Goal: Task Accomplishment & Management: Manage account settings

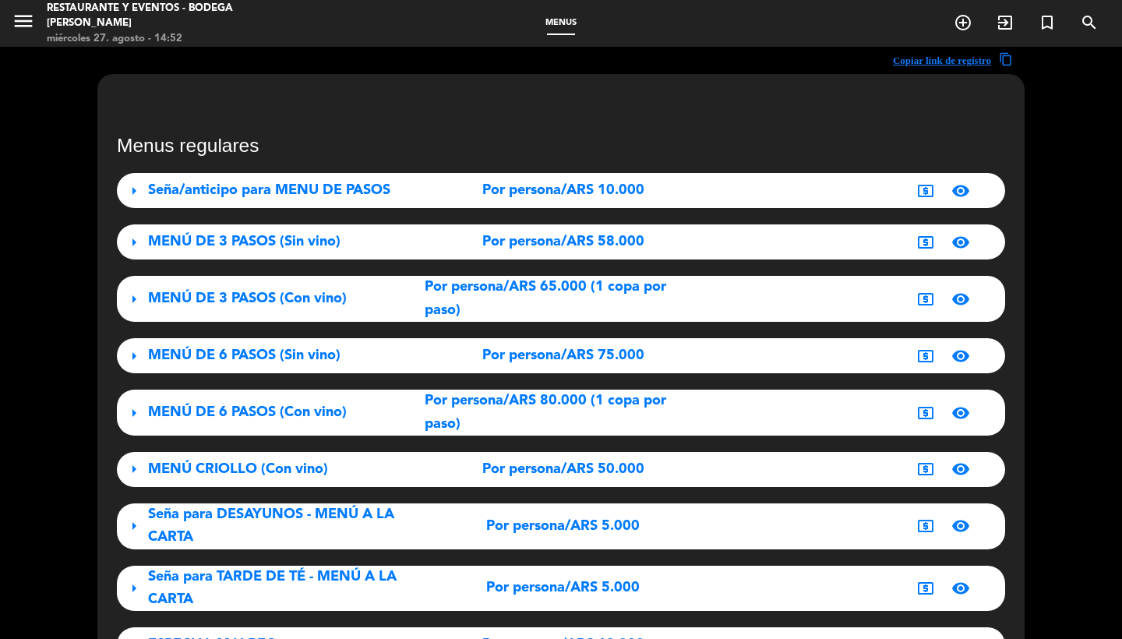
scroll to position [246, 0]
click at [26, 25] on icon "menu" at bounding box center [23, 20] width 23 height 23
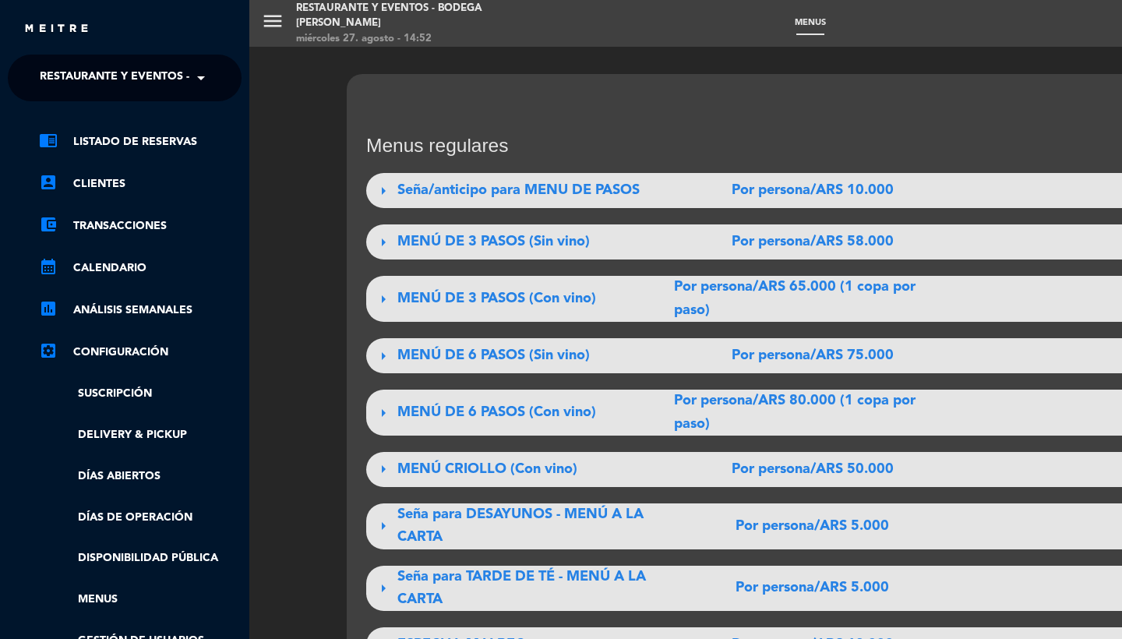
scroll to position [-2, 0]
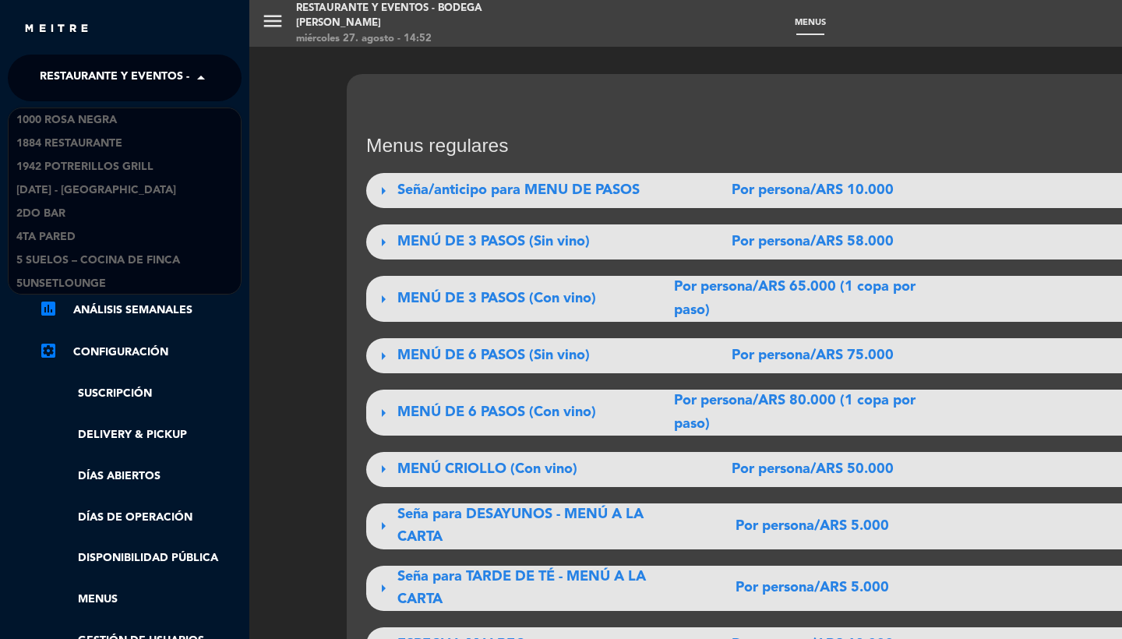
click at [98, 80] on span "Restaurante y Eventos - Bodega [PERSON_NAME]" at bounding box center [187, 78] width 295 height 33
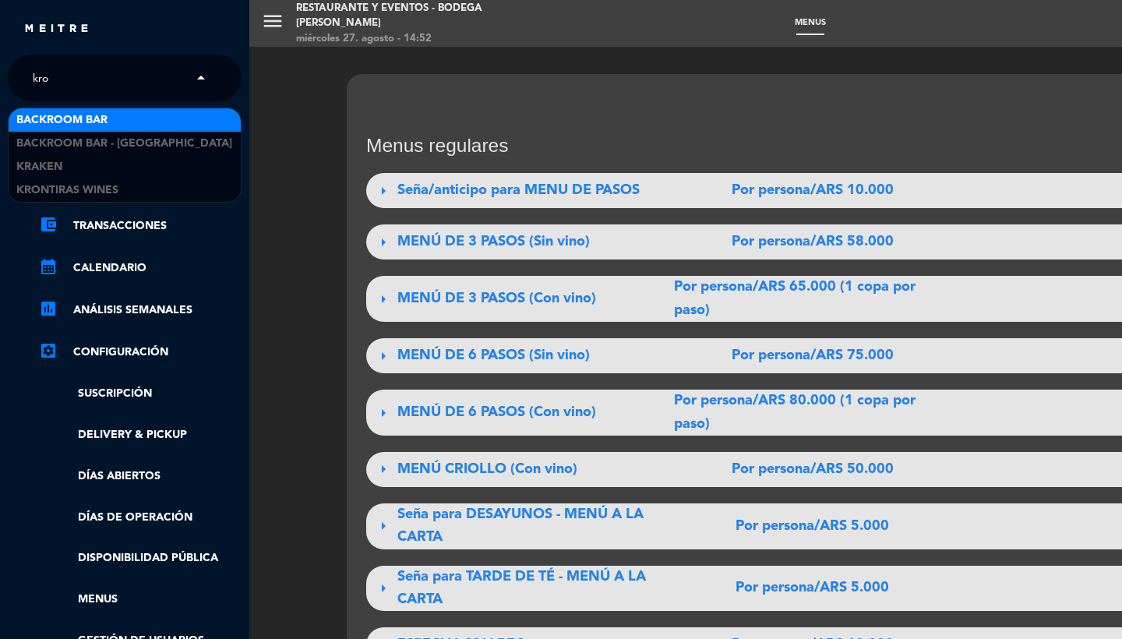
scroll to position [0, 0]
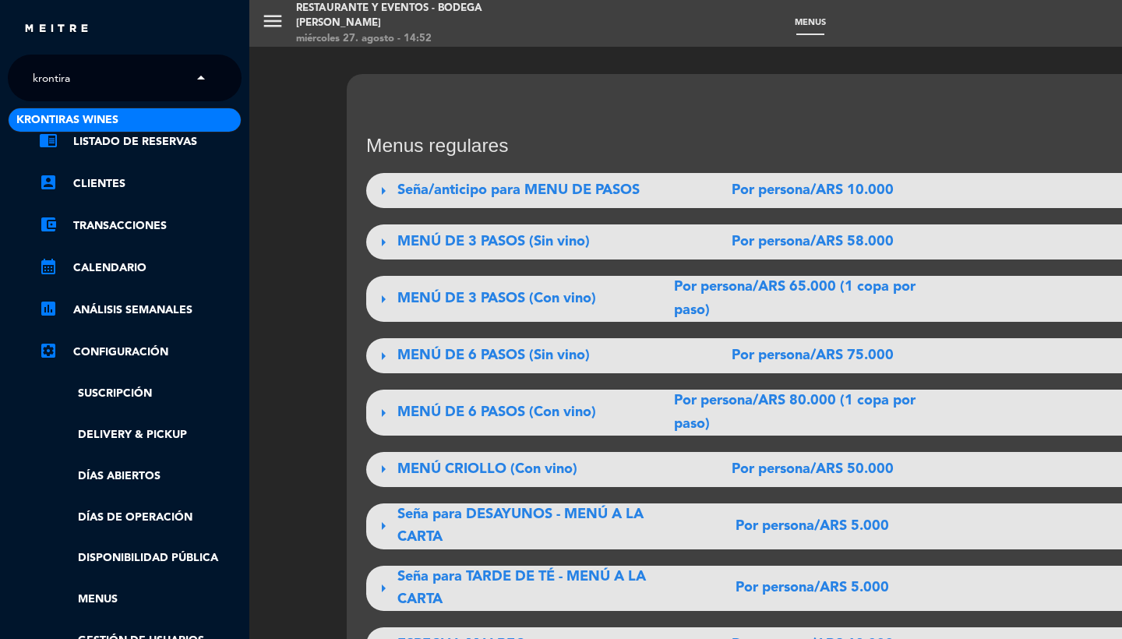
type input "krontiras"
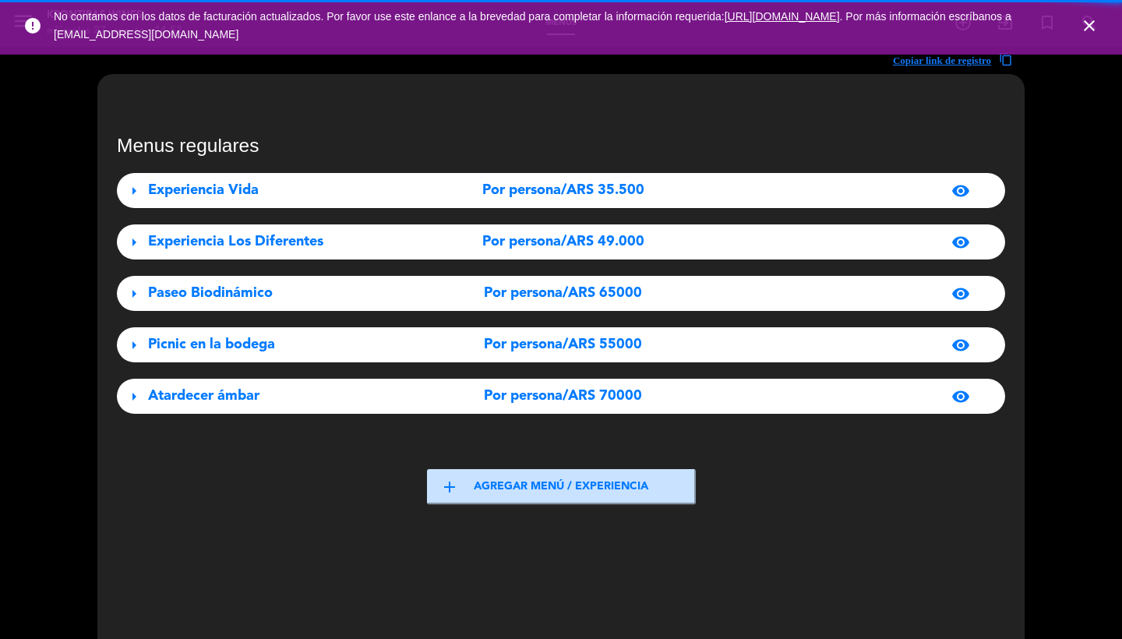
click at [1084, 23] on icon "close" at bounding box center [1089, 25] width 19 height 19
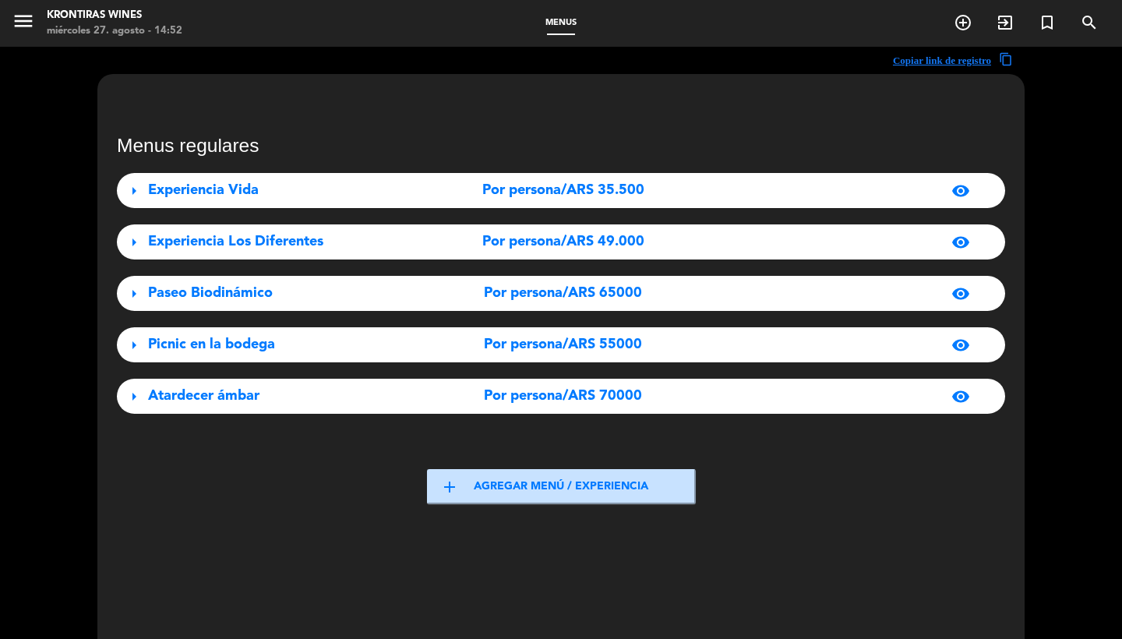
click at [201, 178] on div "arrow_right Experiencia Vida Por persona/ARS 35.500 visibility" at bounding box center [561, 190] width 888 height 35
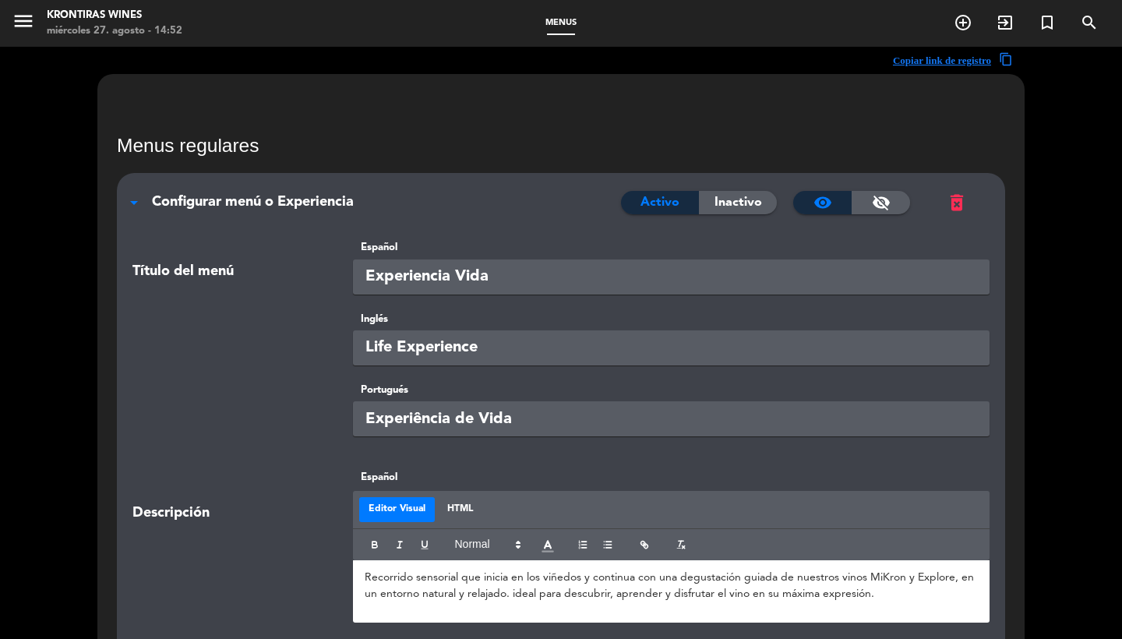
scroll to position [-1, 0]
click at [260, 200] on span "Configurar menú o Experiencia" at bounding box center [253, 202] width 202 height 14
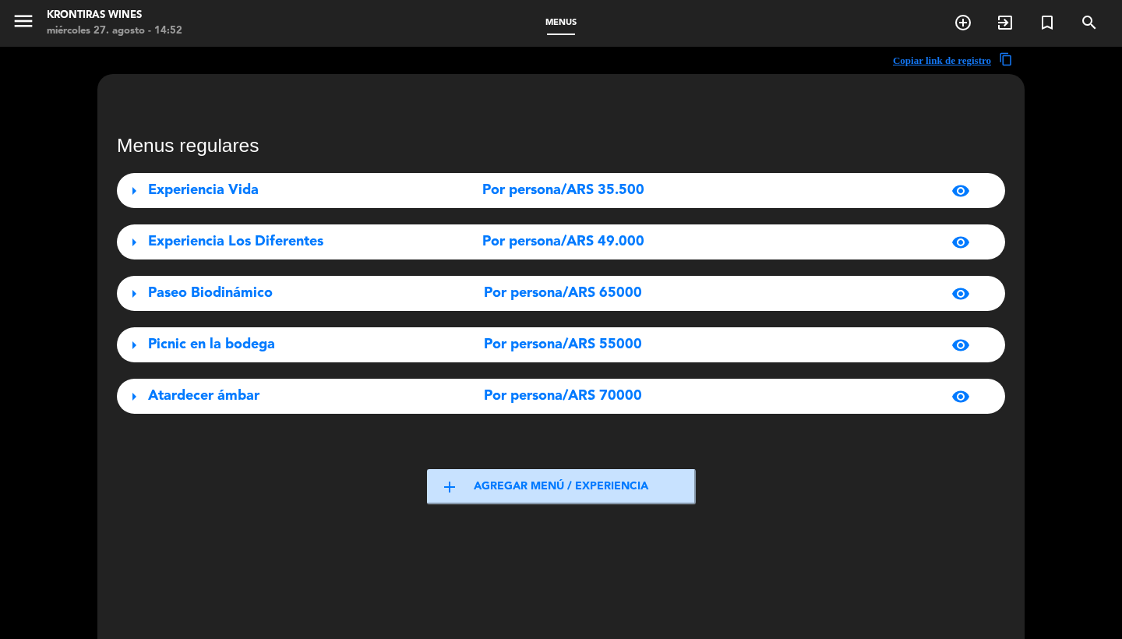
scroll to position [0, 0]
click at [21, 27] on icon "menu" at bounding box center [23, 20] width 23 height 23
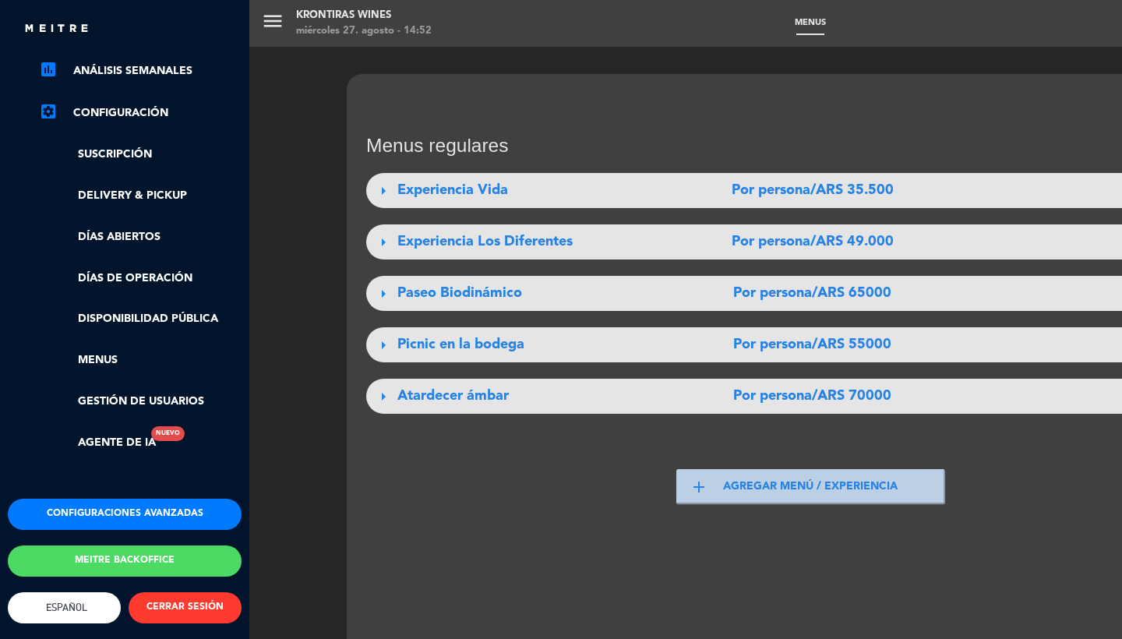
scroll to position [53, 0]
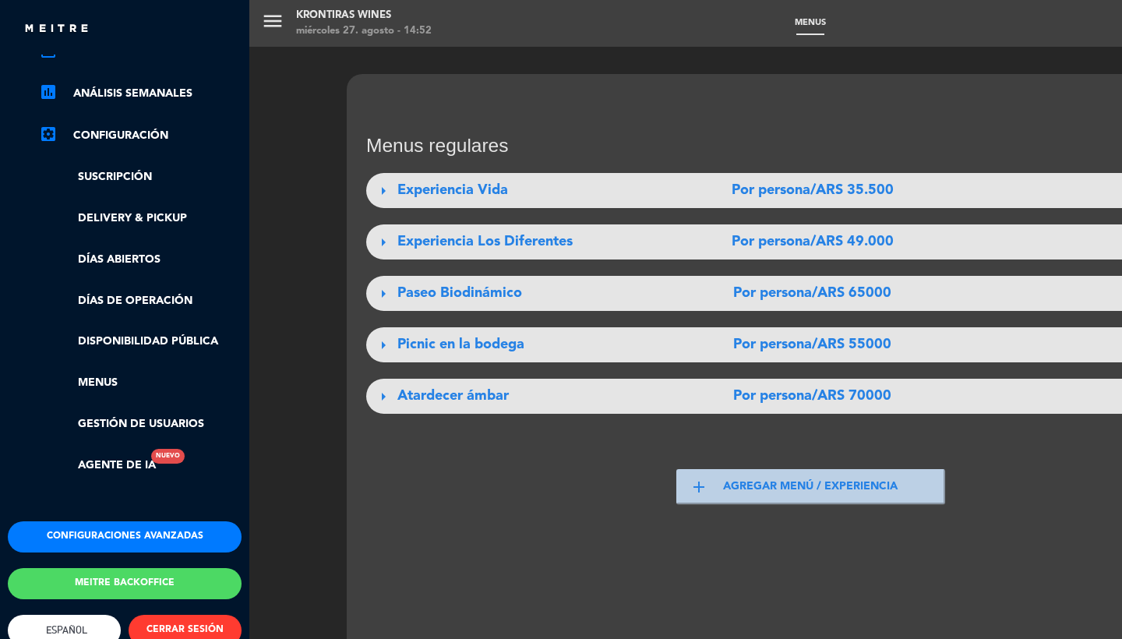
click at [102, 521] on button "Configuraciones avanzadas" at bounding box center [125, 536] width 234 height 31
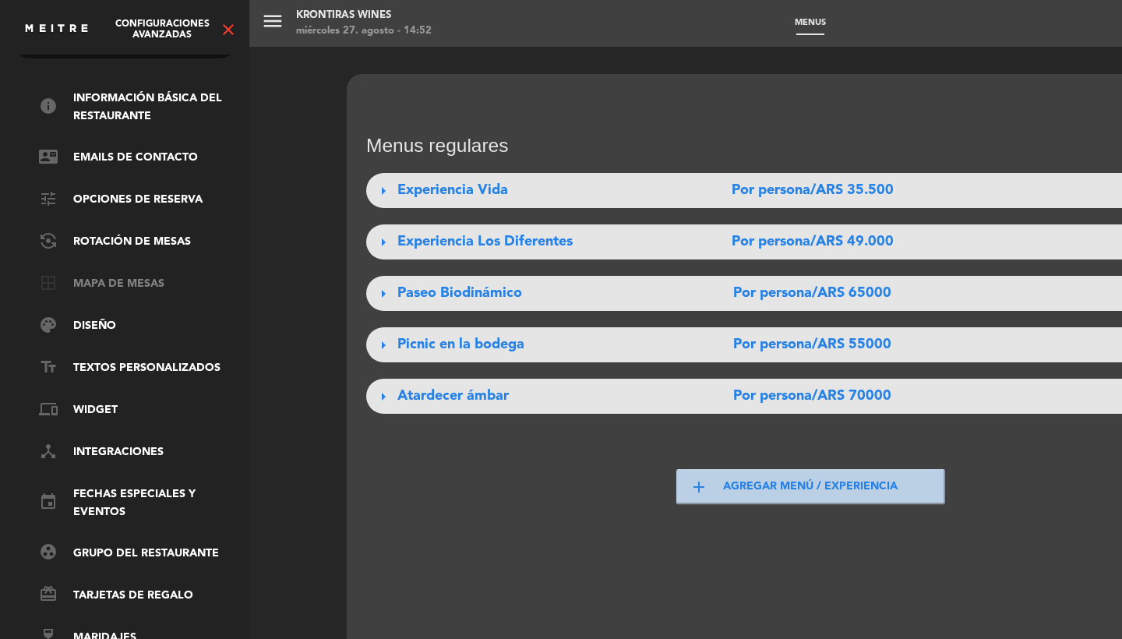
click at [113, 277] on link "border_all Mapa de mesas" at bounding box center [140, 284] width 203 height 19
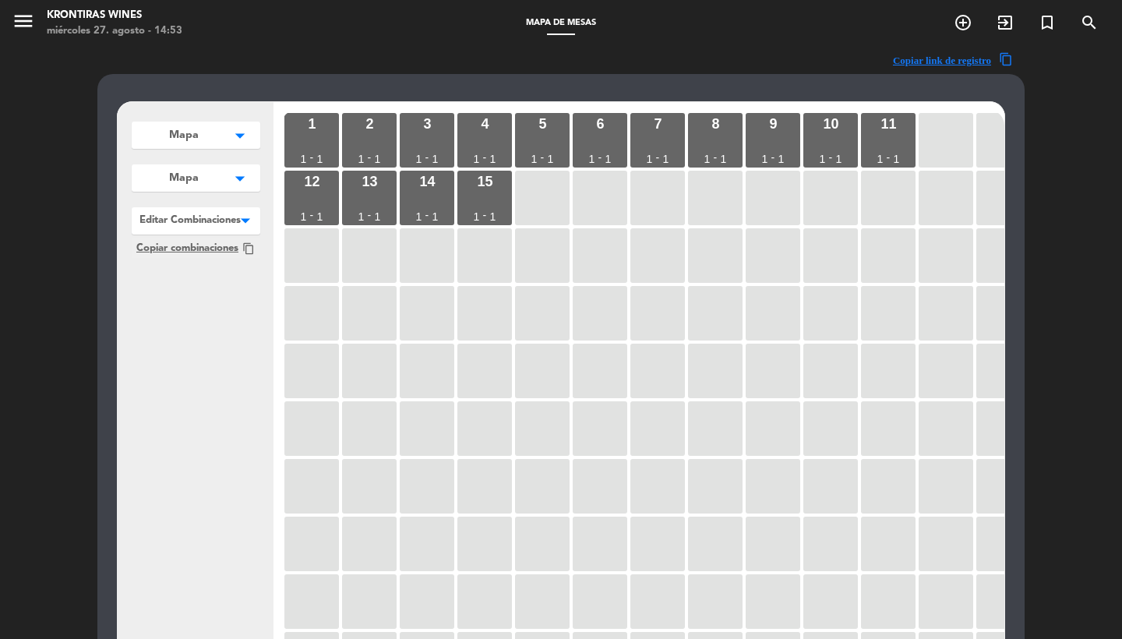
click at [22, 22] on icon "menu" at bounding box center [23, 20] width 23 height 23
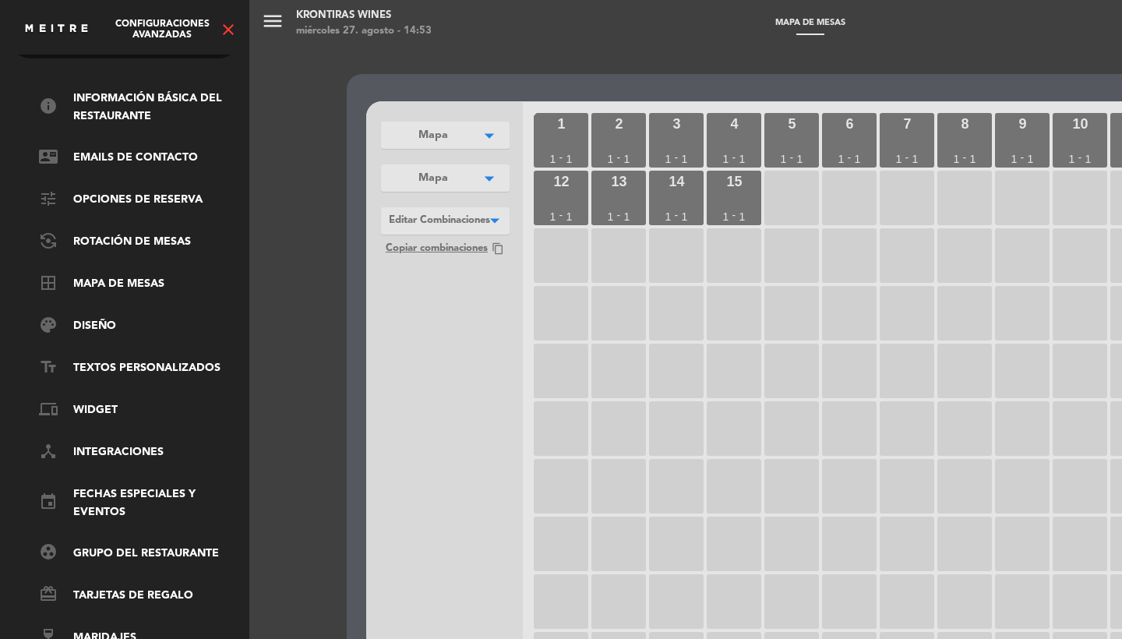
click at [230, 28] on icon "close" at bounding box center [228, 29] width 19 height 19
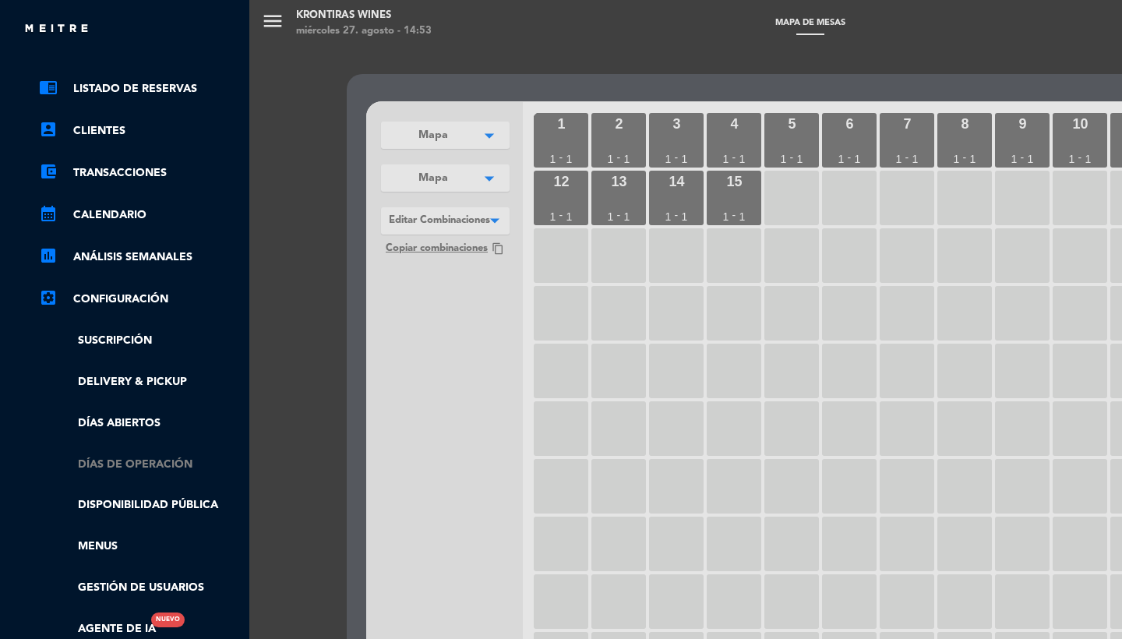
click at [108, 465] on link "Días de Operación" at bounding box center [140, 465] width 203 height 18
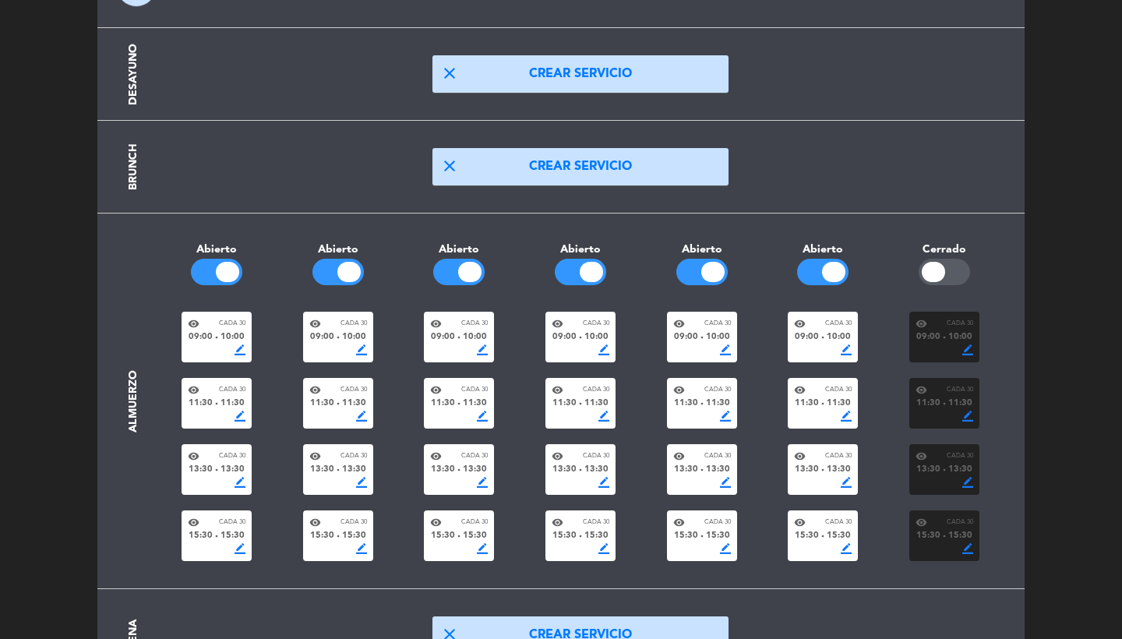
click at [590, 337] on span "10:00" at bounding box center [596, 337] width 24 height 14
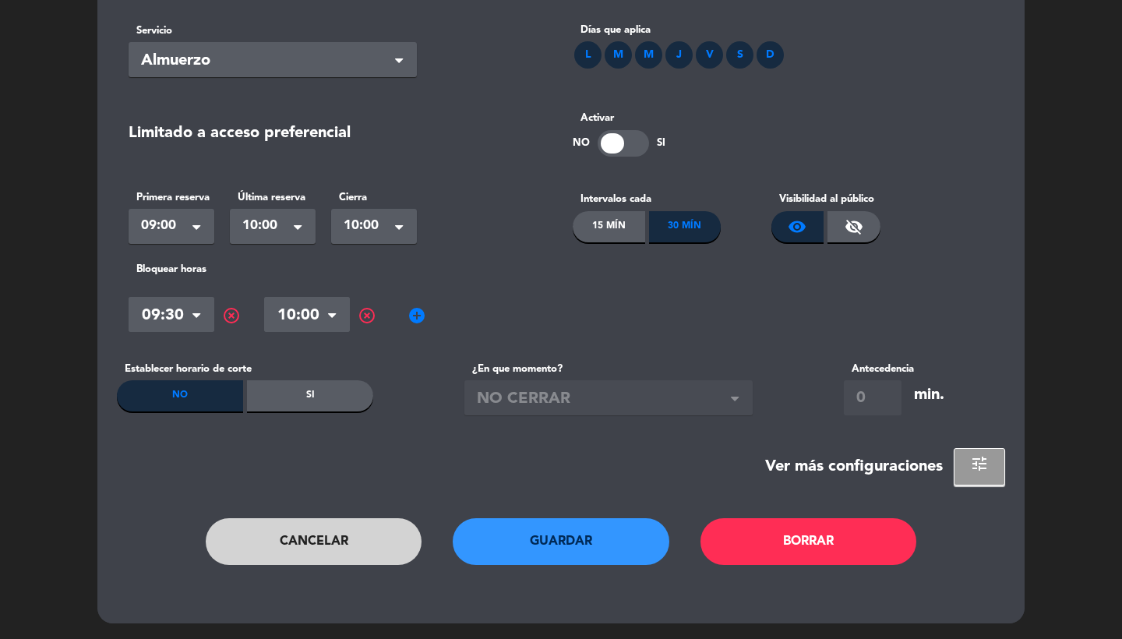
scroll to position [90, 0]
click at [955, 467] on div "Ver más configuraciones tune" at bounding box center [561, 466] width 888 height 37
click at [979, 468] on span "tune" at bounding box center [979, 463] width 19 height 19
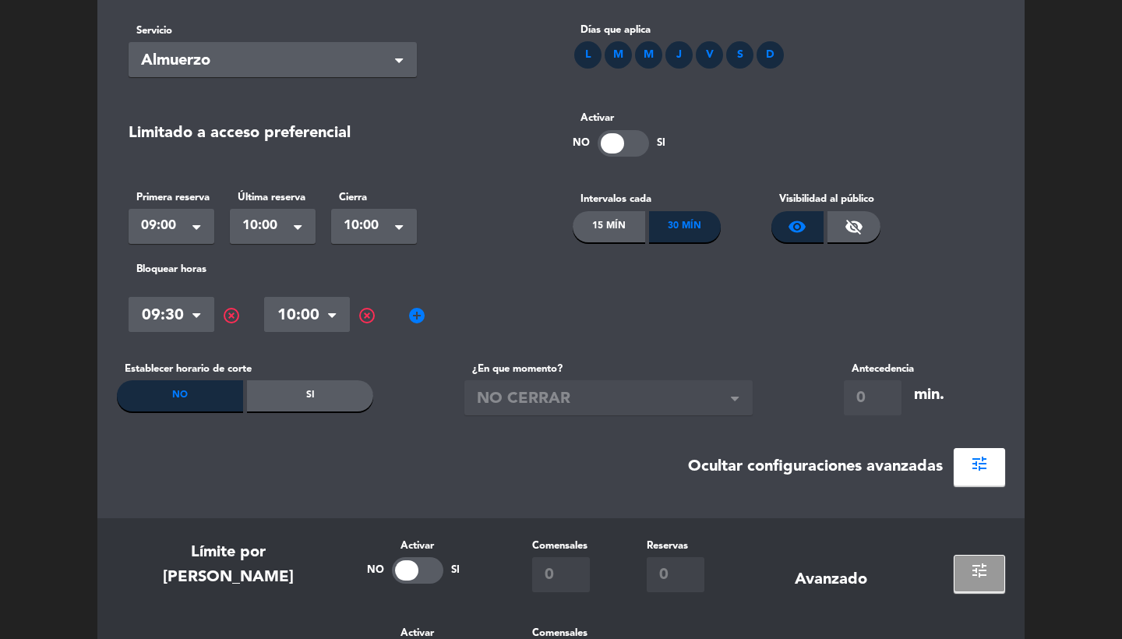
scroll to position [506, 0]
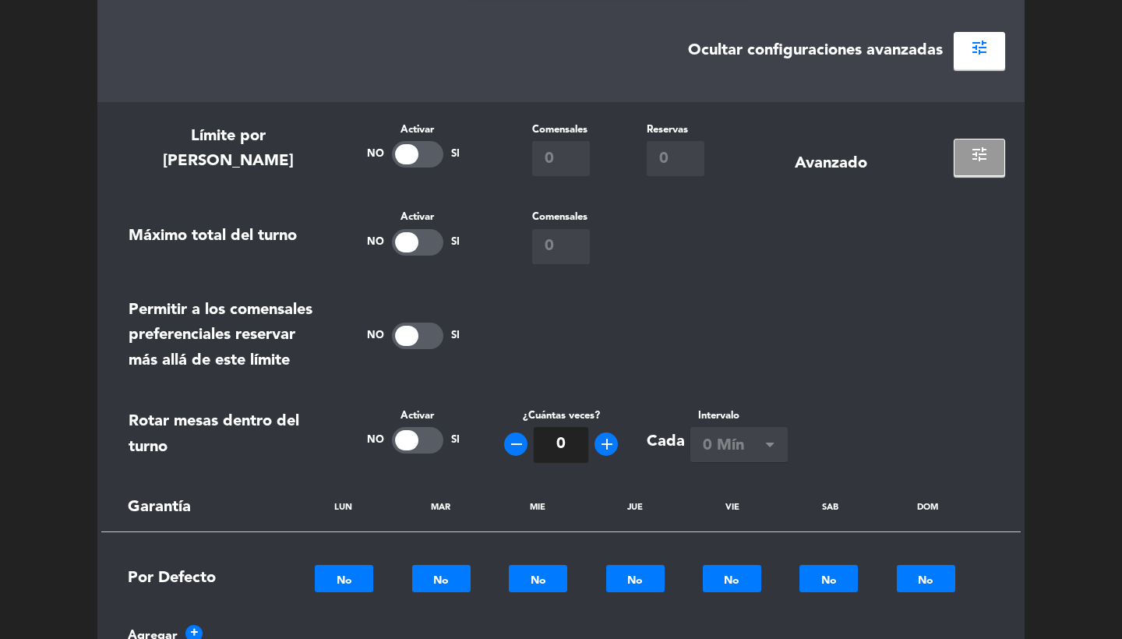
click at [975, 145] on span "tune" at bounding box center [979, 154] width 19 height 19
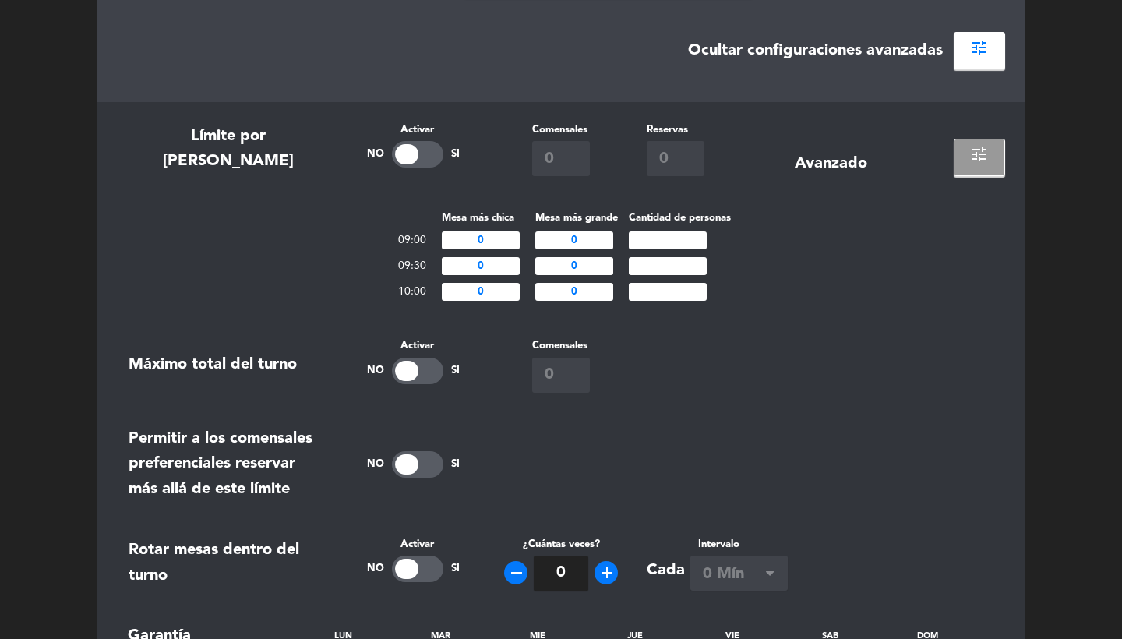
click at [975, 145] on span "tune" at bounding box center [979, 154] width 19 height 19
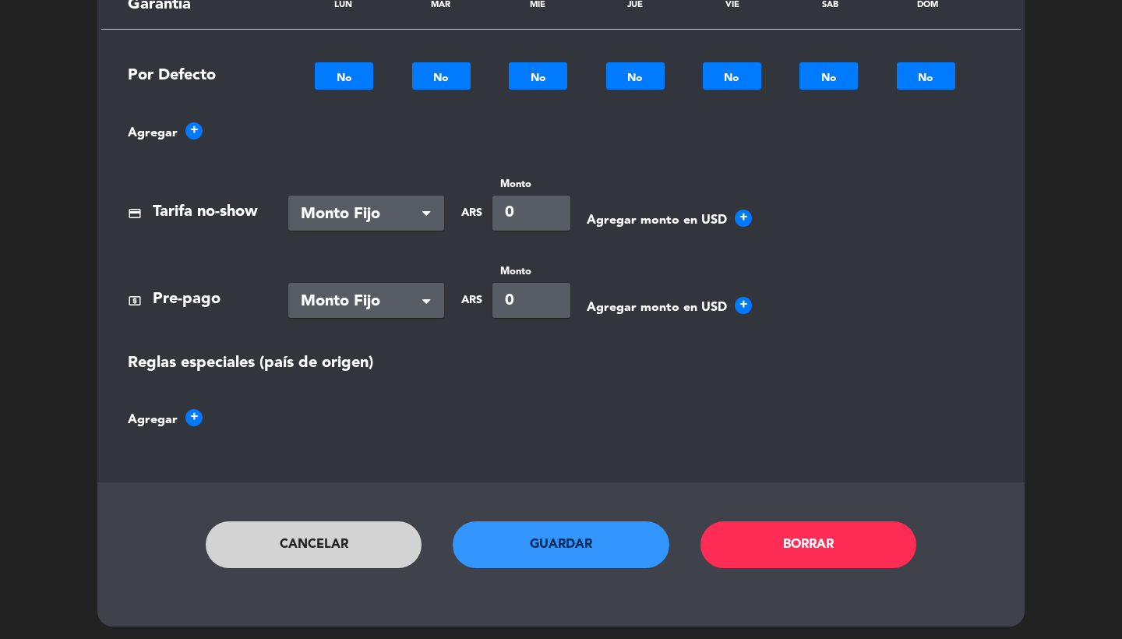
click at [284, 549] on button "Cancelar" at bounding box center [314, 544] width 217 height 47
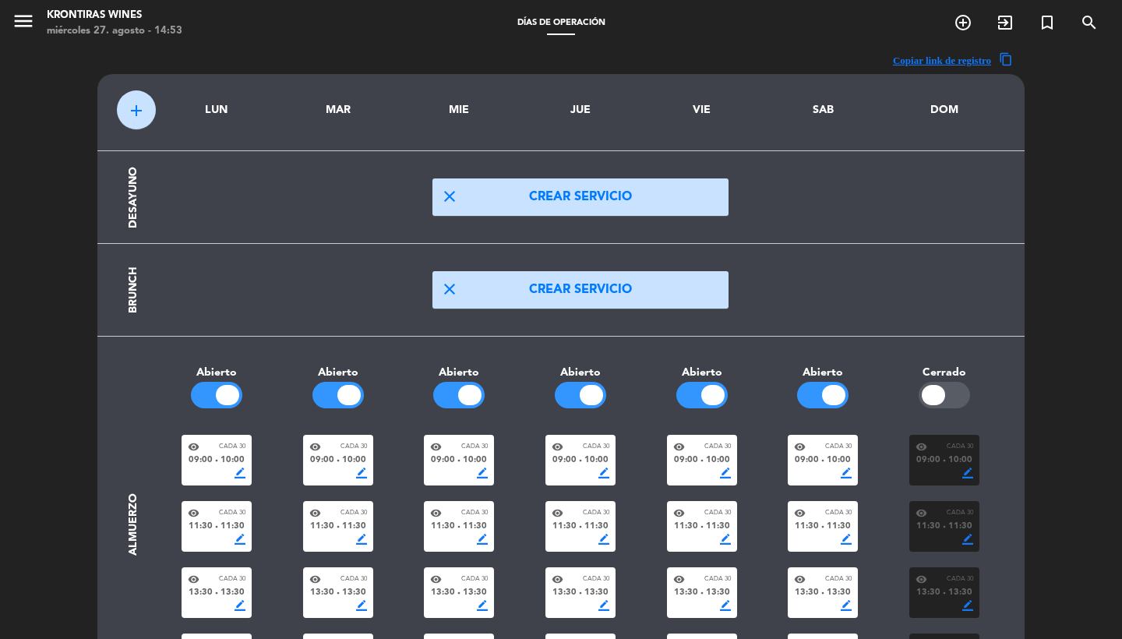
scroll to position [0, 0]
click at [22, 21] on icon "menu" at bounding box center [23, 20] width 23 height 23
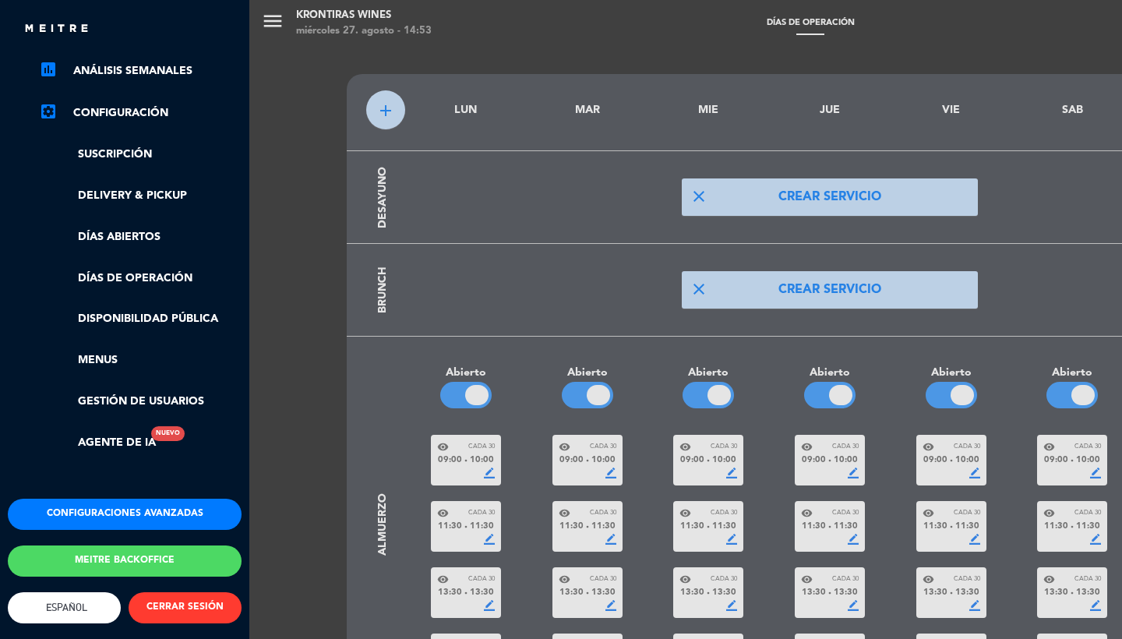
click at [121, 501] on button "Configuraciones avanzadas" at bounding box center [125, 514] width 234 height 31
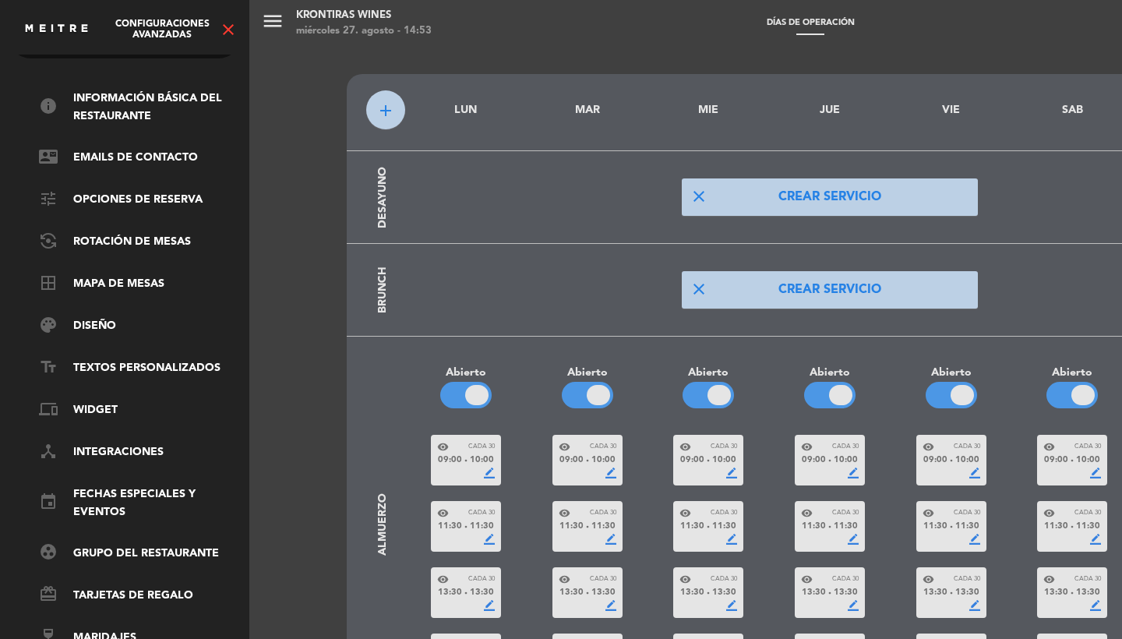
scroll to position [53, 0]
click at [126, 284] on ul "info Información básica del restaurante contact_mail Emails de Contacto tune Op…" at bounding box center [125, 368] width 234 height 557
click at [126, 282] on ul "info Información básica del restaurante contact_mail Emails de Contacto tune Op…" at bounding box center [125, 368] width 234 height 557
click at [132, 275] on link "border_all Mapa de mesas" at bounding box center [140, 284] width 203 height 19
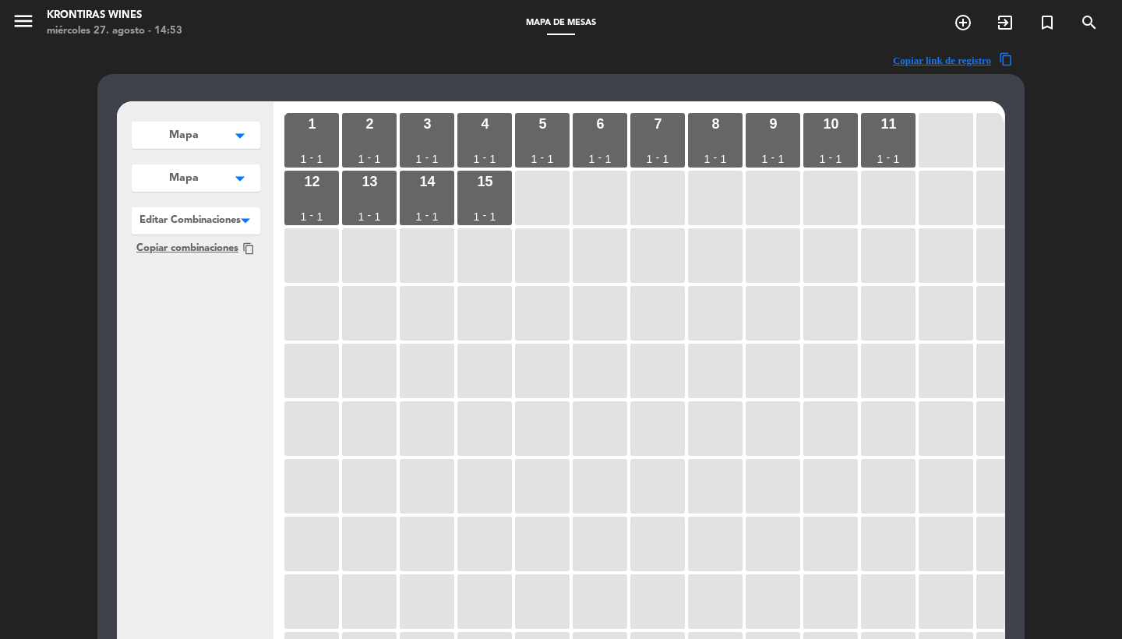
click at [221, 217] on div at bounding box center [196, 217] width 129 height 20
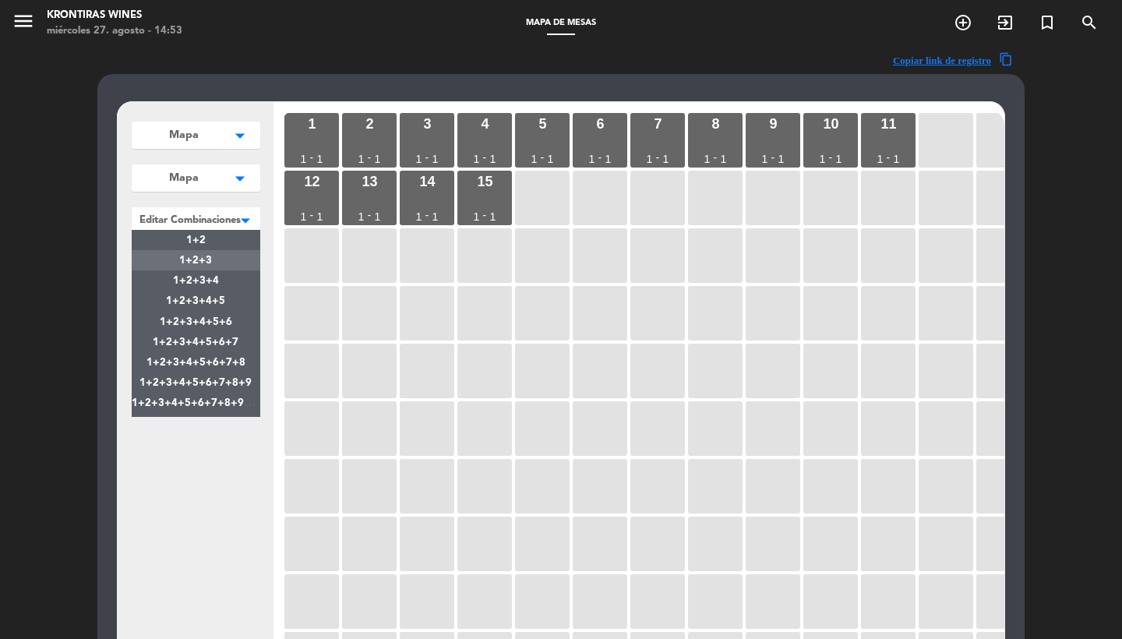
click at [213, 268] on div "1+2+3" at bounding box center [196, 260] width 129 height 20
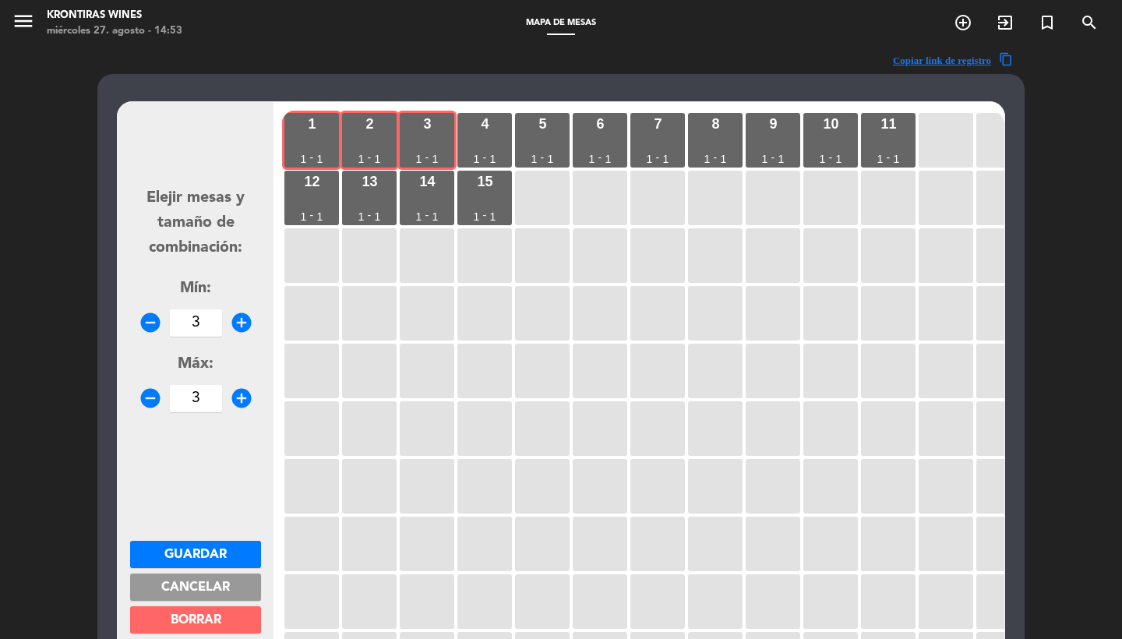
click at [234, 583] on button "Cancelar" at bounding box center [195, 586] width 131 height 27
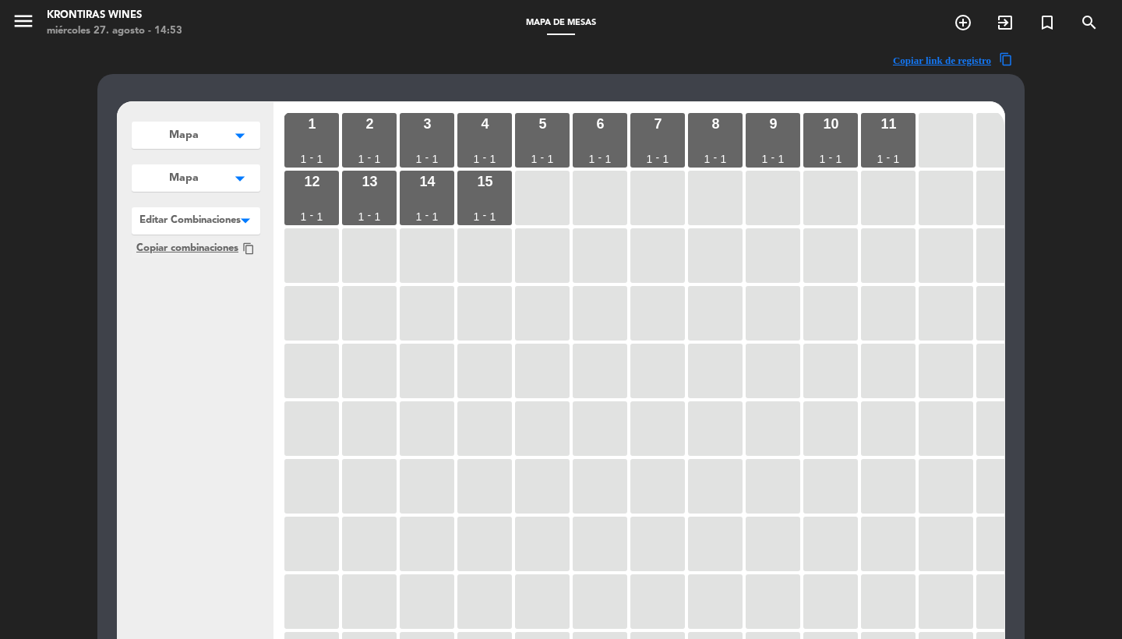
click at [225, 219] on div at bounding box center [196, 217] width 129 height 20
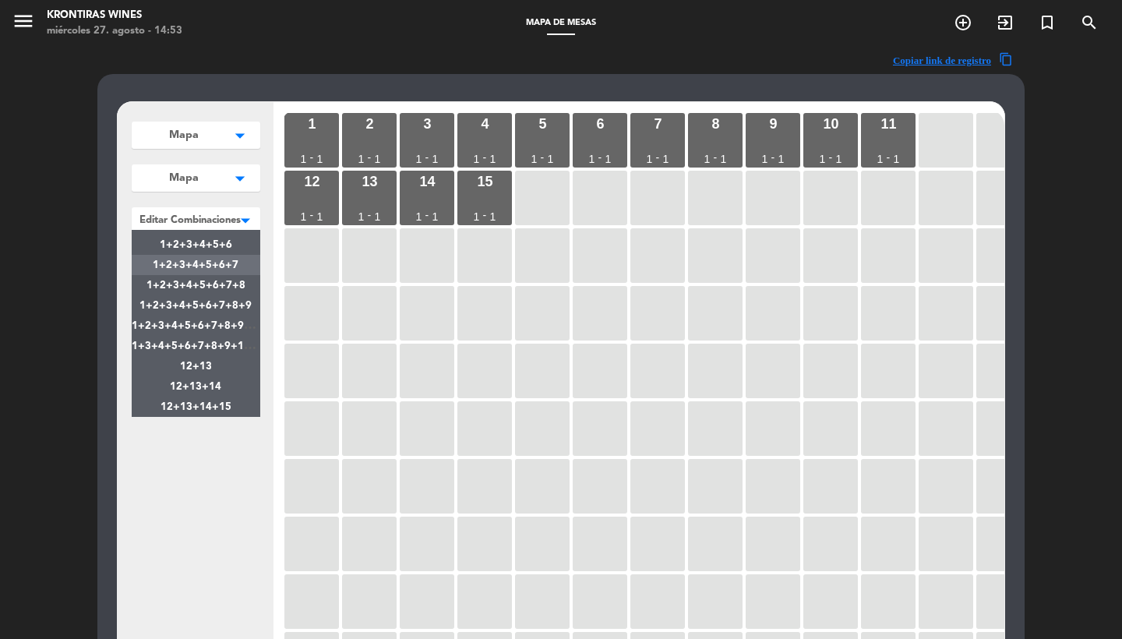
scroll to position [76, 0]
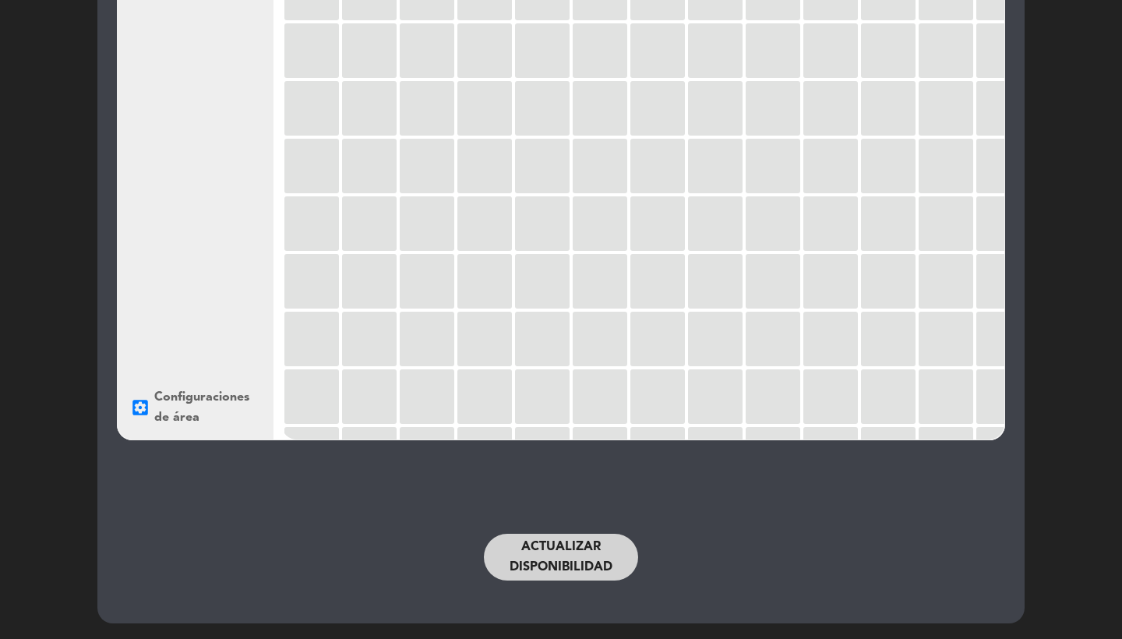
click at [213, 341] on div "Mapa arrow_drop_down Mapa edit renombrar borrar Agregar Mapa arrow_drop_down Ma…" at bounding box center [196, 140] width 156 height 600
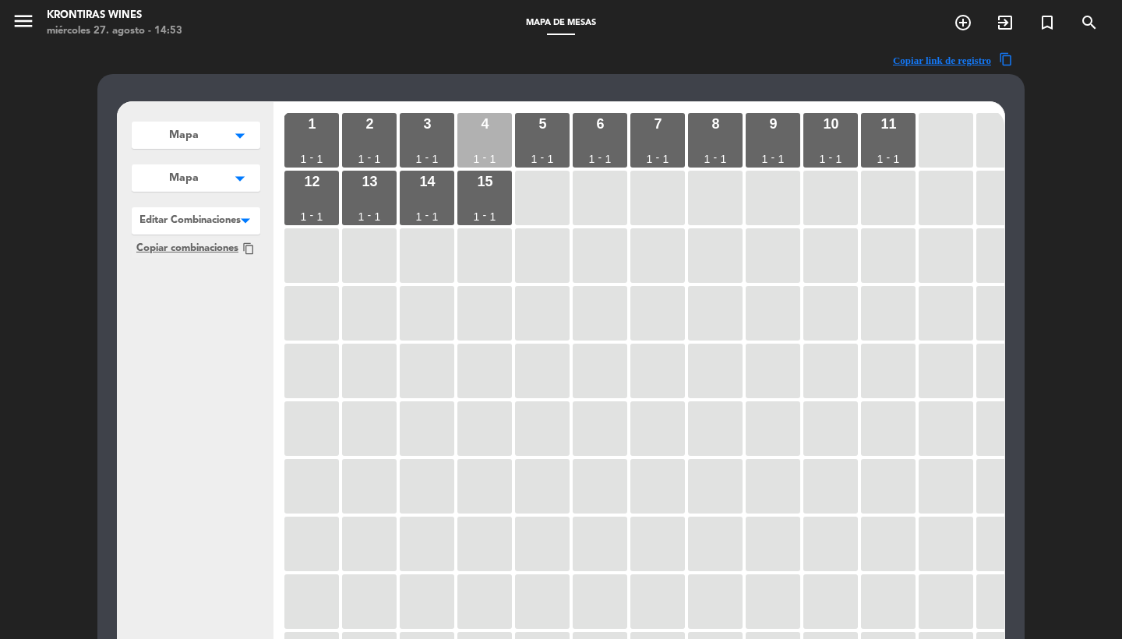
scroll to position [0, 0]
click at [298, 143] on div "1 1 - 1" at bounding box center [311, 140] width 55 height 55
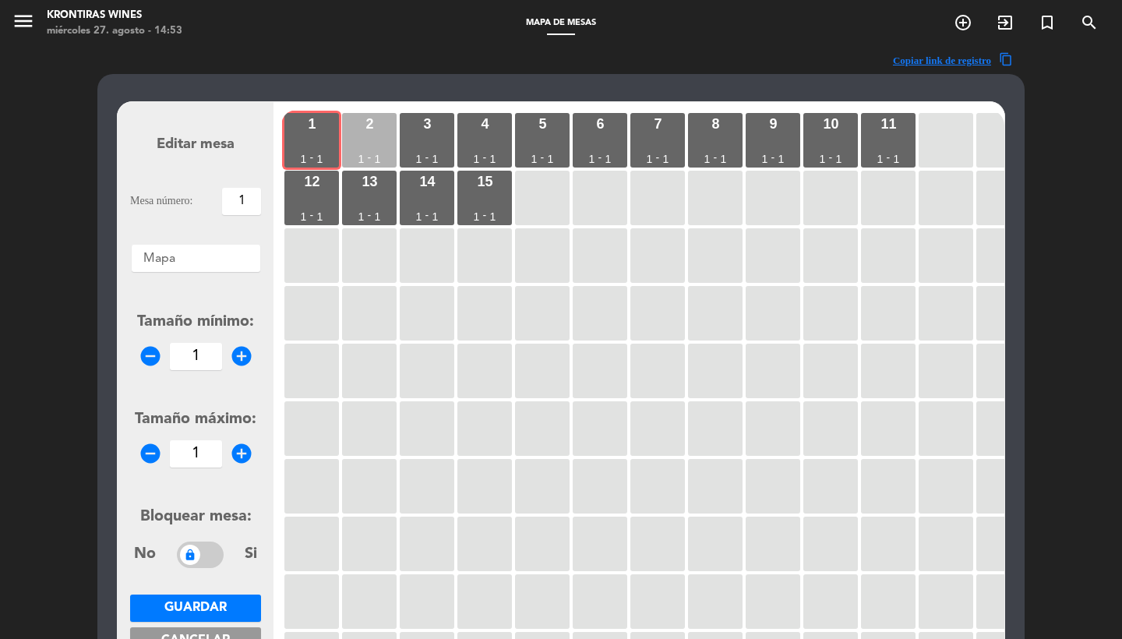
click at [390, 143] on div "2 1 - 1" at bounding box center [369, 140] width 55 height 55
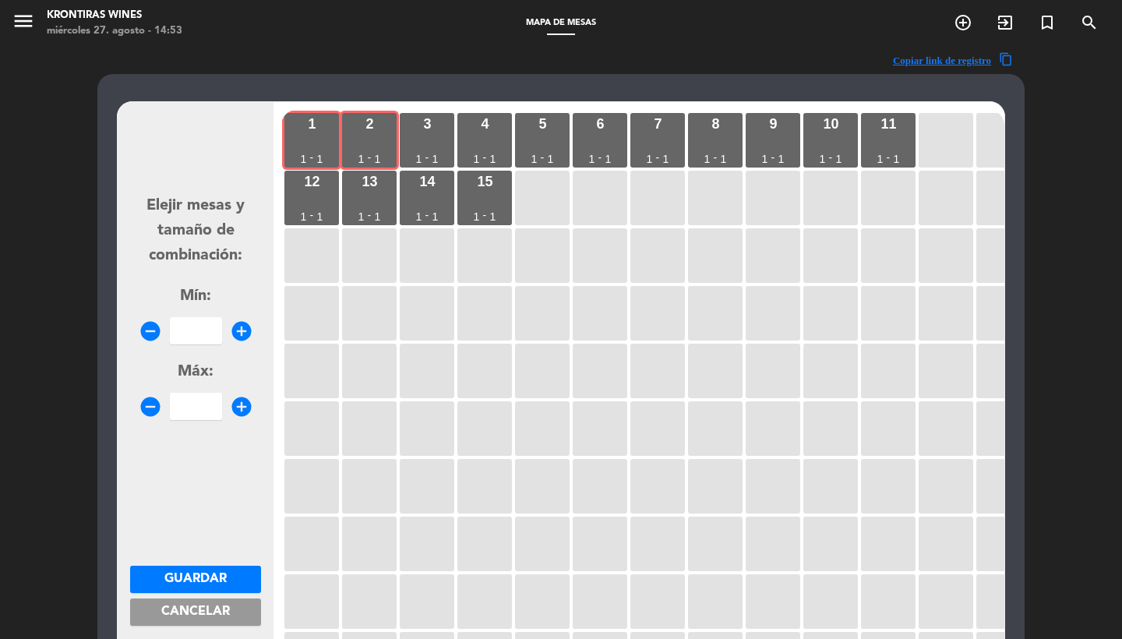
click at [198, 328] on input "number" at bounding box center [196, 330] width 52 height 27
type input "2"
click at [196, 581] on span "Guardar" at bounding box center [195, 579] width 62 height 12
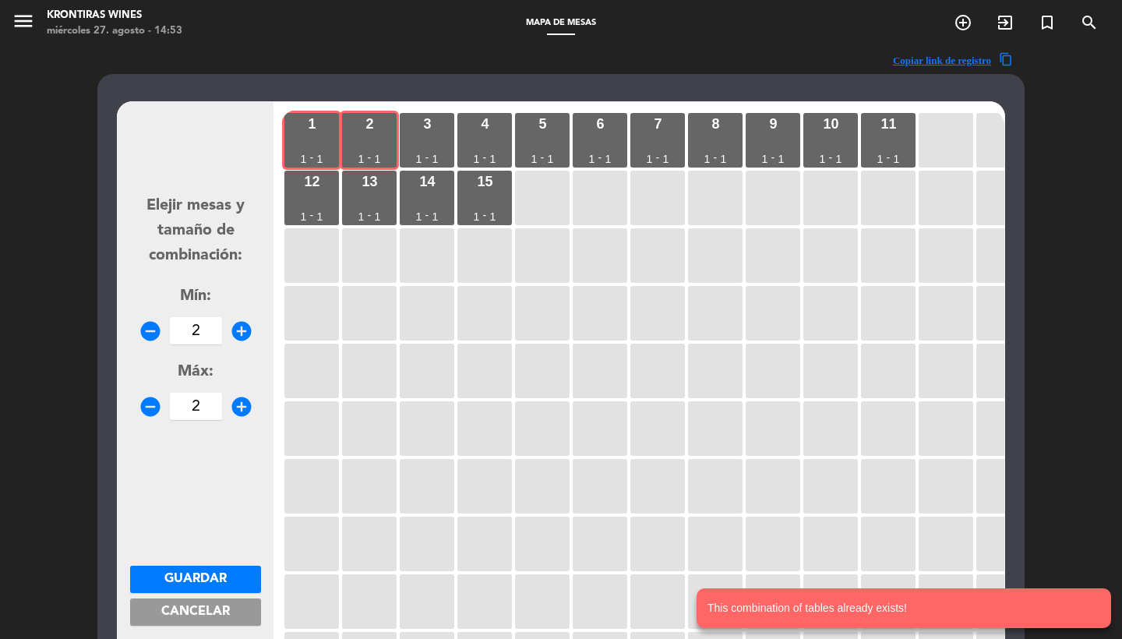
click at [153, 613] on button "Cancelar" at bounding box center [195, 611] width 131 height 27
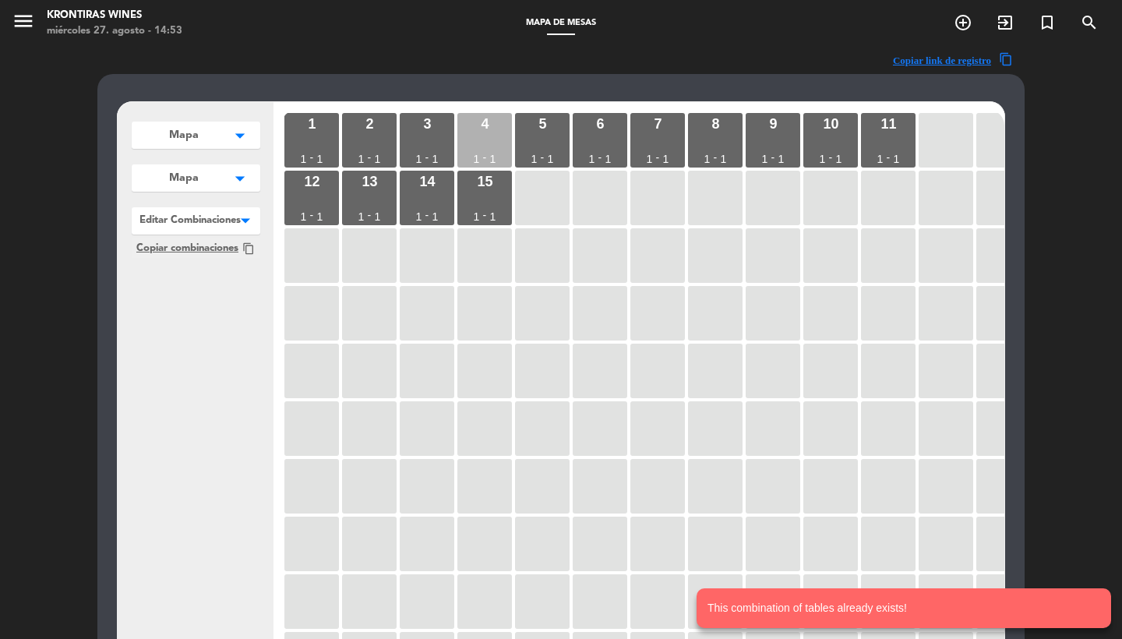
drag, startPoint x: 431, startPoint y: 146, endPoint x: 469, endPoint y: 146, distance: 38.2
click at [431, 146] on div "3 1 - 1" at bounding box center [427, 140] width 55 height 55
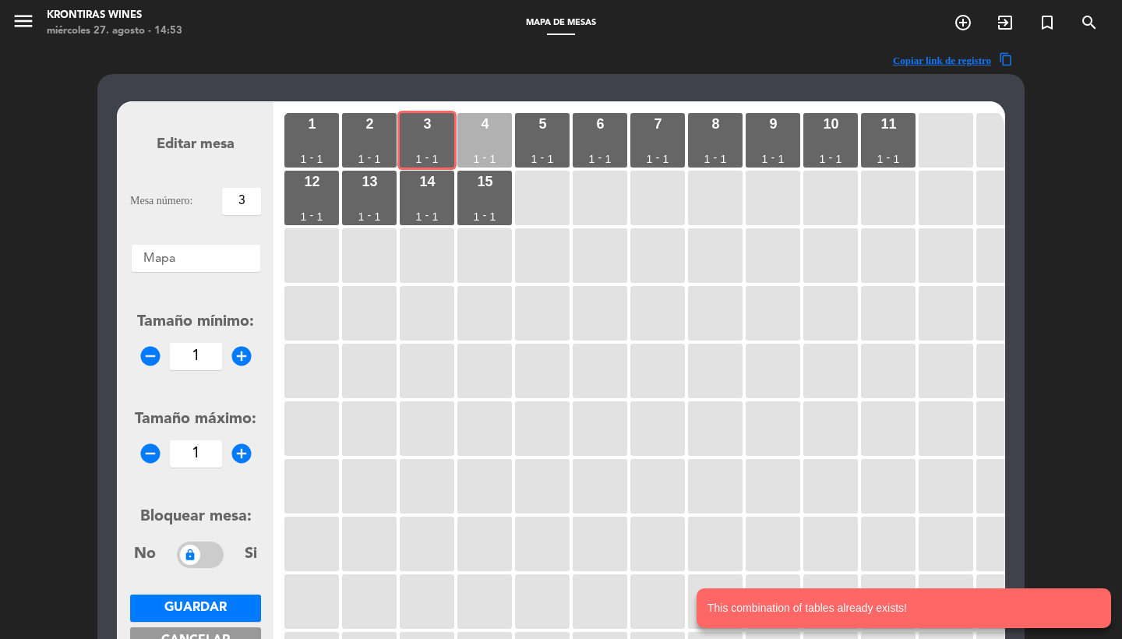
click at [481, 146] on div "4 1 - 1" at bounding box center [484, 140] width 55 height 55
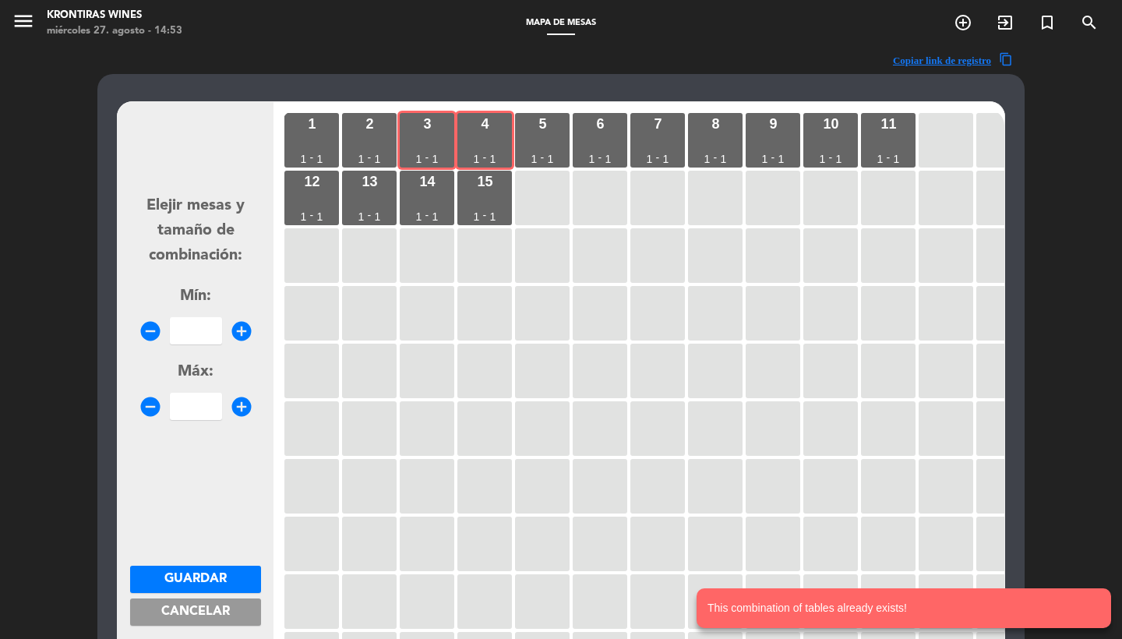
click at [200, 325] on input "number" at bounding box center [196, 330] width 52 height 27
type input "2"
click at [182, 577] on span "Guardar" at bounding box center [195, 579] width 62 height 12
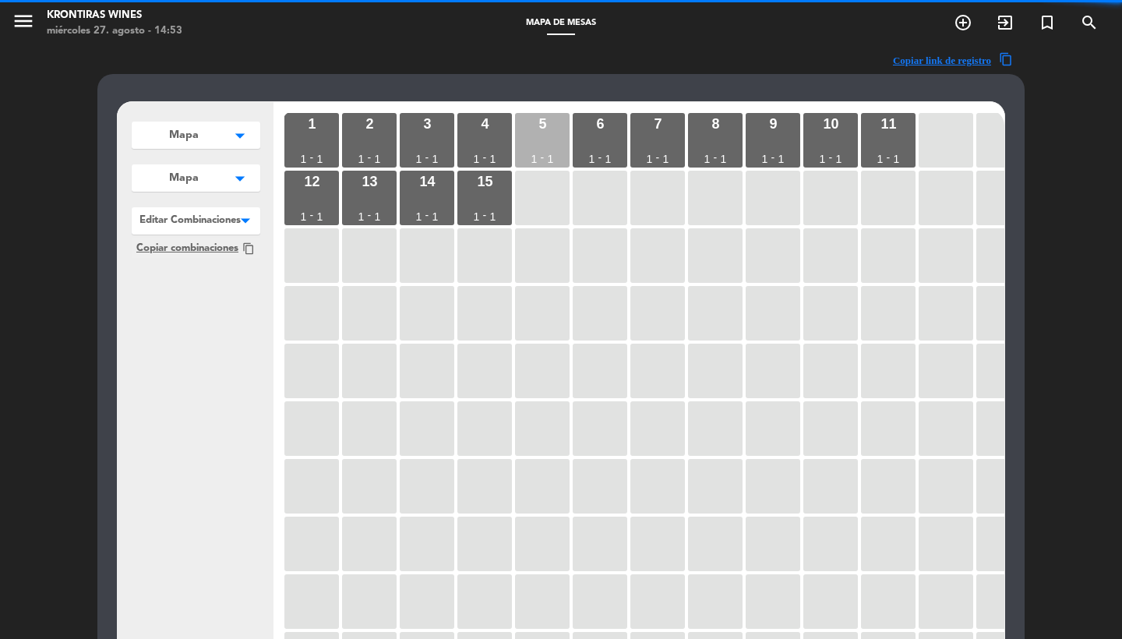
click at [536, 153] on div "1" at bounding box center [534, 158] width 6 height 11
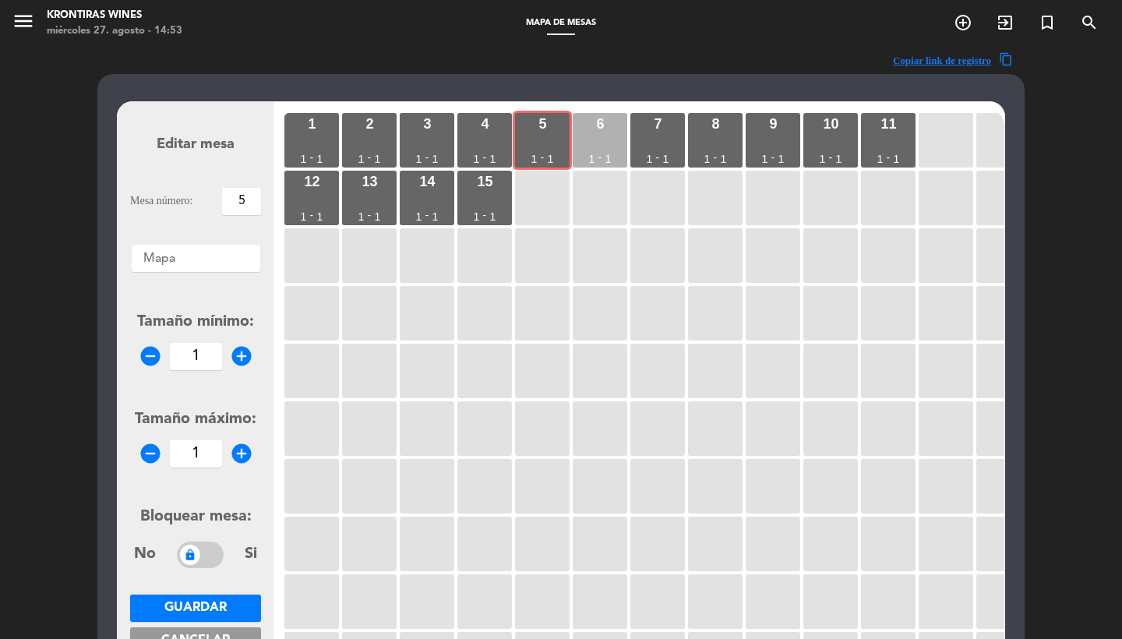
click at [626, 137] on div "6 1 - 1" at bounding box center [600, 140] width 55 height 55
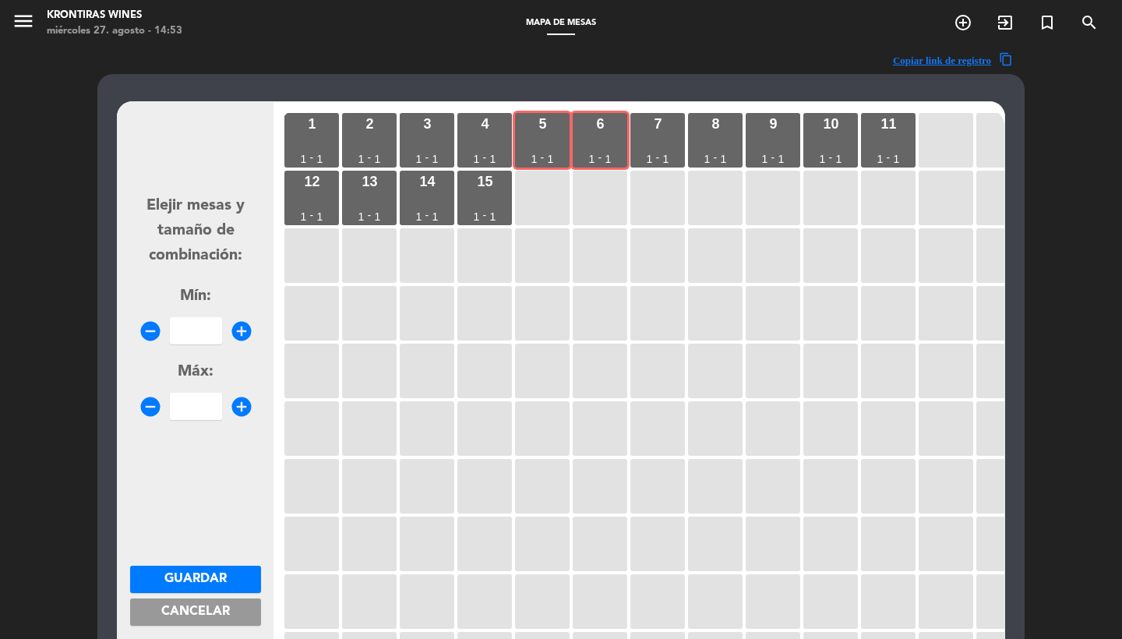
click at [201, 329] on input "number" at bounding box center [196, 330] width 52 height 27
type input "2"
click at [199, 582] on span "Guardar" at bounding box center [195, 579] width 62 height 12
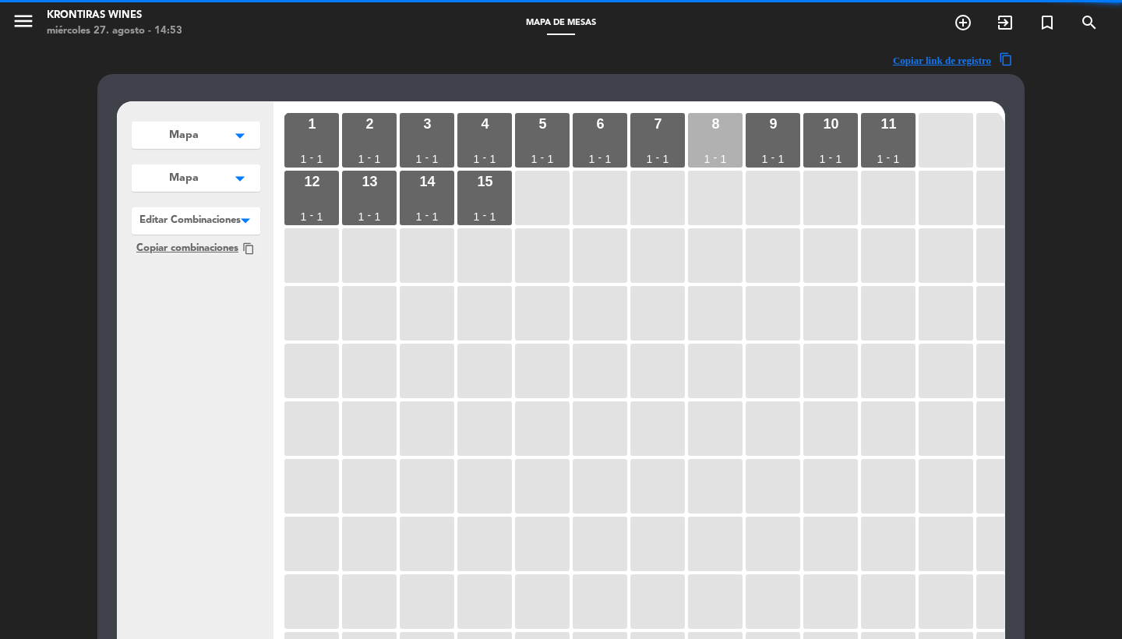
click at [691, 146] on div "8 1 - 1" at bounding box center [715, 140] width 55 height 55
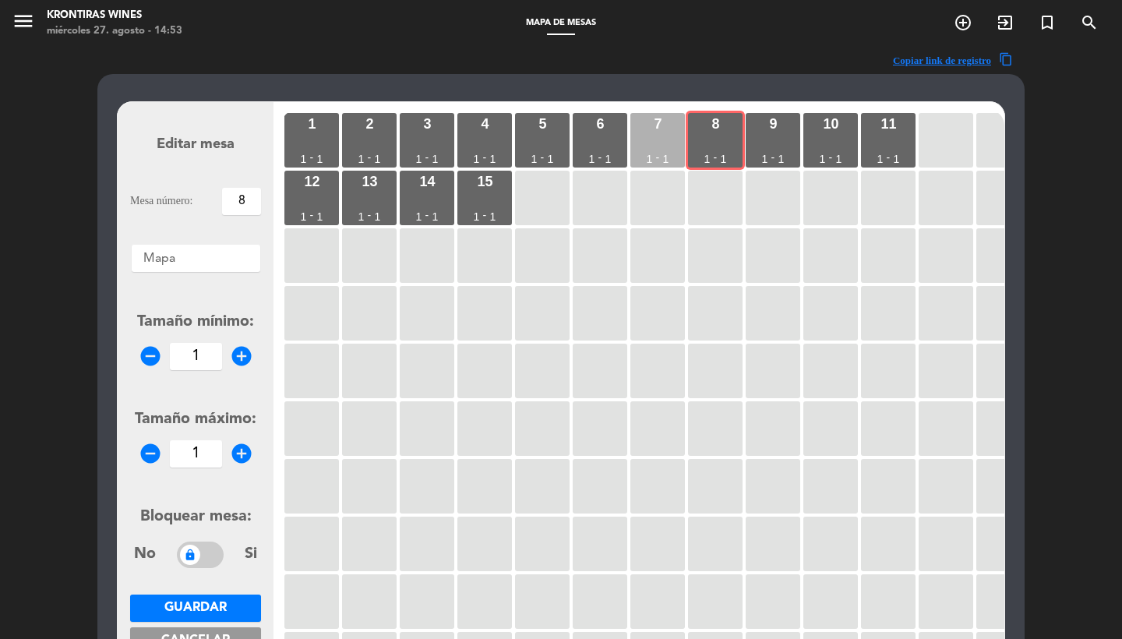
click at [656, 146] on div "7 1 - 1" at bounding box center [657, 140] width 55 height 55
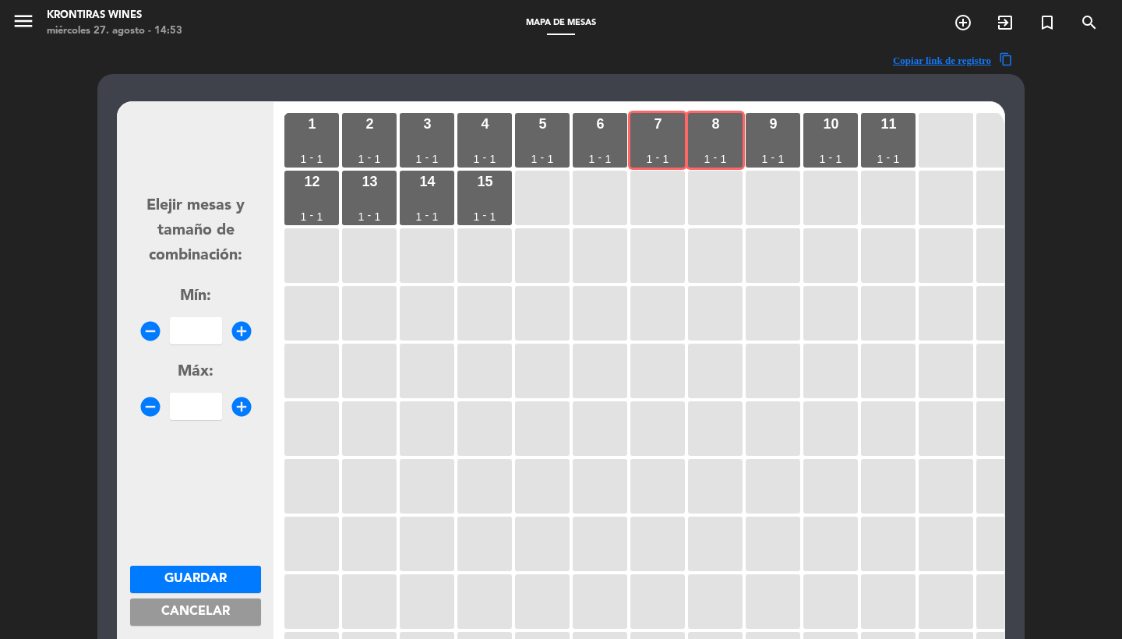
click at [205, 318] on input "number" at bounding box center [196, 330] width 52 height 27
click at [206, 332] on input "number" at bounding box center [196, 330] width 52 height 27
type input "2"
click at [196, 577] on span "Guardar" at bounding box center [195, 579] width 62 height 12
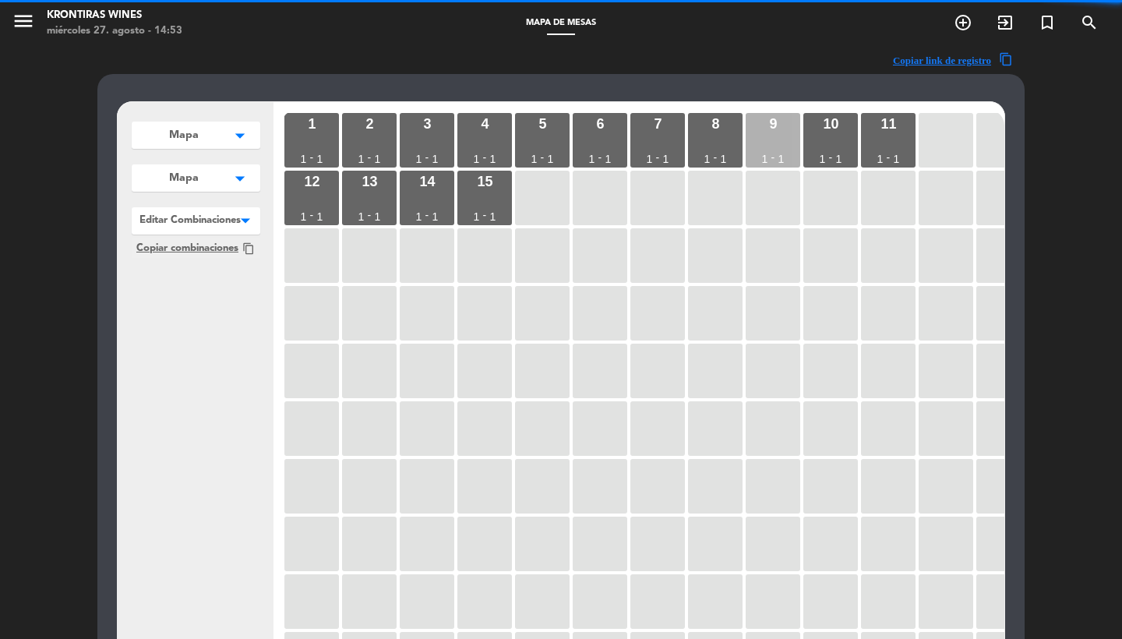
click at [781, 153] on div "1" at bounding box center [781, 158] width 6 height 11
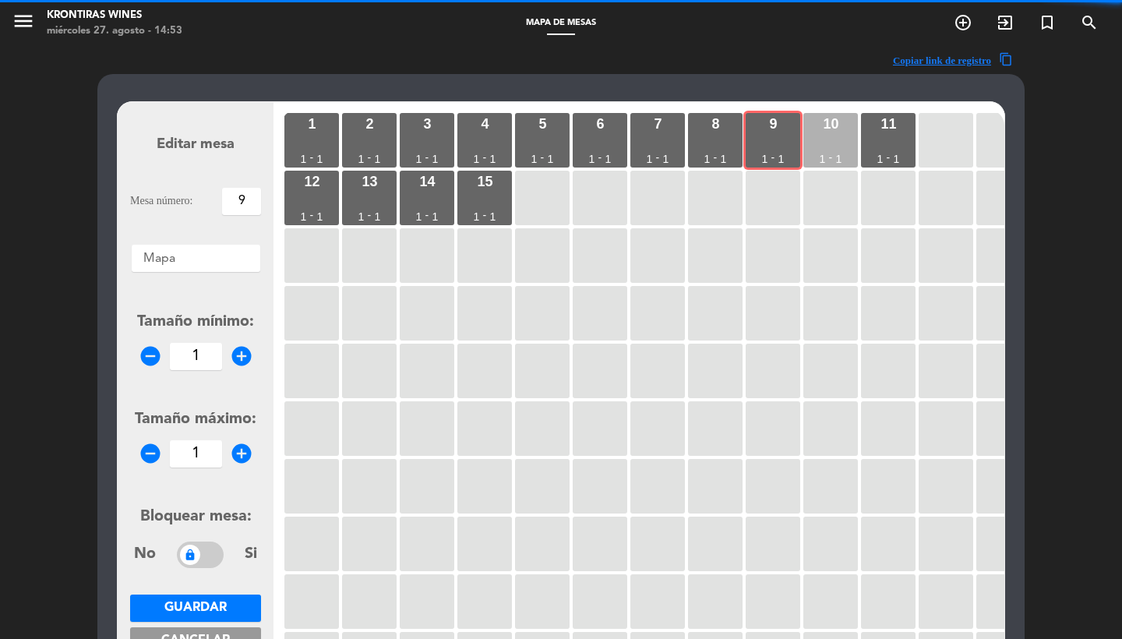
click at [845, 150] on div "10 1 - 1" at bounding box center [830, 140] width 55 height 55
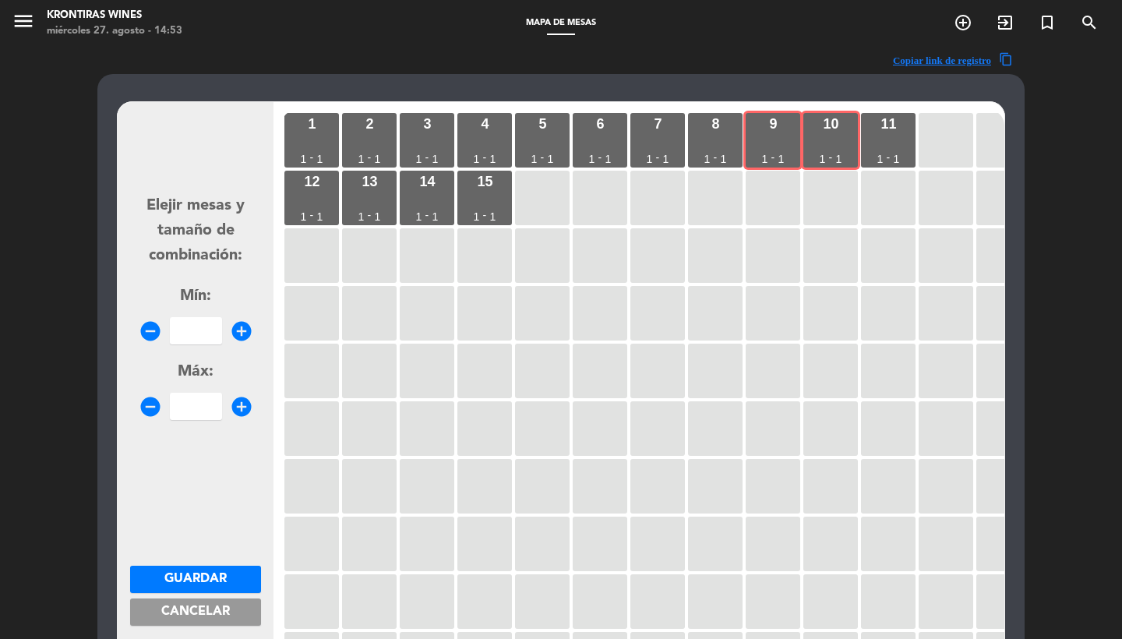
click at [197, 344] on div "Elejir mesas y tamaño de combinación: Mín: remove_circle add_circle Máx: remove…" at bounding box center [195, 299] width 131 height 242
click at [196, 335] on input "number" at bounding box center [196, 330] width 52 height 27
type input "2"
click at [178, 576] on span "Guardar" at bounding box center [195, 579] width 62 height 12
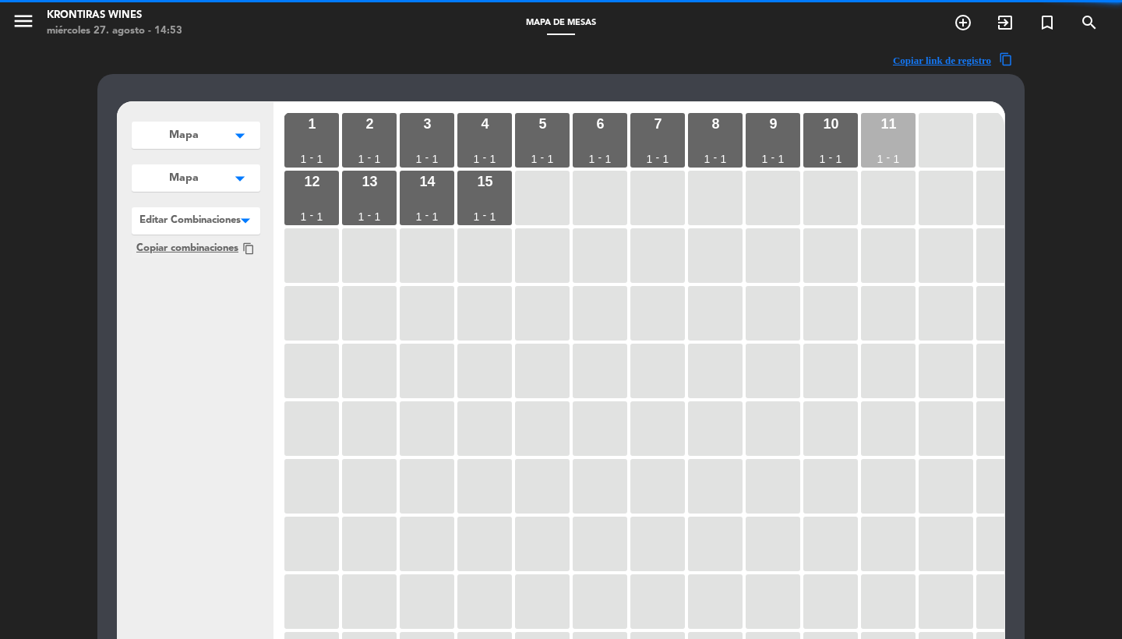
click at [884, 160] on div "11 1 - 1" at bounding box center [888, 140] width 55 height 55
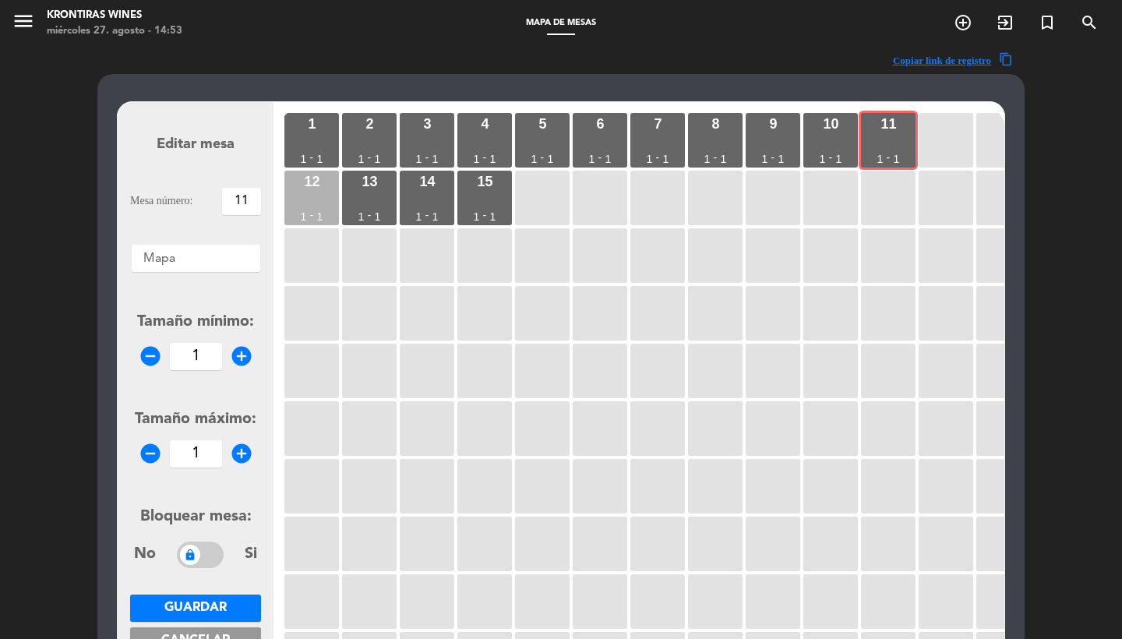
click at [320, 199] on div "12 1 - 1" at bounding box center [311, 198] width 55 height 55
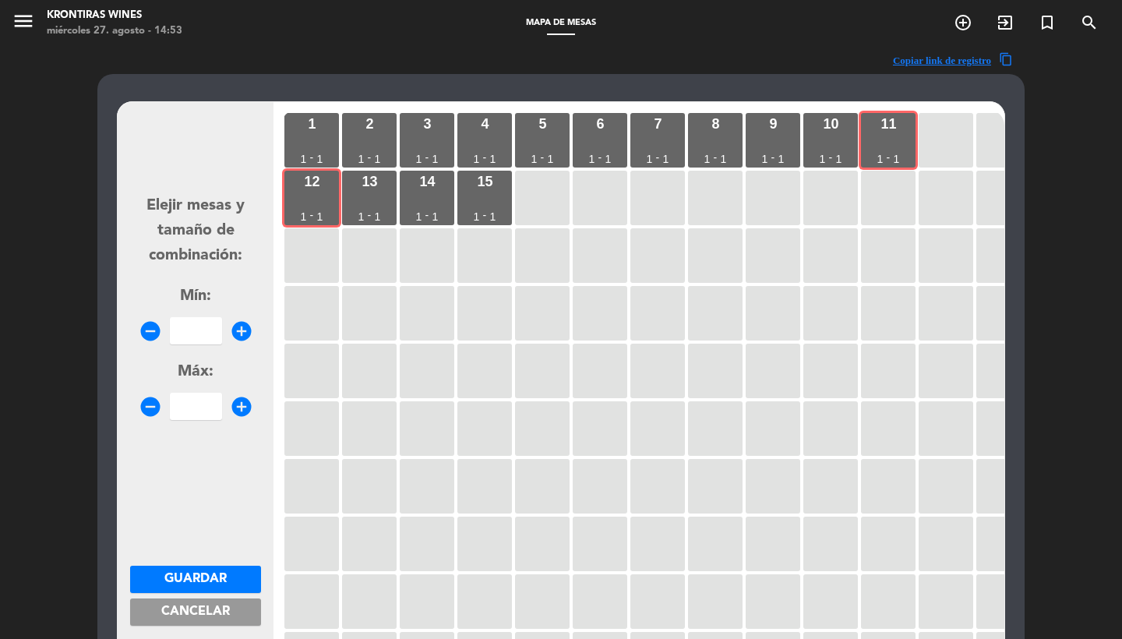
click at [201, 323] on input "number" at bounding box center [196, 330] width 52 height 27
type input "2"
click at [163, 573] on button "Guardar" at bounding box center [195, 579] width 131 height 27
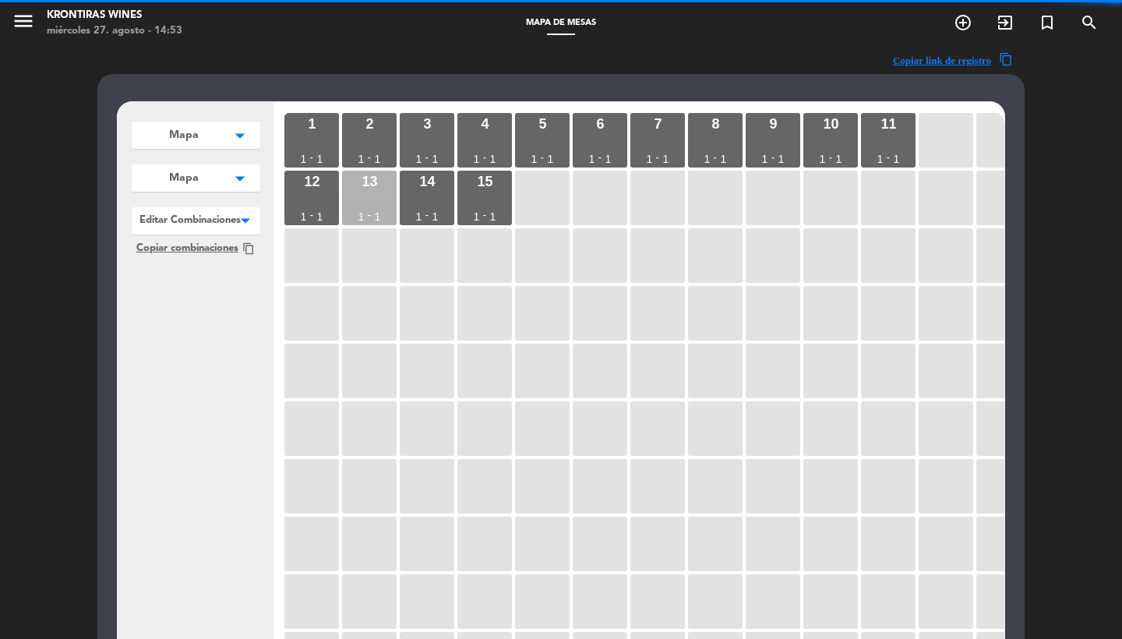
click at [379, 189] on div "13 1 - 1" at bounding box center [369, 198] width 55 height 55
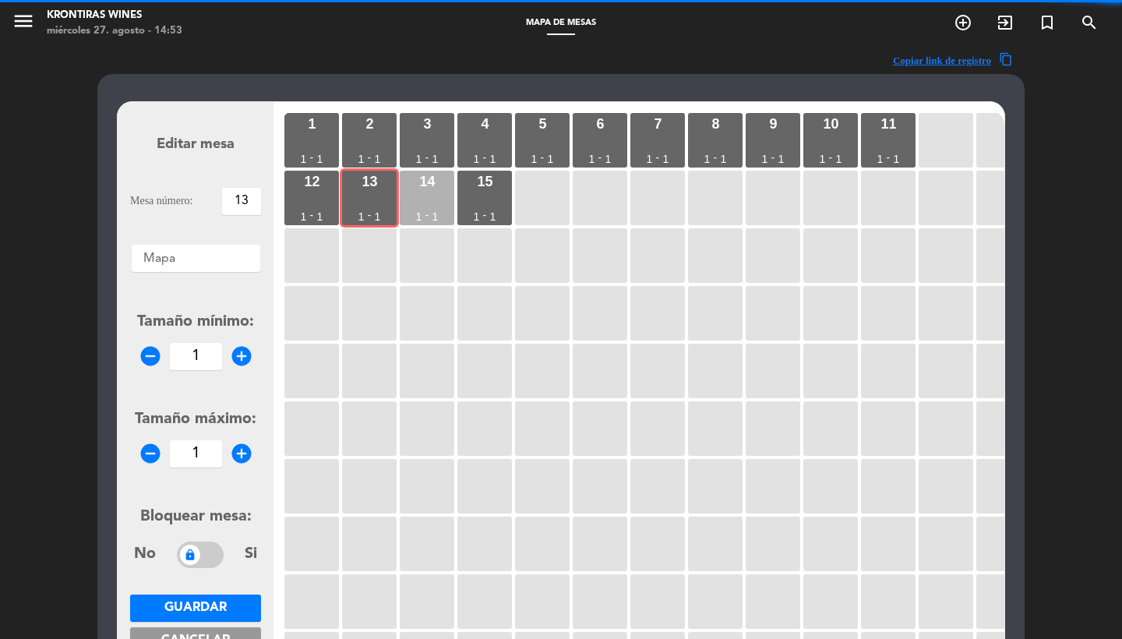
click at [418, 191] on div "14 1 - 1" at bounding box center [427, 198] width 55 height 55
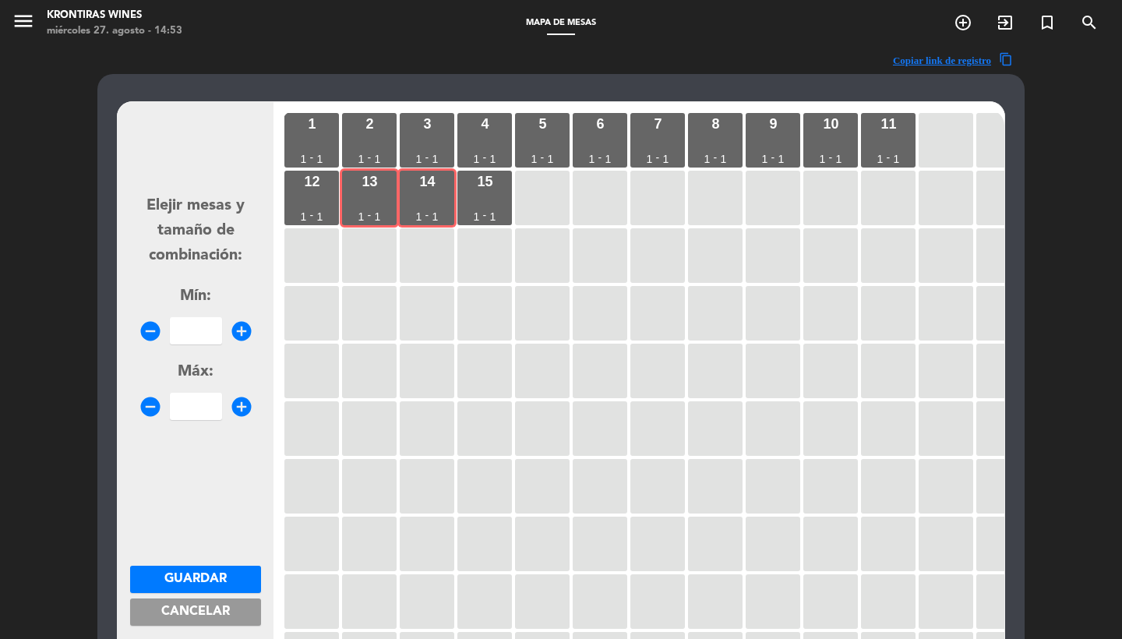
click at [190, 336] on input "number" at bounding box center [196, 330] width 52 height 27
type input "2"
click at [183, 580] on span "Guardar" at bounding box center [195, 579] width 62 height 12
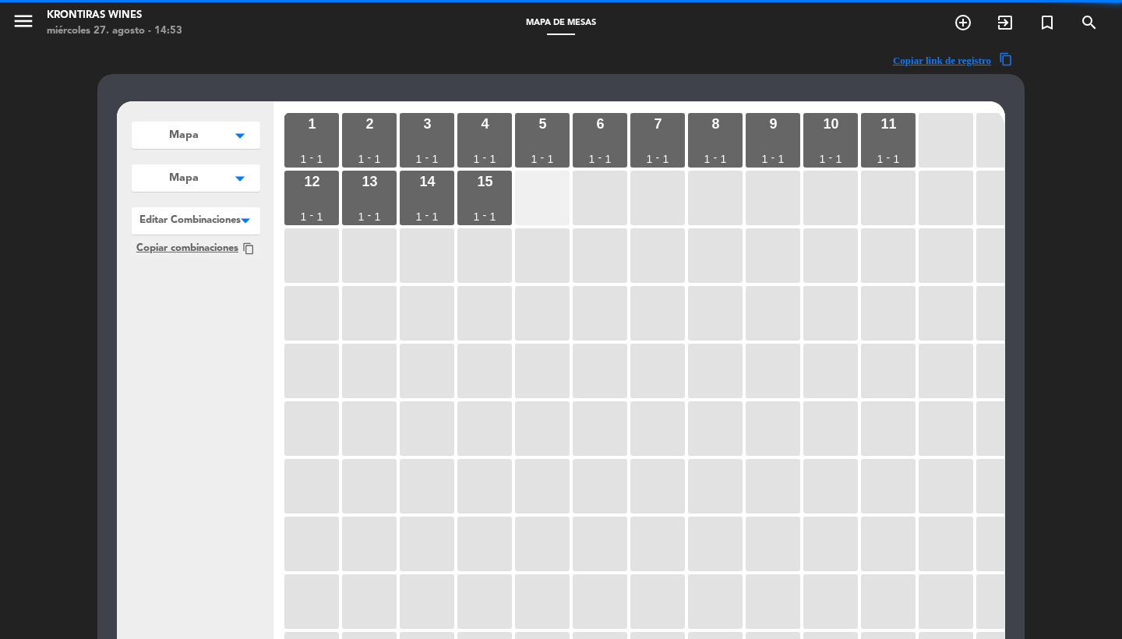
click at [543, 193] on div at bounding box center [542, 198] width 55 height 55
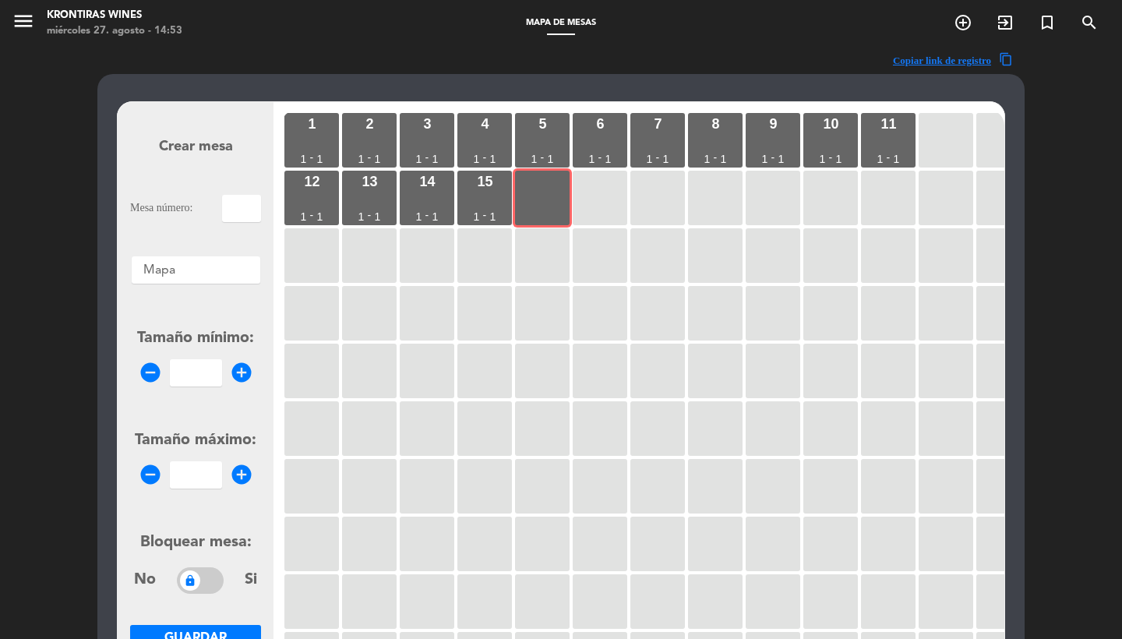
click at [241, 210] on input "text" at bounding box center [241, 208] width 39 height 27
type input "`"
type input "16"
click at [203, 376] on input "number" at bounding box center [196, 372] width 52 height 27
type input "1"
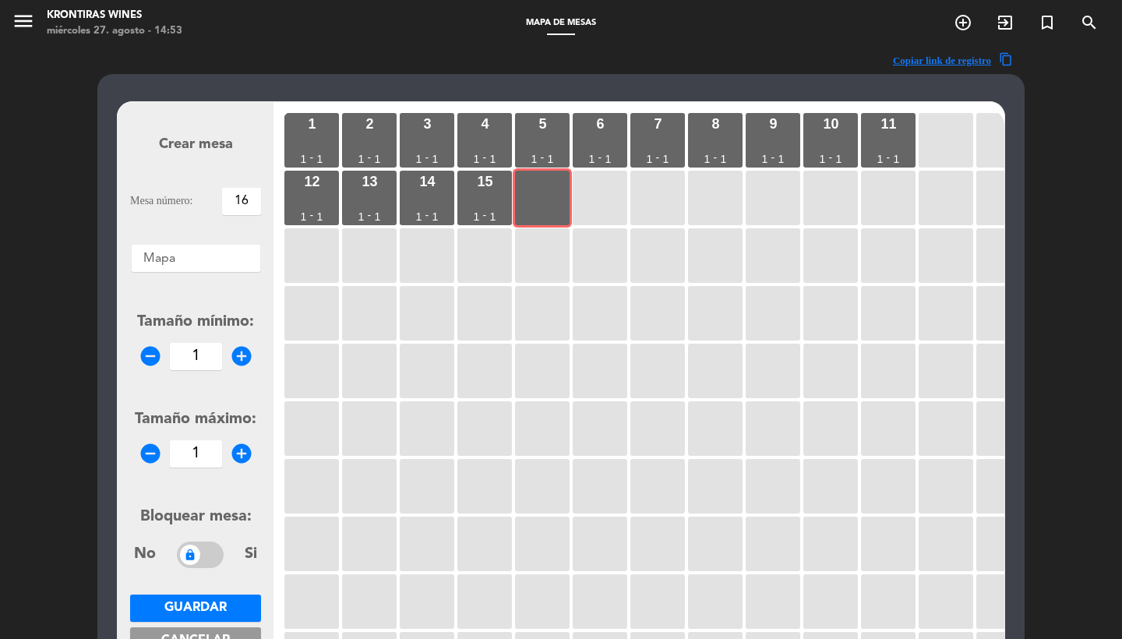
type input "1"
click at [187, 598] on button "Guardar" at bounding box center [195, 607] width 131 height 27
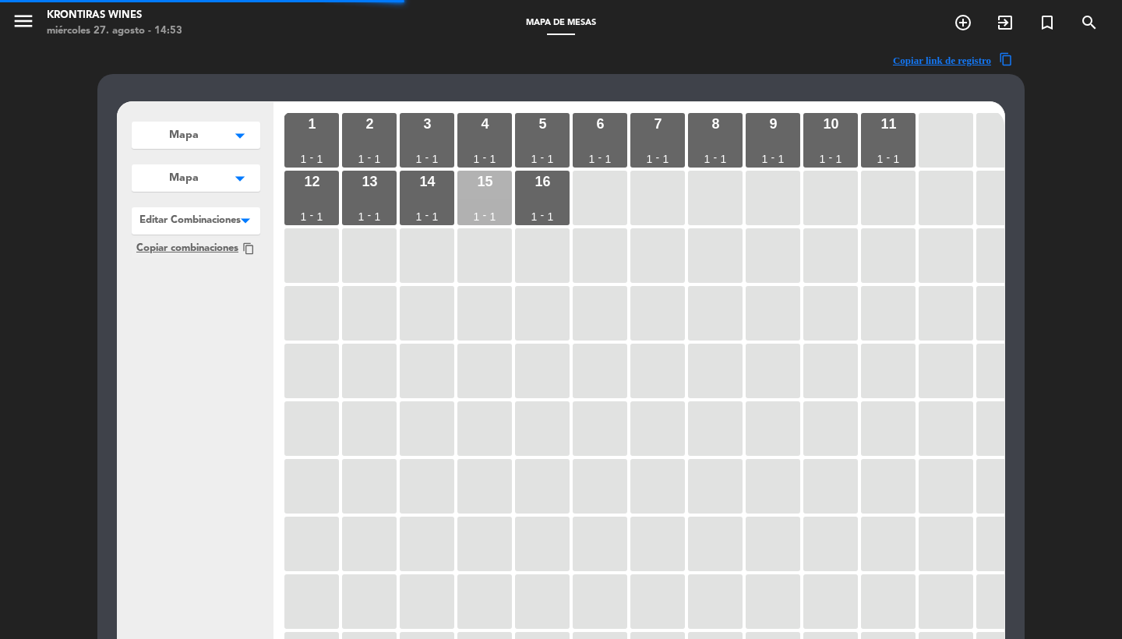
click at [481, 203] on div "15 1 - 1" at bounding box center [484, 198] width 55 height 55
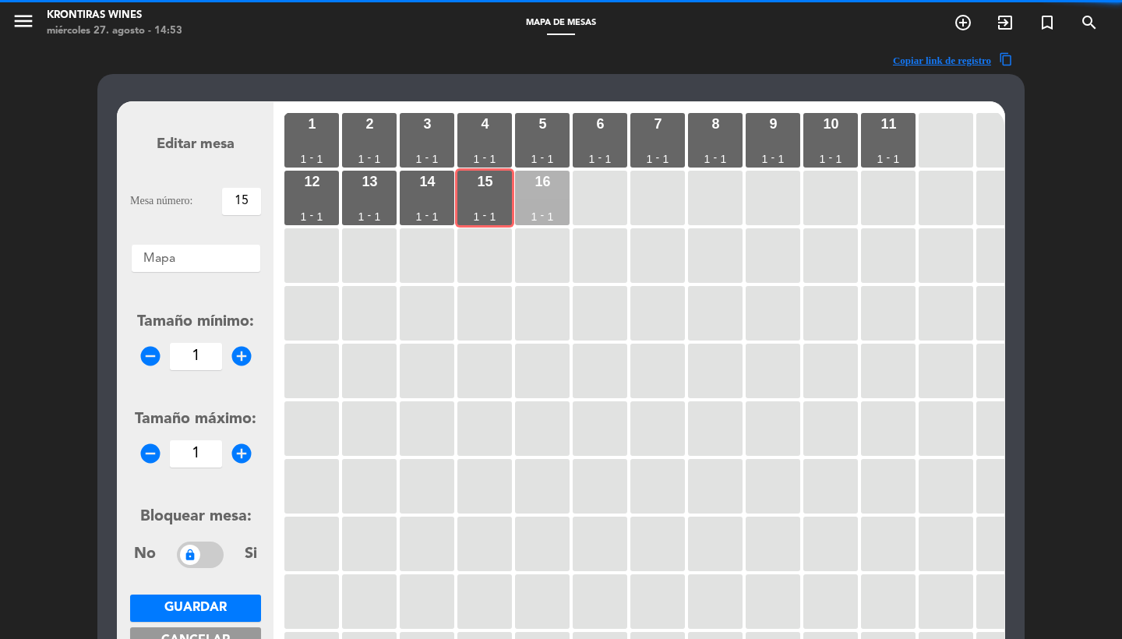
click at [566, 199] on div "16 1 - 1" at bounding box center [542, 198] width 55 height 55
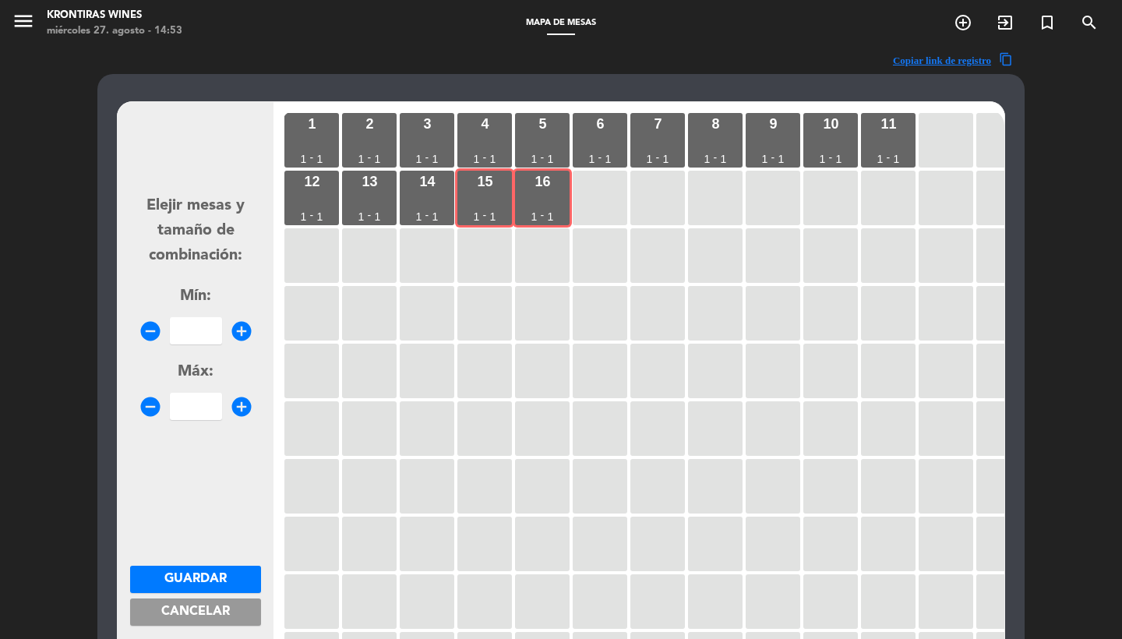
click at [191, 329] on input "number" at bounding box center [196, 330] width 52 height 27
type input "2"
click at [196, 575] on span "Guardar" at bounding box center [195, 579] width 62 height 12
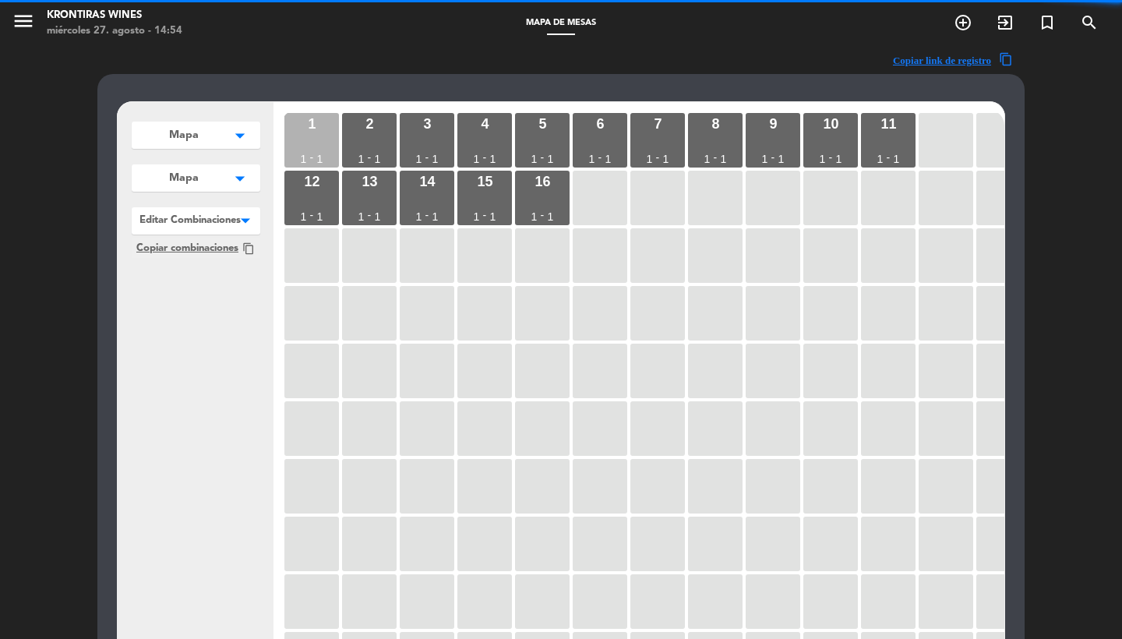
click at [330, 118] on div "1 1 - 1" at bounding box center [311, 140] width 55 height 55
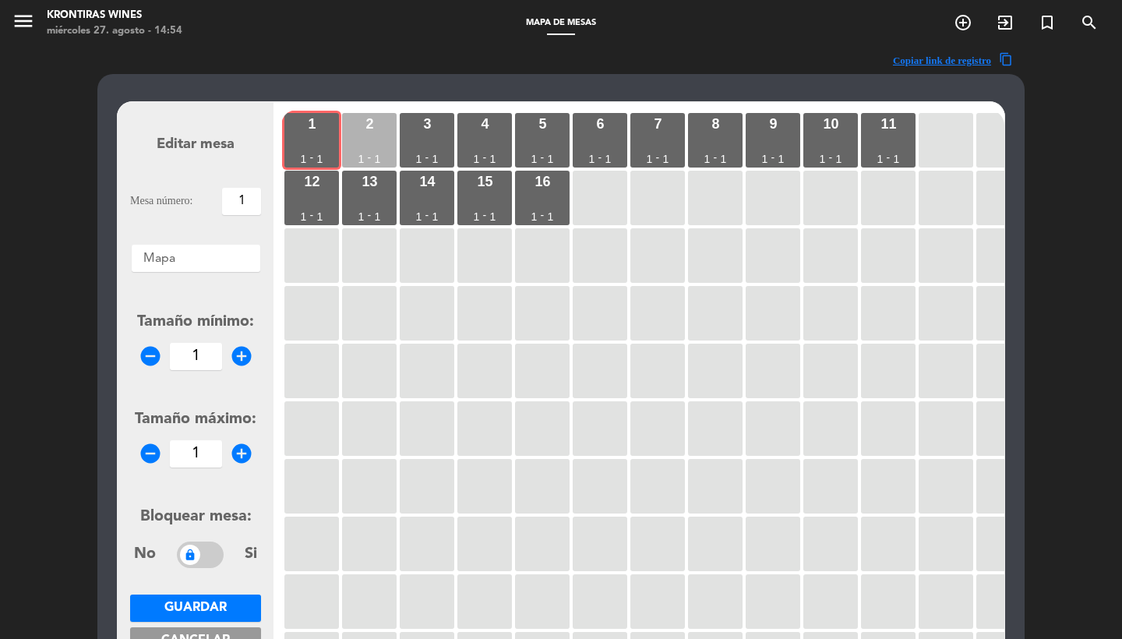
click at [369, 128] on div "2" at bounding box center [369, 124] width 8 height 14
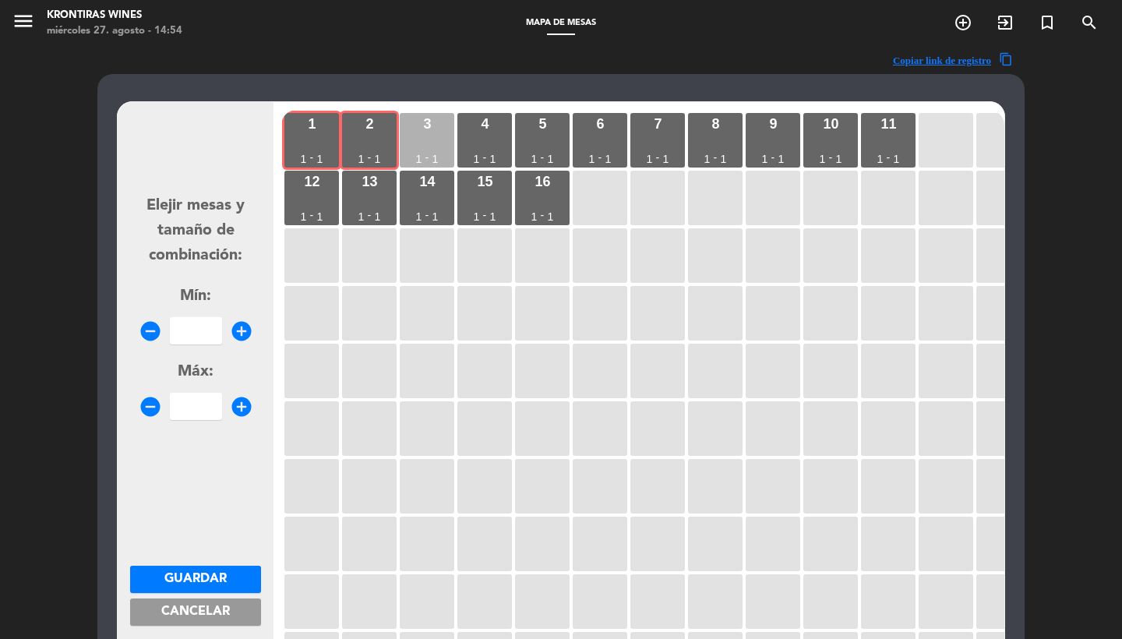
click at [435, 128] on div "3 1 - 1" at bounding box center [427, 140] width 55 height 55
click at [206, 607] on span "Cancelar" at bounding box center [195, 611] width 69 height 12
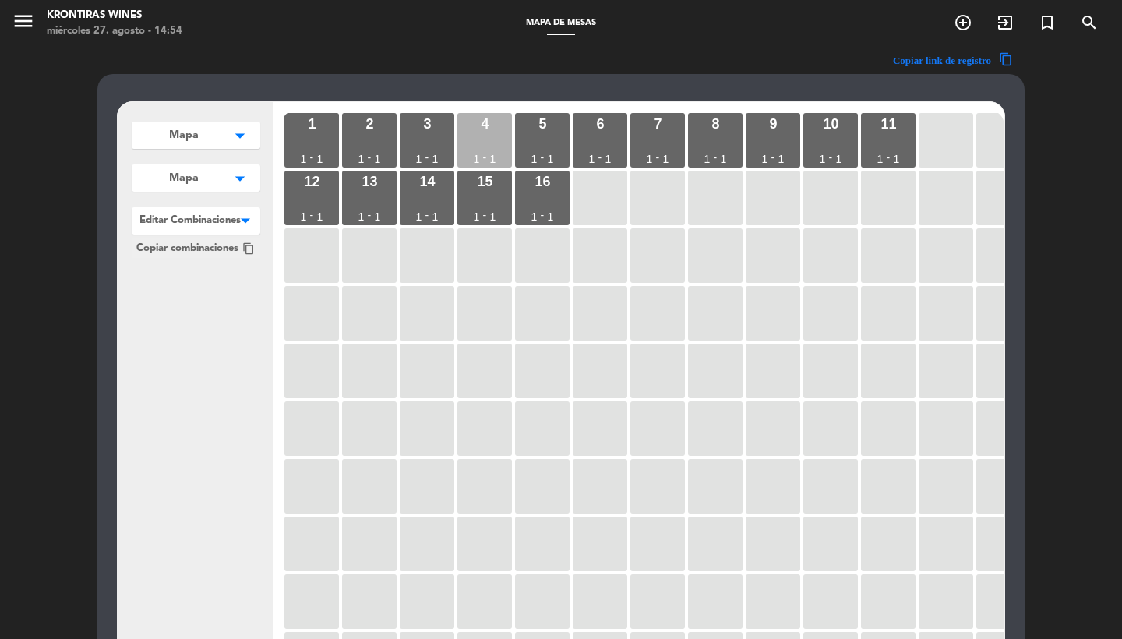
click at [482, 143] on div "4 1 - 1" at bounding box center [484, 140] width 55 height 55
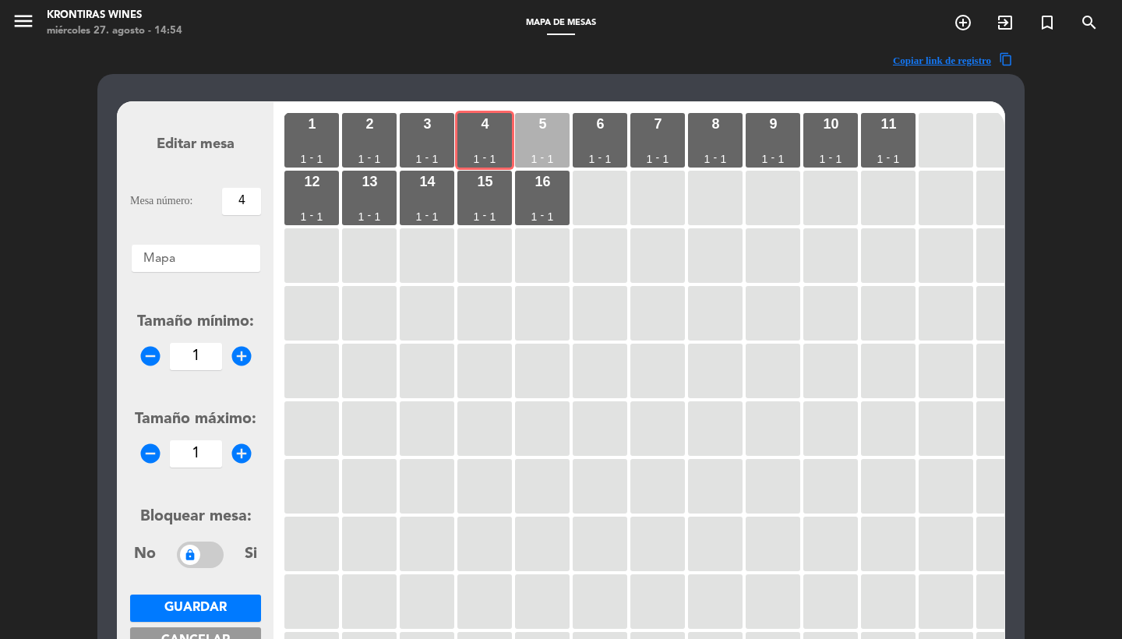
click at [531, 138] on div "5 1 - 1" at bounding box center [542, 140] width 55 height 55
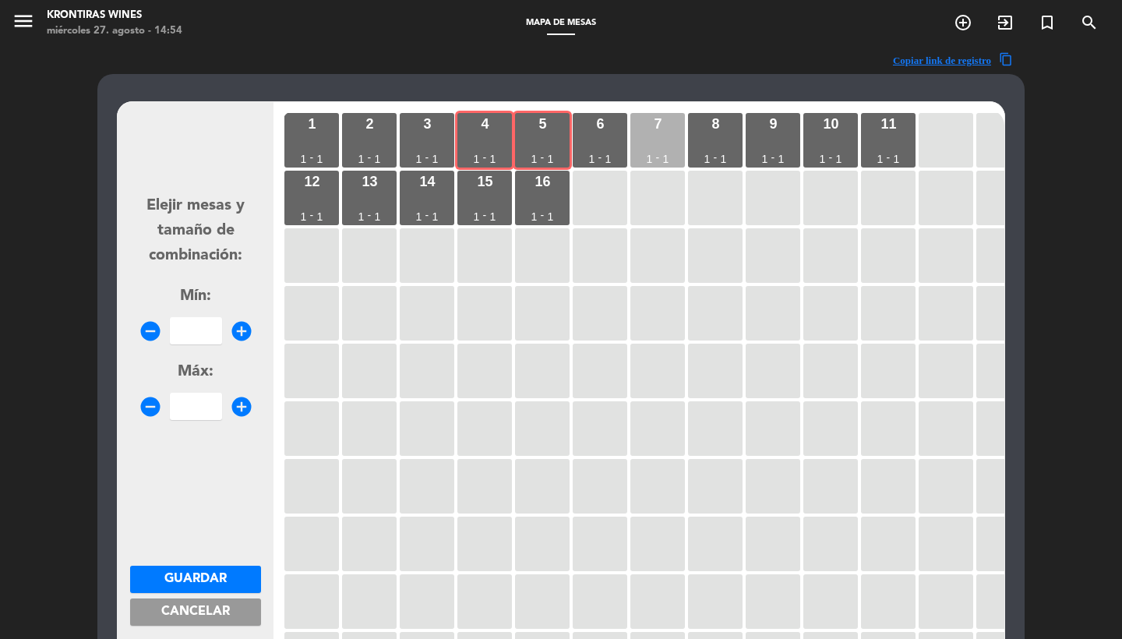
click at [635, 139] on div "7 1 - 1" at bounding box center [657, 140] width 55 height 55
click at [604, 138] on div "6 1 - 1" at bounding box center [600, 140] width 55 height 55
click at [641, 139] on div "7 1 - 1" at bounding box center [657, 140] width 55 height 55
click at [195, 322] on input "number" at bounding box center [196, 330] width 52 height 27
type input "3"
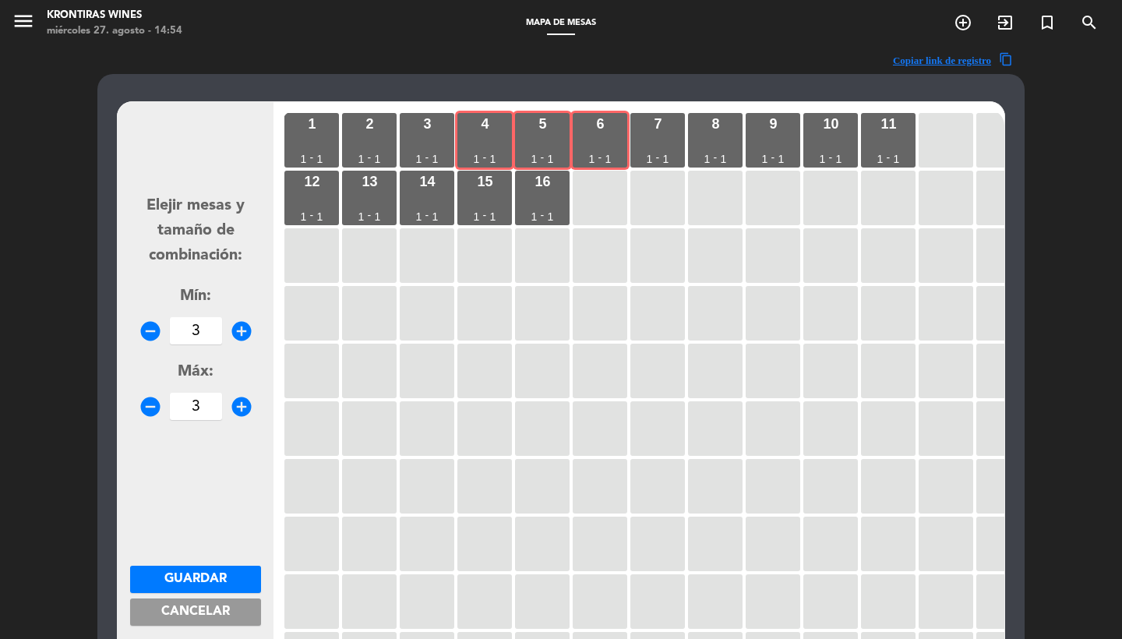
type input "3"
click at [206, 574] on span "Guardar" at bounding box center [195, 579] width 62 height 12
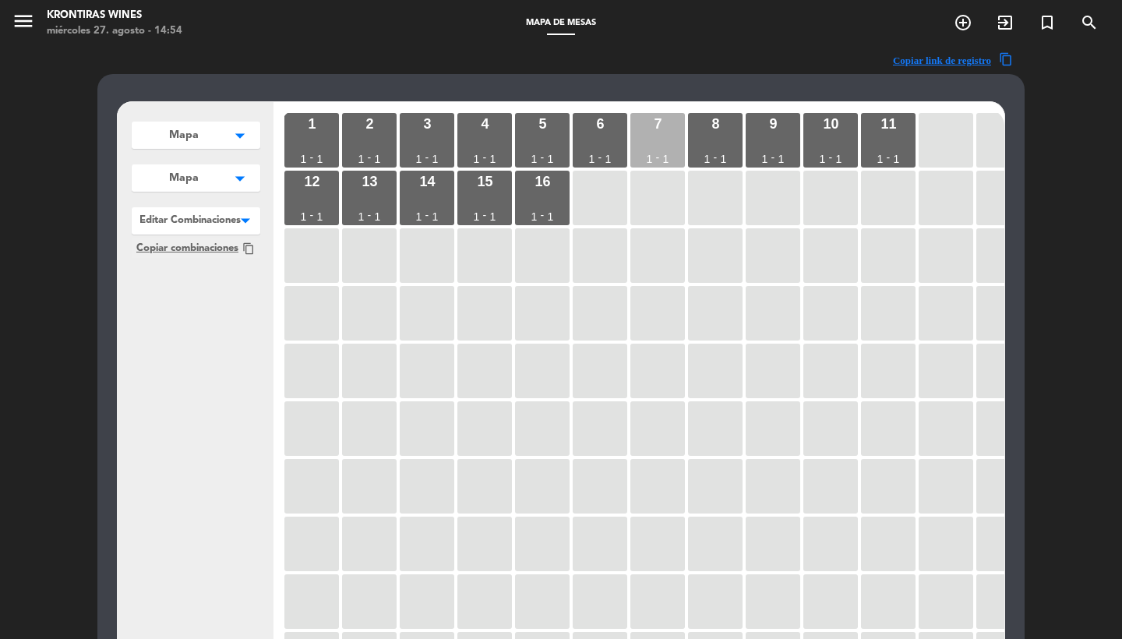
click at [648, 155] on div "1" at bounding box center [650, 158] width 6 height 11
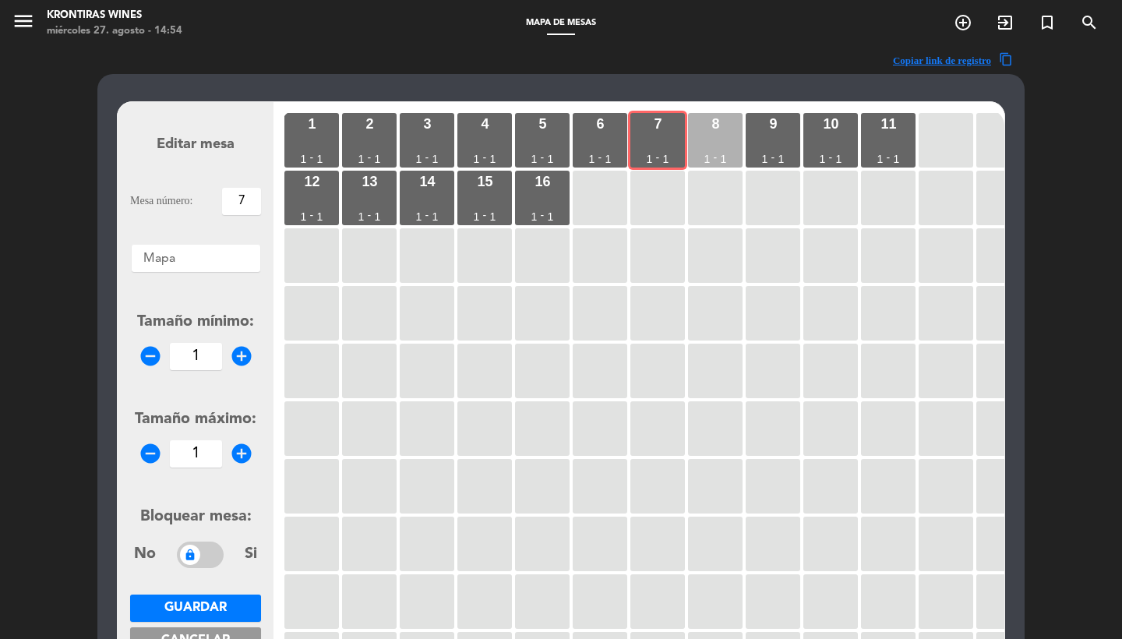
click at [717, 152] on div "-" at bounding box center [716, 157] width 4 height 11
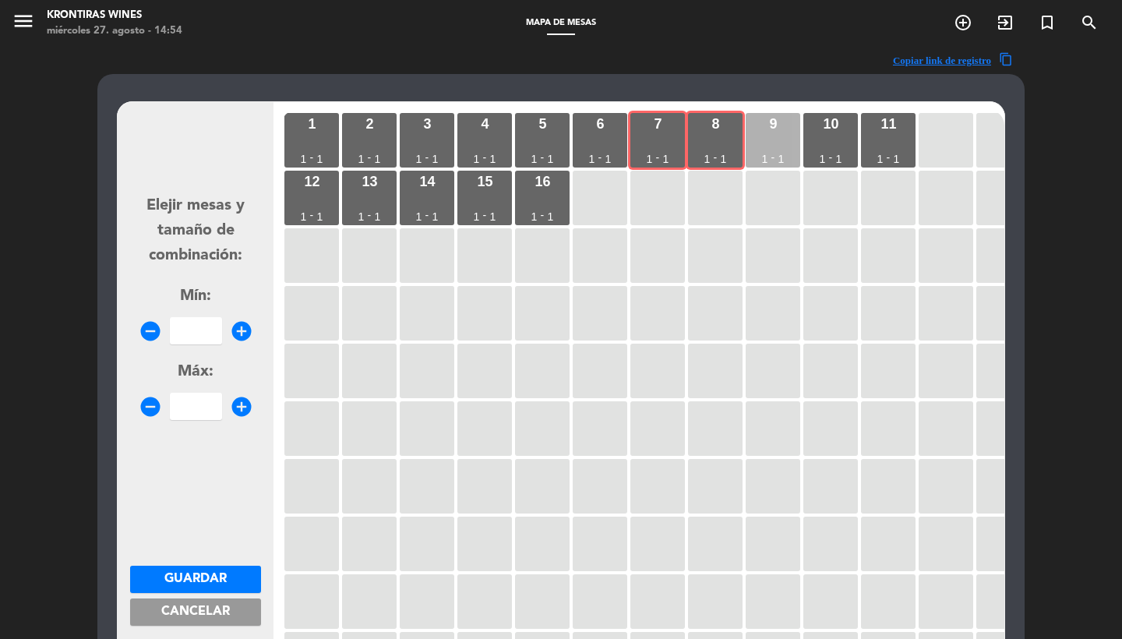
click at [766, 150] on div "9 1 - 1" at bounding box center [773, 140] width 55 height 55
click at [205, 321] on input "number" at bounding box center [196, 330] width 52 height 27
type input "3"
click at [205, 573] on span "Guardar" at bounding box center [195, 579] width 62 height 12
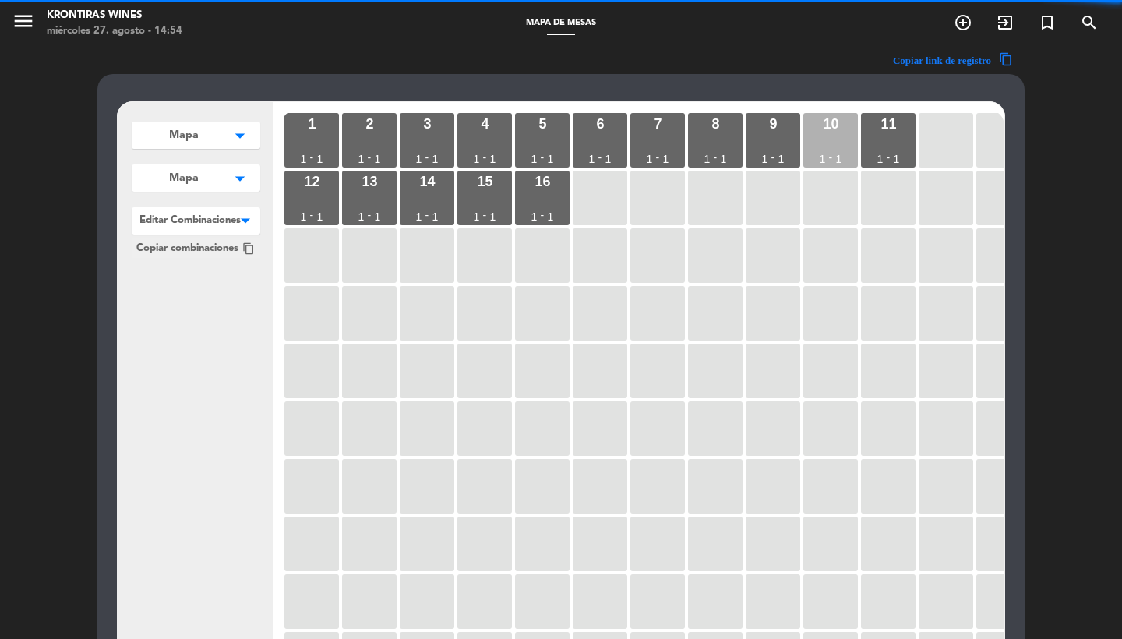
click at [833, 144] on div "10 1 - 1" at bounding box center [830, 140] width 55 height 55
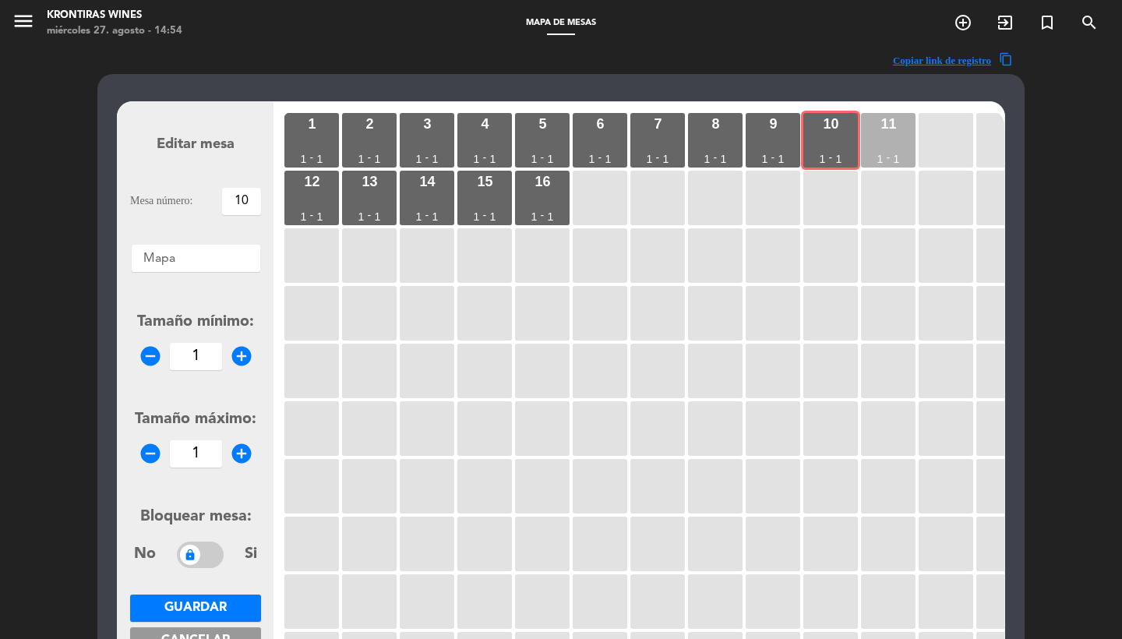
click at [882, 144] on div "11 1 - 1" at bounding box center [888, 140] width 55 height 55
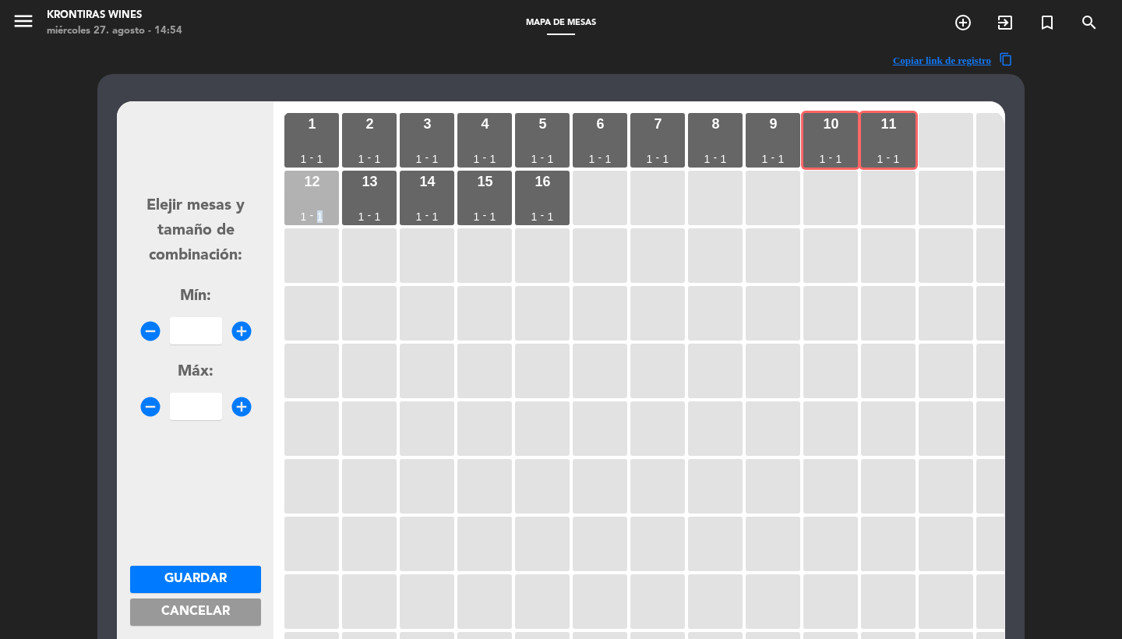
click at [322, 209] on div "12 1 - 1" at bounding box center [311, 198] width 55 height 55
click at [191, 339] on input "number" at bounding box center [196, 330] width 52 height 27
type input "3"
click at [216, 583] on span "Guardar" at bounding box center [195, 579] width 62 height 12
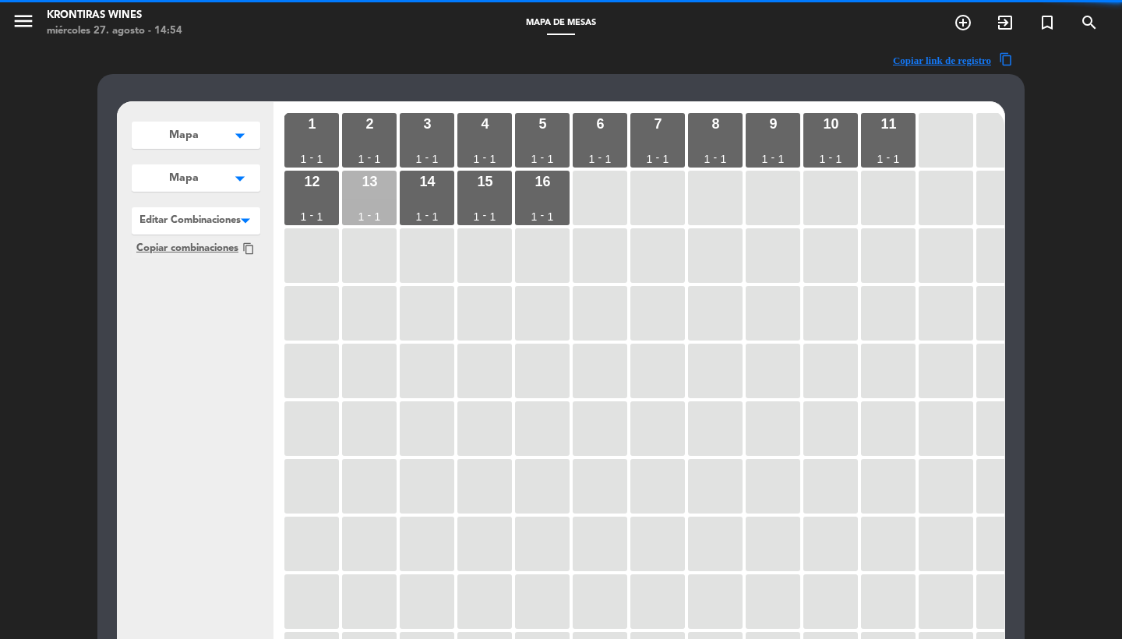
click at [358, 185] on div "13 1 - 1" at bounding box center [369, 198] width 55 height 55
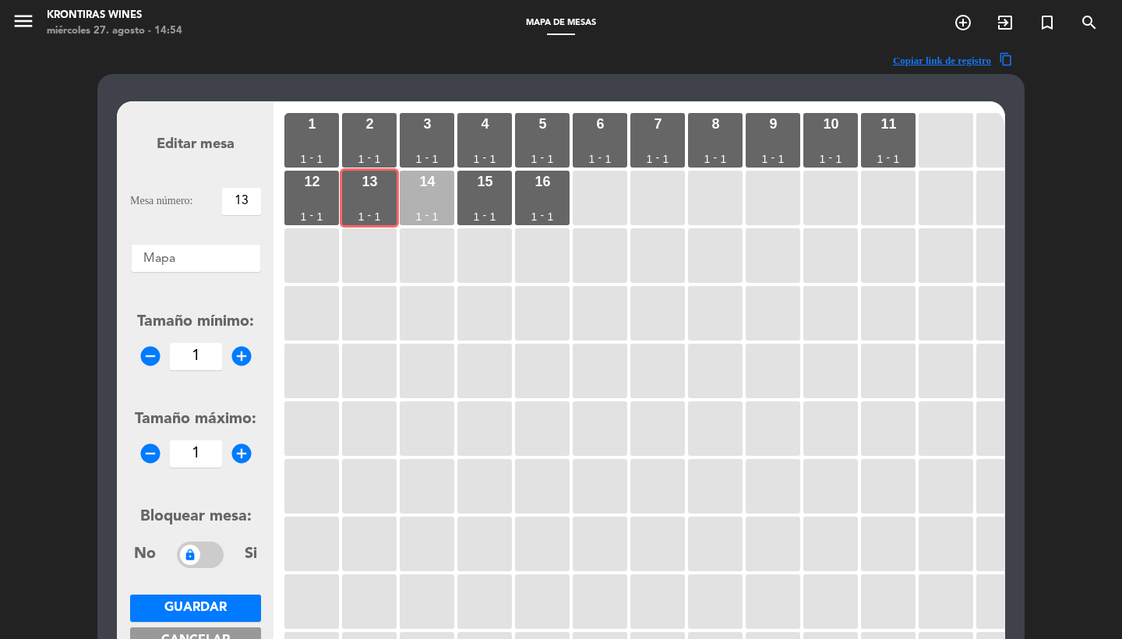
click at [425, 186] on div "14" at bounding box center [427, 182] width 16 height 14
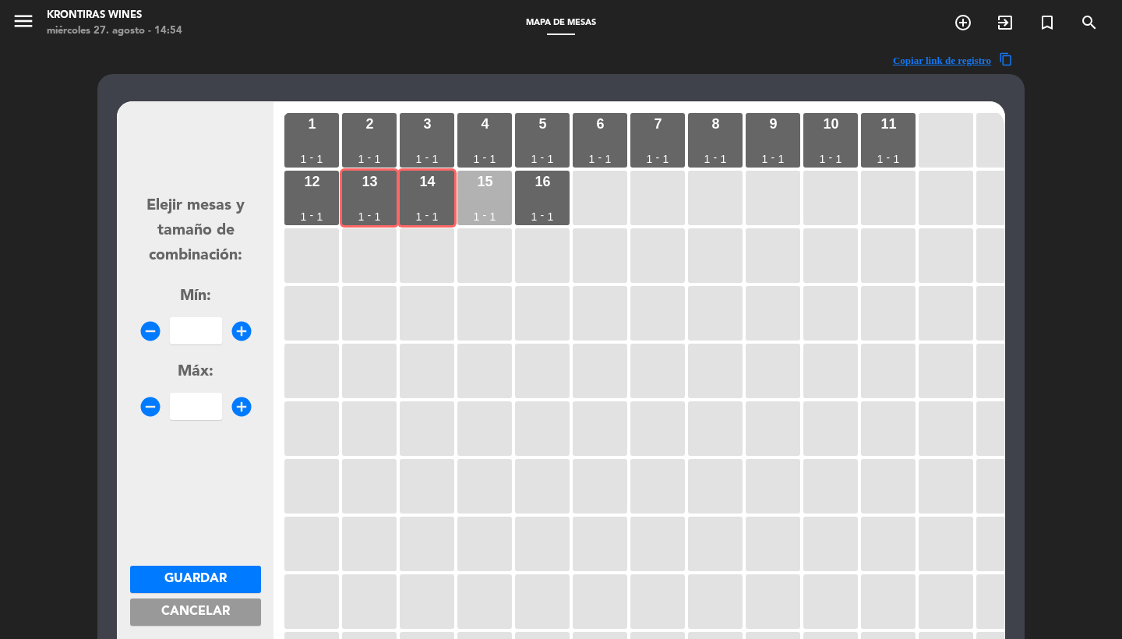
click at [494, 188] on div "15 1 - 1" at bounding box center [484, 198] width 55 height 55
click at [200, 337] on input "number" at bounding box center [196, 330] width 52 height 27
type input "2"
type input "3"
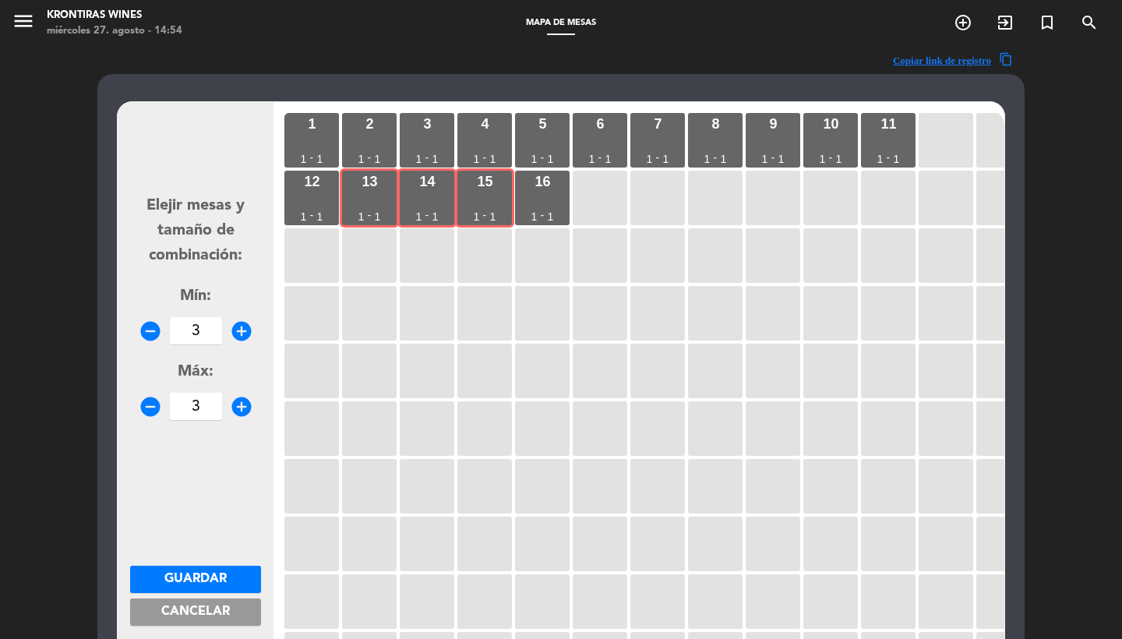
click at [189, 573] on span "Guardar" at bounding box center [195, 579] width 62 height 12
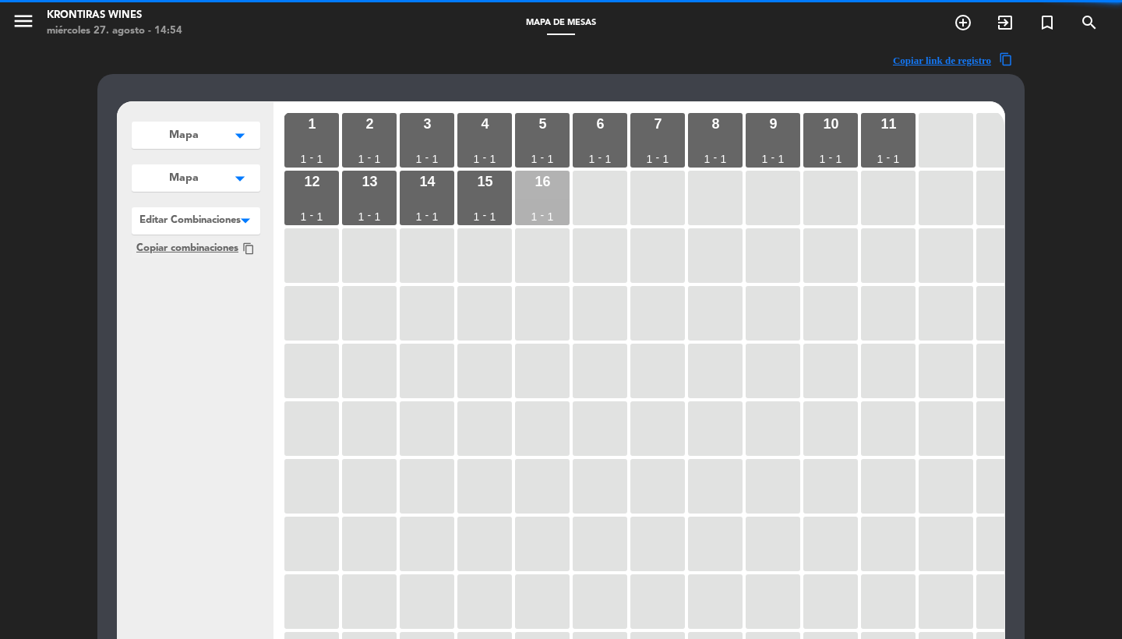
click at [532, 208] on div "16 1 - 1" at bounding box center [542, 198] width 55 height 55
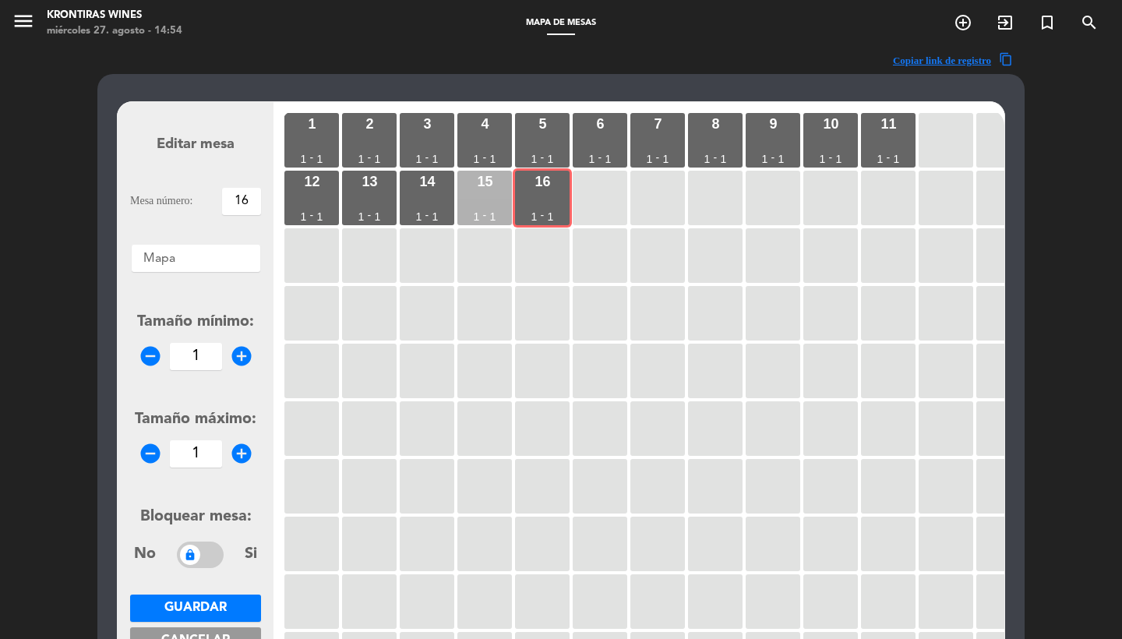
click at [492, 198] on div "15 1 - 1" at bounding box center [484, 198] width 55 height 55
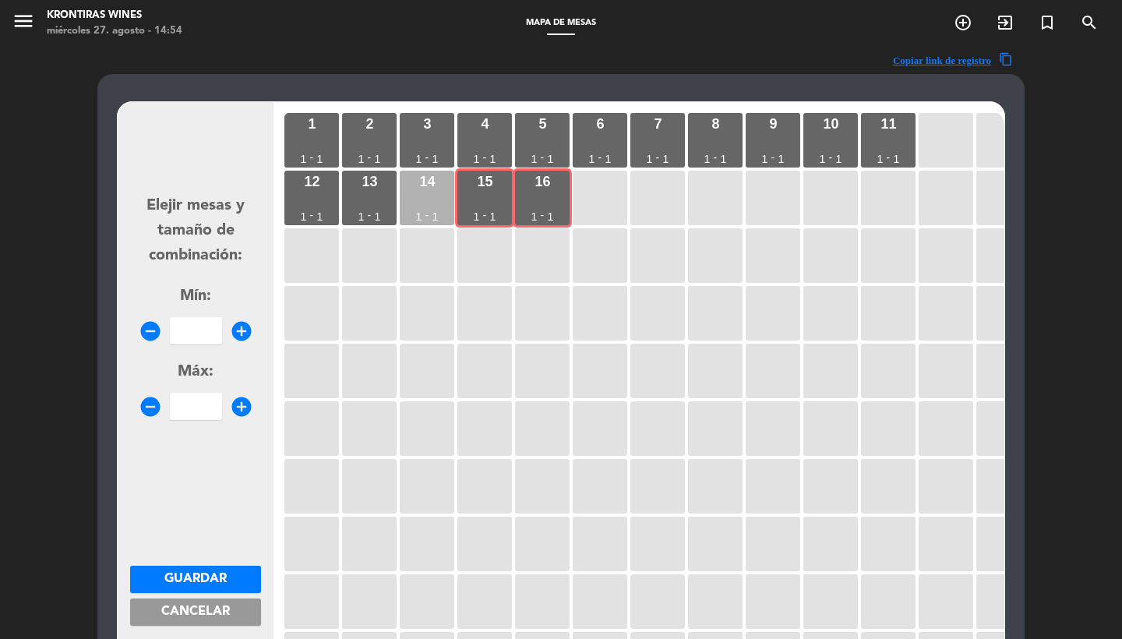
click at [431, 196] on div "14 1 - 1" at bounding box center [427, 198] width 55 height 55
click at [217, 323] on input "number" at bounding box center [196, 330] width 52 height 27
type input "3"
click at [187, 581] on span "Guardar" at bounding box center [195, 579] width 62 height 12
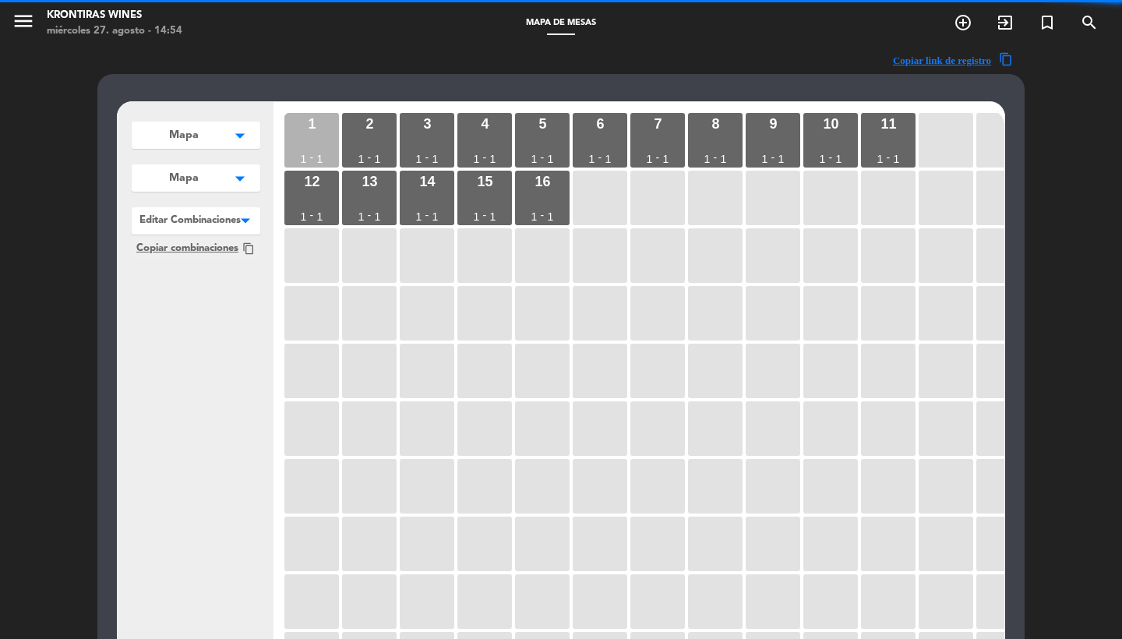
click at [323, 145] on div "1 1 - 1" at bounding box center [311, 140] width 55 height 55
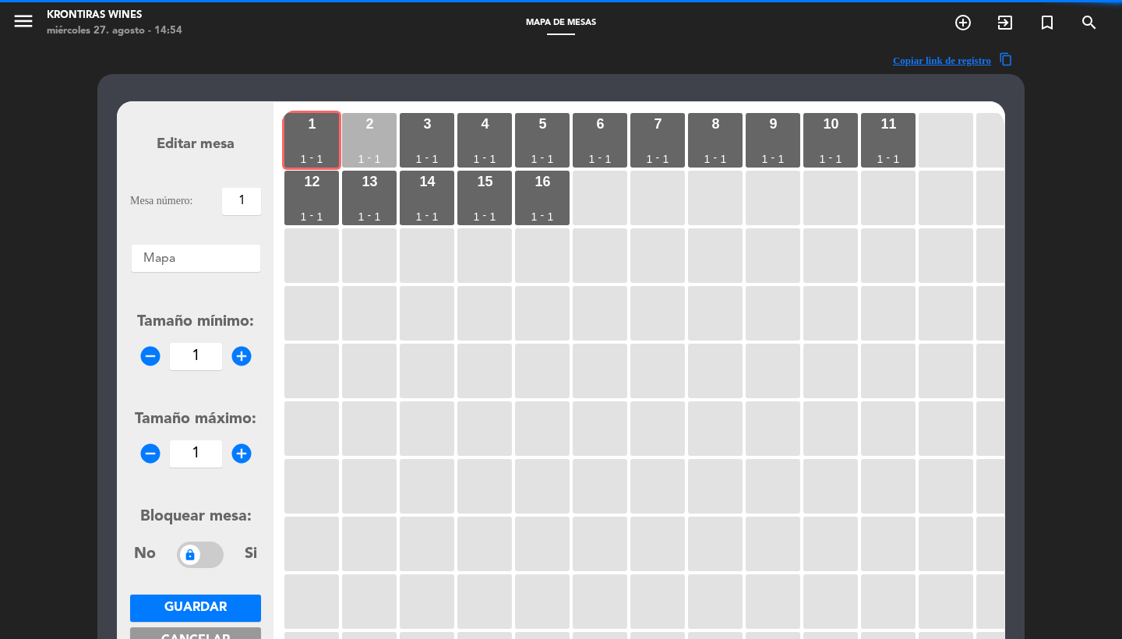
click at [369, 145] on div "2 1 - 1" at bounding box center [369, 140] width 55 height 55
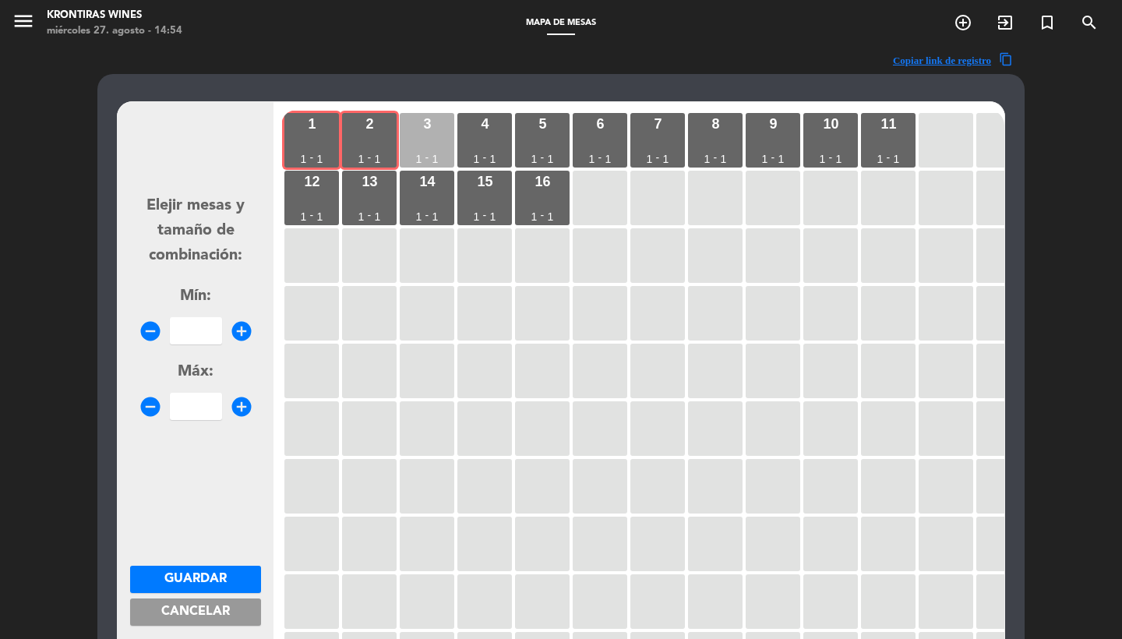
click at [425, 145] on div "3 1 - 1" at bounding box center [427, 140] width 55 height 55
click at [496, 143] on div "4 1 - 1" at bounding box center [484, 140] width 55 height 55
click at [195, 327] on input "number" at bounding box center [196, 330] width 52 height 27
type input "4"
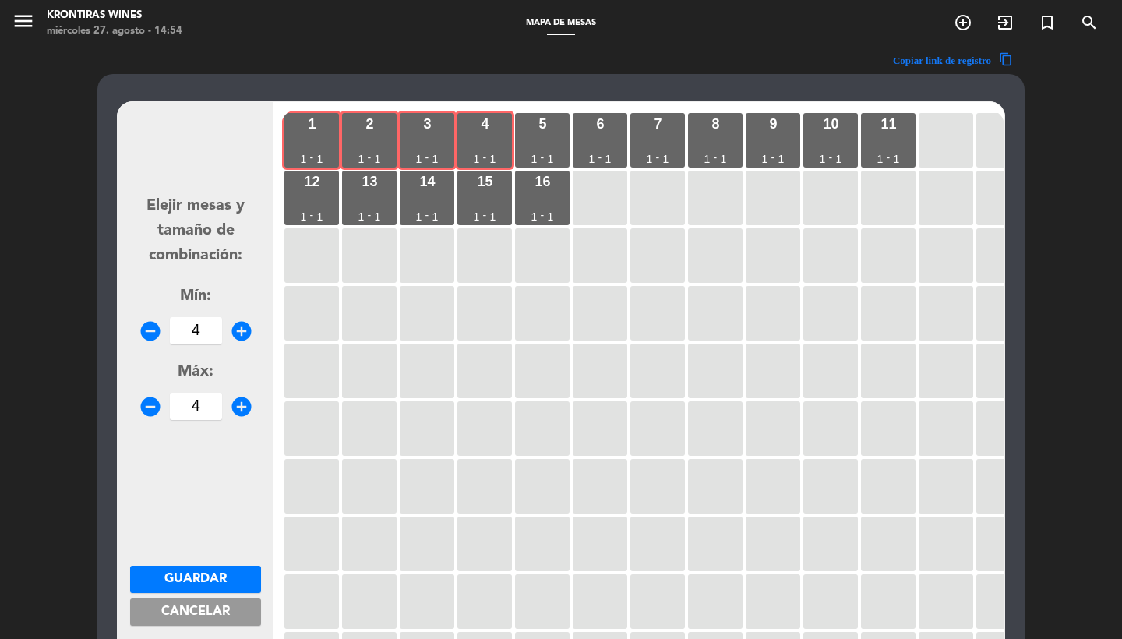
click at [165, 576] on span "Guardar" at bounding box center [195, 579] width 62 height 12
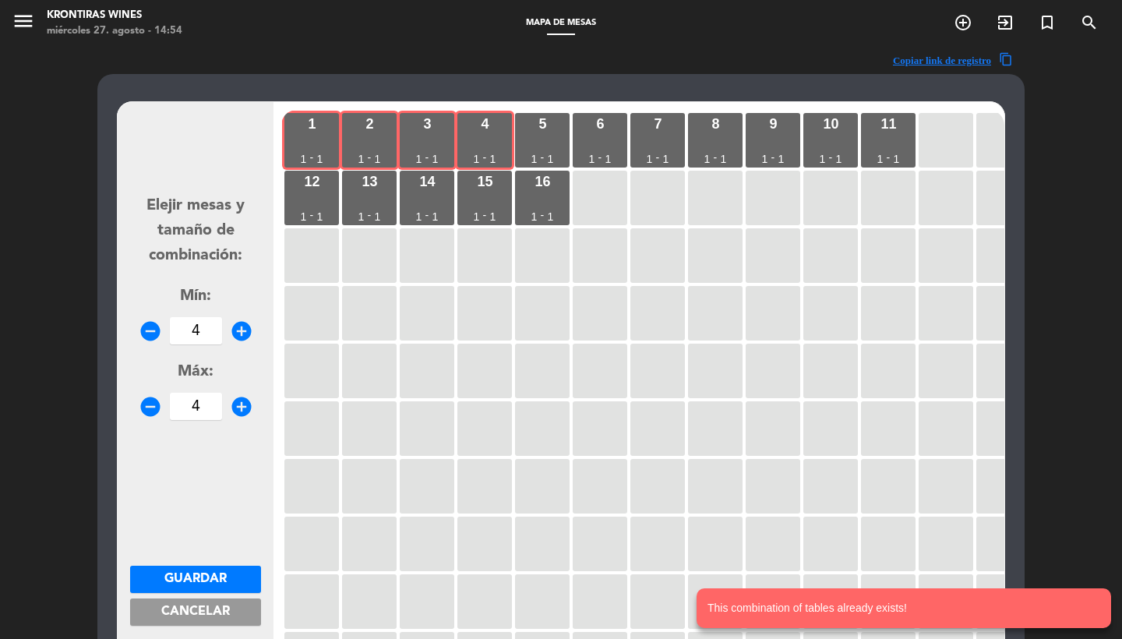
click at [183, 623] on button "Cancelar" at bounding box center [195, 611] width 131 height 27
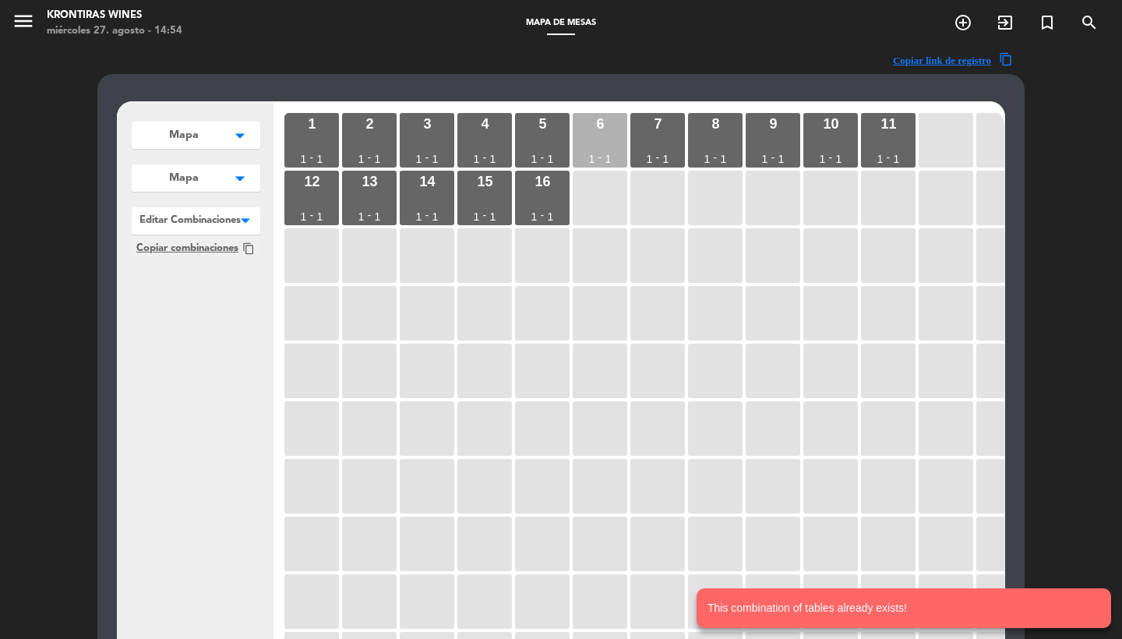
drag, startPoint x: 541, startPoint y: 146, endPoint x: 577, endPoint y: 138, distance: 36.9
click at [541, 146] on div "5 1 - 1" at bounding box center [542, 140] width 55 height 55
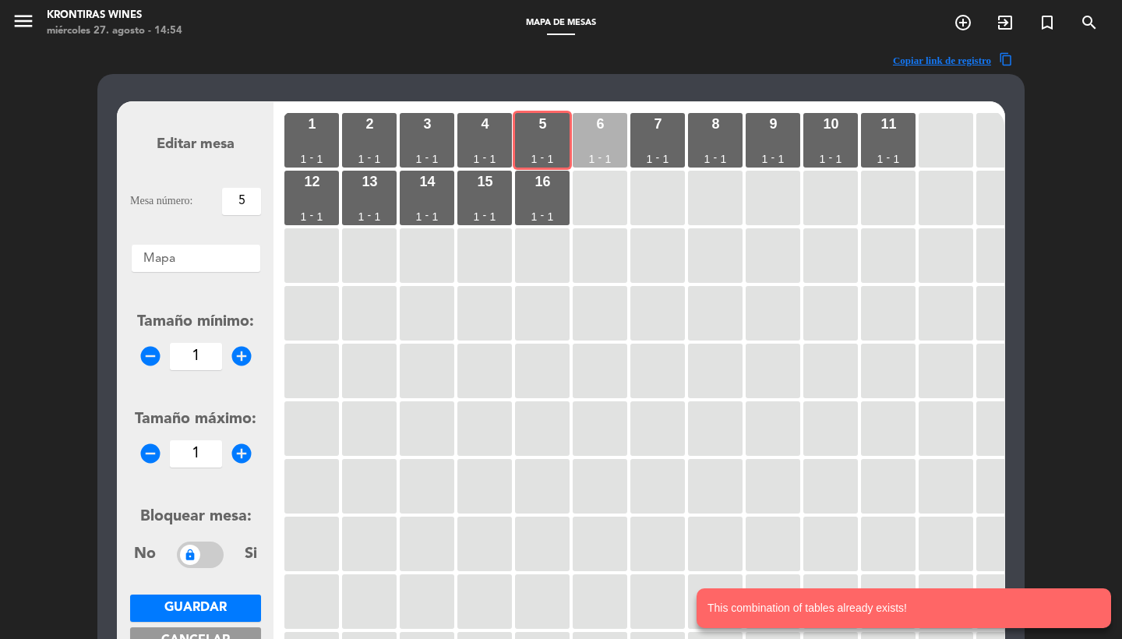
click at [601, 136] on div "6 1 - 1" at bounding box center [600, 140] width 55 height 55
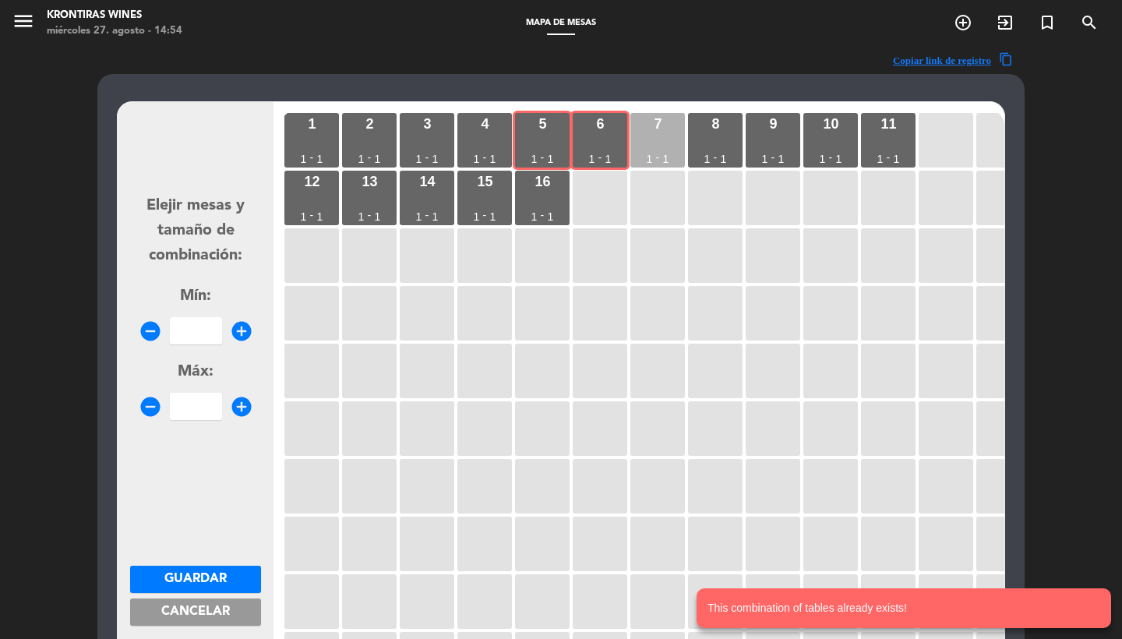
click at [665, 136] on div "7 1 - 1" at bounding box center [657, 140] width 55 height 55
click at [708, 132] on div "8 1 - 1" at bounding box center [715, 140] width 55 height 55
click at [199, 317] on input "number" at bounding box center [196, 330] width 52 height 27
type input "4"
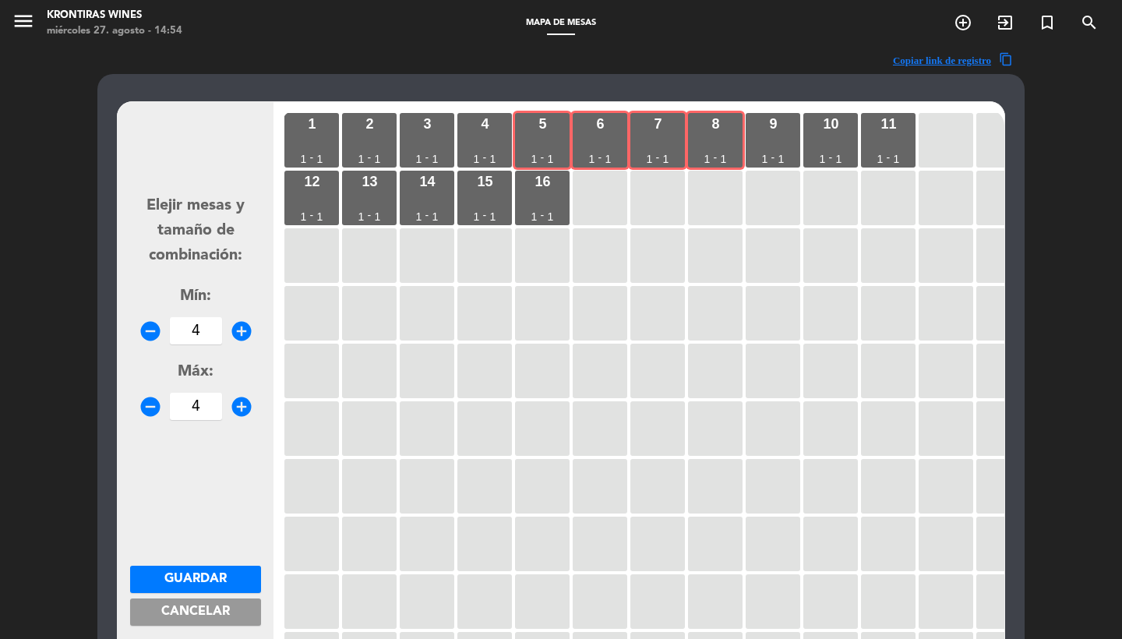
type input "4"
click at [183, 577] on span "Guardar" at bounding box center [195, 579] width 62 height 12
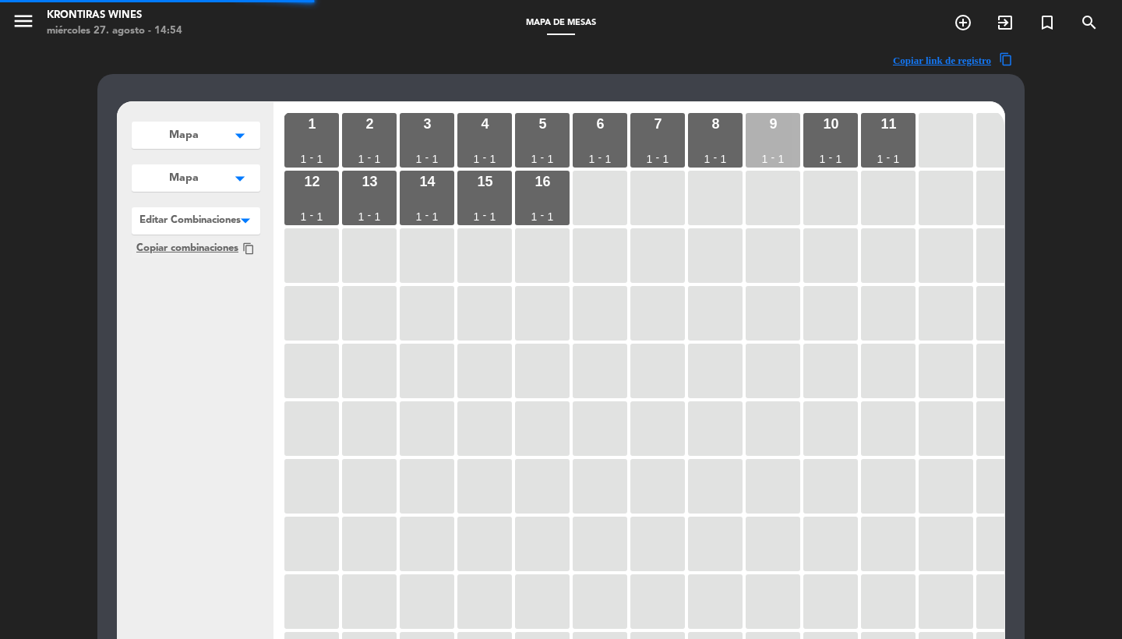
click at [774, 129] on div "9" at bounding box center [773, 124] width 8 height 14
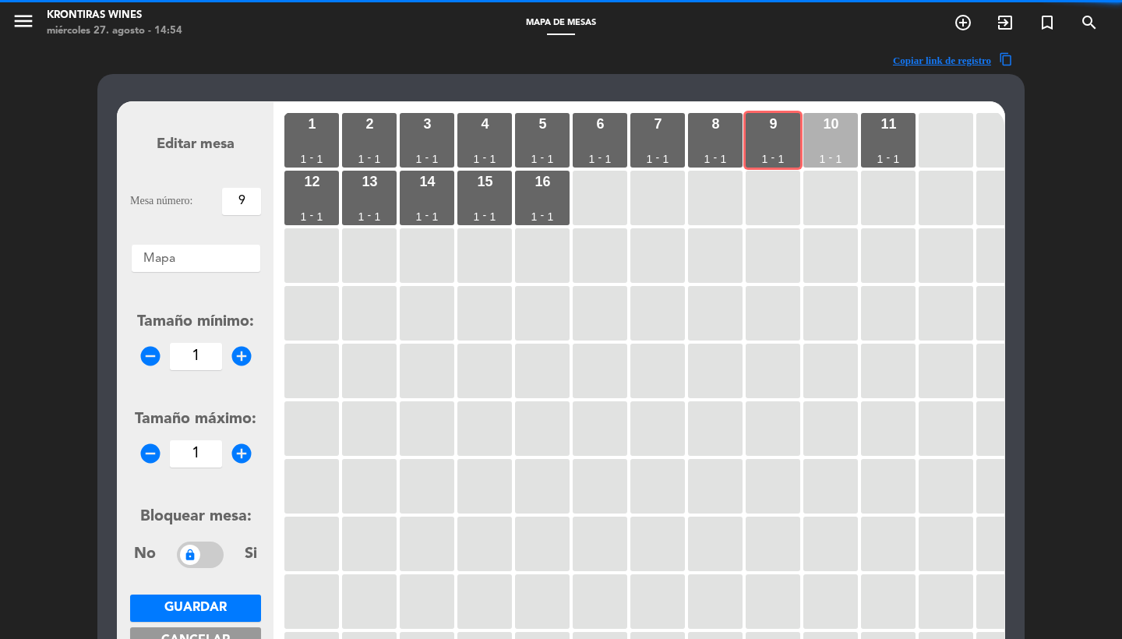
click at [845, 130] on div "10 1 - 1" at bounding box center [830, 140] width 55 height 55
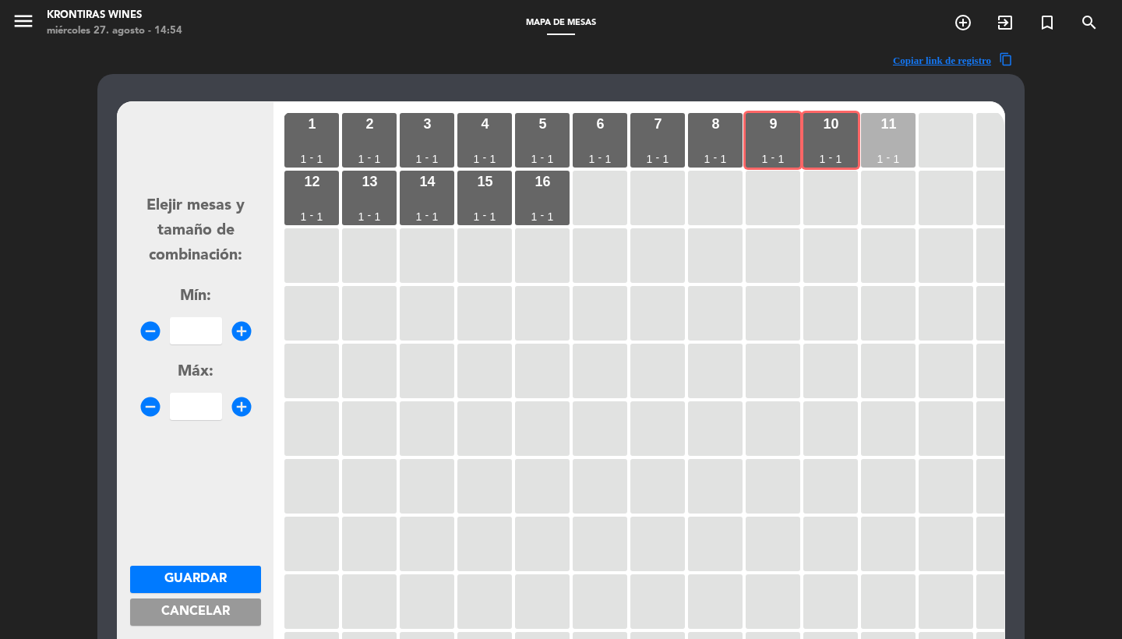
click at [898, 133] on div "11 1 - 1" at bounding box center [888, 140] width 55 height 55
click at [302, 187] on div "12 1 - 1" at bounding box center [311, 198] width 55 height 55
click at [206, 302] on span "Mín:" at bounding box center [195, 296] width 31 height 16
click at [206, 349] on div "Elejir mesas y tamaño de combinación: Mín: remove_circle add_circle Máx: remove…" at bounding box center [195, 299] width 131 height 242
click at [206, 322] on input "number" at bounding box center [196, 330] width 52 height 27
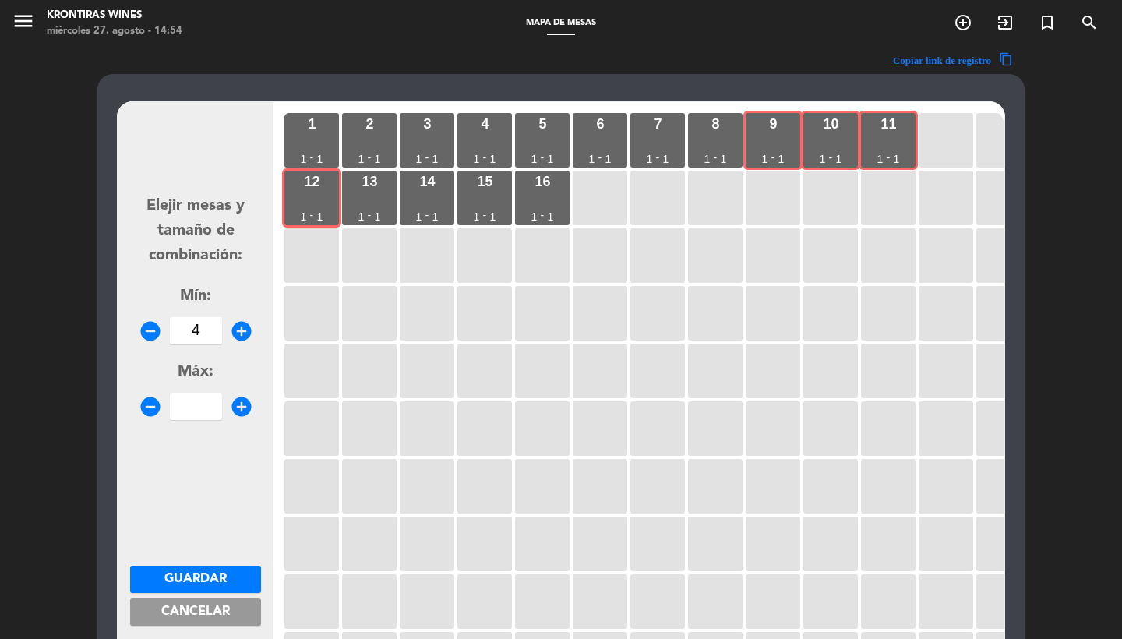
type input "4"
click at [227, 580] on button "Guardar" at bounding box center [195, 579] width 131 height 27
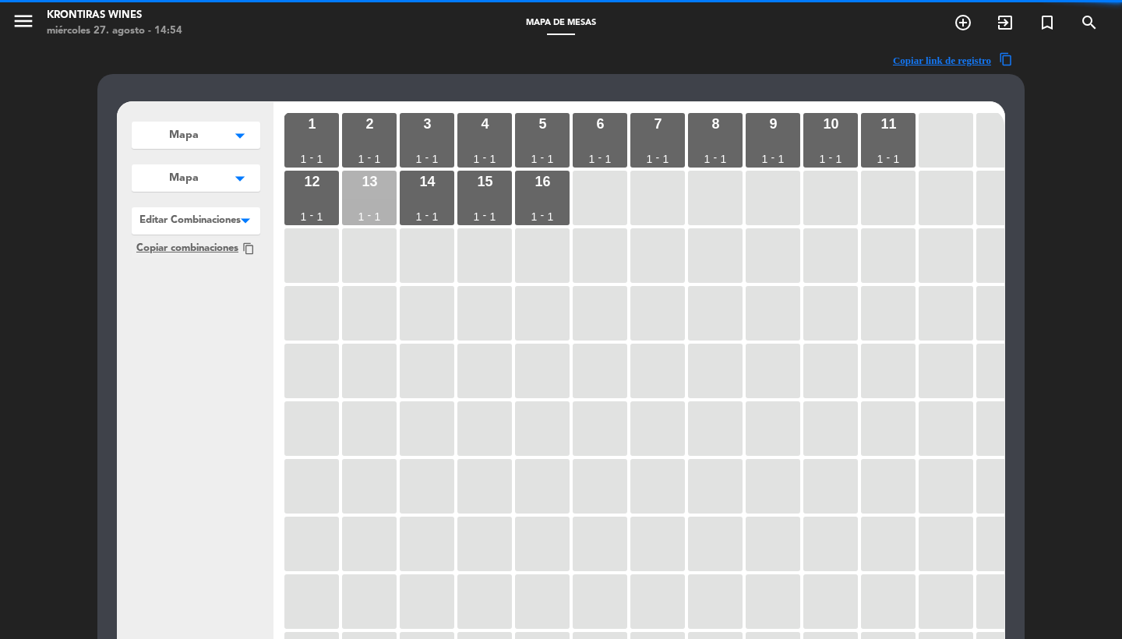
click at [378, 199] on div "13 1 - 1" at bounding box center [369, 198] width 55 height 55
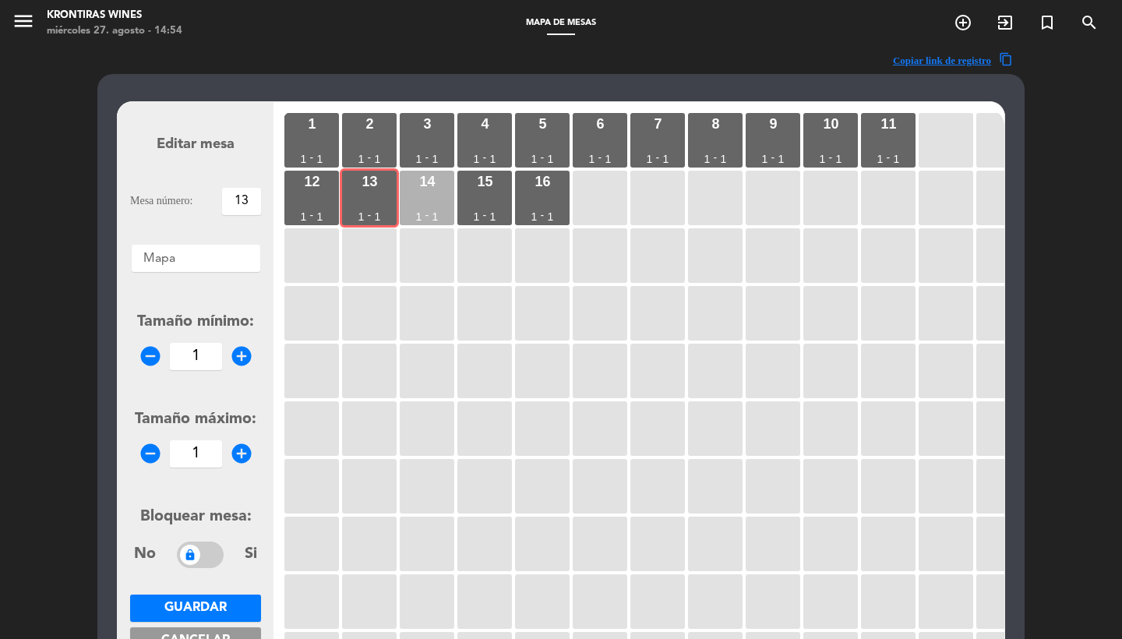
click at [422, 199] on div "14 1 - 1" at bounding box center [427, 198] width 55 height 55
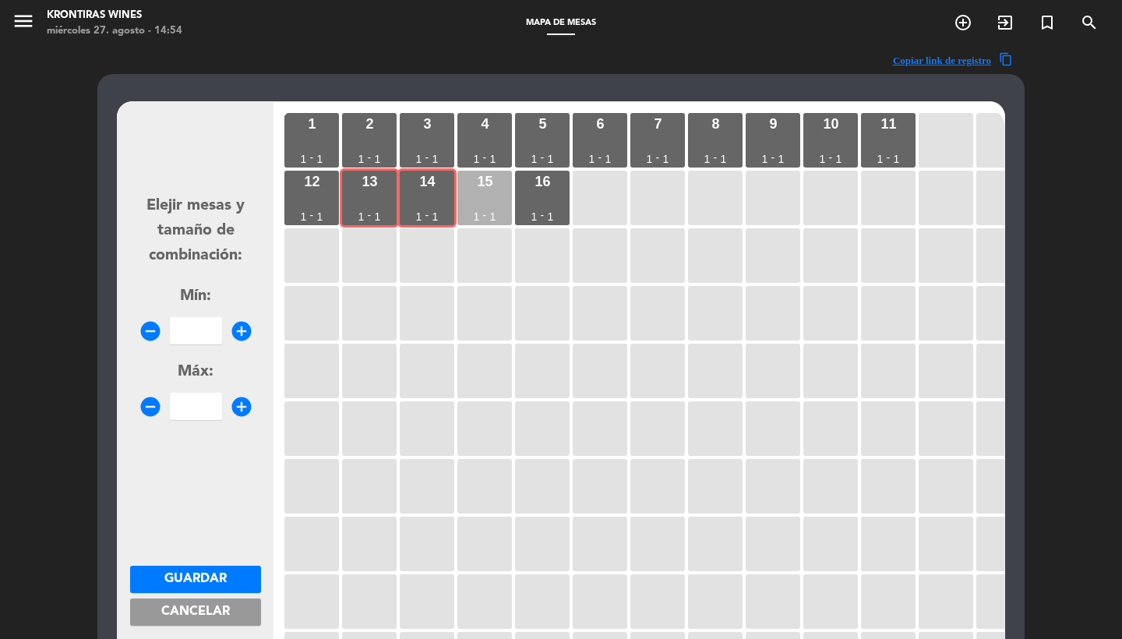
click at [477, 199] on div "15 1 - 1" at bounding box center [484, 198] width 55 height 55
click at [569, 195] on div "16 1 - 1" at bounding box center [542, 198] width 55 height 55
click at [184, 330] on input "number" at bounding box center [196, 330] width 52 height 27
type input "4"
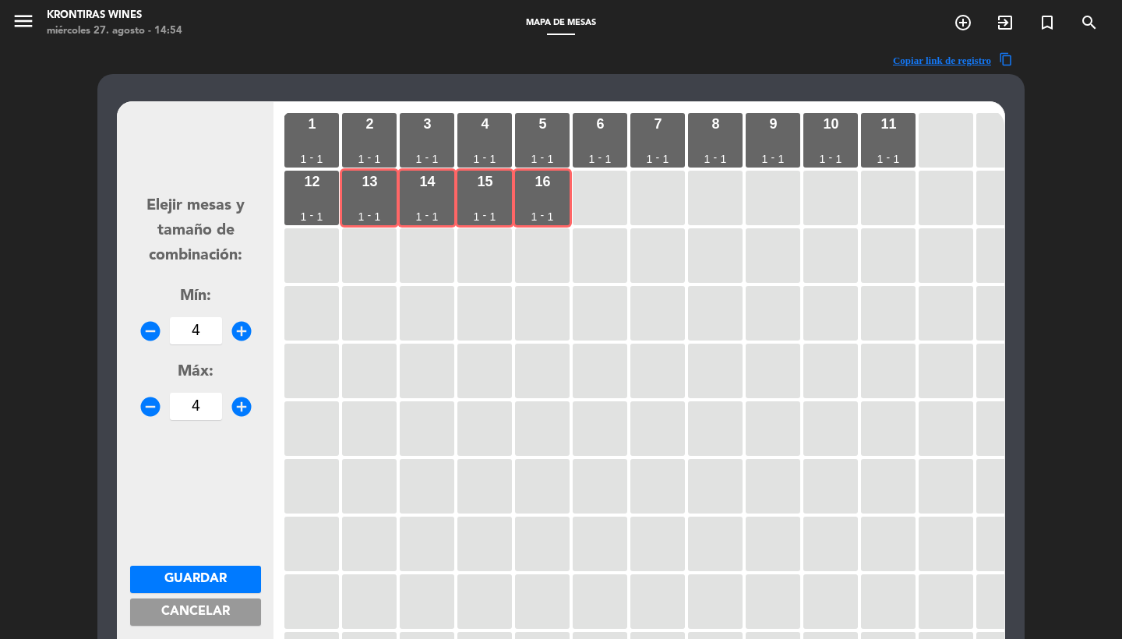
click at [199, 573] on span "Guardar" at bounding box center [195, 579] width 62 height 12
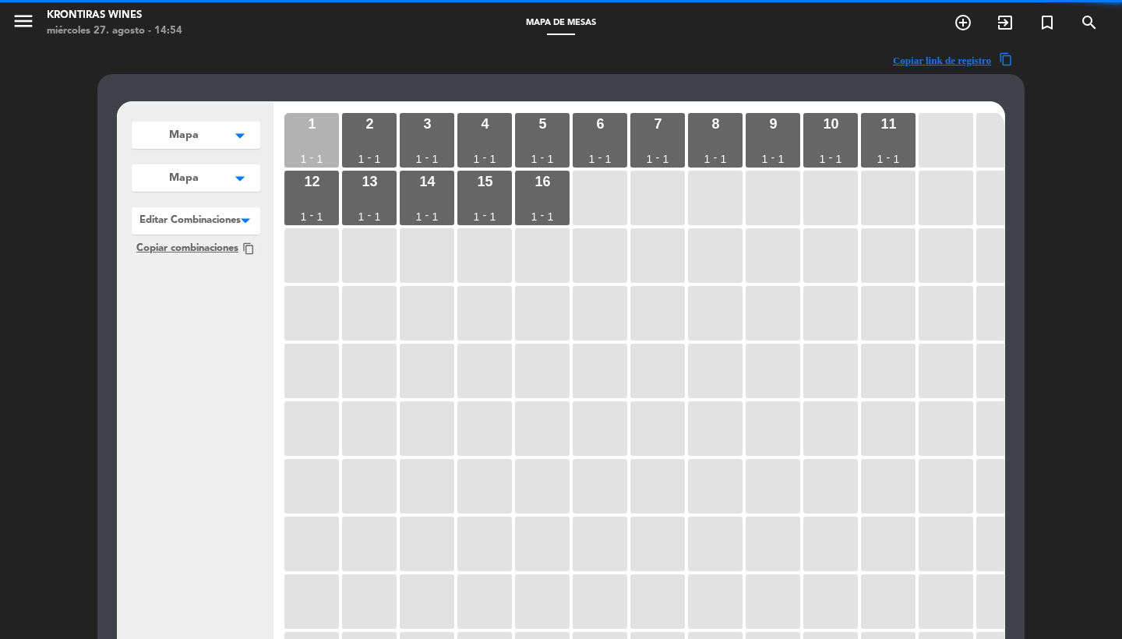
click at [290, 126] on div "1 1 - 1" at bounding box center [311, 140] width 55 height 55
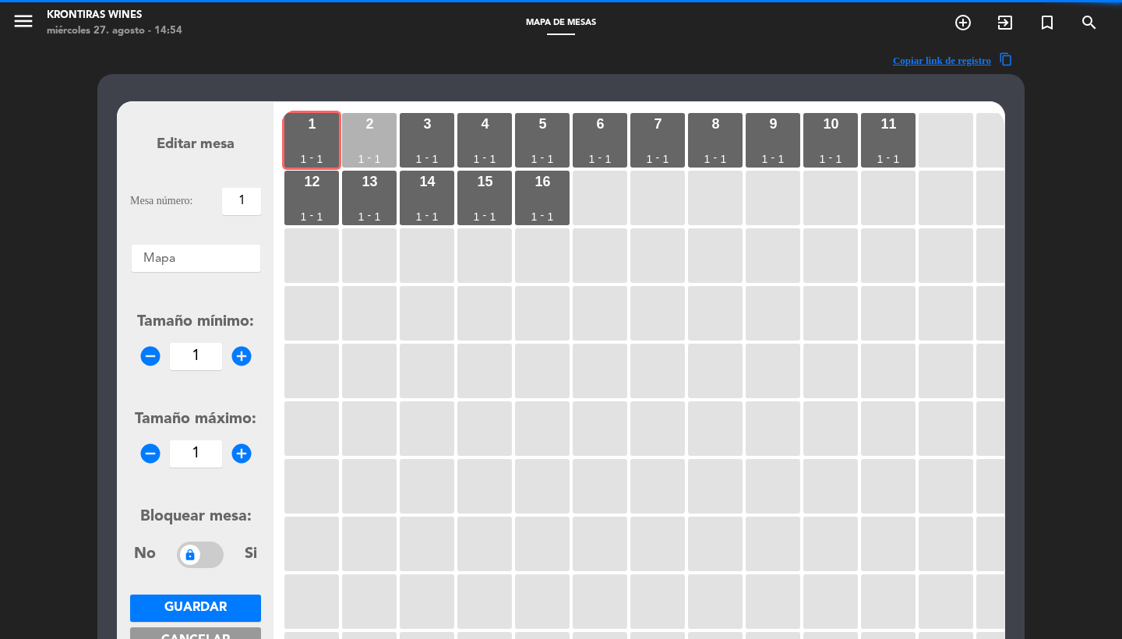
click at [369, 125] on div "2" at bounding box center [369, 124] width 8 height 14
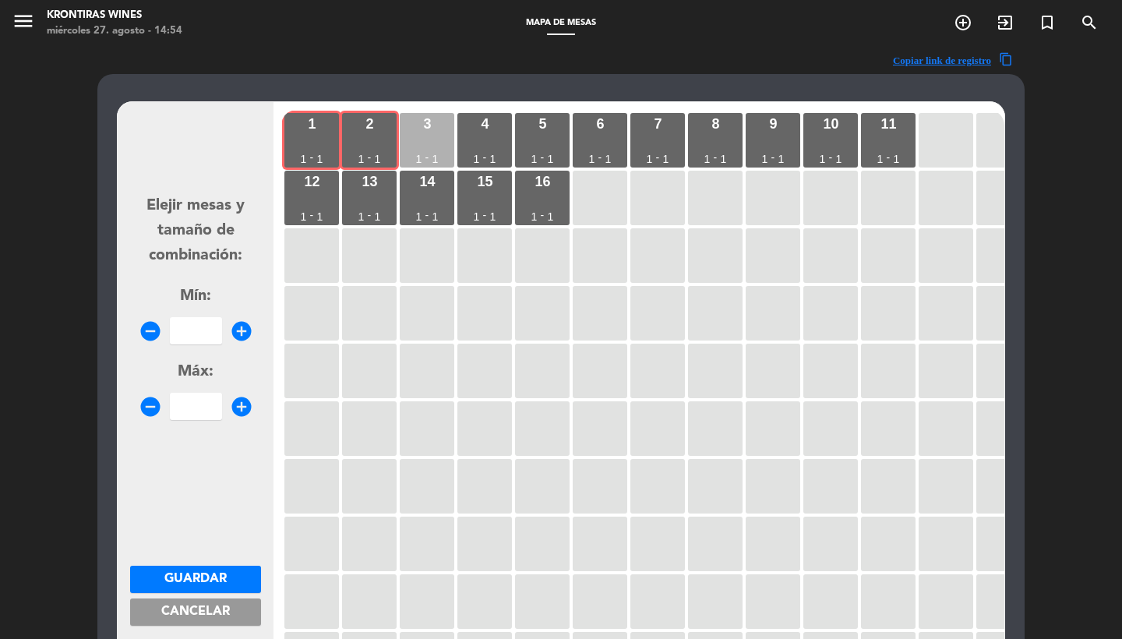
click at [425, 125] on div "3" at bounding box center [427, 124] width 8 height 14
click at [505, 125] on div "4 1 - 1" at bounding box center [484, 140] width 55 height 55
click at [560, 124] on div "5 1 - 1" at bounding box center [542, 140] width 55 height 55
click at [211, 328] on input "number" at bounding box center [196, 330] width 52 height 27
type input "5"
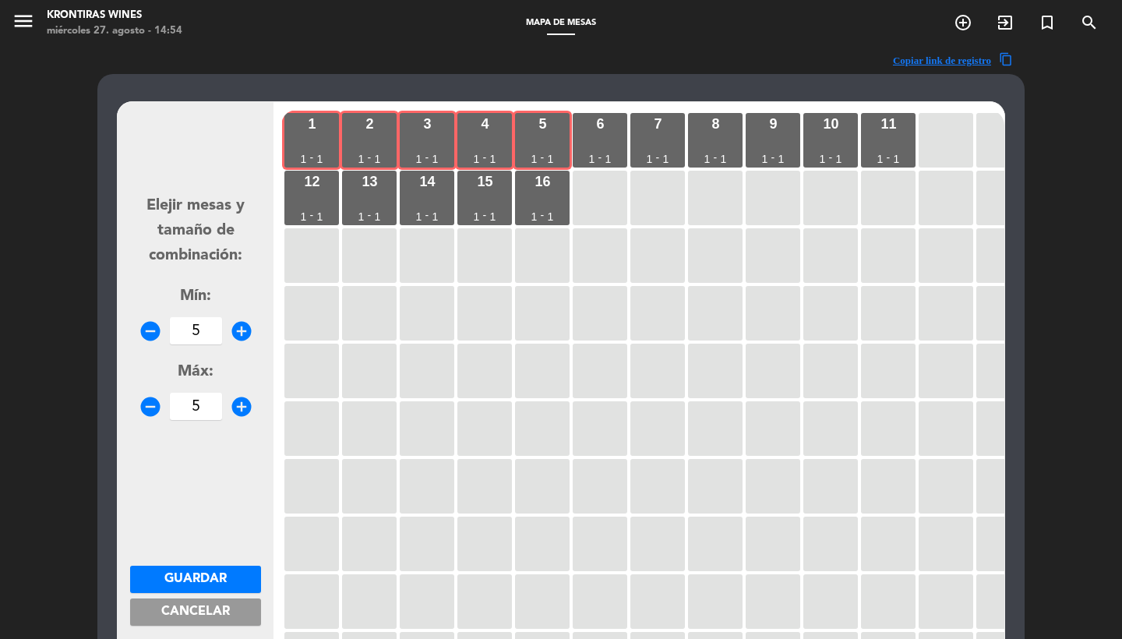
type input "5"
click at [222, 585] on span "Guardar" at bounding box center [195, 579] width 62 height 12
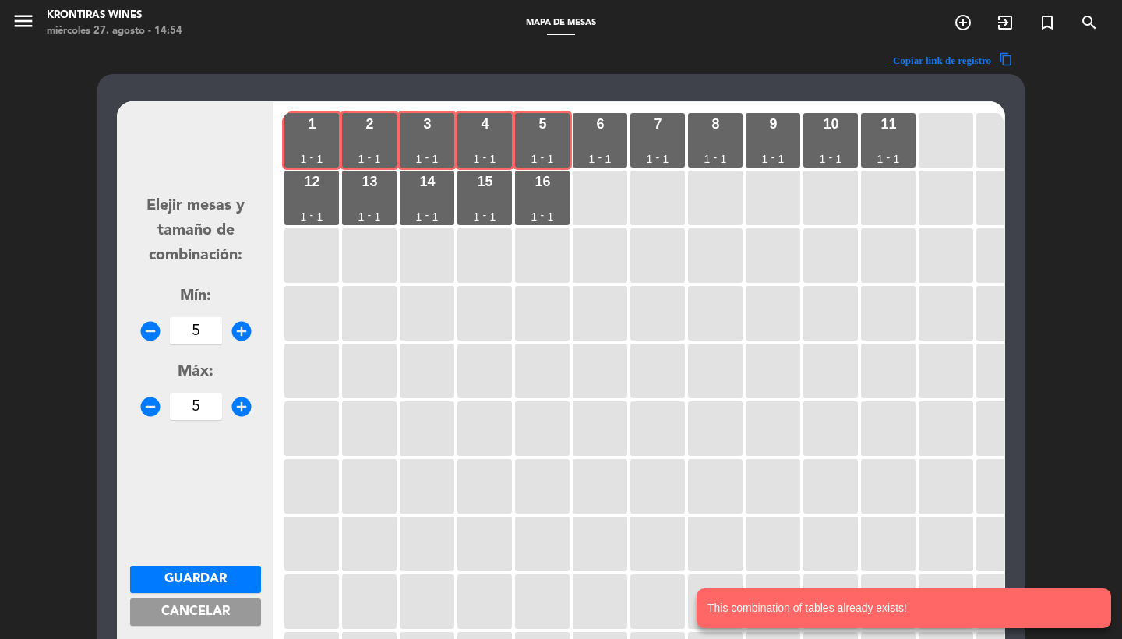
click at [207, 614] on span "Cancelar" at bounding box center [195, 611] width 69 height 12
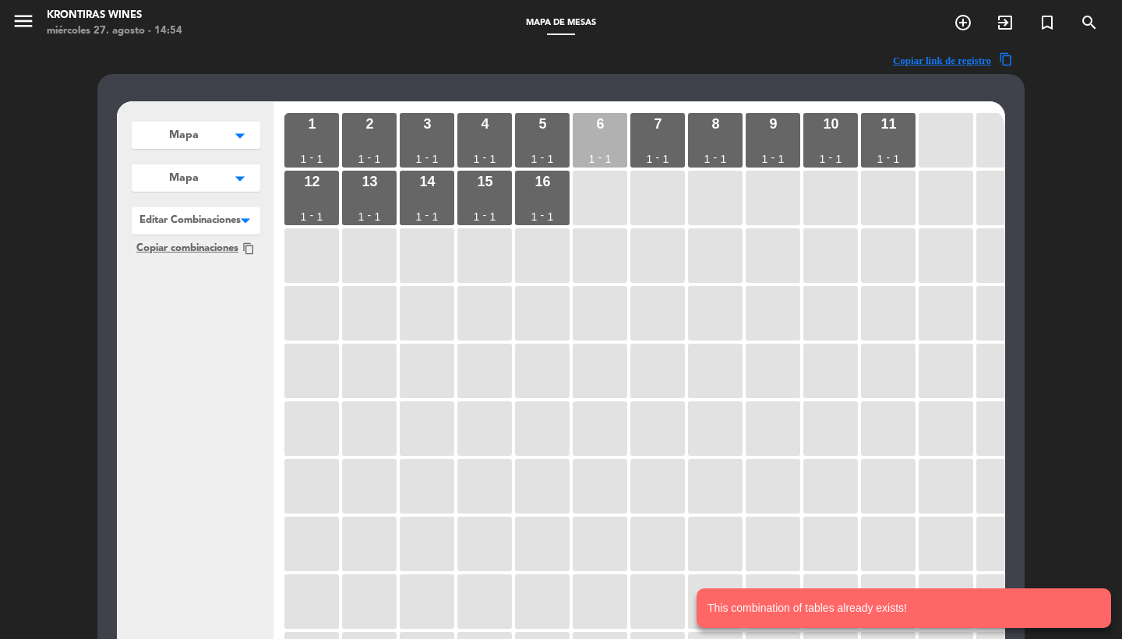
click at [621, 139] on div "6 1 - 1" at bounding box center [600, 140] width 55 height 55
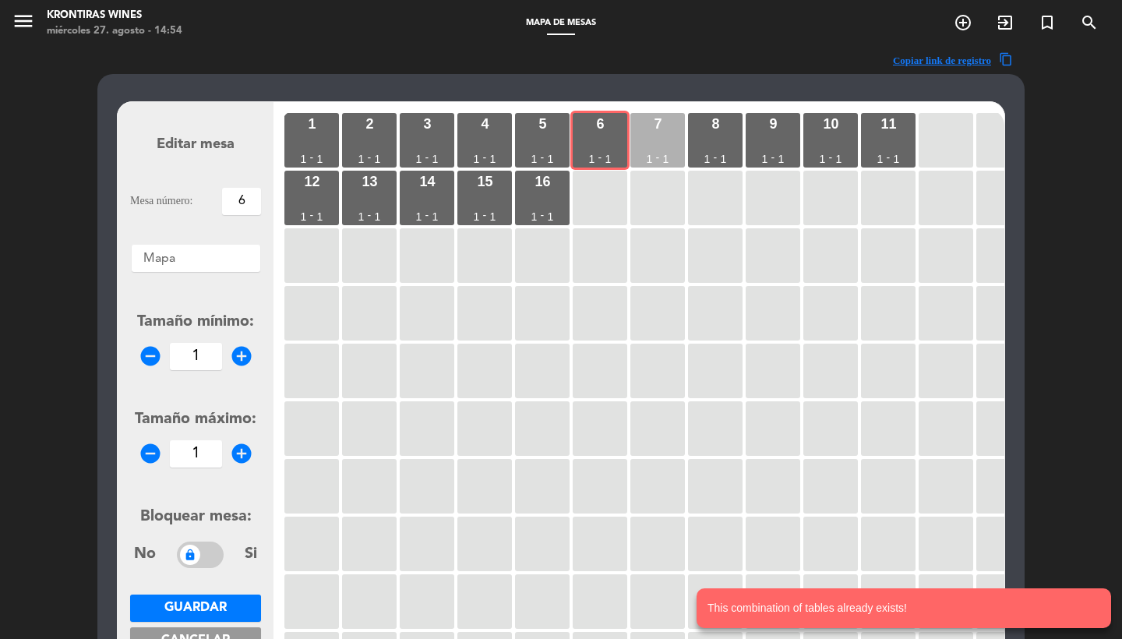
click at [666, 136] on div "7 1 - 1" at bounding box center [657, 140] width 55 height 55
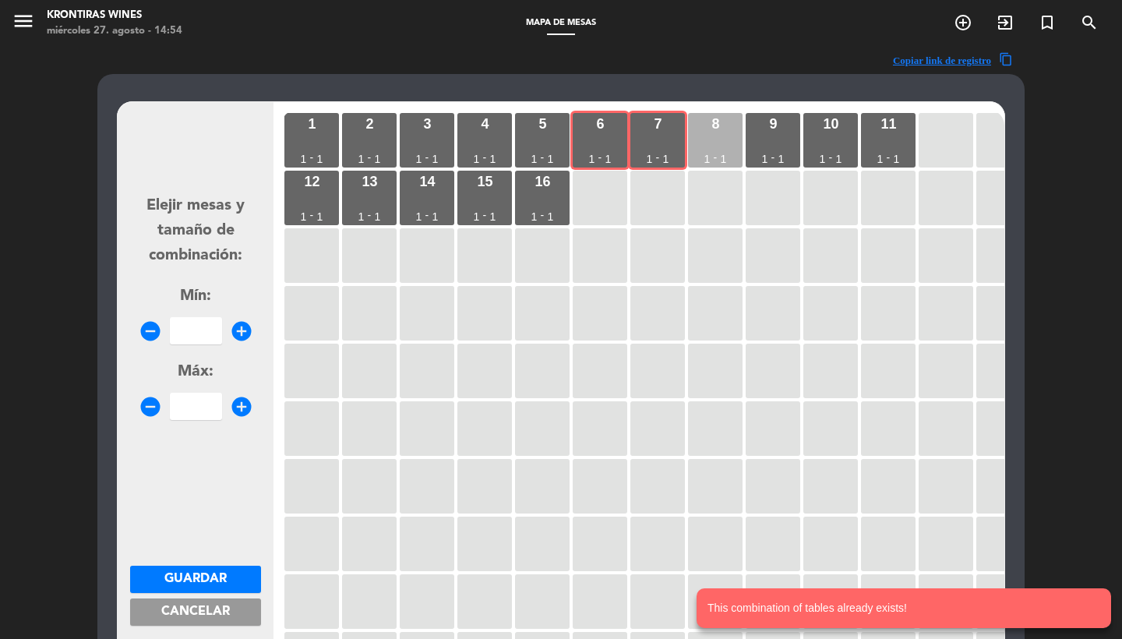
click at [742, 132] on div "8 1 - 1" at bounding box center [715, 140] width 55 height 55
click at [793, 132] on div "9 1 - 1" at bounding box center [773, 140] width 55 height 55
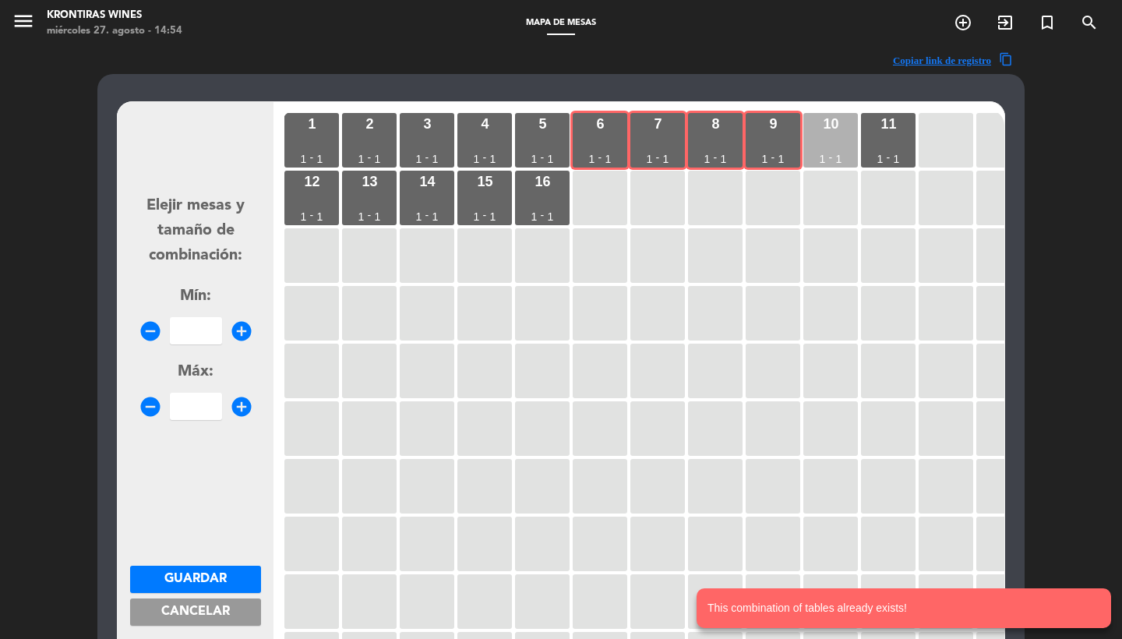
click at [827, 135] on div "10 1 - 1" at bounding box center [830, 140] width 55 height 55
click at [211, 333] on input "number" at bounding box center [196, 330] width 52 height 27
type input "5"
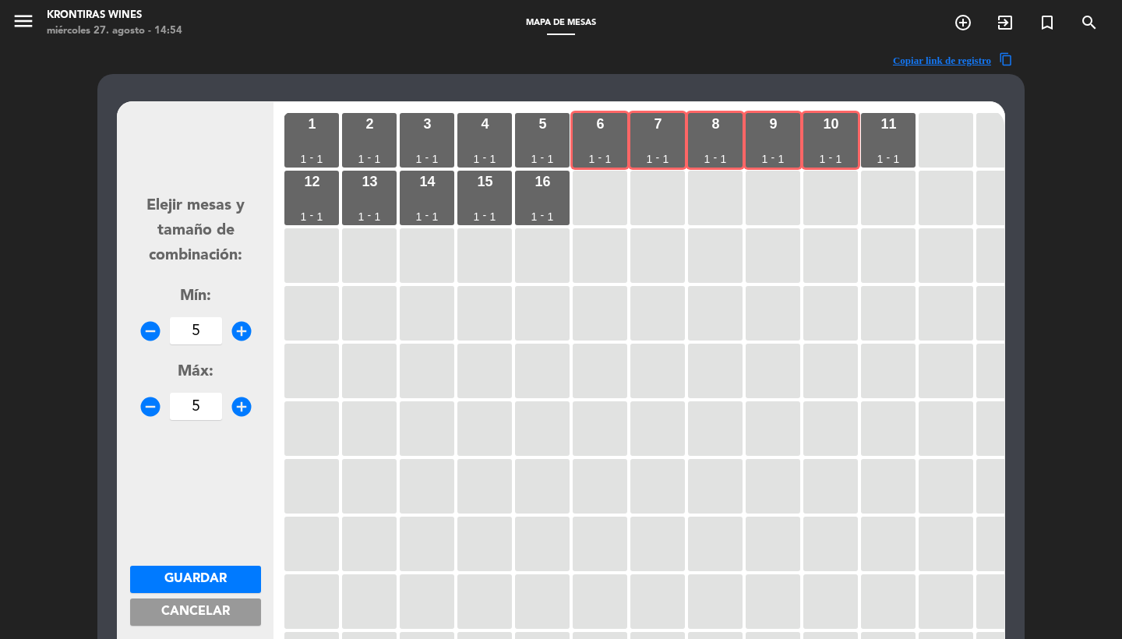
type input "5"
click at [189, 580] on span "Guardar" at bounding box center [195, 579] width 62 height 12
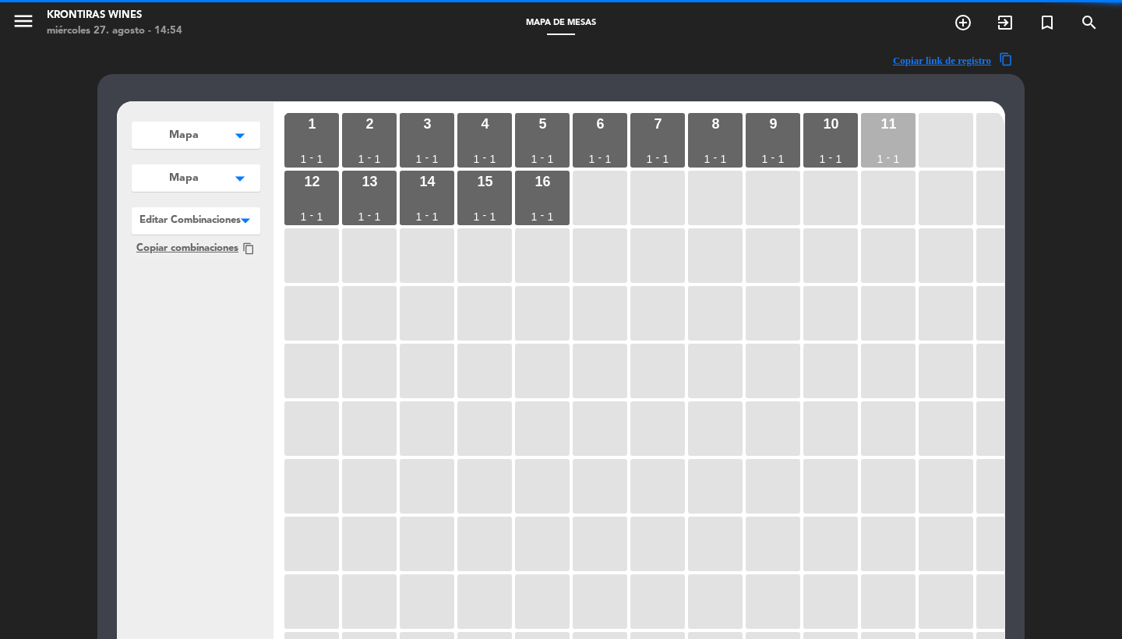
click at [896, 128] on div "11" at bounding box center [888, 124] width 16 height 14
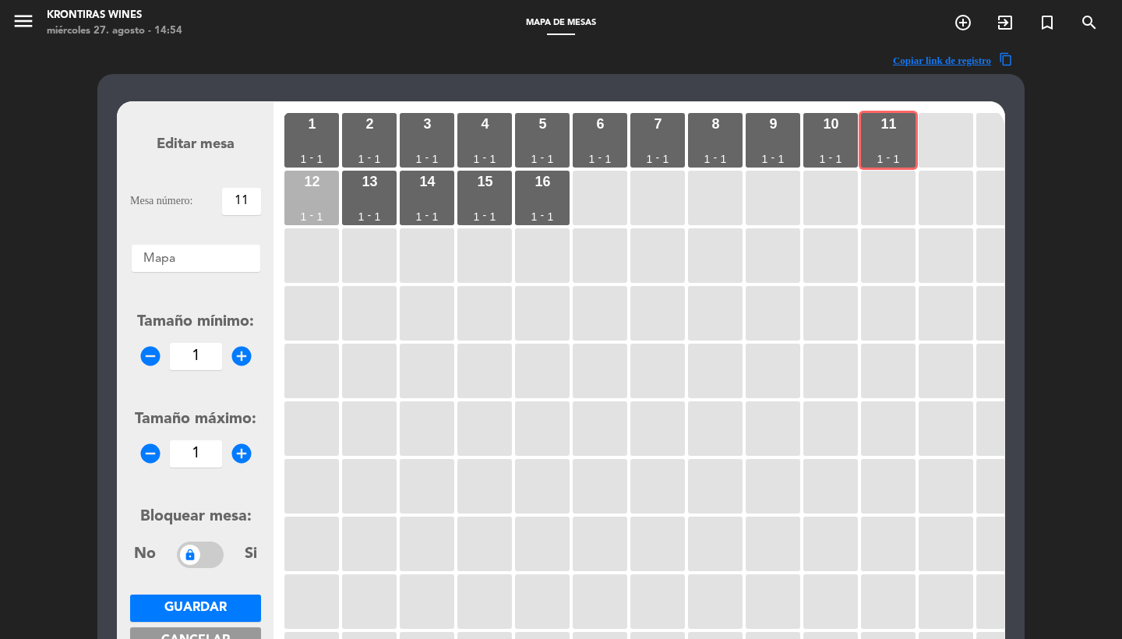
click at [321, 215] on div "1" at bounding box center [320, 216] width 6 height 11
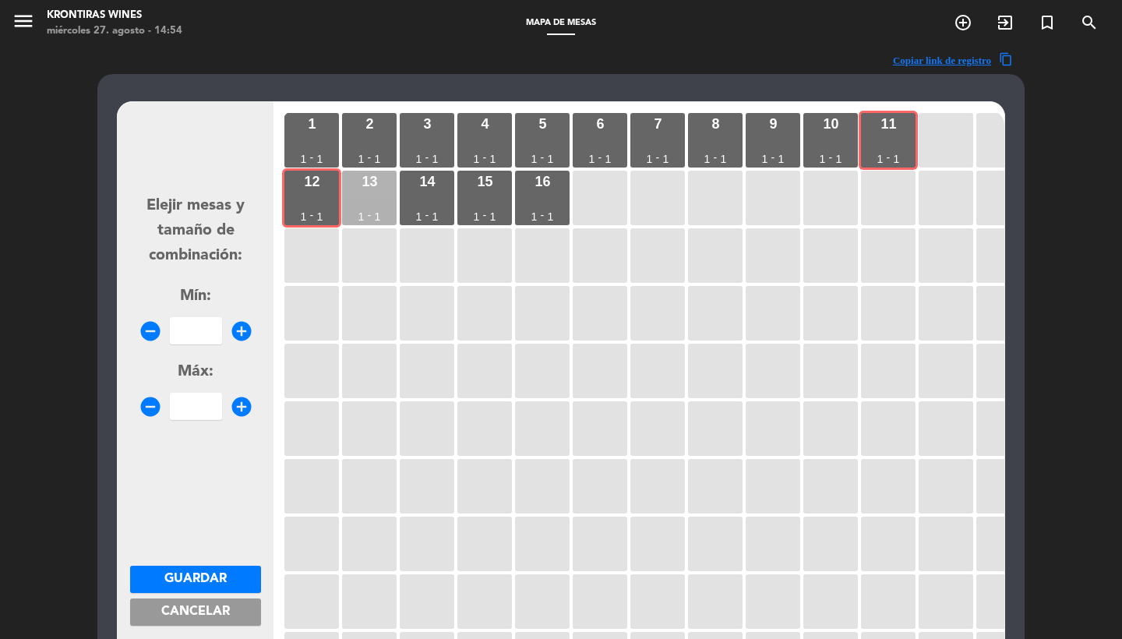
click at [392, 210] on div "13 1 - 1" at bounding box center [369, 198] width 55 height 55
click at [436, 209] on div "14 1 - 1" at bounding box center [427, 198] width 55 height 55
click at [505, 207] on div "15 1 - 1" at bounding box center [484, 198] width 55 height 55
click at [200, 328] on input "number" at bounding box center [196, 330] width 52 height 27
type input "5"
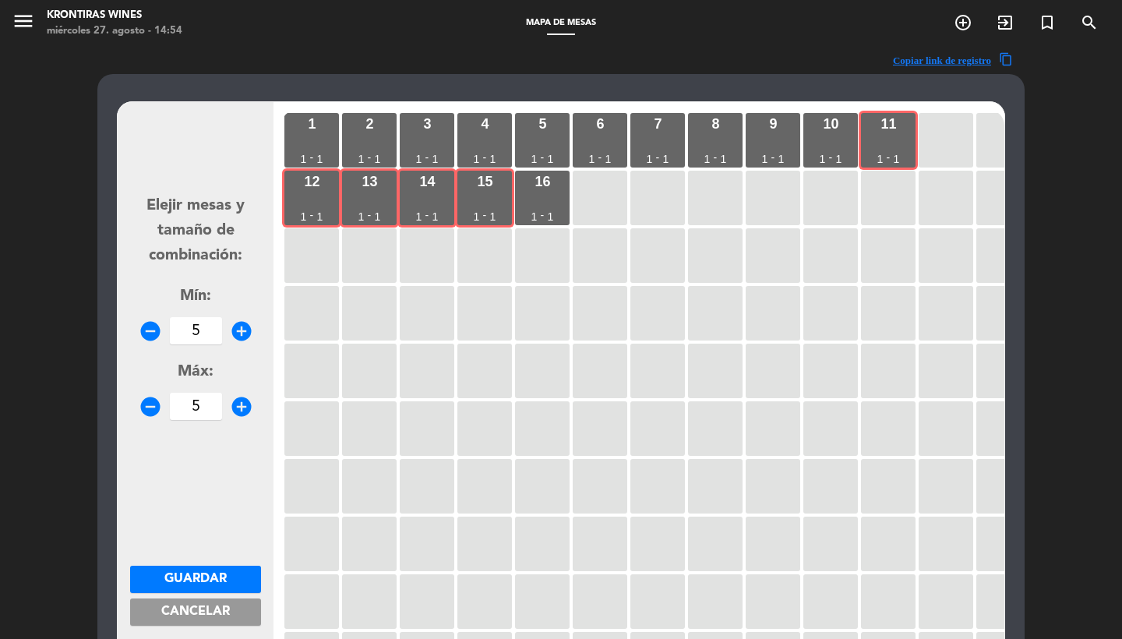
type input "5"
click at [218, 573] on span "Guardar" at bounding box center [195, 579] width 62 height 12
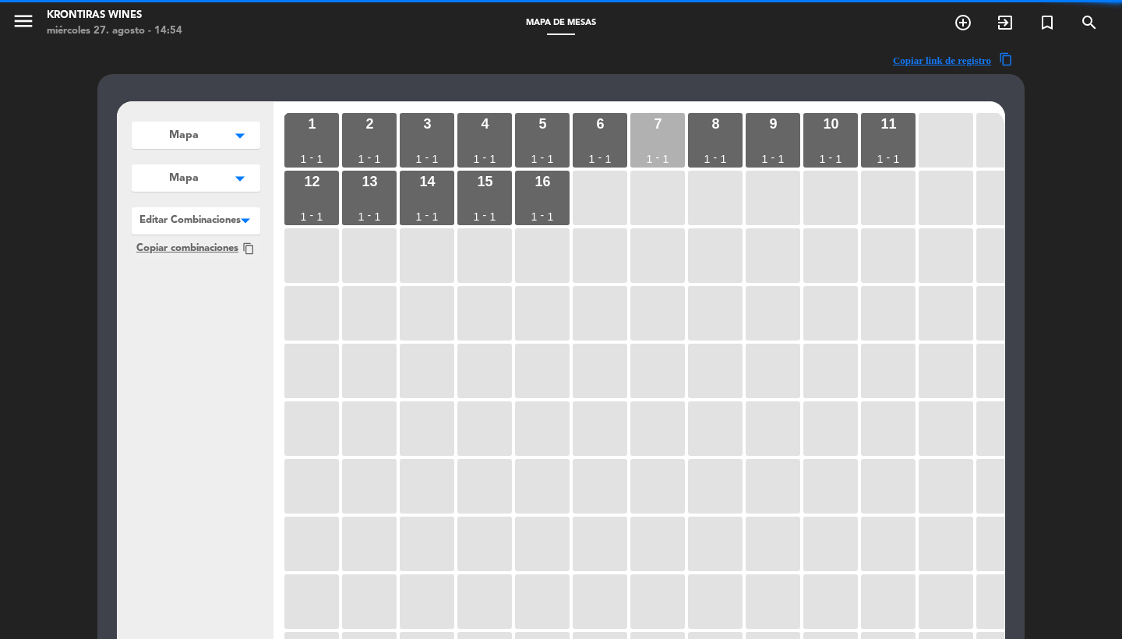
click at [662, 140] on div "7 1 - 1" at bounding box center [657, 140] width 55 height 55
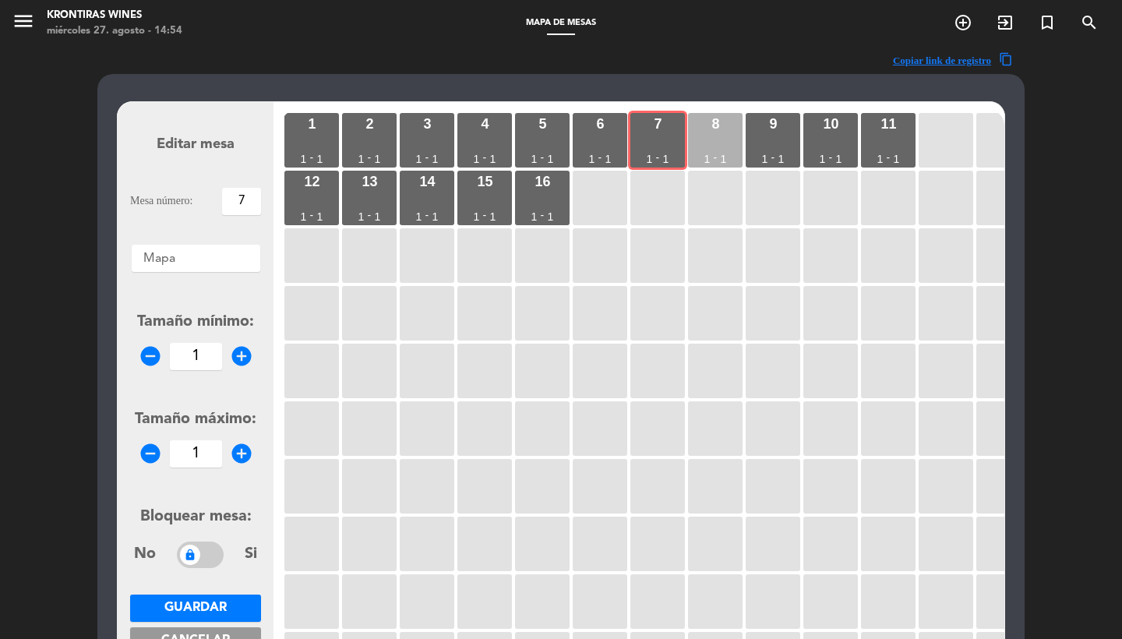
click at [706, 140] on div "8 1 - 1" at bounding box center [715, 140] width 55 height 55
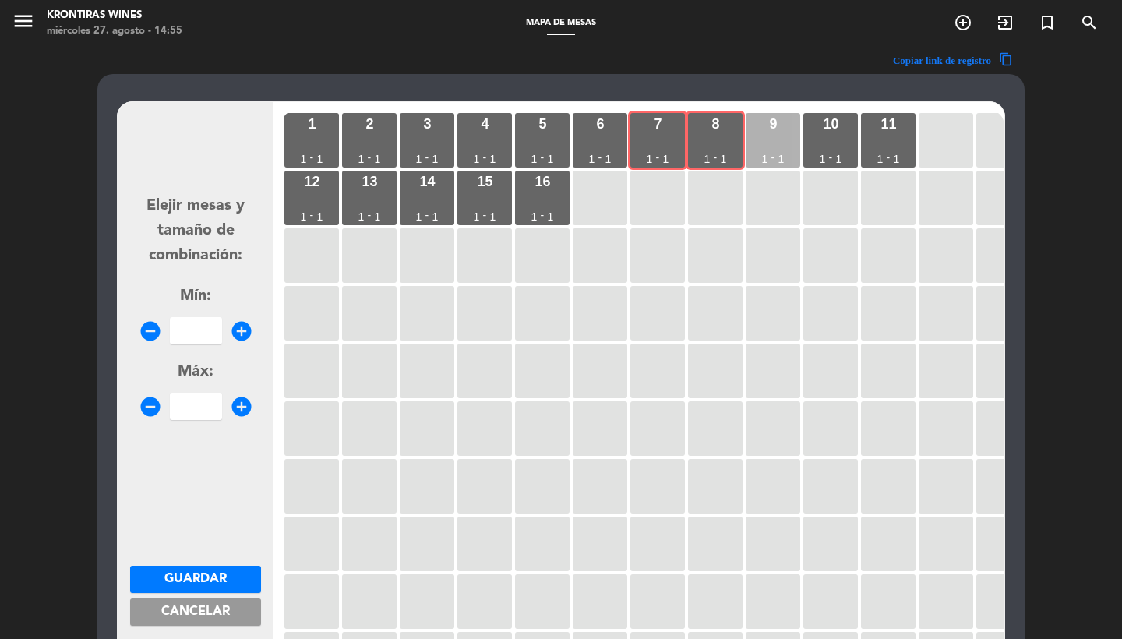
click at [774, 132] on div "9 1 - 1" at bounding box center [773, 140] width 55 height 55
click at [842, 133] on div "10 1 - 1" at bounding box center [830, 140] width 55 height 55
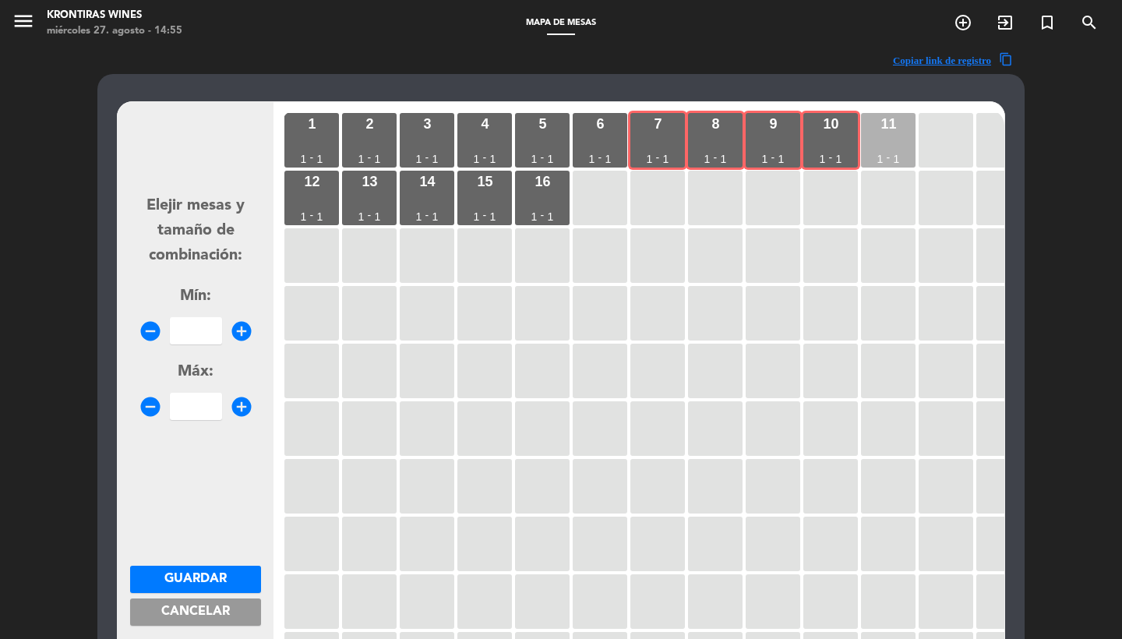
click at [883, 137] on div "11 1 - 1" at bounding box center [888, 140] width 55 height 55
click at [307, 201] on div "12 1 - 1" at bounding box center [311, 198] width 55 height 55
click at [194, 330] on input "number" at bounding box center [196, 330] width 52 height 27
type input "6"
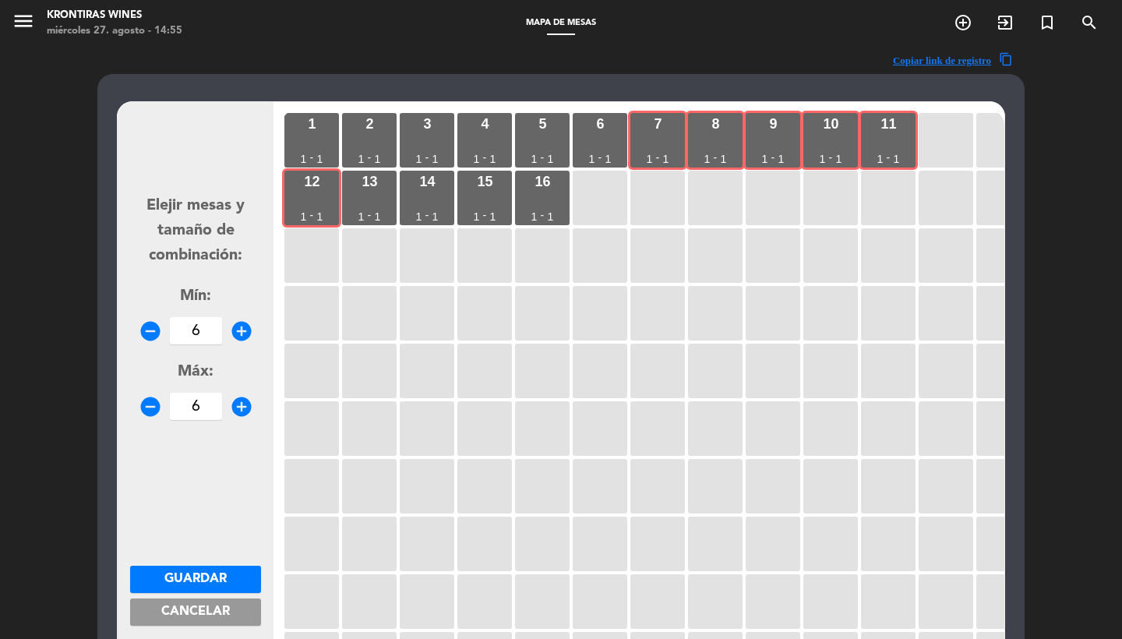
click at [222, 582] on span "Guardar" at bounding box center [195, 579] width 62 height 12
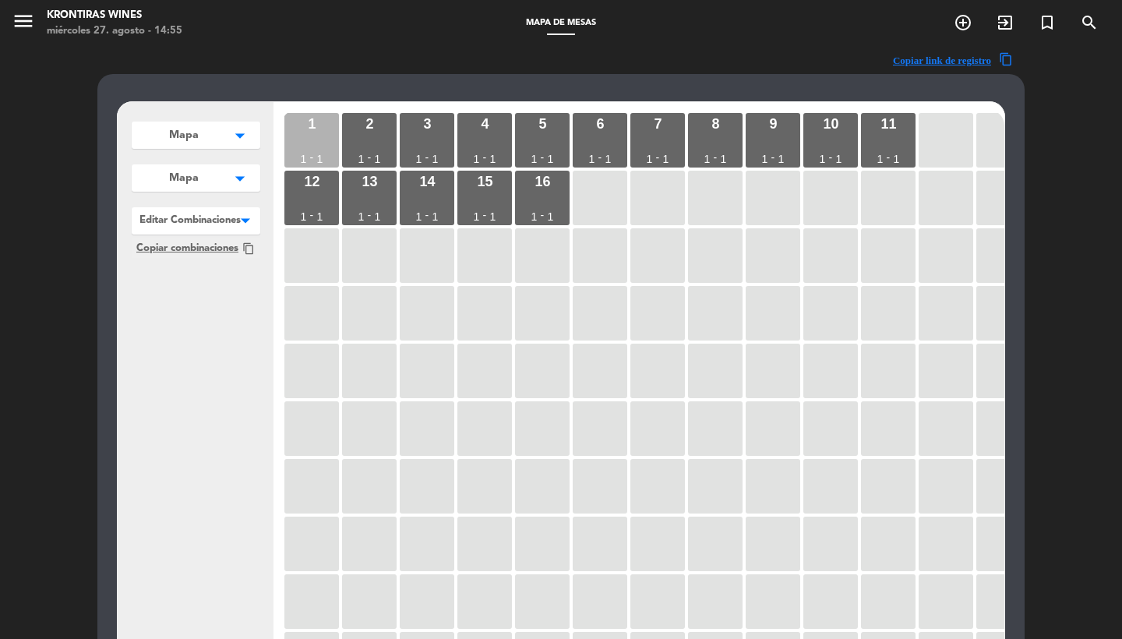
click at [333, 133] on div "1 1 - 1" at bounding box center [311, 140] width 55 height 55
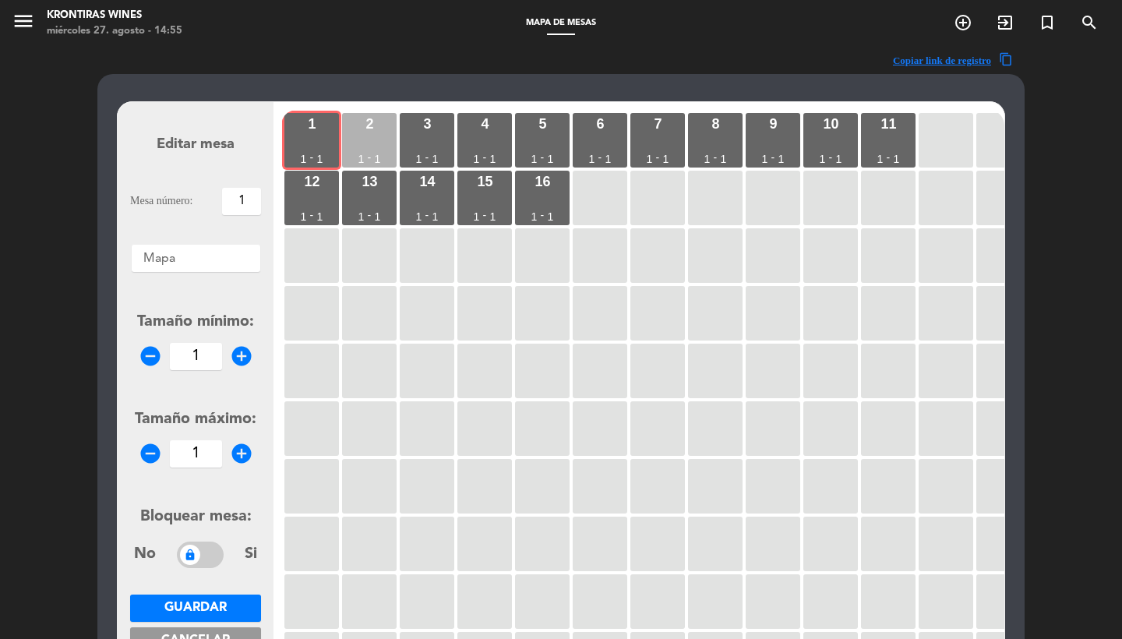
click at [367, 133] on div "2 1 - 1" at bounding box center [369, 140] width 55 height 55
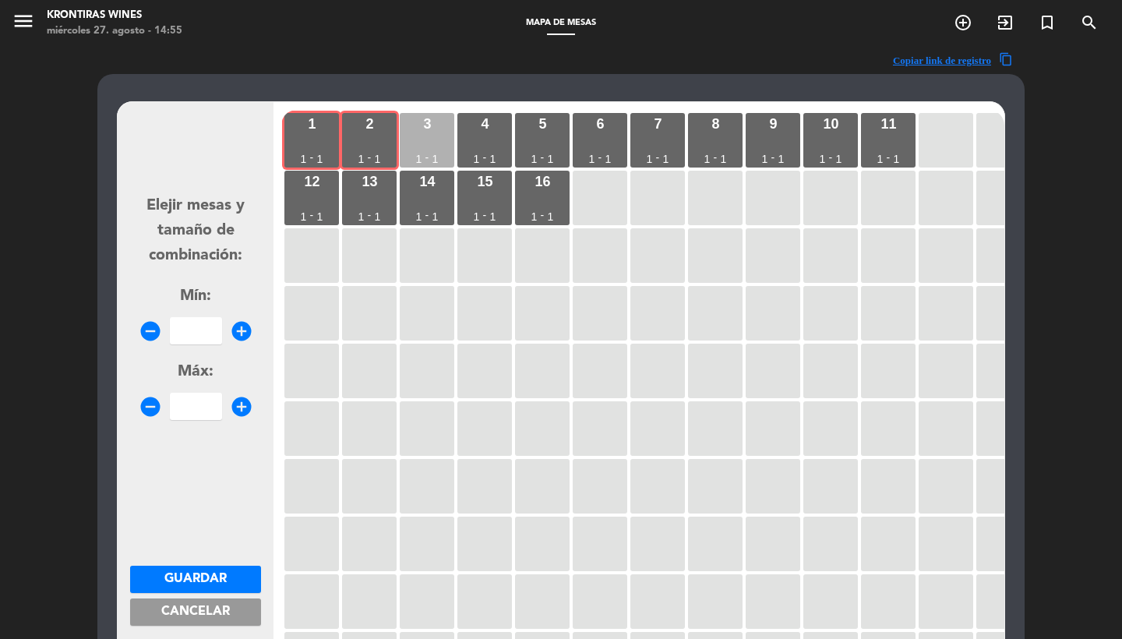
click at [404, 133] on div "3 1 - 1" at bounding box center [427, 140] width 55 height 55
click at [466, 133] on div "4 1 - 1" at bounding box center [484, 140] width 55 height 55
click at [502, 133] on div "4 1 - 1" at bounding box center [484, 140] width 55 height 55
click at [573, 134] on div "6 1 - 1" at bounding box center [600, 140] width 55 height 55
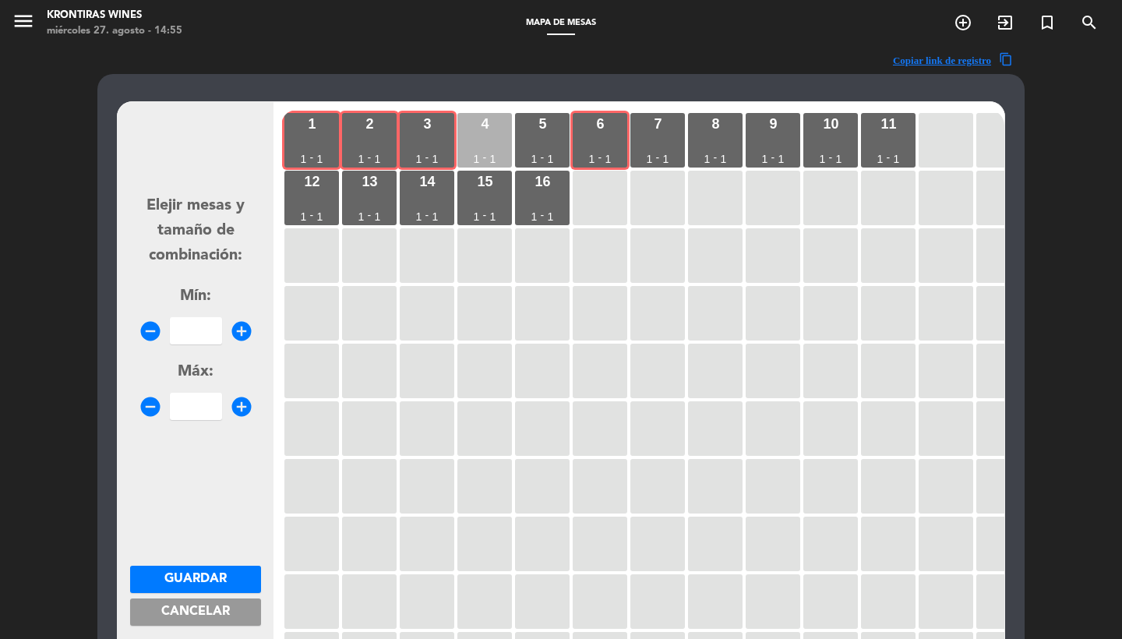
click at [503, 124] on div "4 1 - 1" at bounding box center [484, 140] width 55 height 55
click at [545, 124] on div "5" at bounding box center [542, 124] width 8 height 14
click at [188, 341] on input "number" at bounding box center [196, 330] width 52 height 27
type input "6"
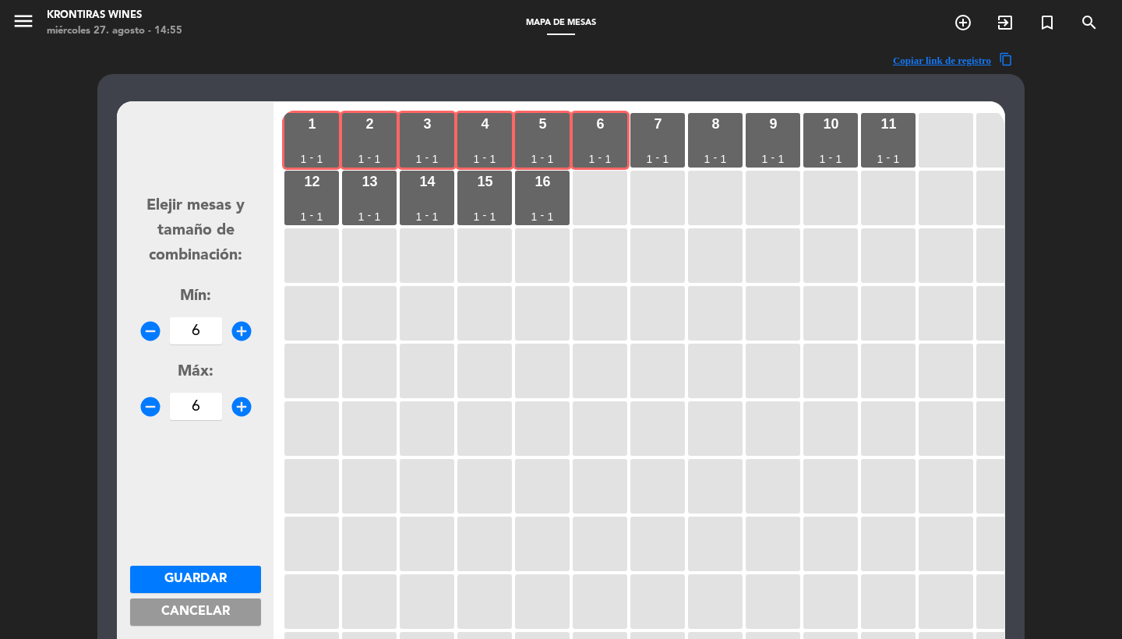
click at [192, 555] on form "Elejir mesas y tamaño de combinación: Mín: remove_circle 6 add_circle Máx: remo…" at bounding box center [195, 402] width 131 height 592
click at [198, 566] on button "Guardar" at bounding box center [195, 579] width 131 height 27
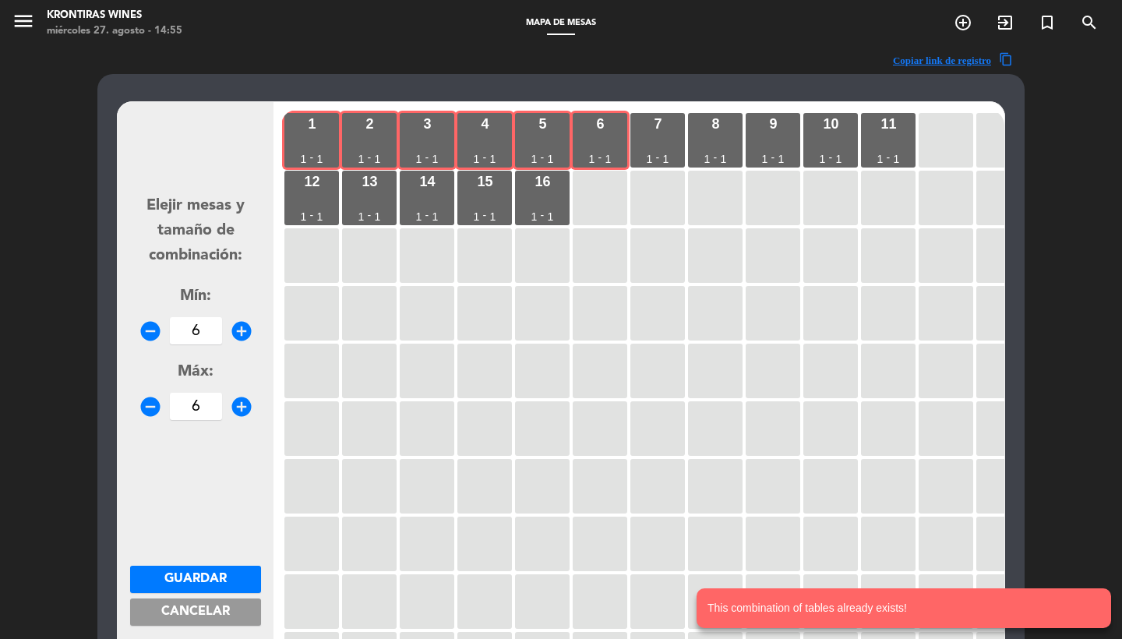
click at [210, 616] on span "Cancelar" at bounding box center [195, 611] width 69 height 12
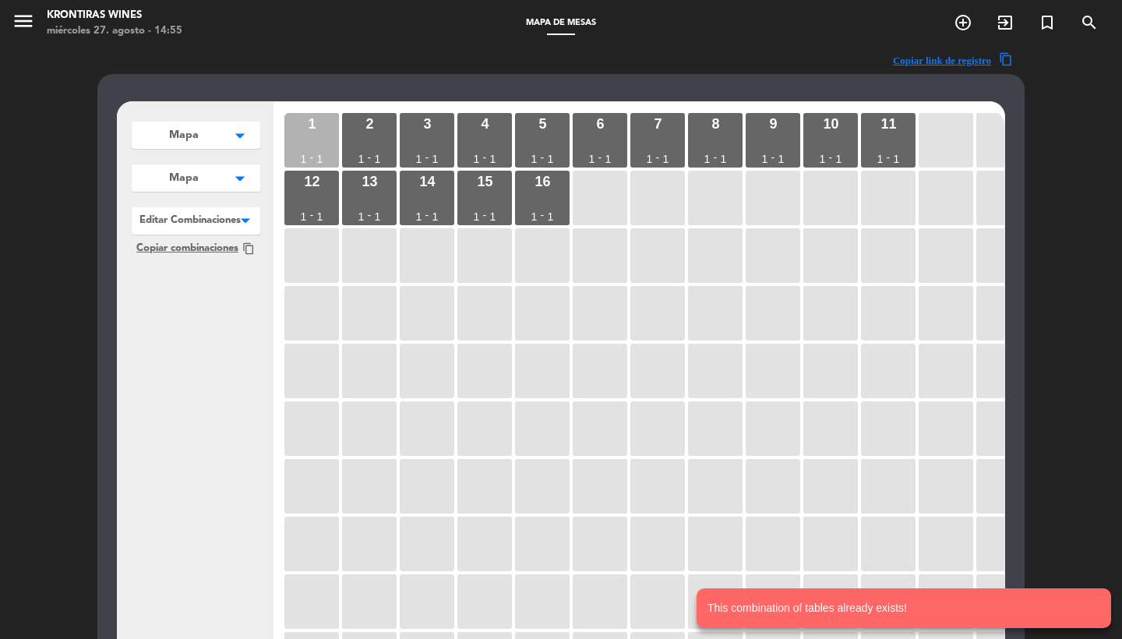
click at [331, 125] on div "1 1 - 1" at bounding box center [311, 140] width 55 height 55
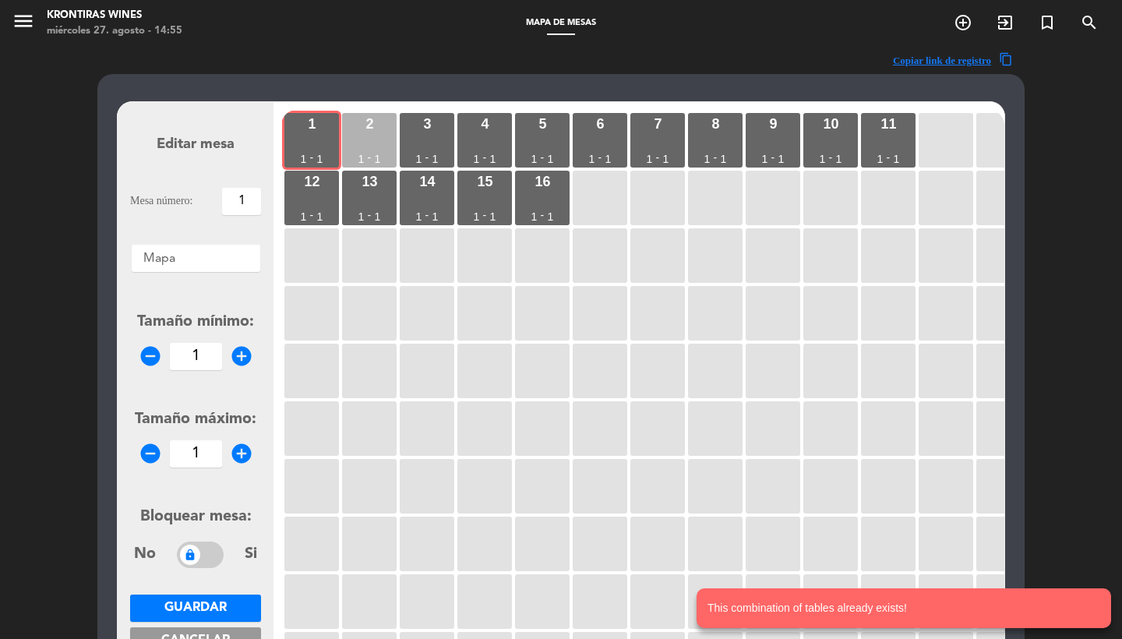
click at [369, 125] on div "2" at bounding box center [369, 124] width 8 height 14
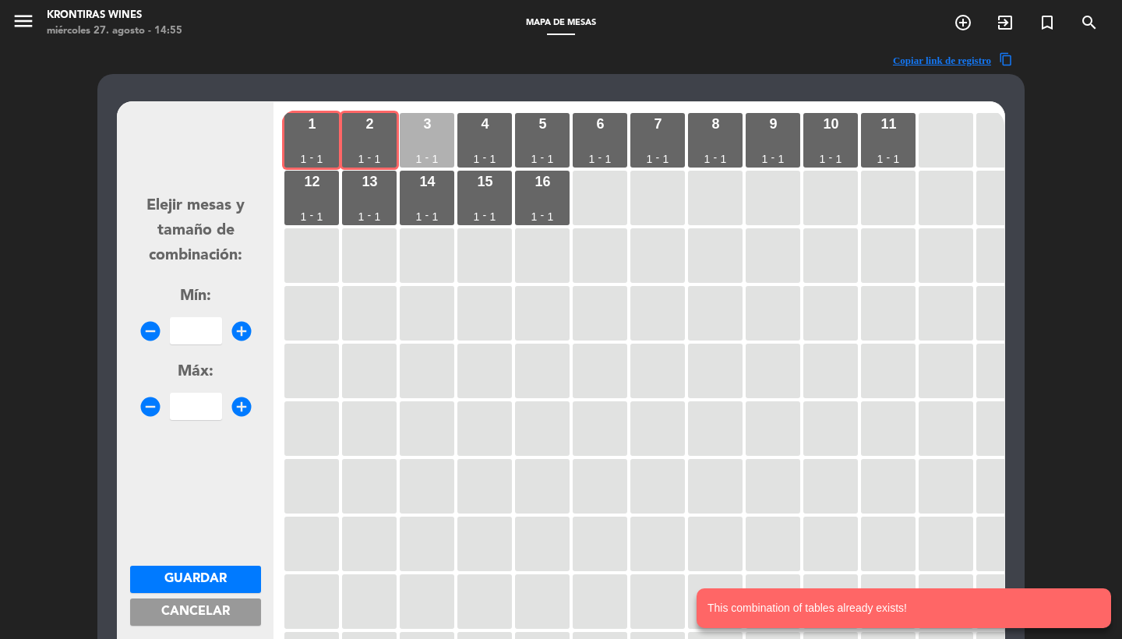
click at [439, 126] on div "3 1 - 1" at bounding box center [427, 140] width 55 height 55
click at [485, 132] on div "4 1 - 1" at bounding box center [484, 140] width 55 height 55
click at [529, 132] on div "5 1 - 1" at bounding box center [542, 140] width 55 height 55
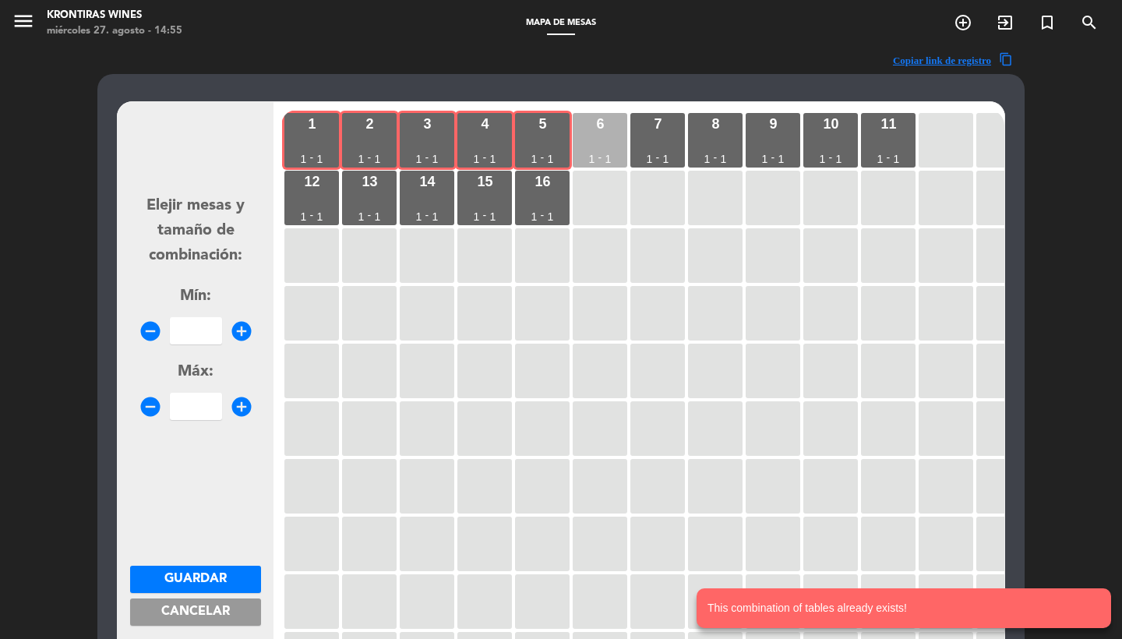
drag, startPoint x: 605, startPoint y: 121, endPoint x: 625, endPoint y: 122, distance: 19.5
click at [605, 122] on div "6 1 - 1" at bounding box center [600, 140] width 55 height 55
click at [646, 125] on div "7 1 - 1" at bounding box center [657, 140] width 55 height 55
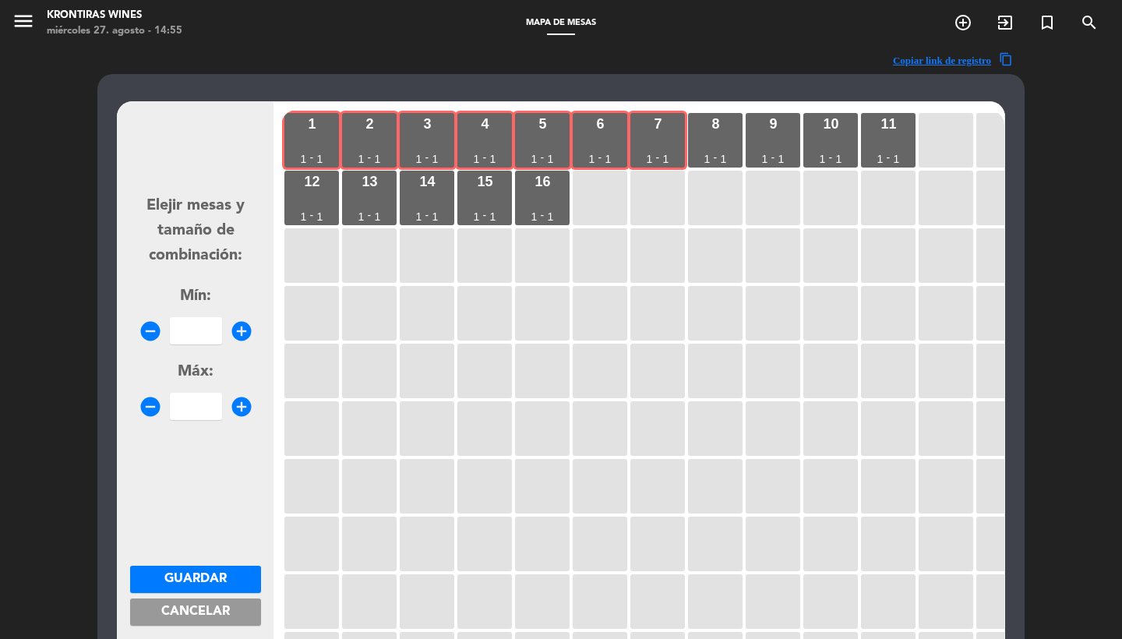
click at [203, 327] on input "number" at bounding box center [196, 330] width 52 height 27
type input "7"
click at [175, 591] on button "Guardar" at bounding box center [195, 579] width 131 height 27
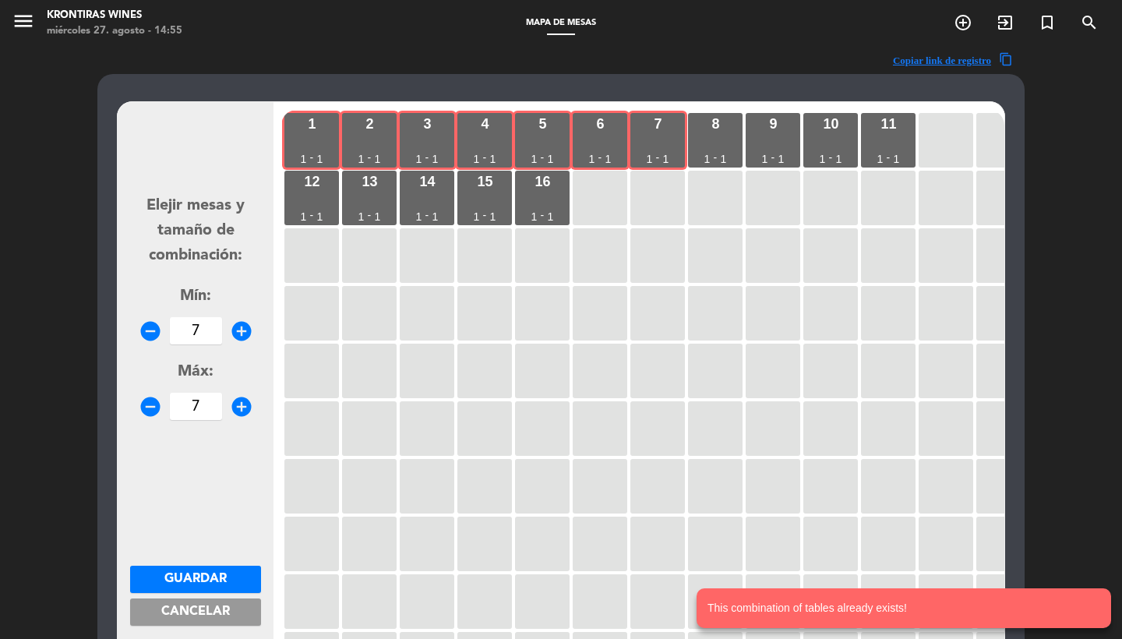
click at [224, 616] on span "Cancelar" at bounding box center [195, 611] width 69 height 12
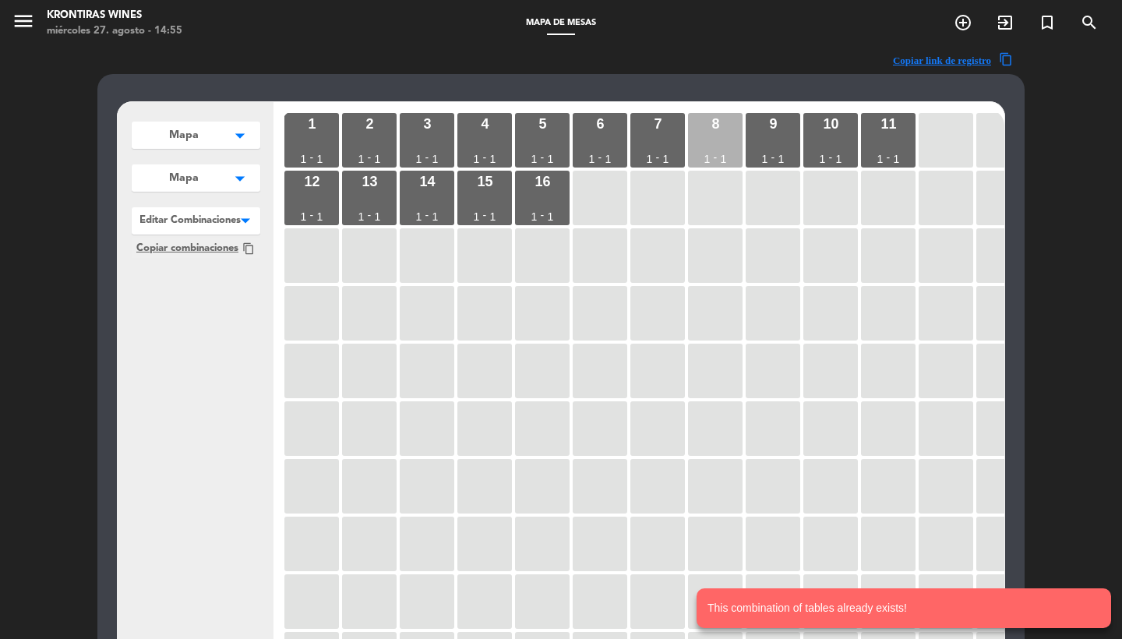
click at [711, 146] on div "8 1 - 1" at bounding box center [715, 140] width 55 height 55
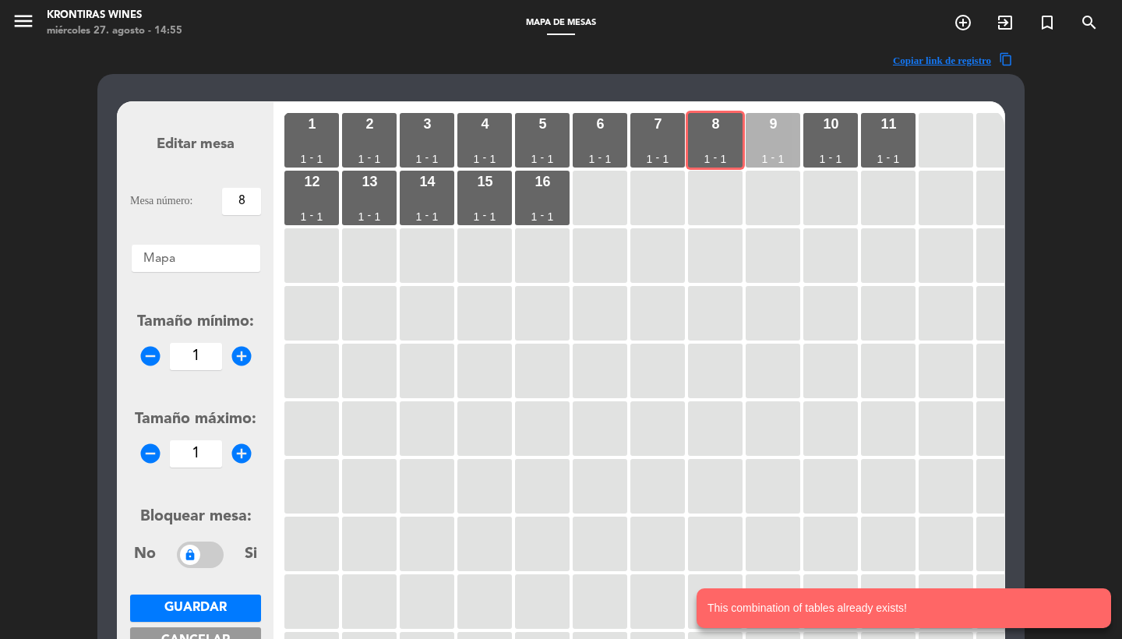
click at [795, 136] on div "9 1 - 1" at bounding box center [773, 140] width 55 height 55
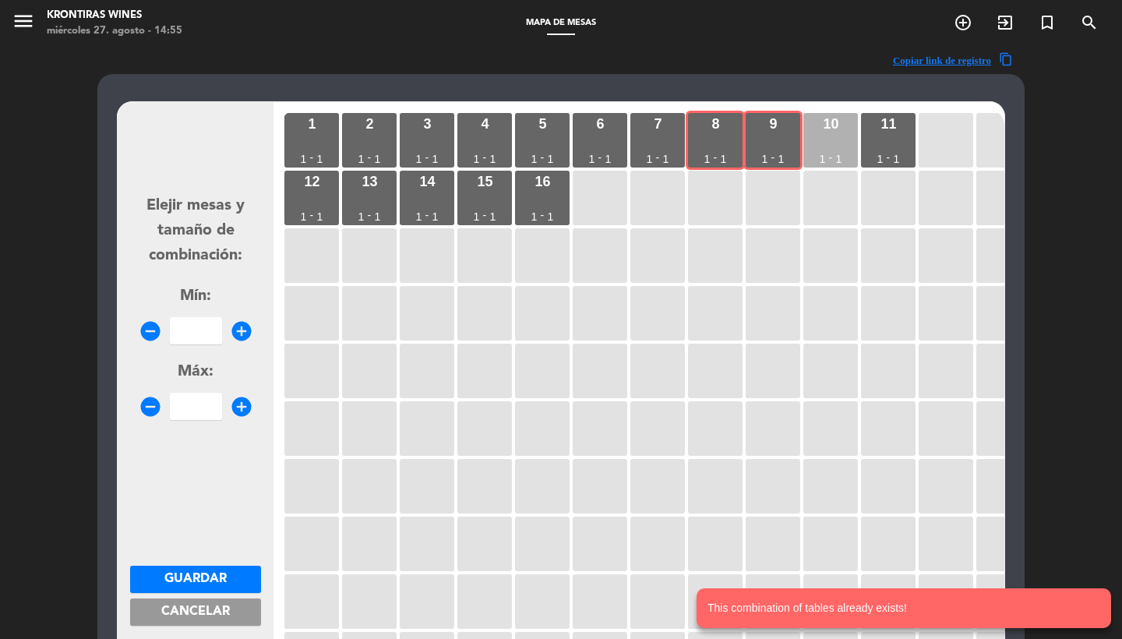
click at [853, 136] on div "10 1 - 1" at bounding box center [830, 140] width 55 height 55
click at [898, 147] on div "11 1 - 1" at bounding box center [888, 140] width 55 height 55
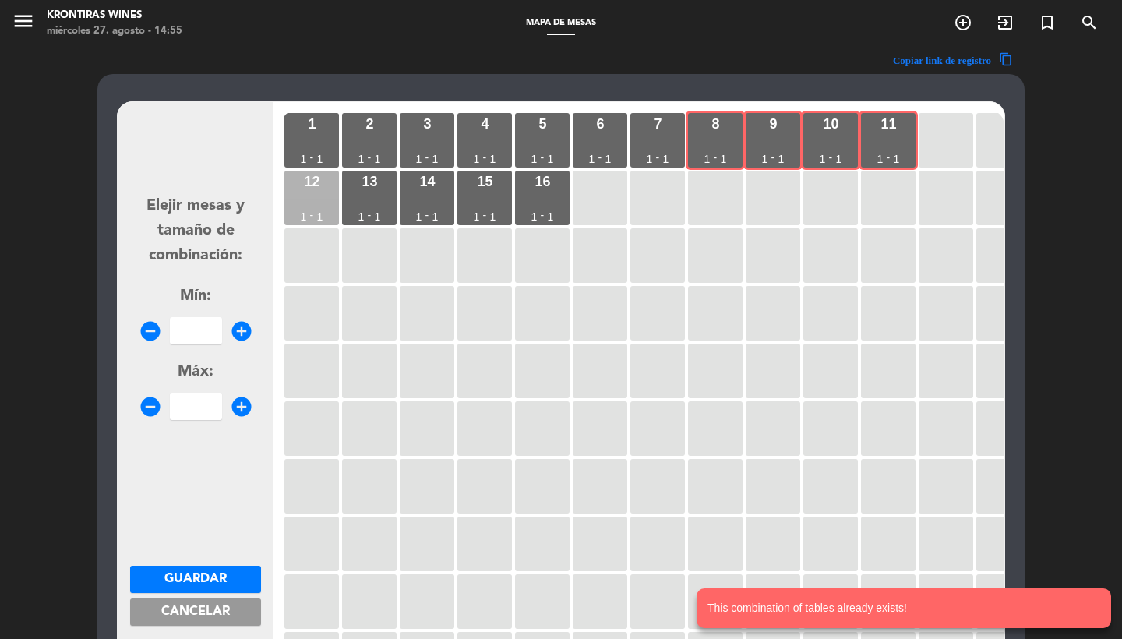
click at [309, 205] on div "12 1 - 1" at bounding box center [311, 198] width 55 height 55
click at [381, 205] on div "13 1 - 1" at bounding box center [369, 198] width 55 height 55
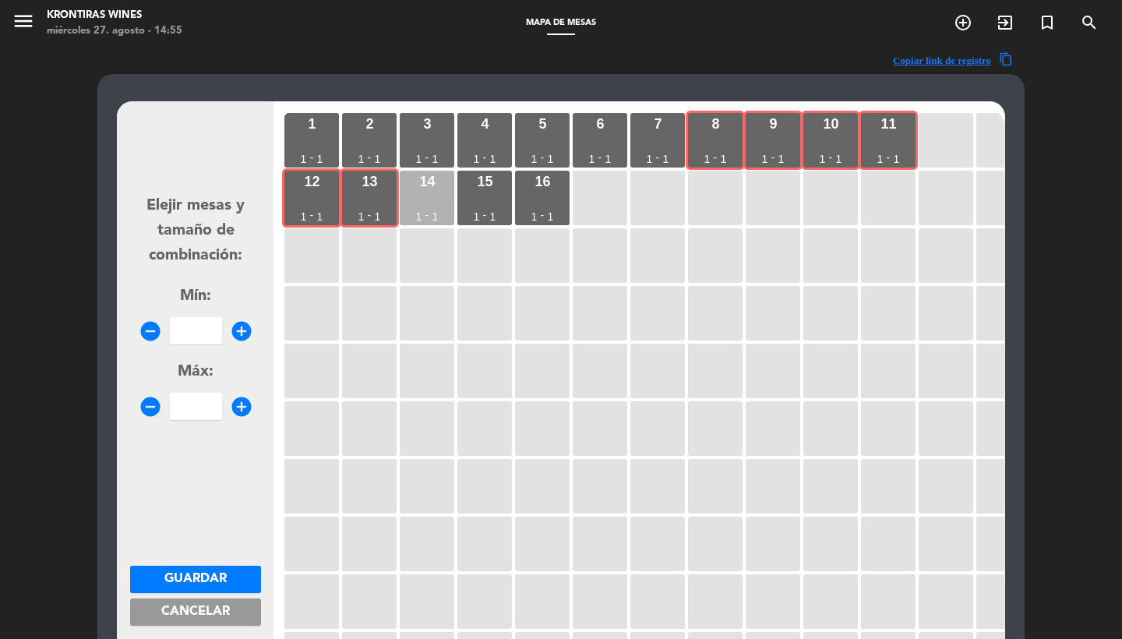
click at [445, 202] on div "14 1 - 1" at bounding box center [427, 198] width 55 height 55
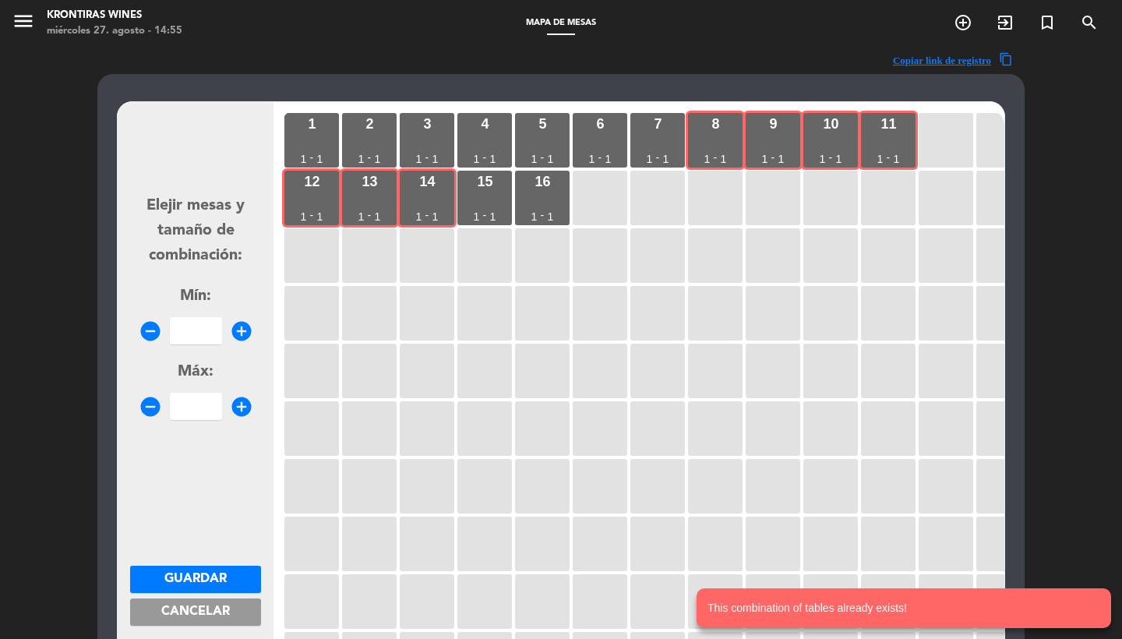
click at [199, 338] on input "number" at bounding box center [196, 330] width 52 height 27
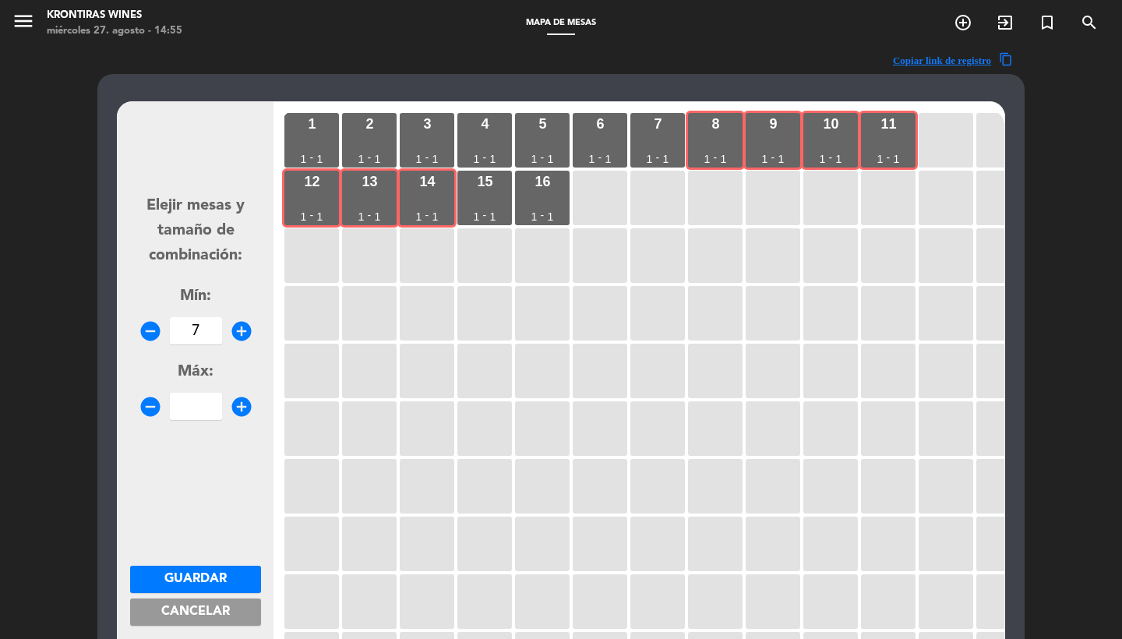
type input "7"
click at [175, 580] on span "Guardar" at bounding box center [195, 579] width 62 height 12
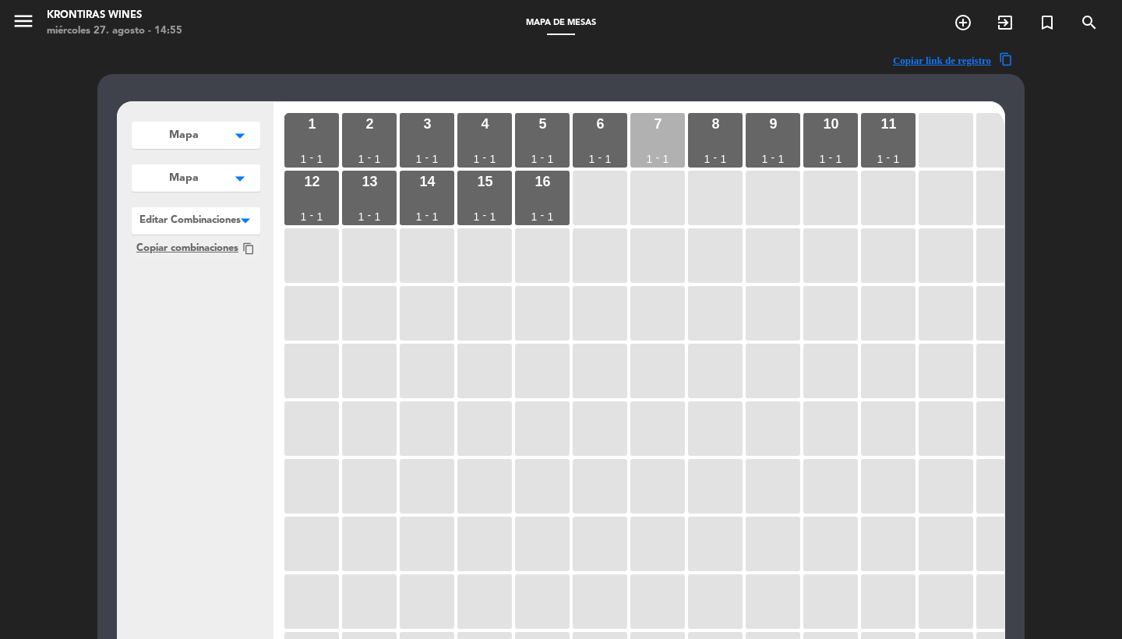
click at [666, 137] on div "7 1 - 1" at bounding box center [657, 140] width 55 height 55
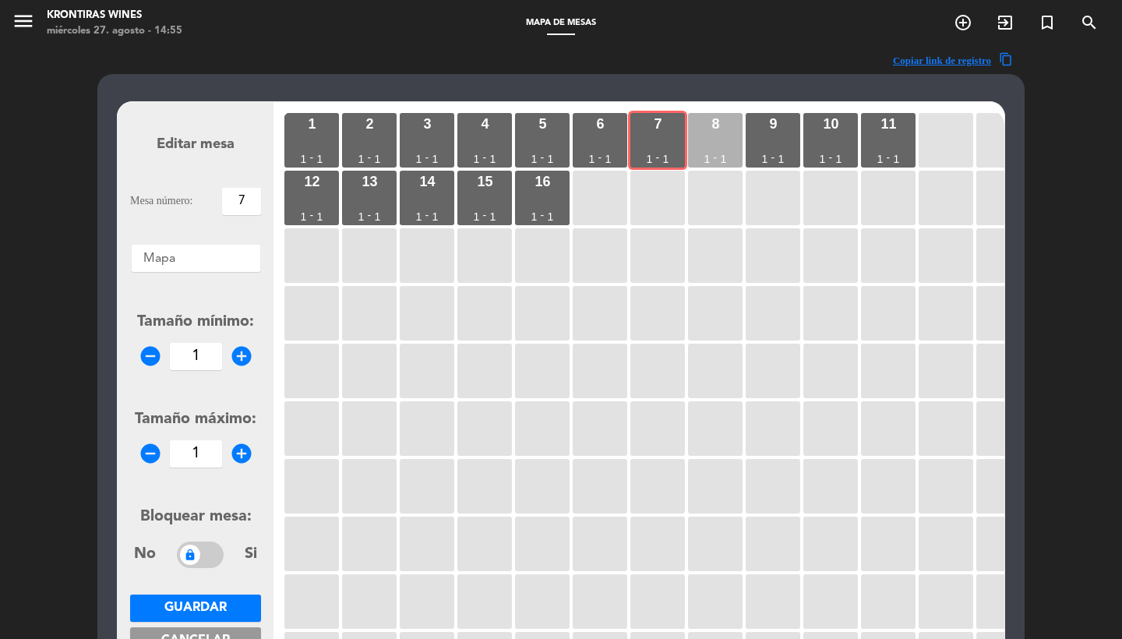
drag, startPoint x: 718, startPoint y: 136, endPoint x: 740, endPoint y: 132, distance: 22.2
click at [718, 136] on div "8 1 - 1" at bounding box center [715, 140] width 55 height 55
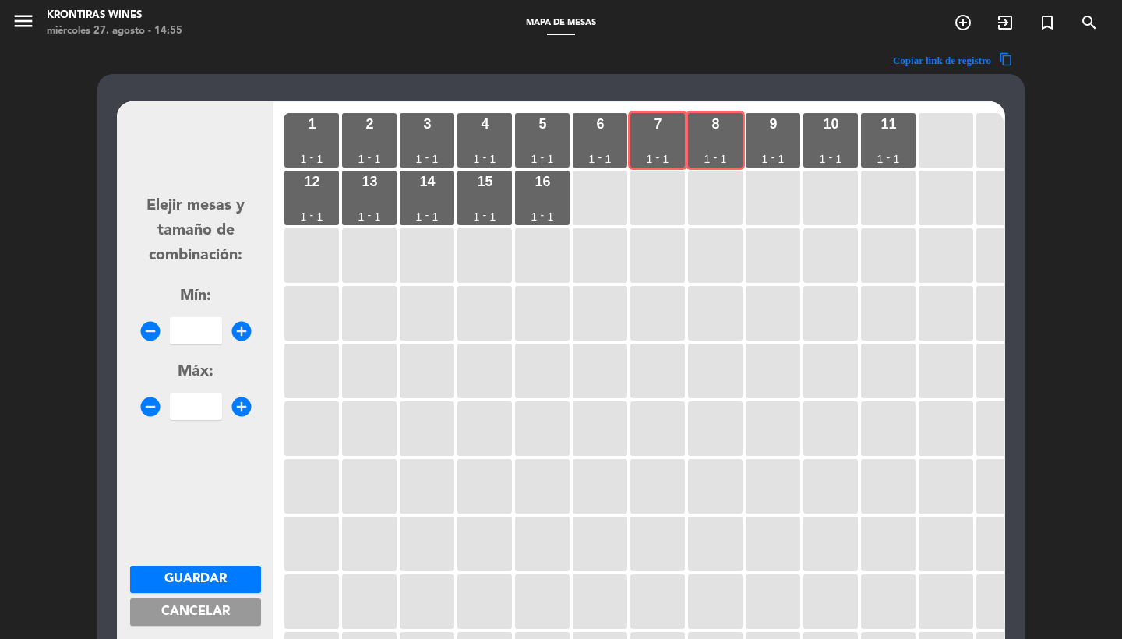
click at [191, 610] on span "Cancelar" at bounding box center [195, 611] width 69 height 12
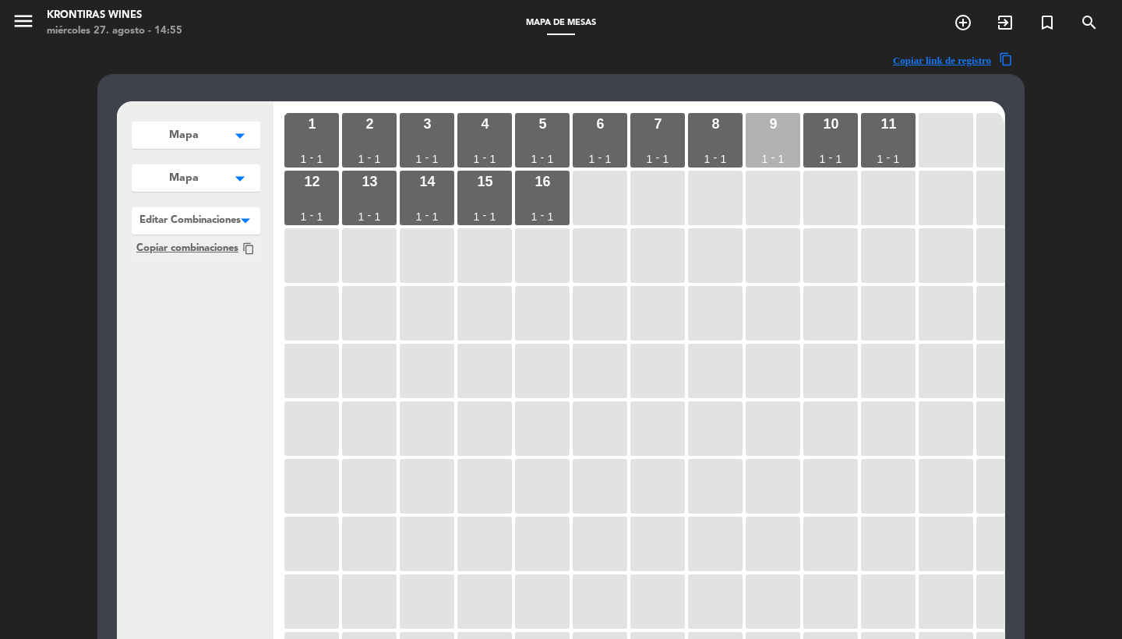
click at [771, 134] on div "9 1 - 1" at bounding box center [773, 140] width 55 height 55
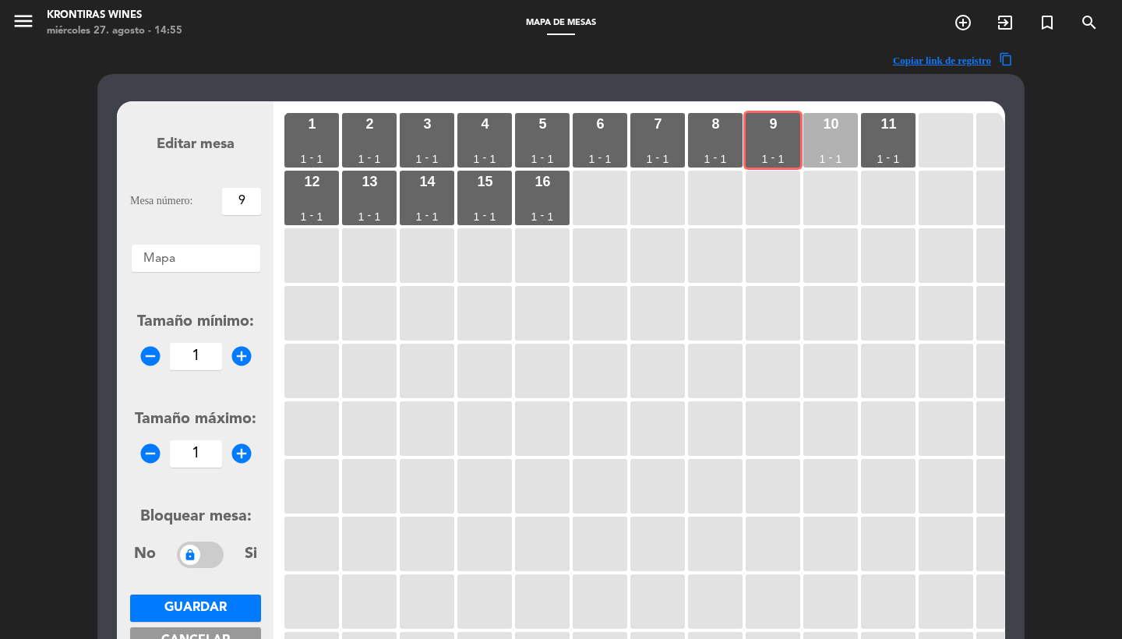
click at [841, 133] on div "10 1 - 1" at bounding box center [830, 140] width 55 height 55
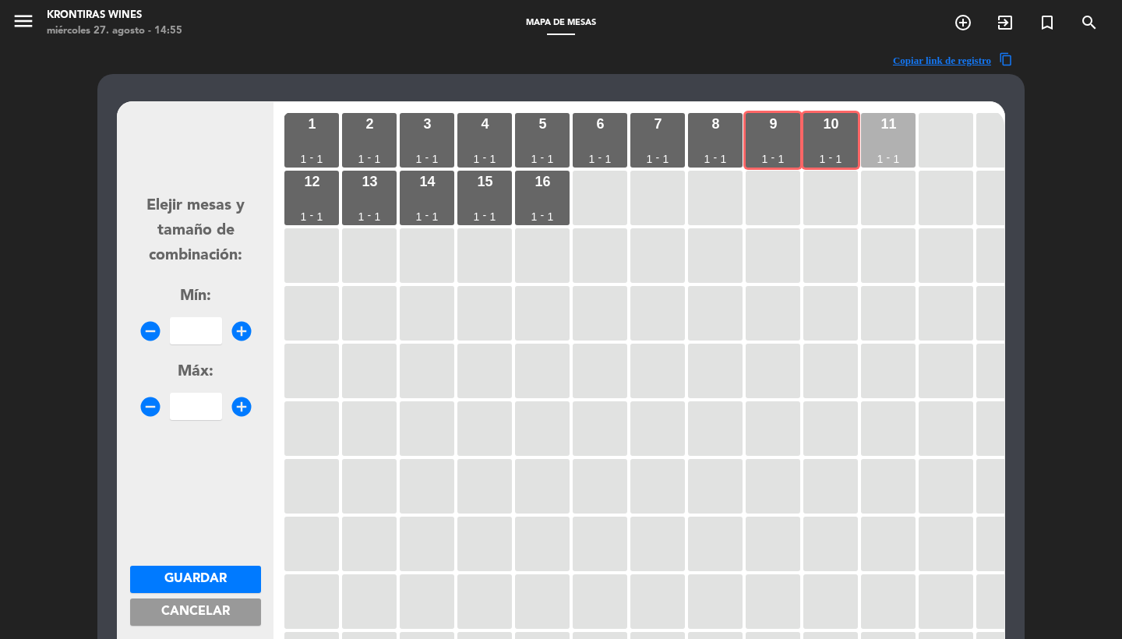
click at [891, 134] on div "11 1 - 1" at bounding box center [888, 140] width 55 height 55
click at [316, 198] on div "12 1 - 1" at bounding box center [311, 198] width 55 height 55
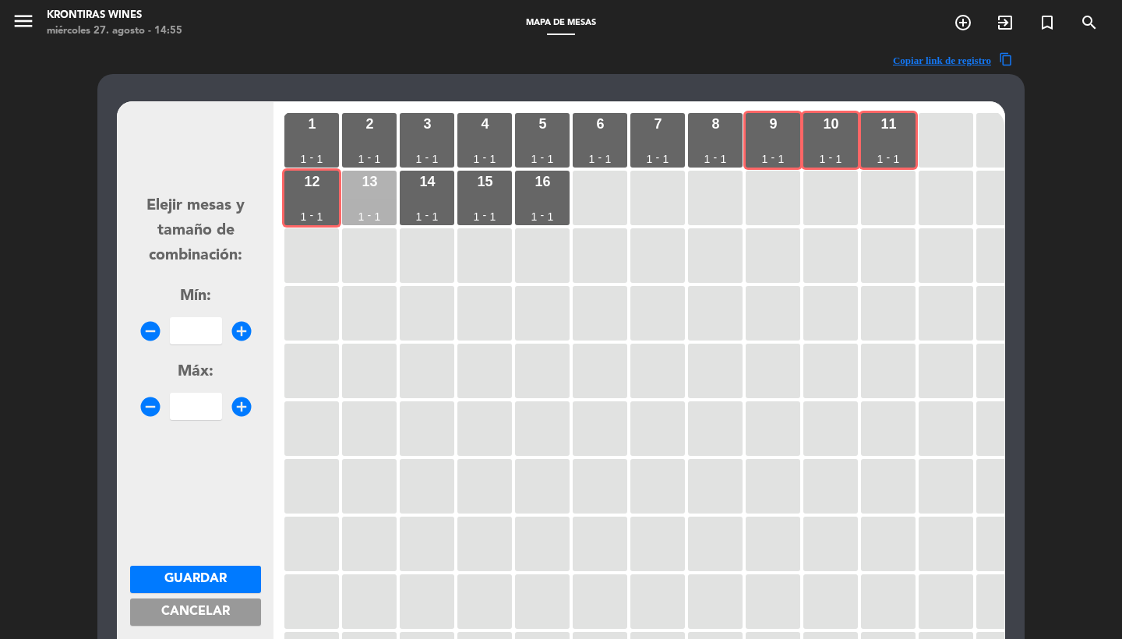
click at [383, 198] on div "13 1 - 1" at bounding box center [369, 198] width 55 height 55
click at [458, 197] on div "15 1 - 1" at bounding box center [484, 198] width 55 height 55
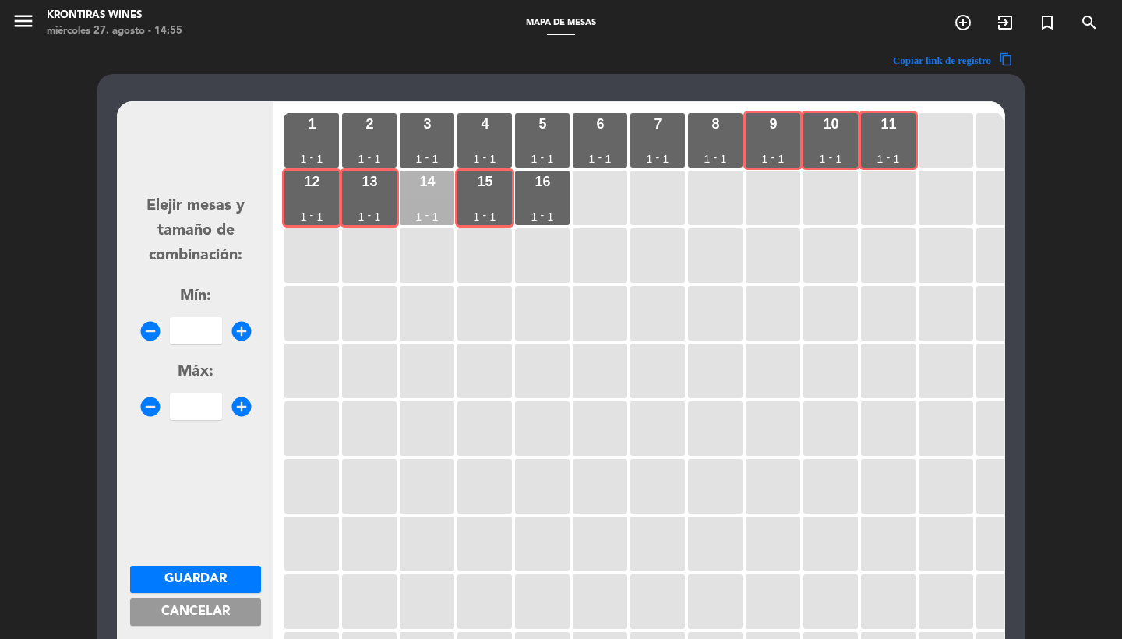
click at [430, 200] on div "14 1 - 1" at bounding box center [427, 198] width 55 height 55
click at [559, 196] on div "16 1 - 1" at bounding box center [542, 198] width 55 height 55
click at [185, 329] on input "number" at bounding box center [196, 330] width 52 height 27
type input "8"
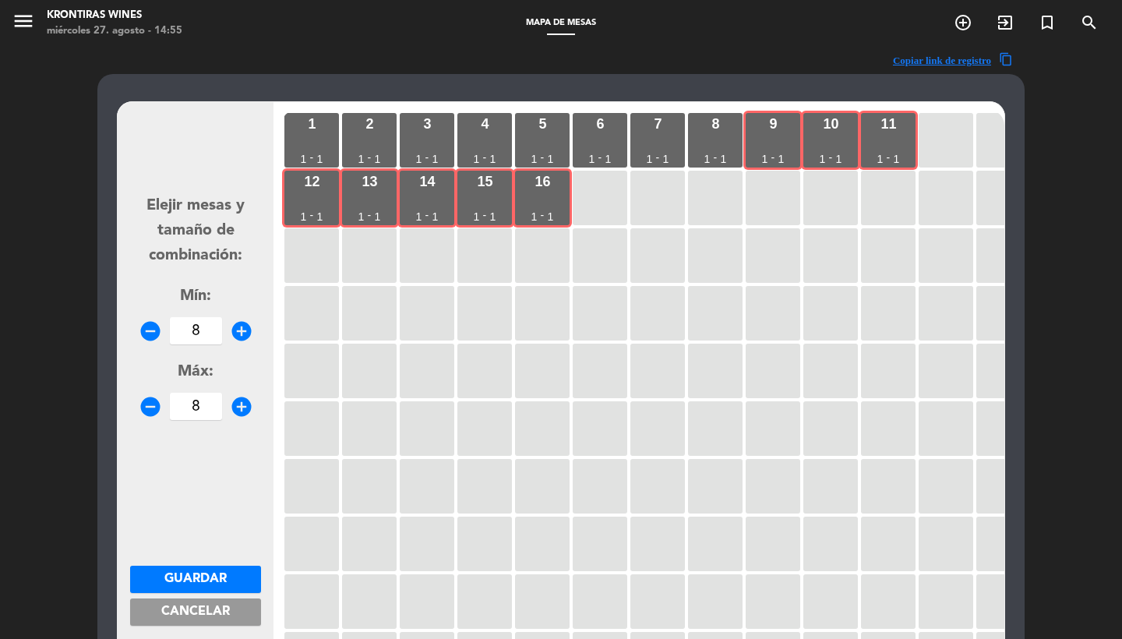
click at [206, 566] on button "Guardar" at bounding box center [195, 579] width 131 height 27
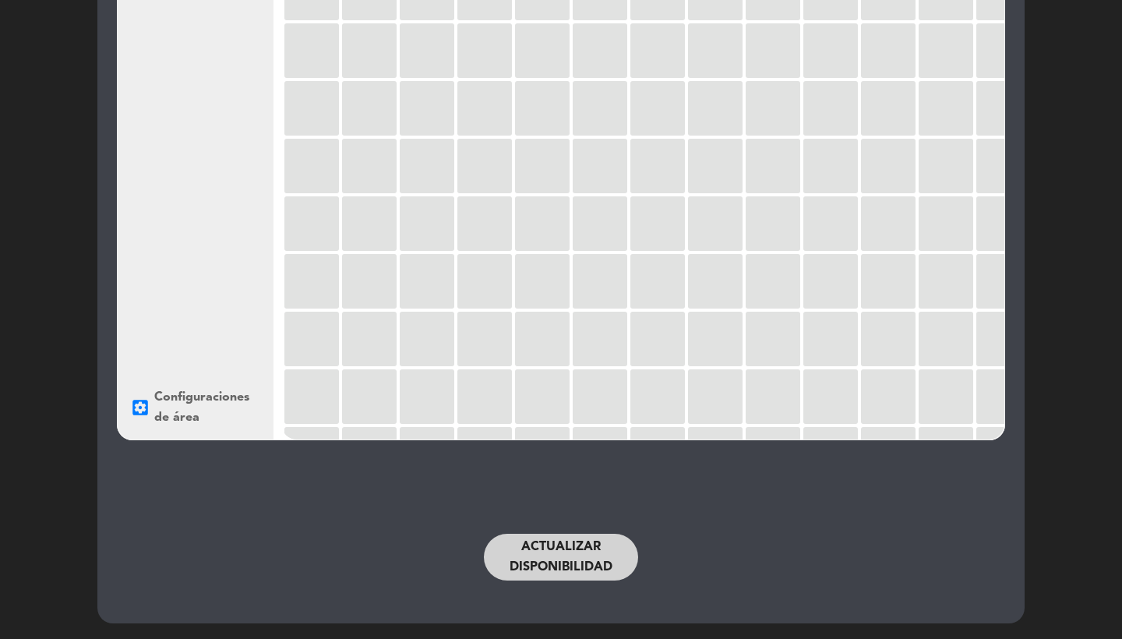
click at [561, 550] on button "Actualizar disponibilidad" at bounding box center [561, 557] width 154 height 47
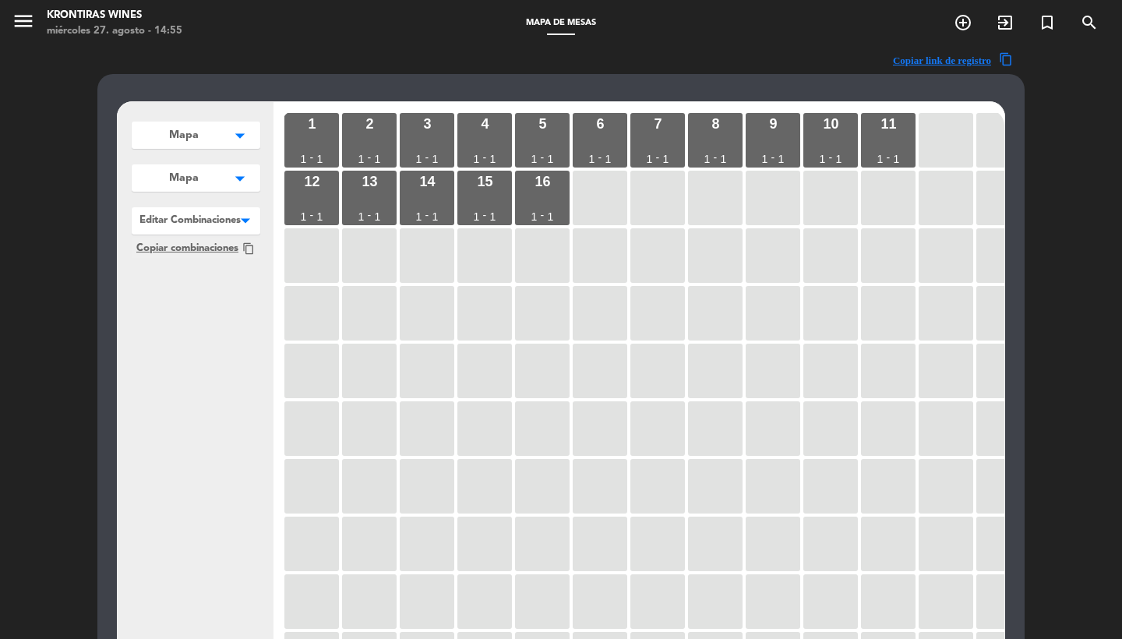
click at [15, 16] on icon "menu" at bounding box center [23, 20] width 23 height 23
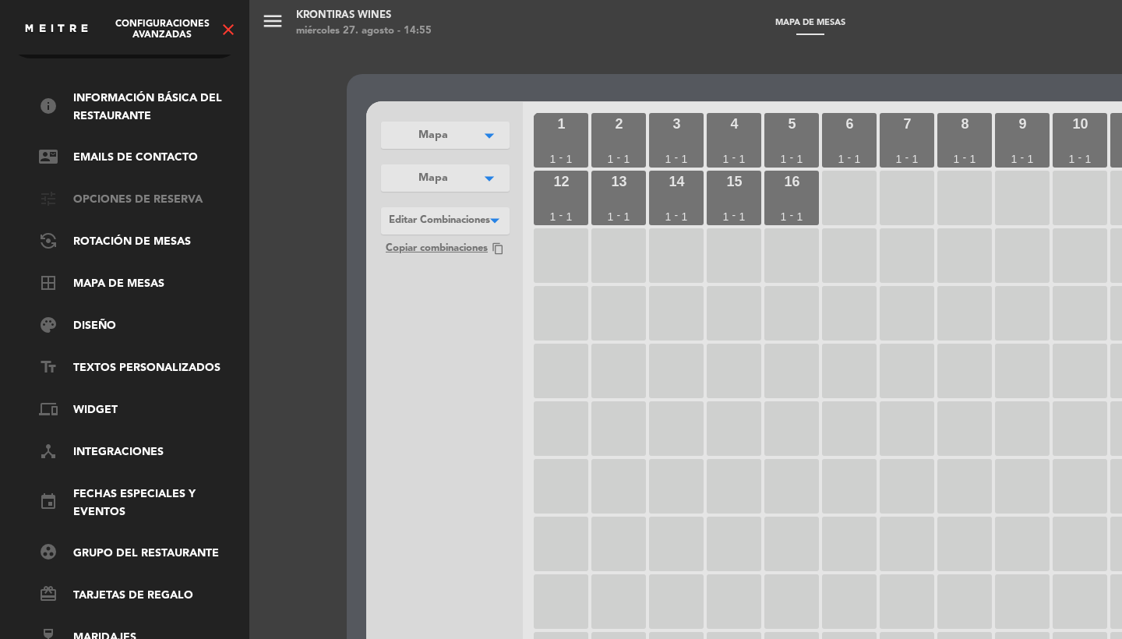
click at [111, 191] on link "tune Opciones de reserva" at bounding box center [140, 200] width 203 height 19
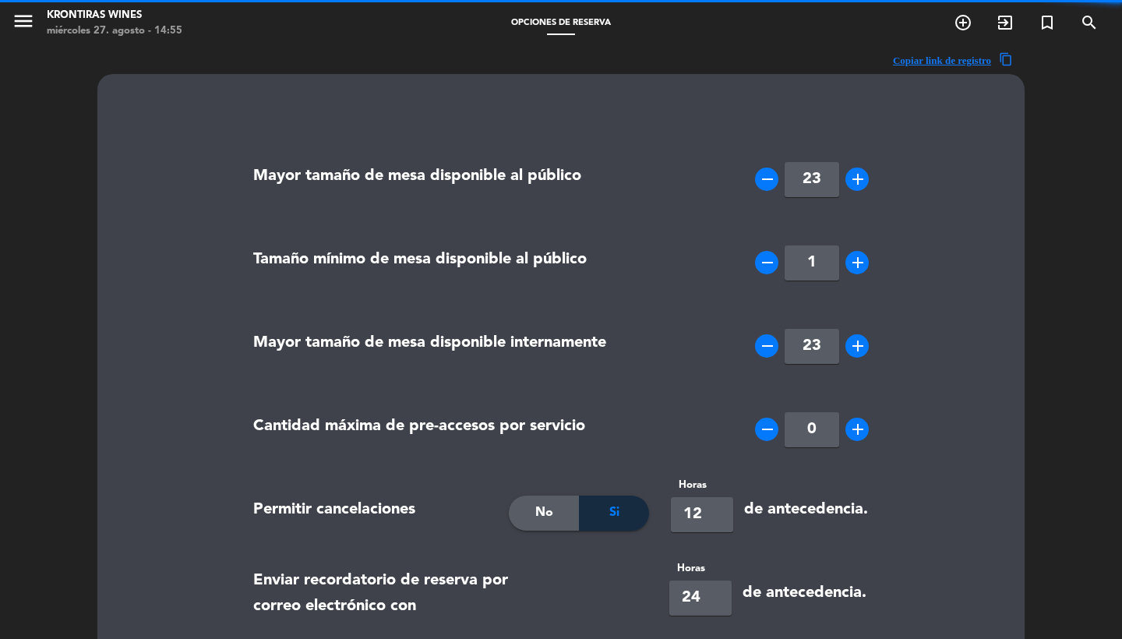
click at [14, 14] on icon "menu" at bounding box center [23, 20] width 23 height 23
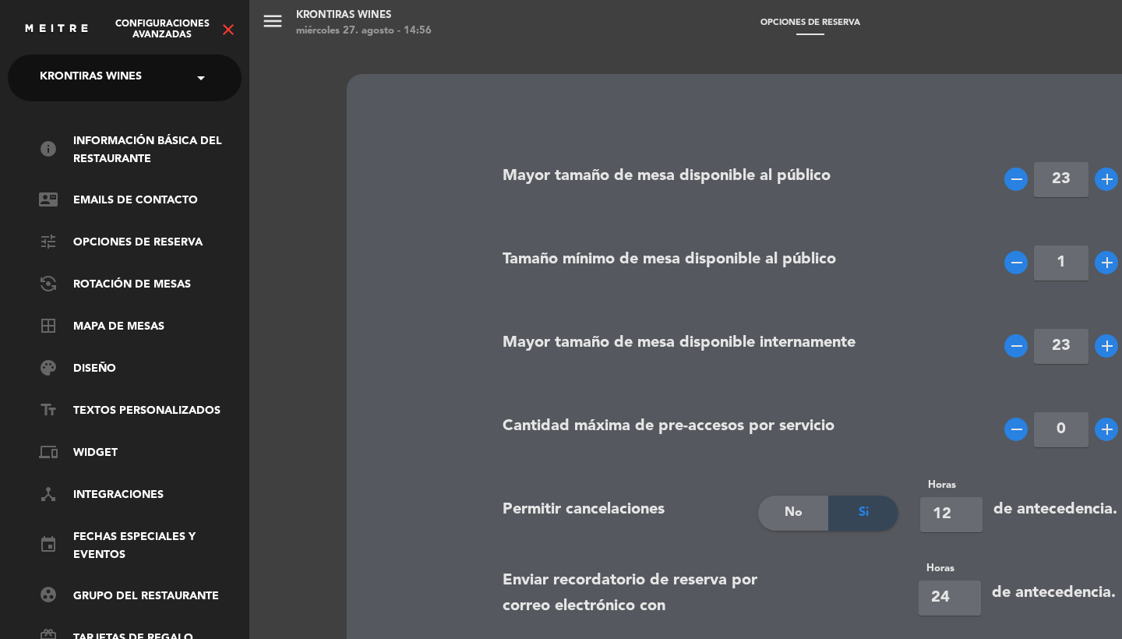
scroll to position [-7, 0]
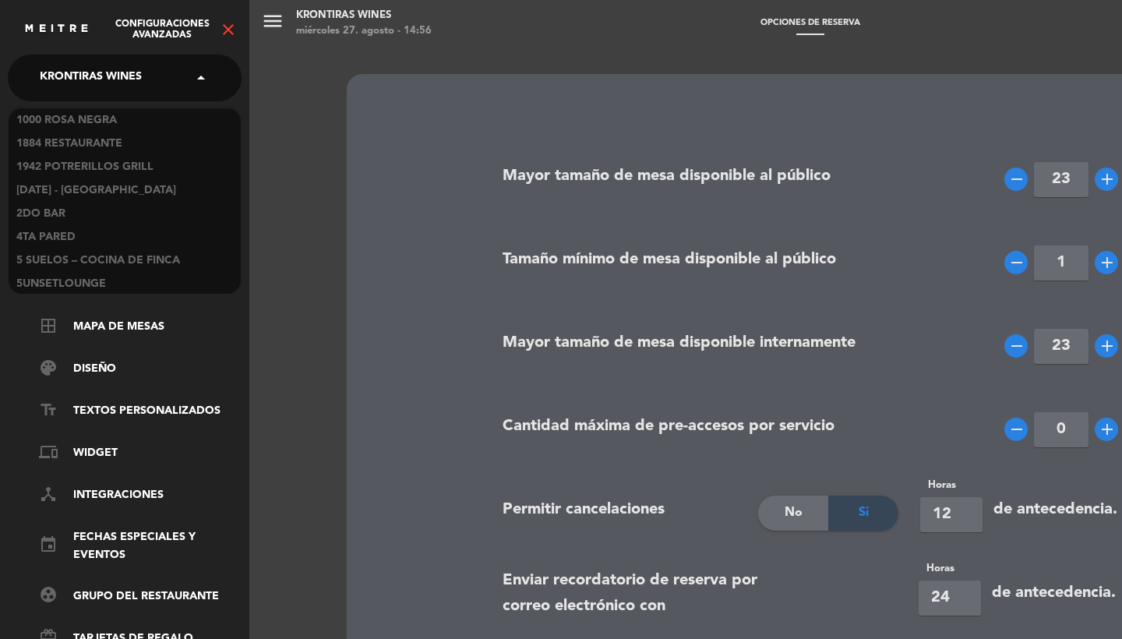
click at [93, 87] on span "Krontiras Wines" at bounding box center [91, 78] width 102 height 33
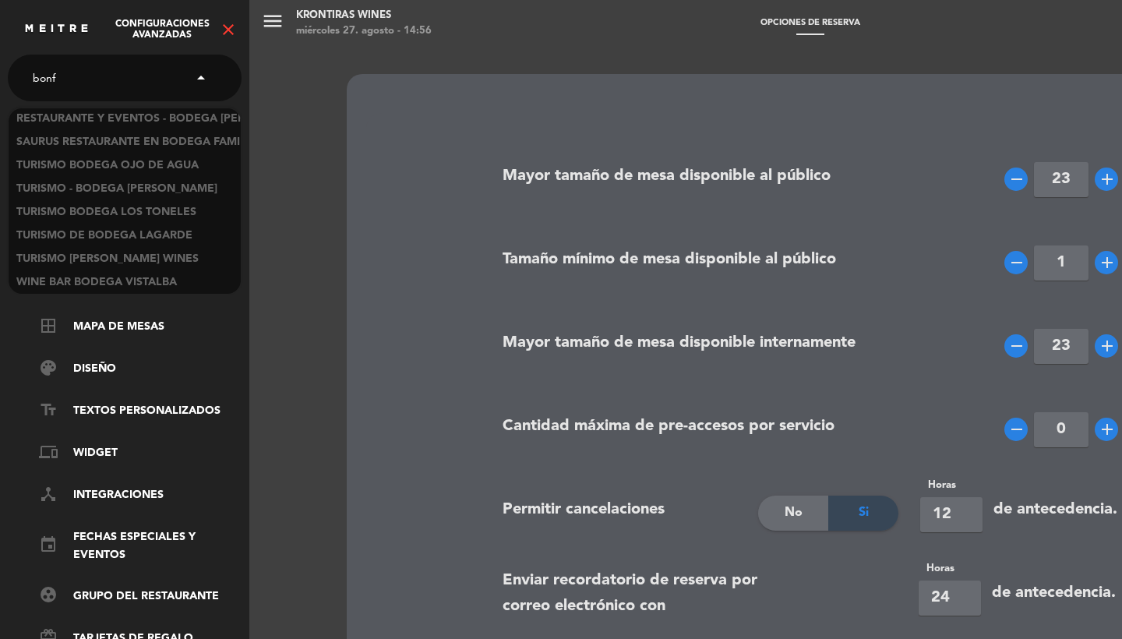
scroll to position [0, 0]
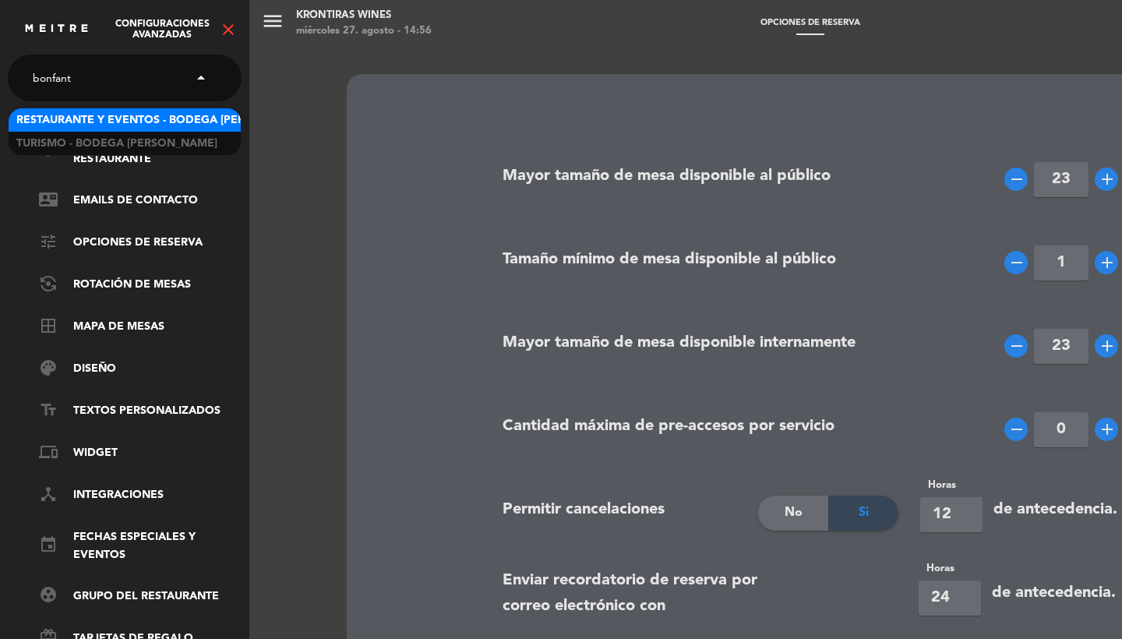
type input "bonfanti"
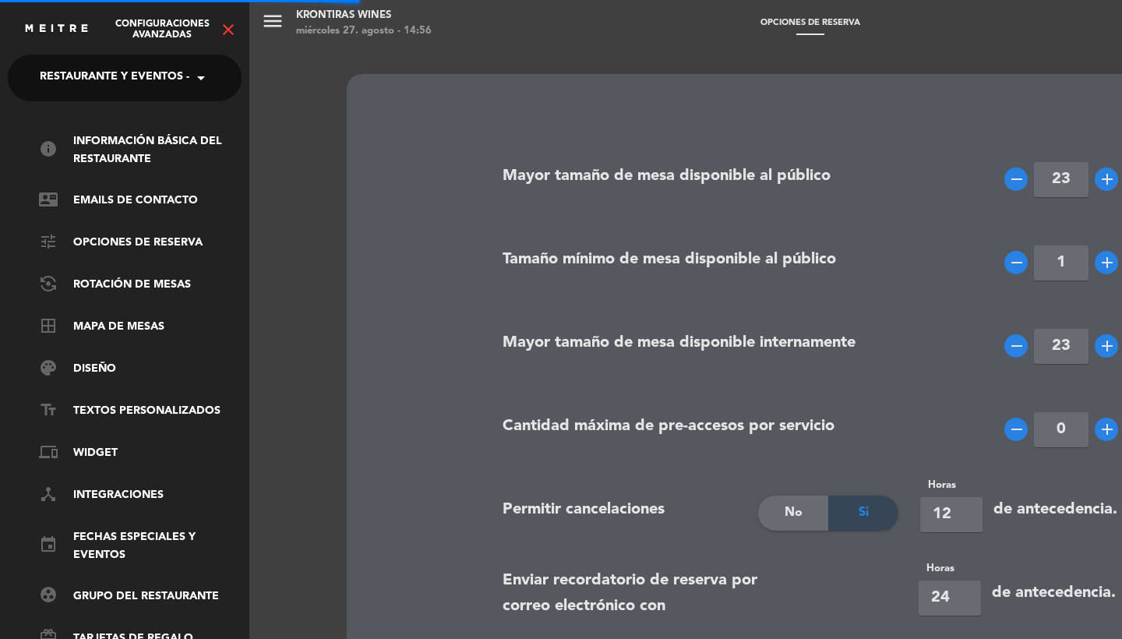
type input "10"
type input "72"
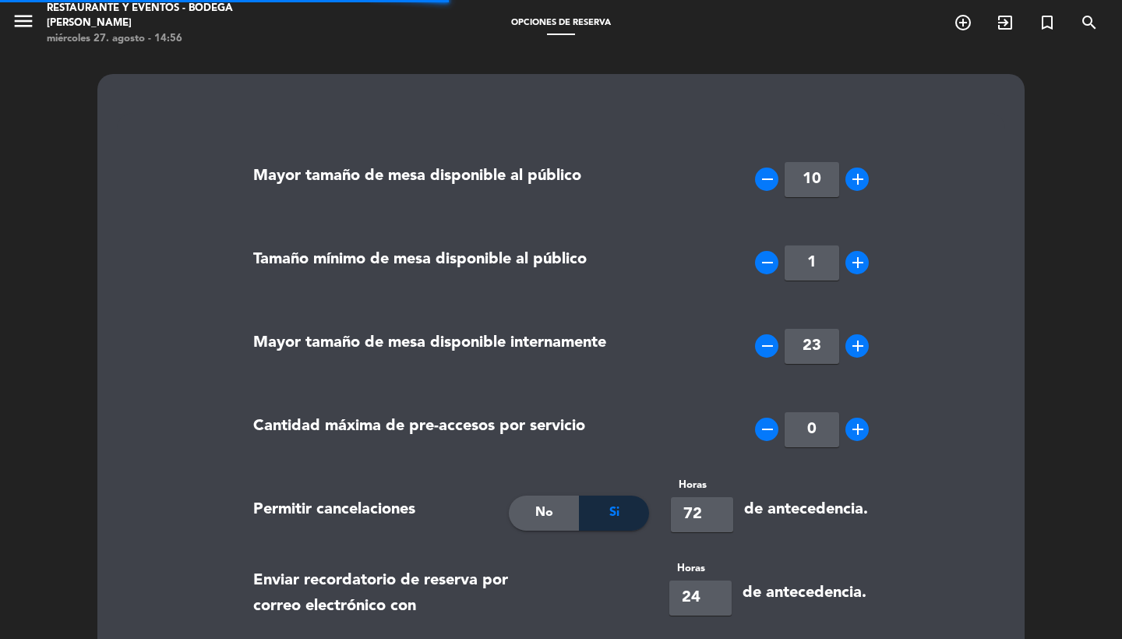
click at [26, 29] on icon "menu" at bounding box center [23, 20] width 23 height 23
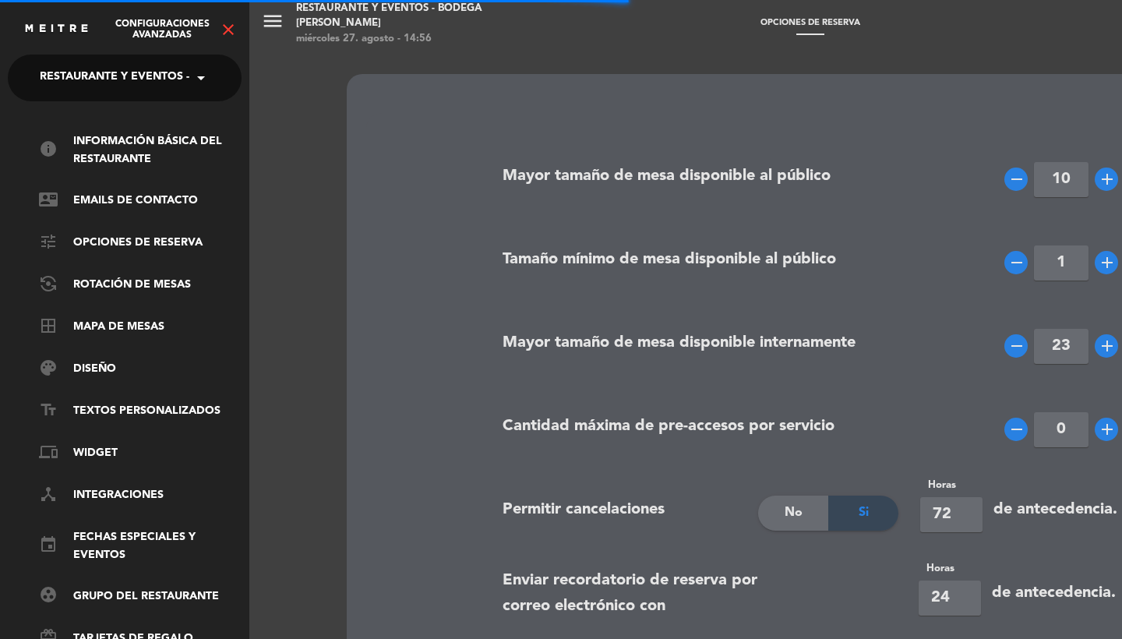
click at [233, 28] on icon "close" at bounding box center [228, 29] width 19 height 19
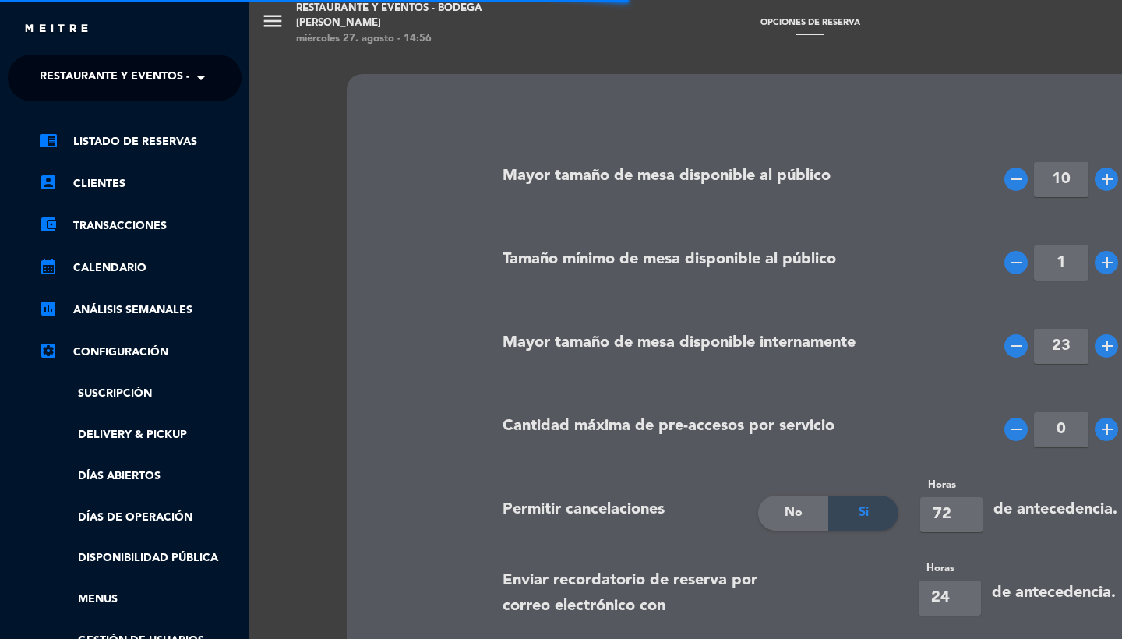
type textarea "<p><strong>*IMPORTANTE:&nbsp;</strong><br /><br />- La SE&Ntilde;A no congela p…"
type textarea "<p><strong>*IMPORTANT:&nbsp;</strong><br /><br />- Partial advance payment does…"
type textarea "<p><strong>*IMPORTANTE:</strong><br /><br />- O adiantamento parcial não congel…"
click at [104, 593] on link "Menus" at bounding box center [140, 600] width 203 height 18
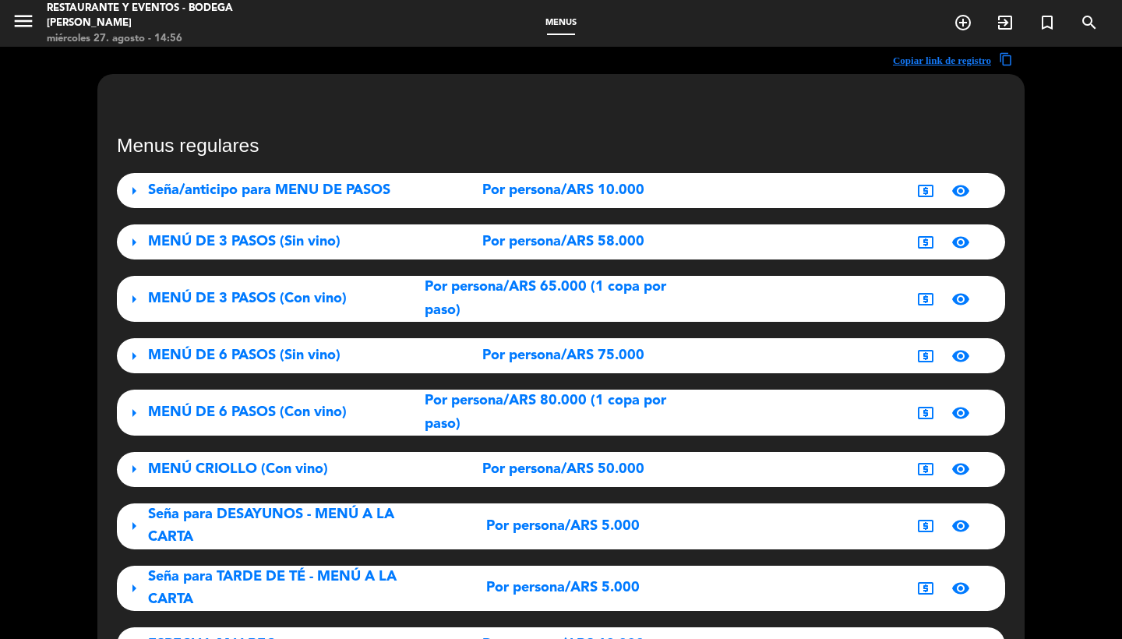
click at [300, 305] on span "MENÚ DE 3 PASOS (Con vino)" at bounding box center [247, 298] width 199 height 14
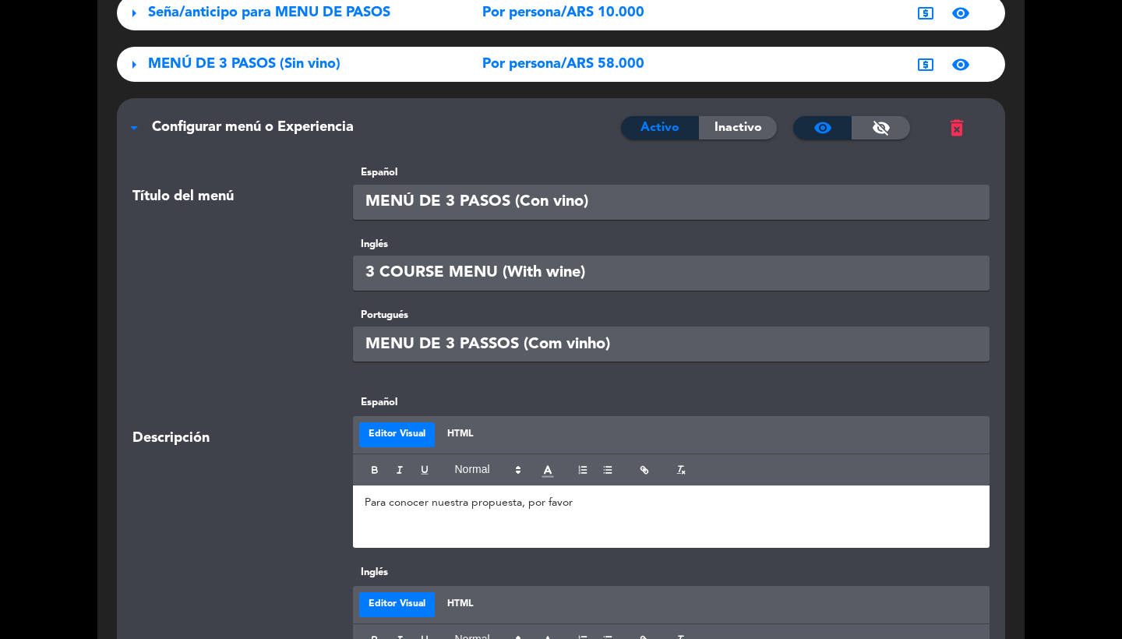
scroll to position [472, 0]
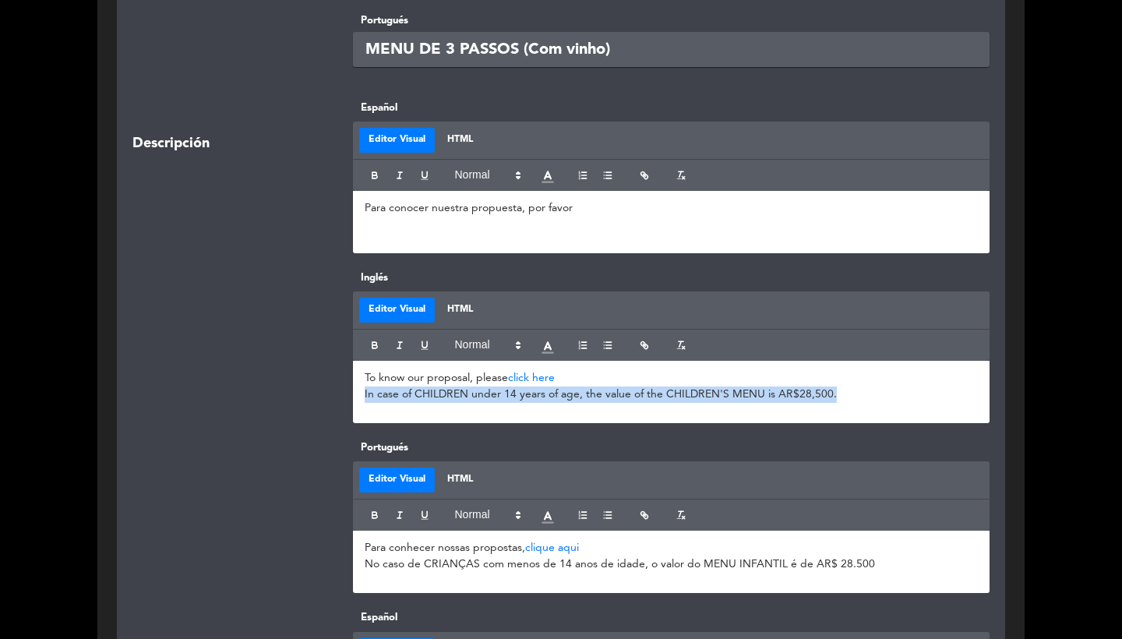
drag, startPoint x: 847, startPoint y: 393, endPoint x: 356, endPoint y: 397, distance: 490.9
click at [356, 397] on div "To know our proposal, please click here In case of CHILDREN under 14 years of a…" at bounding box center [671, 392] width 637 height 62
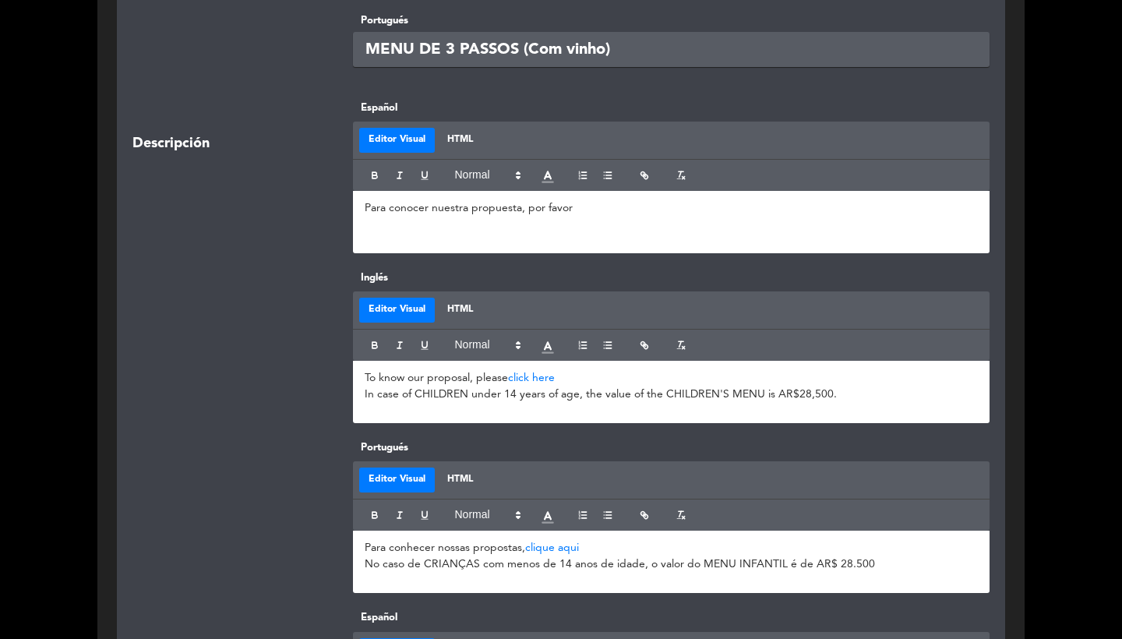
click at [396, 395] on p "In case of CHILDREN under 14 years of age, the value of the CHILDREN'S MENU is …" at bounding box center [672, 394] width 614 height 16
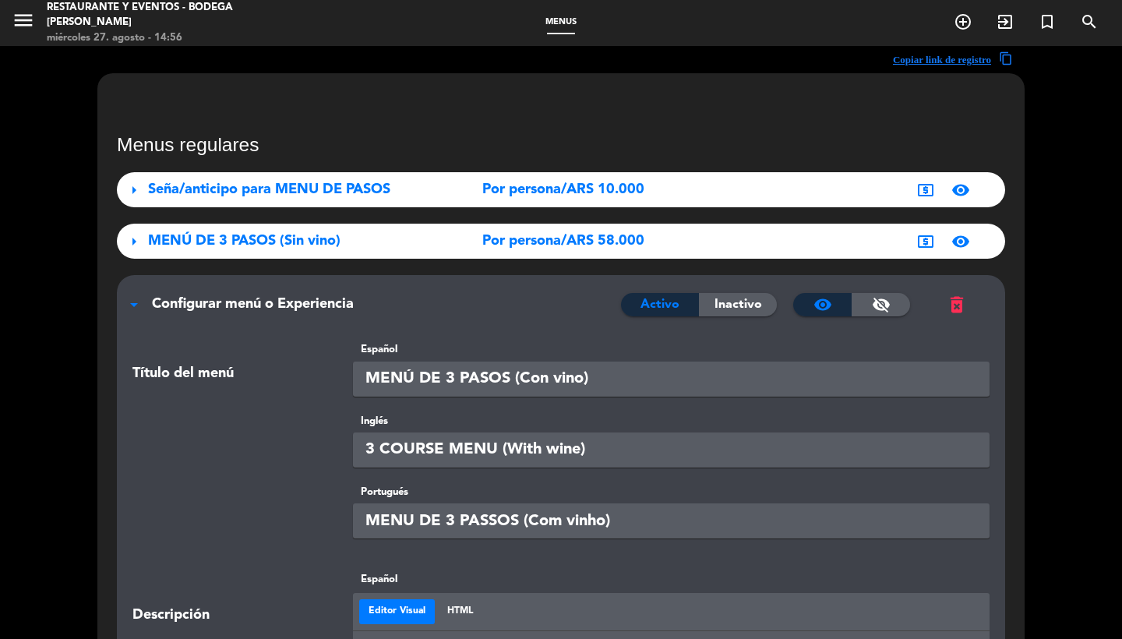
click at [306, 242] on span "MENÚ DE 3 PASOS (Sin vino)" at bounding box center [244, 241] width 192 height 14
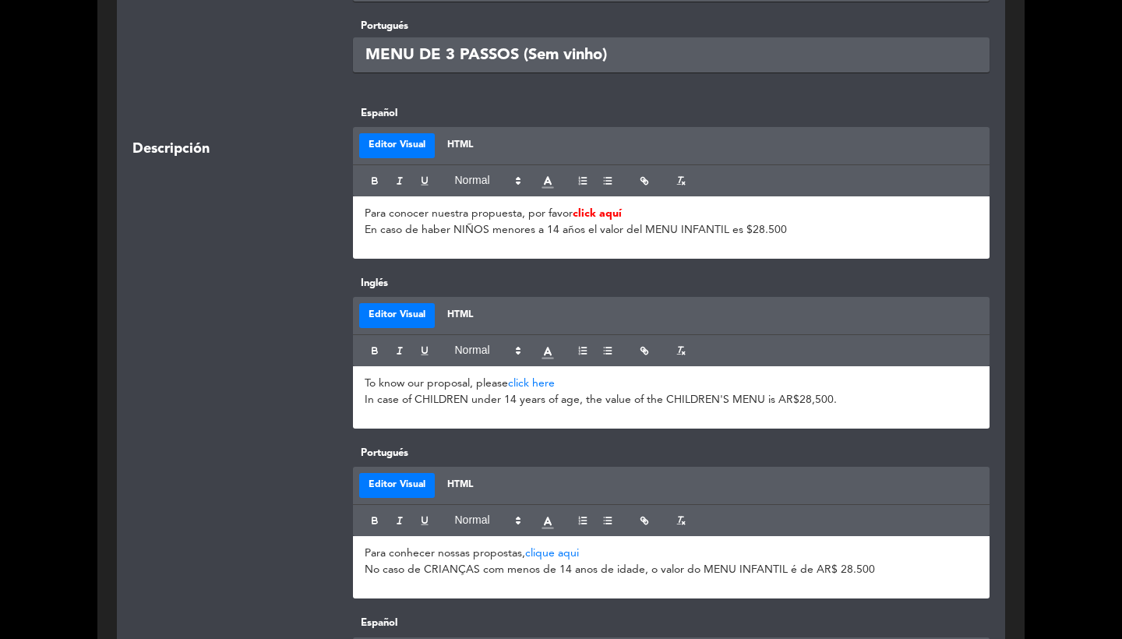
scroll to position [414, 0]
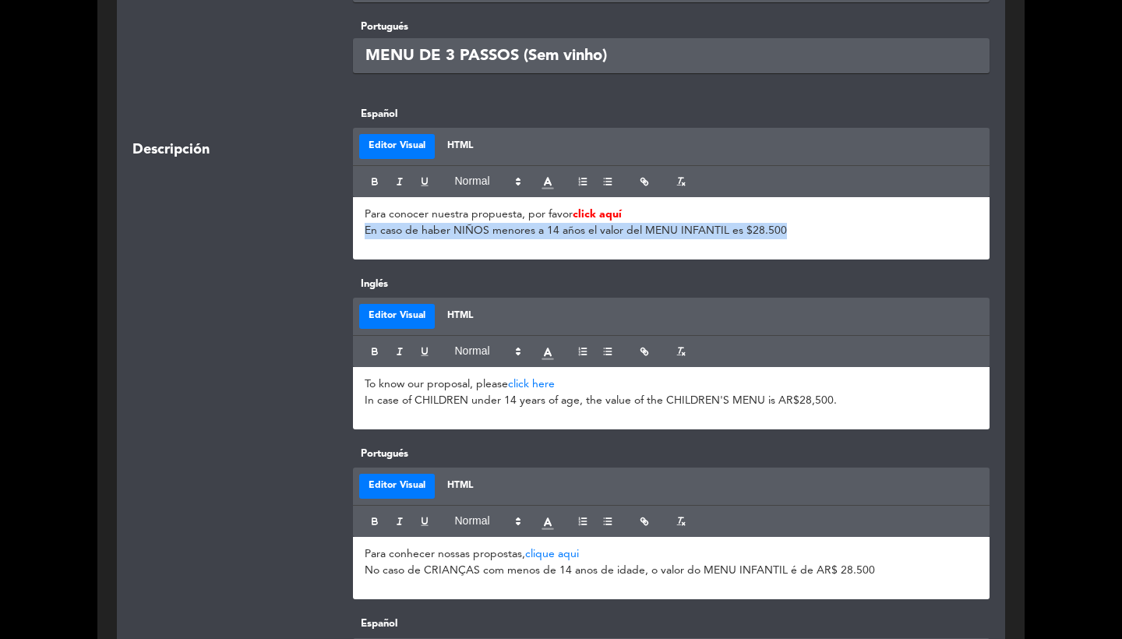
drag, startPoint x: 808, startPoint y: 230, endPoint x: 334, endPoint y: 233, distance: 473.7
click at [334, 233] on div "Descripción Español Editor Visual HTML Para conocer nuestra propuesta, por favo…" at bounding box center [561, 191] width 880 height 170
copy p "En caso de haber NIÑOS menores a 14 años el valor del MENU INFANTIL es $28.500"
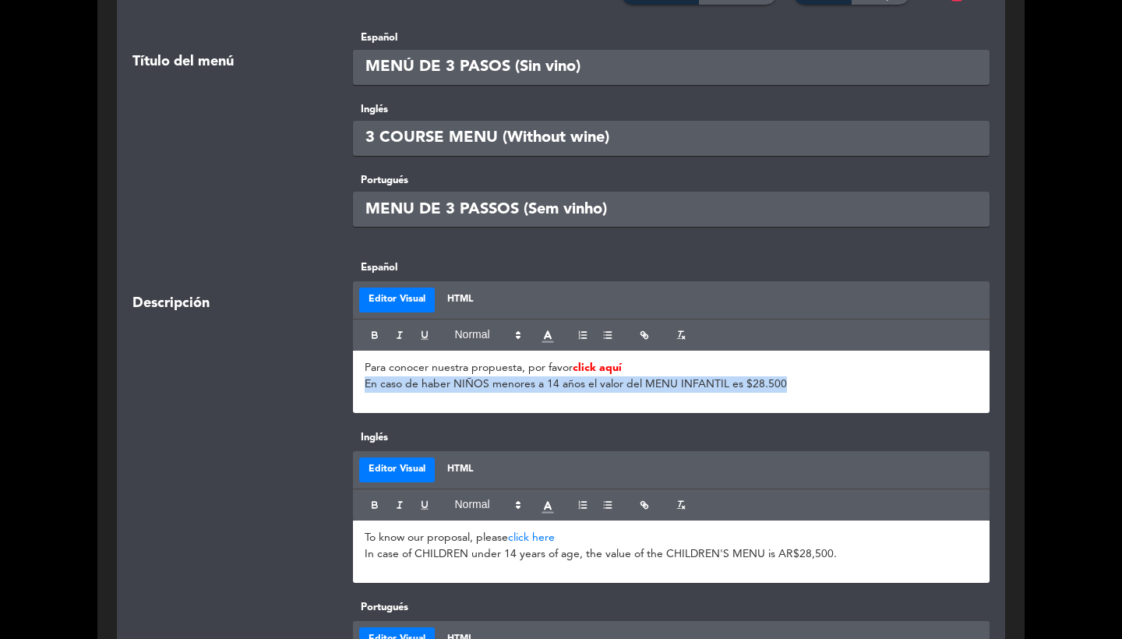
scroll to position [189, 0]
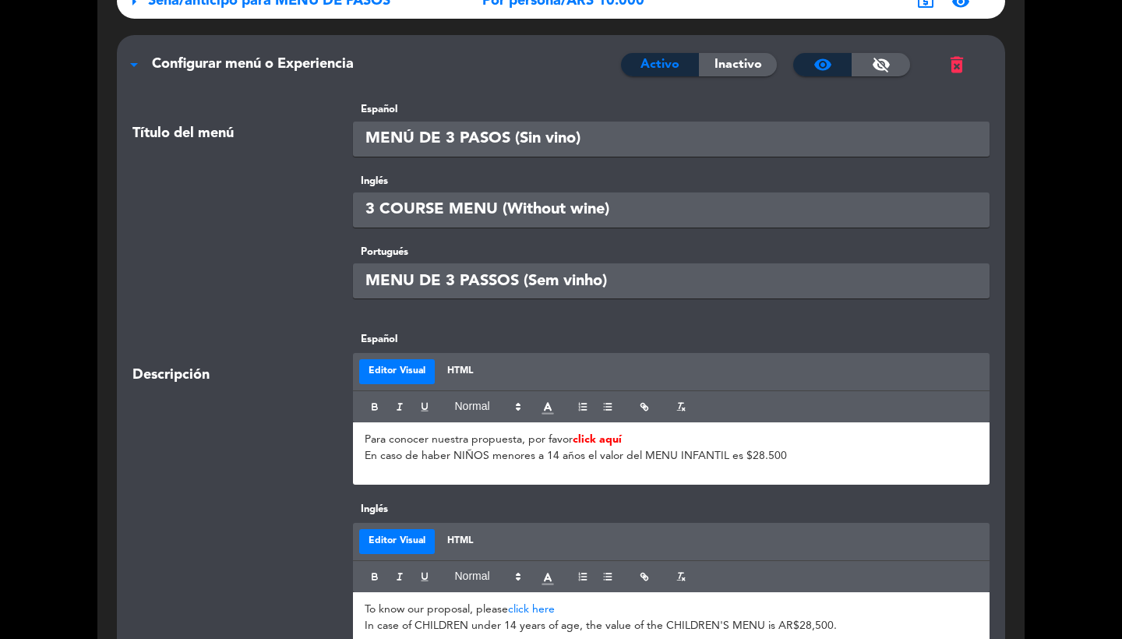
click at [284, 71] on span "Configurar menú o Experiencia" at bounding box center [253, 64] width 202 height 14
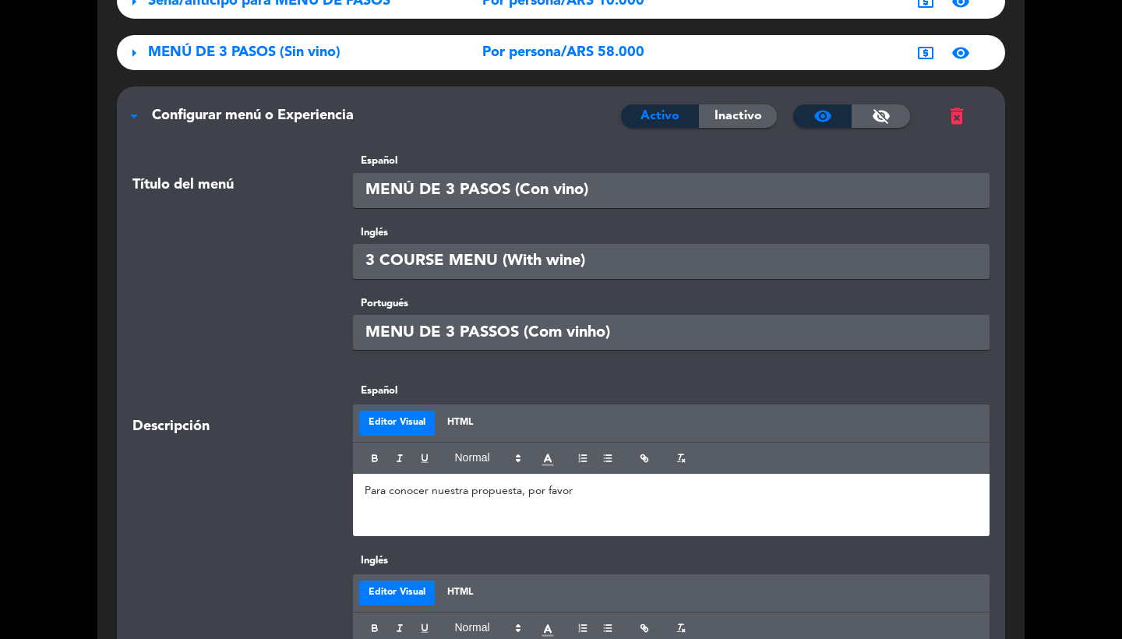
click at [582, 500] on div "Para conocer nuestra propuesta, por favor" at bounding box center [671, 505] width 637 height 62
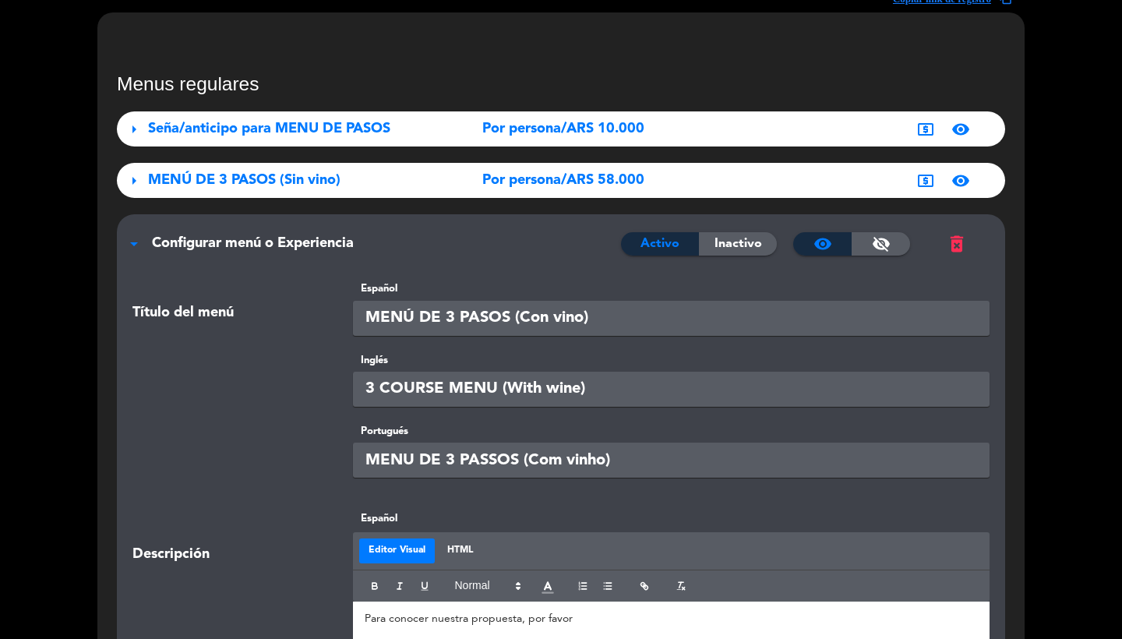
click at [297, 191] on div "MENÚ DE 3 PASOS (Sin vino)" at bounding box center [286, 180] width 277 height 23
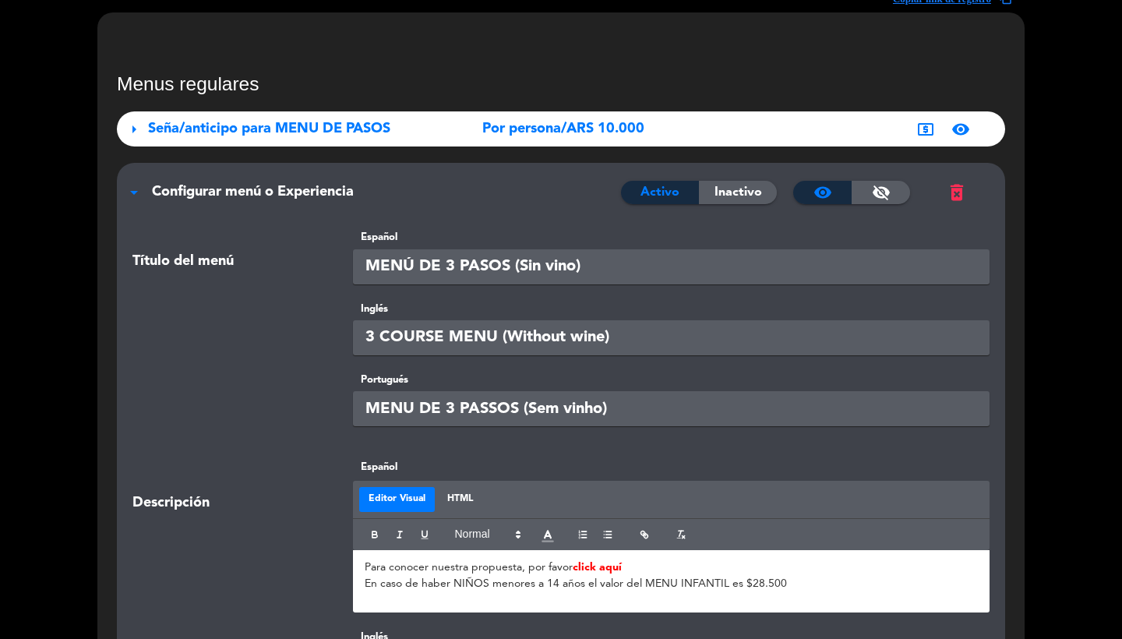
drag, startPoint x: 812, startPoint y: 573, endPoint x: 427, endPoint y: 567, distance: 384.9
click at [427, 567] on p "Para conocer nuestra propuesta, por favor click aquí" at bounding box center [672, 567] width 614 height 16
click at [543, 591] on div "Para conocer nuestra propuesta, por favor click aquí En caso de haber NIÑOS men…" at bounding box center [671, 581] width 637 height 62
click at [474, 502] on button "HTML" at bounding box center [460, 499] width 44 height 25
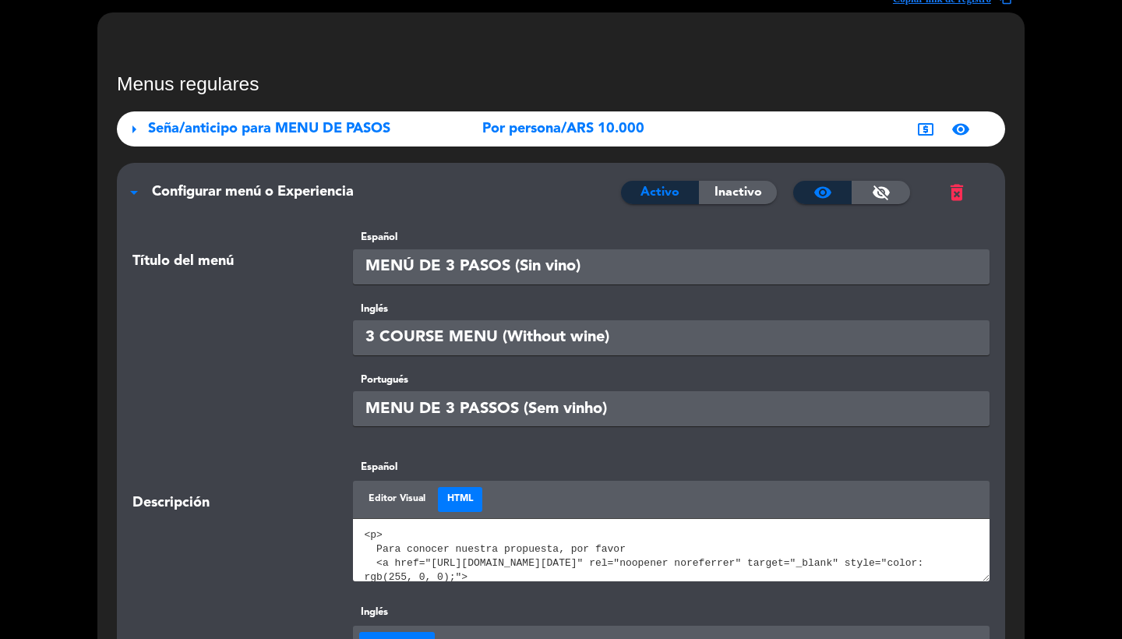
scroll to position [148, 0]
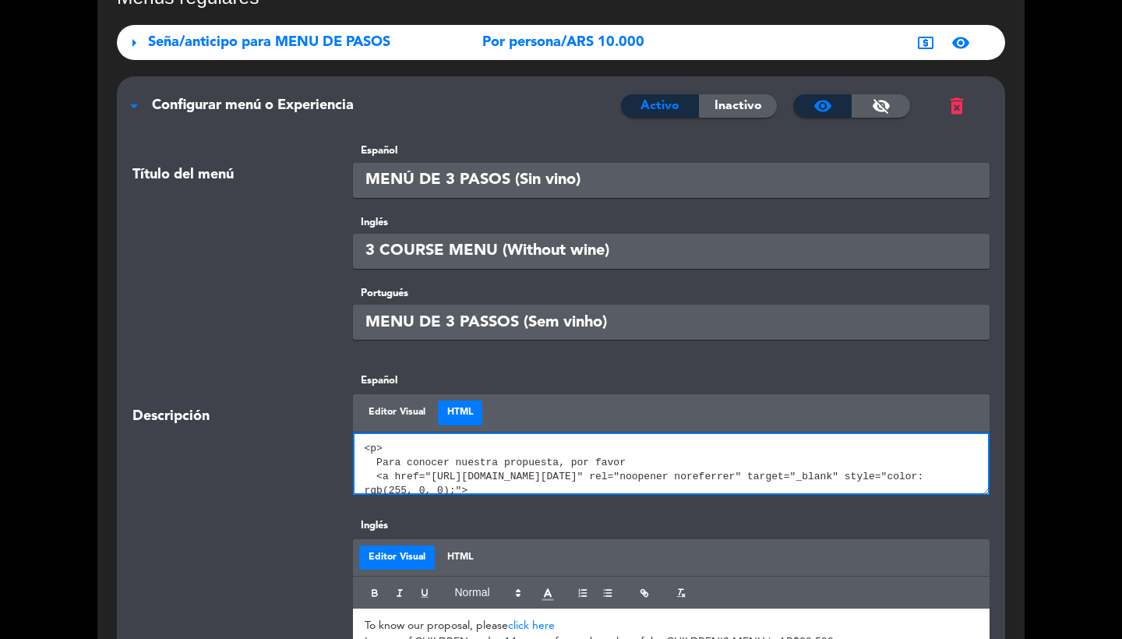
click at [541, 466] on textarea at bounding box center [671, 463] width 637 height 62
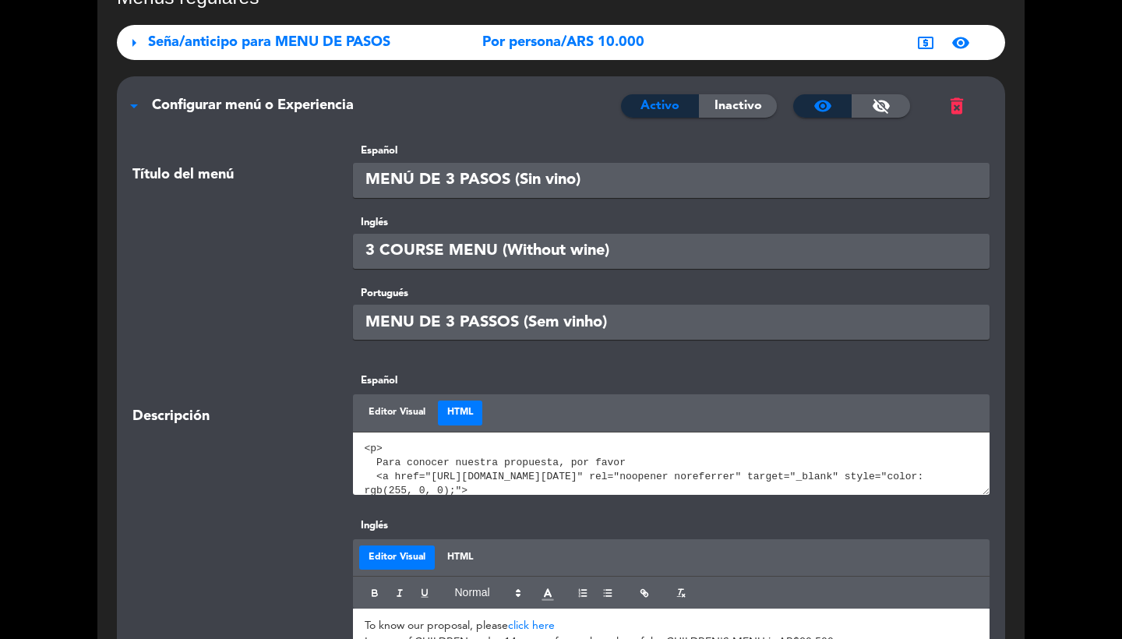
click at [255, 280] on div "Inglés 3 COURSE MENU (Without wine)" at bounding box center [561, 249] width 880 height 71
click at [271, 104] on span "Configurar menú o Experiencia" at bounding box center [253, 105] width 202 height 14
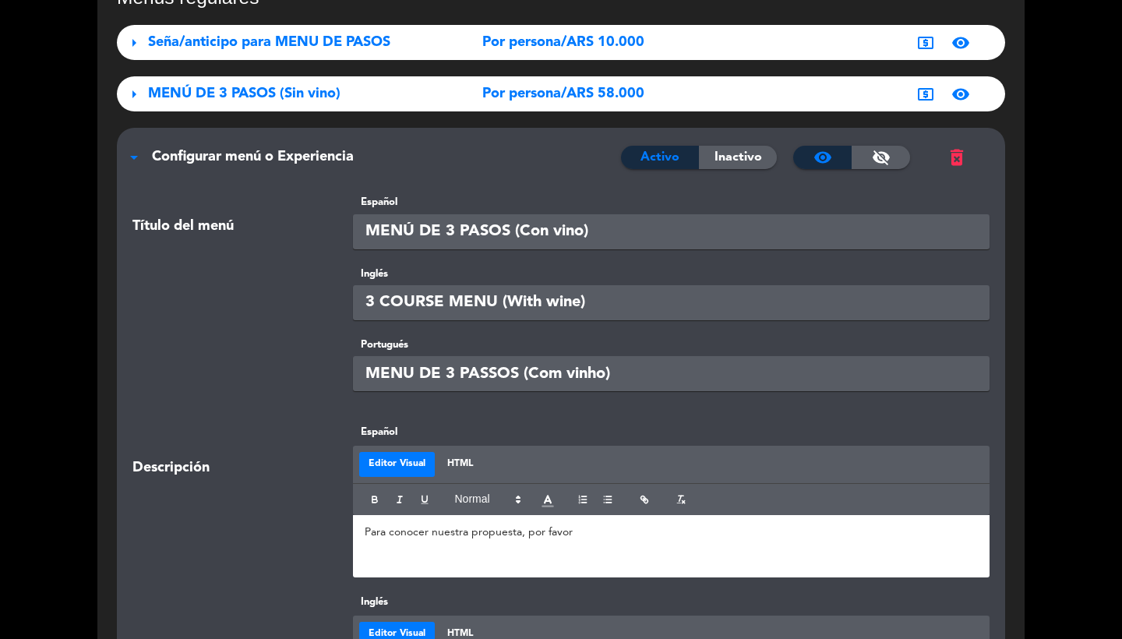
click at [442, 573] on div "Para conocer nuestra propuesta, por favor" at bounding box center [671, 546] width 637 height 62
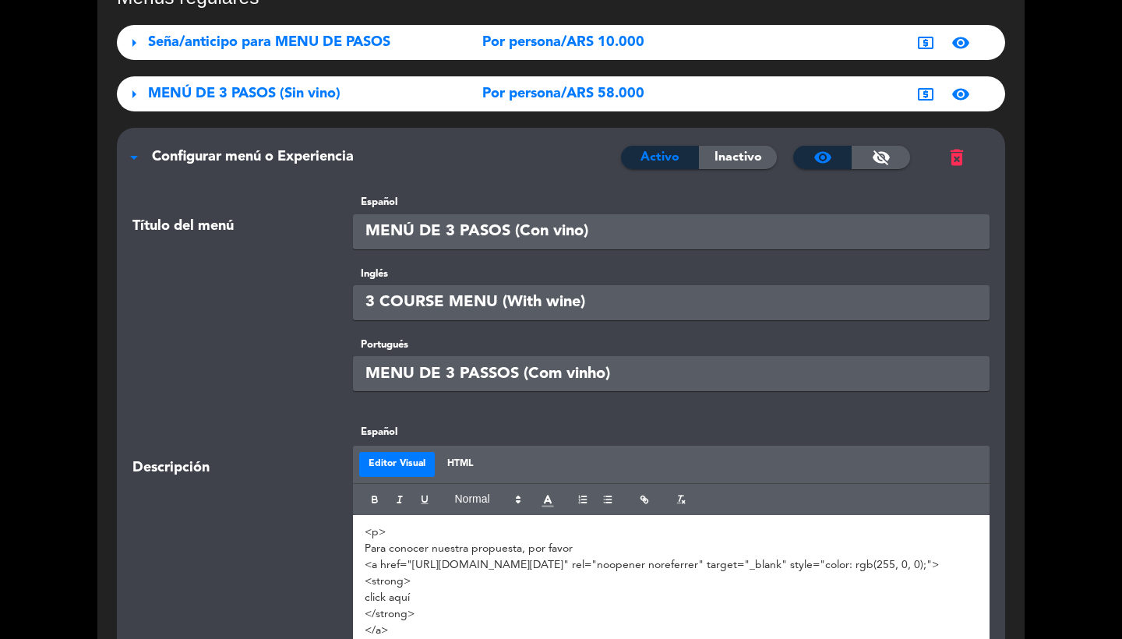
scroll to position [263, 0]
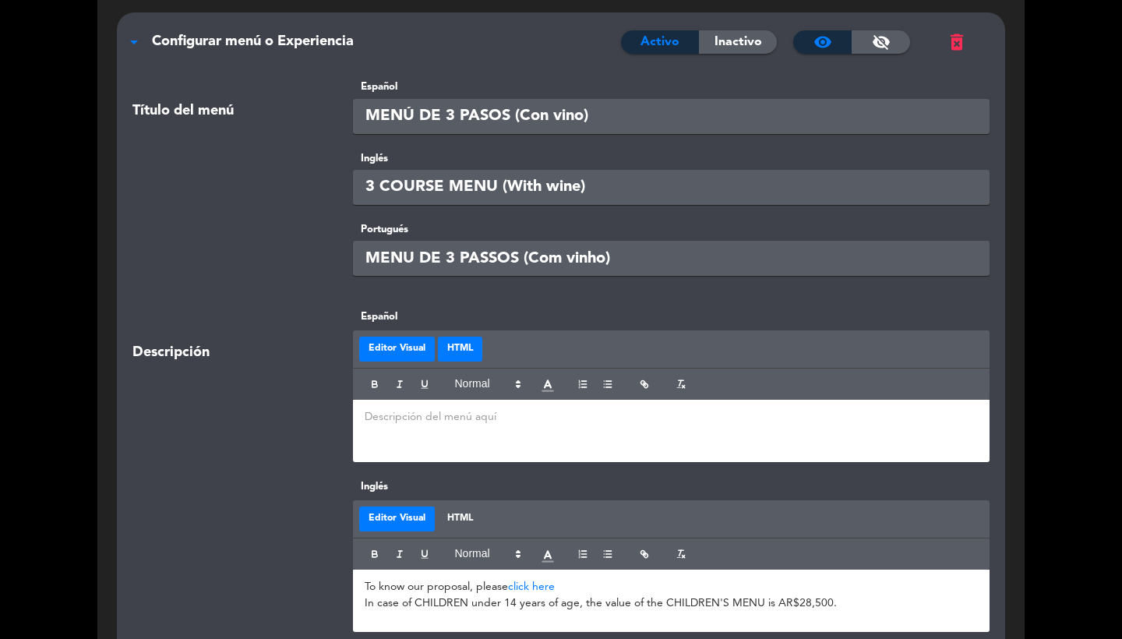
click at [453, 340] on button "HTML" at bounding box center [460, 349] width 44 height 25
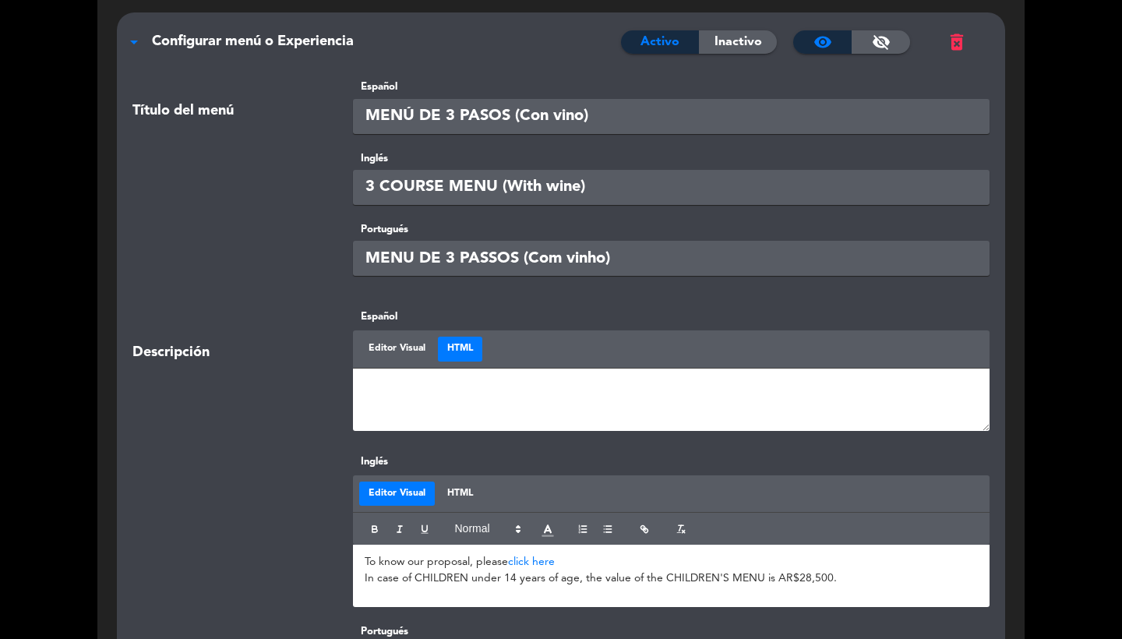
click at [453, 431] on div "Editor Visual HTML" at bounding box center [671, 383] width 637 height 106
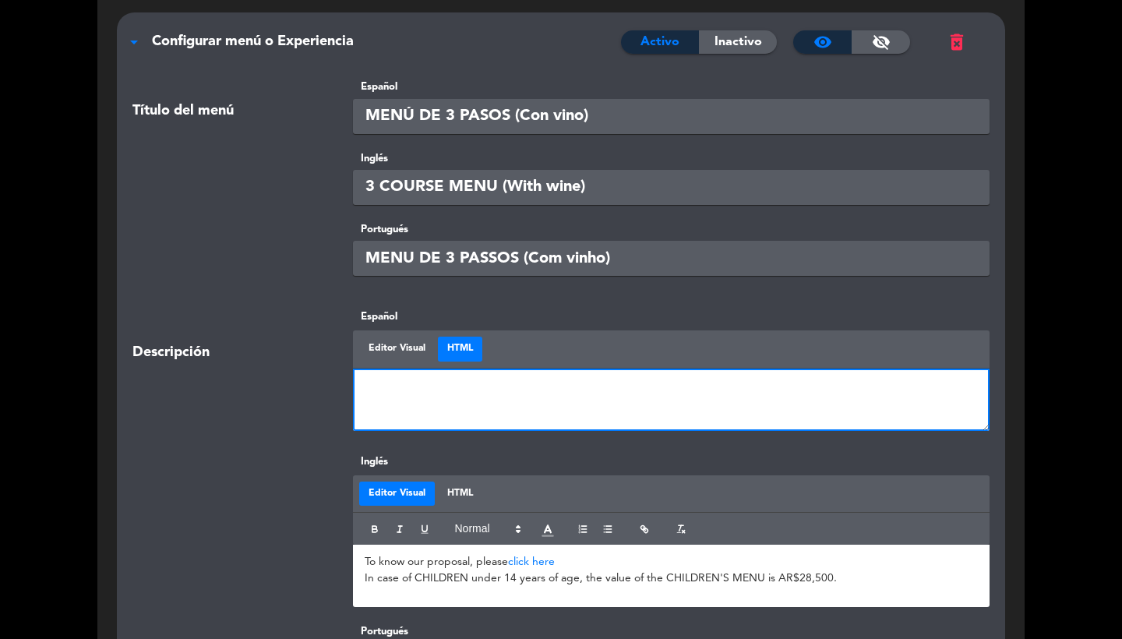
click at [432, 407] on textarea at bounding box center [671, 400] width 637 height 62
paste textarea "<p> Para conocer nuestra propuesta, por favor <a href="[URL][DOMAIN_NAME][DATE]…"
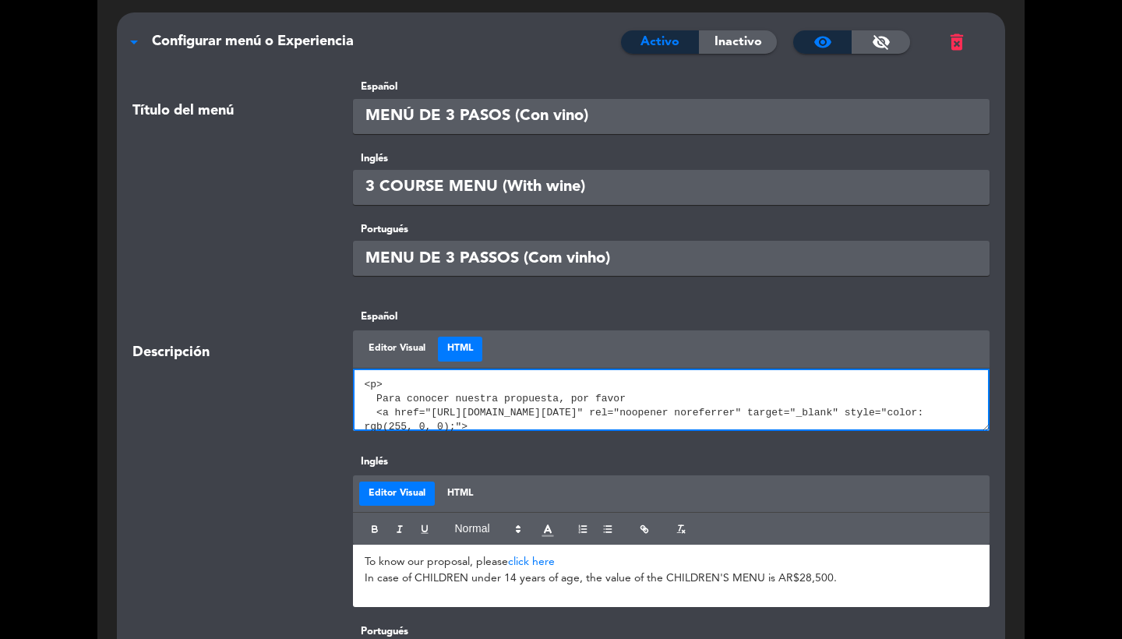
scroll to position [125, 0]
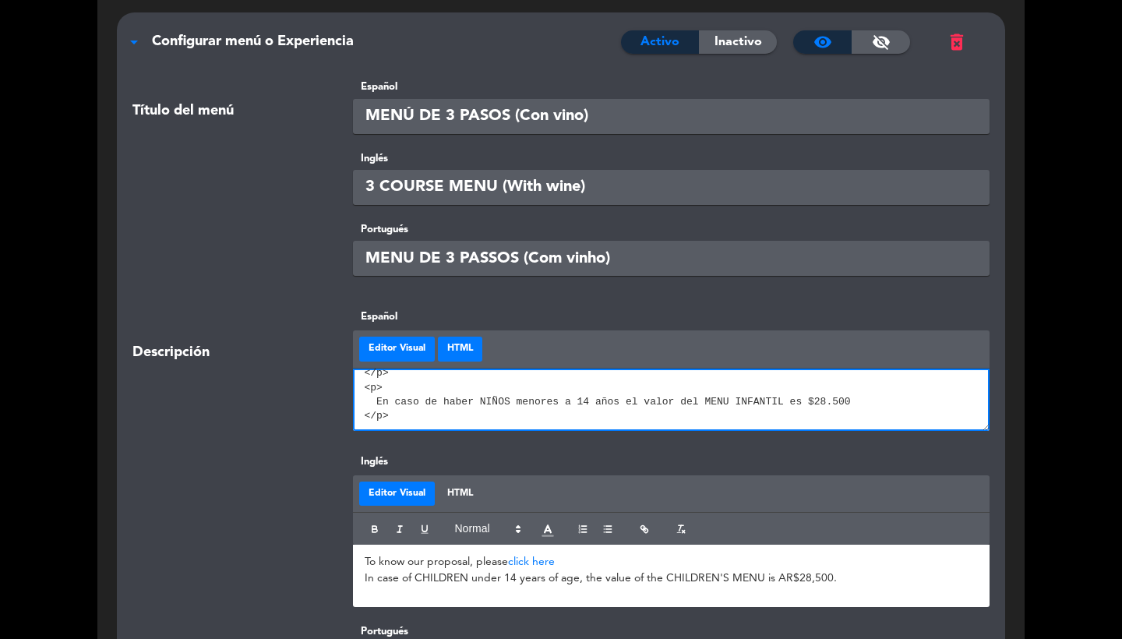
type textarea "<p> Para conocer nuestra propuesta, por favor <a href="[URL][DOMAIN_NAME][DATE]…"
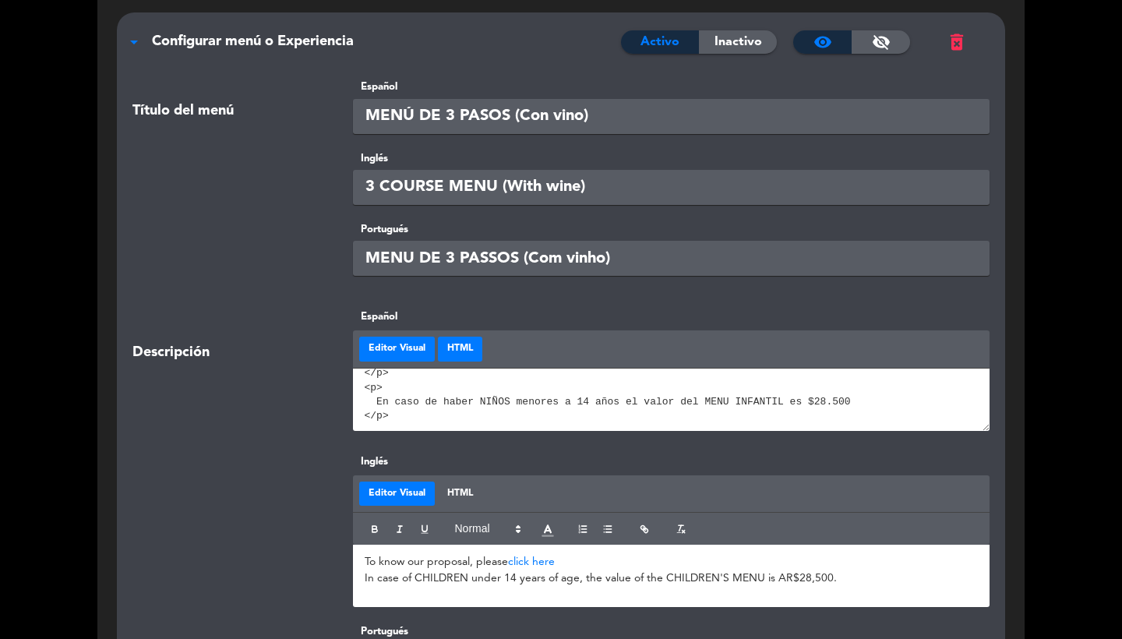
click at [390, 337] on button "Editor Visual" at bounding box center [397, 349] width 76 height 25
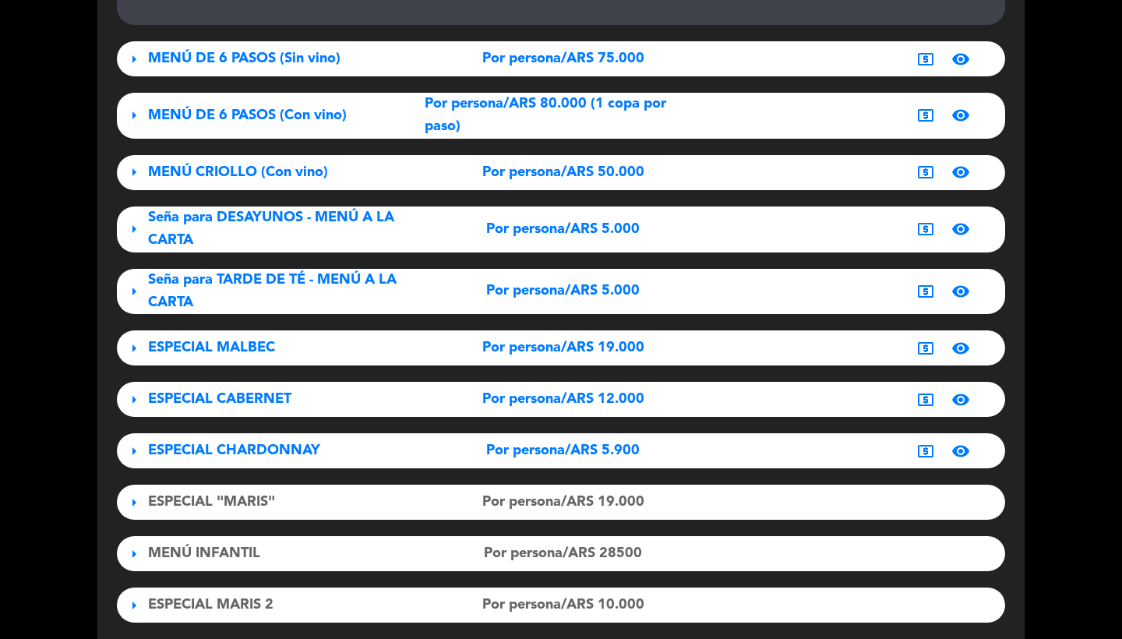
scroll to position [4001, 0]
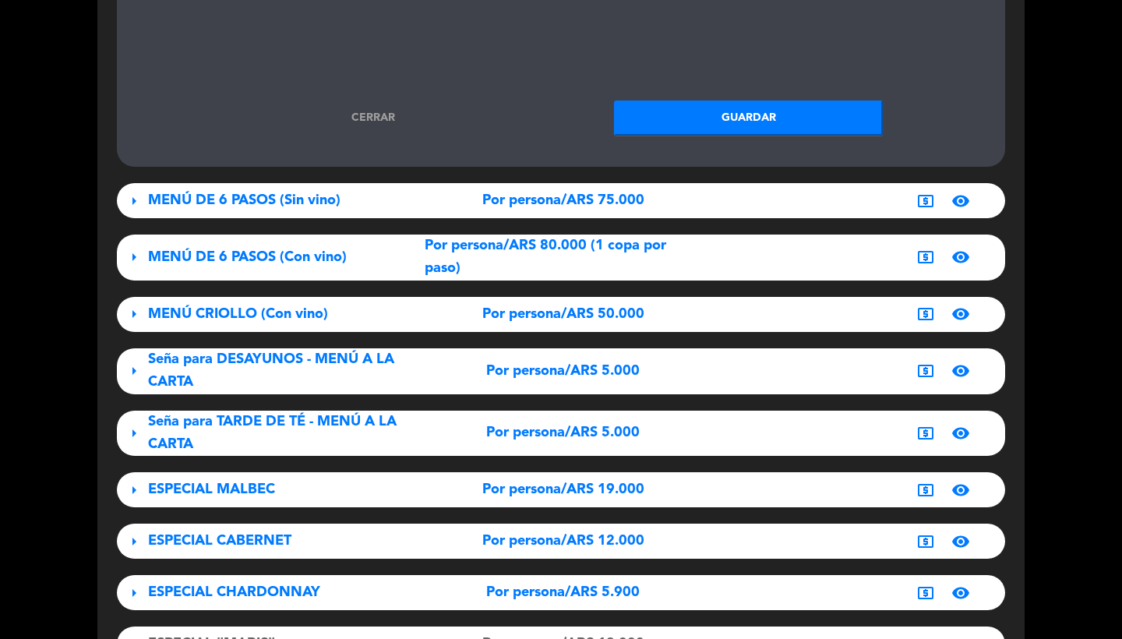
click at [754, 101] on button "Guardar" at bounding box center [748, 118] width 269 height 35
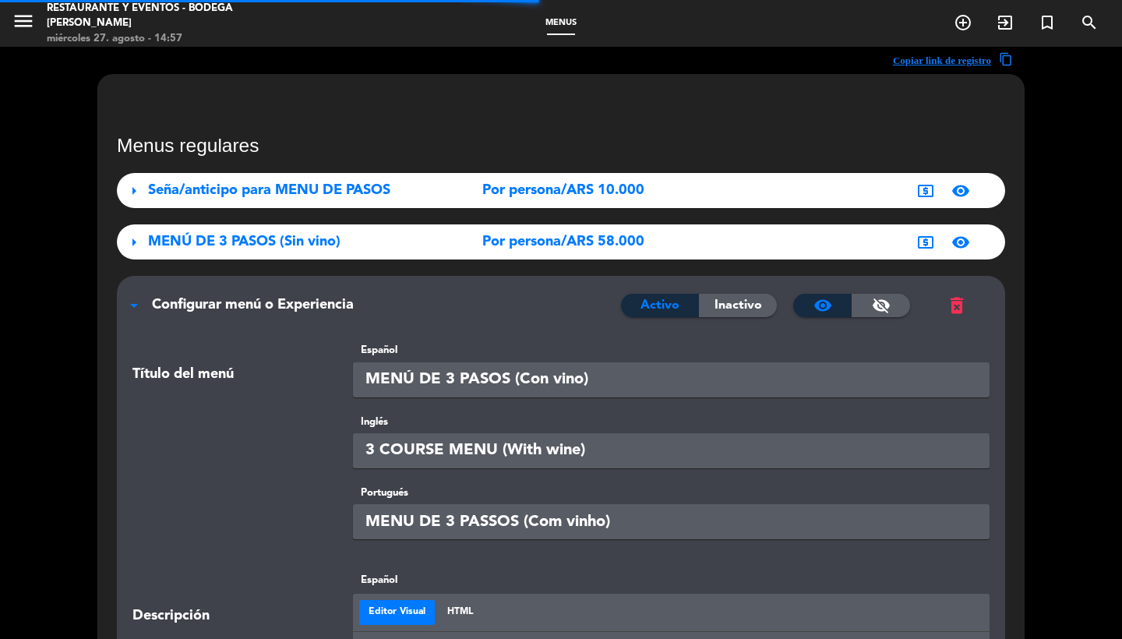
scroll to position [0, 0]
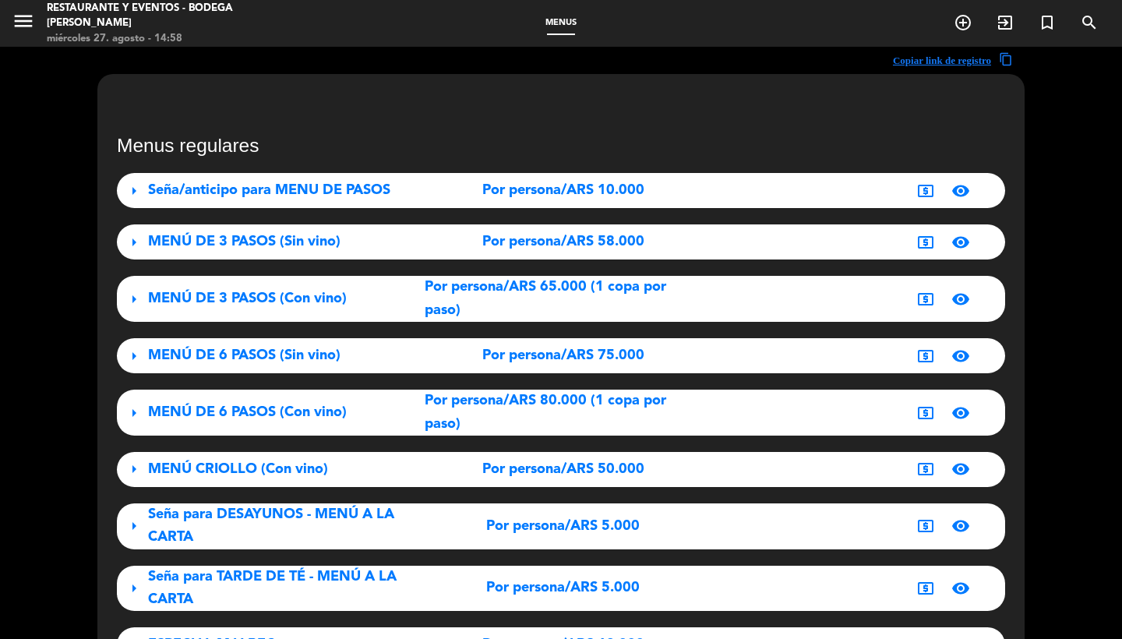
click at [5, 29] on div "menu Restaurante y Eventos - Bodega [PERSON_NAME] miércoles 27. agosto - 14:58" at bounding box center [140, 24] width 280 height 46
click at [14, 29] on icon "menu" at bounding box center [23, 20] width 23 height 23
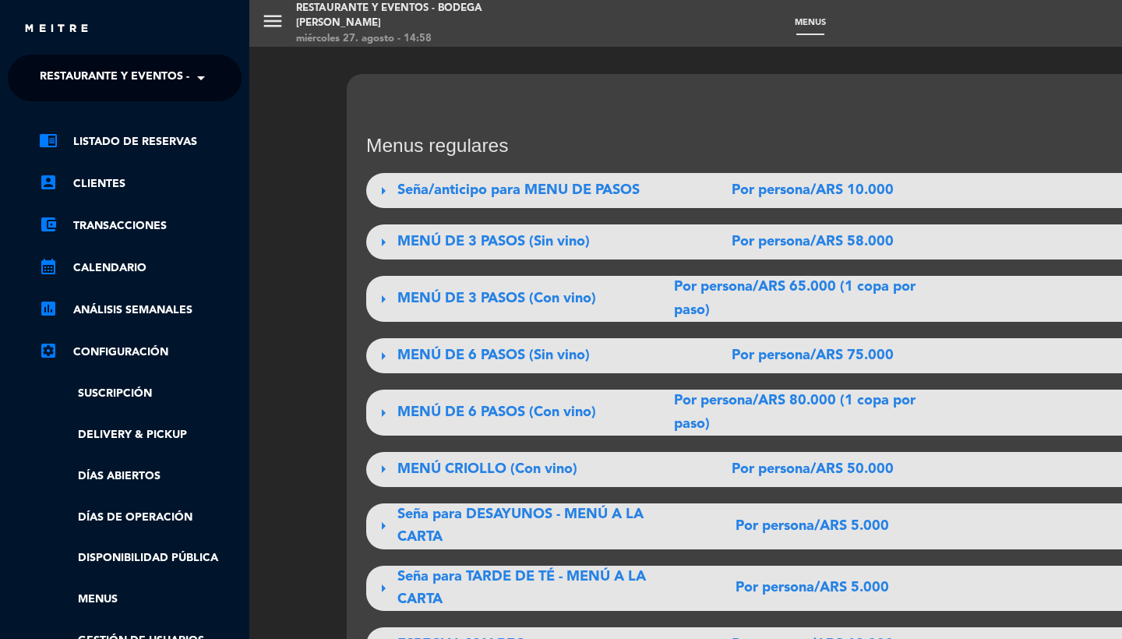
click at [58, 71] on span "Restaurante y Eventos - Bodega [PERSON_NAME]" at bounding box center [187, 78] width 295 height 33
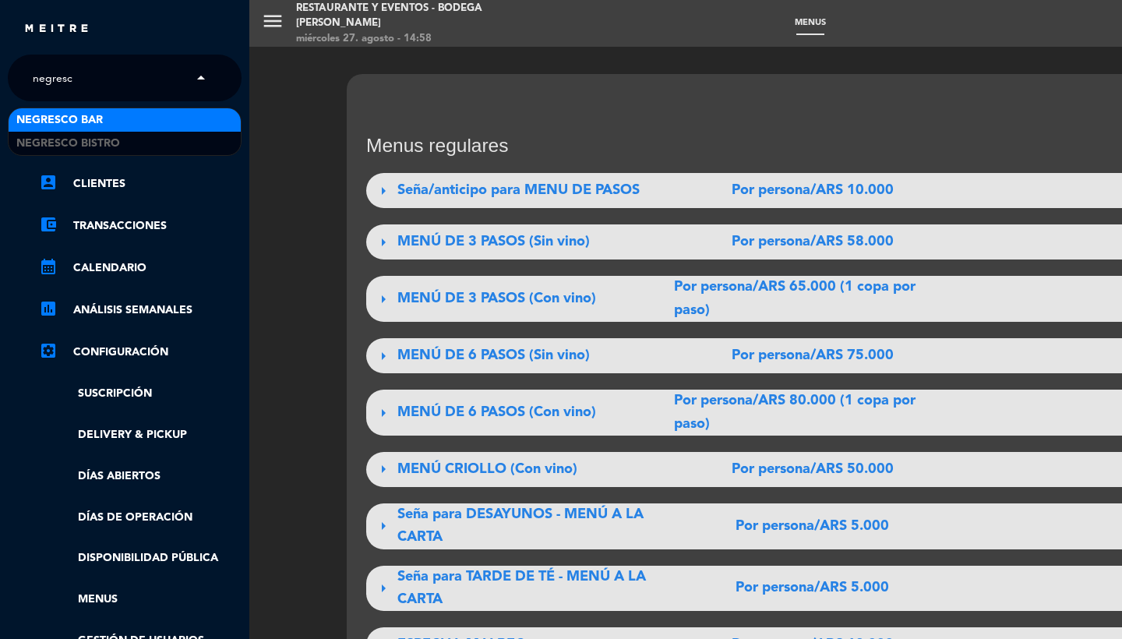
type input "negresco"
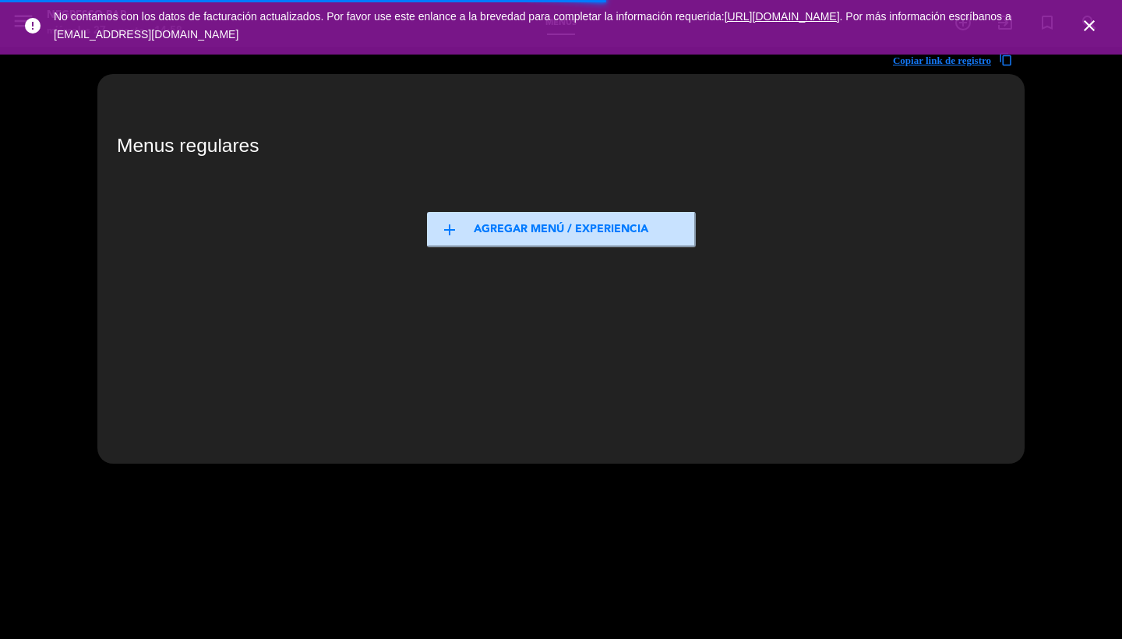
click at [1088, 24] on icon "close" at bounding box center [1089, 25] width 19 height 19
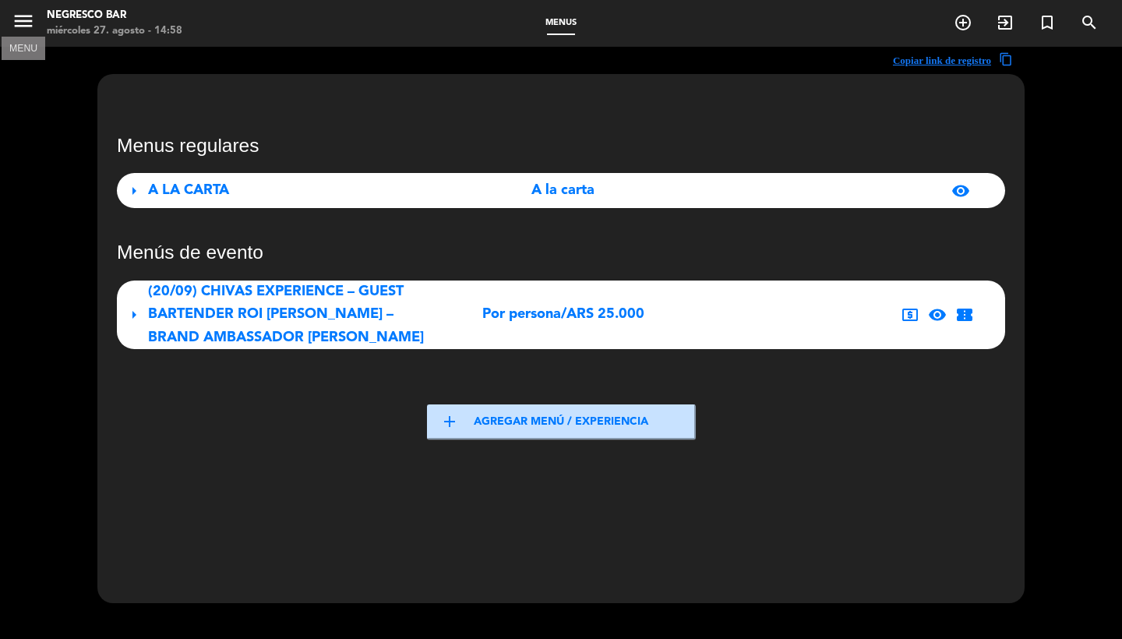
click at [23, 15] on icon "menu" at bounding box center [23, 20] width 23 height 23
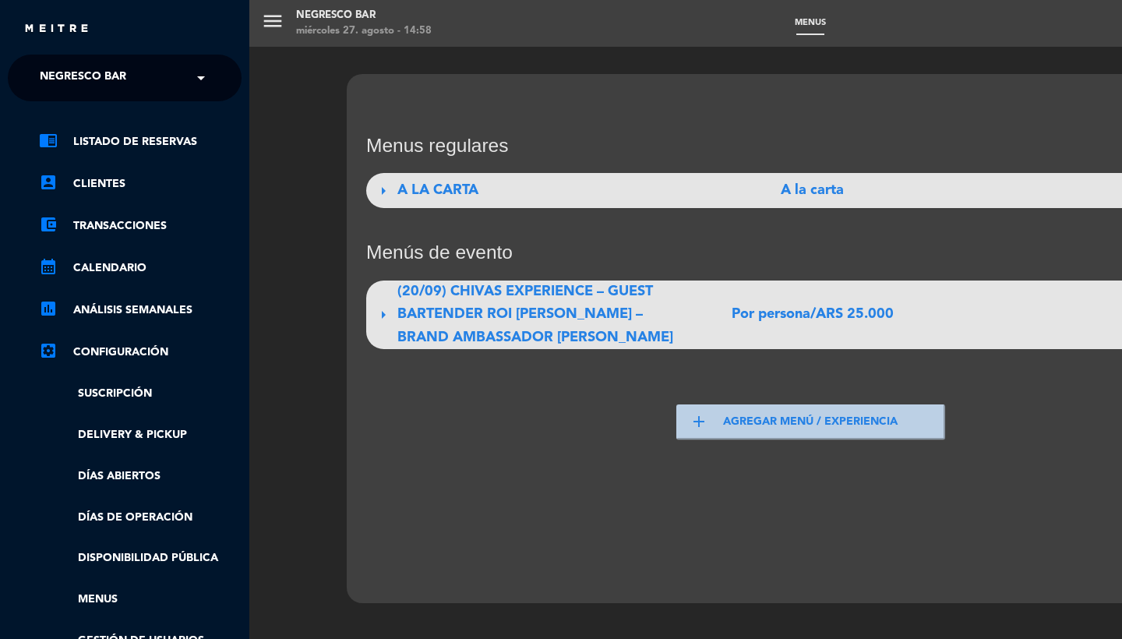
click at [93, 75] on span "Negresco Bar" at bounding box center [83, 78] width 86 height 33
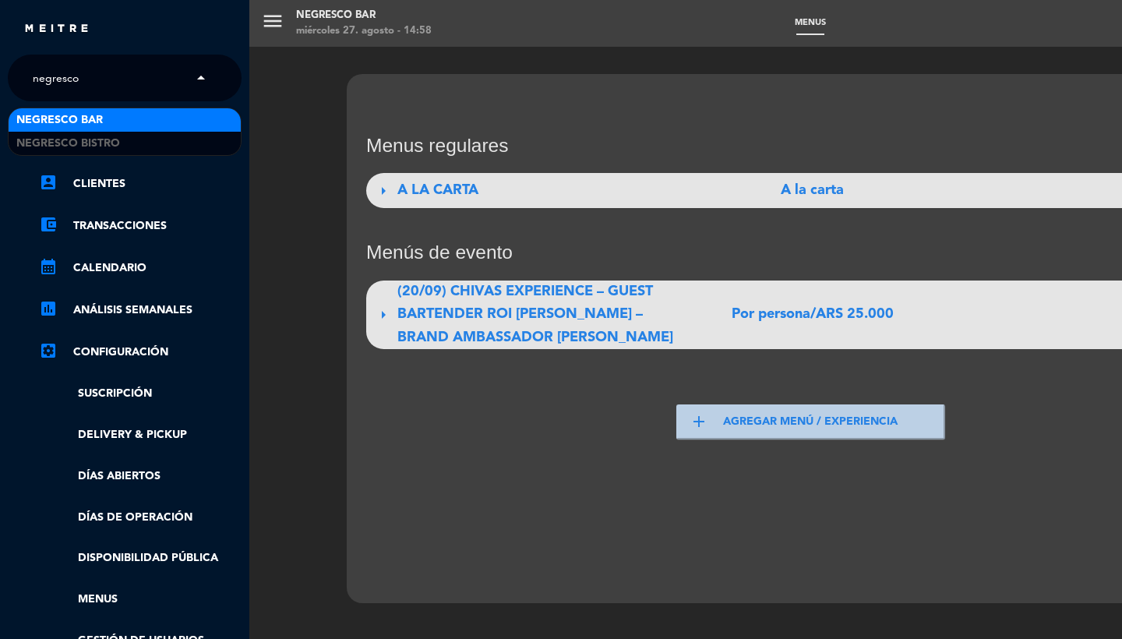
type input "negresco b"
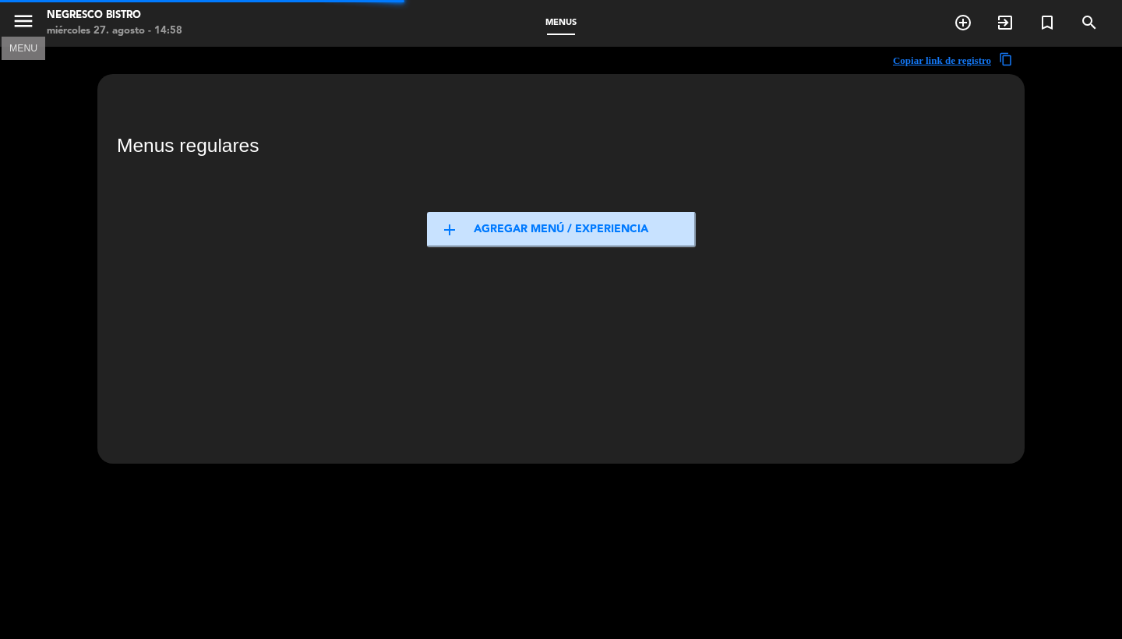
click at [7, 23] on div "menu MENU Negresco Bistro miércoles 27. agosto - 14:58" at bounding box center [140, 23] width 280 height 37
click at [26, 25] on icon "menu" at bounding box center [23, 20] width 23 height 23
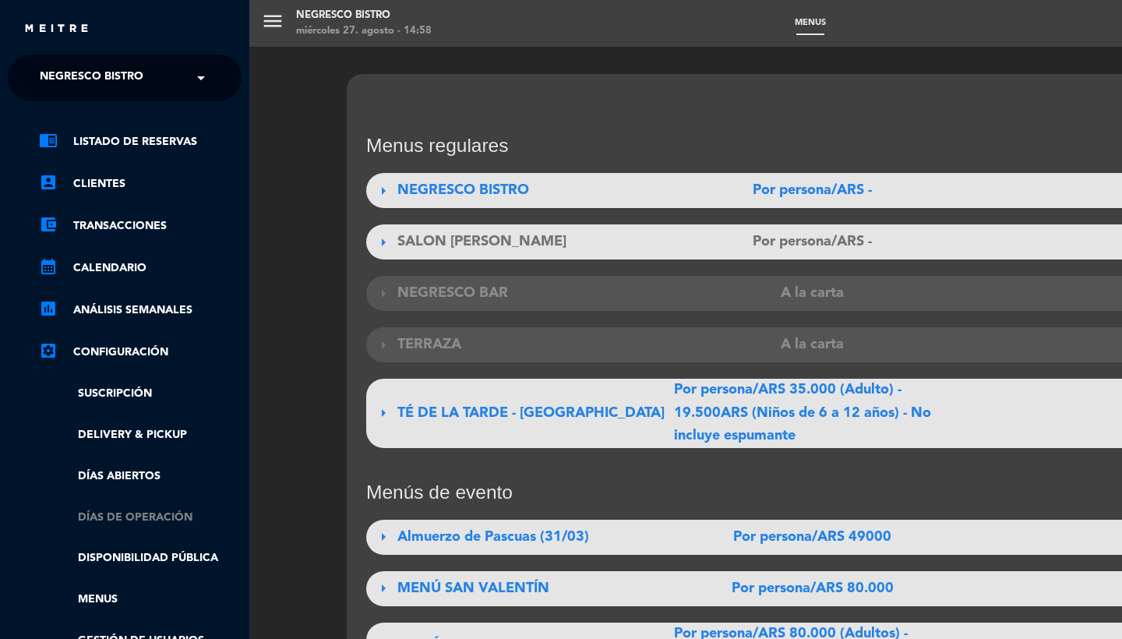
click at [112, 519] on link "Días de Operación" at bounding box center [140, 518] width 203 height 18
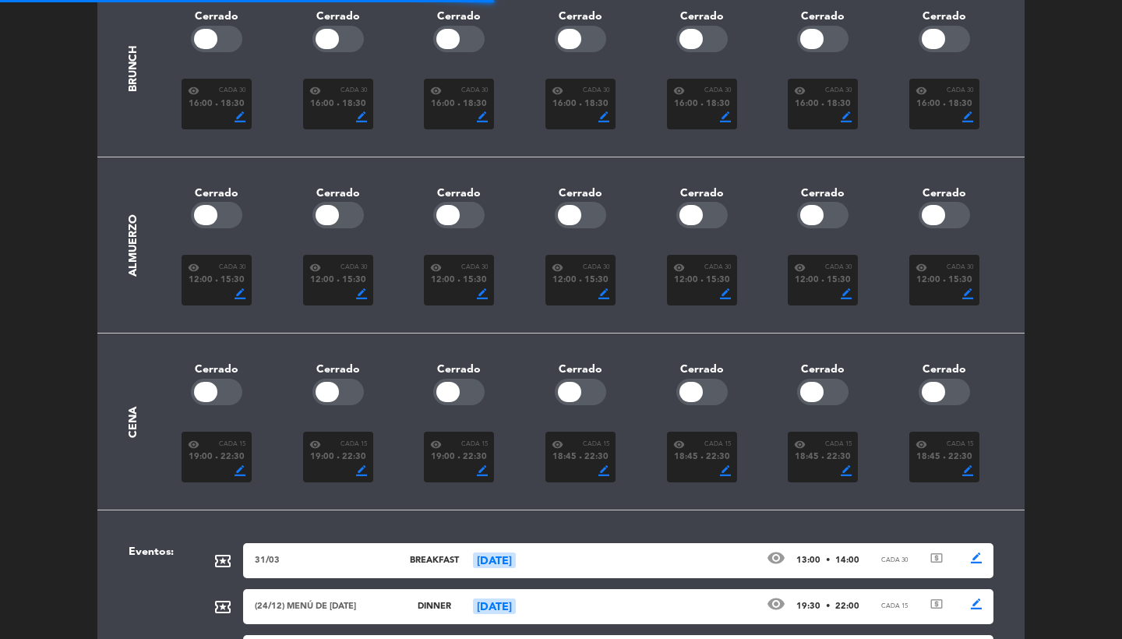
scroll to position [449, 0]
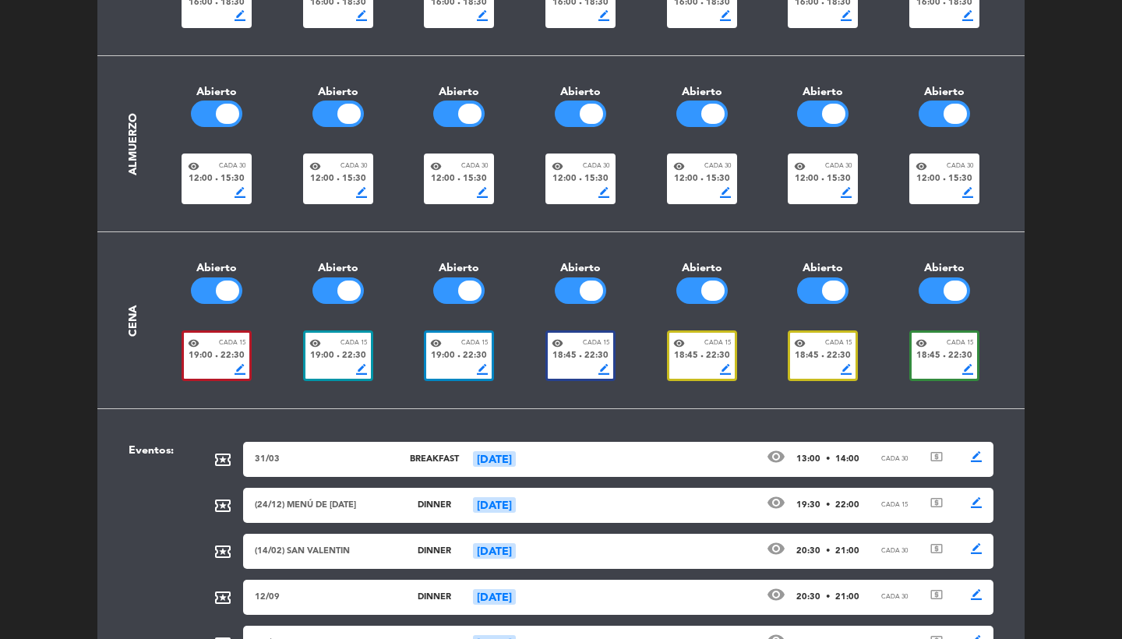
click at [568, 364] on div "border_color" at bounding box center [581, 369] width 58 height 11
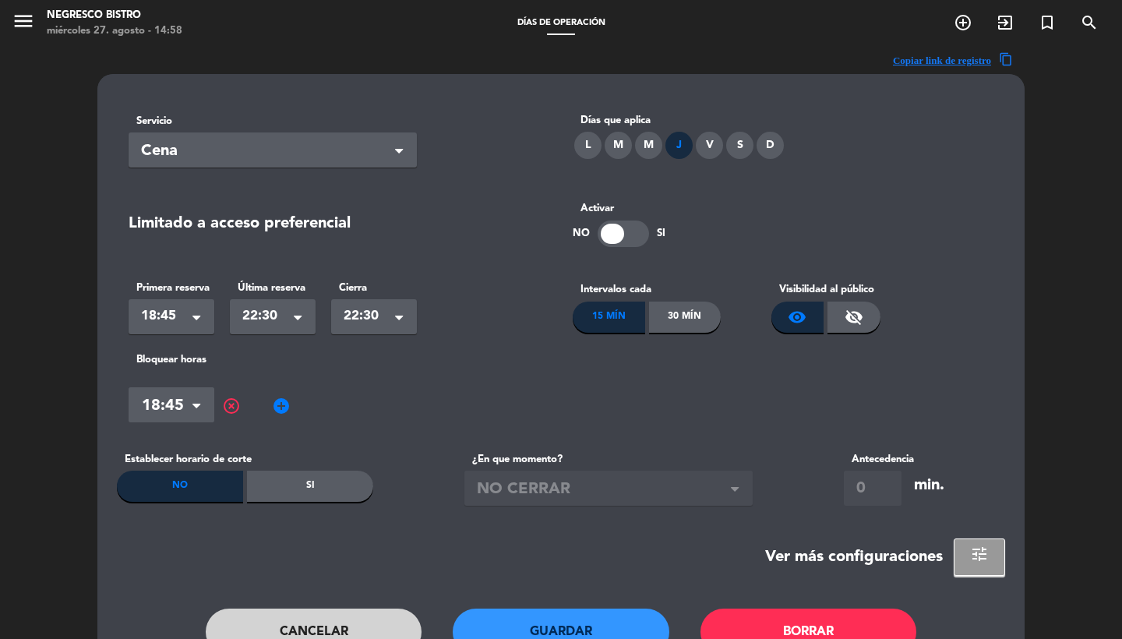
click at [311, 630] on button "Cancelar" at bounding box center [314, 631] width 217 height 47
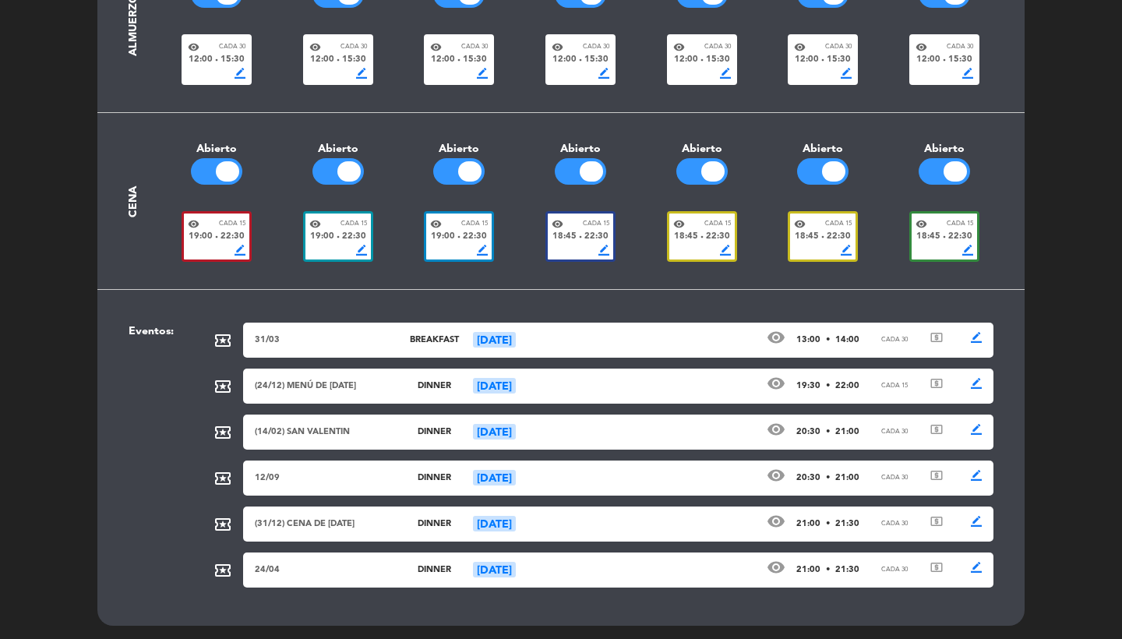
scroll to position [567, 0]
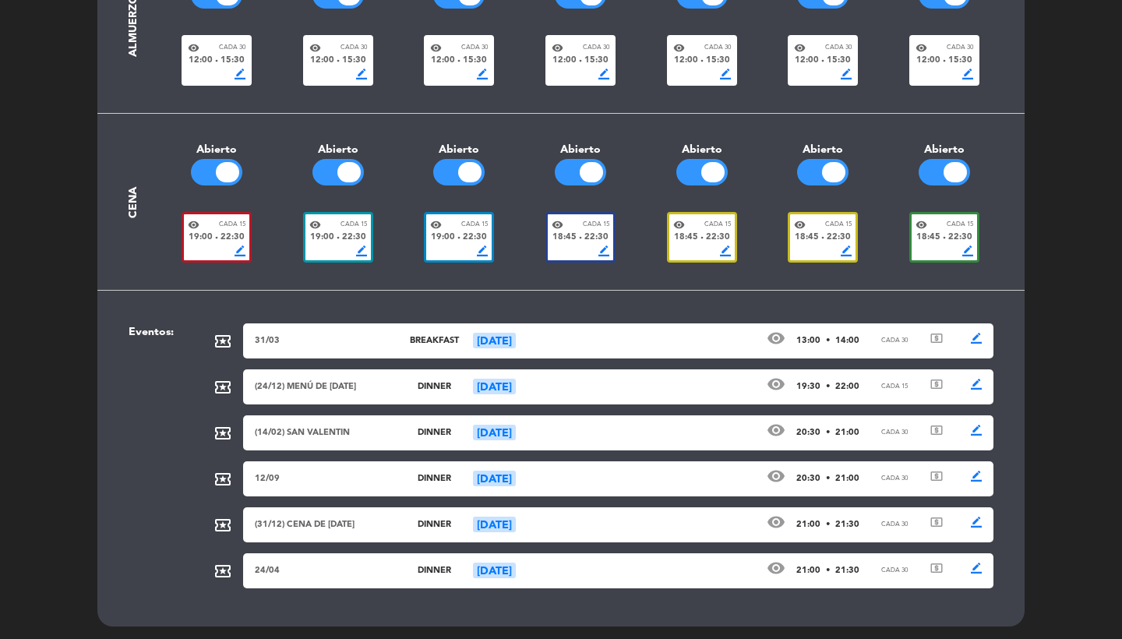
click at [466, 245] on div "border_color" at bounding box center [459, 250] width 58 height 11
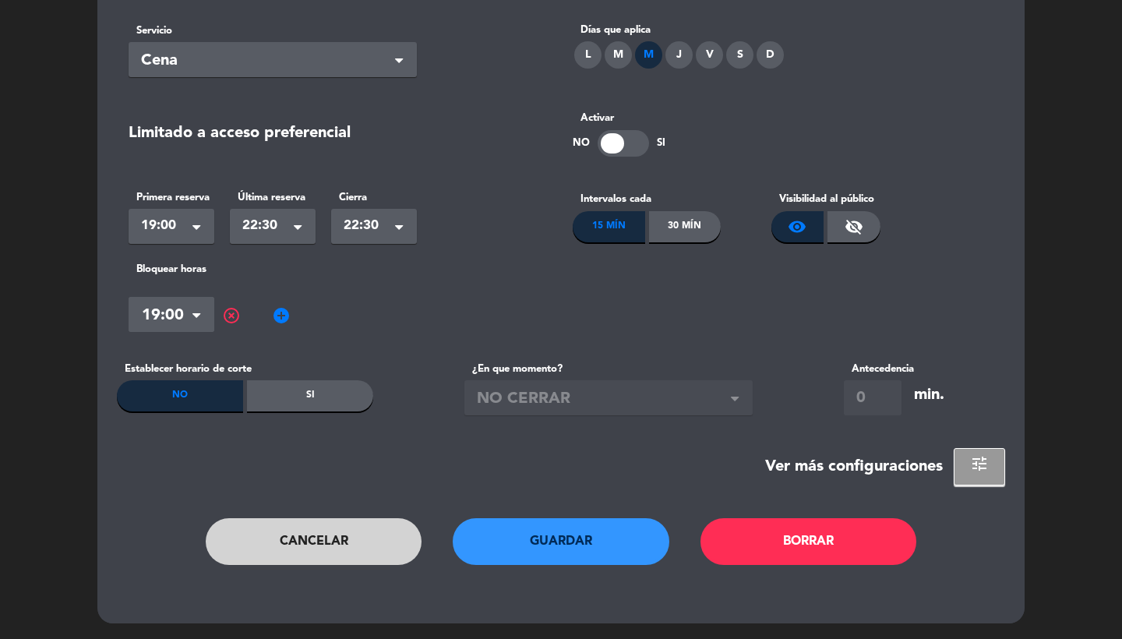
scroll to position [0, 0]
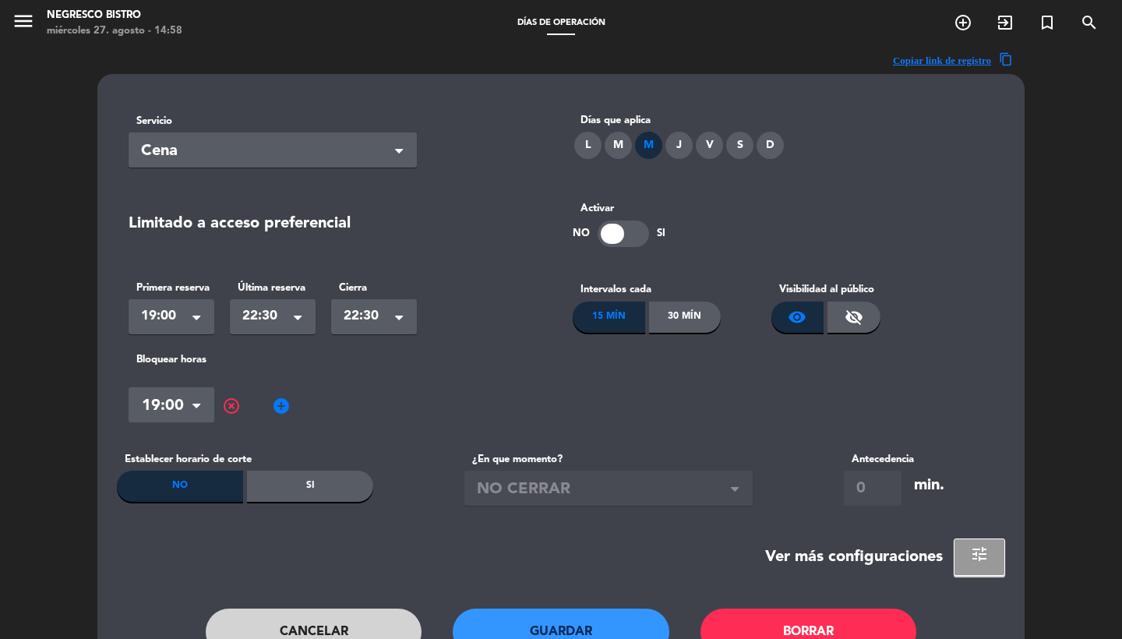
click at [291, 633] on button "Cancelar" at bounding box center [314, 631] width 217 height 47
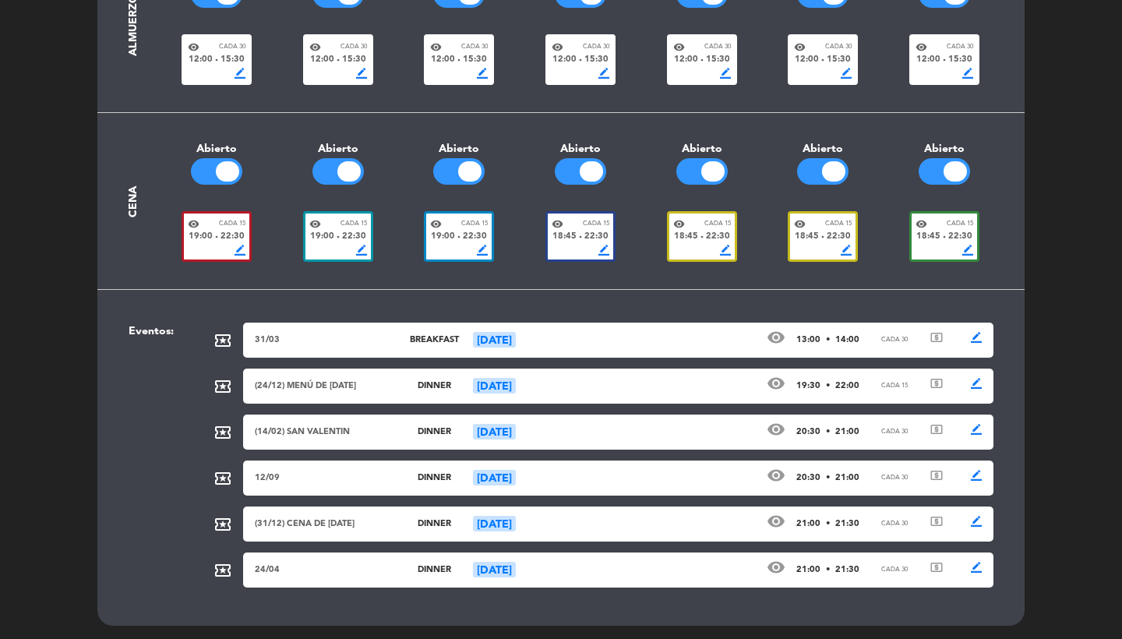
scroll to position [567, 0]
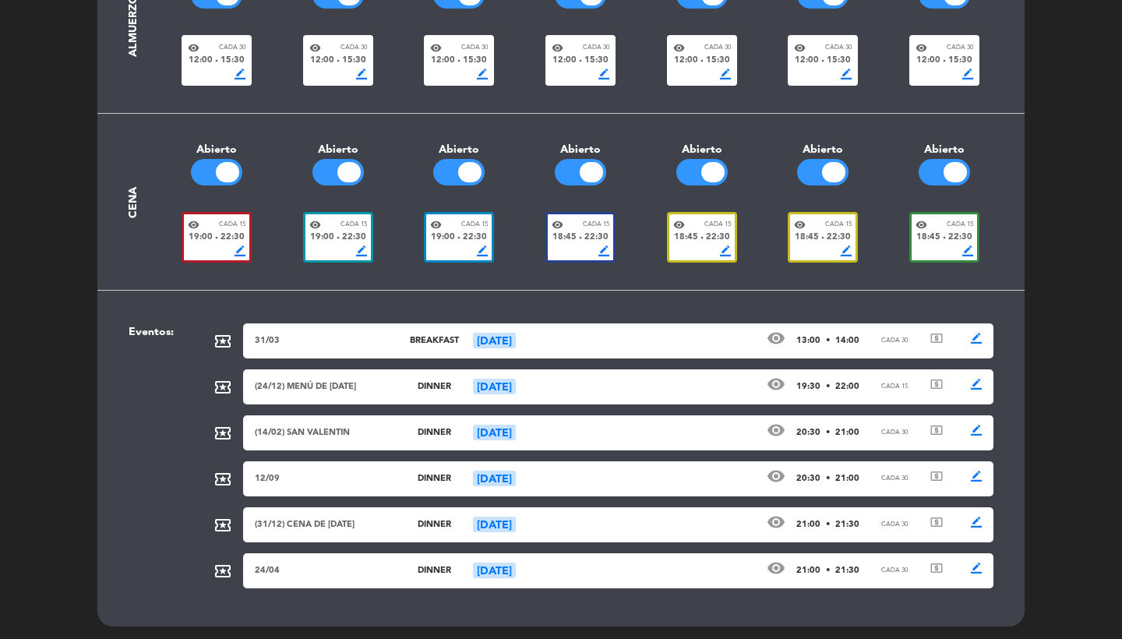
click at [450, 219] on div "visibility Cada 15" at bounding box center [459, 225] width 58 height 12
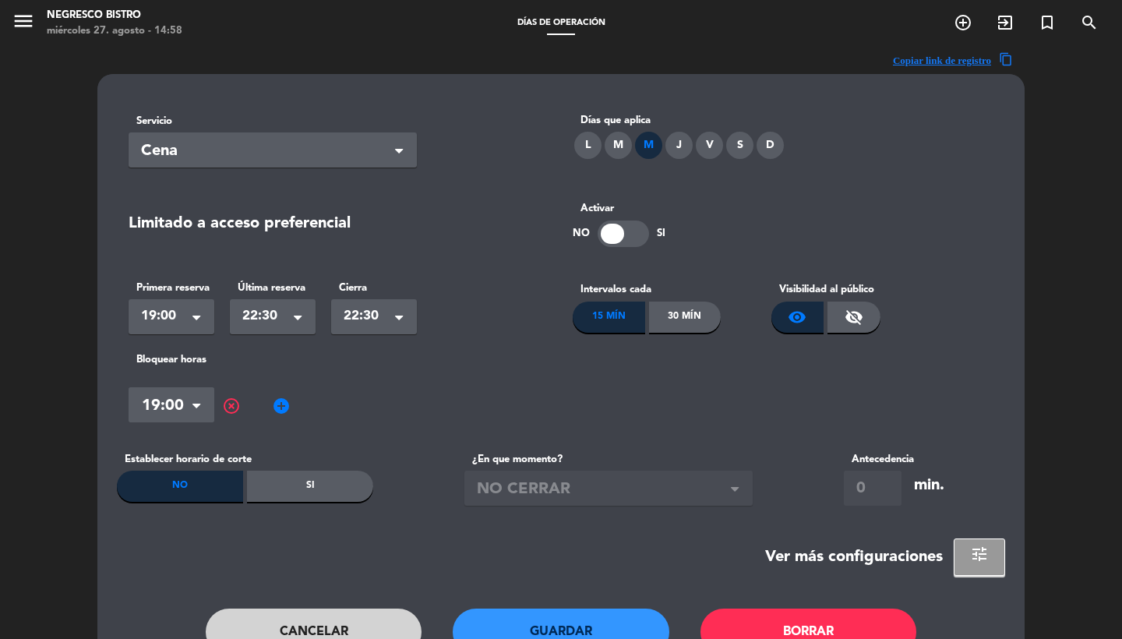
scroll to position [54, 0]
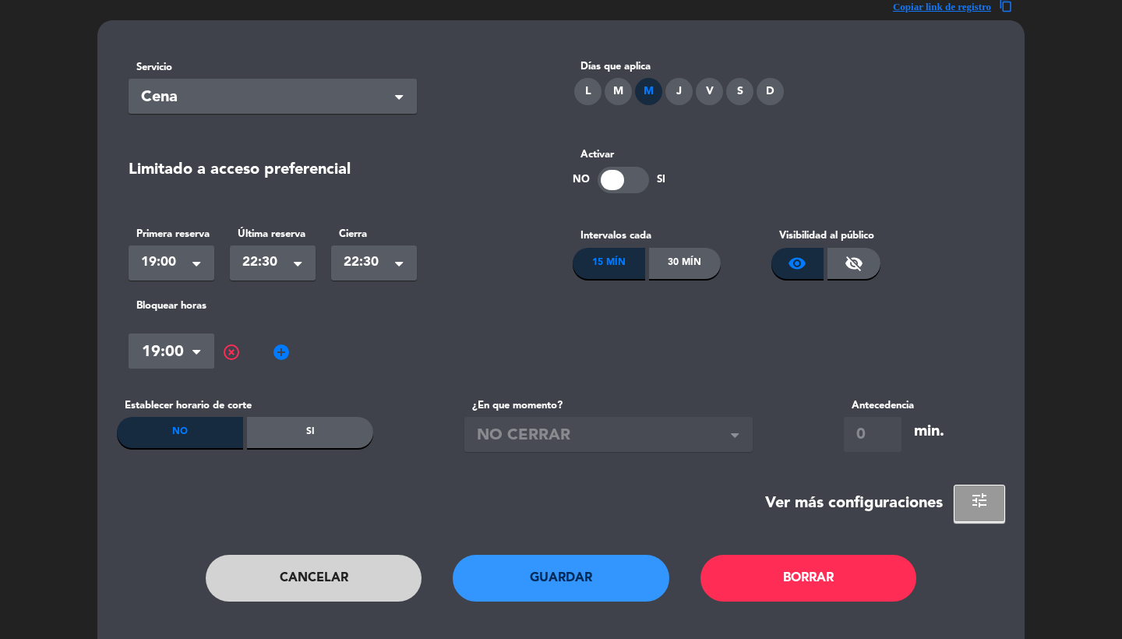
click at [295, 580] on button "Cancelar" at bounding box center [314, 578] width 217 height 47
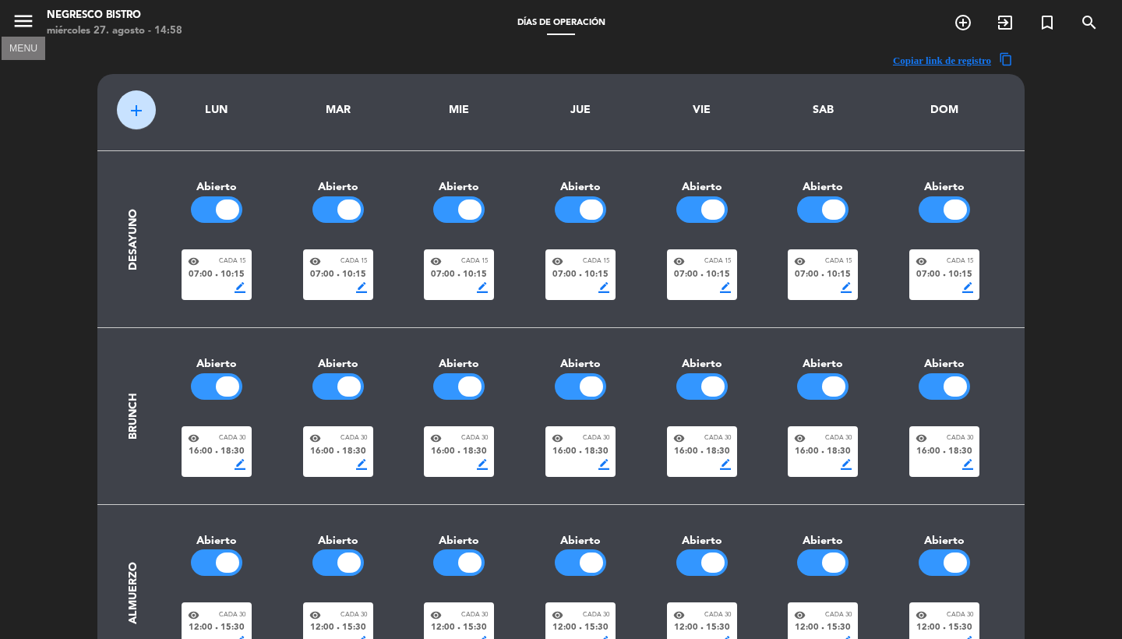
scroll to position [0, 0]
click at [19, 19] on icon "menu" at bounding box center [23, 20] width 23 height 23
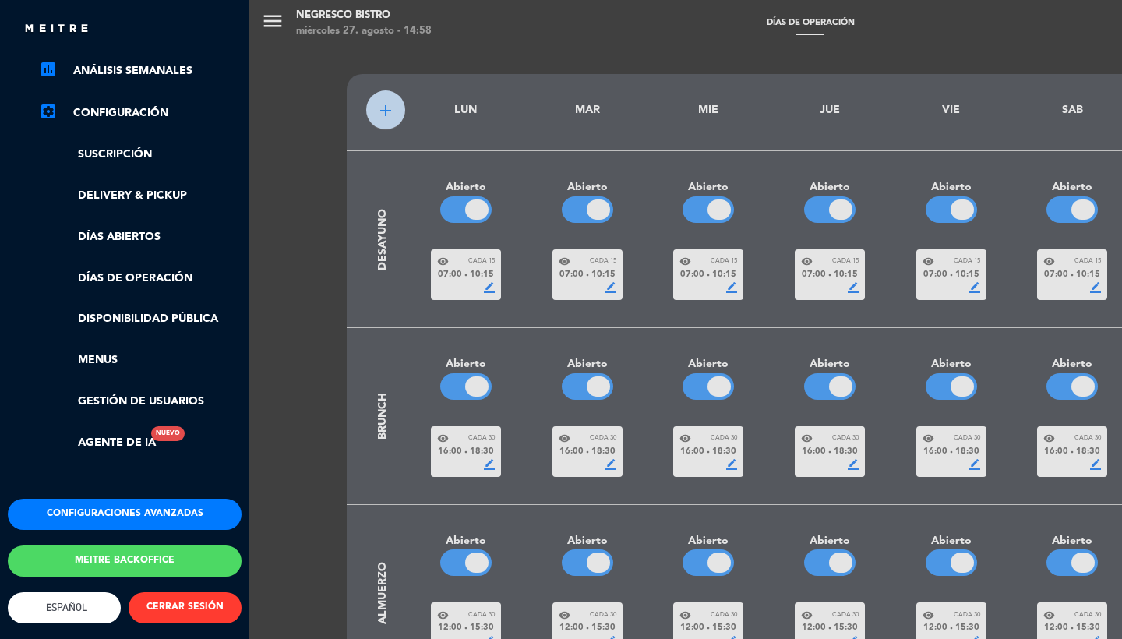
click at [100, 499] on button "Configuraciones avanzadas" at bounding box center [125, 514] width 234 height 31
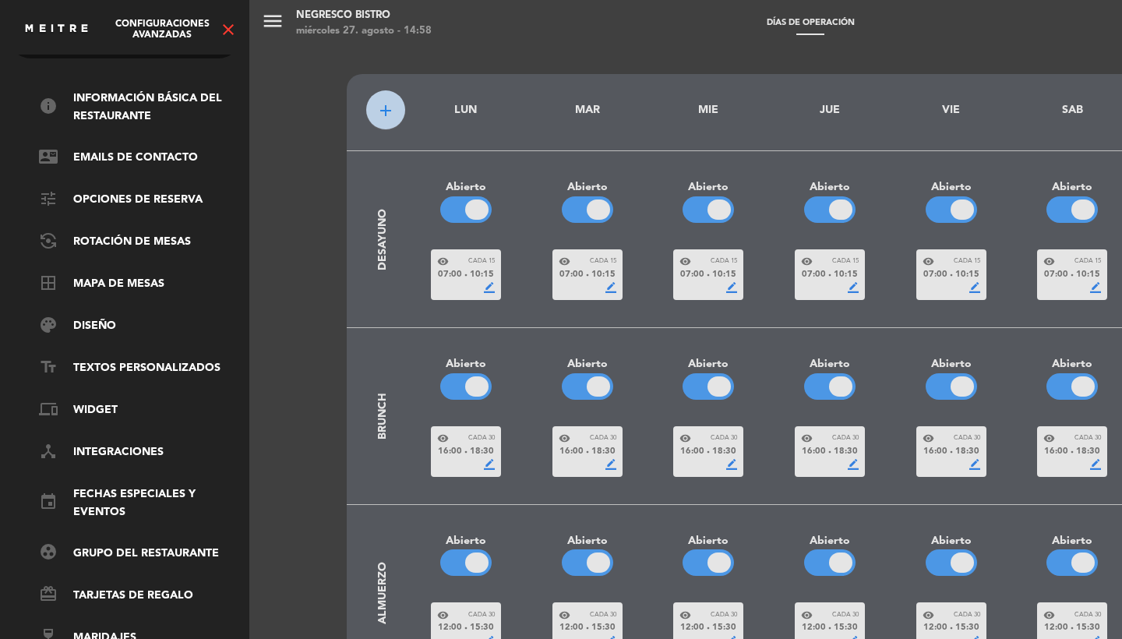
scroll to position [53, 0]
click at [102, 485] on link "event Fechas especiales y eventos" at bounding box center [140, 503] width 203 height 36
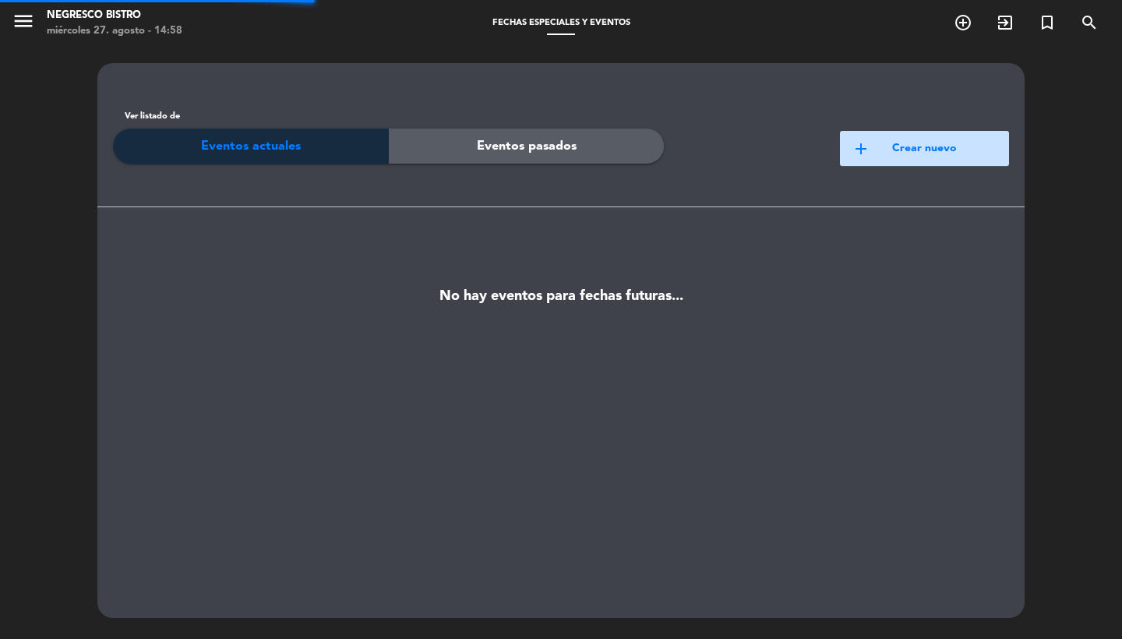
click at [894, 148] on button "add Crear nuevo" at bounding box center [924, 148] width 169 height 35
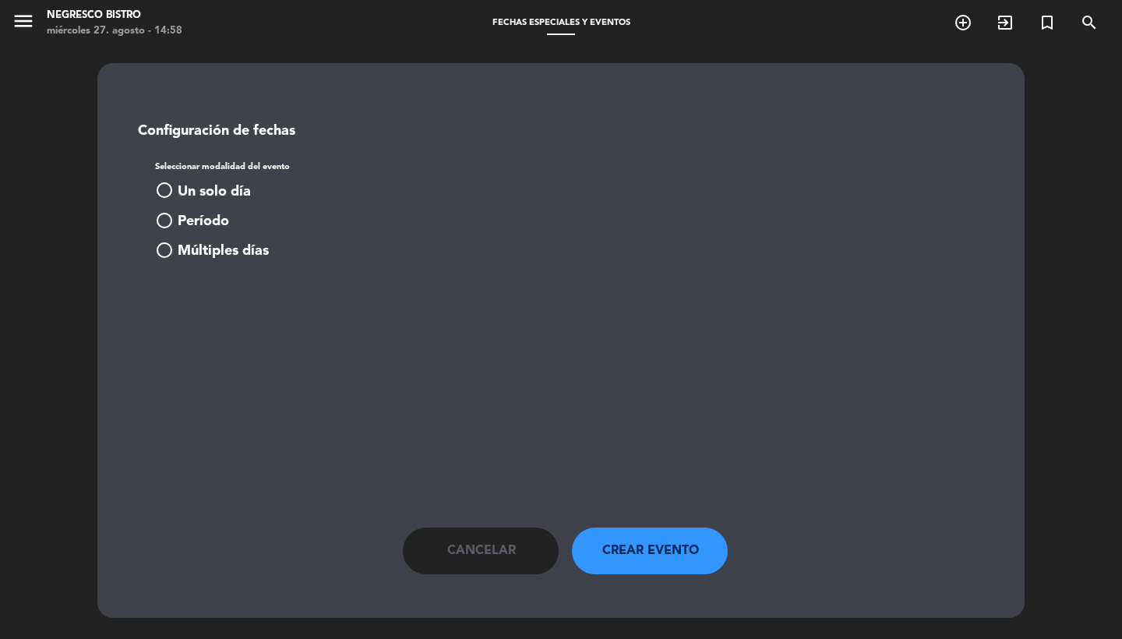
click at [208, 181] on span "Un solo día" at bounding box center [214, 192] width 73 height 23
click at [248, 299] on input at bounding box center [237, 310] width 139 height 28
click at [256, 316] on input at bounding box center [237, 310] width 139 height 28
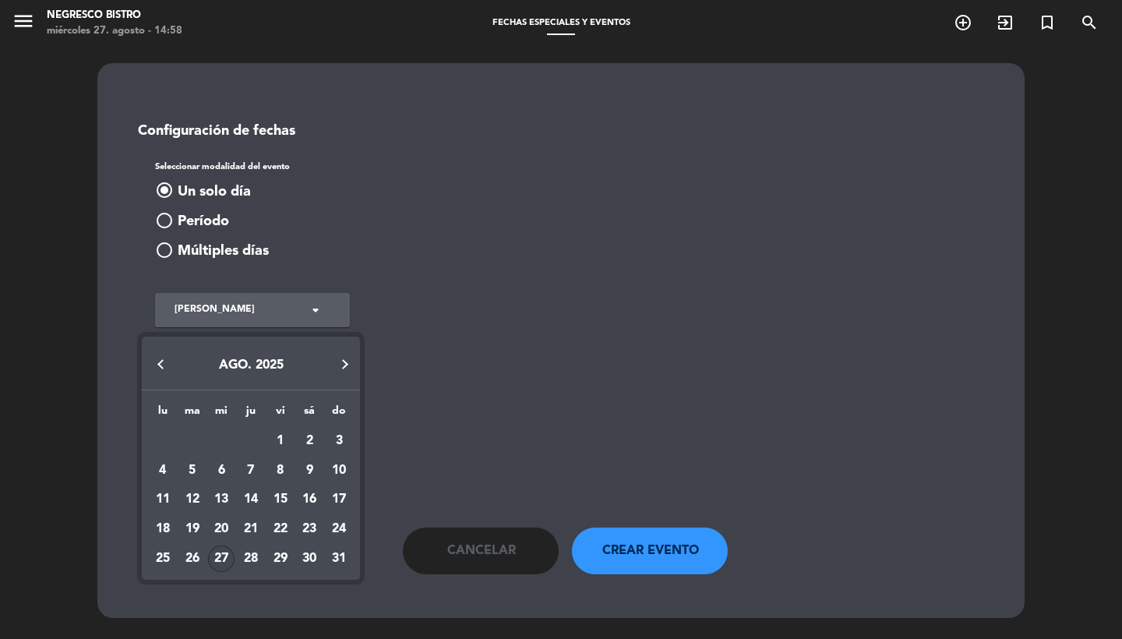
click at [345, 364] on button "Next month" at bounding box center [344, 363] width 31 height 31
click at [220, 491] on div "10" at bounding box center [221, 499] width 26 height 26
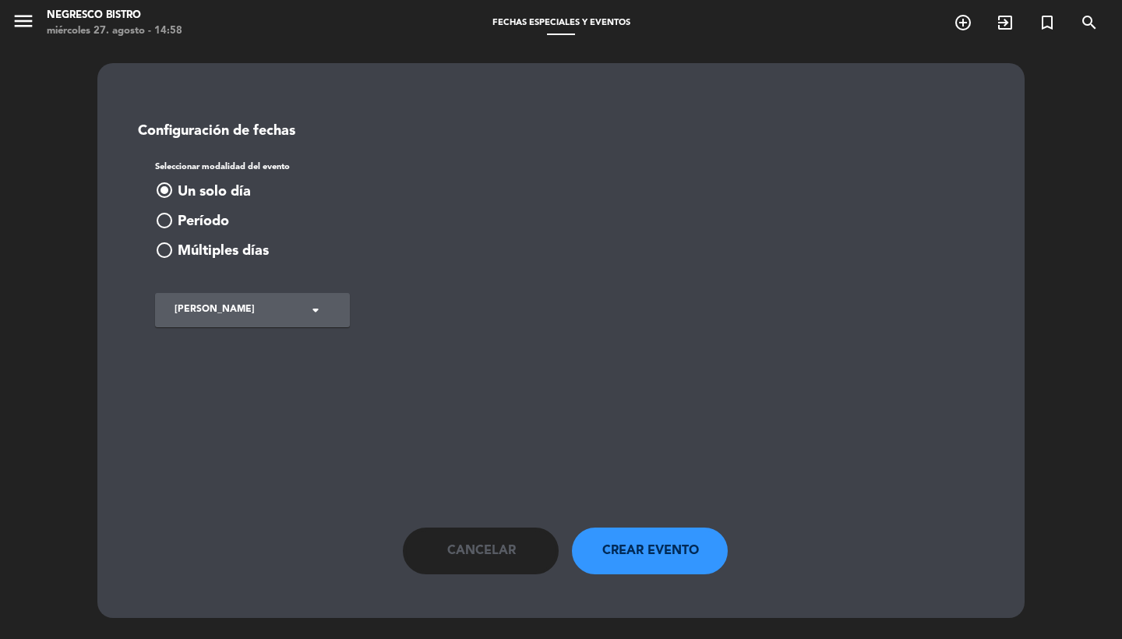
type input "[DATE]"
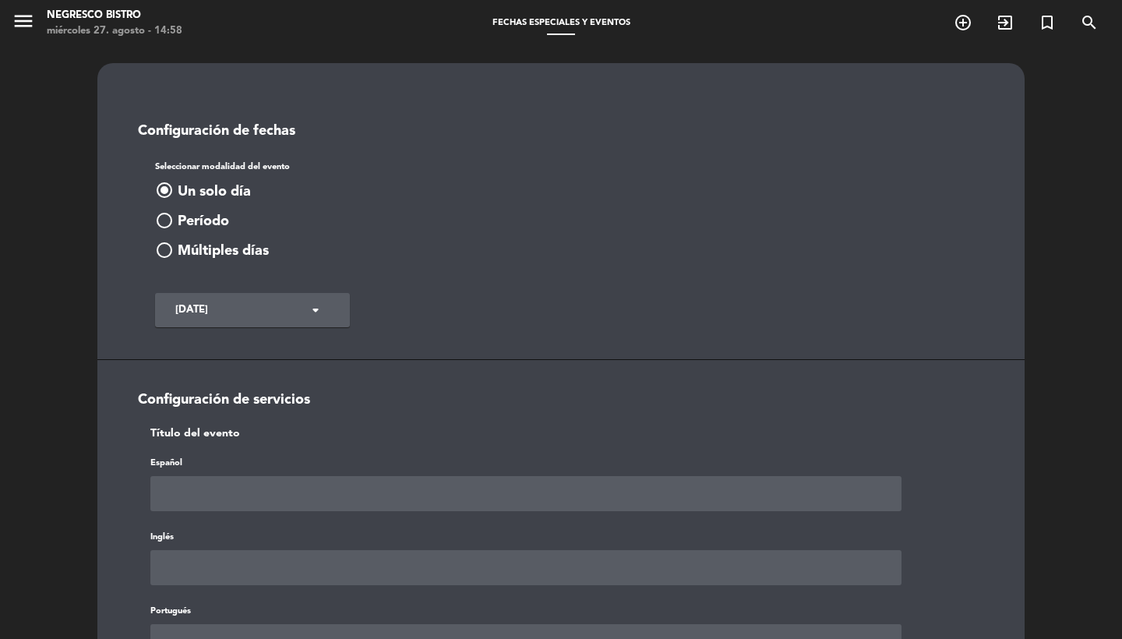
click at [220, 503] on input "text" at bounding box center [525, 493] width 751 height 35
type input "(10/09)"
type input "v"
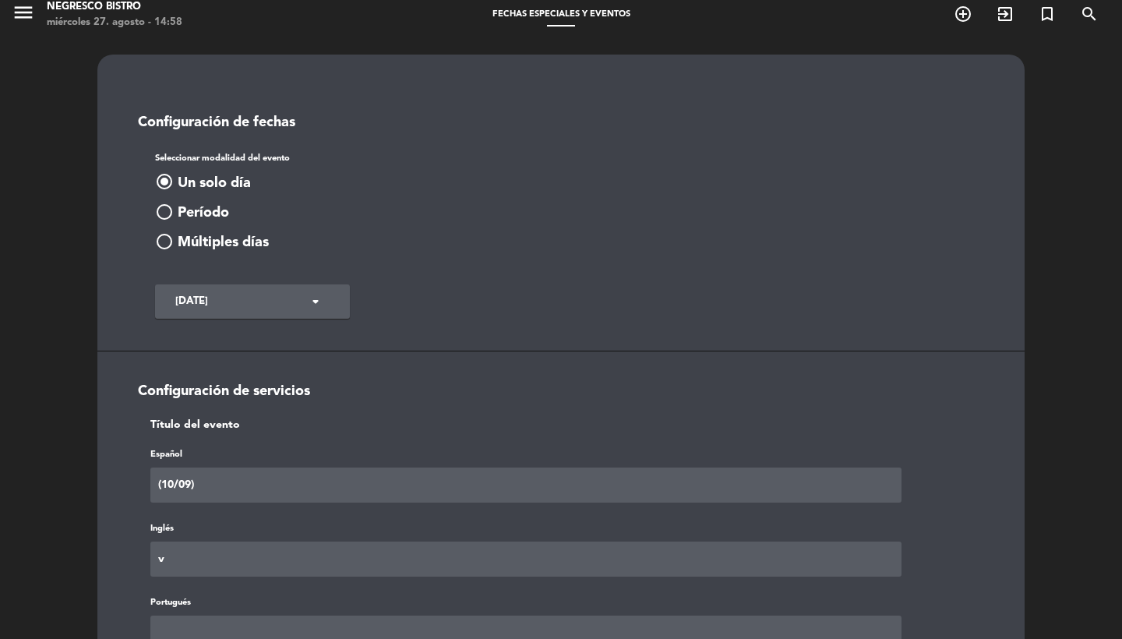
paste input "(10/09)"
type input "(10/09)"
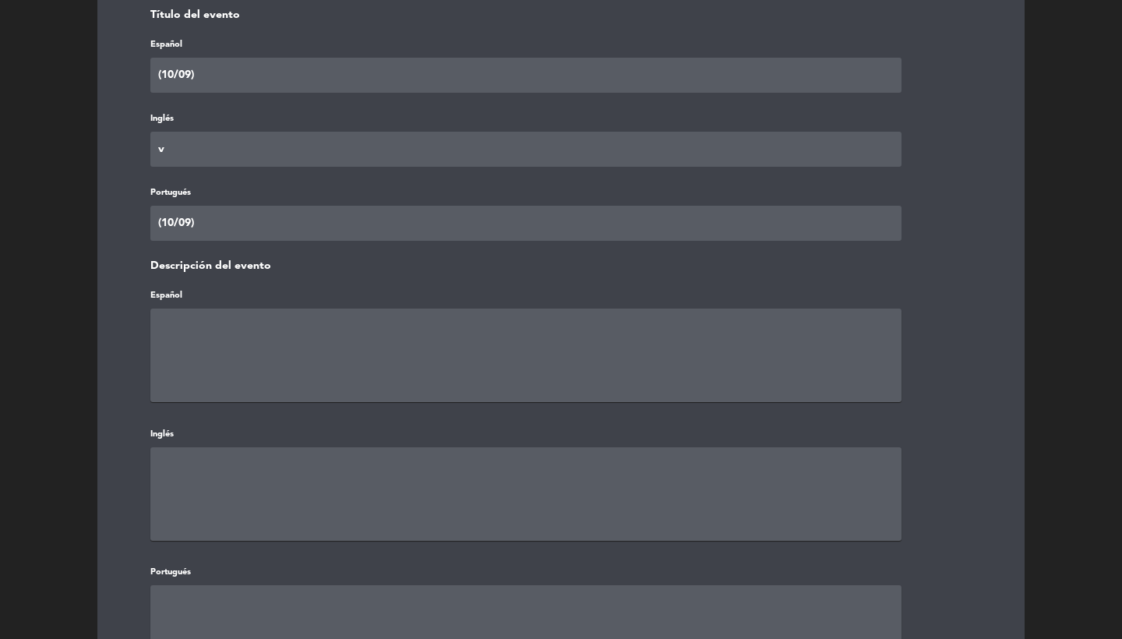
paste textarea "(10/09)"
type textarea "(10/09)"
paste textarea "(10/09)"
type textarea "(10/09)"
type textarea "v"
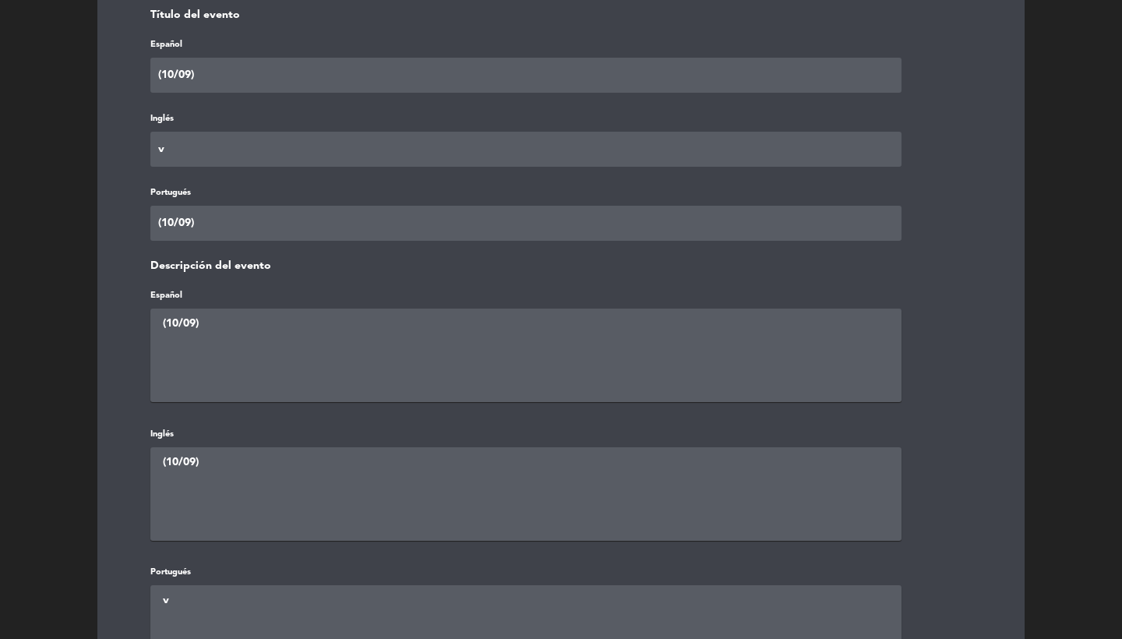
click at [175, 165] on input "v" at bounding box center [525, 149] width 751 height 35
paste input "(10/09)"
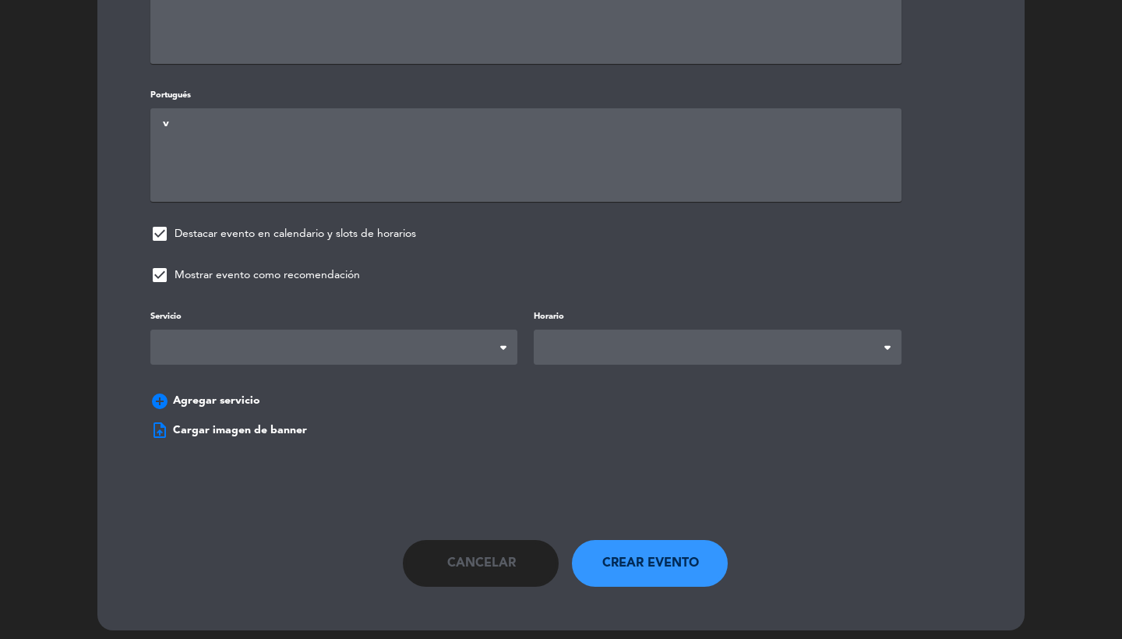
type input "(10/09)"
click at [309, 330] on span at bounding box center [333, 347] width 367 height 35
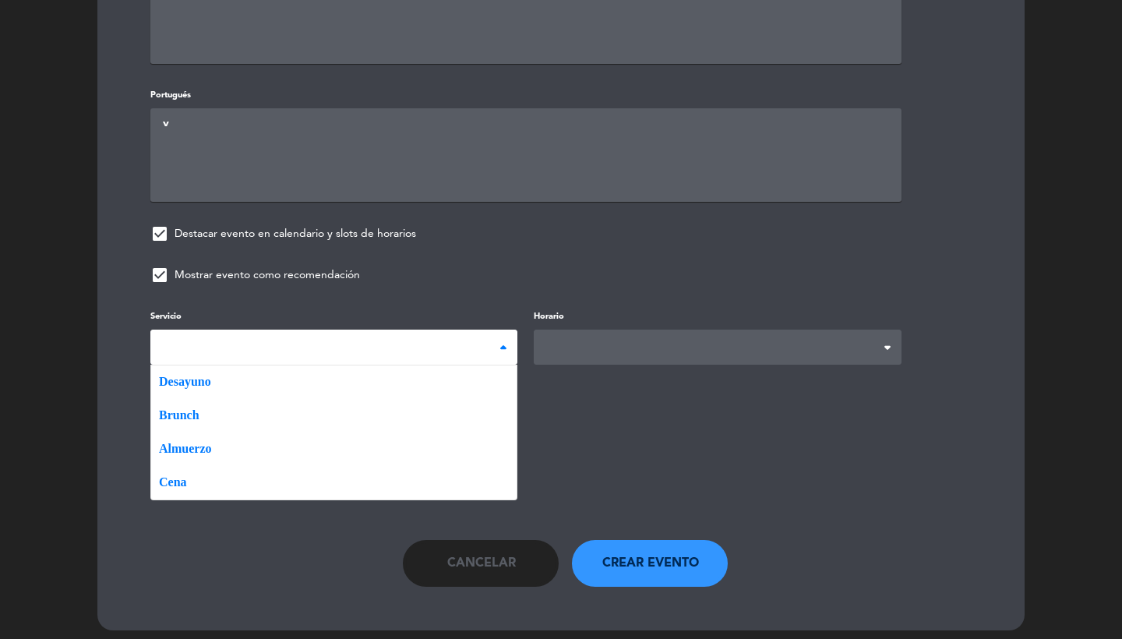
scroll to position [894, 0]
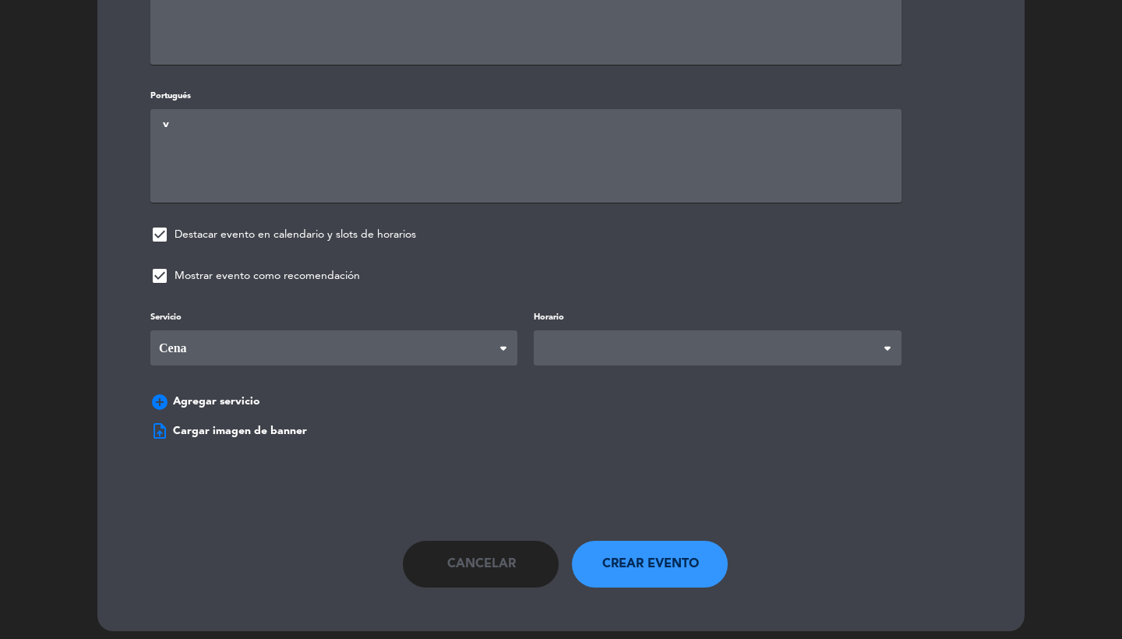
click at [623, 330] on span at bounding box center [717, 347] width 367 height 35
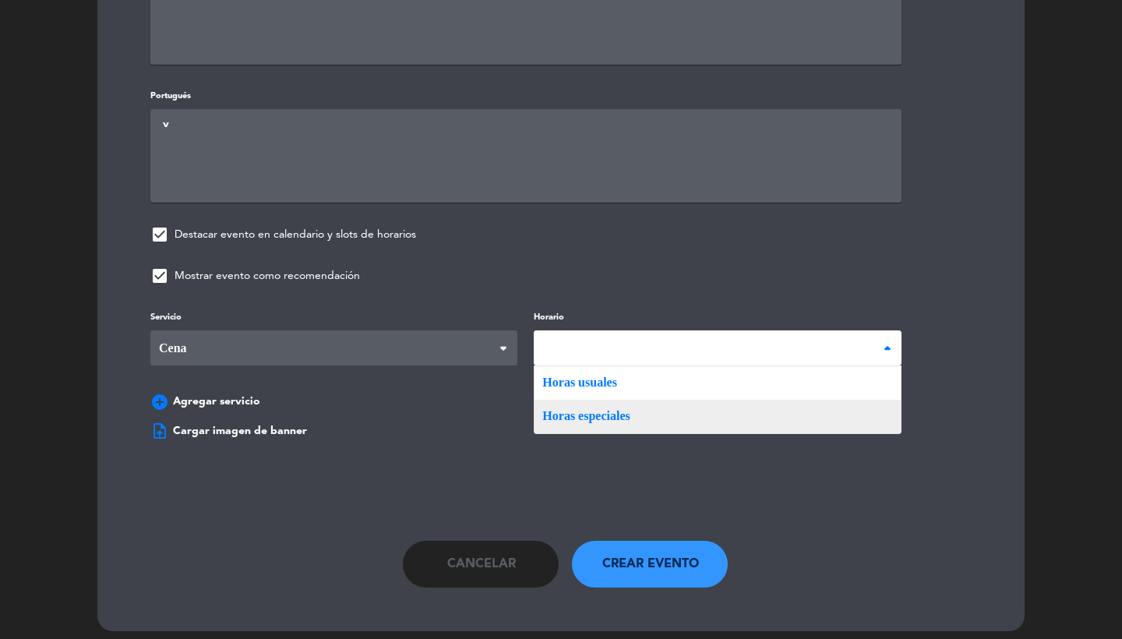
click at [577, 418] on div "Servicio Desayuno Brunch Almuerzo Cena Cena Desayuno Brunch Almuerzo Cena Horar…" at bounding box center [561, 363] width 868 height 110
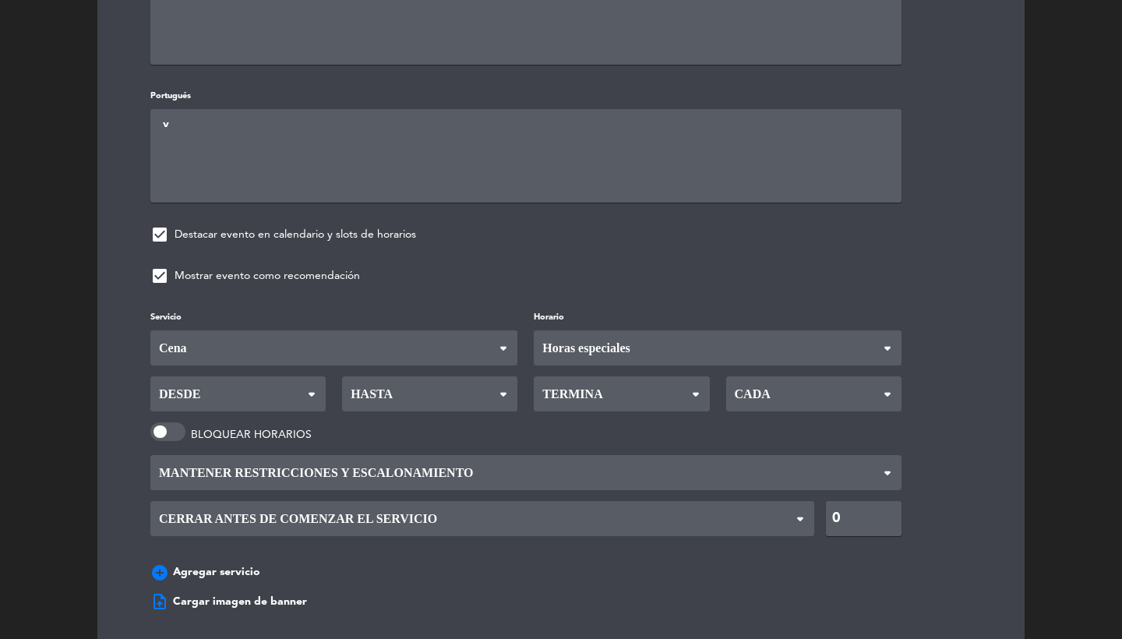
click at [296, 396] on span "Desde" at bounding box center [237, 393] width 175 height 35
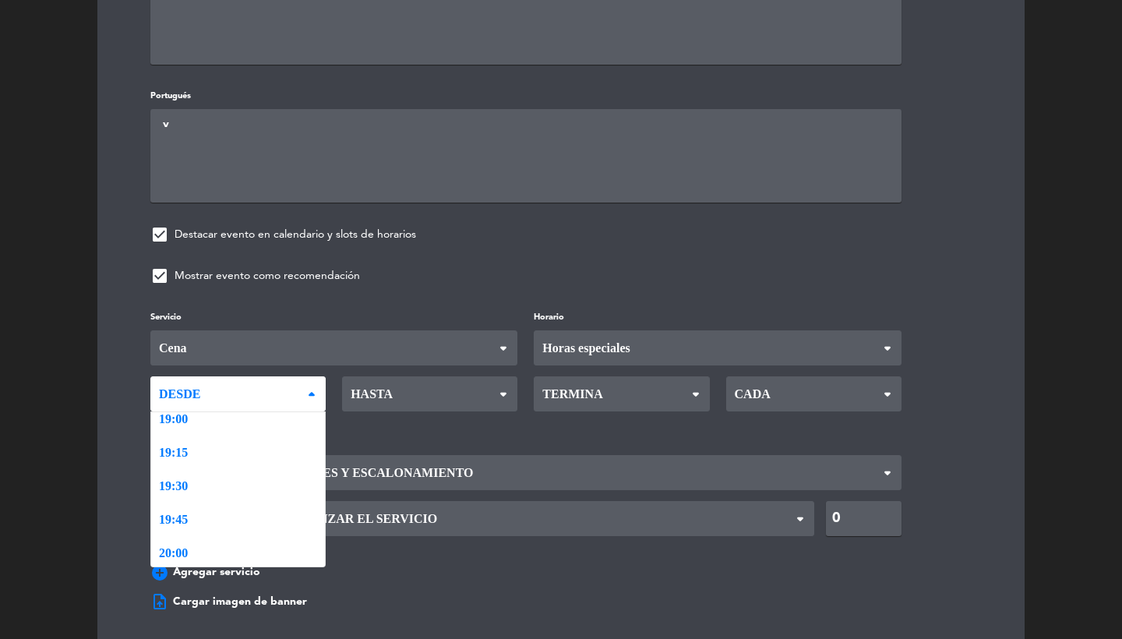
scroll to position [1884, 0]
click at [235, 414] on div "Servicio Desayuno Brunch Almuerzo Cena Cena Desayuno Brunch Almuerzo Cena Horar…" at bounding box center [561, 448] width 868 height 280
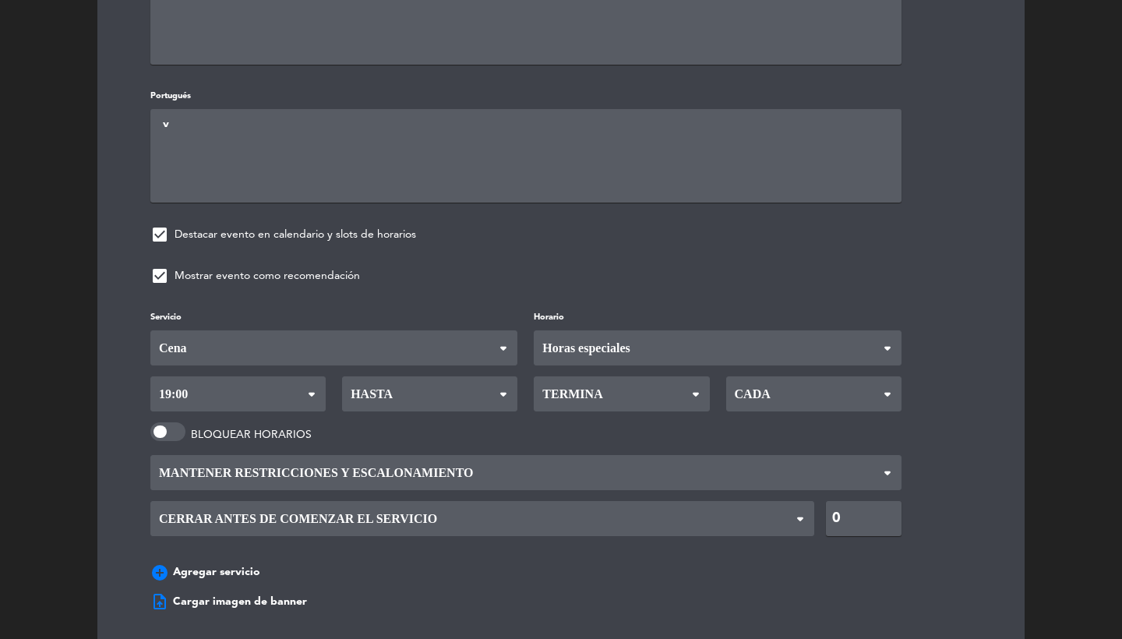
click at [398, 390] on span "Hasta" at bounding box center [429, 393] width 175 height 35
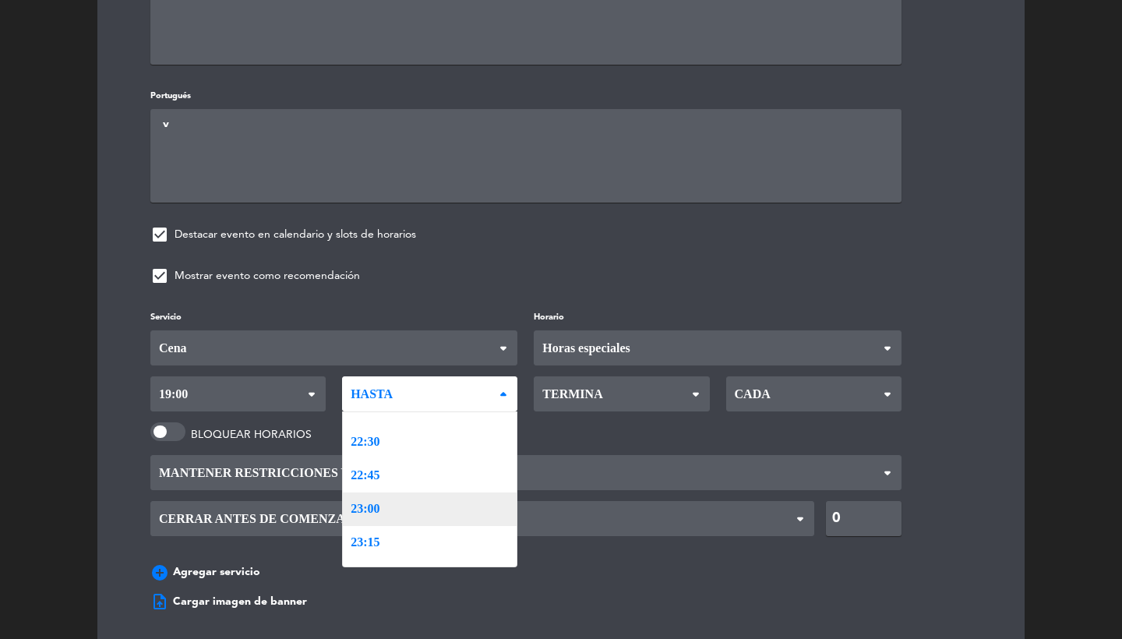
scroll to position [2326, 0]
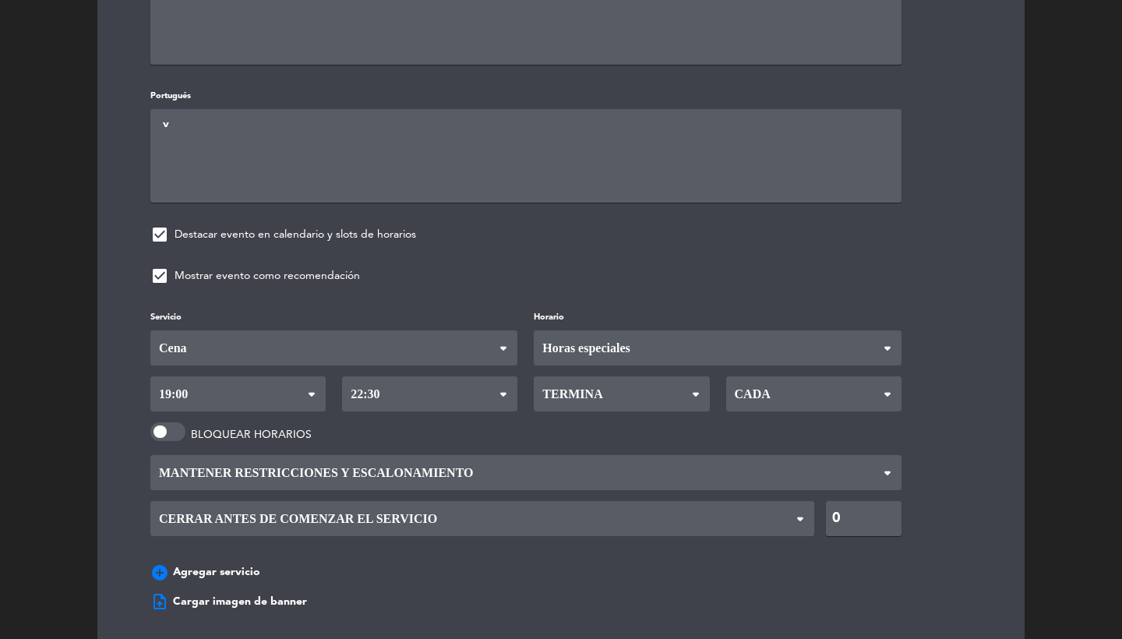
click at [414, 443] on div "Servicio Desayuno Brunch Almuerzo Cena Cena Desayuno Brunch Almuerzo Cena Horar…" at bounding box center [561, 448] width 868 height 280
click at [598, 400] on div "Servicio Desayuno Brunch Almuerzo Cena Cena Desayuno Brunch Almuerzo Cena Horar…" at bounding box center [561, 448] width 868 height 280
click at [585, 389] on span "Termina" at bounding box center [570, 394] width 64 height 34
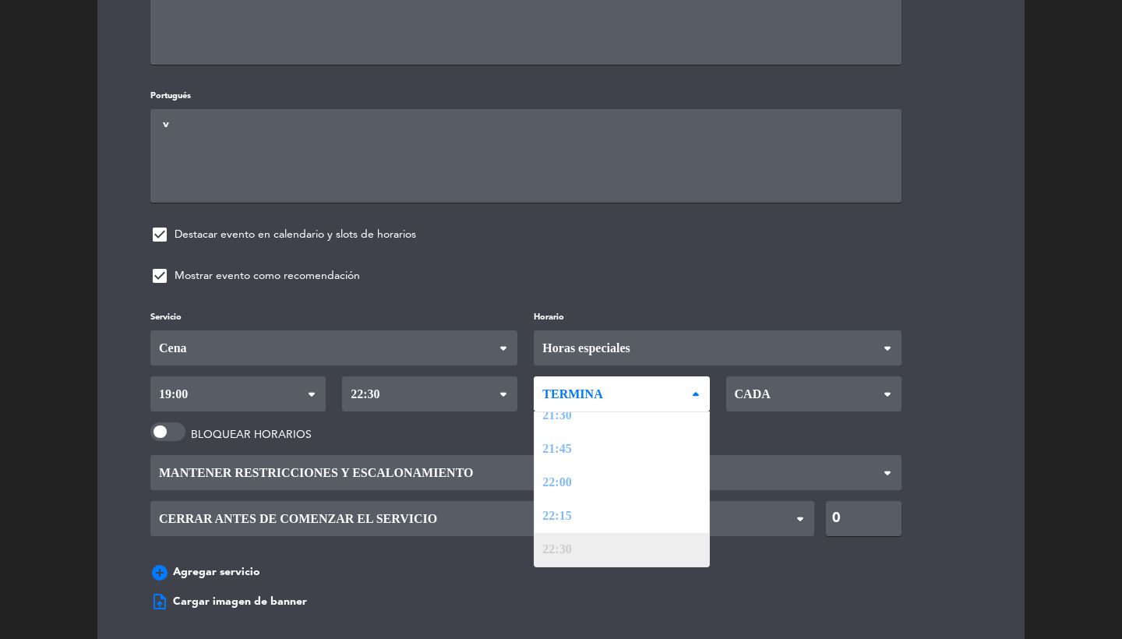
click at [574, 541] on div "Servicio Desayuno Brunch Almuerzo Cena Cena Desayuno Brunch Almuerzo Cena Horar…" at bounding box center [561, 448] width 868 height 280
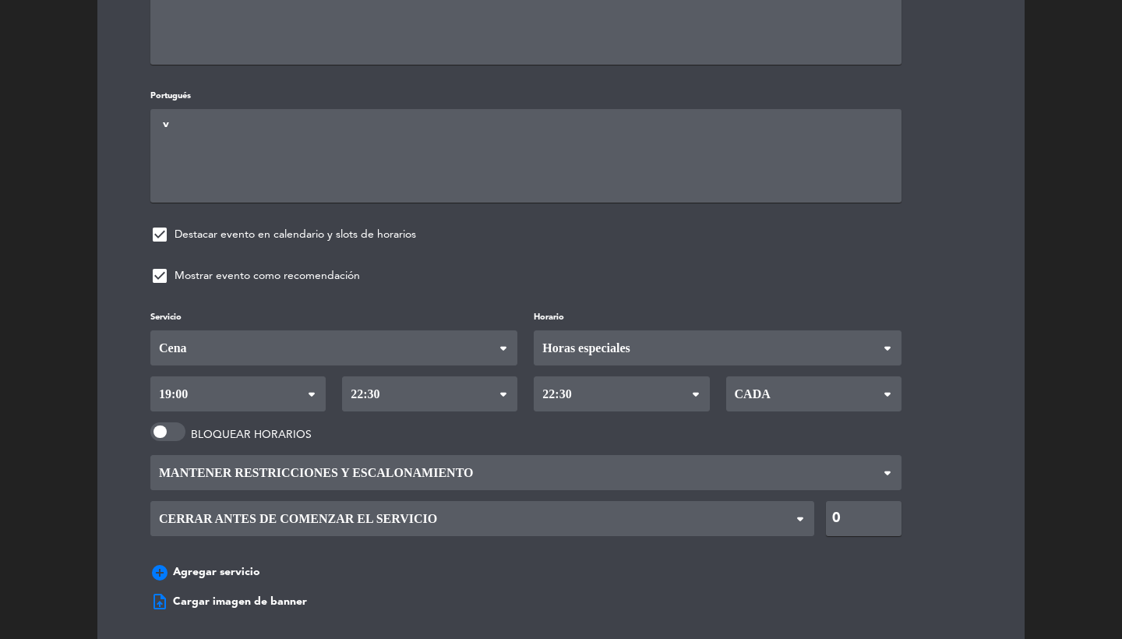
click at [767, 385] on span "Cada" at bounding box center [751, 394] width 40 height 34
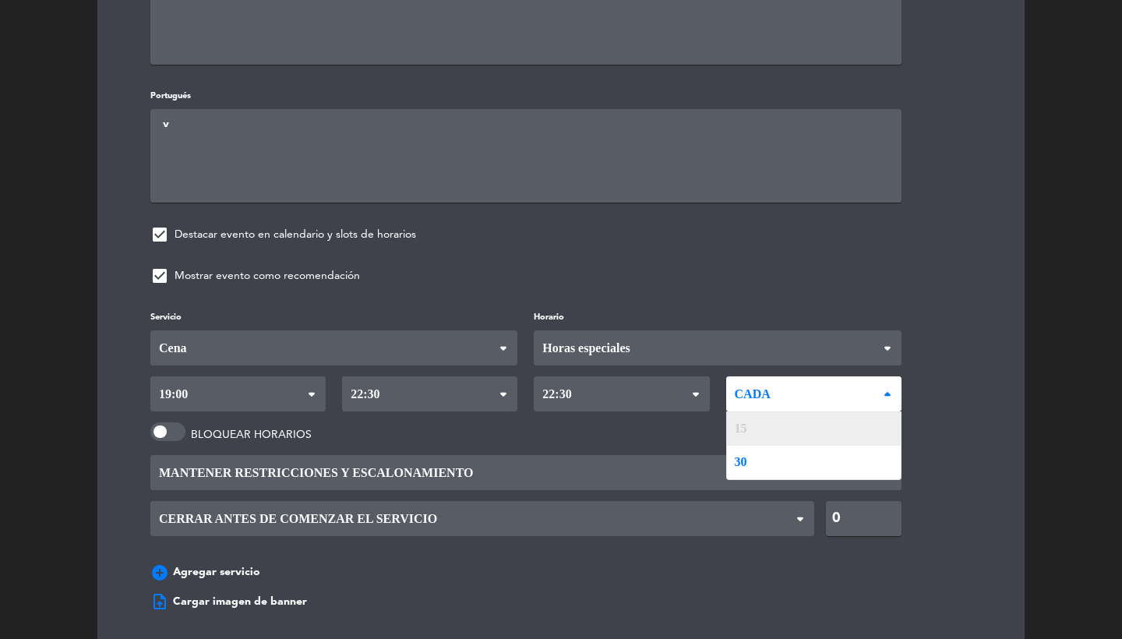
click at [748, 418] on div "Servicio Desayuno Brunch Almuerzo Cena Cena Desayuno Brunch Almuerzo Cena Horar…" at bounding box center [561, 448] width 868 height 280
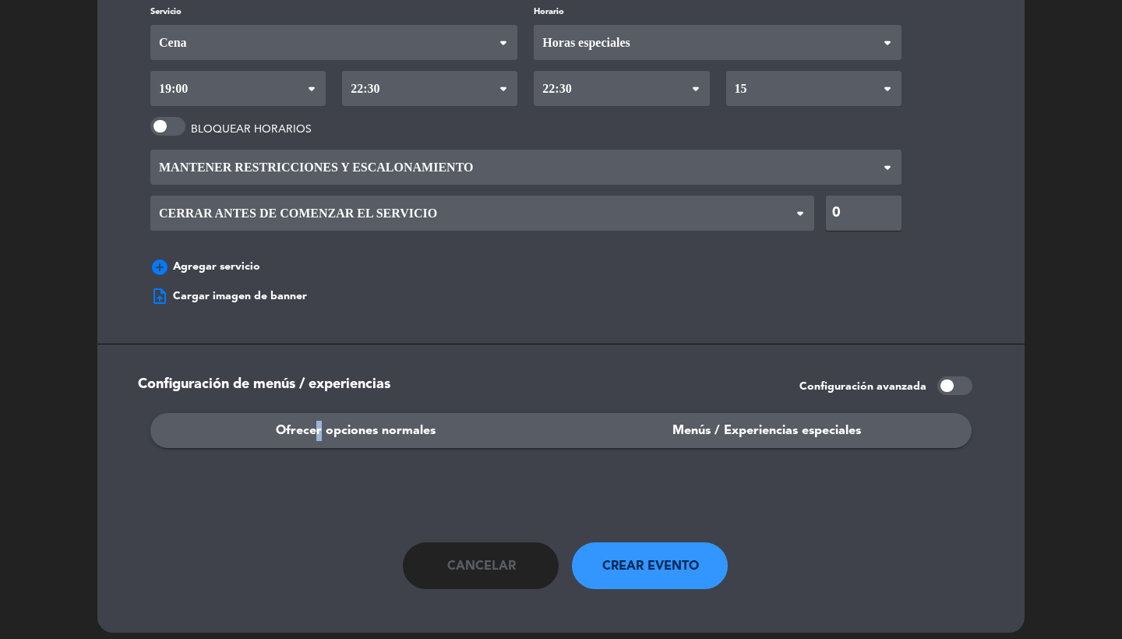
click at [313, 421] on span "Ofrecer opciones normales" at bounding box center [356, 431] width 160 height 20
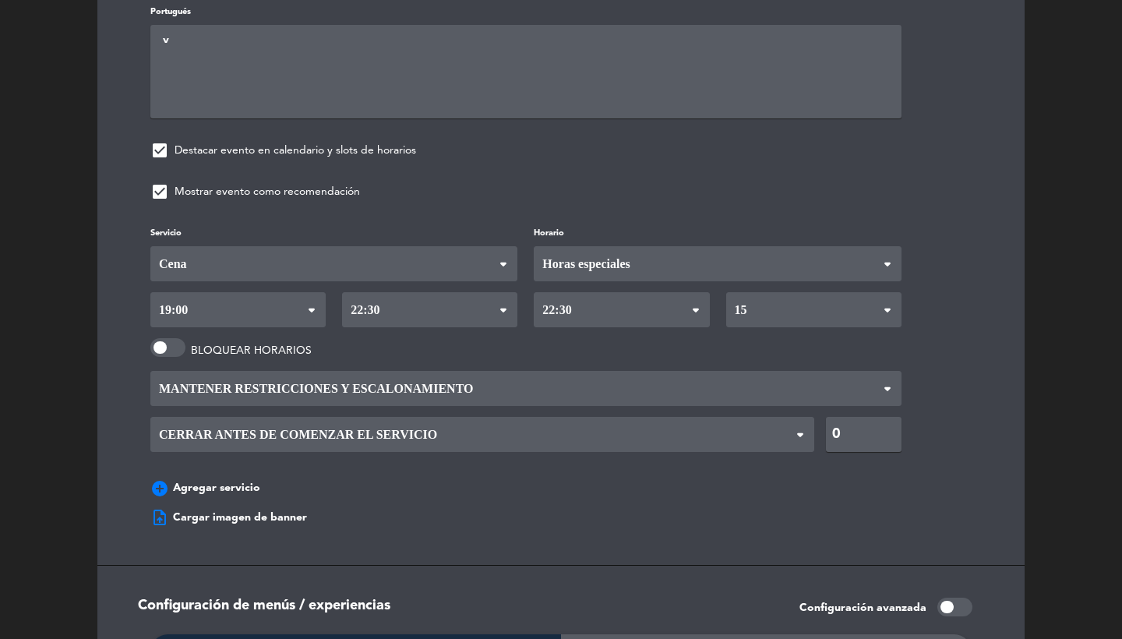
scroll to position [1434, 0]
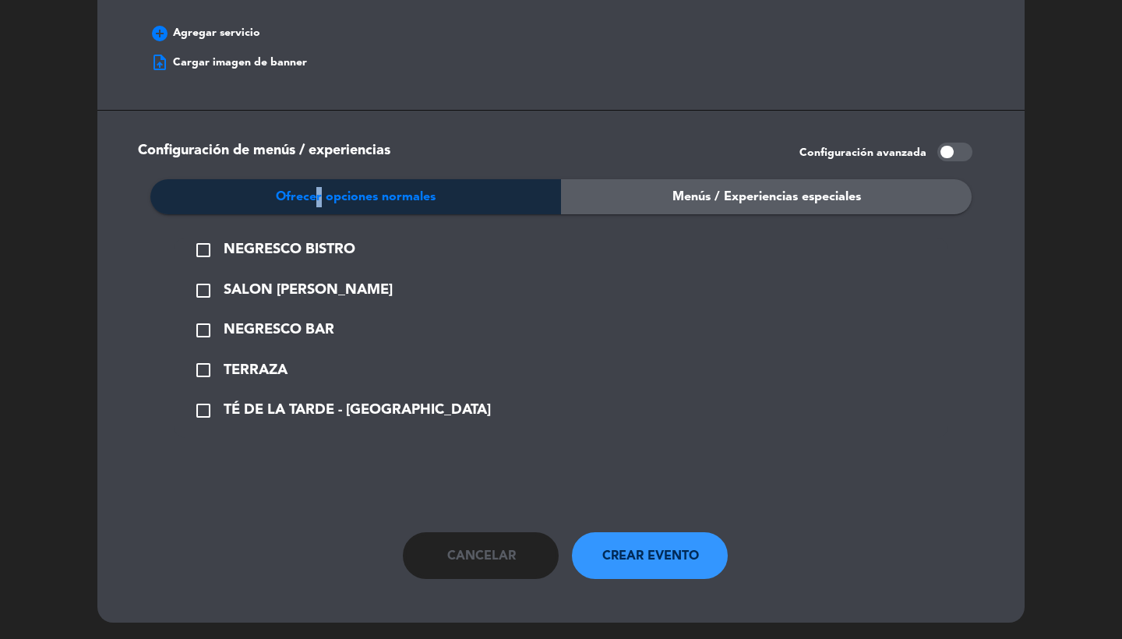
click at [284, 238] on span "NEGRESCO BISTRO" at bounding box center [290, 249] width 132 height 23
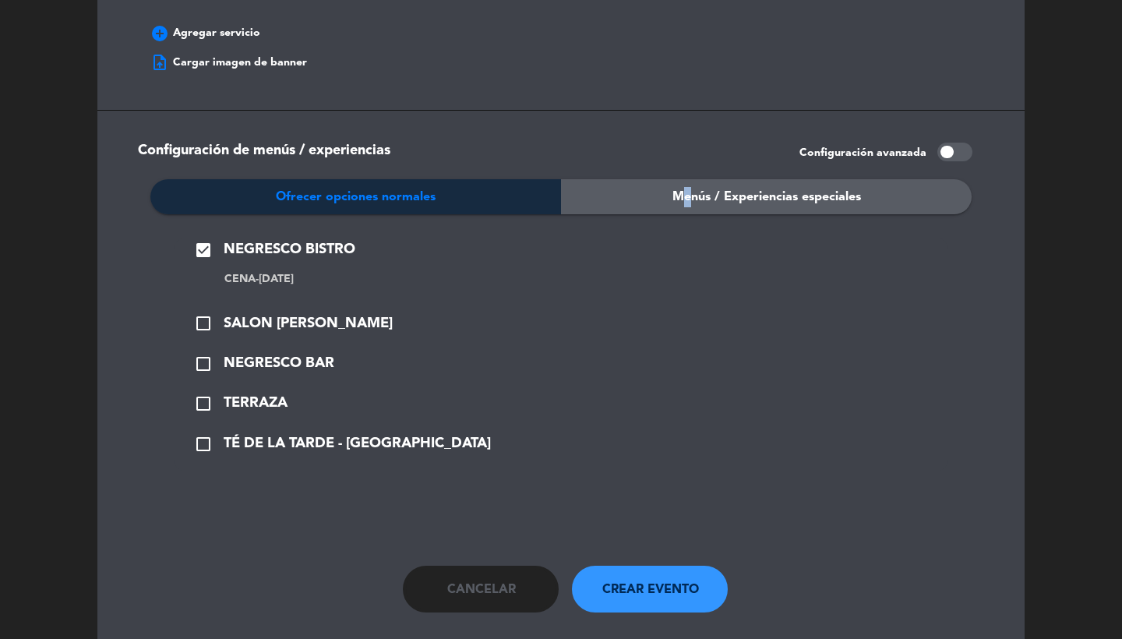
click at [683, 187] on span "Menús / Experiencias especiales" at bounding box center [766, 197] width 189 height 20
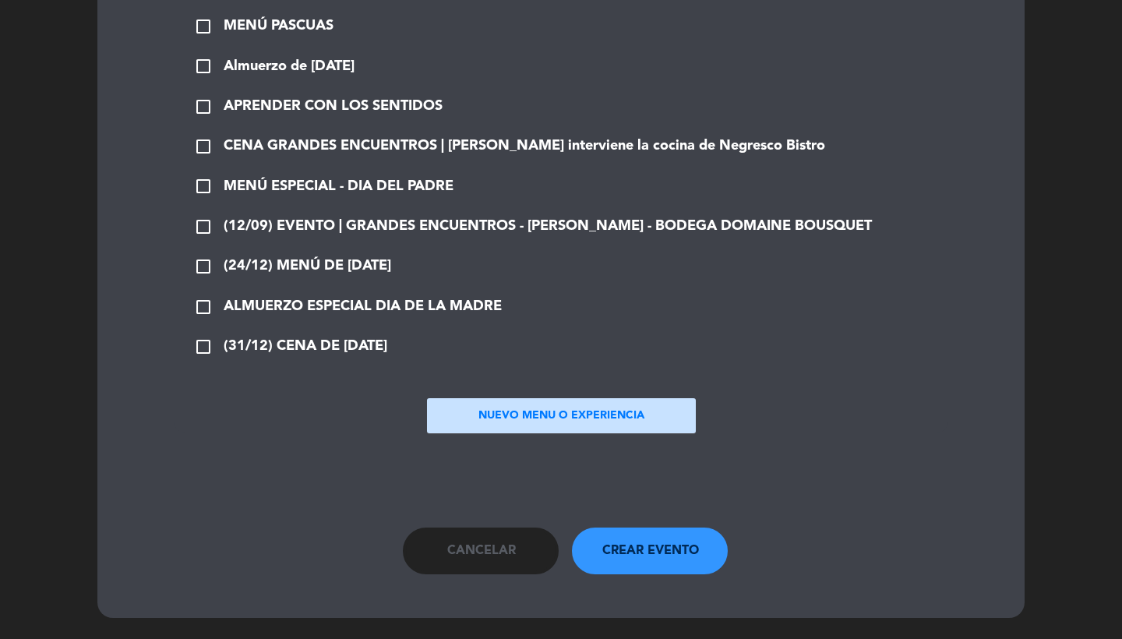
click at [492, 425] on button "NUEVO MENU O EXPERIENCIA" at bounding box center [561, 415] width 269 height 35
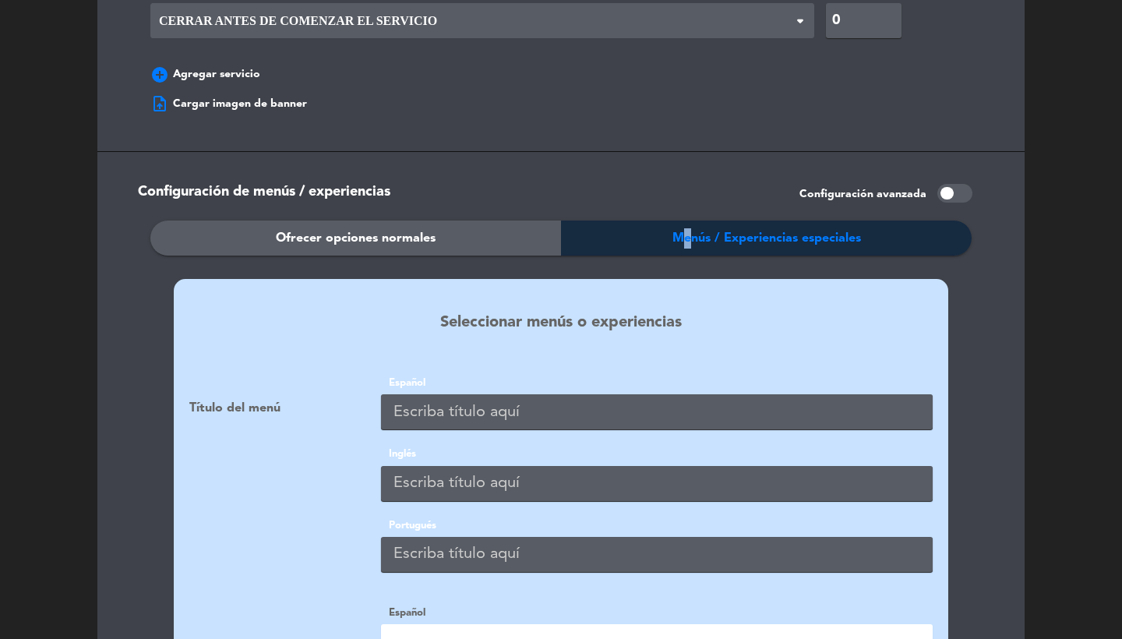
scroll to position [1358, 0]
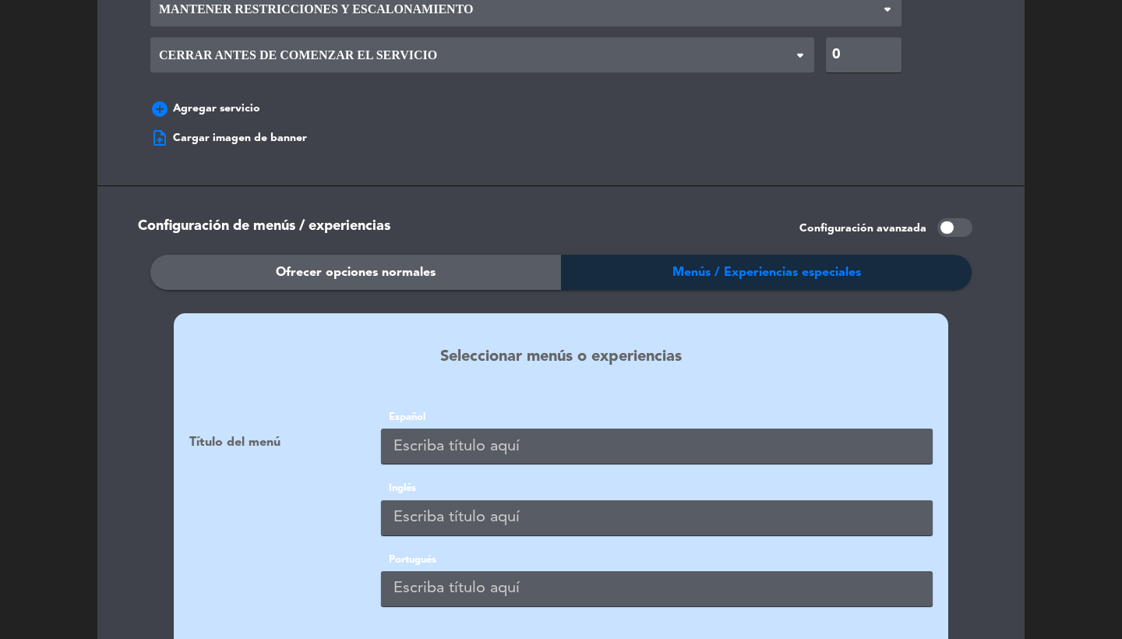
click at [481, 429] on input "text" at bounding box center [657, 446] width 552 height 35
type input "CATA APRENDER CON LOS SENTIDOS"
click at [889, 6] on icon at bounding box center [887, 14] width 20 height 16
click at [781, 156] on main "Configuración de fechas Seleccionar modalidad del evento radio_button_checked U…" at bounding box center [561, 134] width 888 height 2804
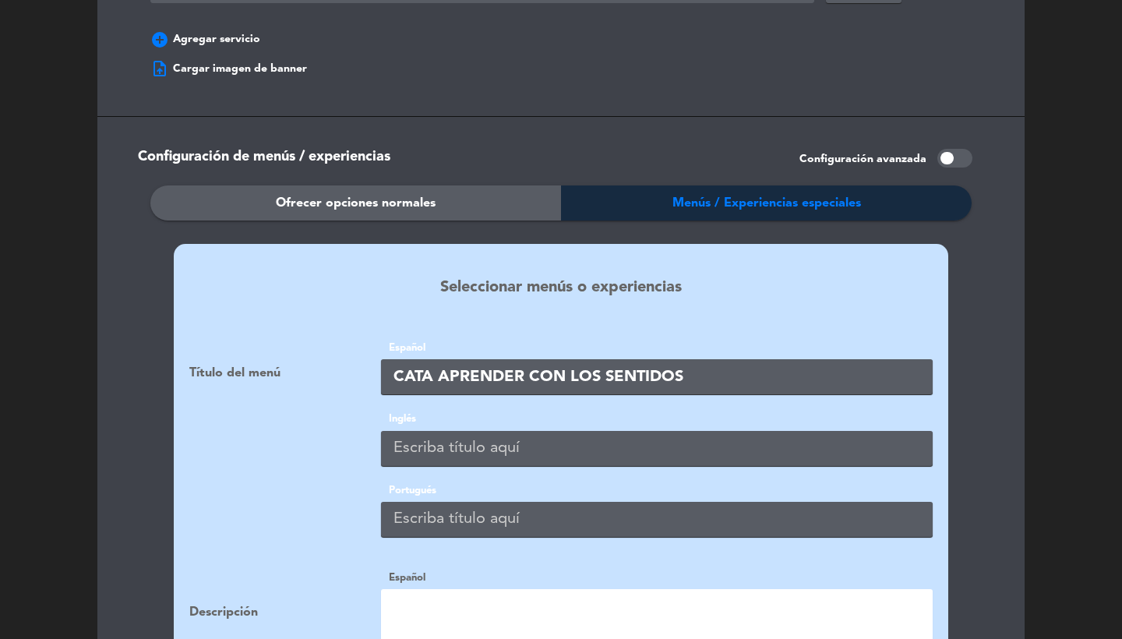
scroll to position [1555, 0]
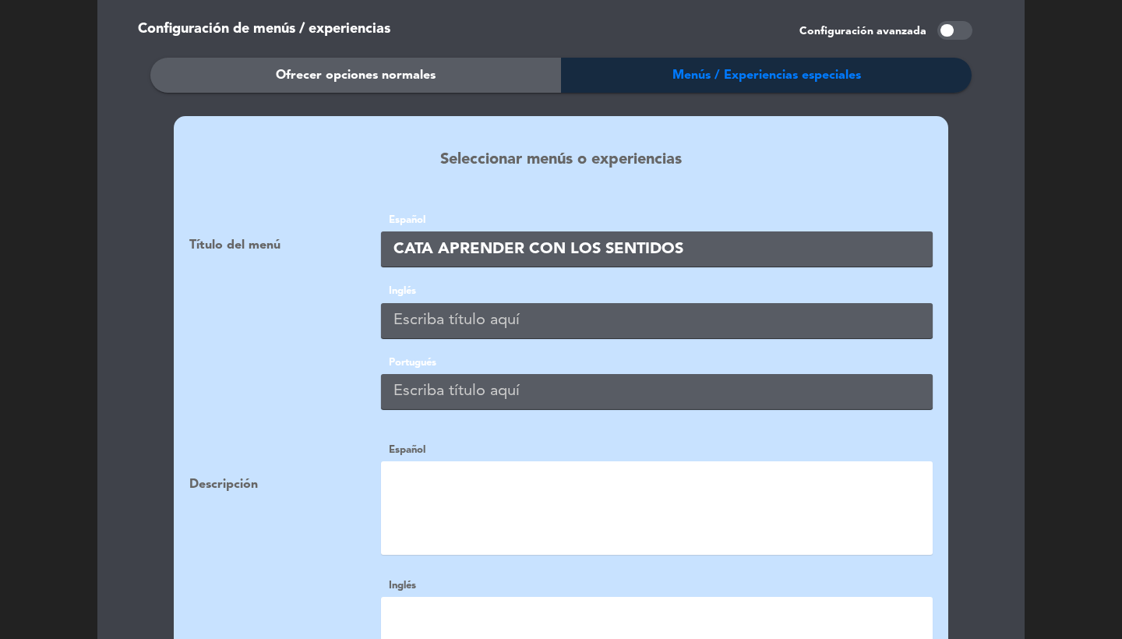
click at [721, 231] on input "CATA APRENDER CON LOS SENTIDOS" at bounding box center [657, 248] width 552 height 35
type input "V"
paste input "CATA APRENDER CON LOS SENTIDOS"
type input "CATA APRENDER CON LOS SENTIDOS"
click at [442, 303] on input "V" at bounding box center [657, 320] width 552 height 35
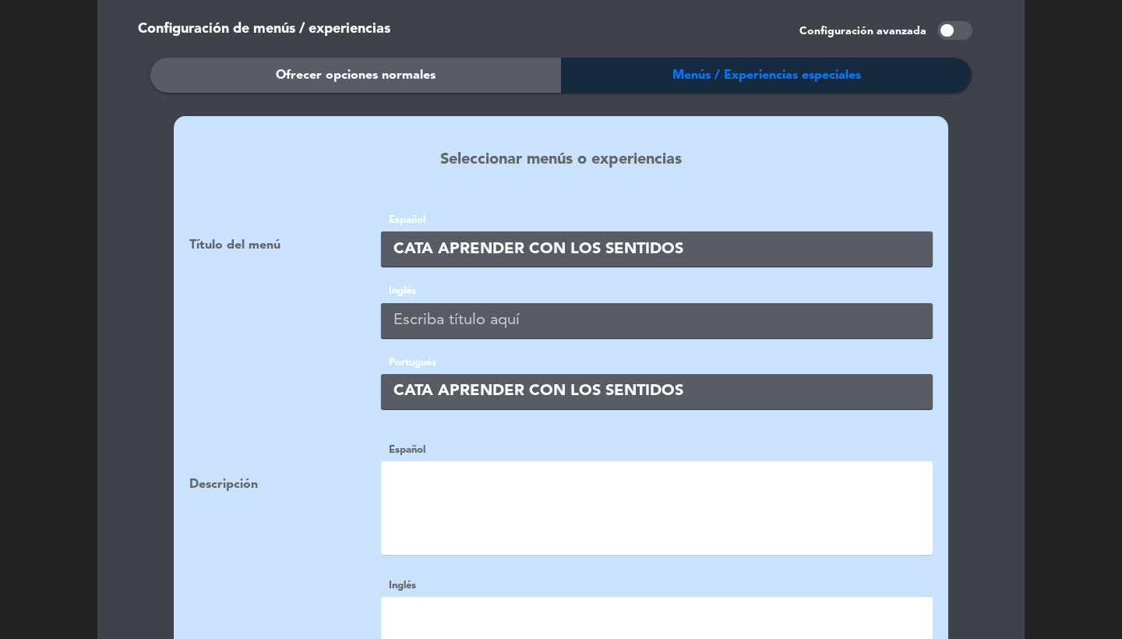
paste input "CATA APRENDER CON LOS SENTIDOS"
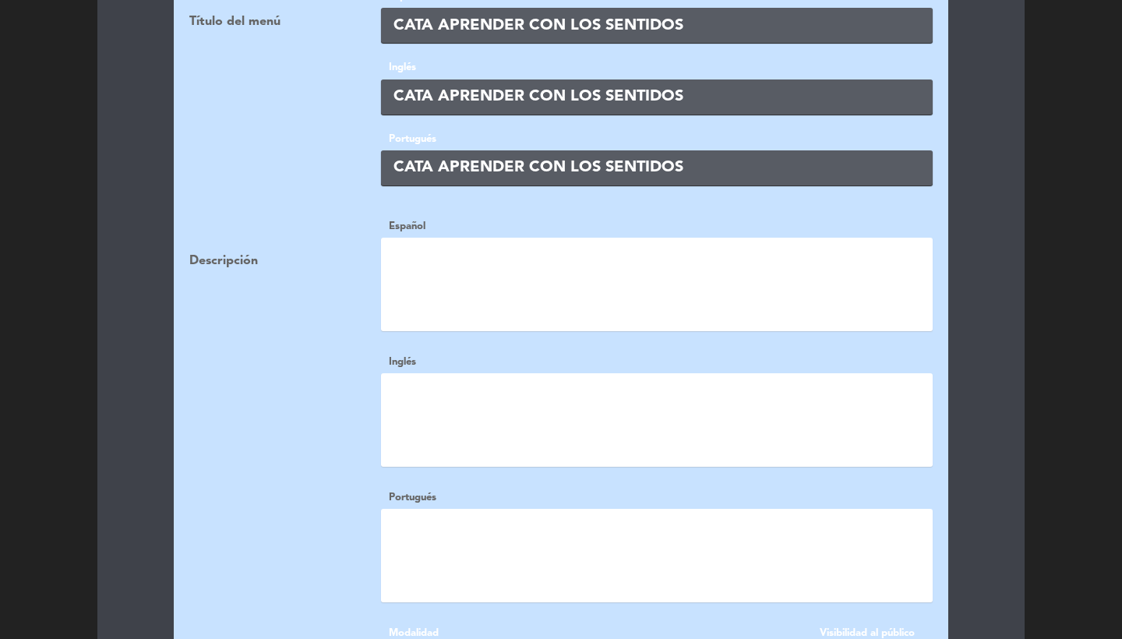
scroll to position [1996, 0]
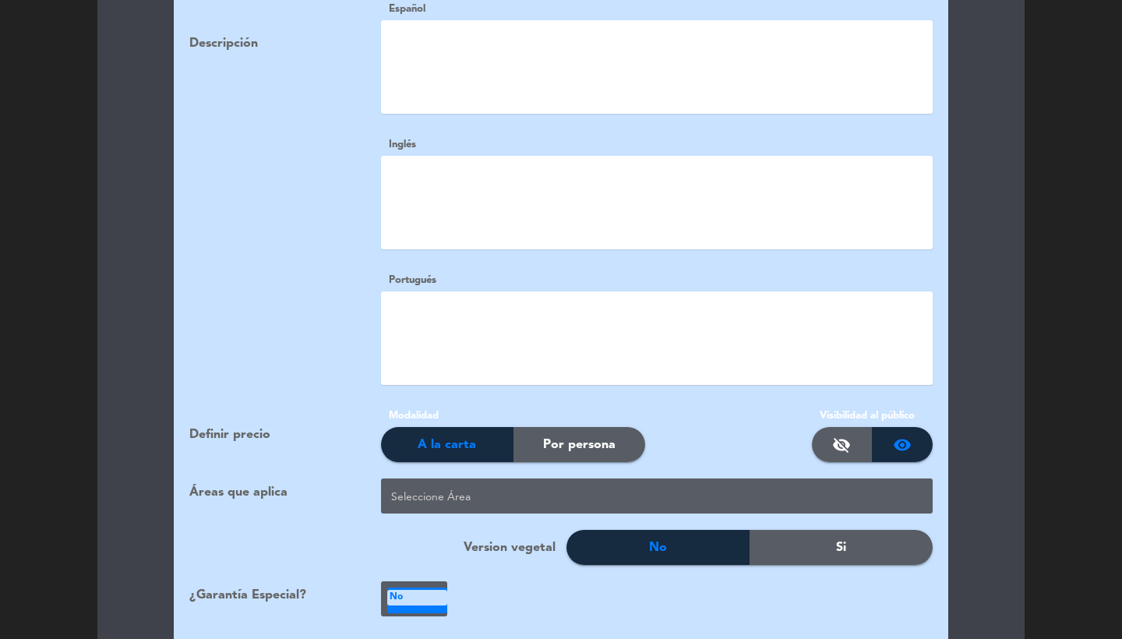
type input "CATA APRENDER CON LOS SENTIDOS"
drag, startPoint x: 630, startPoint y: 418, endPoint x: 648, endPoint y: 419, distance: 18.7
click at [630, 427] on div "Por persona" at bounding box center [579, 444] width 132 height 35
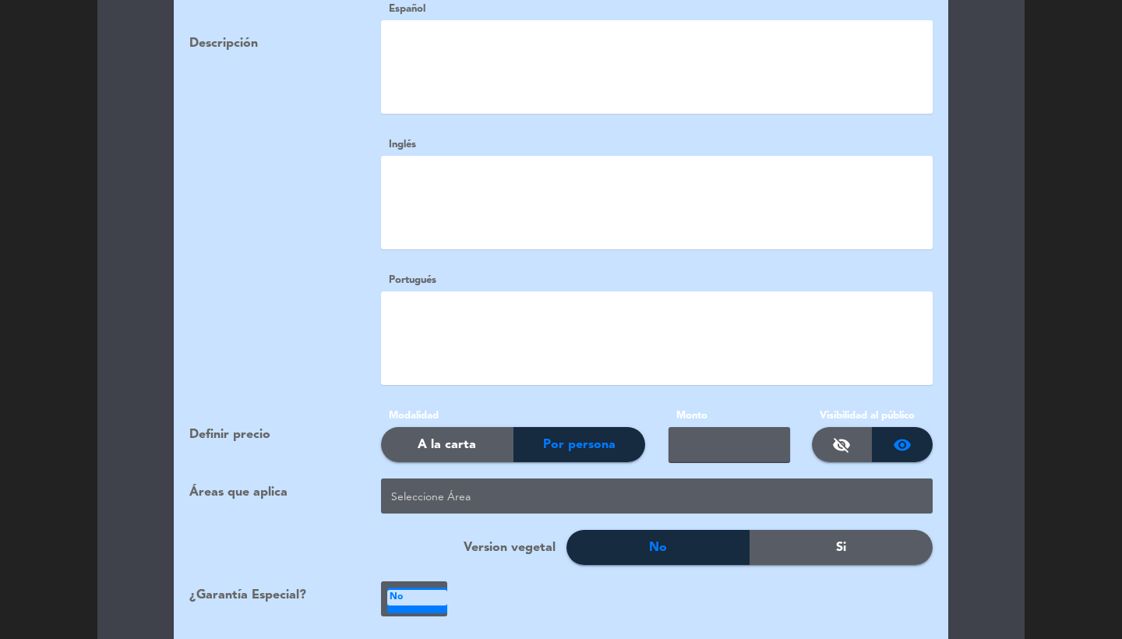
click at [690, 427] on input "text" at bounding box center [729, 444] width 122 height 35
type input "40.000"
click at [287, 295] on div at bounding box center [274, 331] width 192 height 119
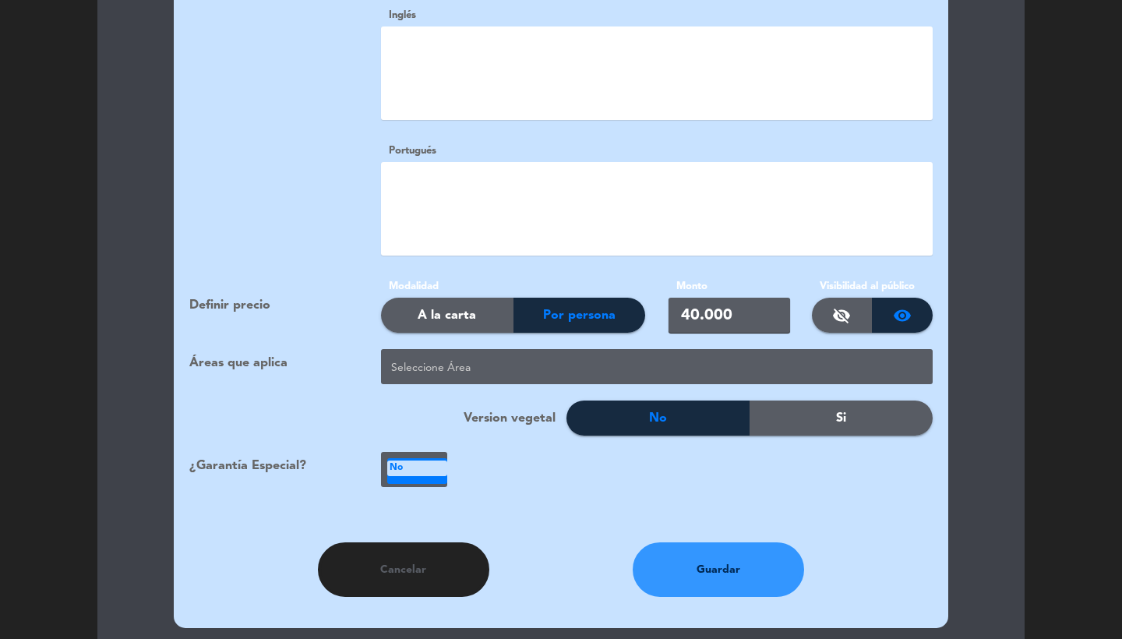
scroll to position [2224, 0]
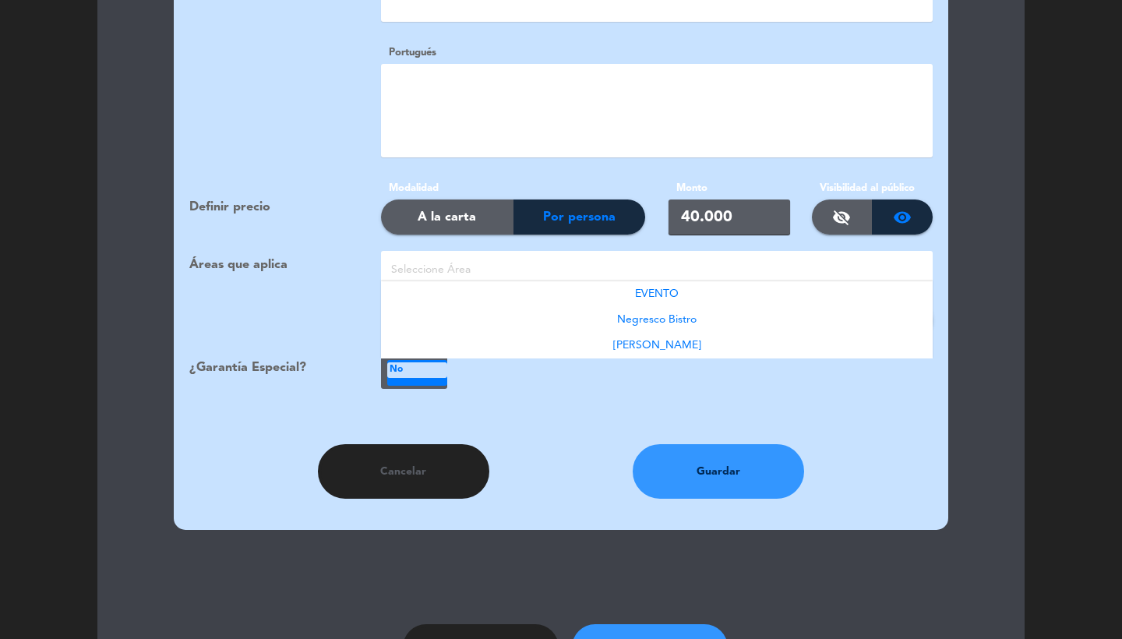
click at [488, 257] on div at bounding box center [659, 270] width 545 height 26
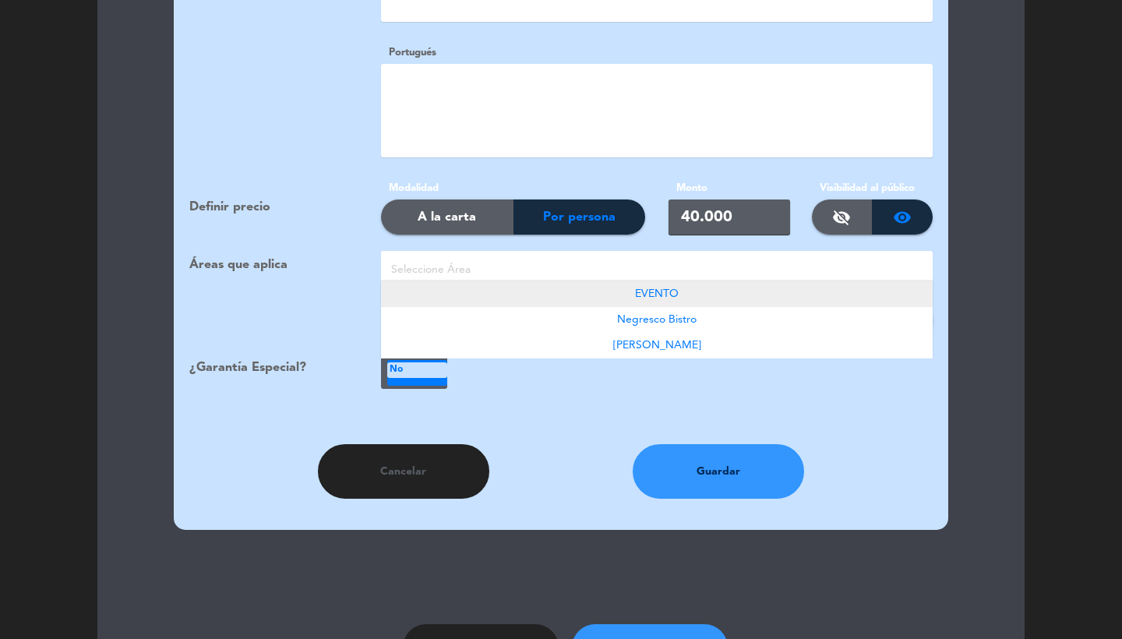
click at [633, 281] on div "EVENTO" at bounding box center [657, 294] width 552 height 26
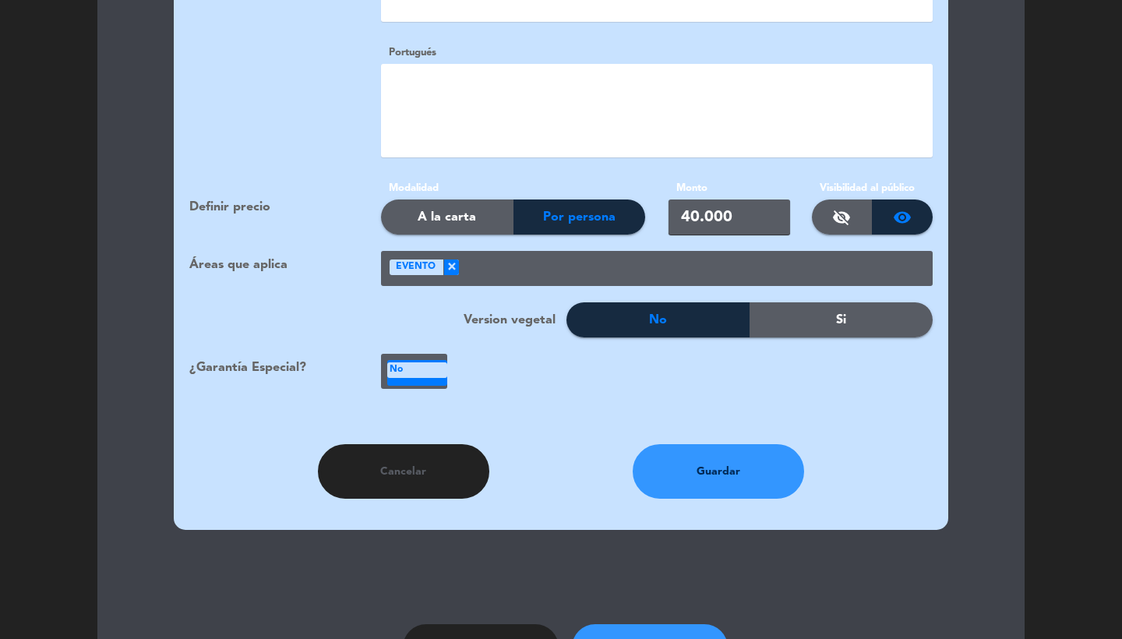
click at [618, 257] on div at bounding box center [696, 270] width 474 height 26
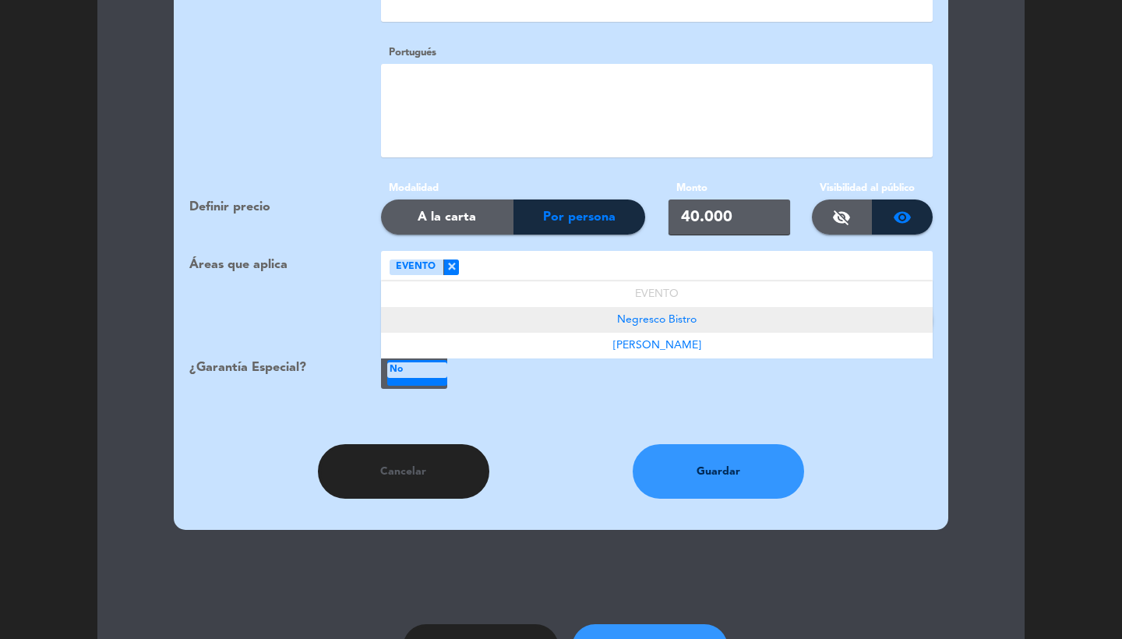
click at [645, 314] on span "Negresco Bistro" at bounding box center [656, 319] width 79 height 11
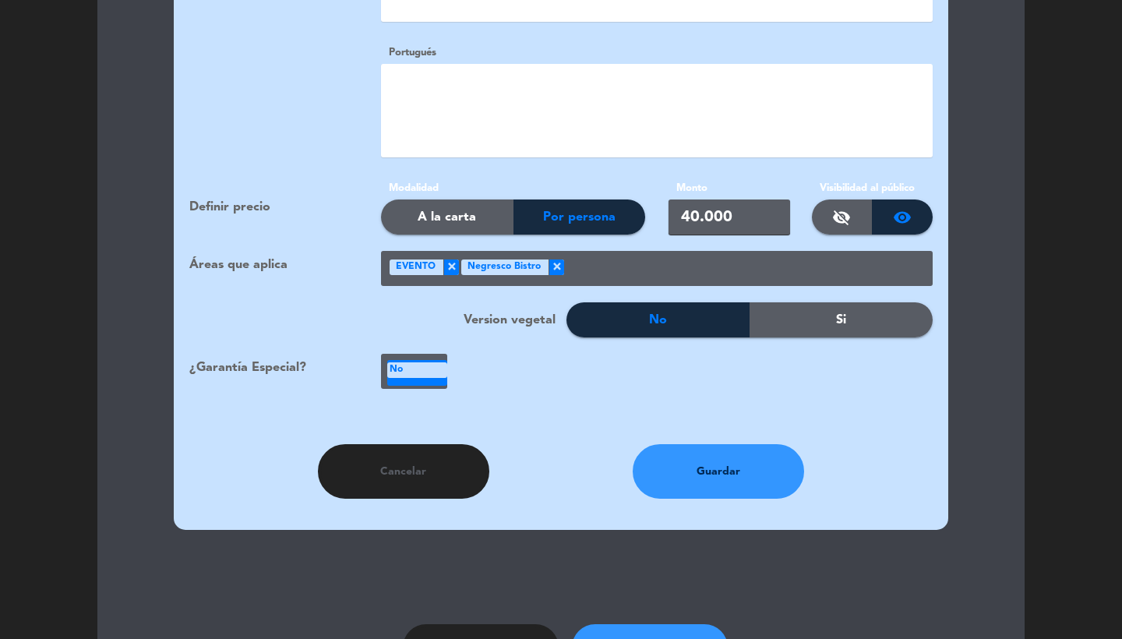
click at [612, 257] on div at bounding box center [748, 270] width 369 height 26
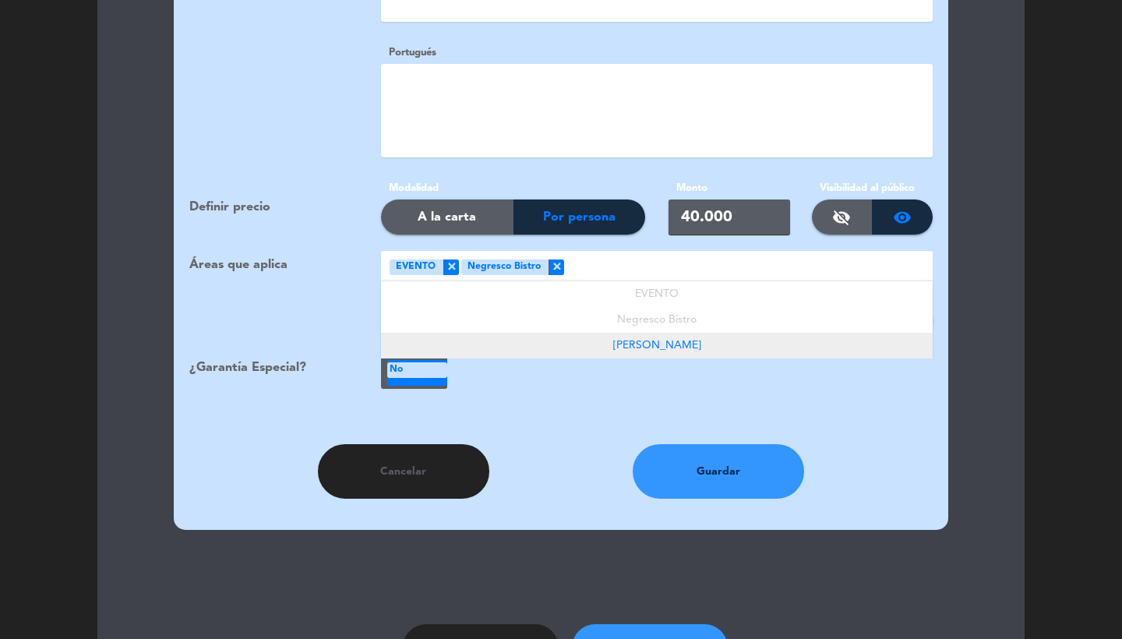
click at [647, 340] on span "[PERSON_NAME]" at bounding box center [657, 345] width 88 height 11
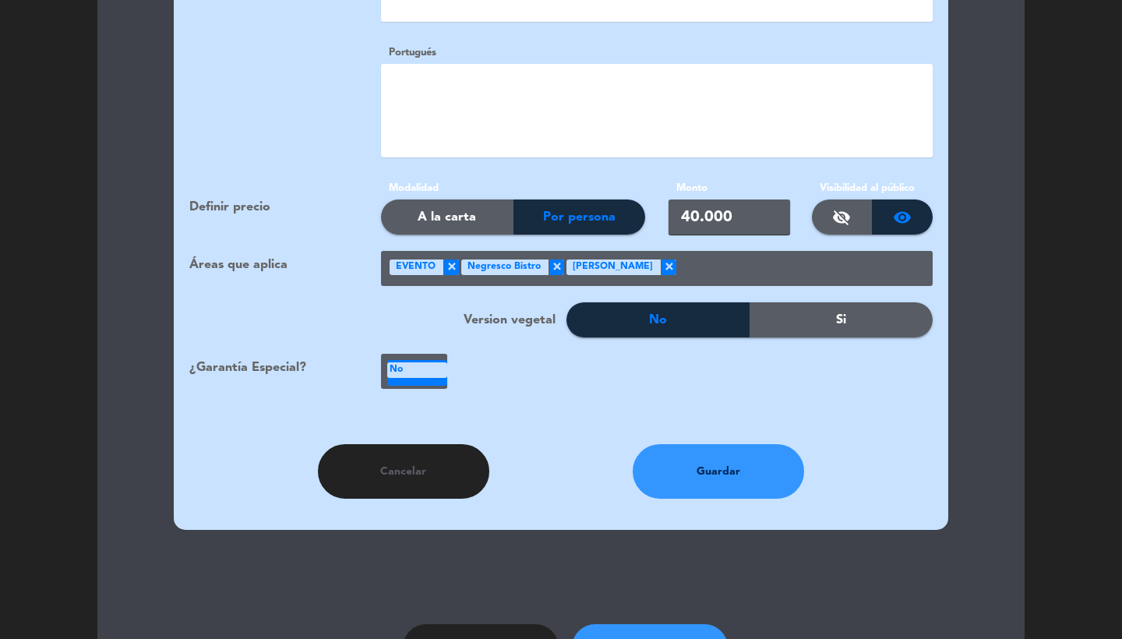
click at [400, 362] on b "No" at bounding box center [396, 370] width 13 height 16
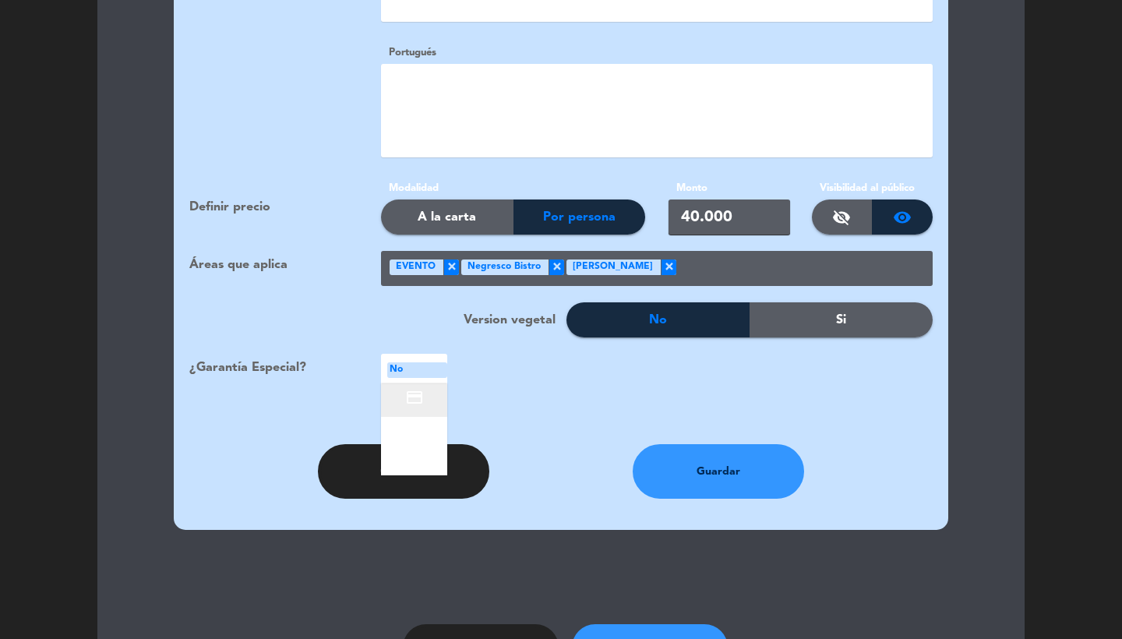
click at [424, 394] on div "credit_card" at bounding box center [414, 400] width 66 height 33
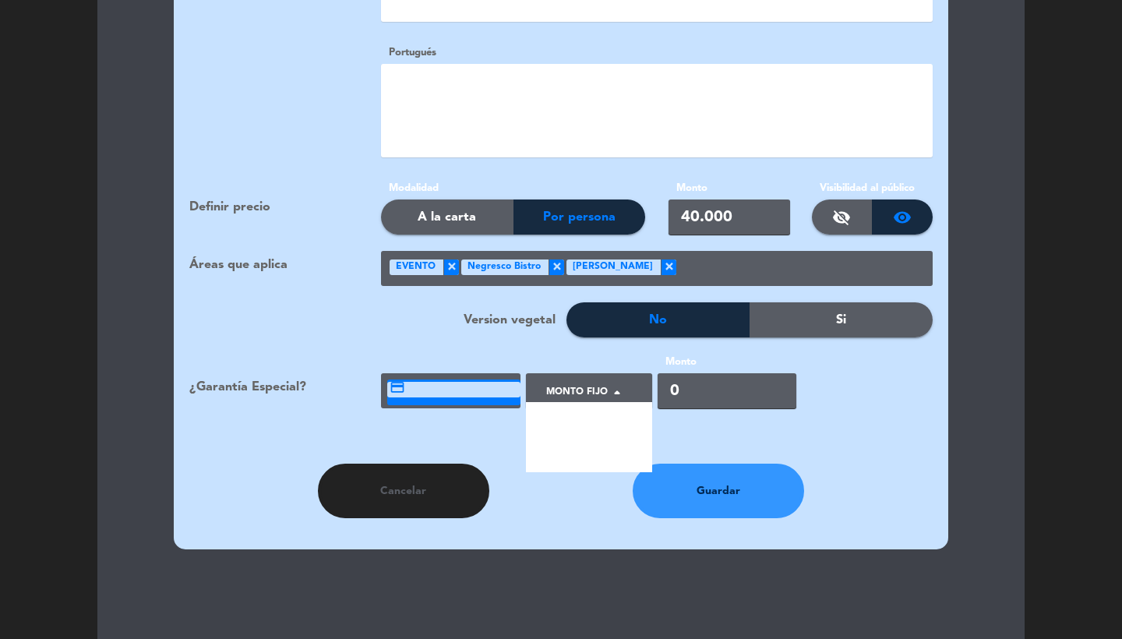
click at [608, 379] on div at bounding box center [582, 396] width 89 height 35
click at [610, 437] on div "Por persona" at bounding box center [589, 454] width 126 height 35
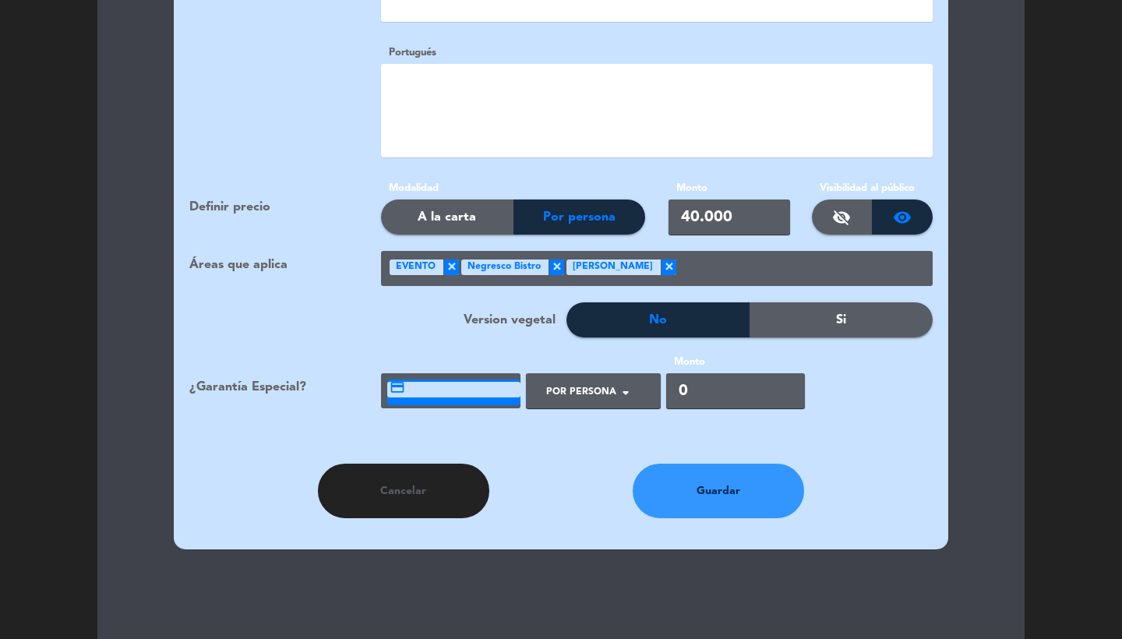
click at [691, 379] on input "0" at bounding box center [735, 390] width 139 height 35
type input "40000"
click at [727, 467] on button "Guardar" at bounding box center [718, 491] width 171 height 55
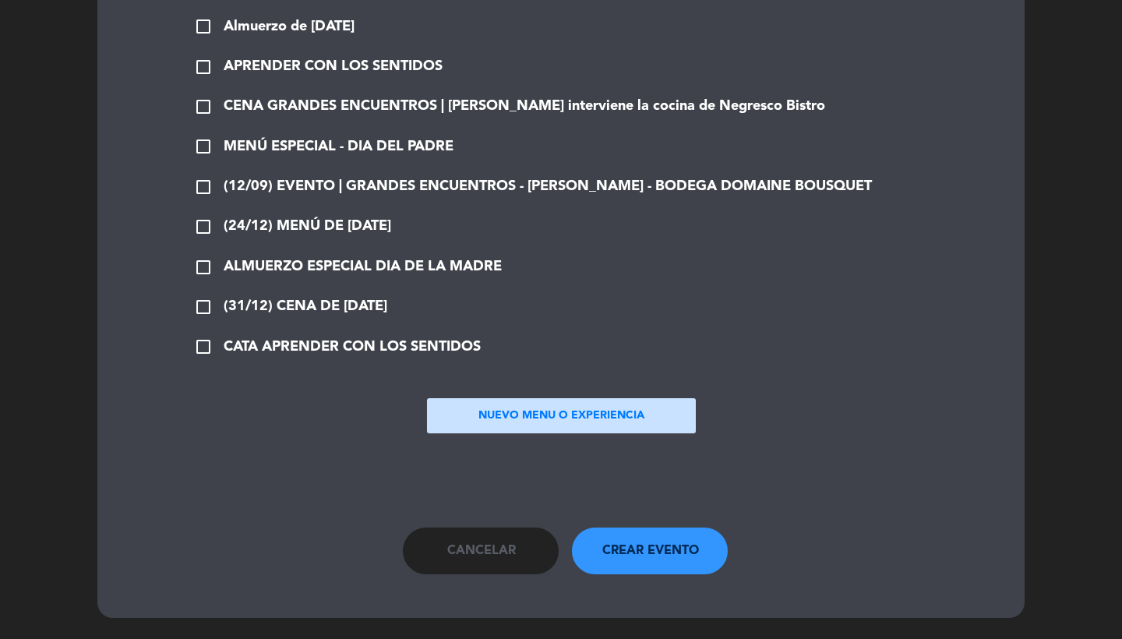
scroll to position [1787, 0]
click at [342, 346] on span "CATA APRENDER CON LOS SENTIDOS" at bounding box center [352, 347] width 257 height 23
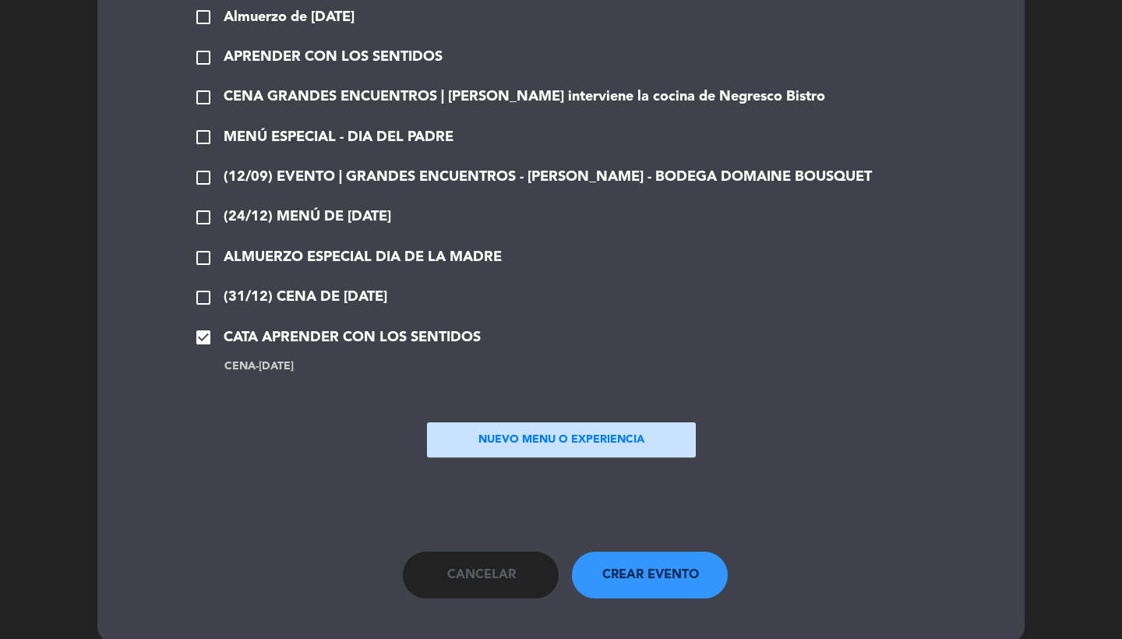
click at [644, 585] on span "Crear evento" at bounding box center [650, 575] width 97 height 20
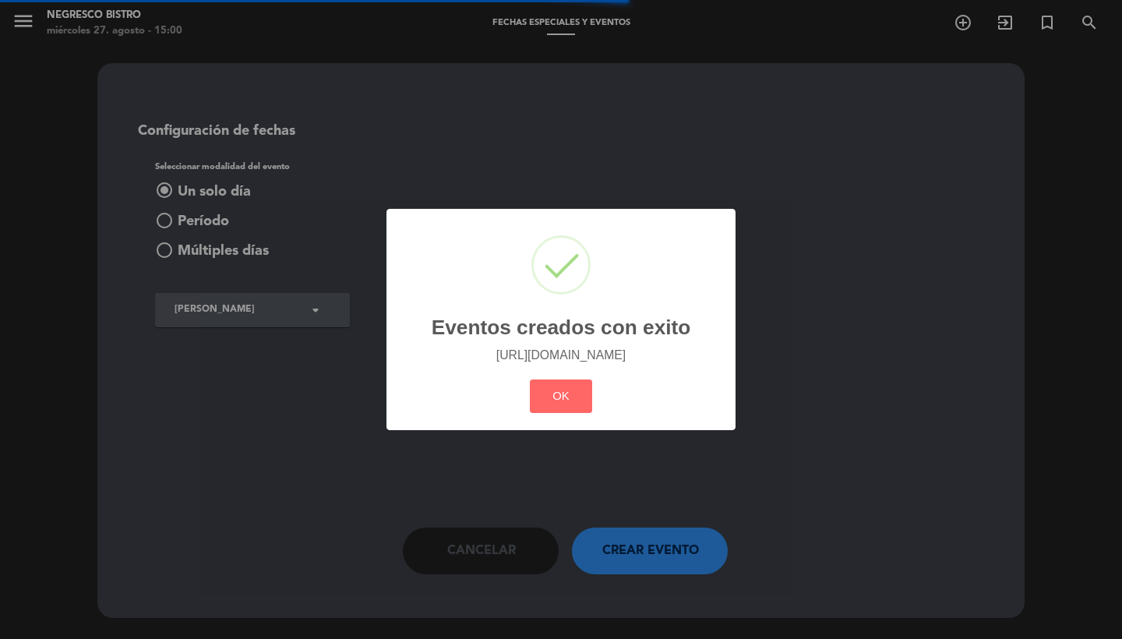
scroll to position [0, 0]
click at [579, 397] on button "OK" at bounding box center [561, 396] width 63 height 34
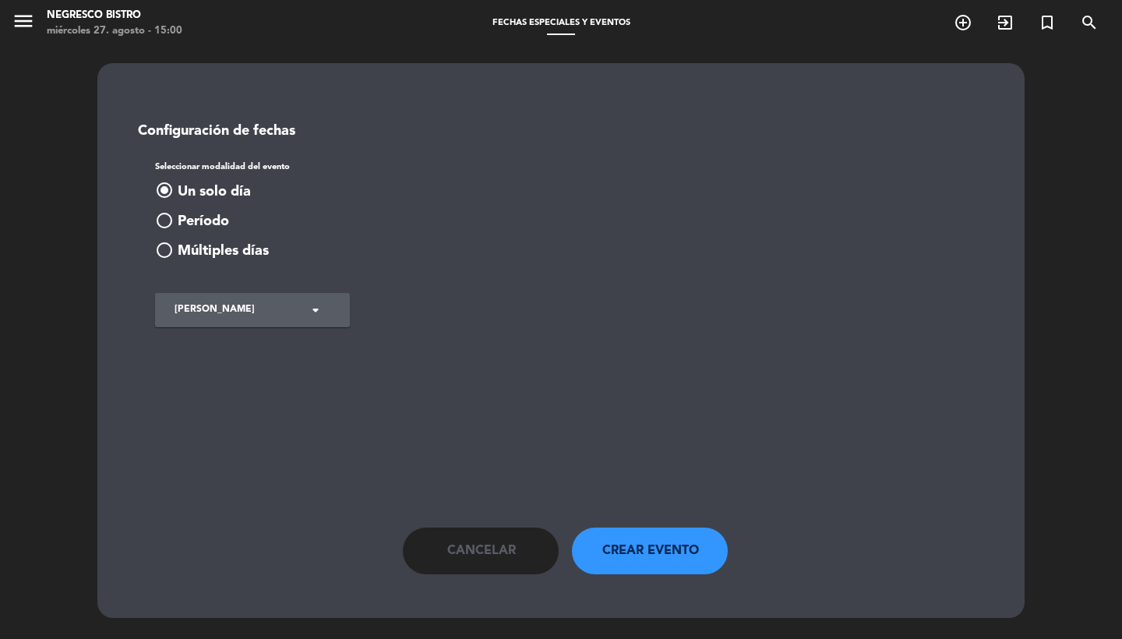
click at [461, 559] on span "Cancelar" at bounding box center [481, 551] width 69 height 20
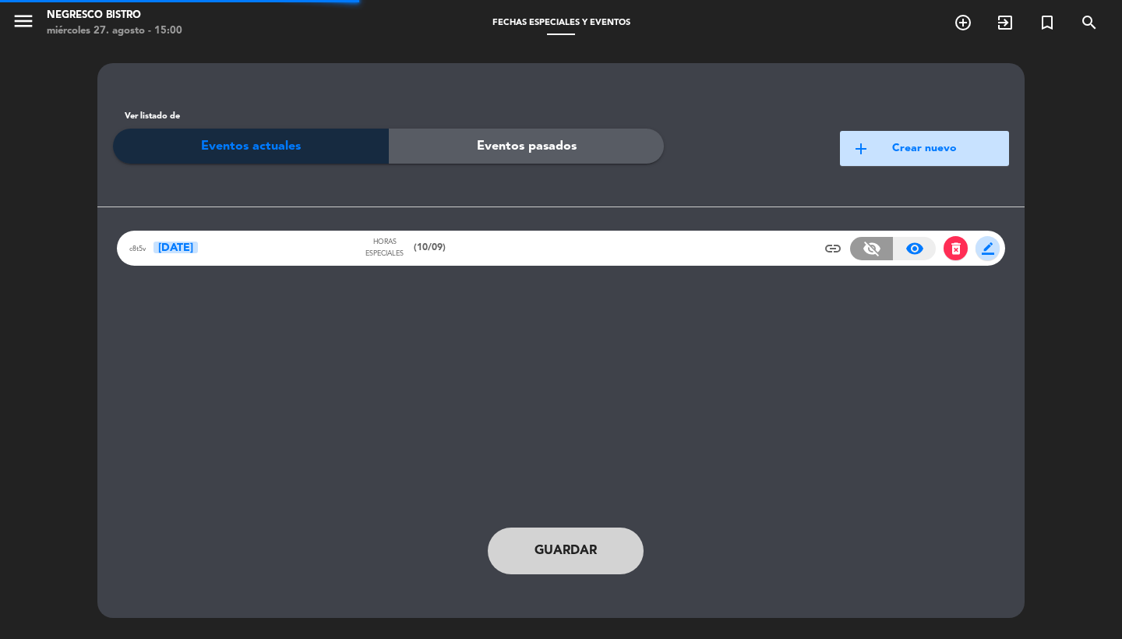
click at [445, 256] on div "c8t5v [DATE] Horas especiales (10/09) insert_link visibility_off visibility_on …" at bounding box center [561, 248] width 888 height 35
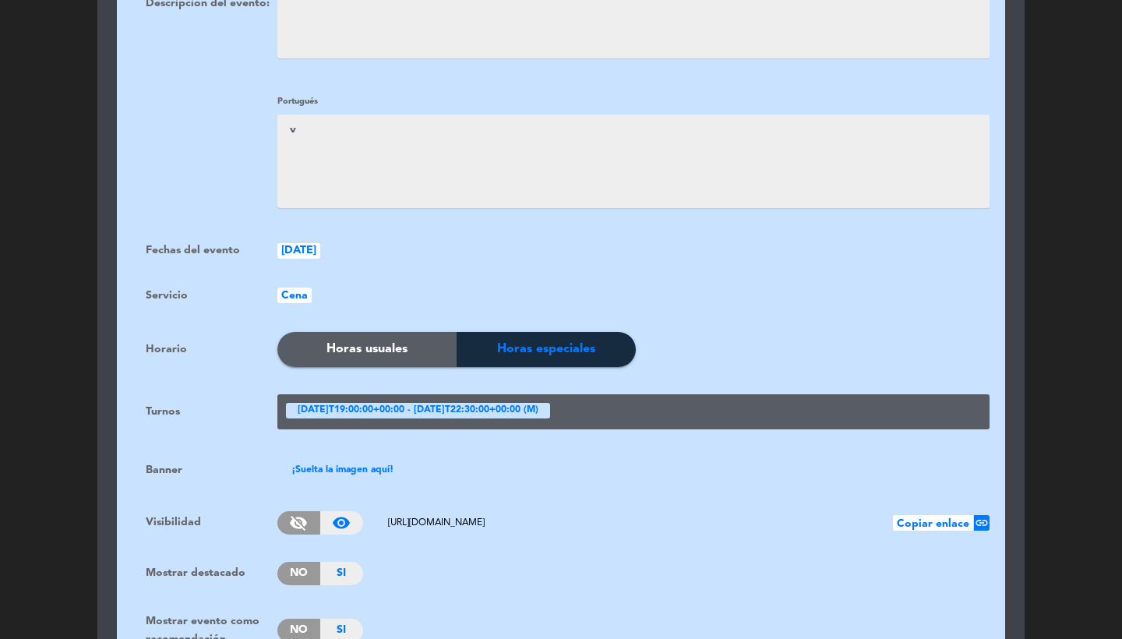
scroll to position [924, 0]
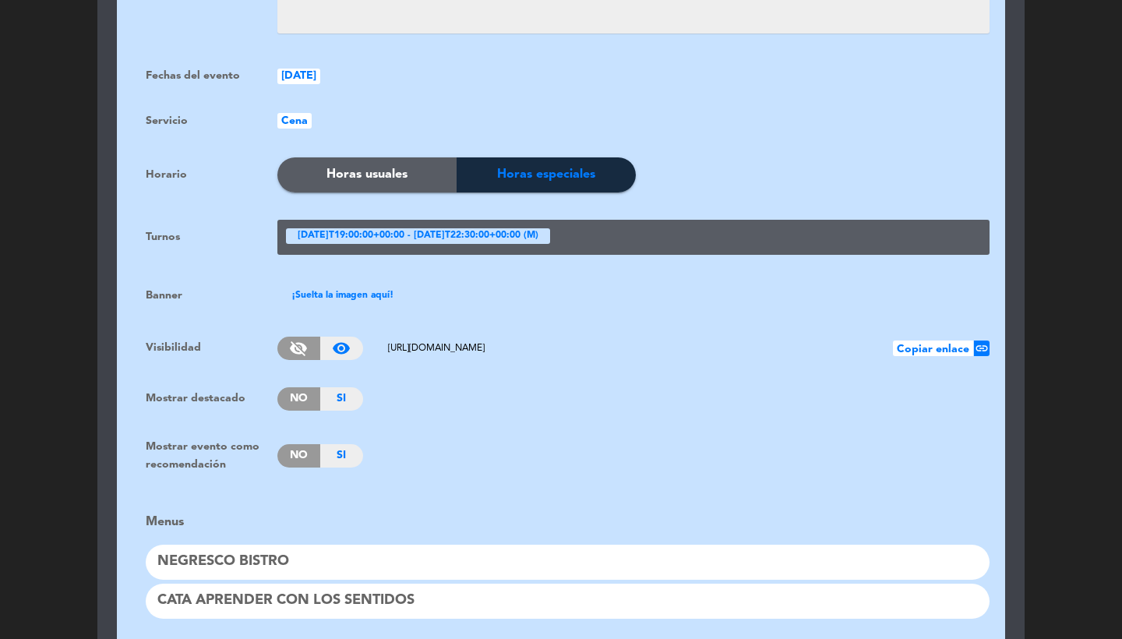
click at [299, 387] on span "No" at bounding box center [298, 398] width 43 height 23
click at [299, 444] on span "No" at bounding box center [298, 455] width 43 height 23
click at [340, 444] on span "Si" at bounding box center [341, 455] width 43 height 23
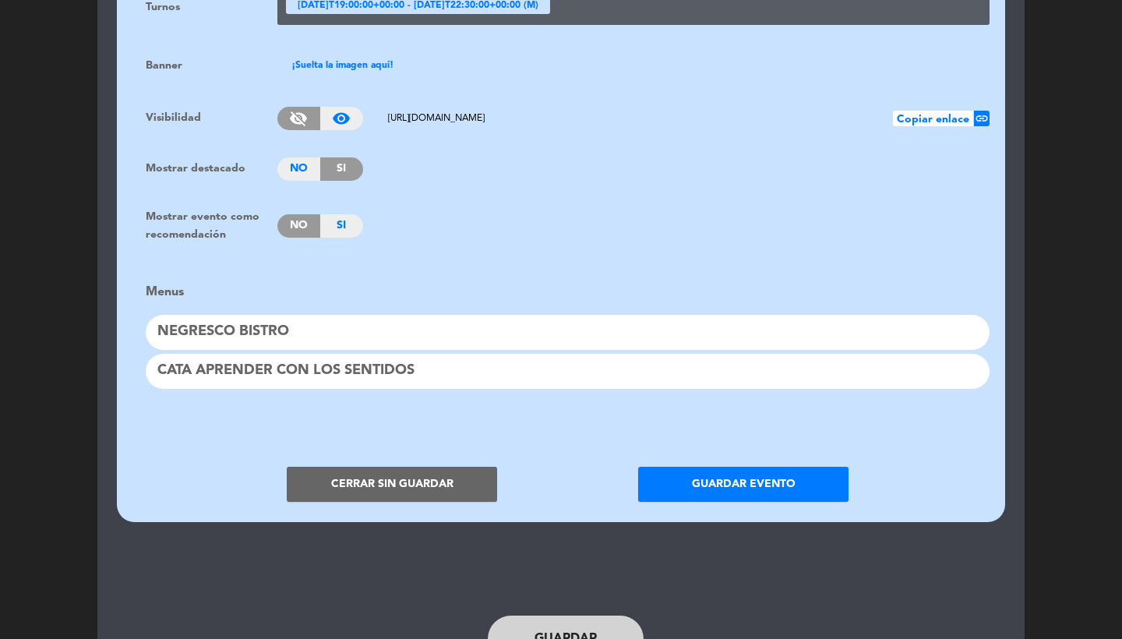
scroll to position [1148, 0]
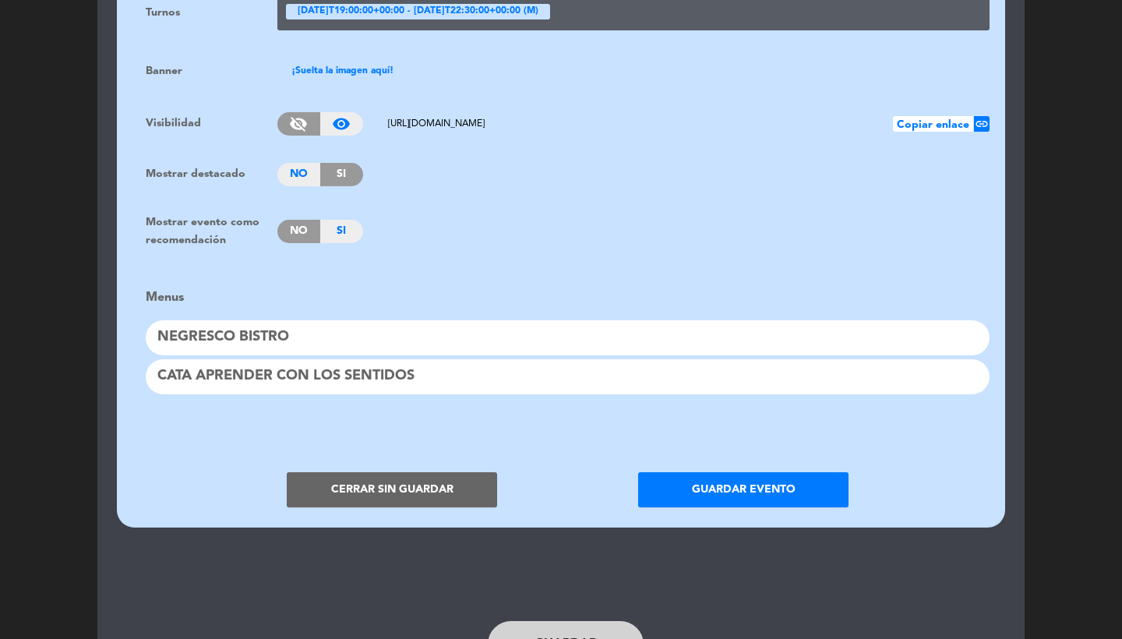
click at [333, 64] on ngx-dropzone-label "¡Suelta la imagen aquí!" at bounding box center [342, 72] width 102 height 16
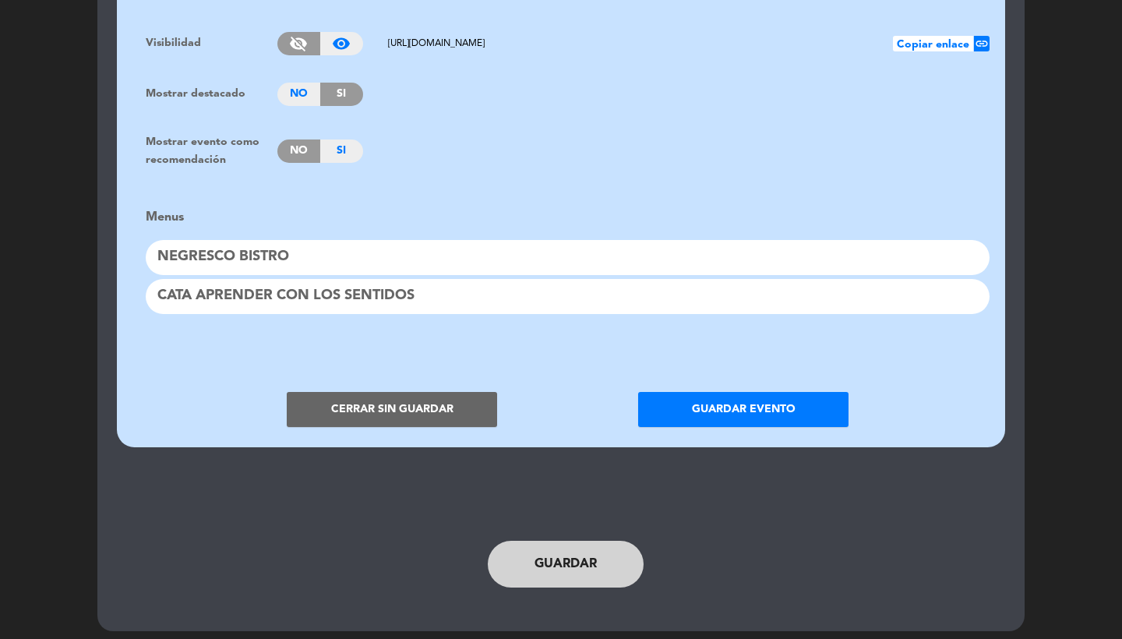
scroll to position [1325, 0]
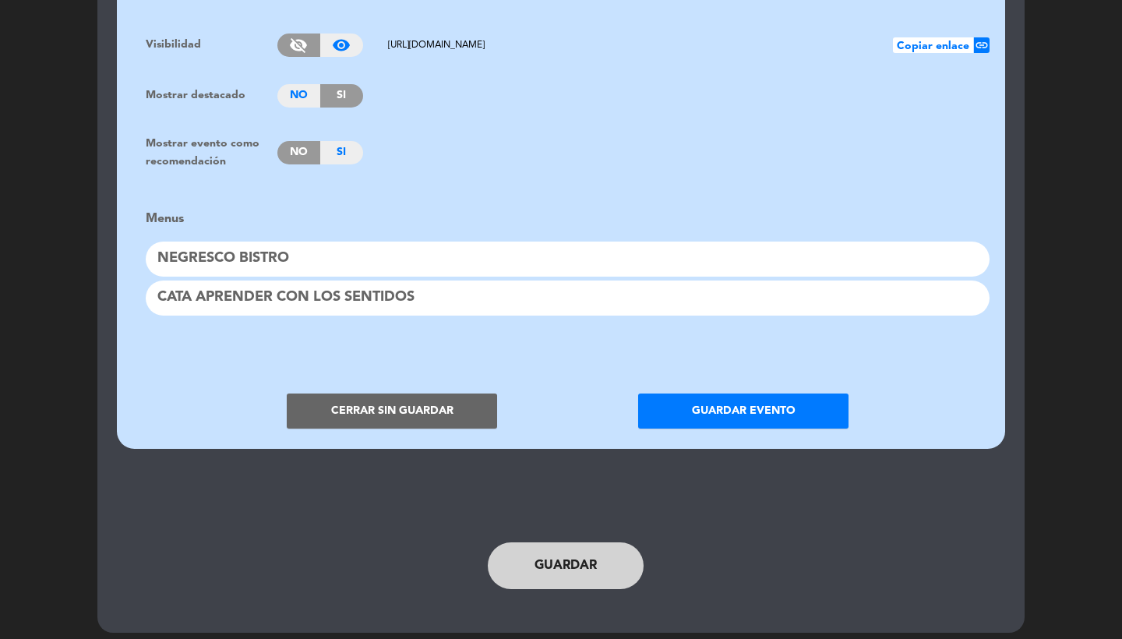
click at [692, 398] on button "Guardar evento" at bounding box center [743, 410] width 210 height 35
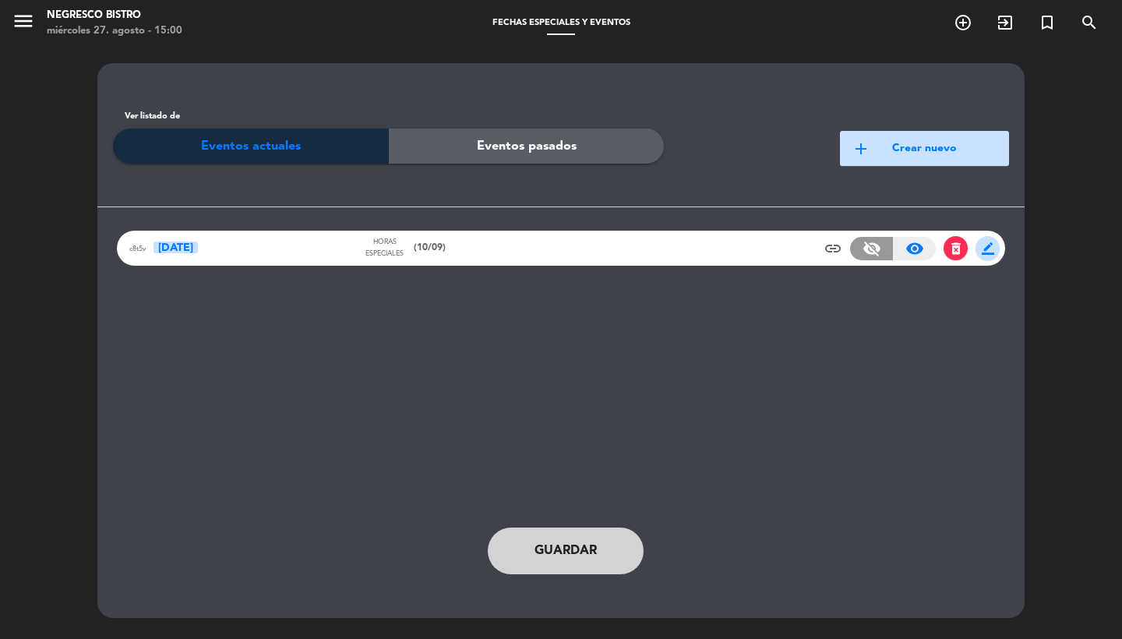
click at [554, 560] on span "Guardar" at bounding box center [565, 551] width 62 height 20
click at [430, 261] on div "c8t5v [DATE] Horas especiales (10/09) insert_link visibility_off visibility_on …" at bounding box center [561, 248] width 888 height 35
click at [372, 249] on div "Horas especiales" at bounding box center [384, 248] width 43 height 23
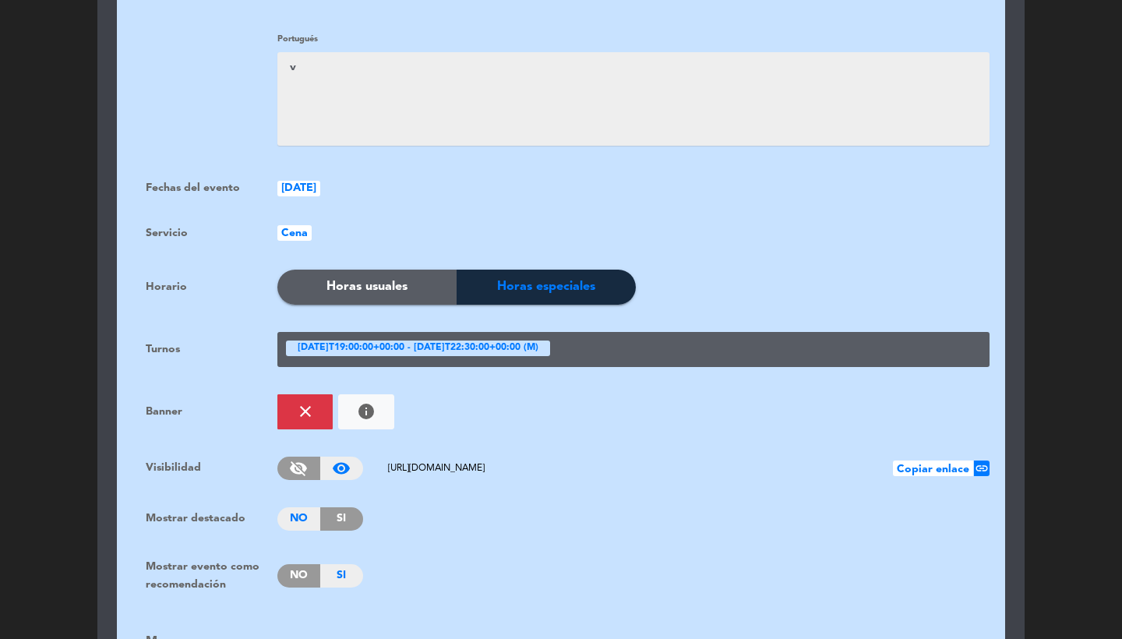
scroll to position [938, 0]
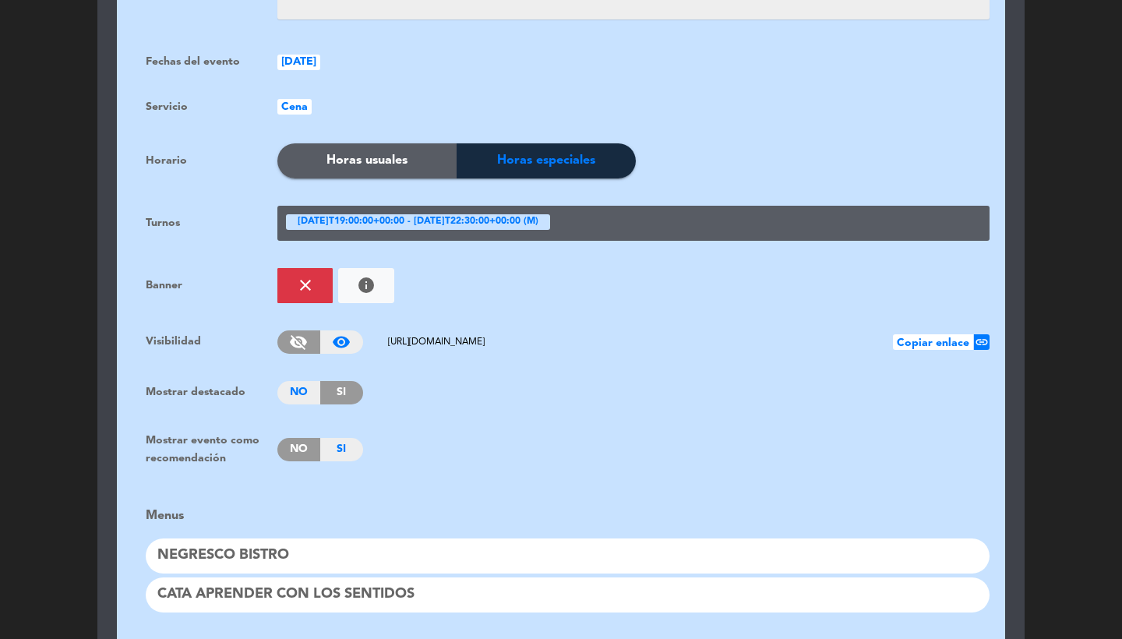
click at [300, 438] on span "No" at bounding box center [298, 449] width 43 height 23
click at [338, 386] on span "Si" at bounding box center [341, 392] width 43 height 23
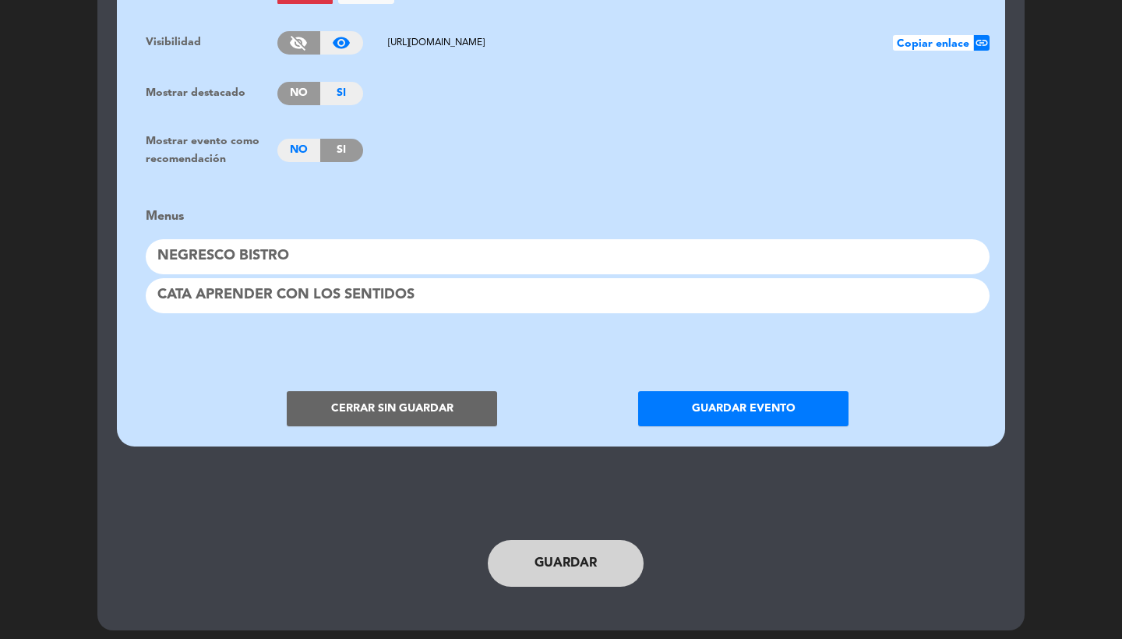
scroll to position [1236, 0]
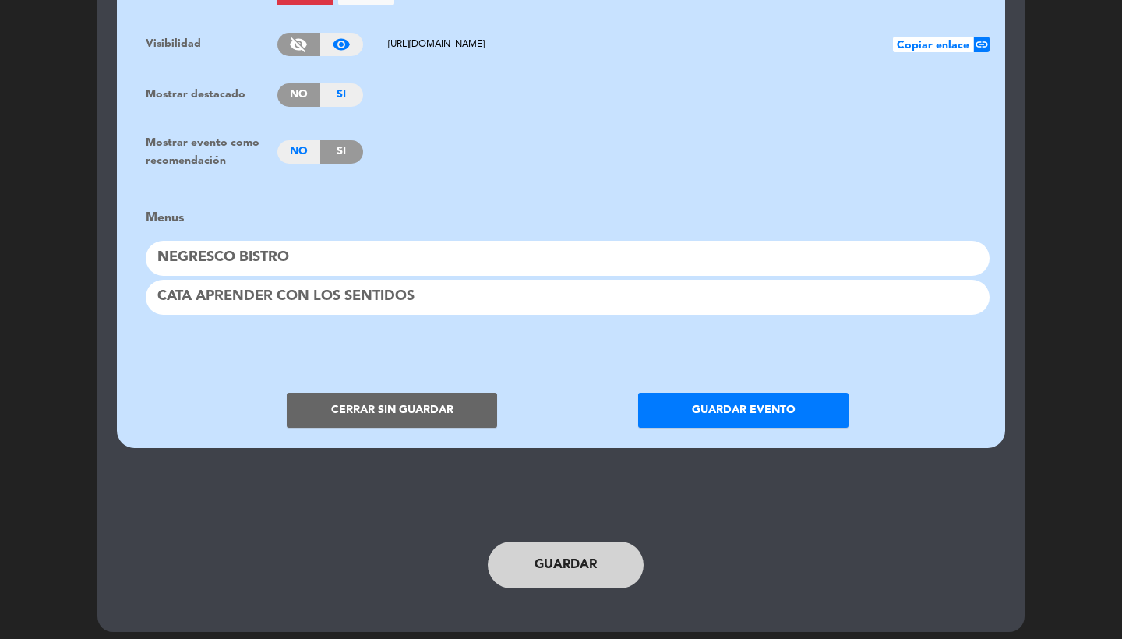
click at [704, 398] on button "Guardar evento" at bounding box center [743, 410] width 210 height 35
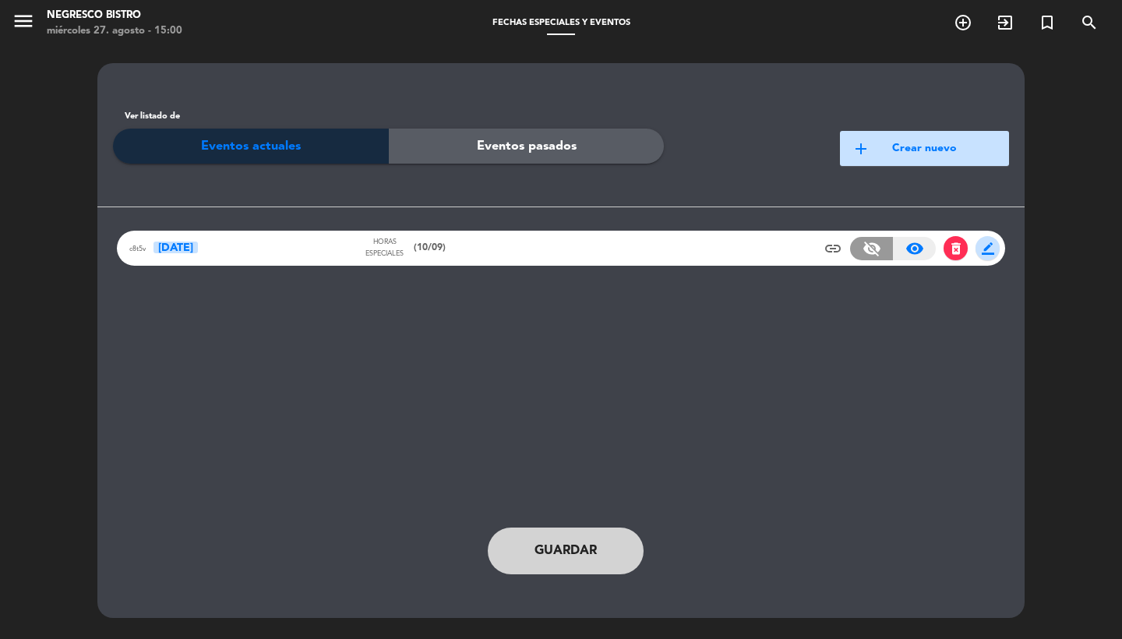
scroll to position [0, 0]
click at [562, 549] on span "Guardar" at bounding box center [565, 551] width 62 height 20
click at [471, 247] on div "c8t5v [DATE] Horas especiales (10/09) insert_link visibility_off visibility_on …" at bounding box center [561, 248] width 888 height 35
click at [441, 256] on div "Horas especiales (10/09)" at bounding box center [404, 248] width 83 height 23
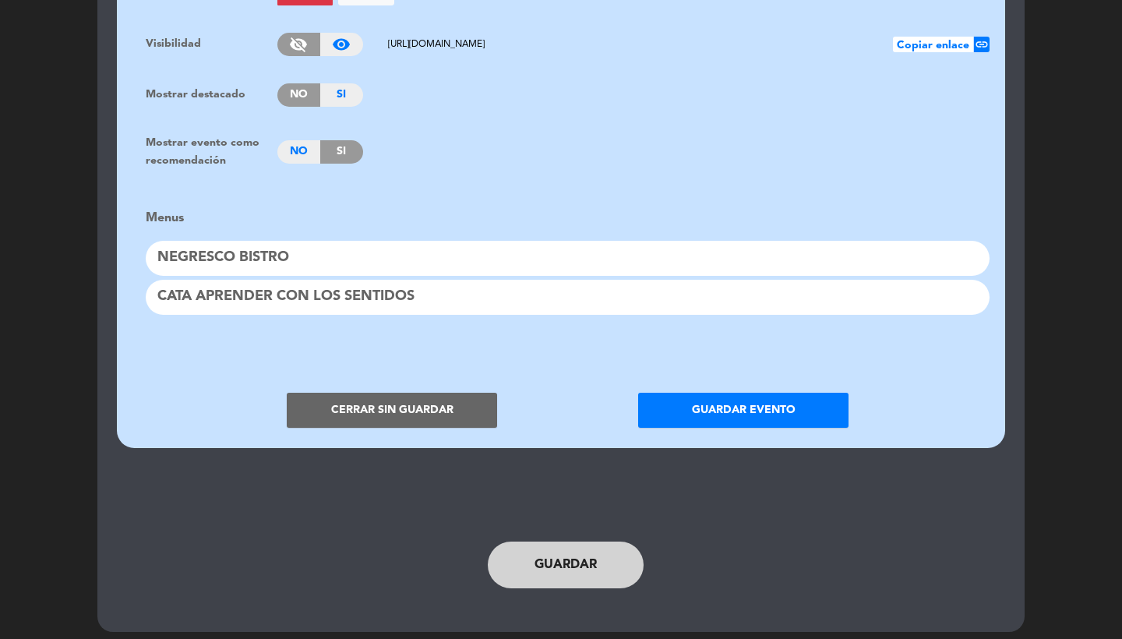
click at [386, 280] on div "CATA APRENDER CON LOS SENTIDOS" at bounding box center [568, 297] width 844 height 35
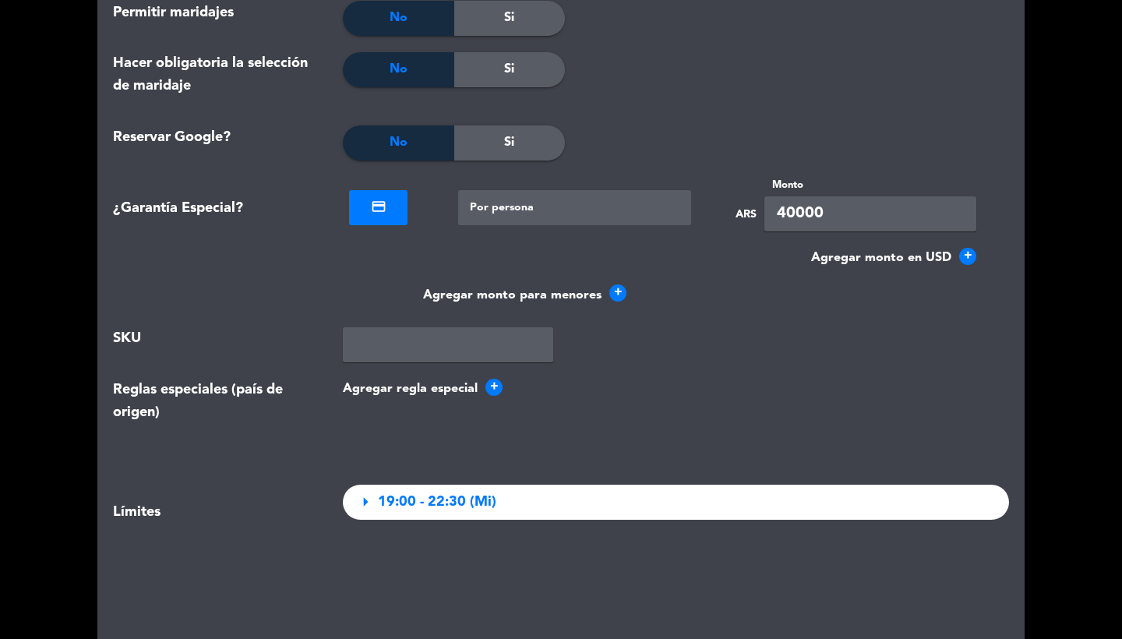
scroll to position [1788, 0]
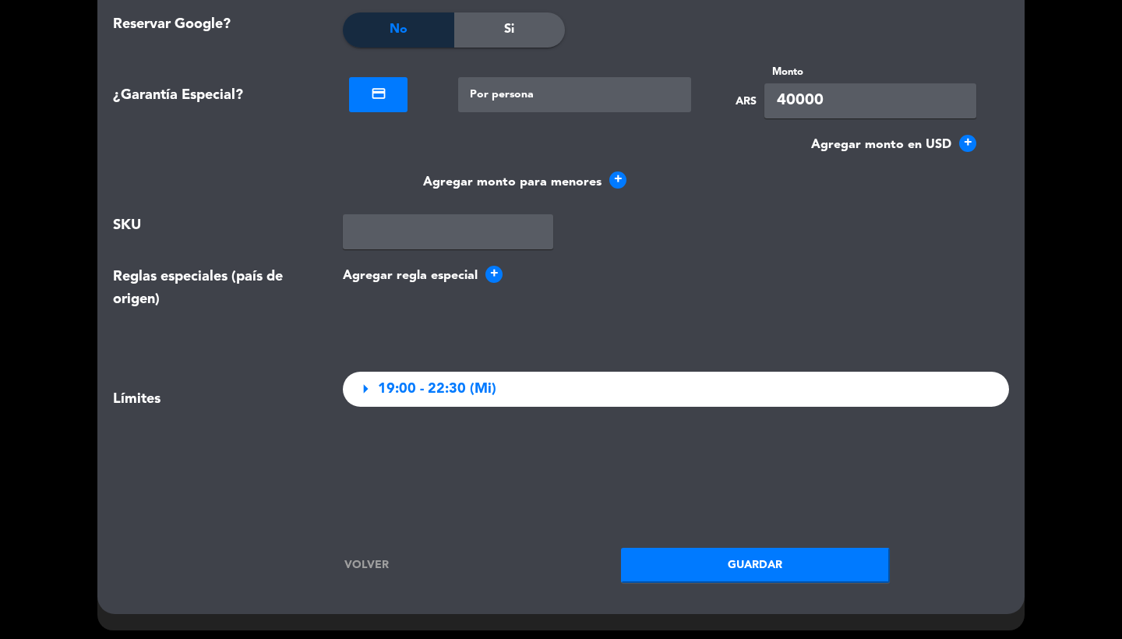
click at [454, 382] on span "19:00 - 22:30 (Mi)" at bounding box center [437, 389] width 118 height 23
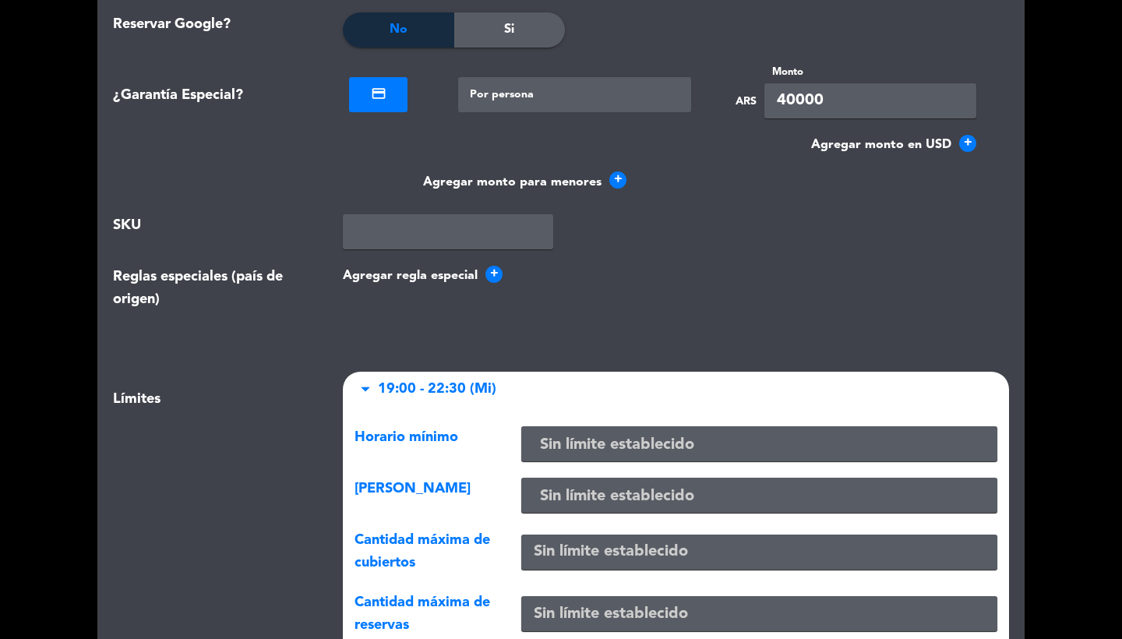
click at [583, 484] on input "text" at bounding box center [759, 497] width 464 height 26
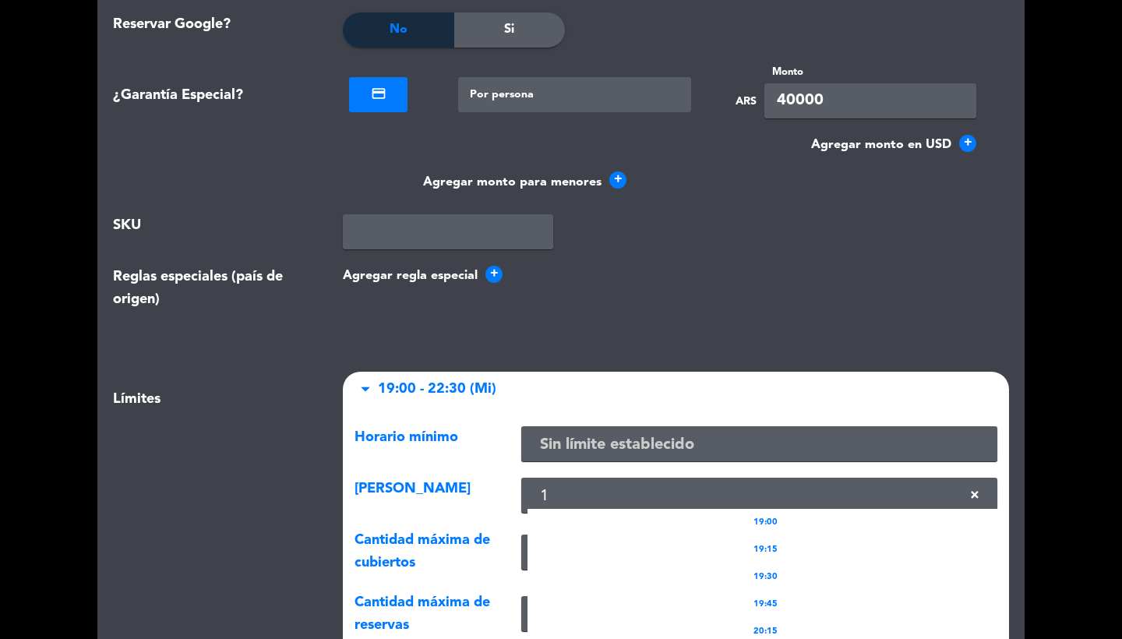
type input "19"
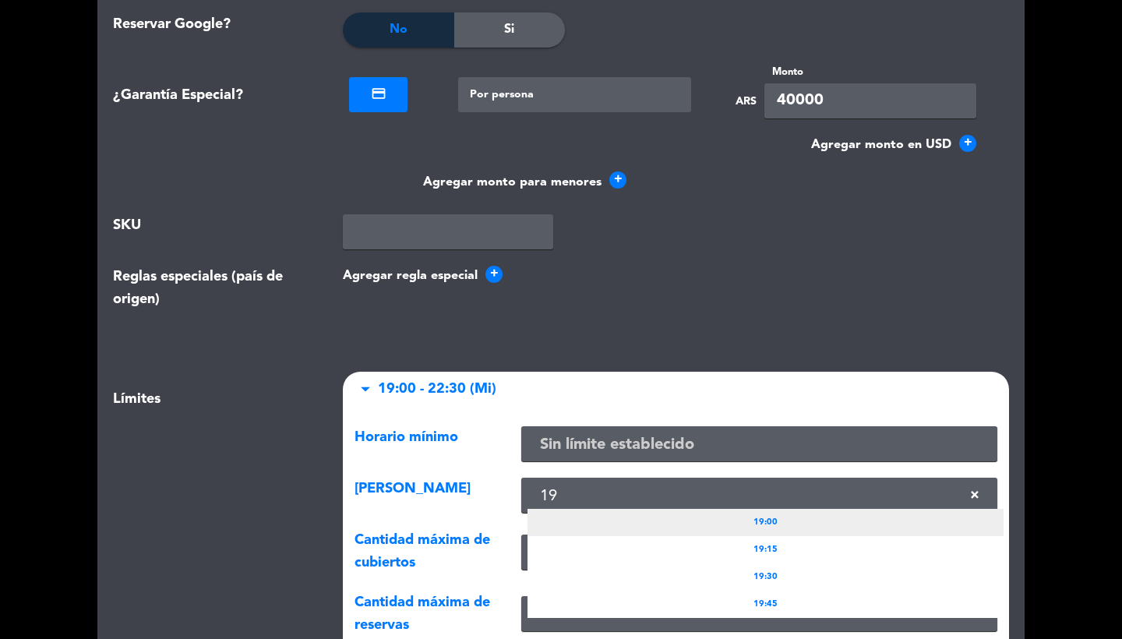
click at [679, 512] on div "19:00" at bounding box center [765, 522] width 476 height 27
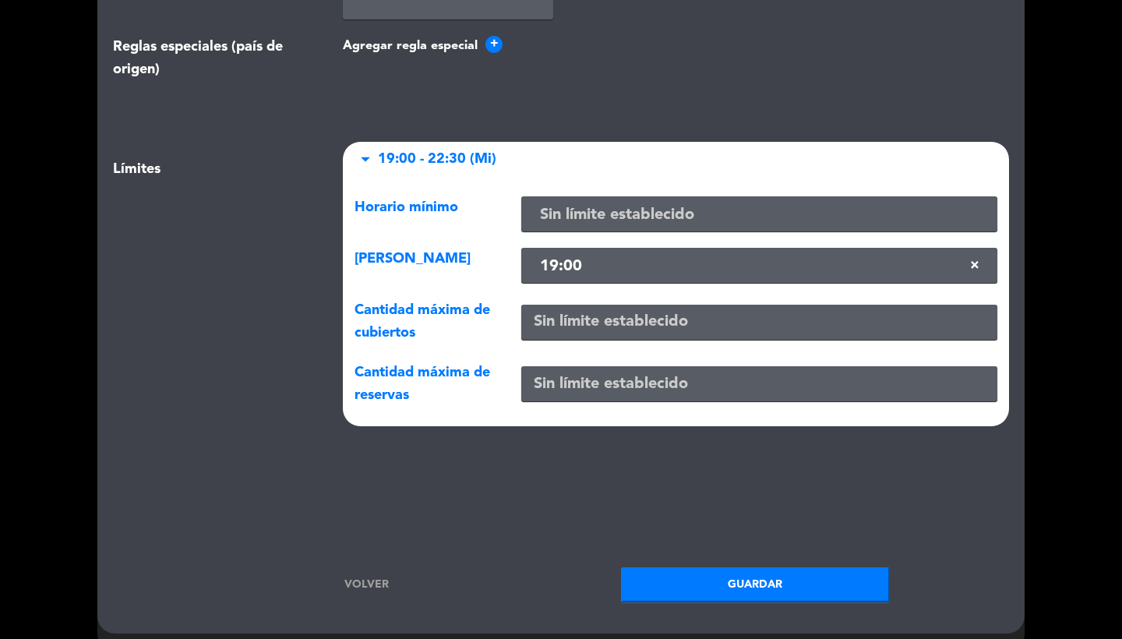
scroll to position [2037, 0]
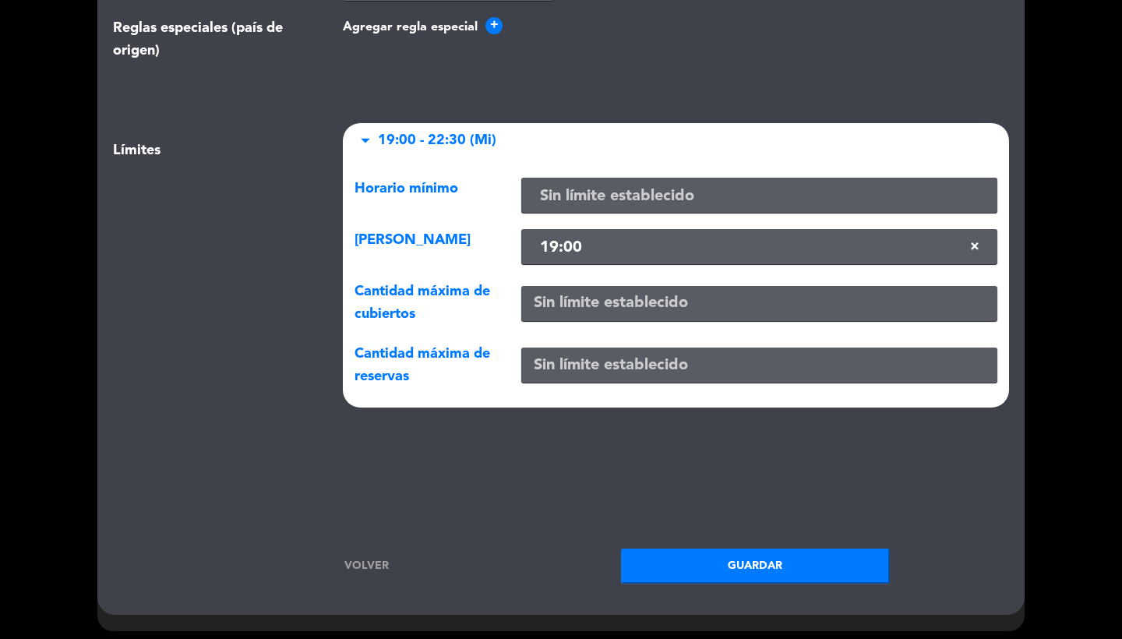
click at [533, 314] on div at bounding box center [759, 303] width 499 height 46
click at [534, 305] on input "number" at bounding box center [759, 303] width 476 height 35
type input "25"
click at [693, 552] on button "Guardar" at bounding box center [755, 566] width 269 height 35
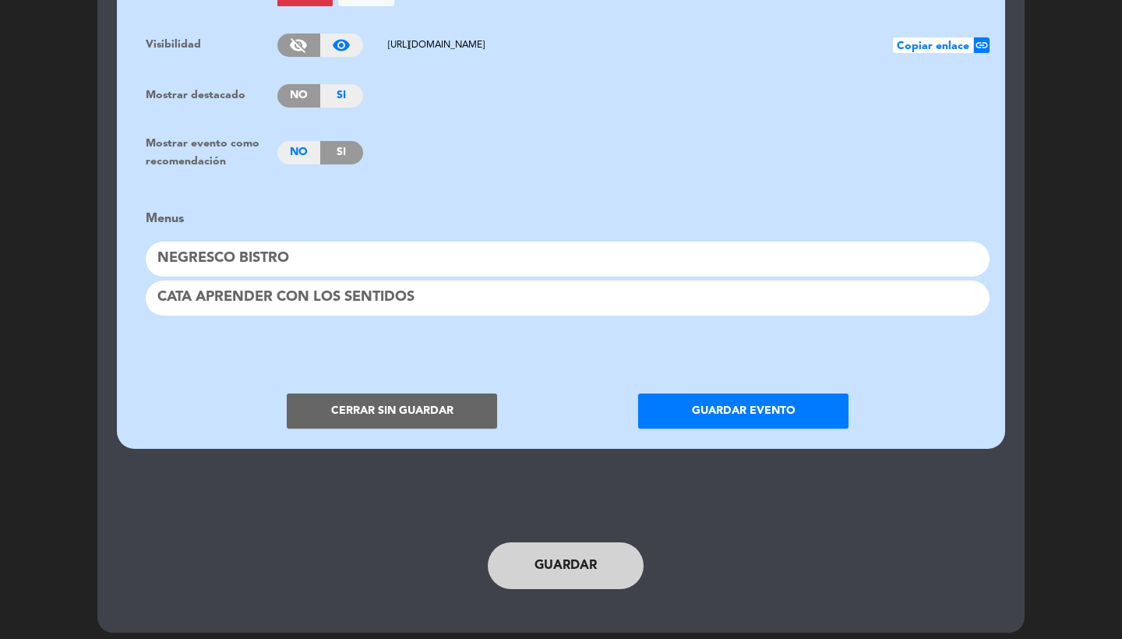
click at [280, 291] on div "CATA APRENDER CON LOS SENTIDOS" at bounding box center [568, 297] width 844 height 35
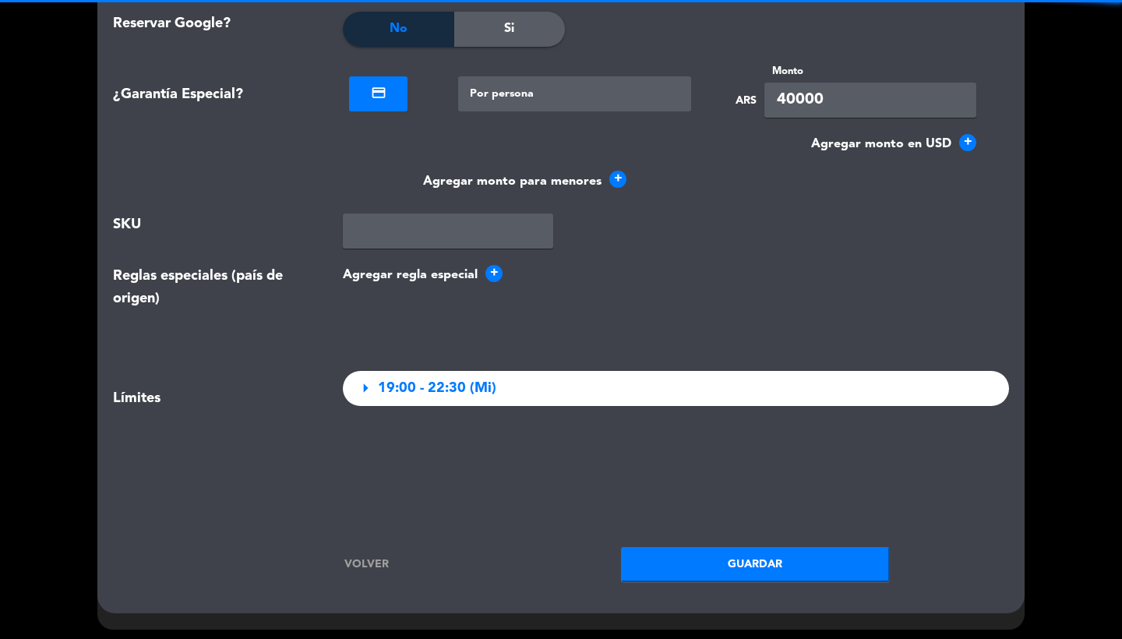
scroll to position [1788, 0]
click at [364, 560] on link "Volver" at bounding box center [366, 565] width 269 height 18
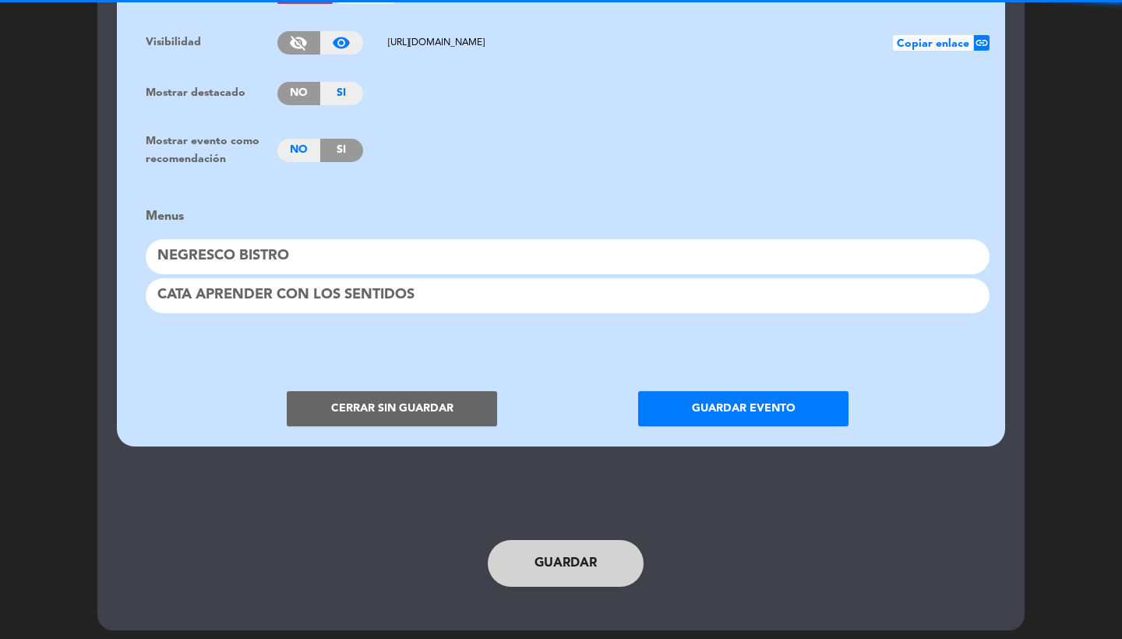
scroll to position [1236, 0]
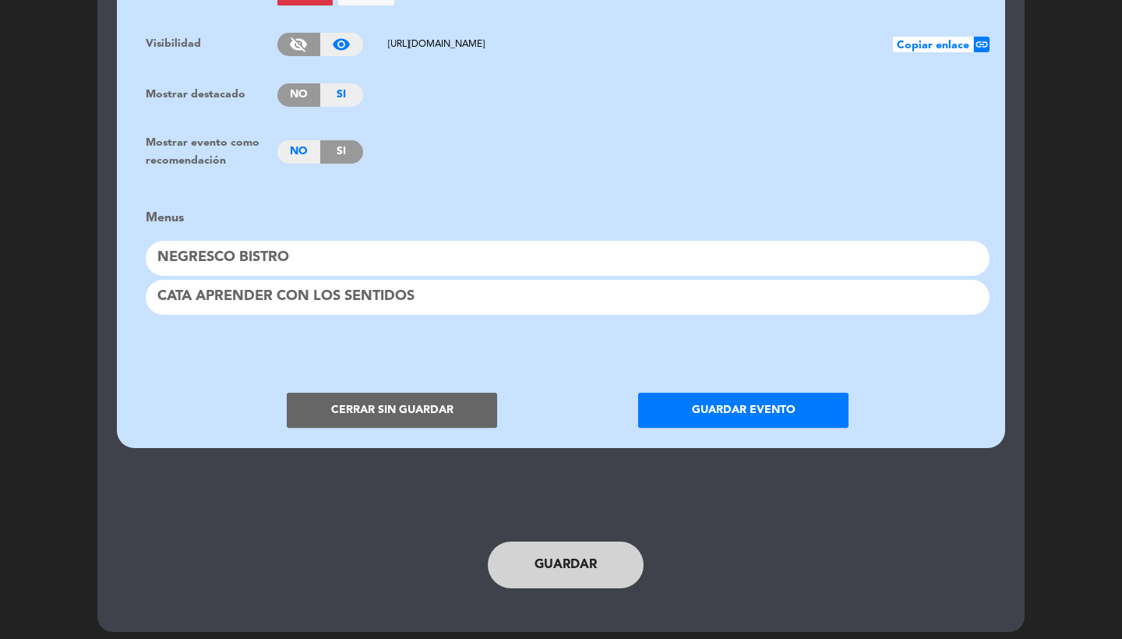
click at [300, 241] on div "NEGRESCO BISTRO" at bounding box center [568, 258] width 844 height 35
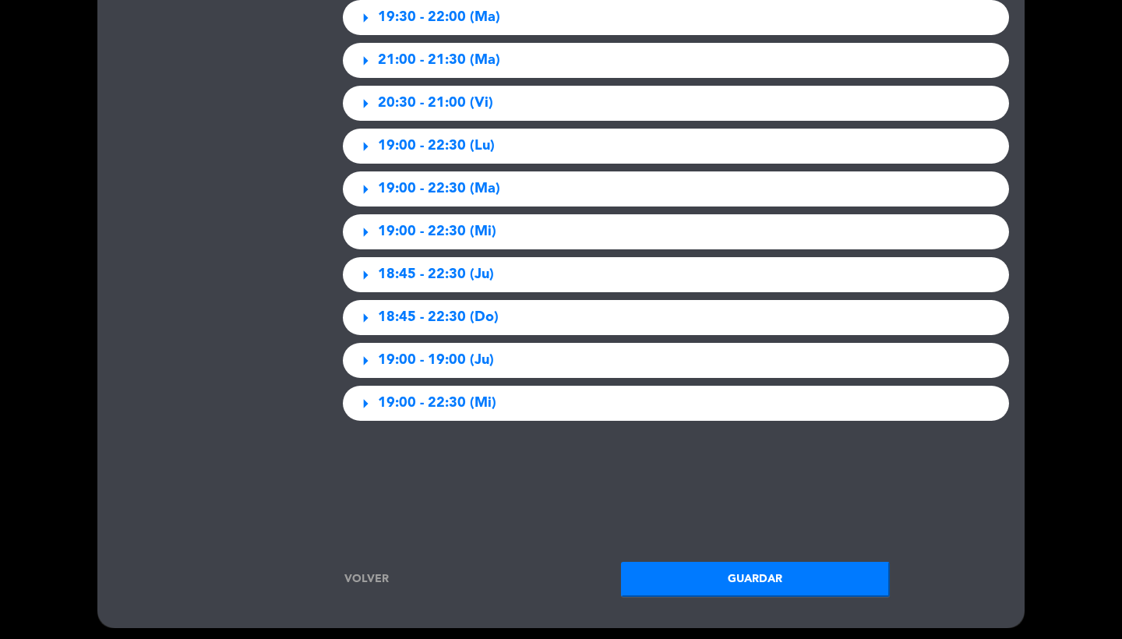
scroll to position [2954, 0]
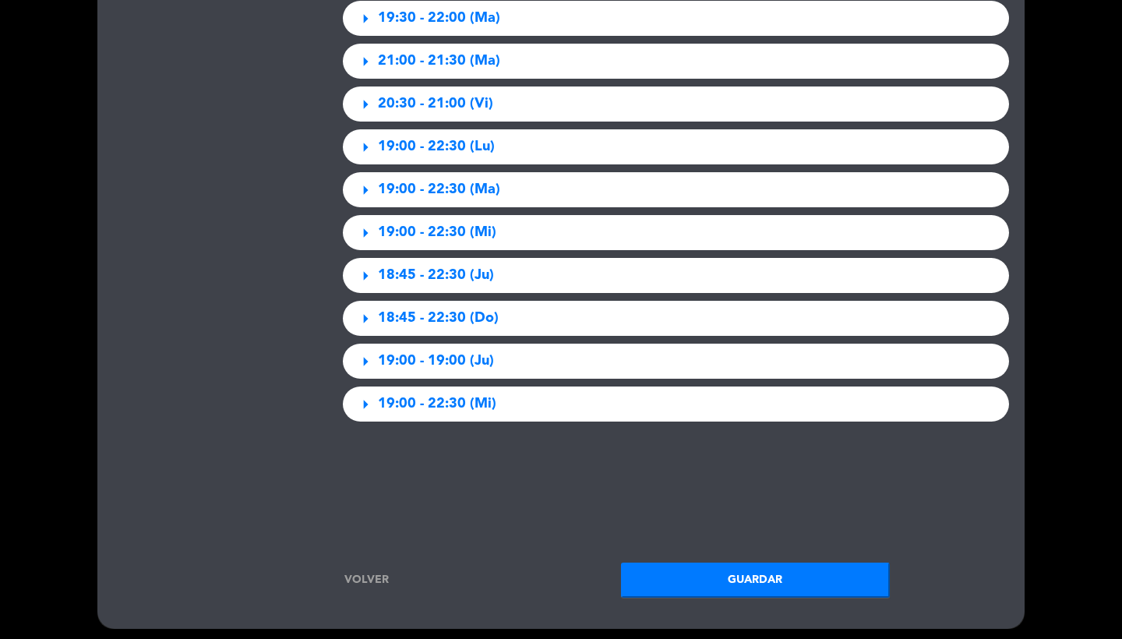
click at [460, 397] on span "19:00 - 22:30 (Mi)" at bounding box center [437, 404] width 118 height 23
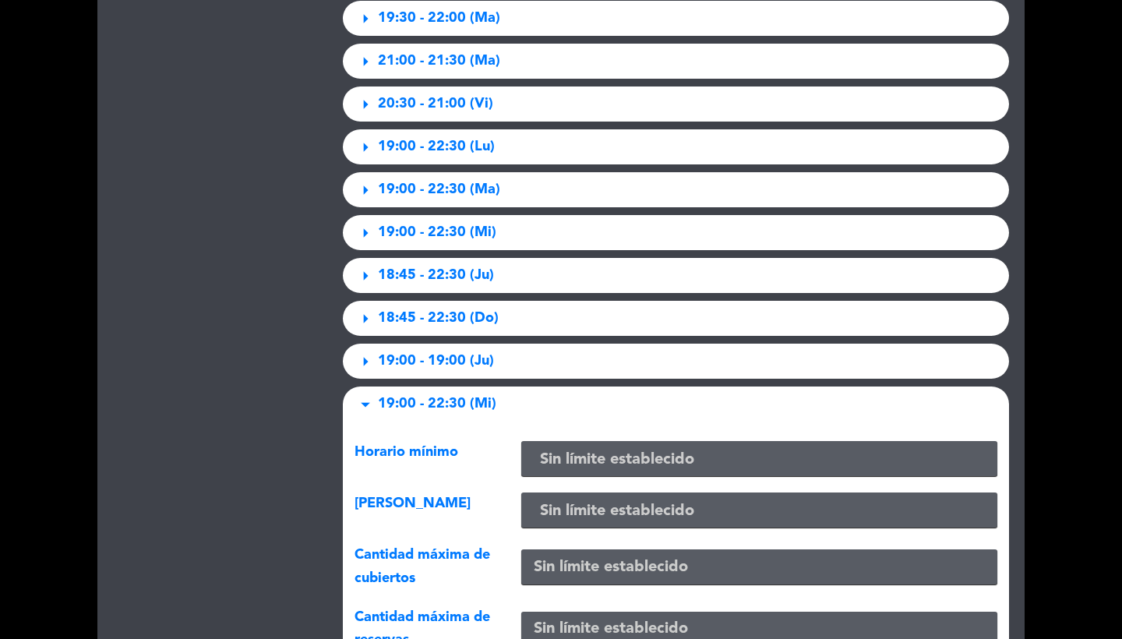
click at [552, 460] on input "text" at bounding box center [759, 460] width 464 height 26
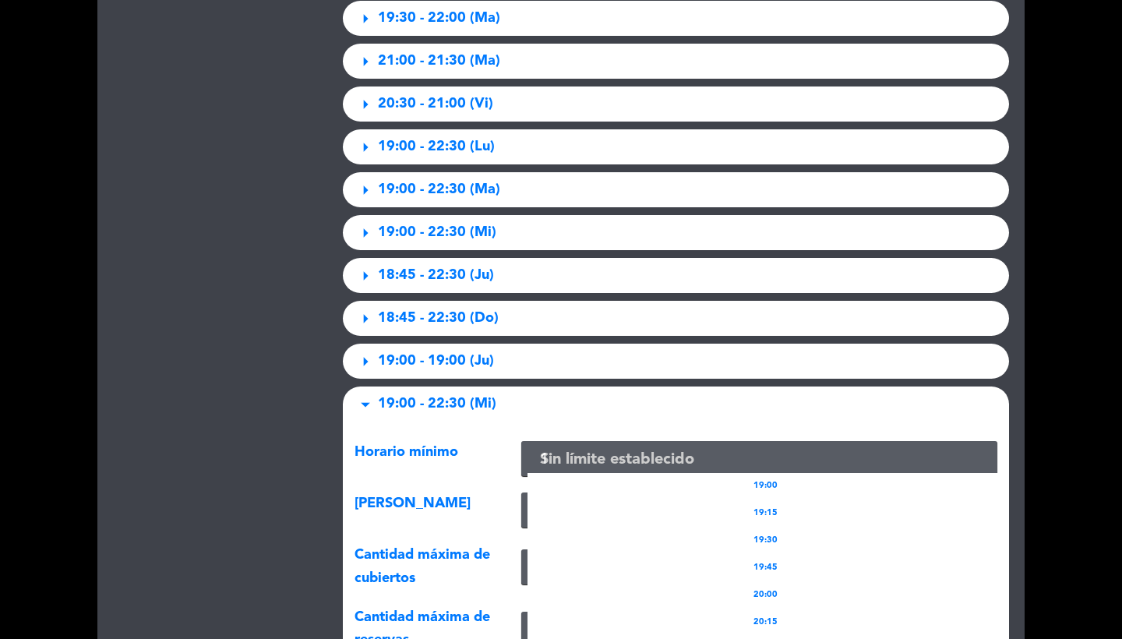
type input "19"
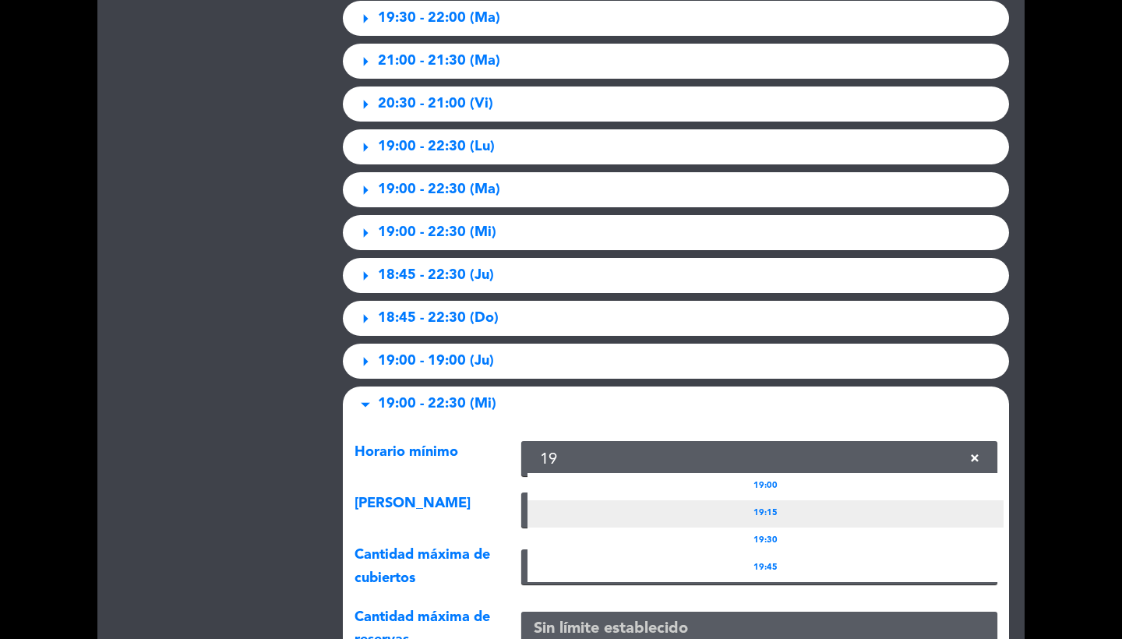
click at [634, 508] on div "19:15" at bounding box center [765, 513] width 476 height 27
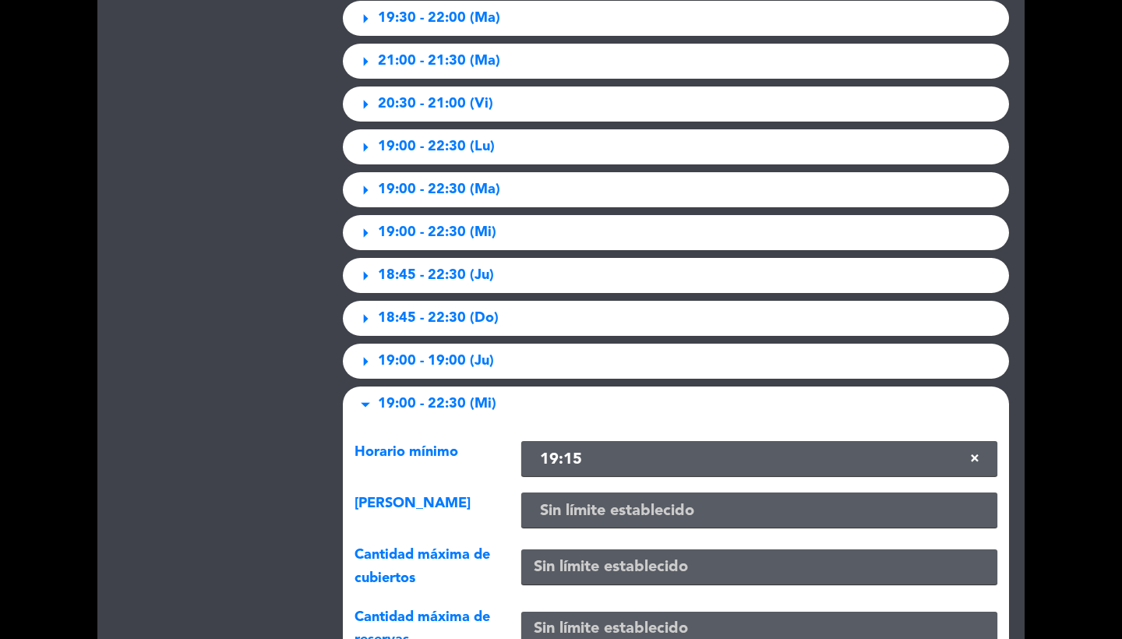
click at [302, 474] on div "Límites" at bounding box center [216, 168] width 230 height 1021
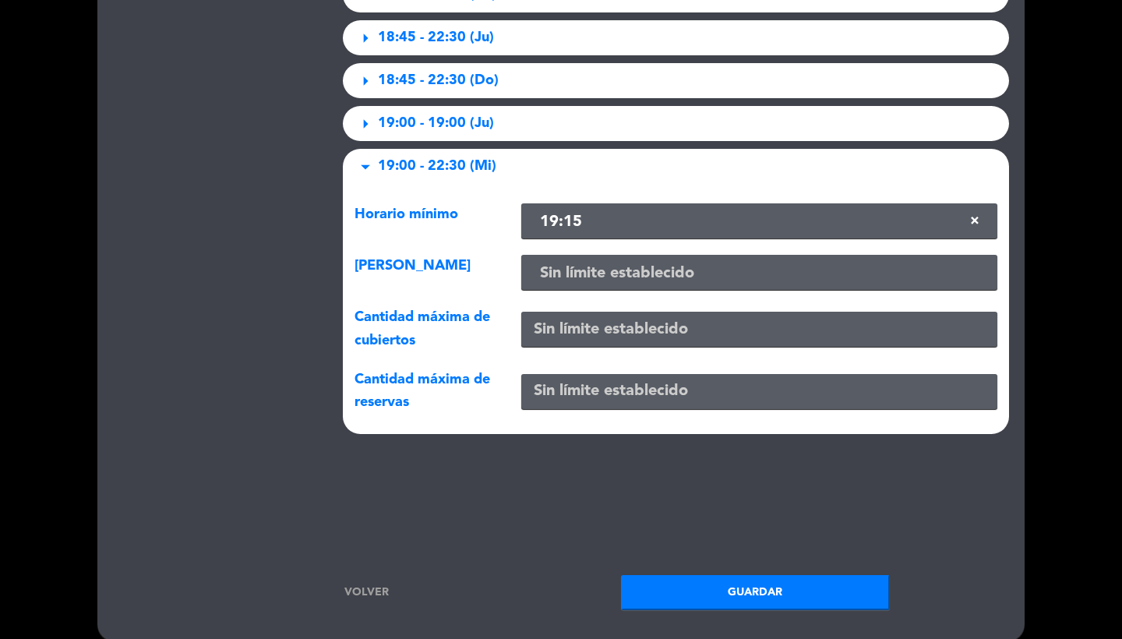
click at [718, 586] on button "Guardar" at bounding box center [755, 592] width 269 height 35
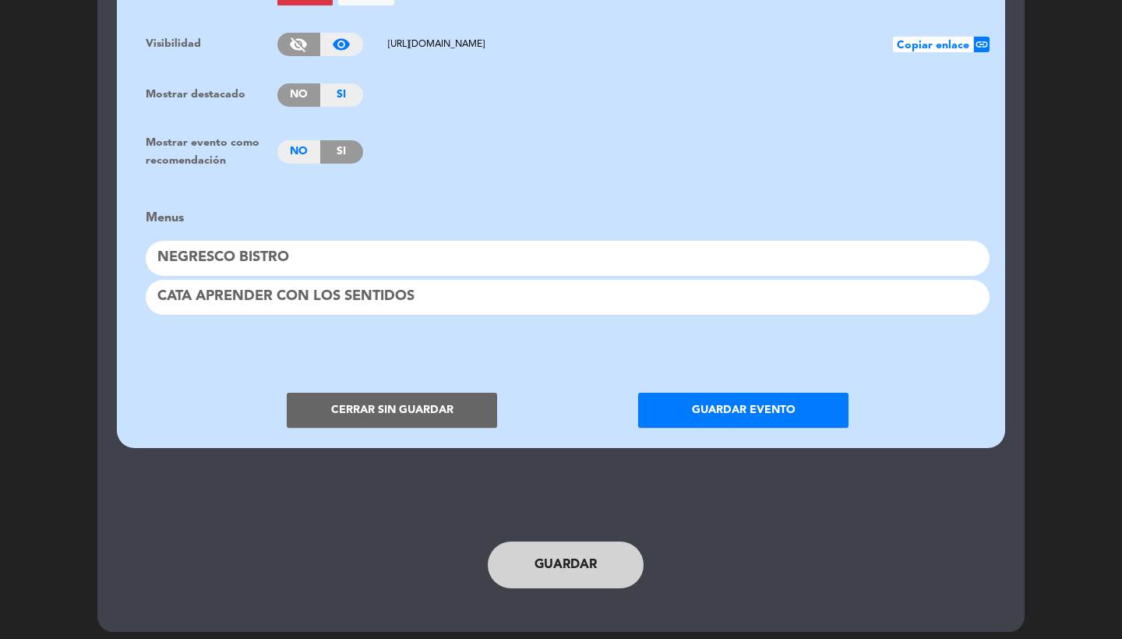
scroll to position [1235, 0]
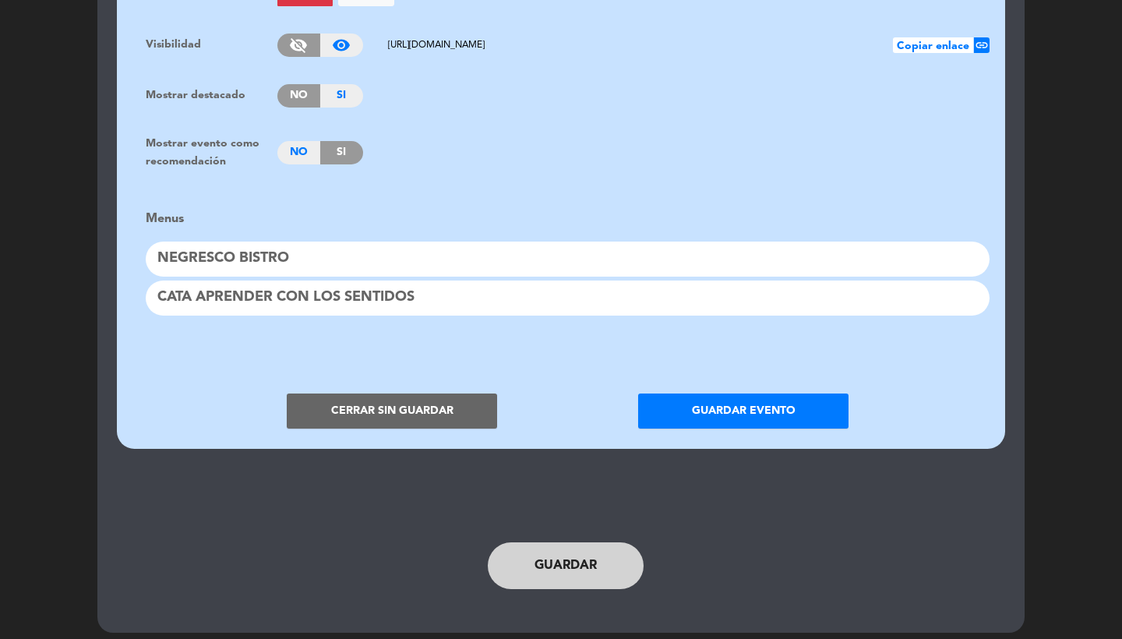
drag, startPoint x: 682, startPoint y: 35, endPoint x: 320, endPoint y: 42, distance: 361.6
click at [320, 42] on div "visibility_off visibility_on [URL][DOMAIN_NAME] Copiar enlace link" at bounding box center [633, 45] width 712 height 23
click at [411, 393] on button "Cerrar sin guardar" at bounding box center [392, 410] width 210 height 35
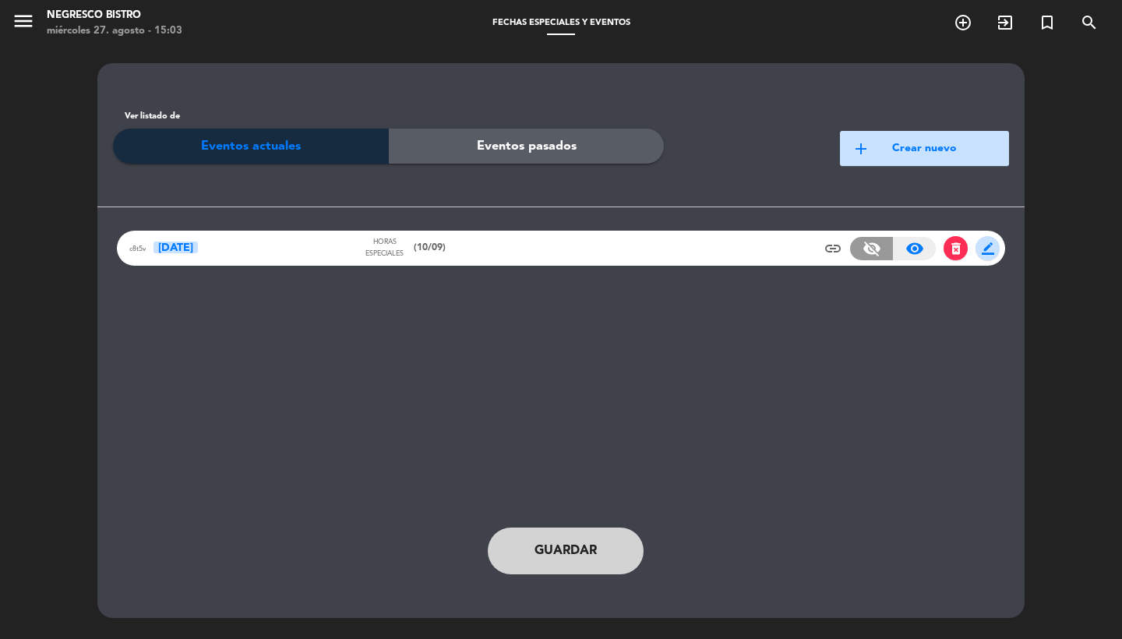
click at [34, 31] on icon "menu" at bounding box center [23, 20] width 23 height 23
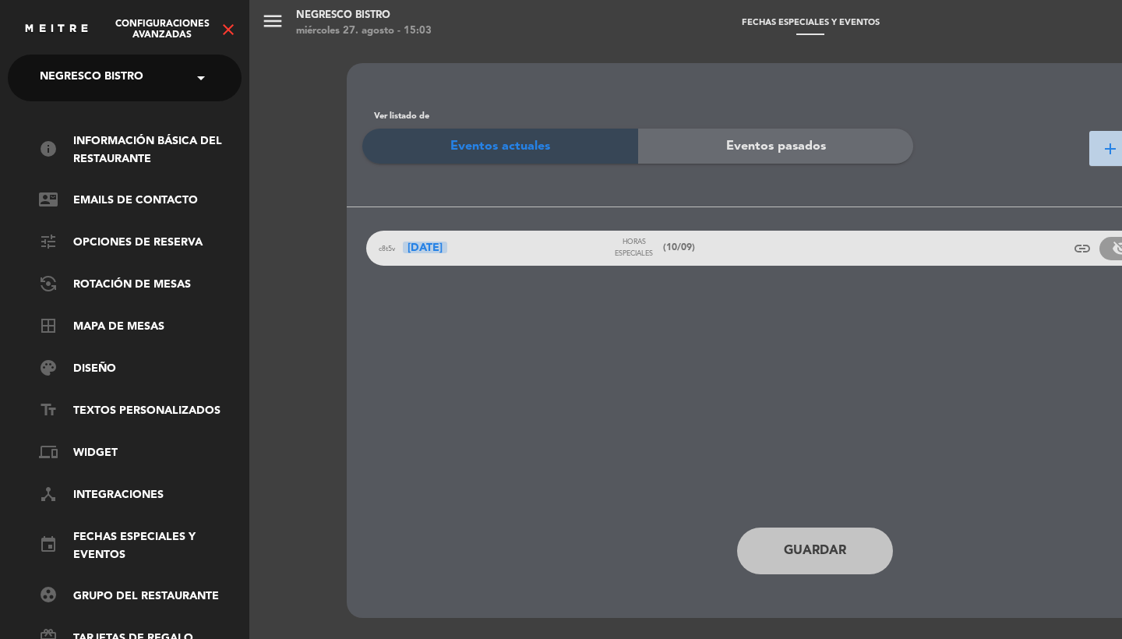
scroll to position [-2, 0]
click at [90, 91] on span "Negresco Bistro" at bounding box center [92, 78] width 104 height 33
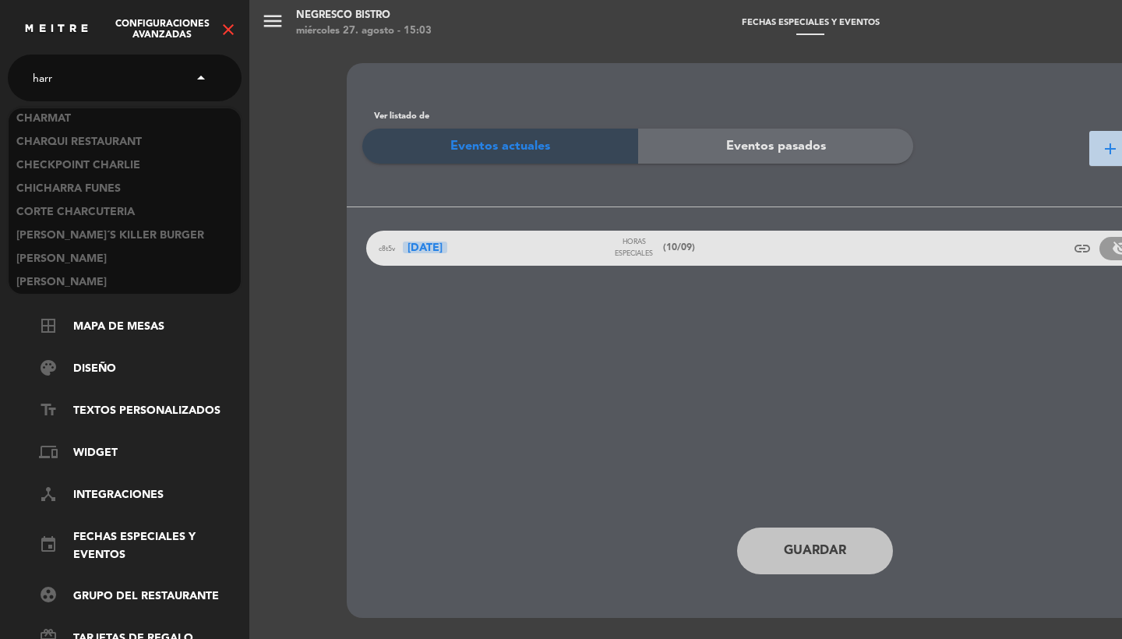
scroll to position [0, 0]
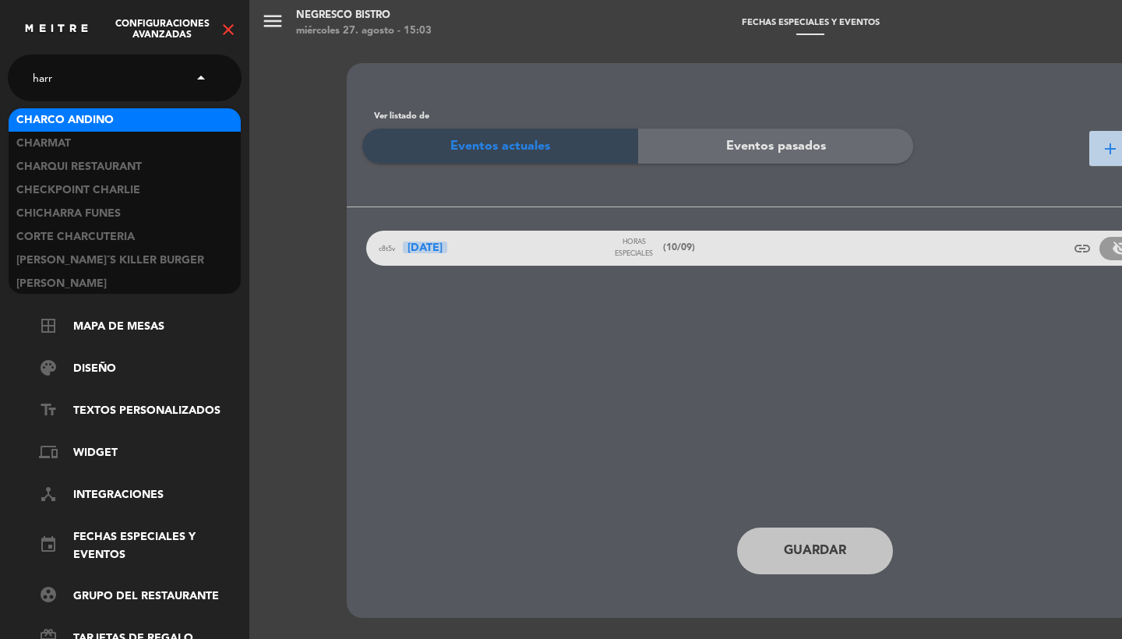
type input "[PERSON_NAME]"
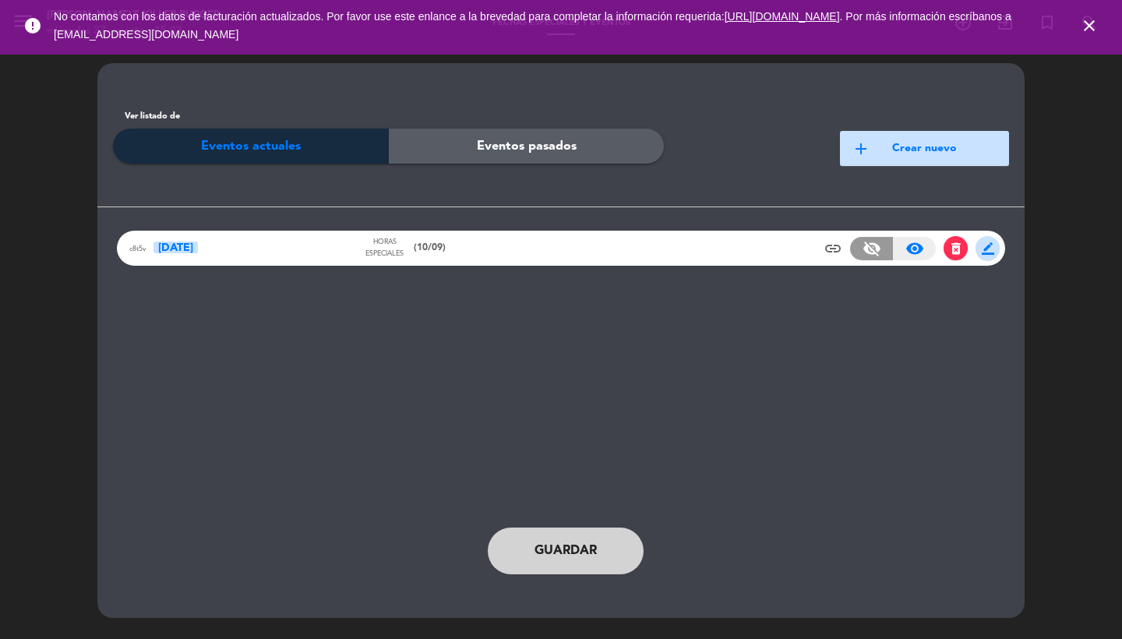
click at [1087, 23] on icon "close" at bounding box center [1089, 25] width 19 height 19
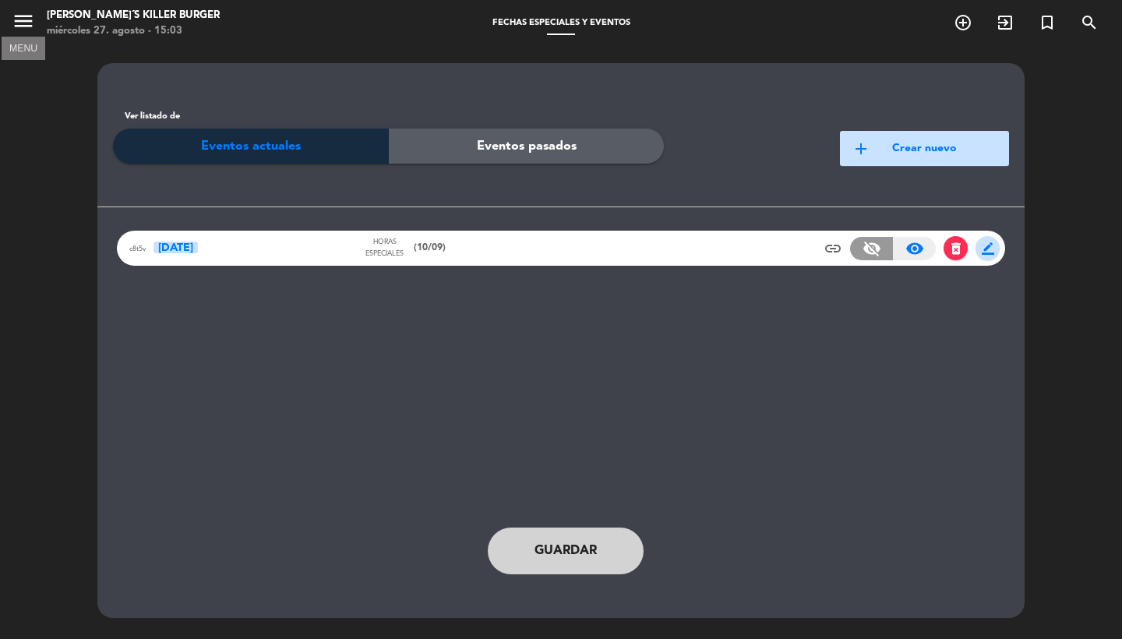
click at [23, 18] on icon "menu" at bounding box center [23, 20] width 23 height 23
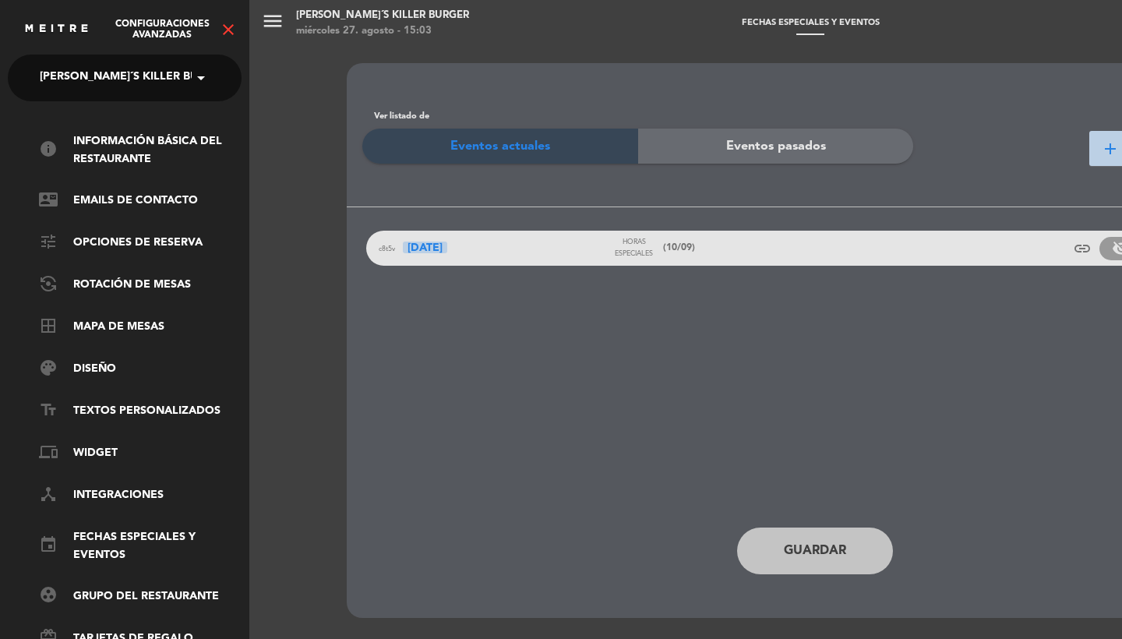
click at [235, 37] on icon "close" at bounding box center [228, 29] width 19 height 19
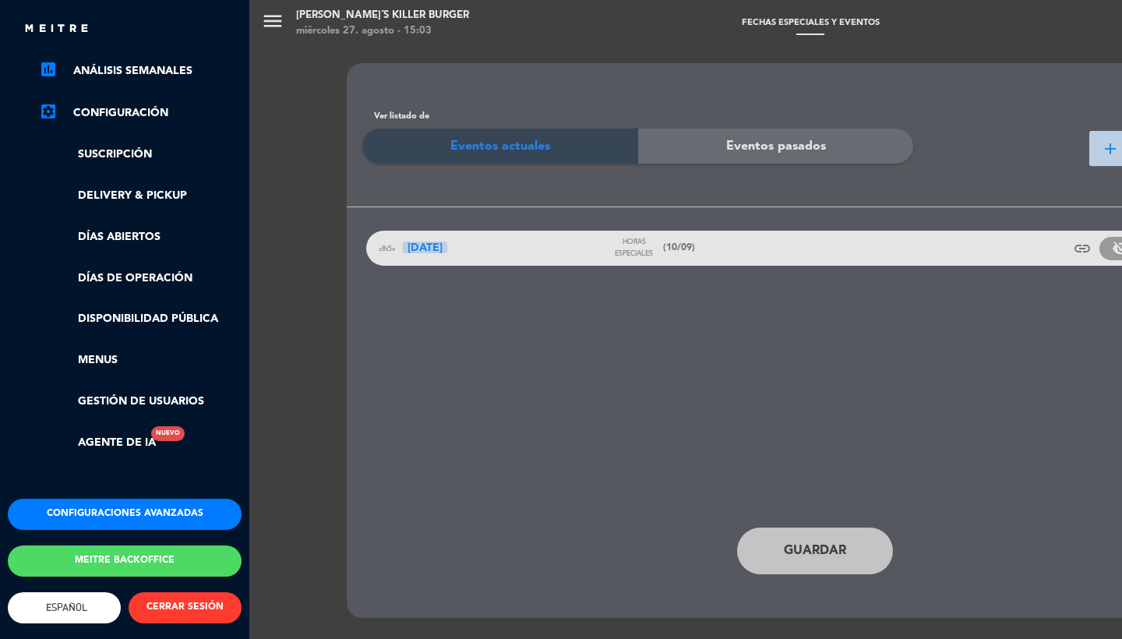
click at [111, 501] on button "Configuraciones avanzadas" at bounding box center [125, 514] width 234 height 31
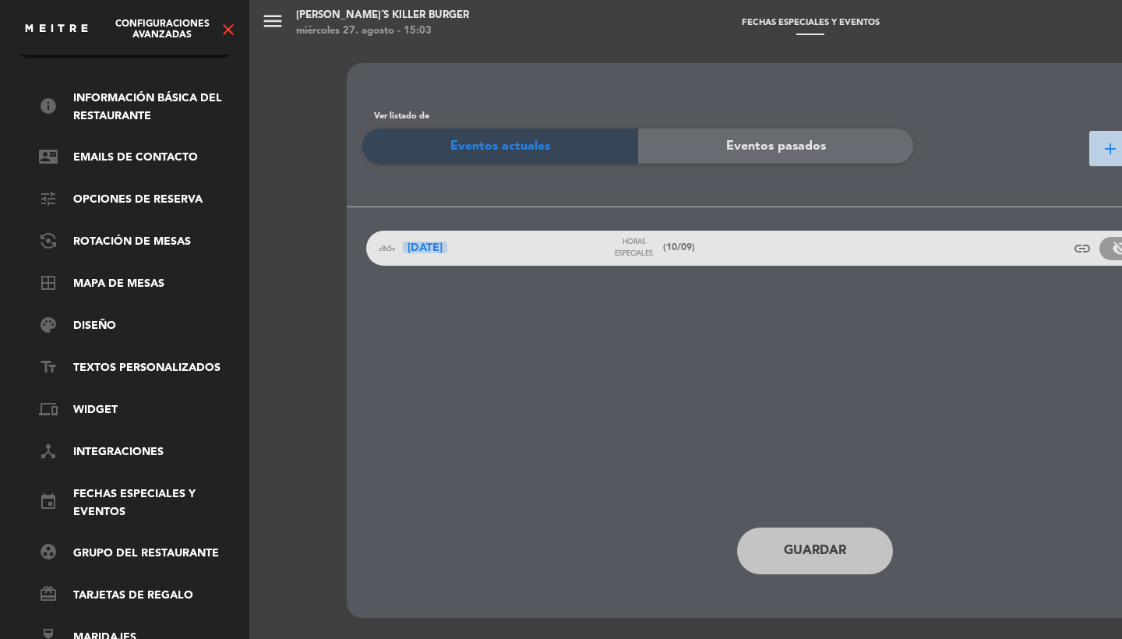
scroll to position [53, 0]
click at [136, 275] on link "border_all Mapa de mesas" at bounding box center [140, 284] width 203 height 19
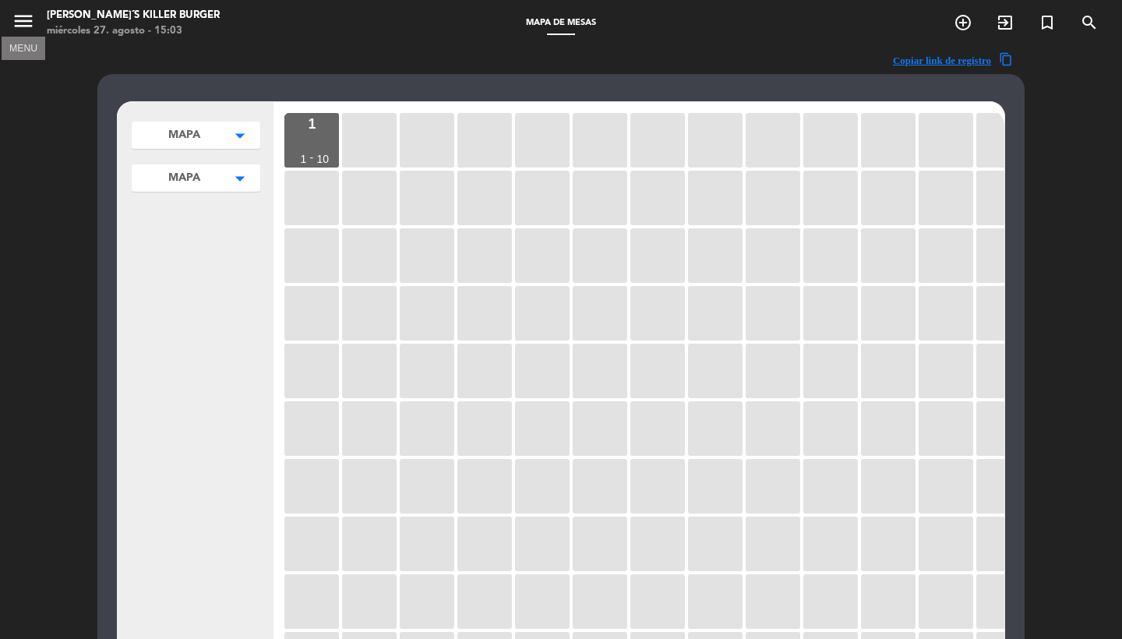
click at [21, 23] on icon "menu" at bounding box center [23, 20] width 23 height 23
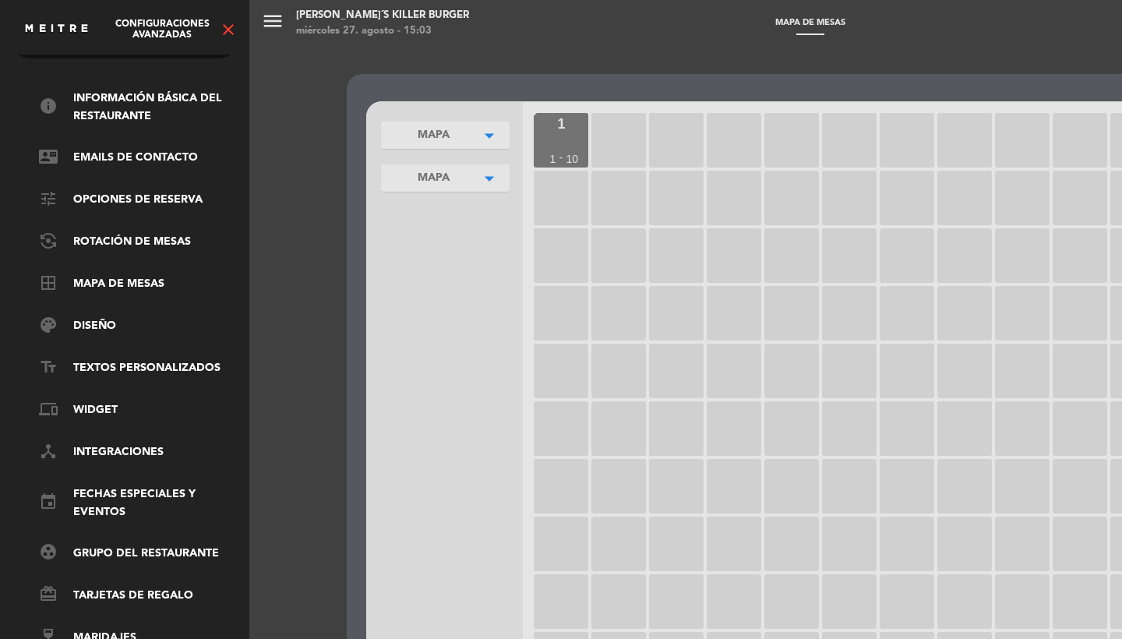
click at [232, 23] on icon "close" at bounding box center [228, 29] width 19 height 19
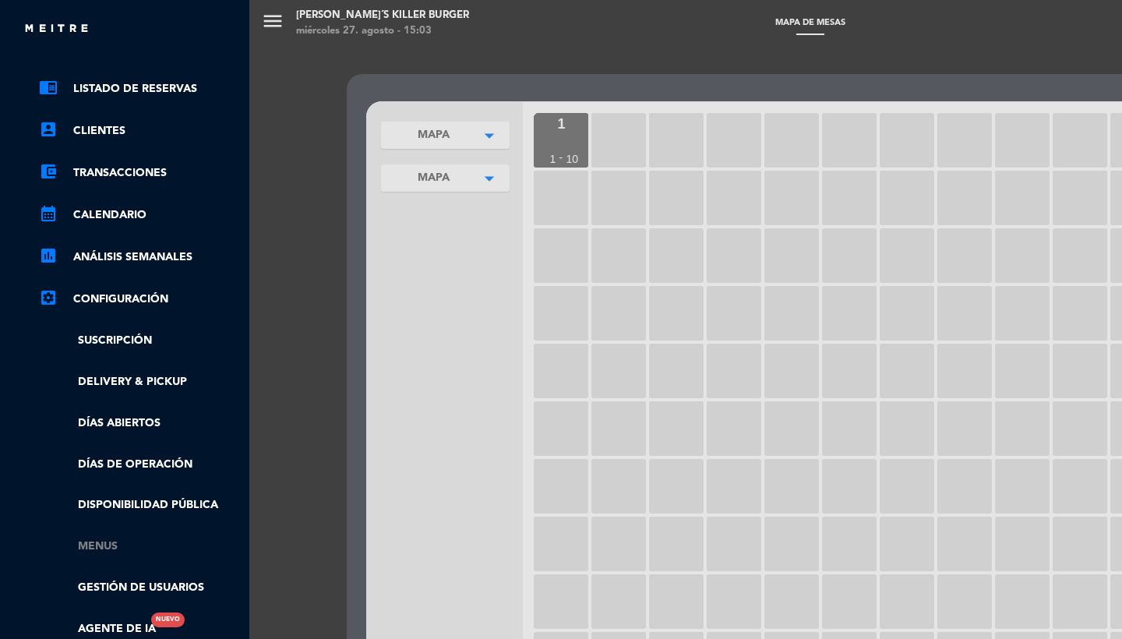
click at [108, 544] on link "Menus" at bounding box center [140, 547] width 203 height 18
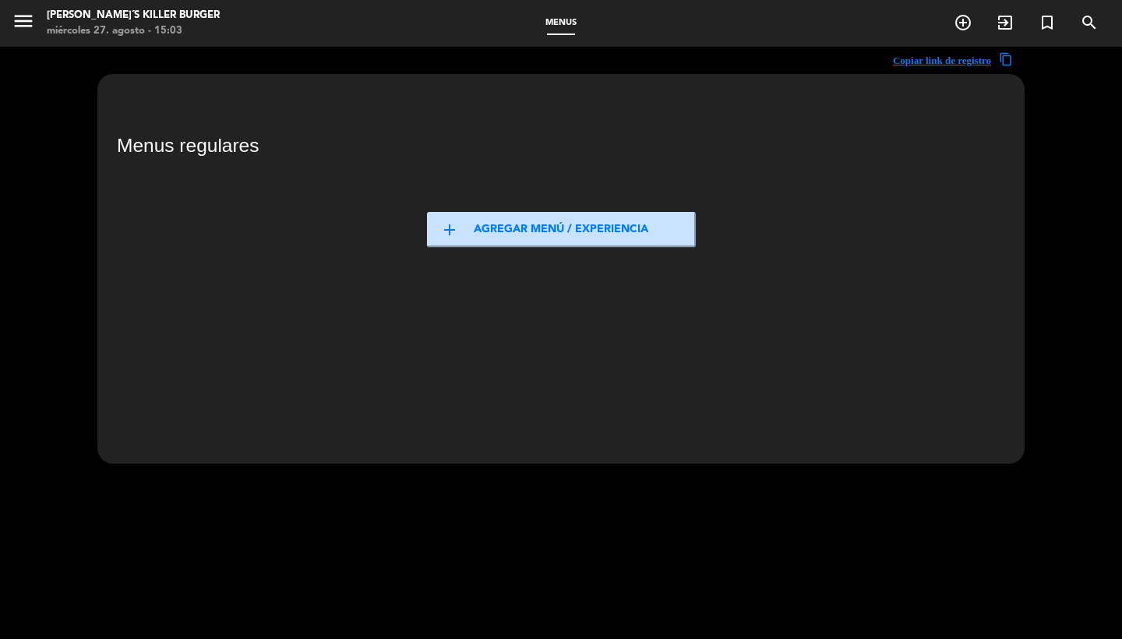
click at [510, 216] on button "add Agregar menú / experiencia" at bounding box center [561, 229] width 269 height 35
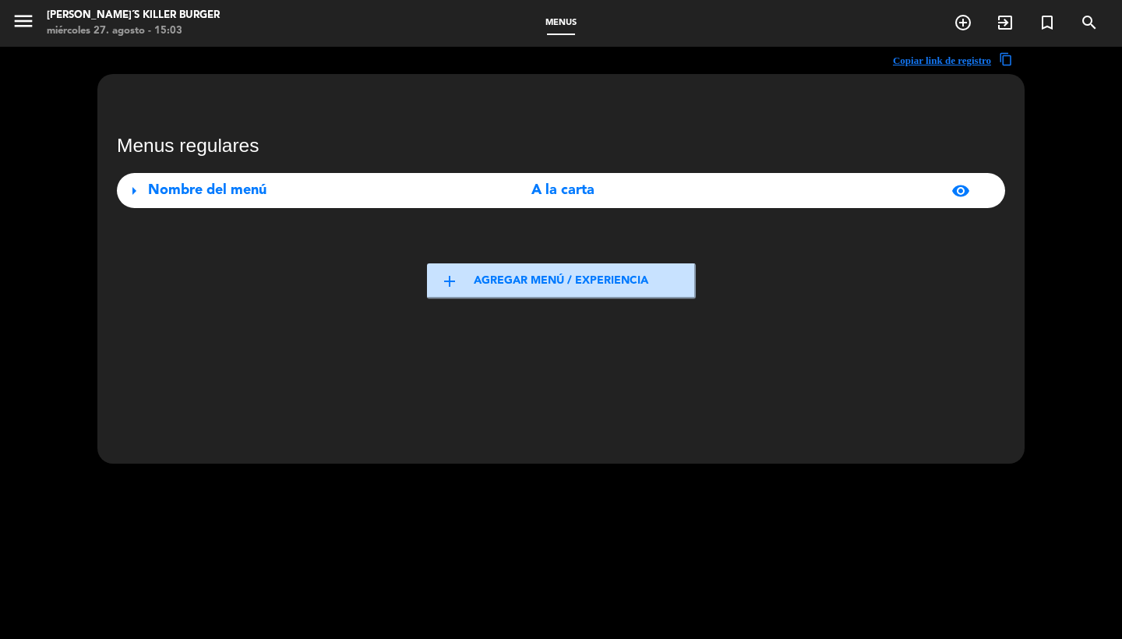
click at [381, 196] on div "Nombre del menú" at bounding box center [286, 190] width 277 height 23
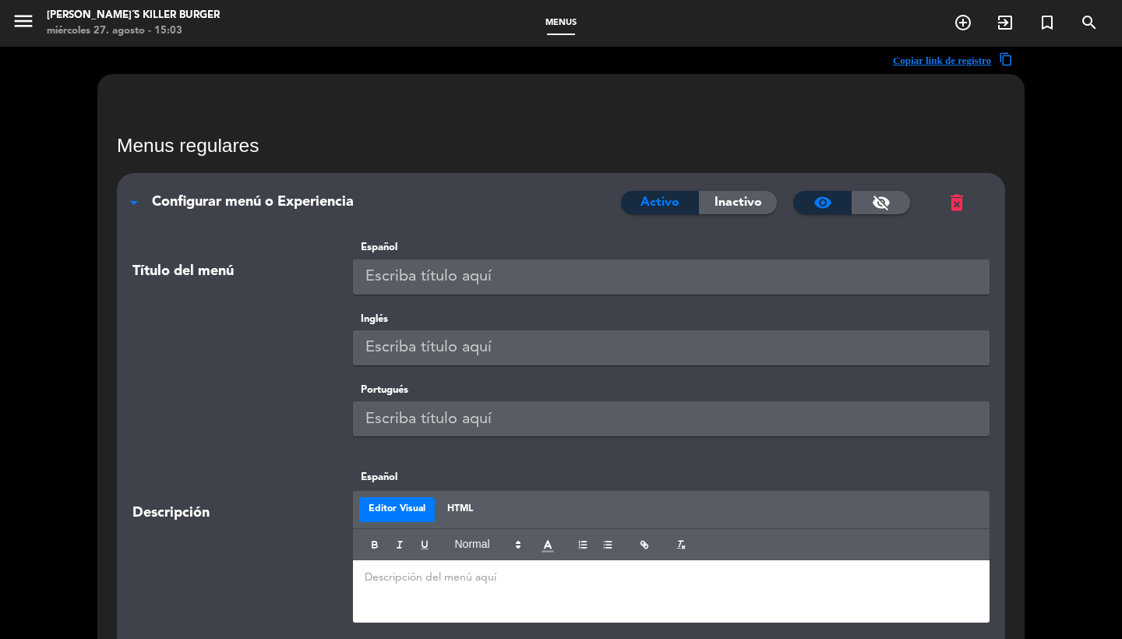
click at [443, 279] on input "text" at bounding box center [671, 276] width 637 height 35
click at [16, 23] on icon "menu" at bounding box center [23, 20] width 23 height 23
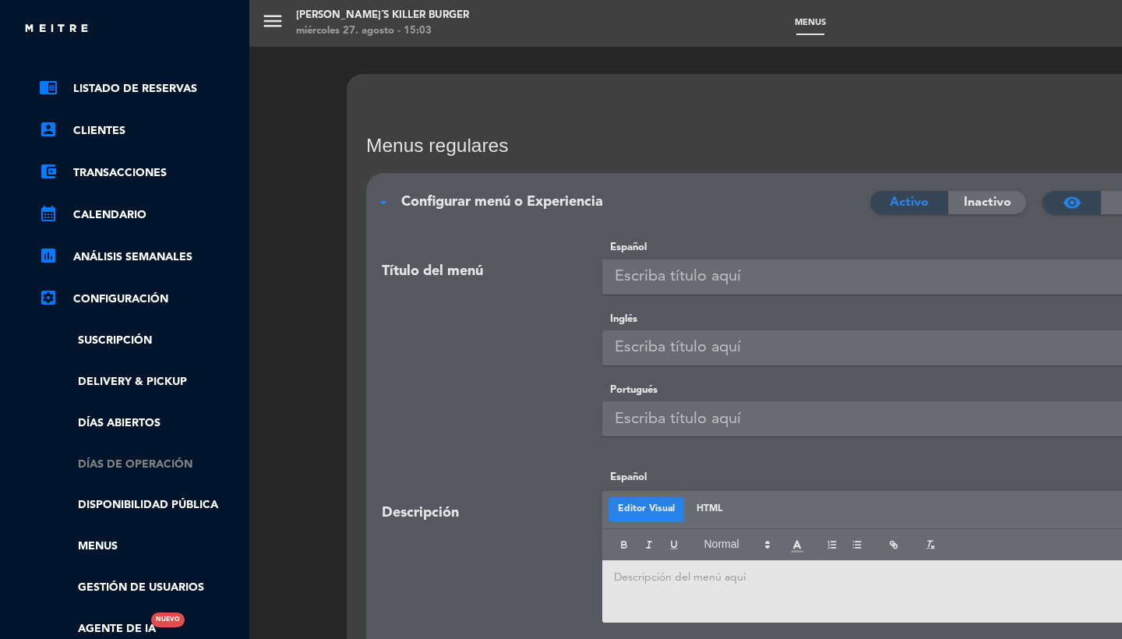
click at [103, 460] on link "Días de Operación" at bounding box center [140, 465] width 203 height 18
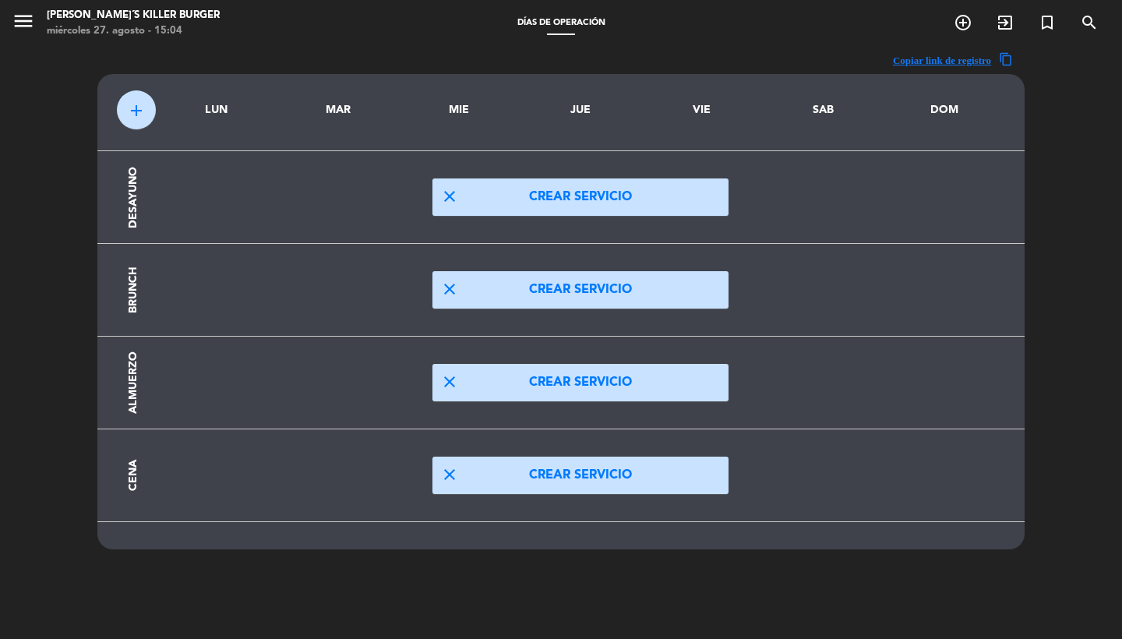
click at [474, 481] on button "close Crear servicio" at bounding box center [580, 475] width 296 height 37
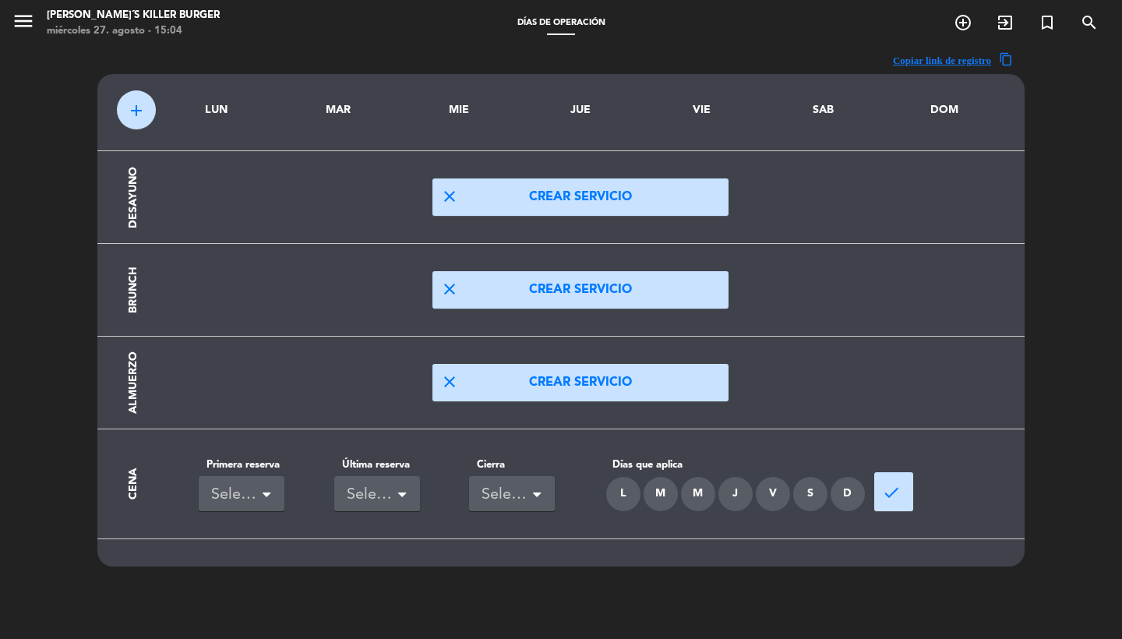
click at [631, 492] on div "L" at bounding box center [623, 494] width 34 height 34
click at [650, 489] on div "M" at bounding box center [661, 494] width 34 height 34
click at [694, 489] on div "M" at bounding box center [698, 494] width 34 height 34
click at [743, 489] on div "J" at bounding box center [735, 494] width 34 height 34
click at [850, 494] on div "D" at bounding box center [848, 494] width 34 height 34
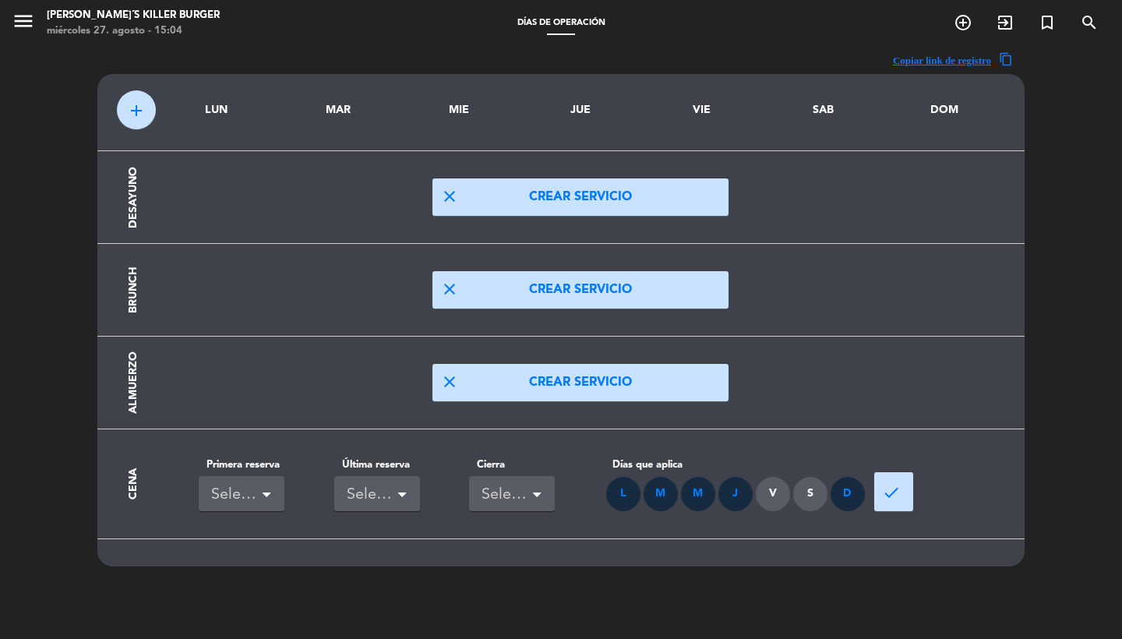
click at [893, 494] on span "done" at bounding box center [891, 492] width 19 height 19
click at [243, 509] on ng-select "Seleccionar" at bounding box center [242, 493] width 86 height 35
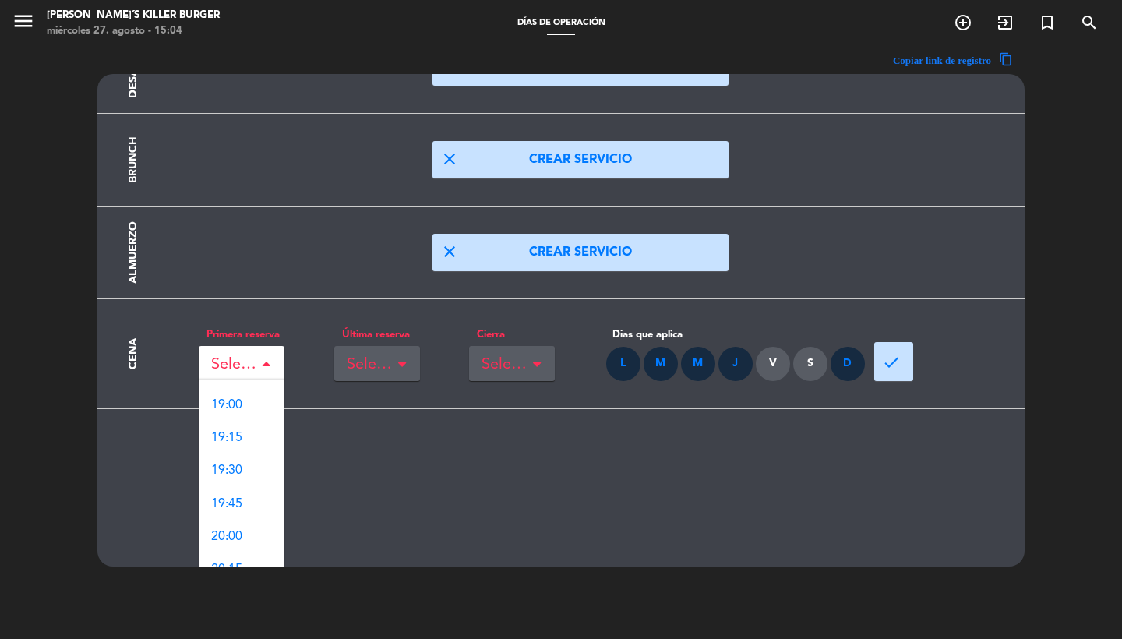
scroll to position [1875, 0]
click at [231, 489] on span "20:00" at bounding box center [226, 490] width 31 height 12
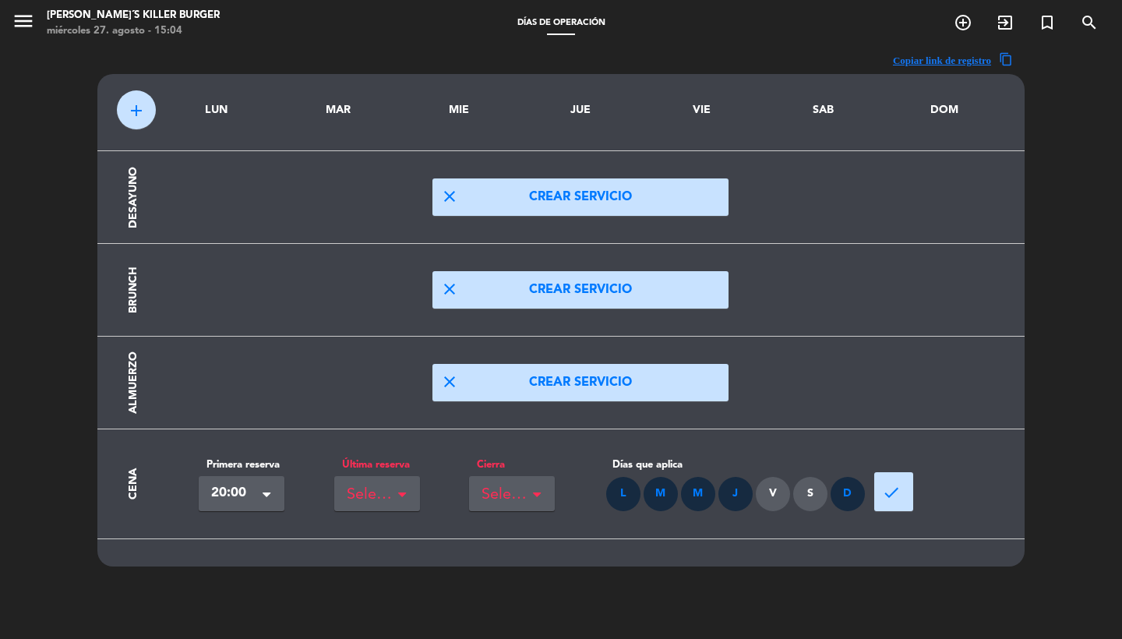
scroll to position [0, 0]
click at [365, 497] on div "Seleccionar" at bounding box center [371, 495] width 48 height 26
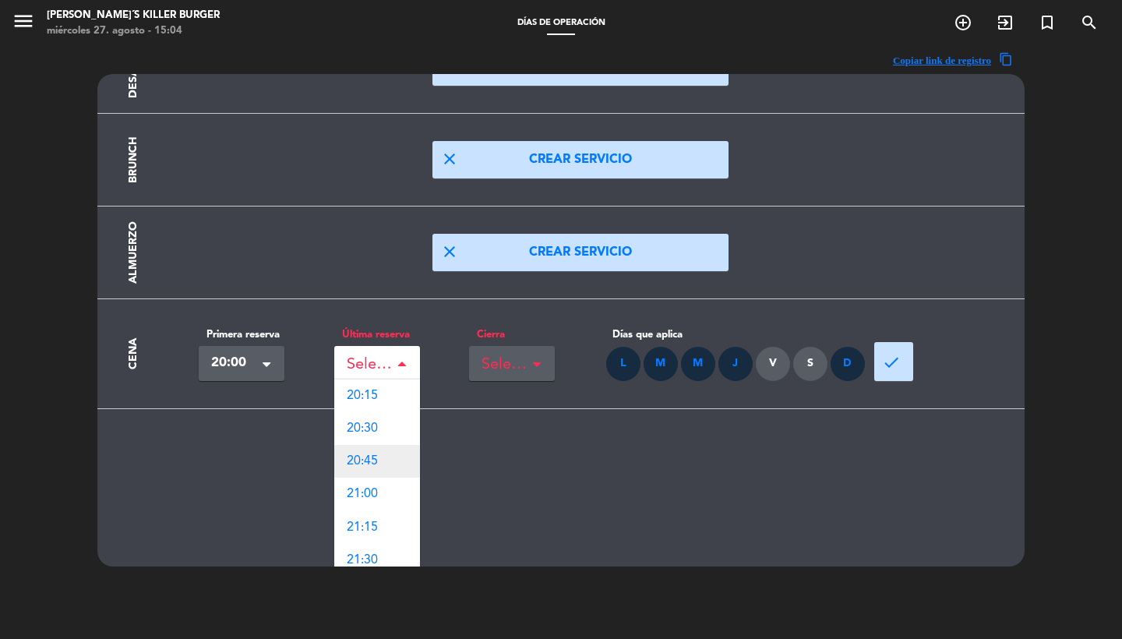
scroll to position [130, 0]
click at [385, 552] on div "21:30" at bounding box center [377, 560] width 86 height 33
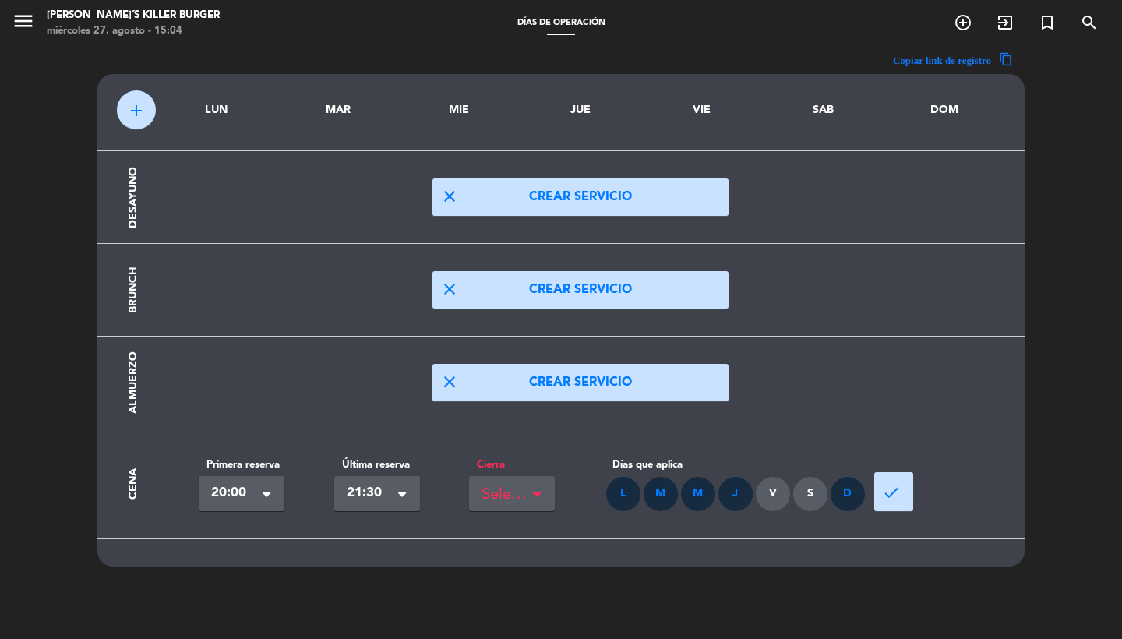
click at [505, 496] on div "Seleccionar" at bounding box center [505, 495] width 48 height 26
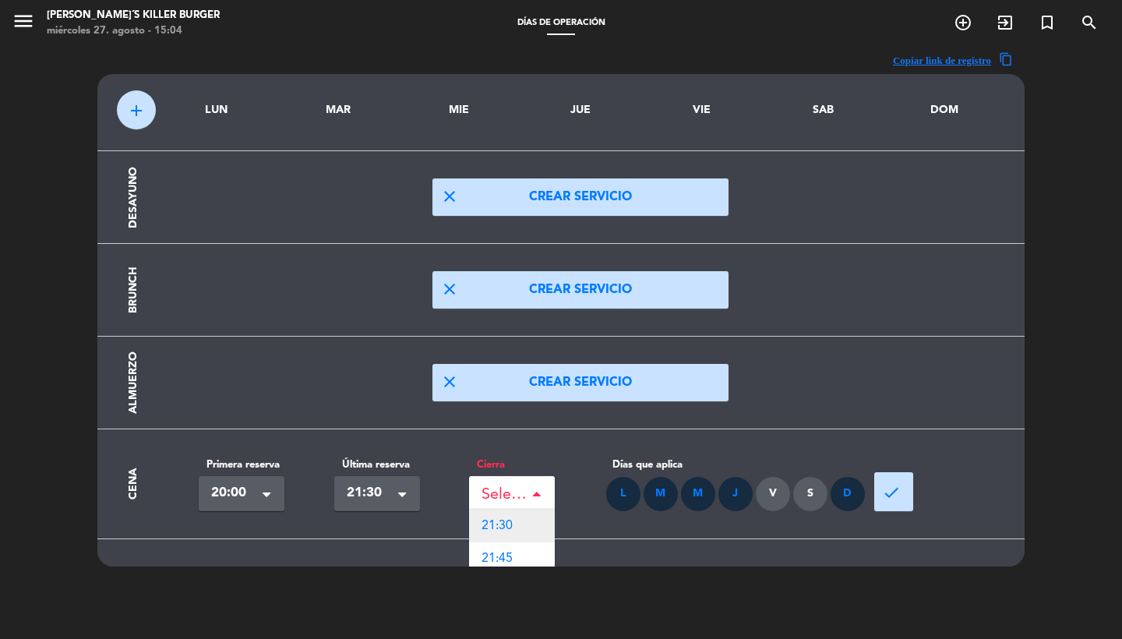
click at [525, 527] on div "21:30" at bounding box center [512, 526] width 86 height 33
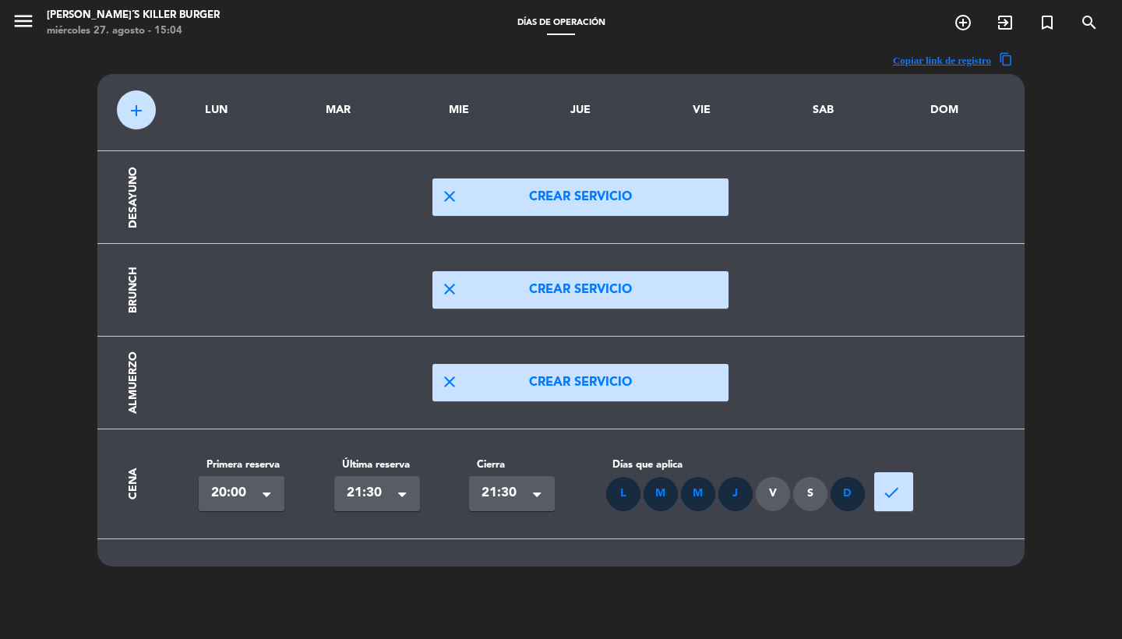
click at [908, 492] on button "done" at bounding box center [893, 491] width 39 height 39
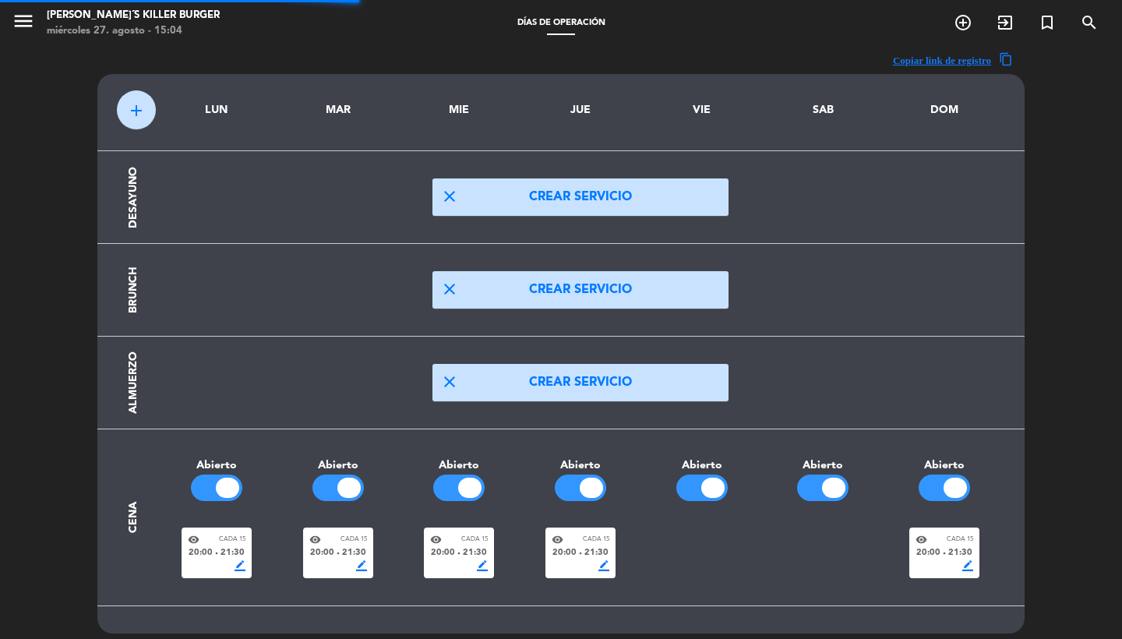
drag, startPoint x: 619, startPoint y: 546, endPoint x: 594, endPoint y: 540, distance: 25.7
click at [594, 540] on span "Cada 15" at bounding box center [596, 539] width 26 height 10
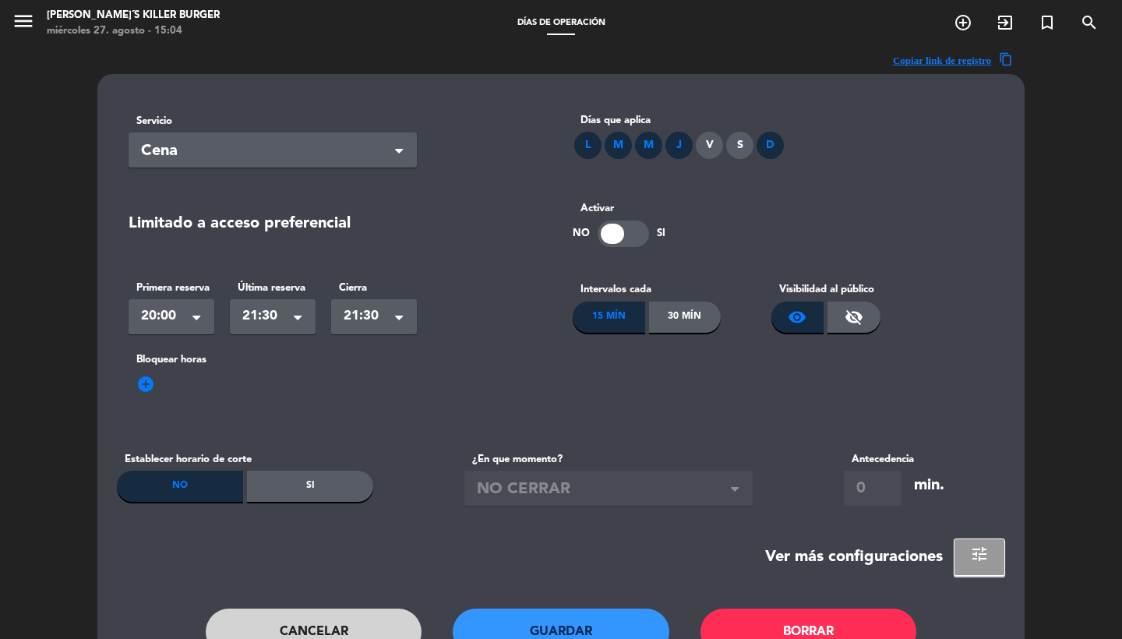
click at [682, 308] on div "30 Mín" at bounding box center [685, 317] width 72 height 31
click at [569, 626] on button "Guardar" at bounding box center [561, 631] width 217 height 47
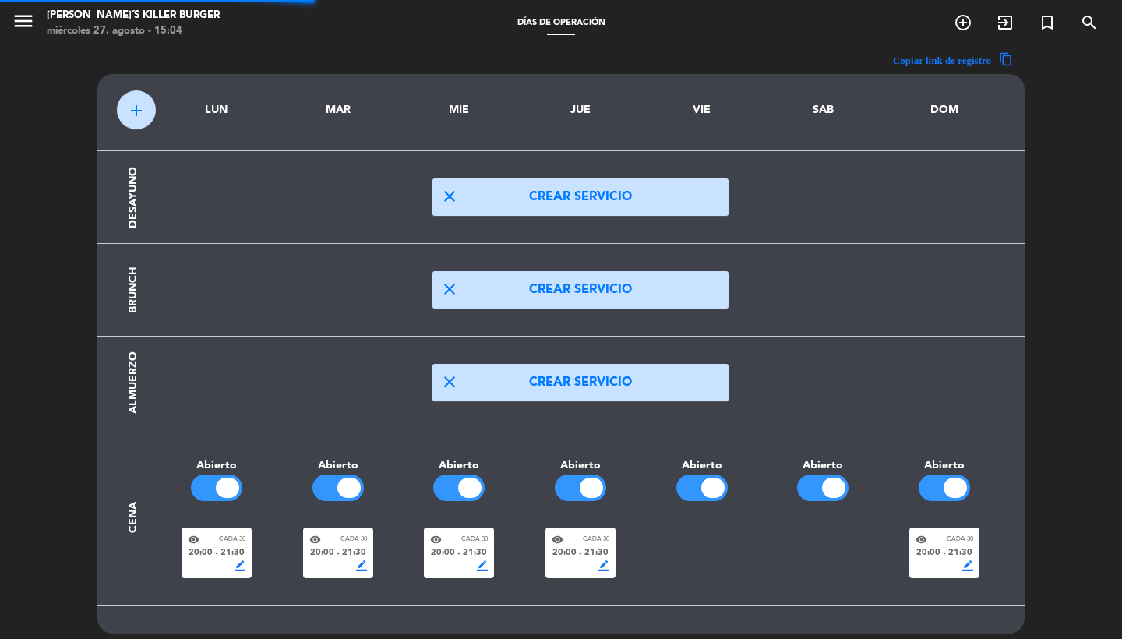
scroll to position [47, 0]
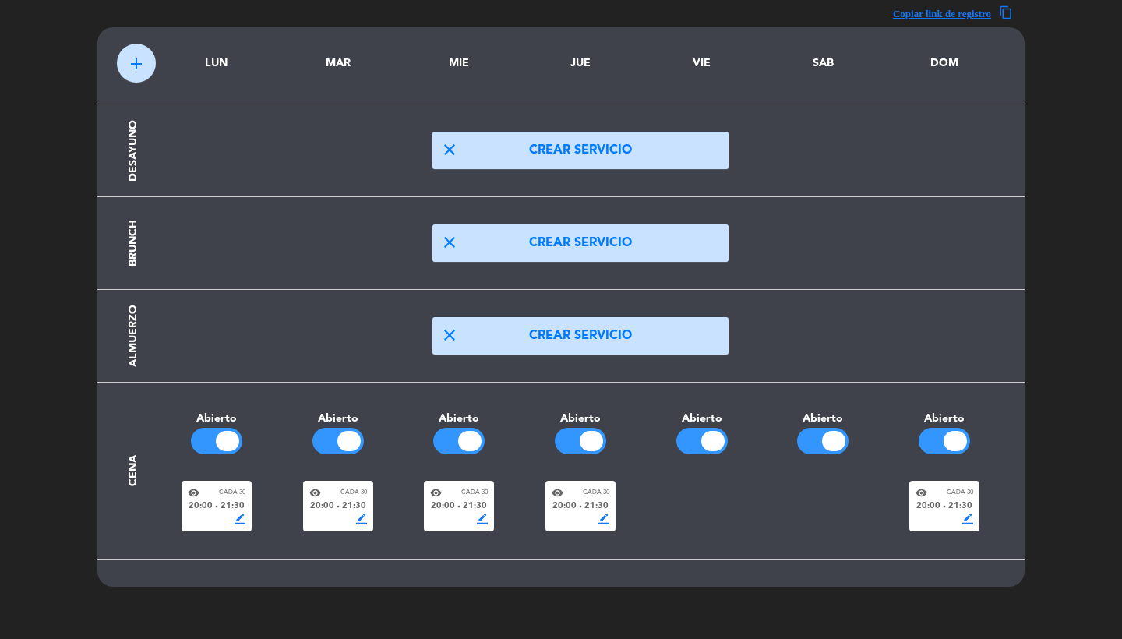
click at [150, 42] on div "add LUN MAR MIE JUE VIE SAB DOM Desayuno close Crear servicio Brunch close Crea…" at bounding box center [560, 306] width 927 height 559
click at [143, 65] on span "add" at bounding box center [136, 64] width 19 height 19
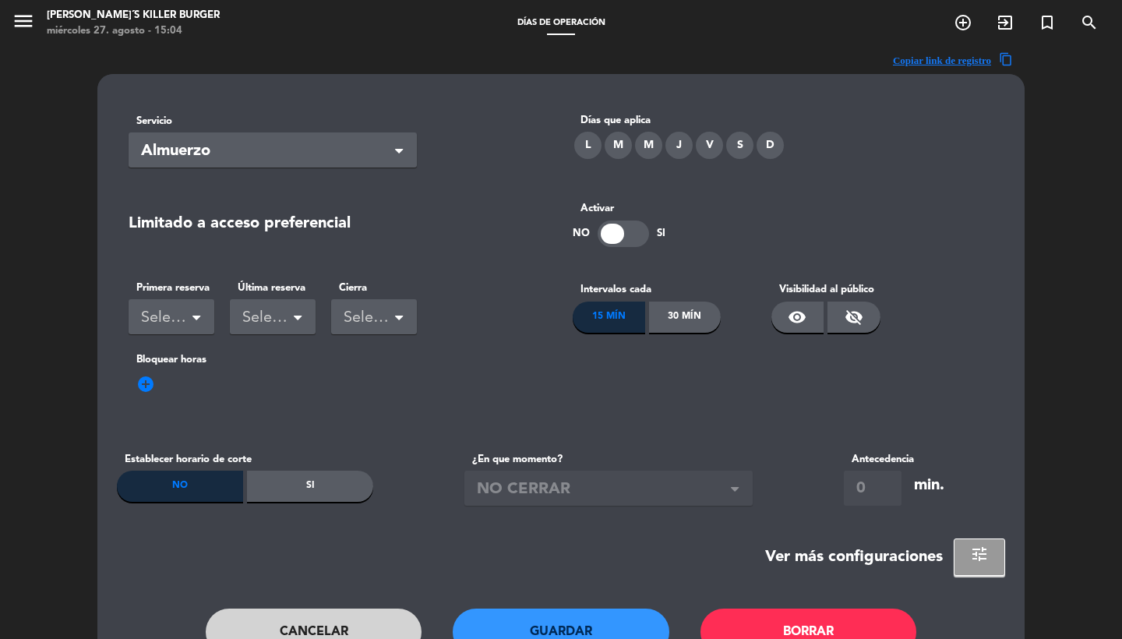
click at [704, 138] on div "V" at bounding box center [709, 145] width 27 height 27
click at [738, 143] on div "S" at bounding box center [739, 145] width 27 height 27
click at [161, 296] on div "Primera reserva Seleccionar" at bounding box center [172, 307] width 86 height 55
click at [168, 316] on div "Seleccionar" at bounding box center [165, 318] width 48 height 26
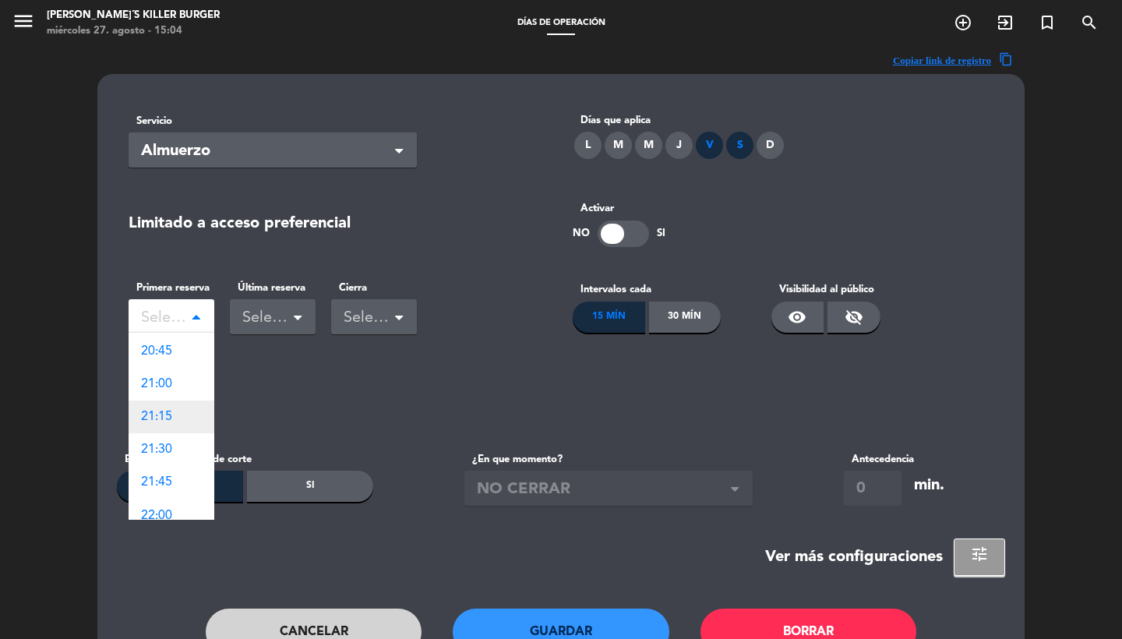
scroll to position [2019, 0]
click at [165, 365] on span "20:30" at bounding box center [156, 364] width 31 height 12
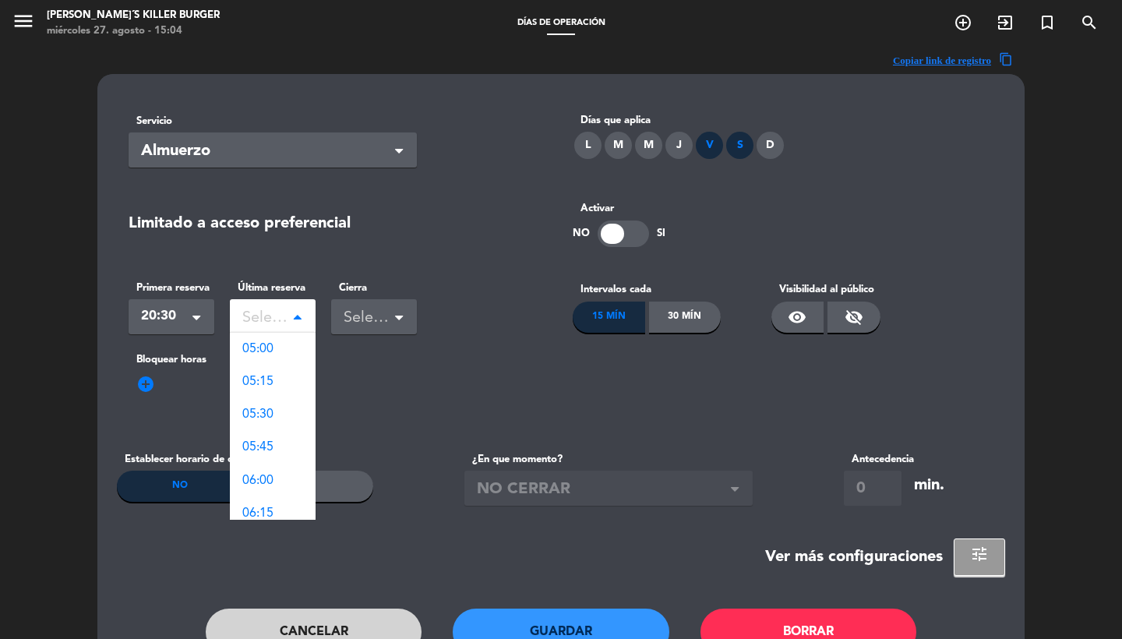
click at [267, 314] on div "Seleccionar" at bounding box center [266, 318] width 48 height 26
click at [266, 358] on span "21:00" at bounding box center [257, 364] width 31 height 12
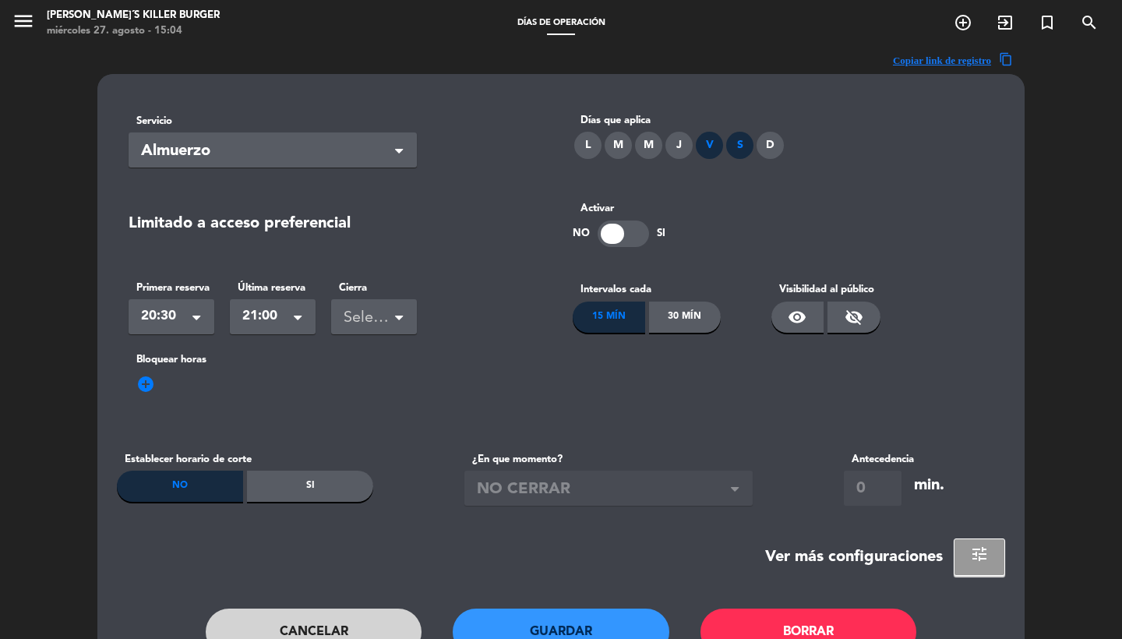
click at [379, 320] on div "Seleccionar" at bounding box center [368, 318] width 48 height 26
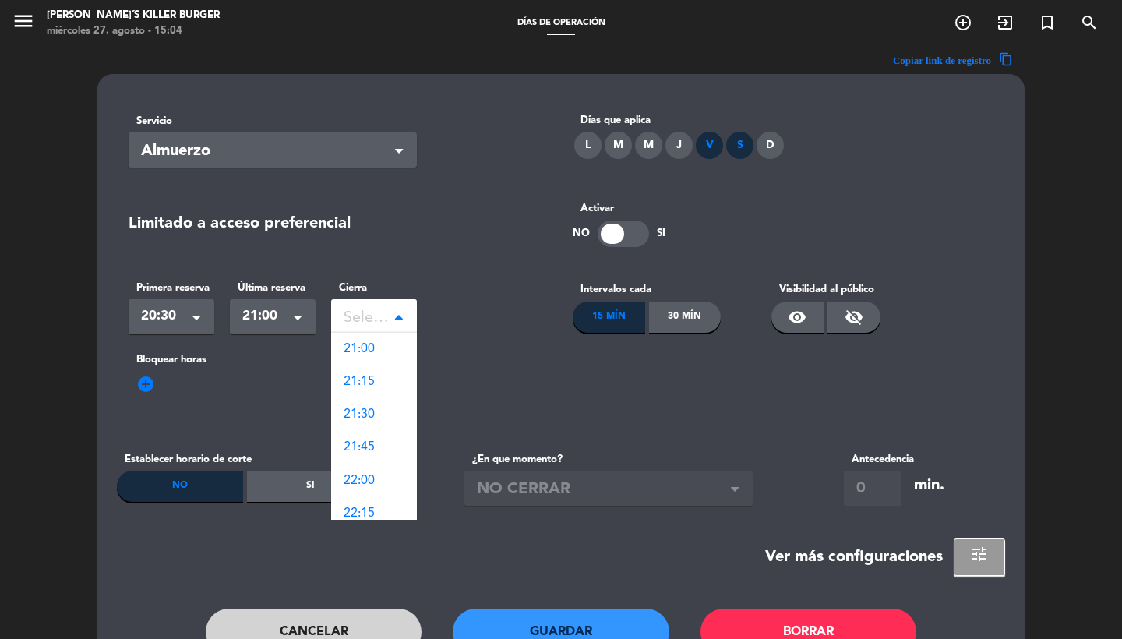
click at [393, 330] on div "Seleccionar" at bounding box center [374, 316] width 86 height 35
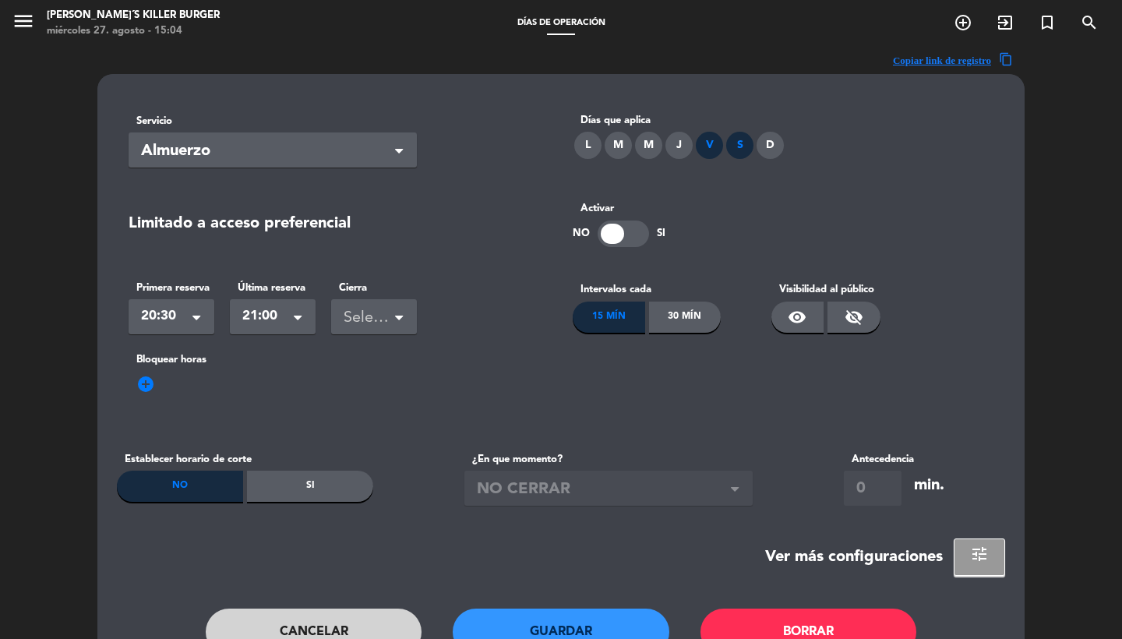
click at [391, 325] on div "Seleccionar" at bounding box center [368, 318] width 48 height 26
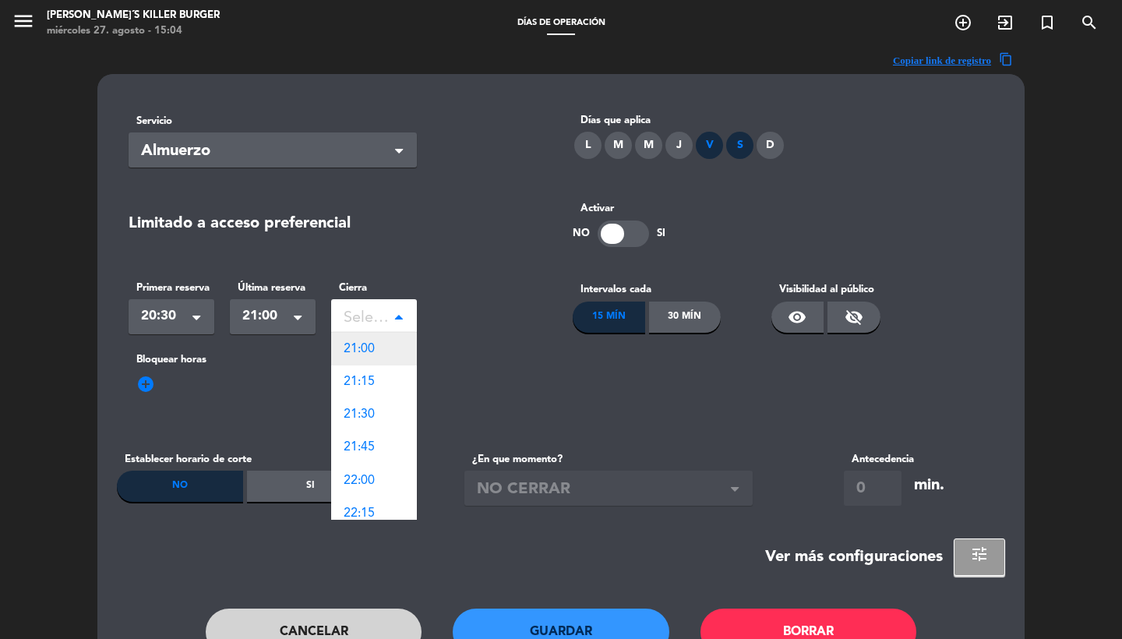
click at [390, 350] on div "21:00" at bounding box center [374, 349] width 86 height 33
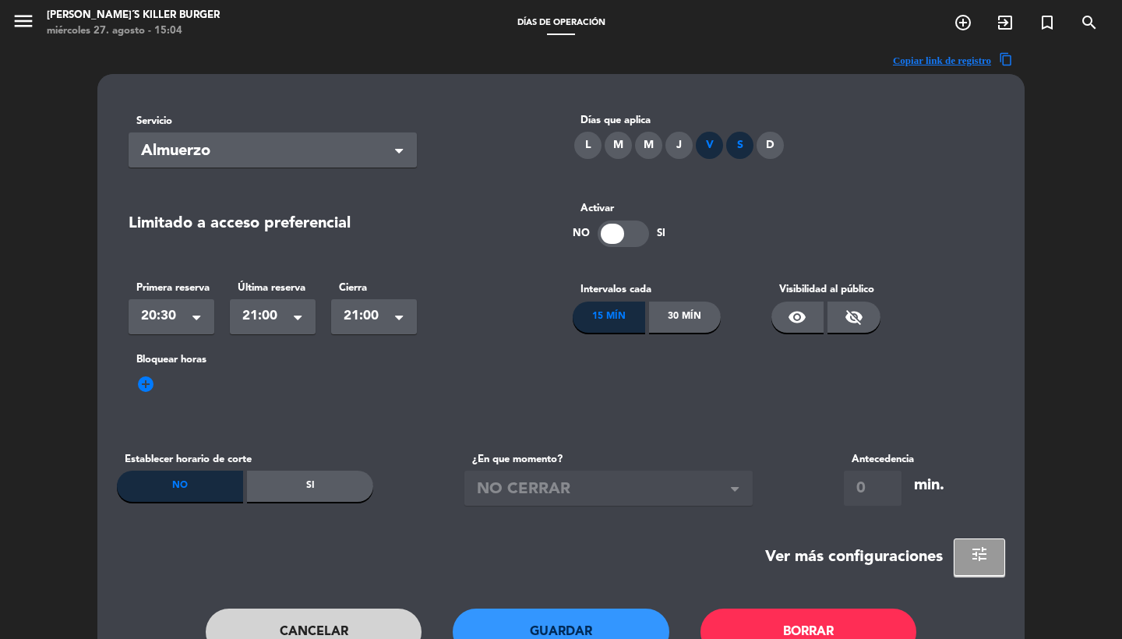
click at [667, 318] on div "30 Mín" at bounding box center [685, 317] width 72 height 31
click at [817, 319] on div "visibility" at bounding box center [797, 317] width 53 height 31
click at [565, 623] on button "Guardar" at bounding box center [561, 631] width 217 height 47
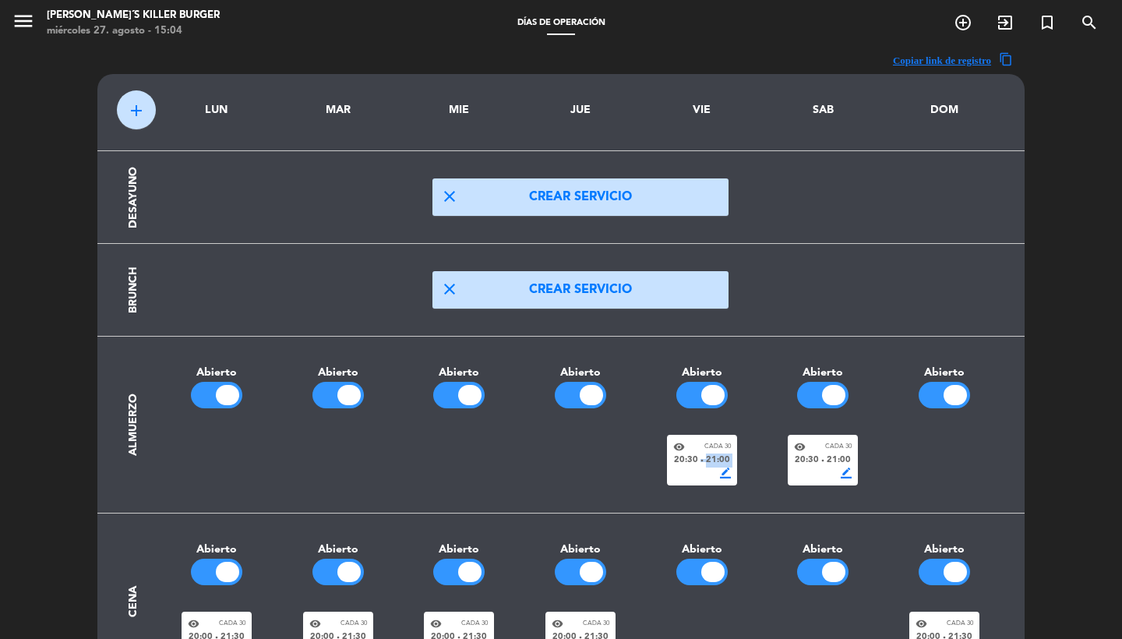
click at [684, 466] on div "visibility Cada 30 20:30 fiber_manual_record 21:00 border_color" at bounding box center [702, 460] width 70 height 51
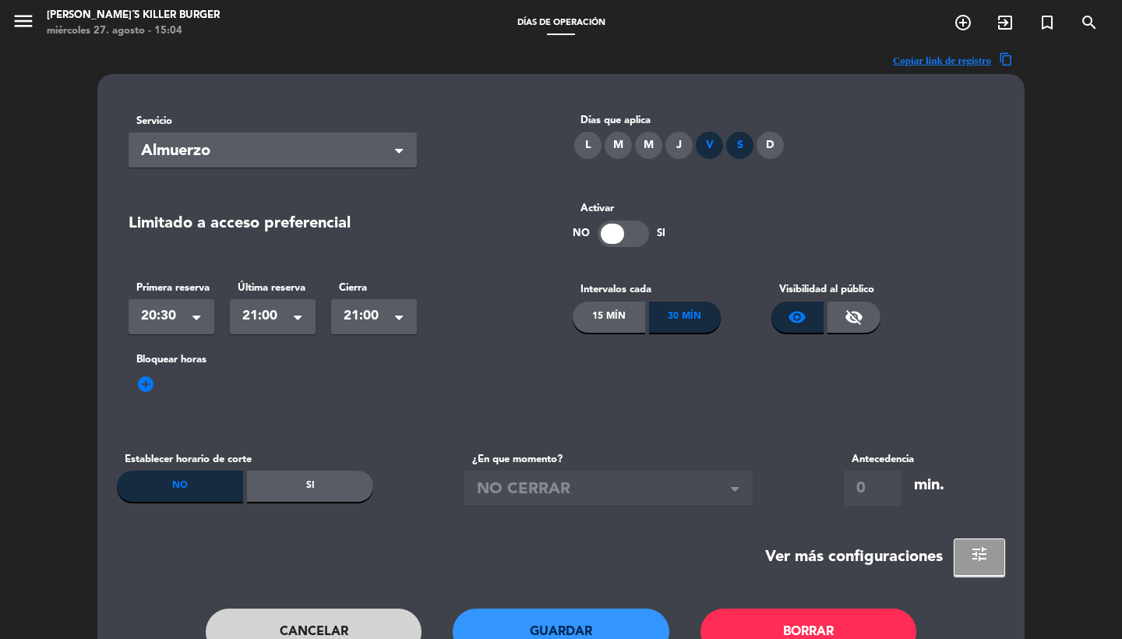
click at [326, 131] on div "Servicio Seleccionar × Almuerzo ×" at bounding box center [273, 140] width 288 height 55
click at [225, 158] on span "Almuerzo" at bounding box center [266, 152] width 251 height 26
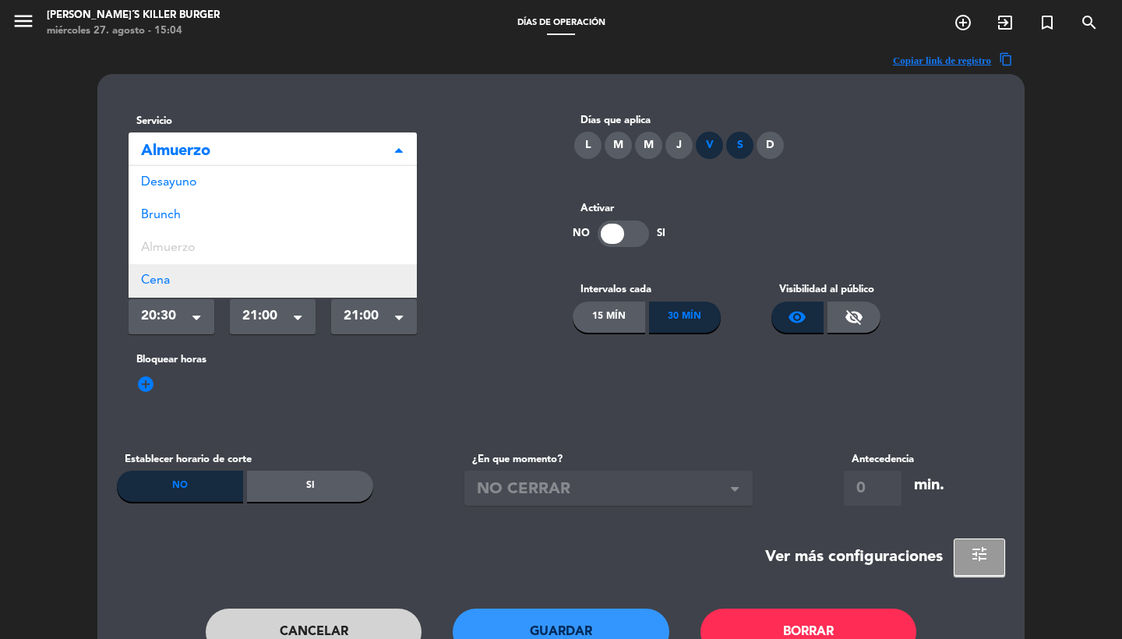
click at [191, 289] on div "Cena" at bounding box center [273, 280] width 288 height 33
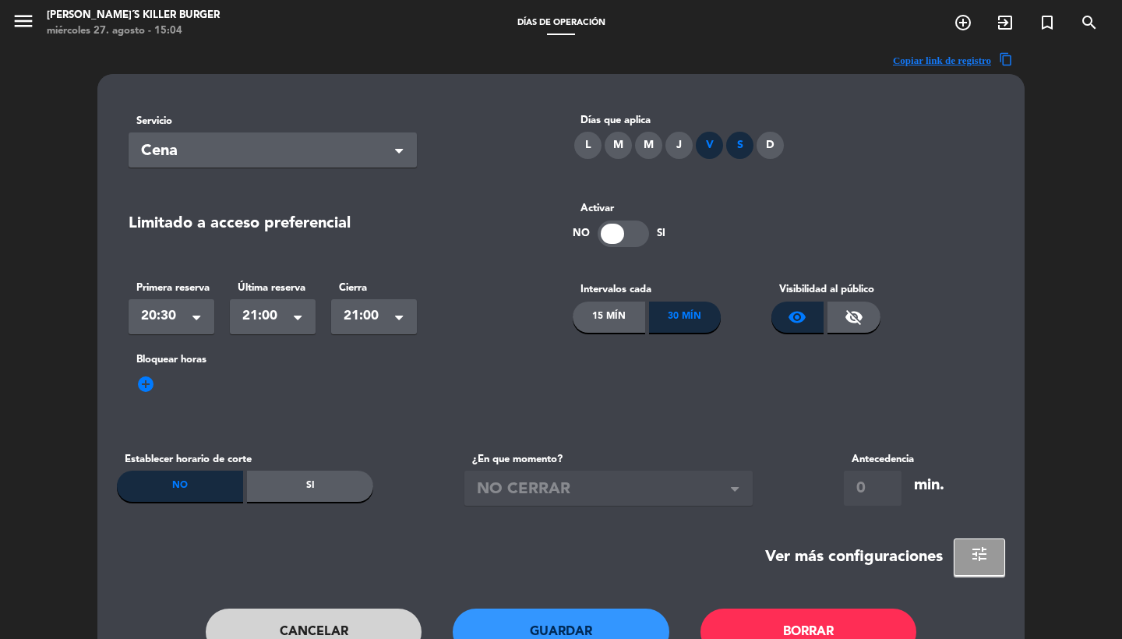
click at [531, 628] on button "Guardar" at bounding box center [561, 631] width 217 height 47
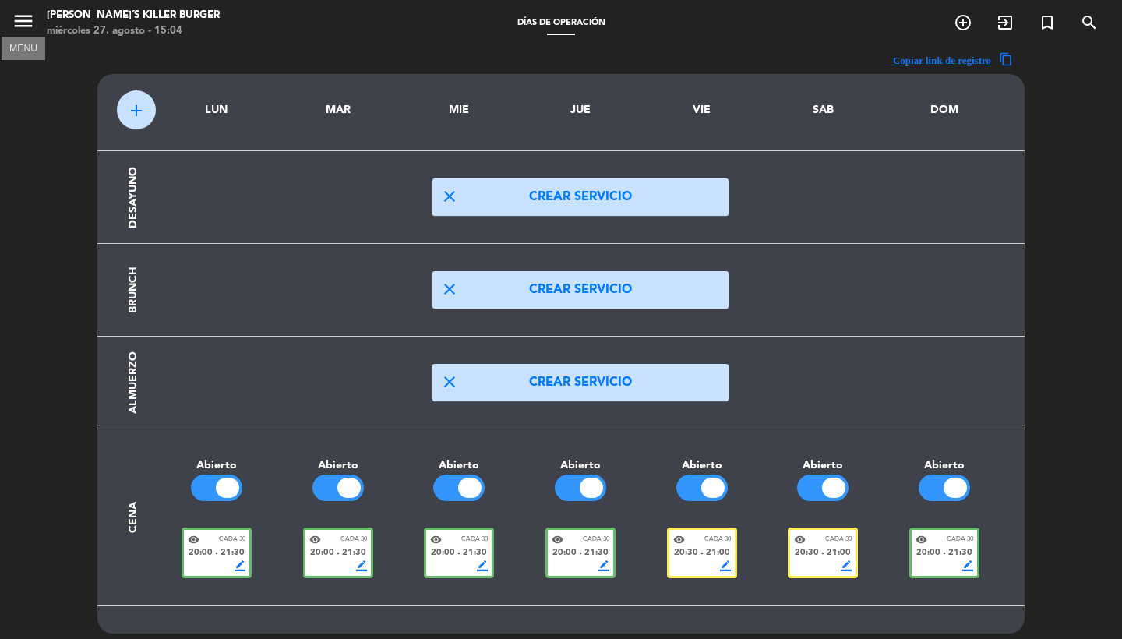
scroll to position [0, 0]
click at [22, 36] on button "menu" at bounding box center [23, 23] width 23 height 29
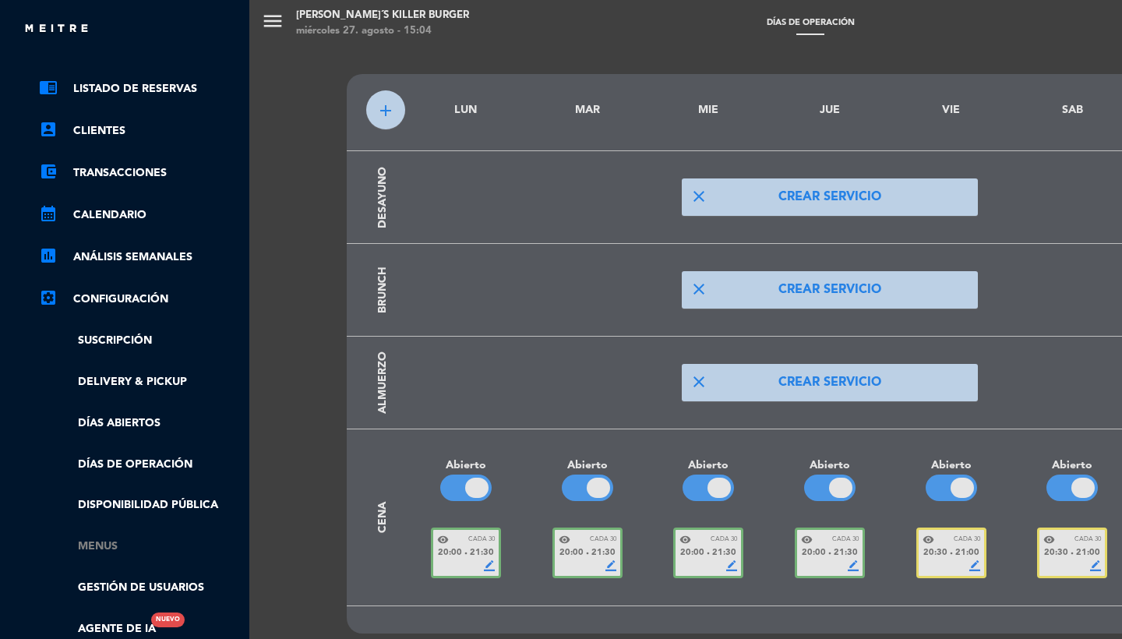
click at [88, 541] on link "Menus" at bounding box center [140, 547] width 203 height 18
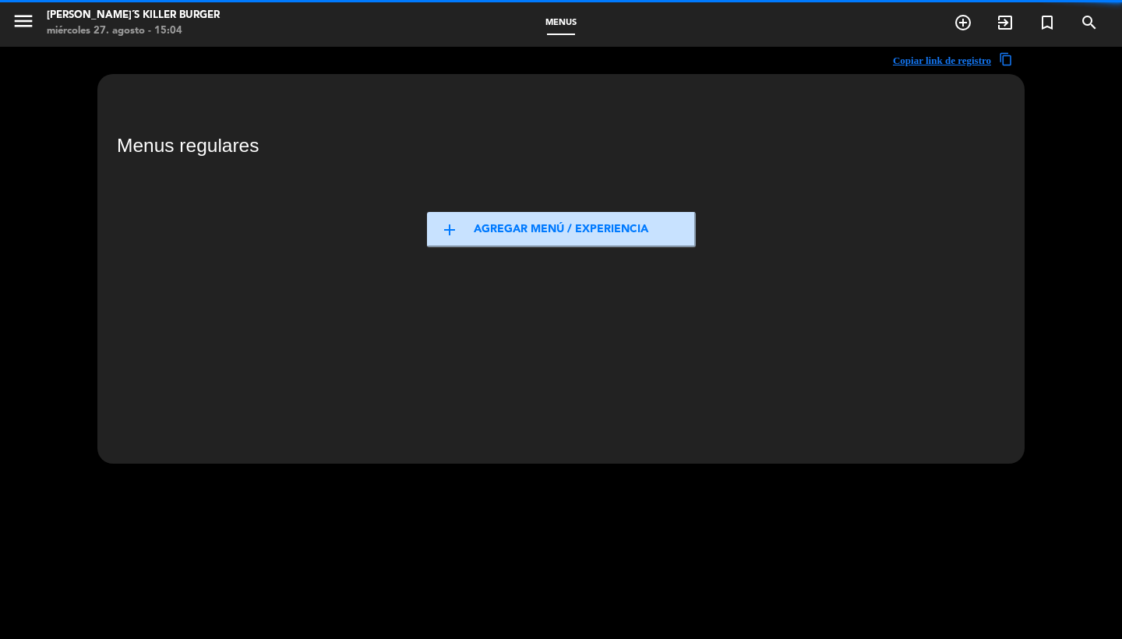
click at [246, 188] on div "add Agregar menú / experiencia" at bounding box center [561, 239] width 912 height 132
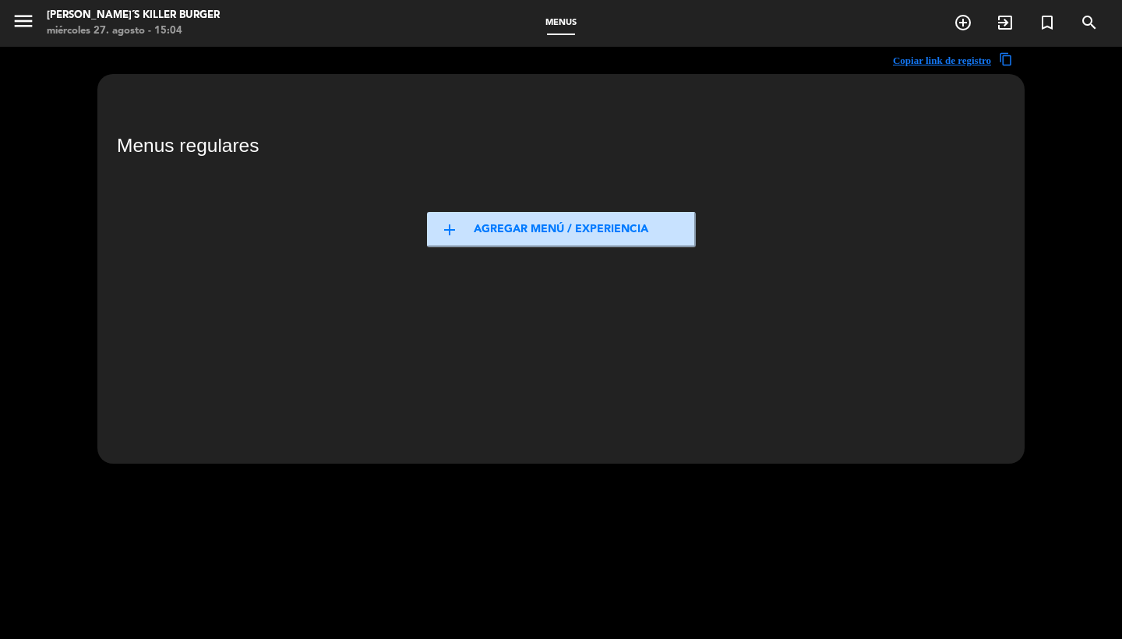
click at [506, 238] on button "add Agregar menú / experiencia" at bounding box center [561, 229] width 269 height 35
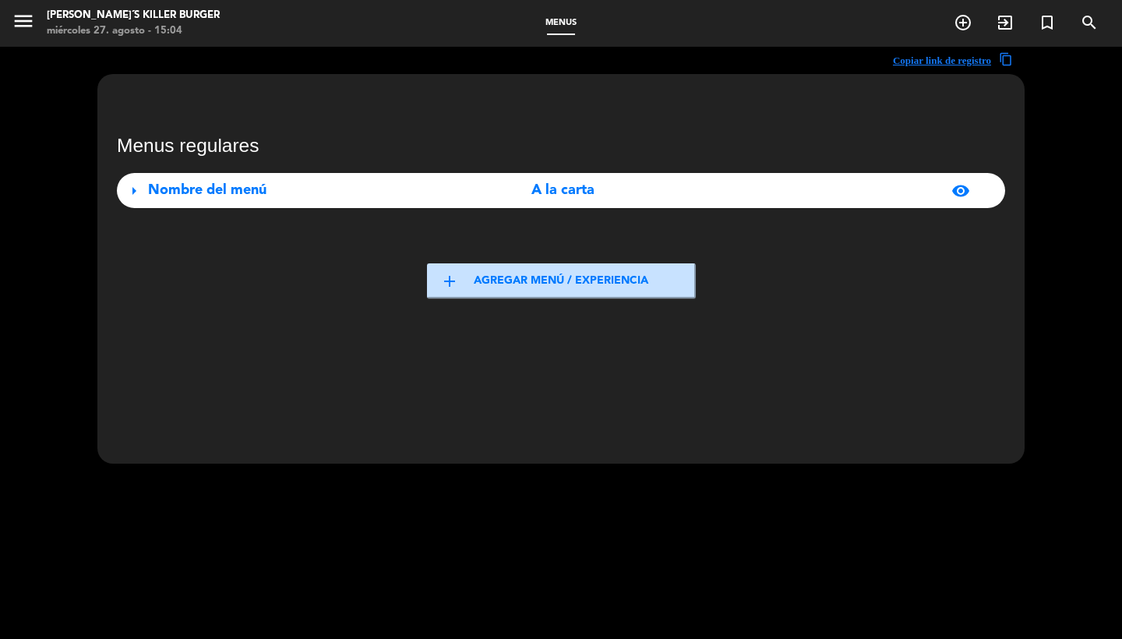
click at [443, 203] on div "arrow_right Nombre del menú A la carta visibility" at bounding box center [561, 190] width 888 height 35
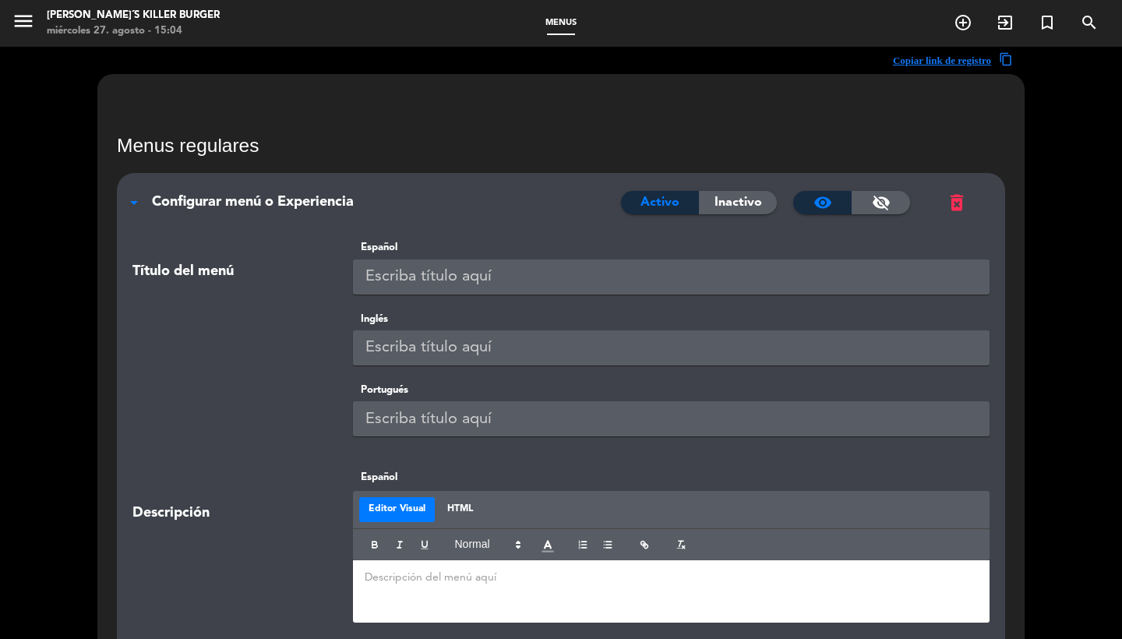
click at [491, 270] on input "text" at bounding box center [671, 276] width 637 height 35
type input "A LA CARTA"
paste input "A LA CARTA"
type input "A LA CARTA"
paste input "A LA CARTA"
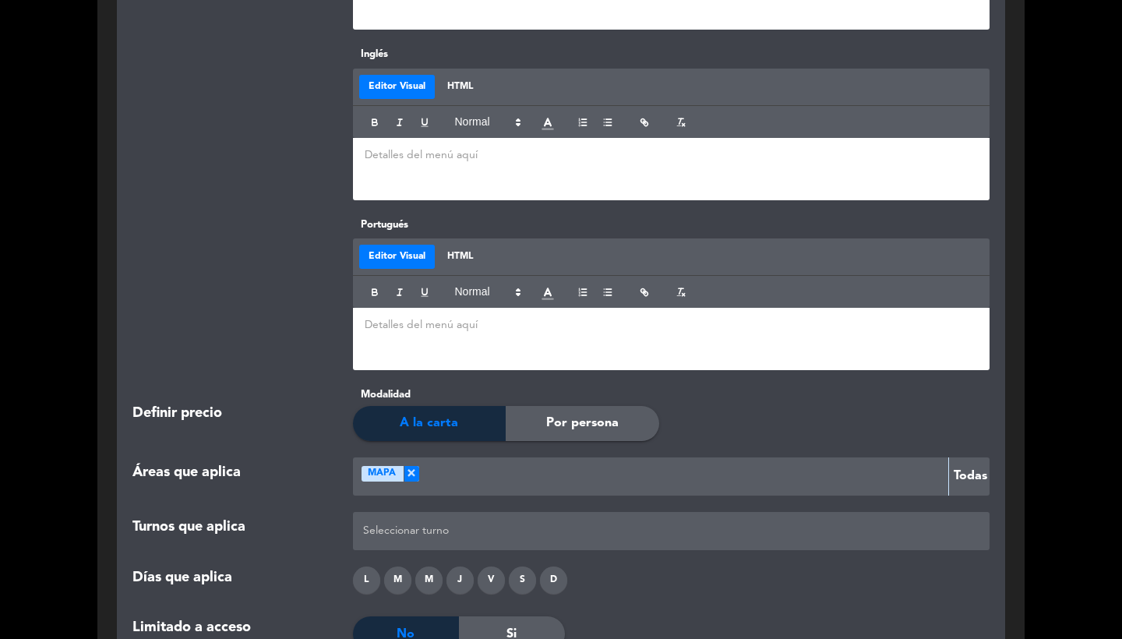
scroll to position [1435, 0]
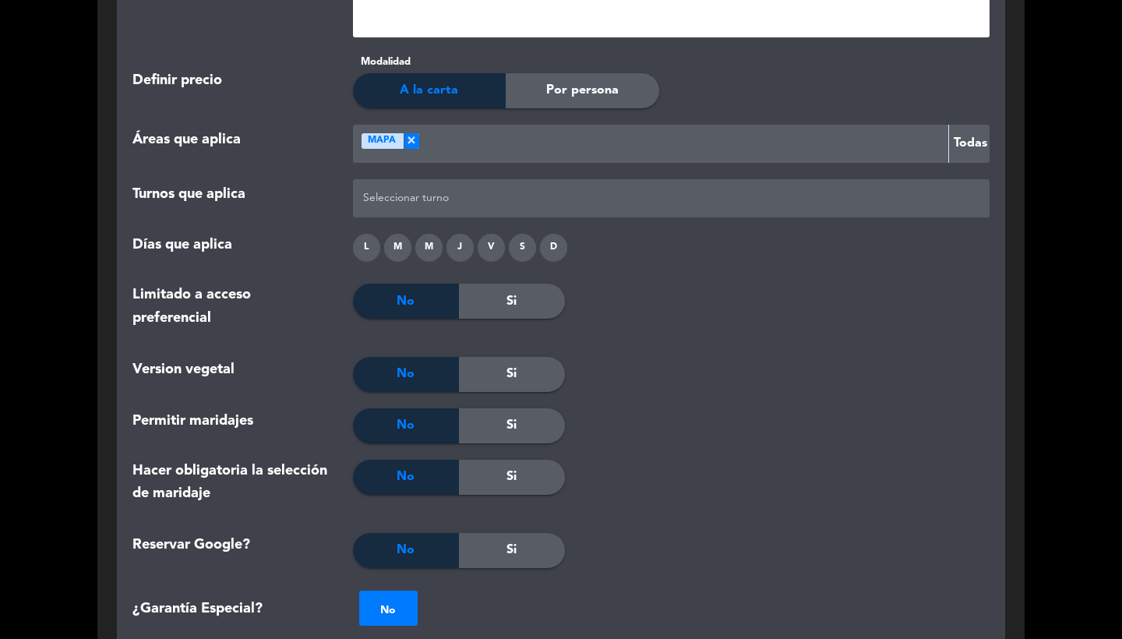
type input "A LA CARTA"
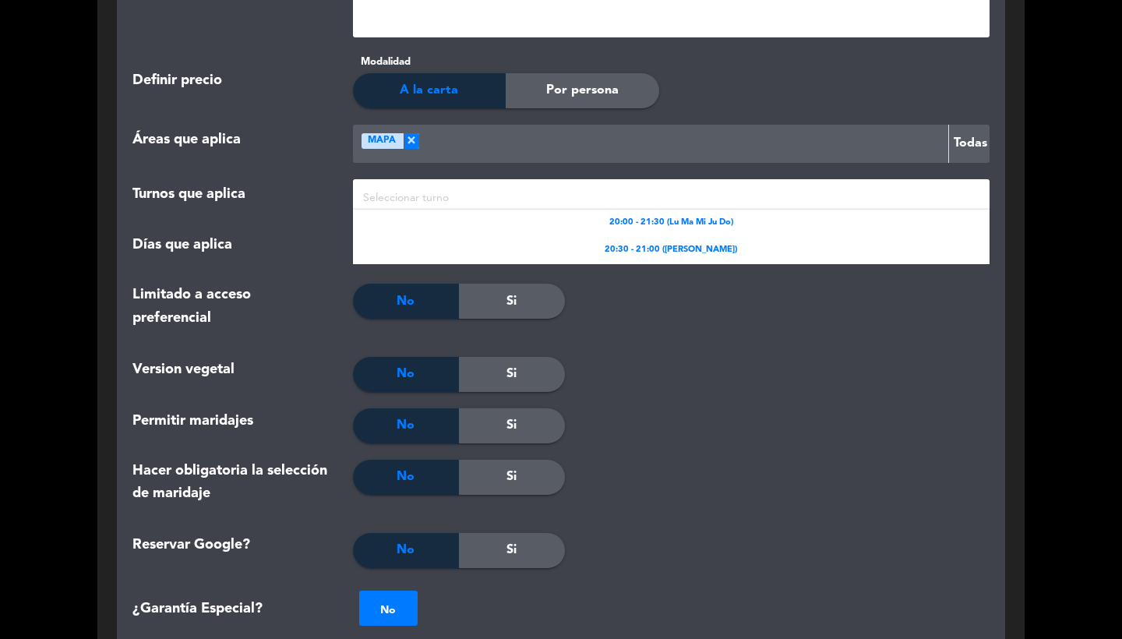
click at [443, 185] on div at bounding box center [671, 198] width 625 height 26
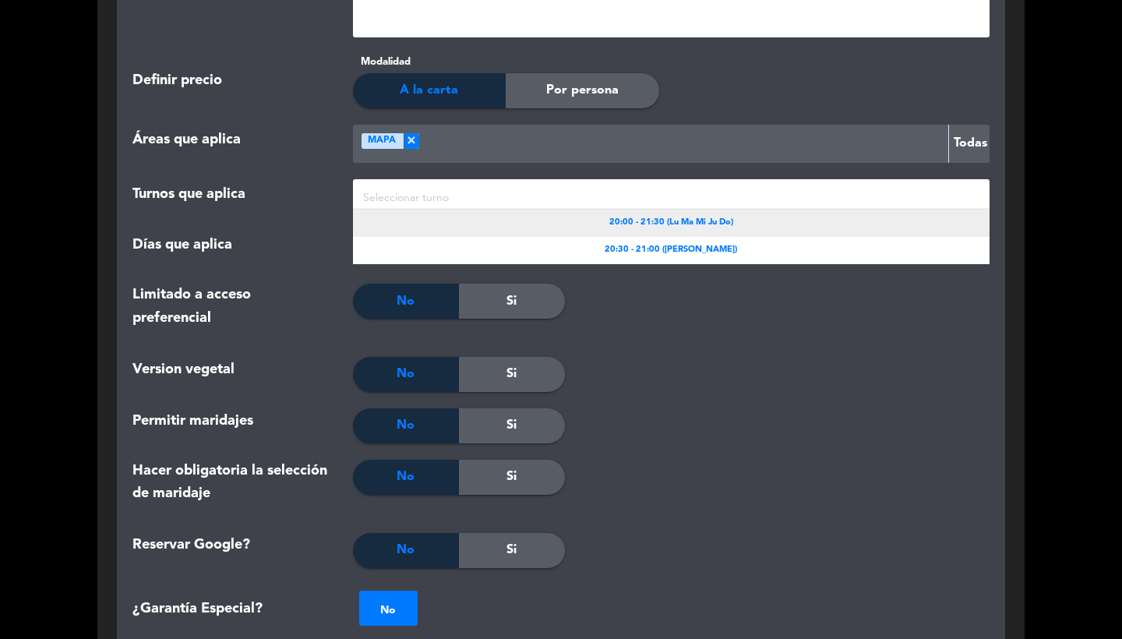
click at [704, 228] on div "20:00 - 21:30 (Lu Ma Mi Ju Do)" at bounding box center [671, 223] width 637 height 27
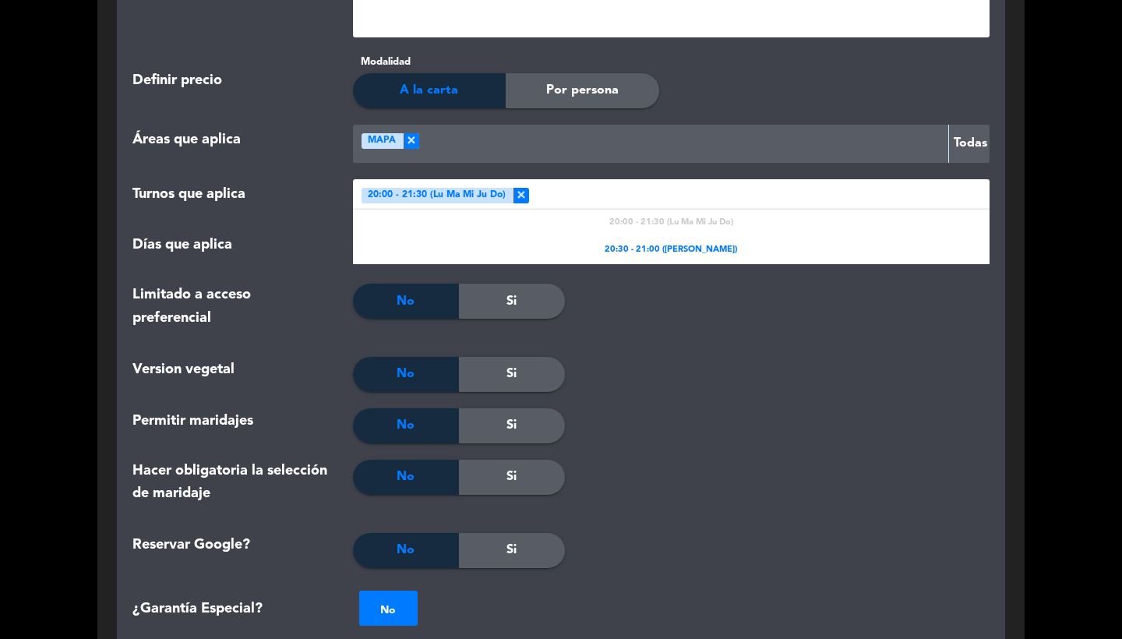
click at [665, 186] on div at bounding box center [756, 198] width 455 height 26
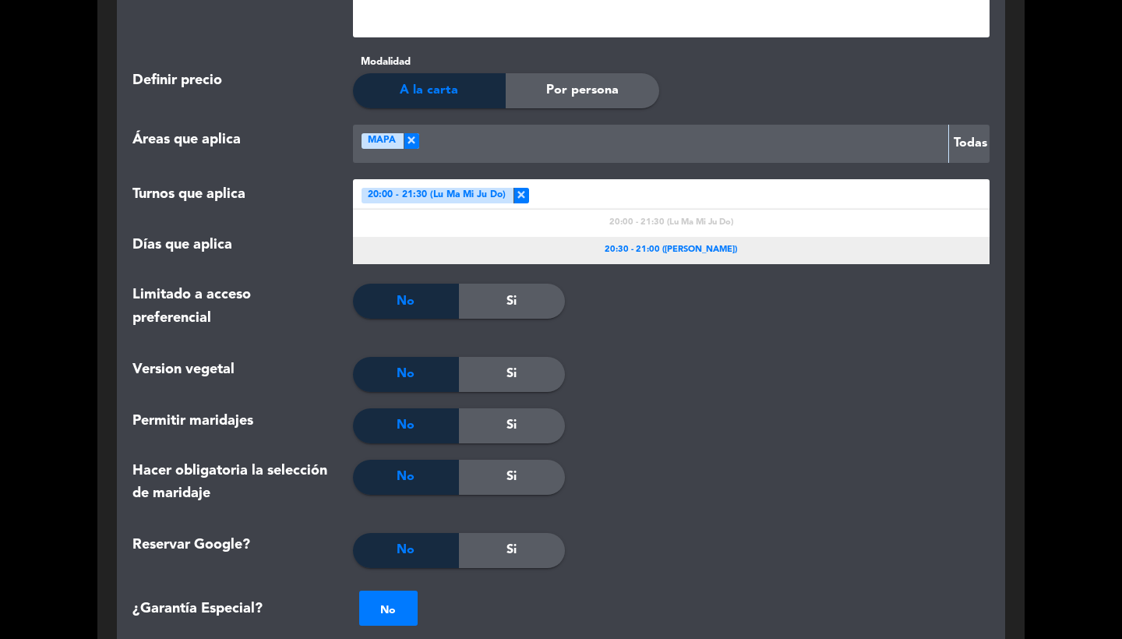
click at [696, 253] on div "20:30 - 21:00 ([PERSON_NAME])" at bounding box center [671, 250] width 637 height 27
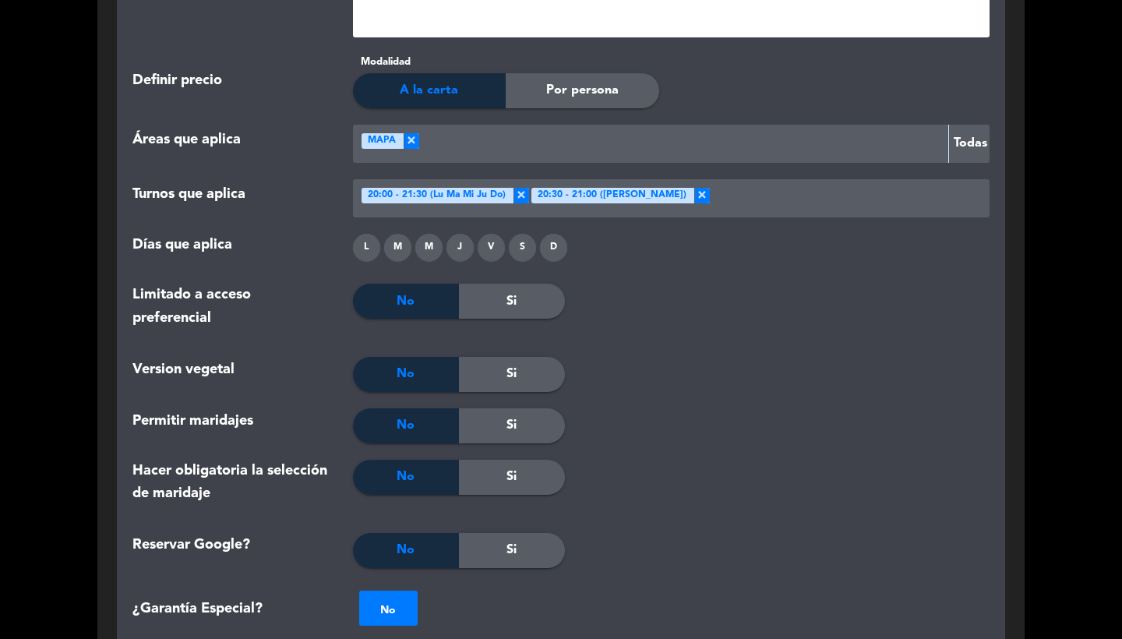
click at [365, 246] on div "L" at bounding box center [366, 247] width 27 height 27
click at [397, 246] on div "M" at bounding box center [397, 247] width 27 height 27
click at [426, 246] on div "M" at bounding box center [428, 247] width 27 height 27
click at [450, 246] on div "J" at bounding box center [459, 247] width 27 height 27
click at [497, 246] on div "V" at bounding box center [491, 247] width 27 height 27
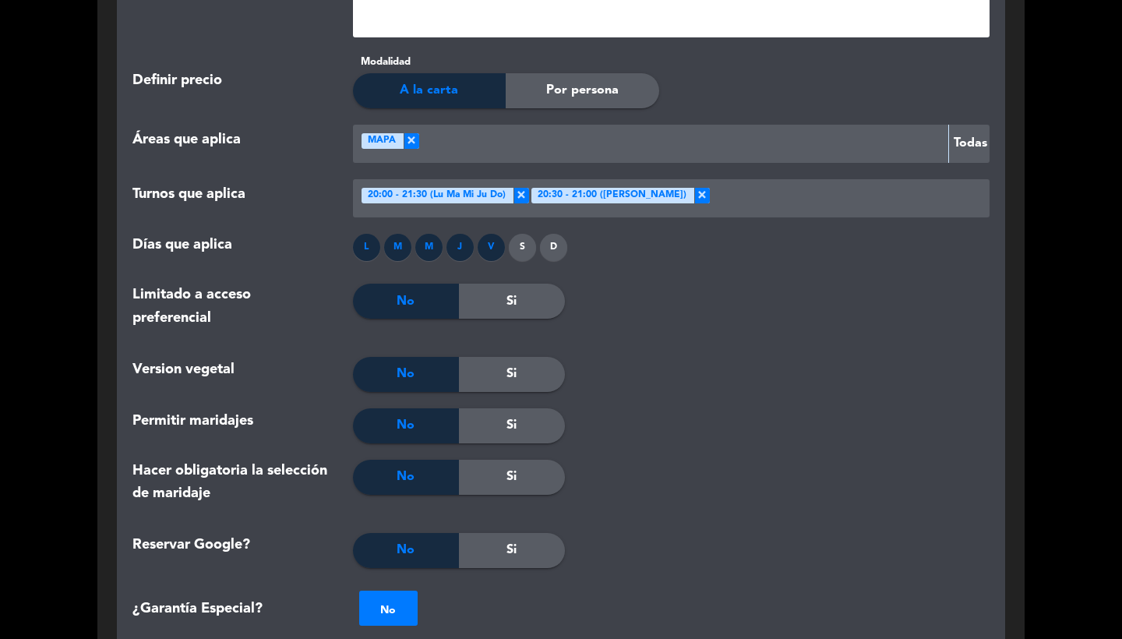
click at [524, 245] on div "S" at bounding box center [522, 247] width 27 height 27
click at [571, 242] on div "L M M J V S D" at bounding box center [671, 251] width 661 height 34
click at [553, 242] on div "D" at bounding box center [553, 247] width 27 height 27
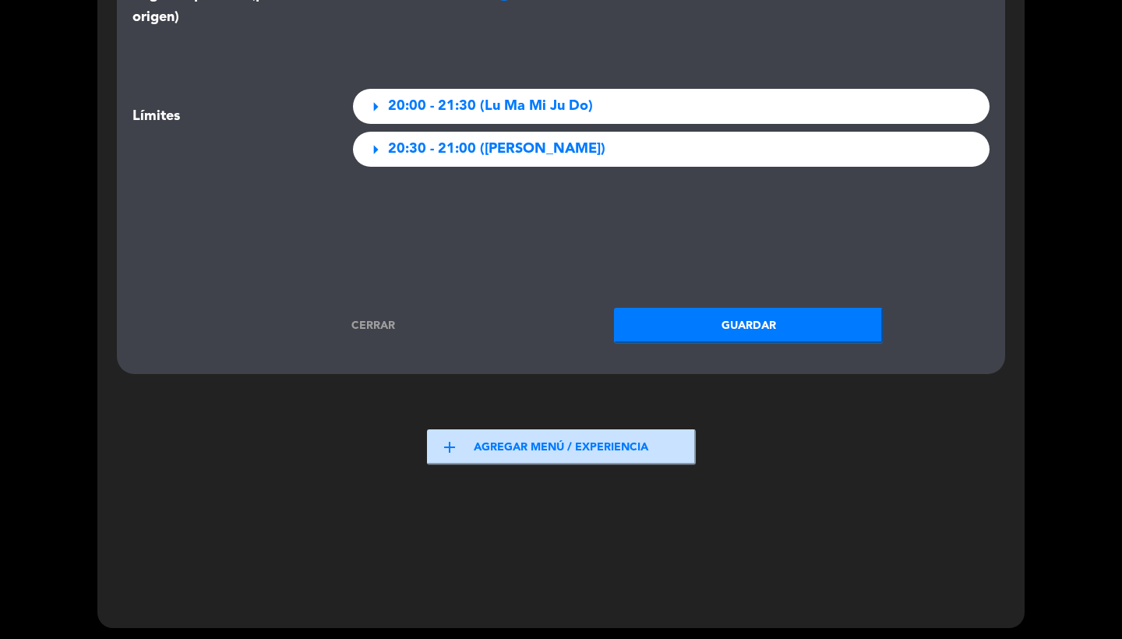
click at [699, 327] on button "Guardar" at bounding box center [748, 325] width 269 height 35
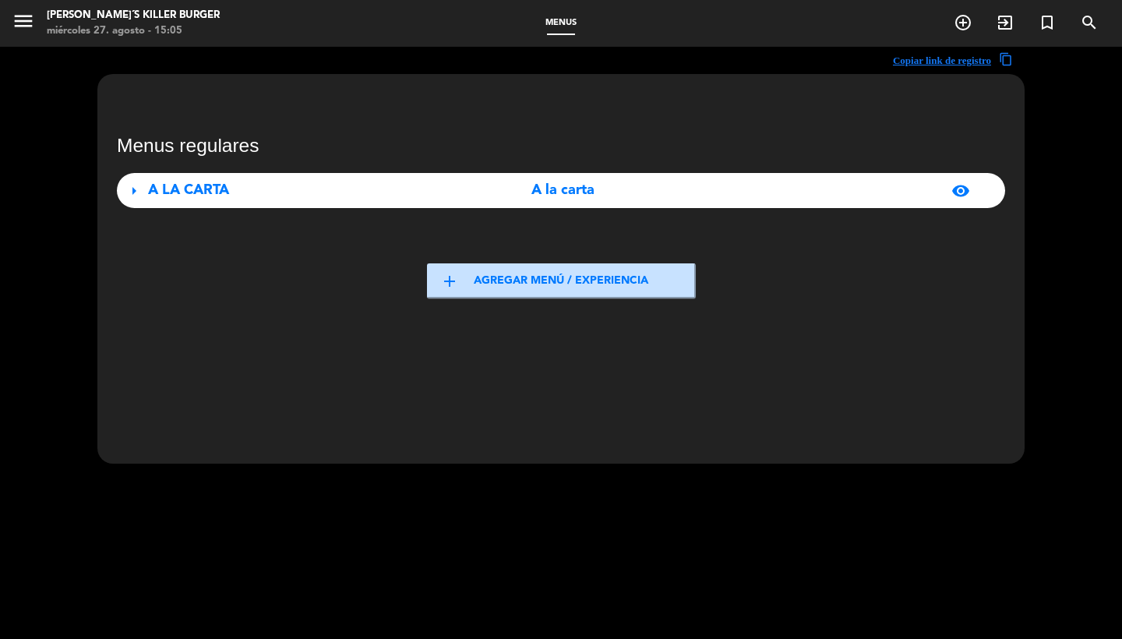
scroll to position [0, 0]
click at [23, 31] on icon "menu" at bounding box center [23, 20] width 23 height 23
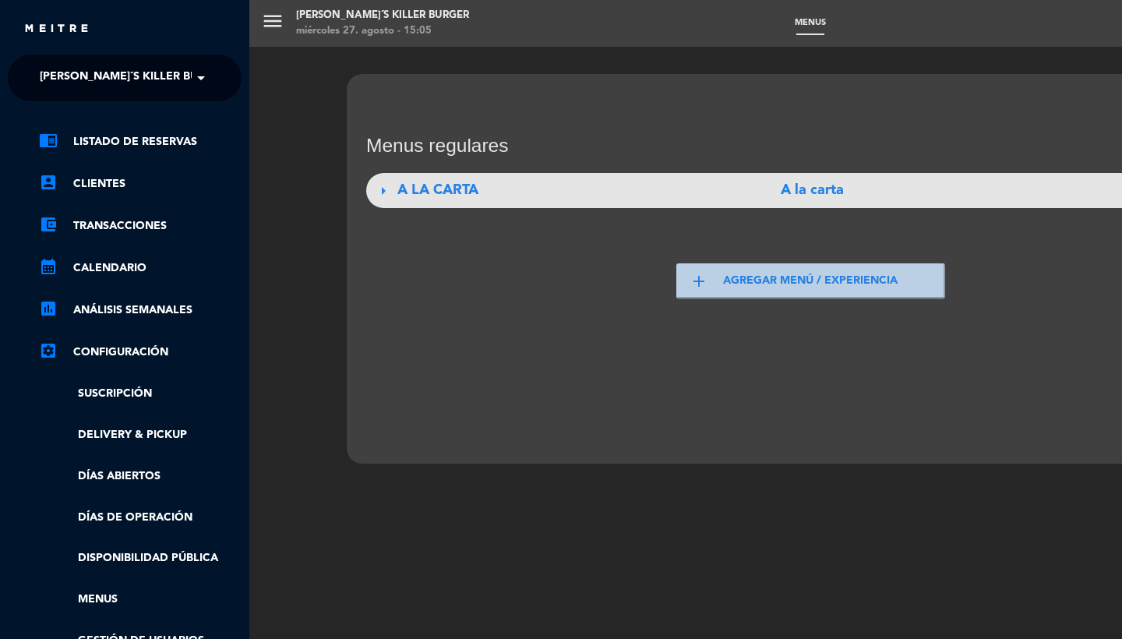
click at [92, 66] on span "[PERSON_NAME]´s Killer Burger" at bounding box center [134, 78] width 188 height 33
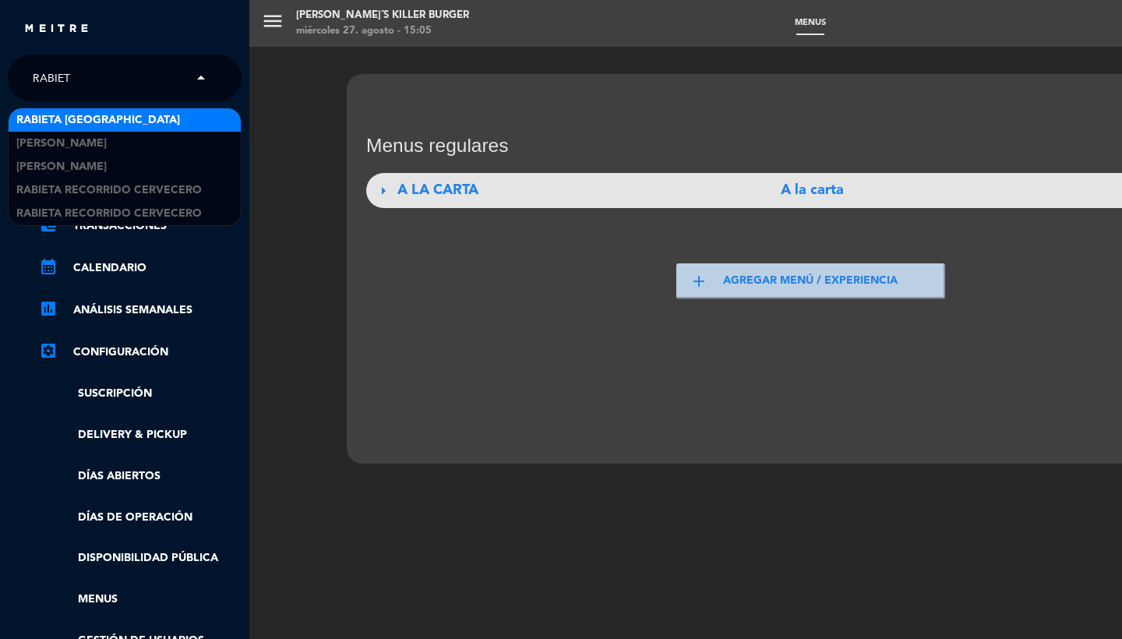
type input "RABIETA"
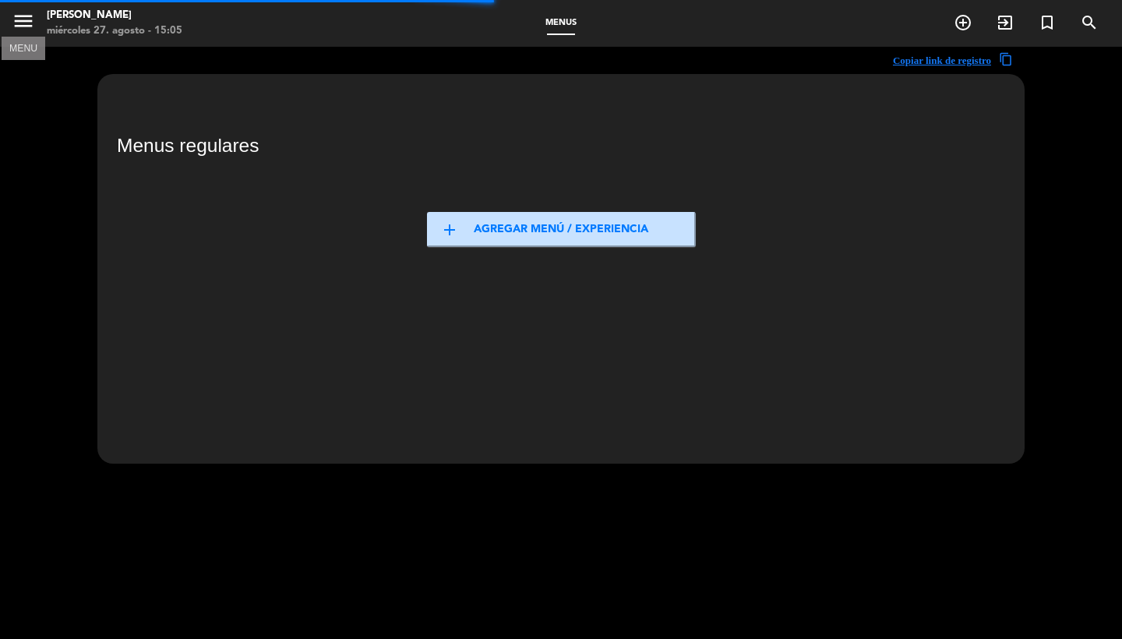
click at [27, 24] on icon "menu" at bounding box center [23, 20] width 23 height 23
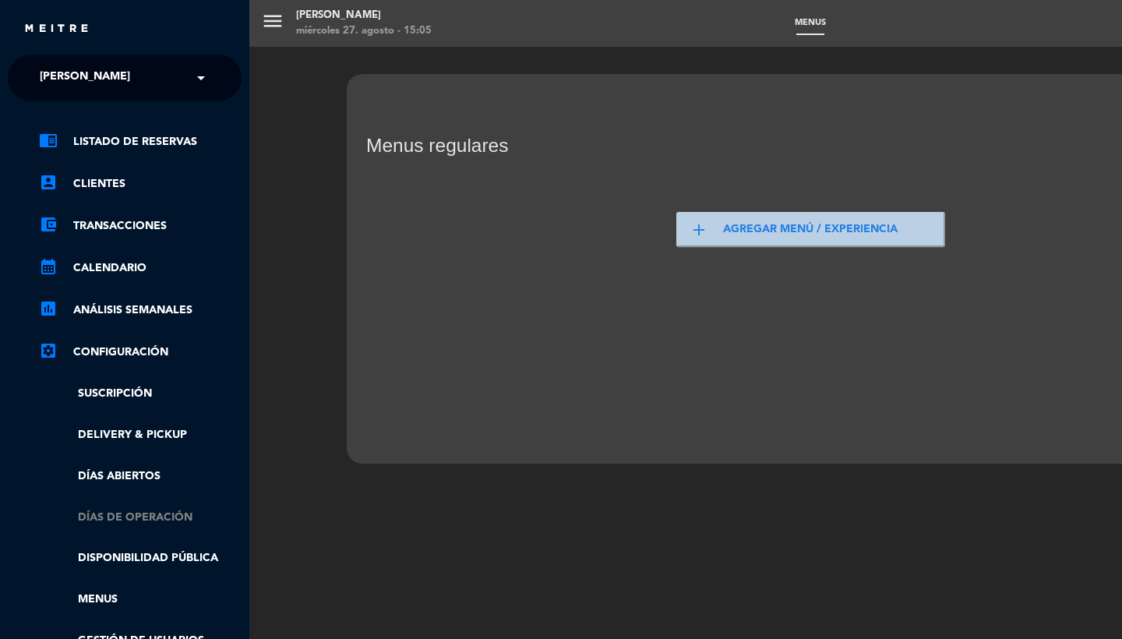
click at [111, 510] on link "Días de Operación" at bounding box center [140, 518] width 203 height 18
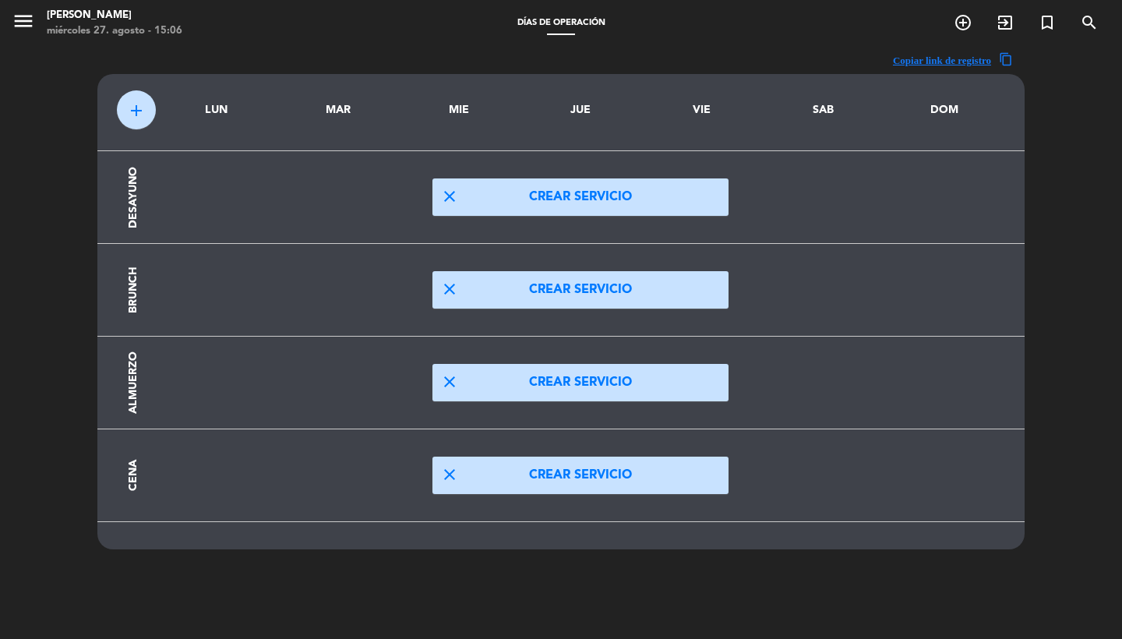
click at [510, 477] on button "close Crear servicio" at bounding box center [580, 475] width 296 height 37
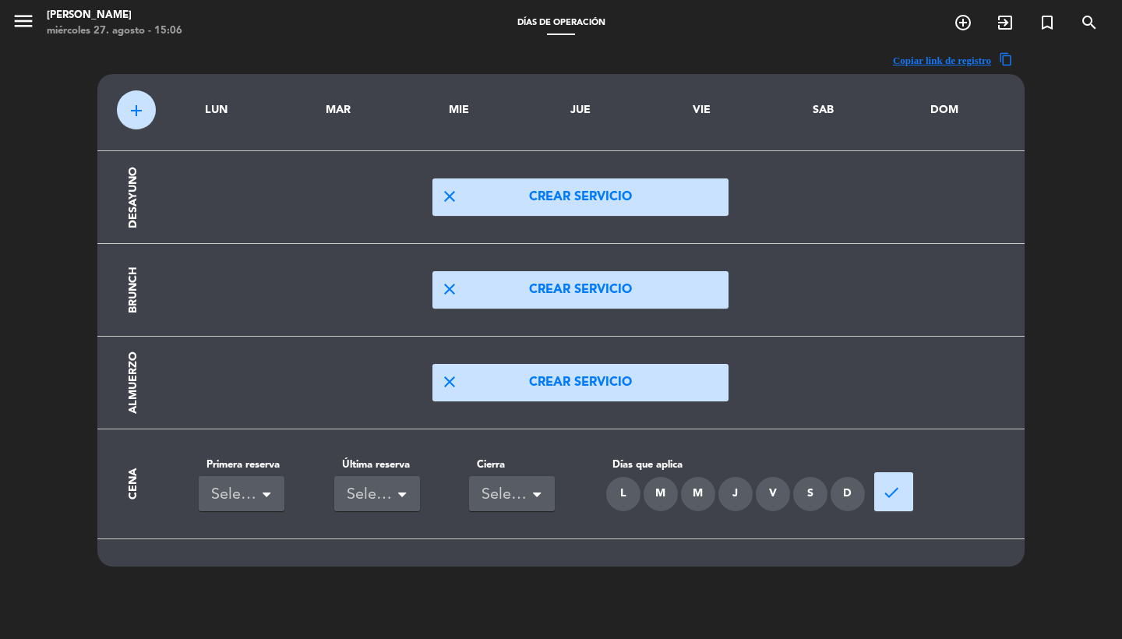
click at [621, 492] on div "L" at bounding box center [623, 494] width 34 height 34
click at [655, 492] on div "M" at bounding box center [661, 494] width 34 height 34
click at [701, 491] on div "M" at bounding box center [698, 494] width 34 height 34
click at [739, 490] on div "J" at bounding box center [735, 494] width 34 height 34
click at [772, 494] on div "V" at bounding box center [773, 494] width 34 height 34
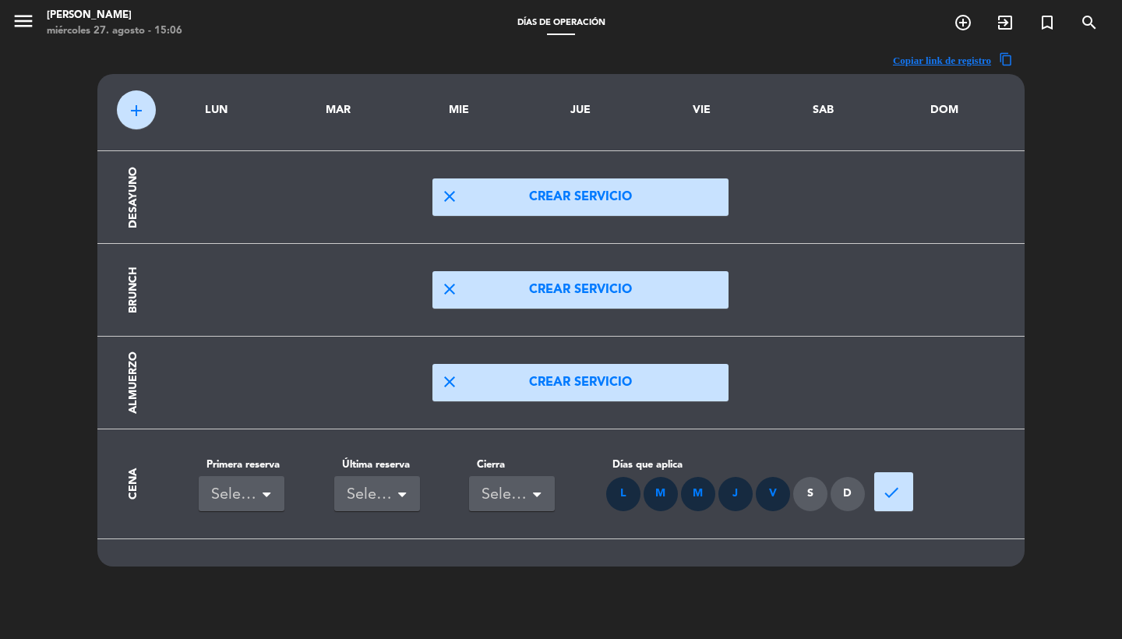
click at [829, 487] on div "L M M J V S D" at bounding box center [736, 494] width 262 height 34
click at [820, 491] on div "S" at bounding box center [810, 494] width 34 height 34
click at [851, 491] on div "D" at bounding box center [848, 494] width 34 height 34
click at [909, 492] on button "done" at bounding box center [893, 491] width 39 height 39
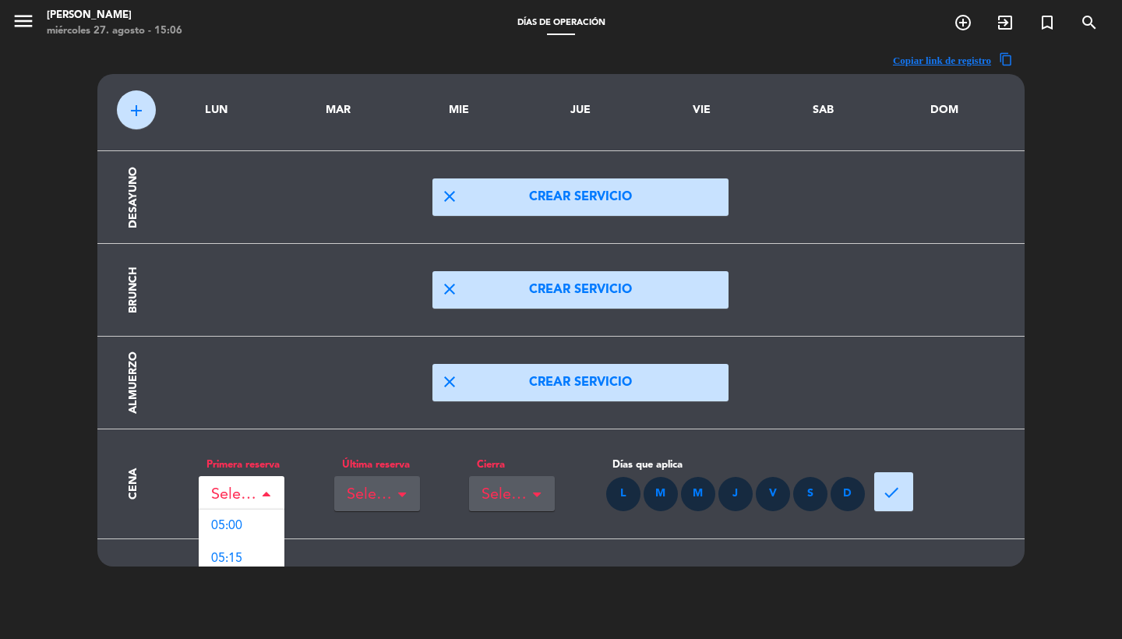
click at [260, 499] on div "Seleccionar" at bounding box center [242, 493] width 86 height 35
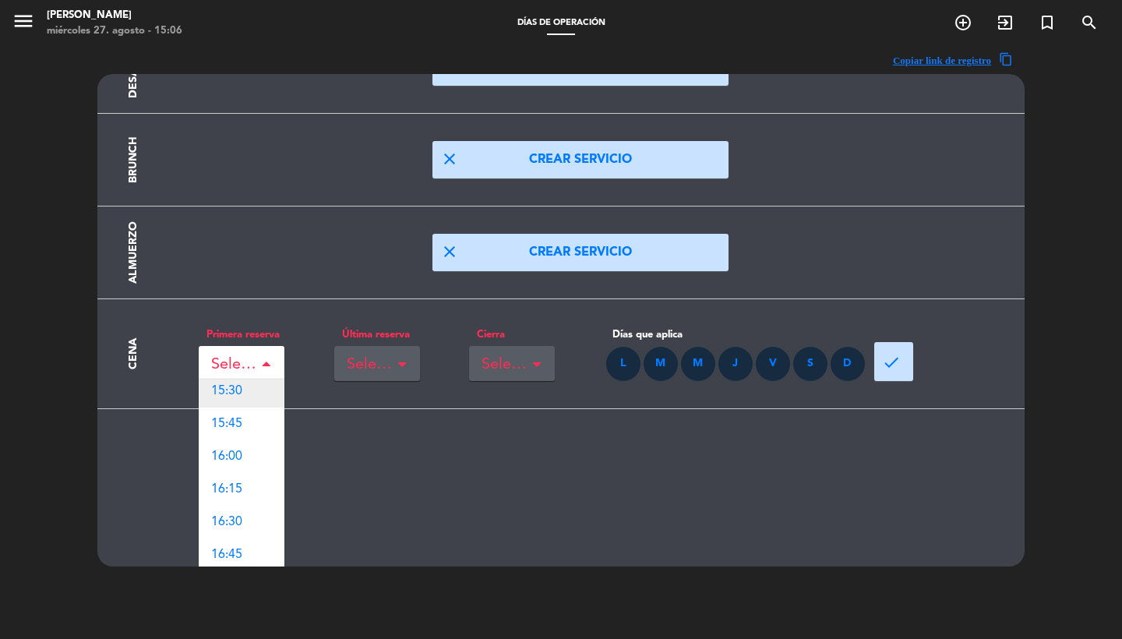
scroll to position [1583, 0]
click at [252, 512] on div "18:00" at bounding box center [242, 519] width 86 height 33
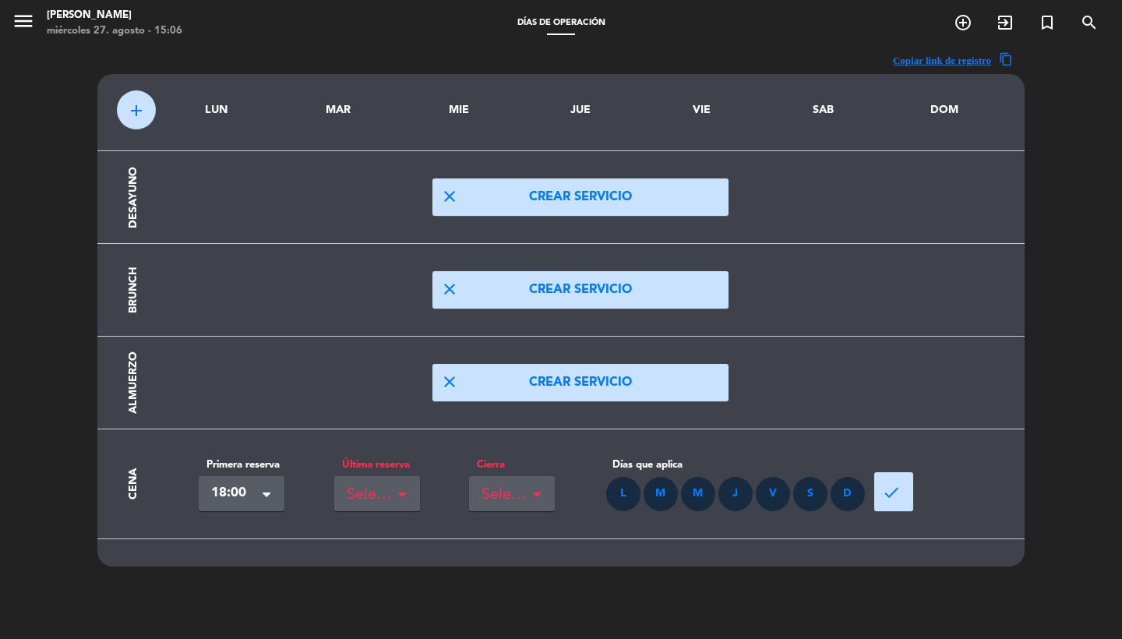
click at [361, 491] on div "Seleccionar" at bounding box center [371, 495] width 48 height 26
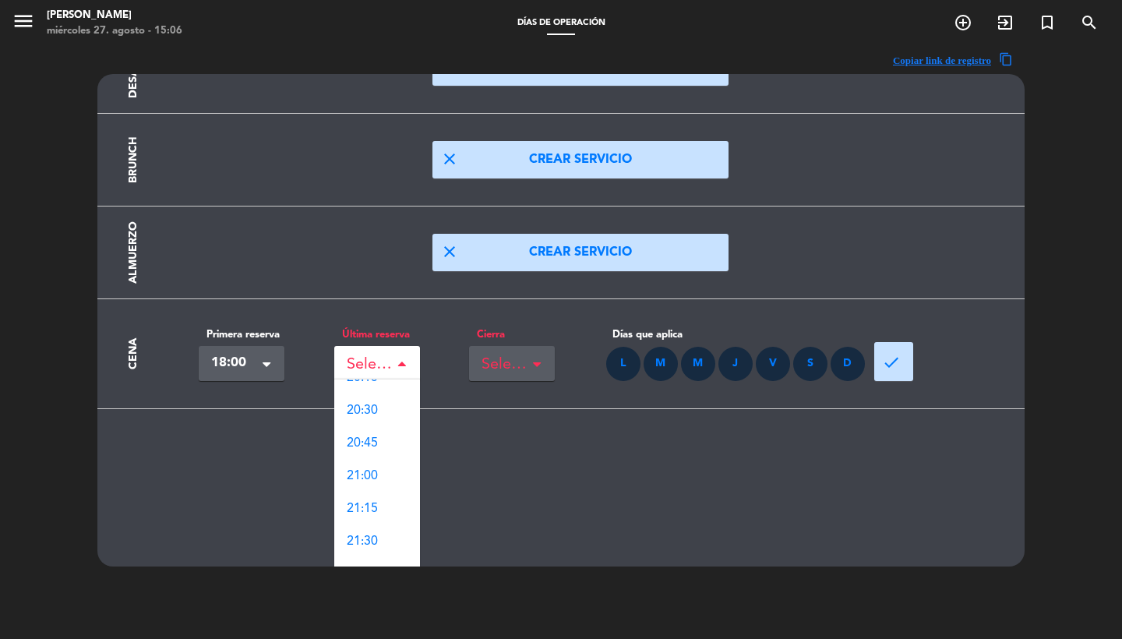
scroll to position [305, 0]
click at [378, 391] on div "20:30" at bounding box center [377, 385] width 86 height 33
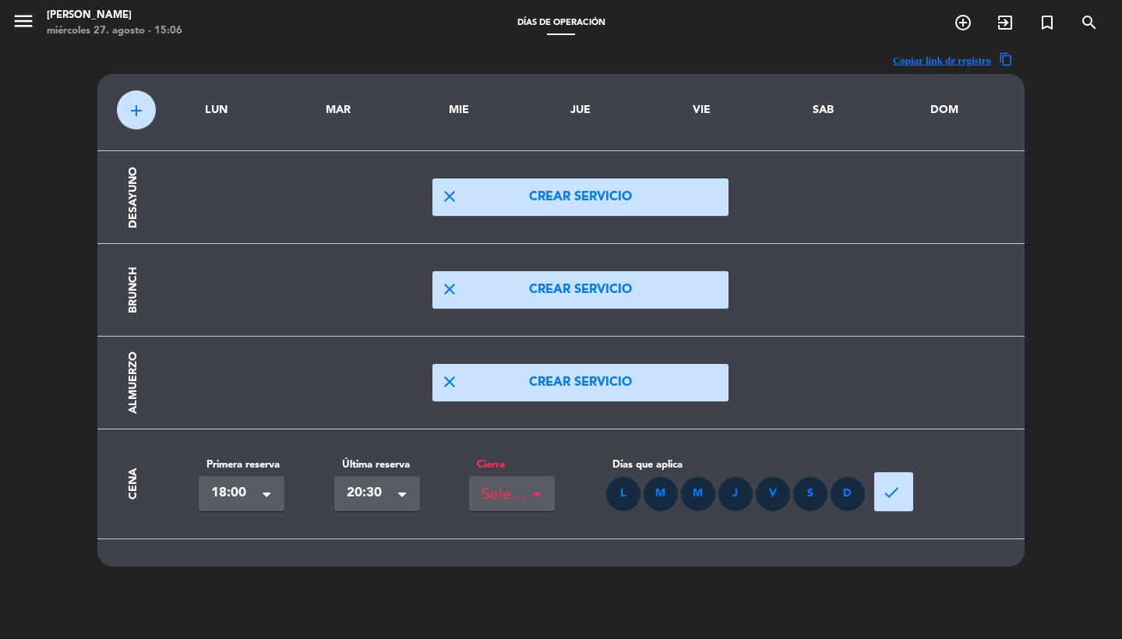
click at [493, 380] on button "close Crear servicio" at bounding box center [580, 382] width 296 height 37
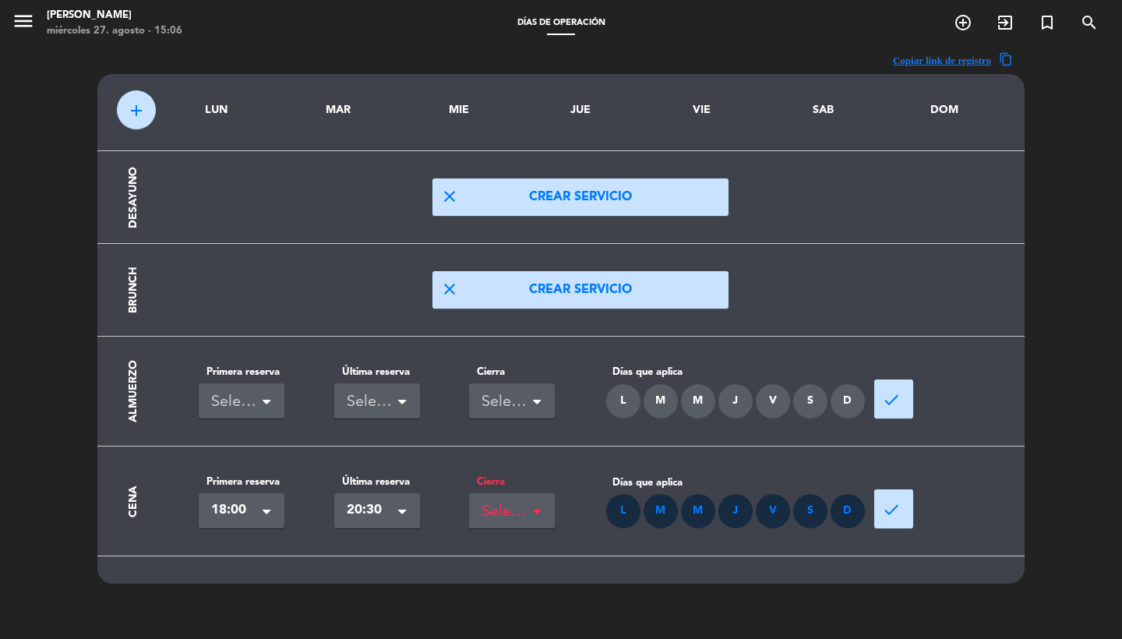
click at [473, 533] on section "Cena Primera reserva Seleccionar × 18:00 × Última reserva Seleccionar × 20:30 ×…" at bounding box center [561, 501] width 888 height 110
click at [513, 525] on div "Seleccionar" at bounding box center [512, 510] width 86 height 35
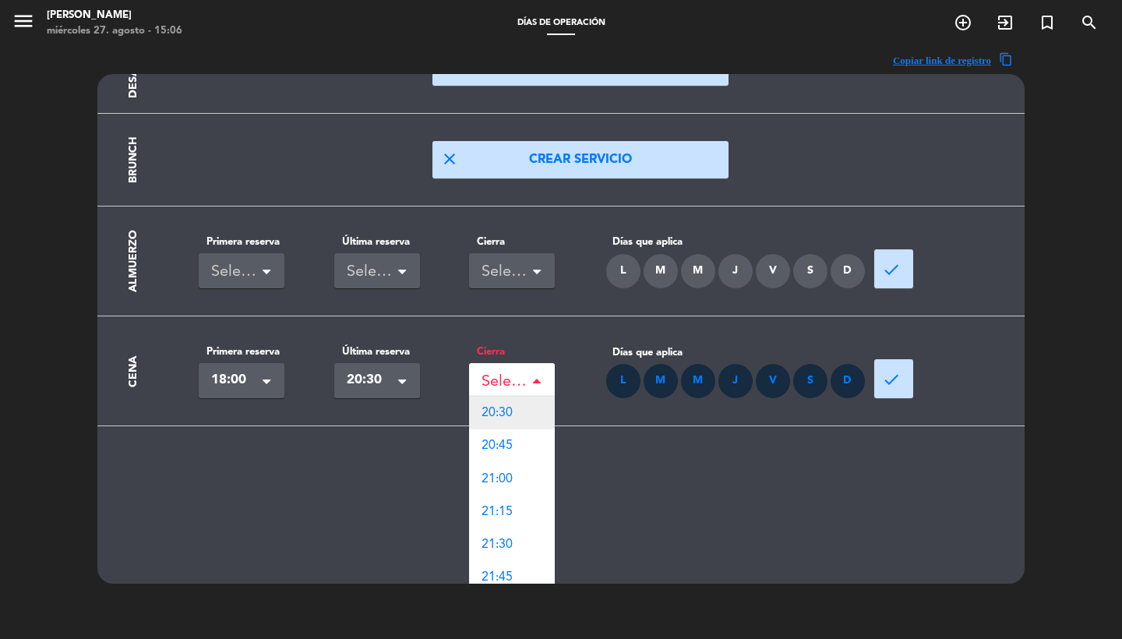
scroll to position [130, 0]
click at [503, 422] on div "20:30" at bounding box center [512, 413] width 86 height 33
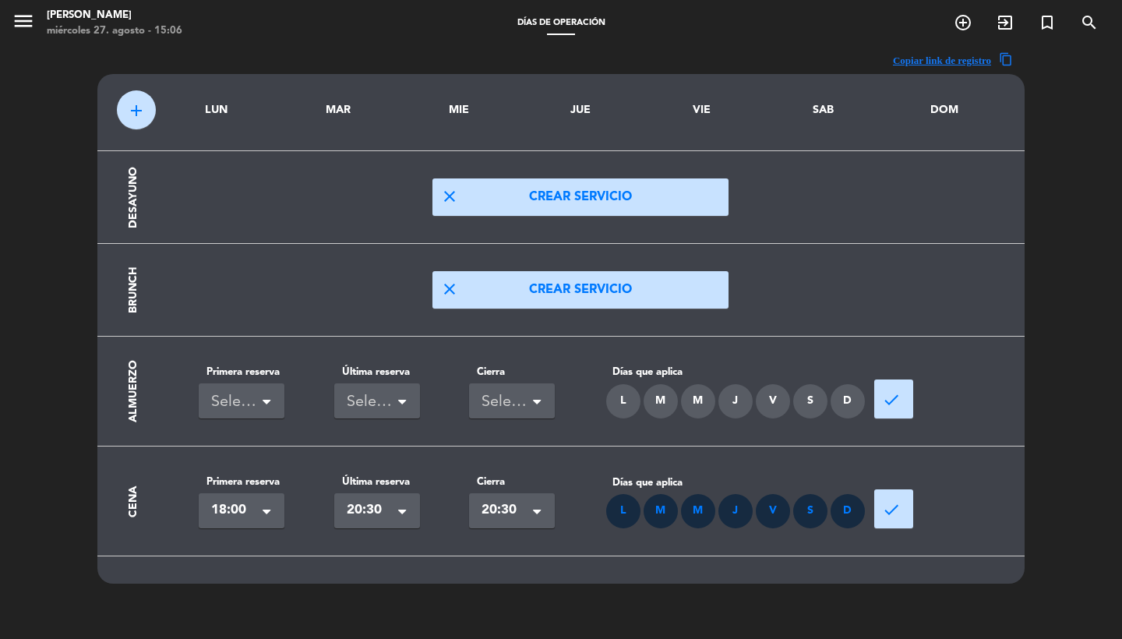
click at [886, 514] on span "done" at bounding box center [891, 509] width 19 height 19
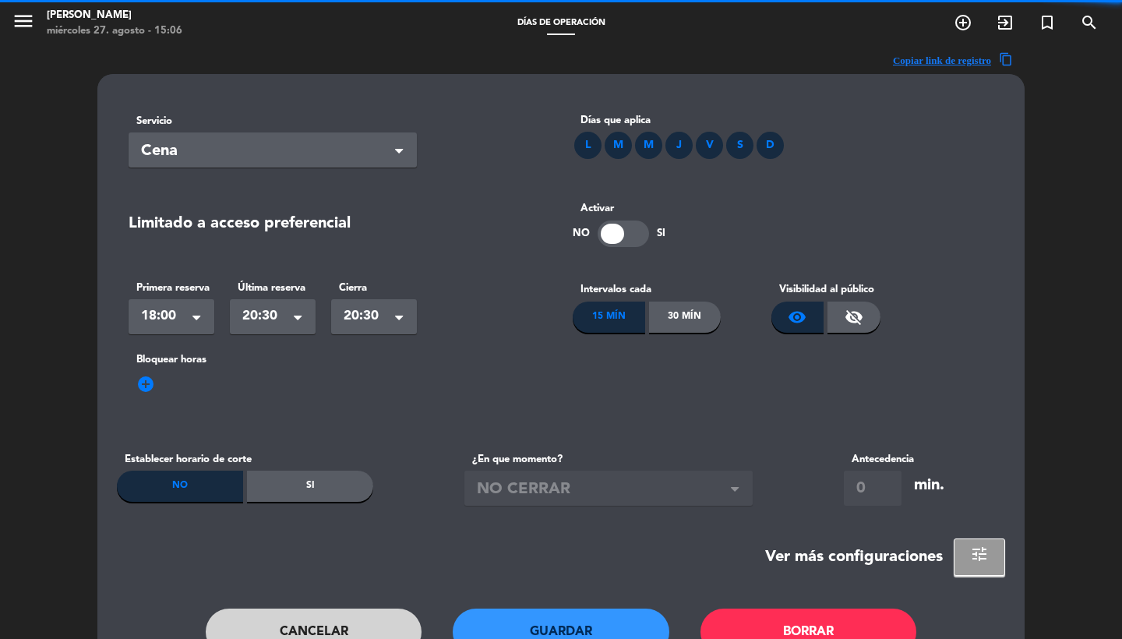
click at [707, 308] on div "30 Mín" at bounding box center [685, 317] width 72 height 31
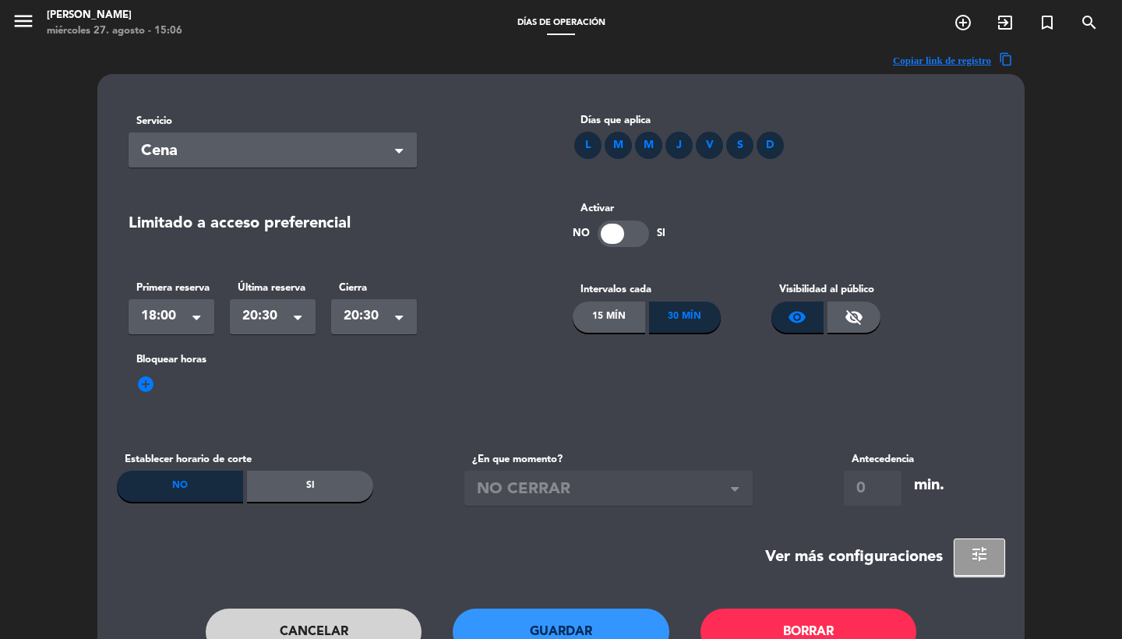
click at [566, 623] on button "Guardar" at bounding box center [561, 631] width 217 height 47
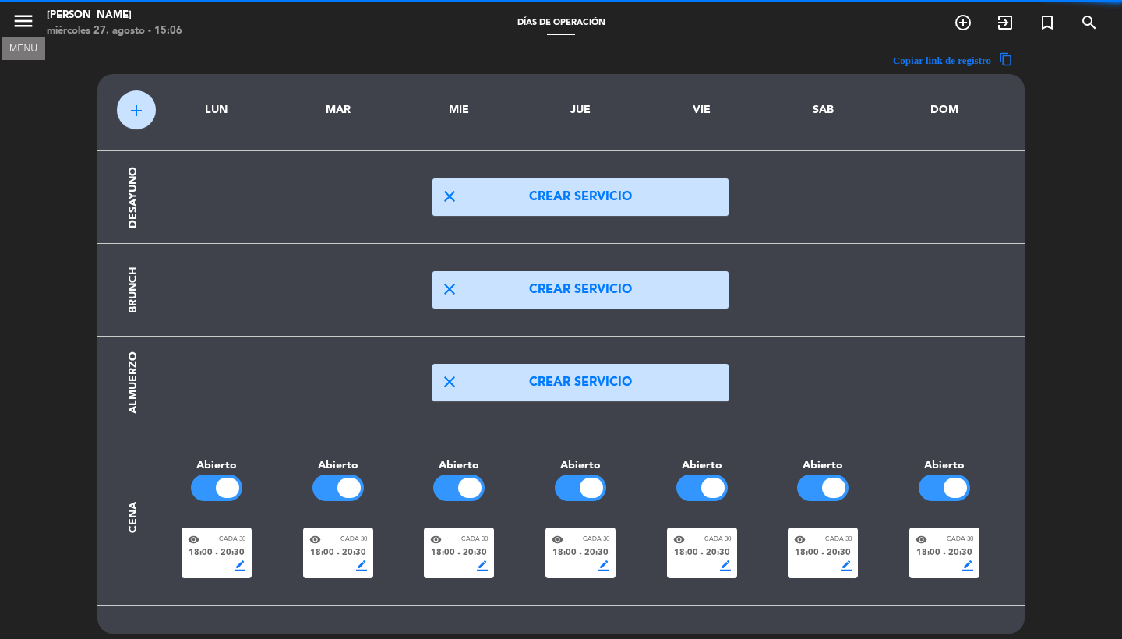
click at [26, 22] on icon "menu" at bounding box center [23, 20] width 23 height 23
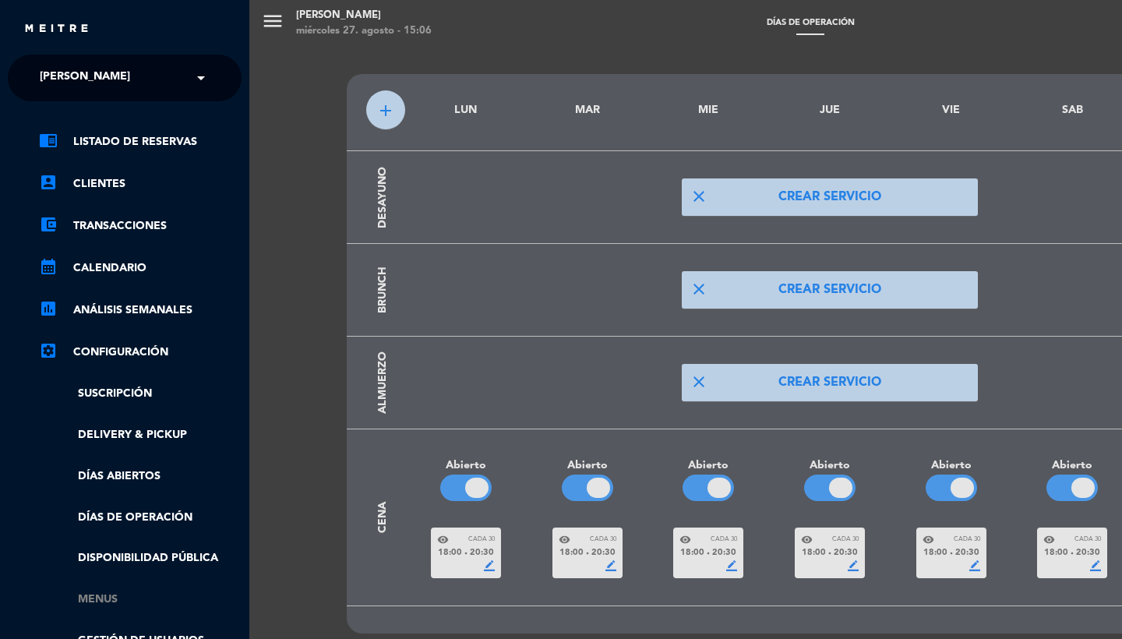
click at [101, 594] on link "Menus" at bounding box center [140, 600] width 203 height 18
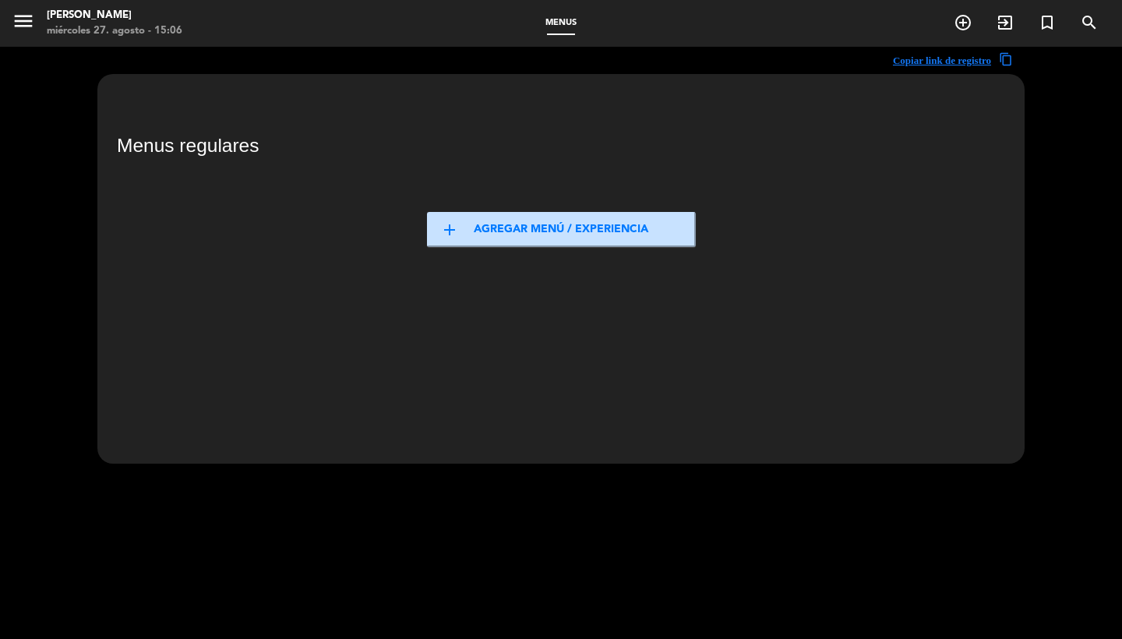
click at [508, 235] on button "add Agregar menú / experiencia" at bounding box center [561, 229] width 269 height 35
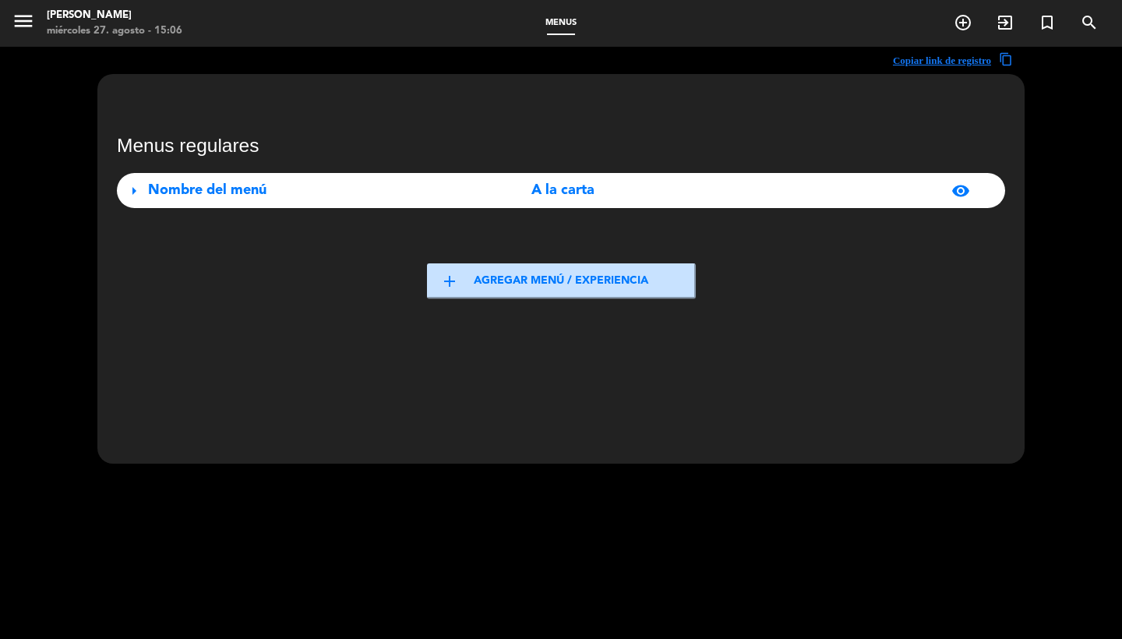
click at [438, 192] on div "A la carta" at bounding box center [563, 190] width 277 height 23
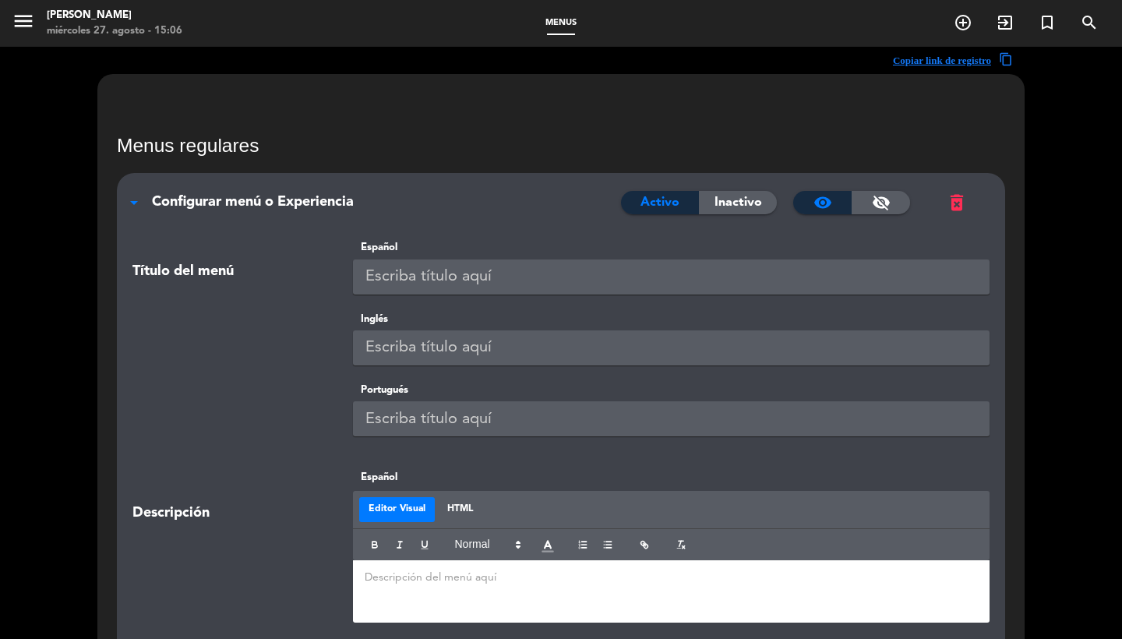
click at [458, 284] on input "text" at bounding box center [671, 276] width 637 height 35
type input "A LA CARTA"
type input "V"
click at [428, 340] on input "V" at bounding box center [671, 347] width 637 height 35
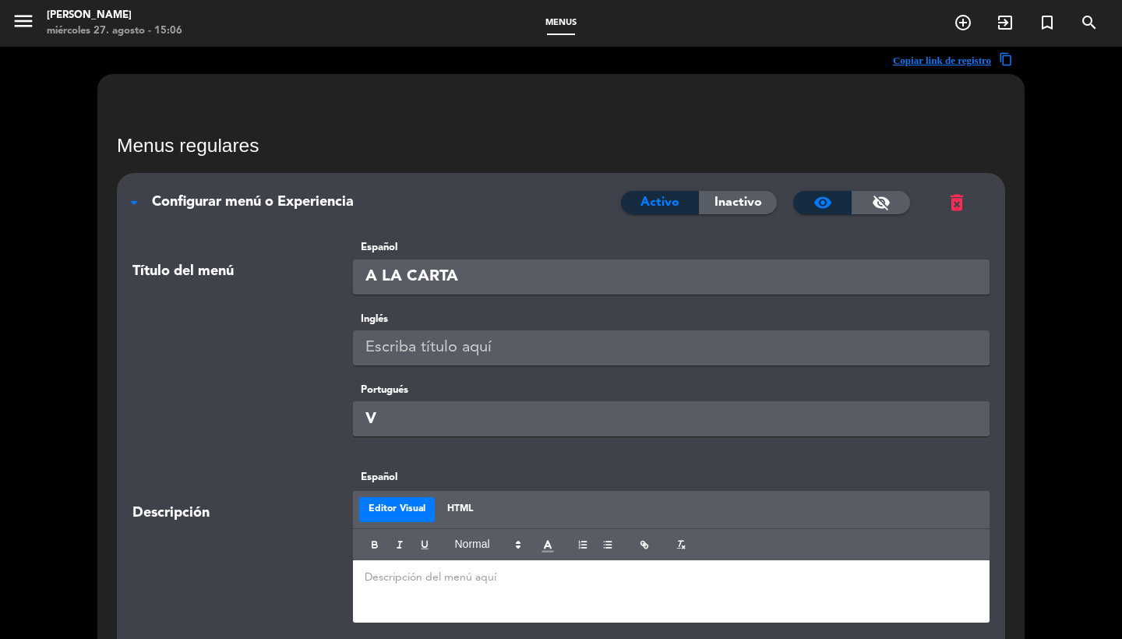
paste input "A LA CARTA"
type input "A LA CARTA"
paste input "A LA CARTA"
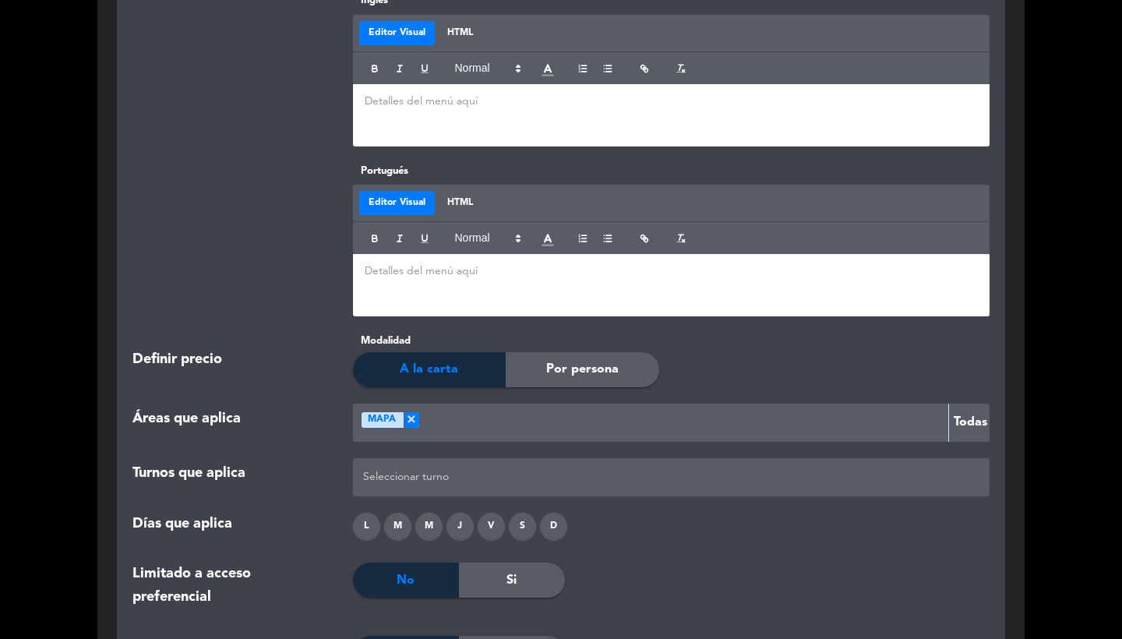
scroll to position [1235, 0]
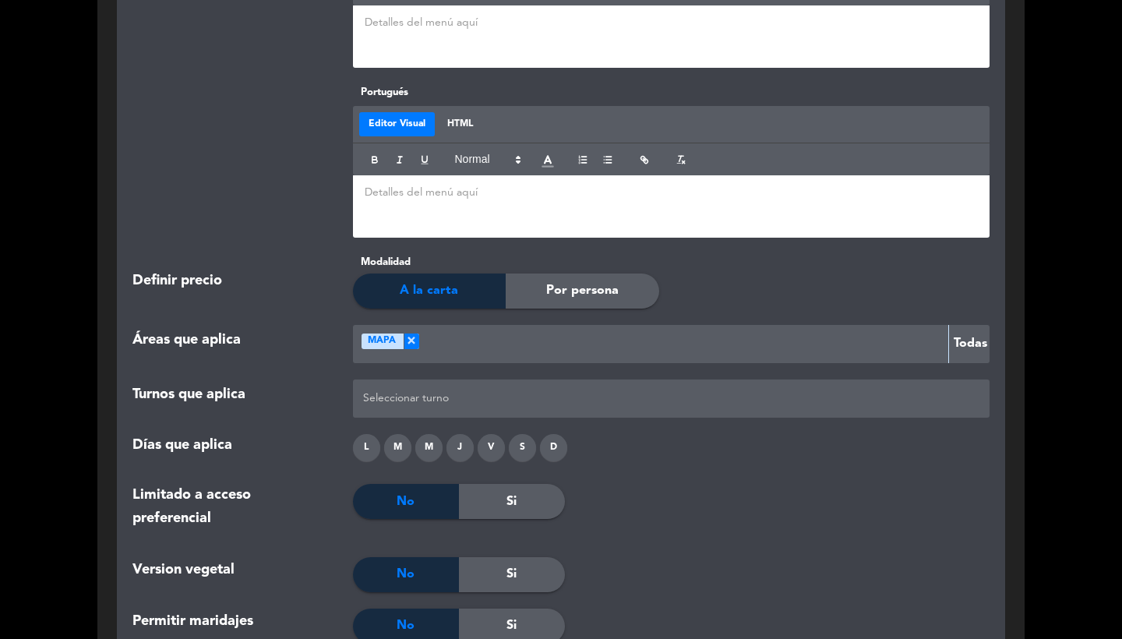
type input "A LA CARTA"
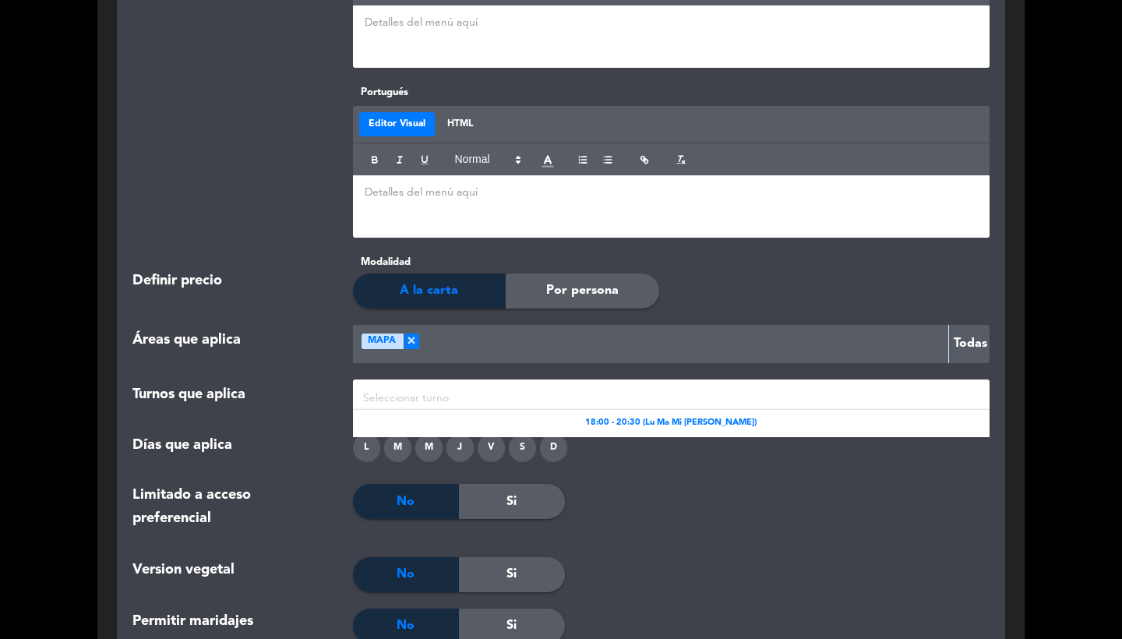
click at [434, 386] on div at bounding box center [671, 399] width 625 height 26
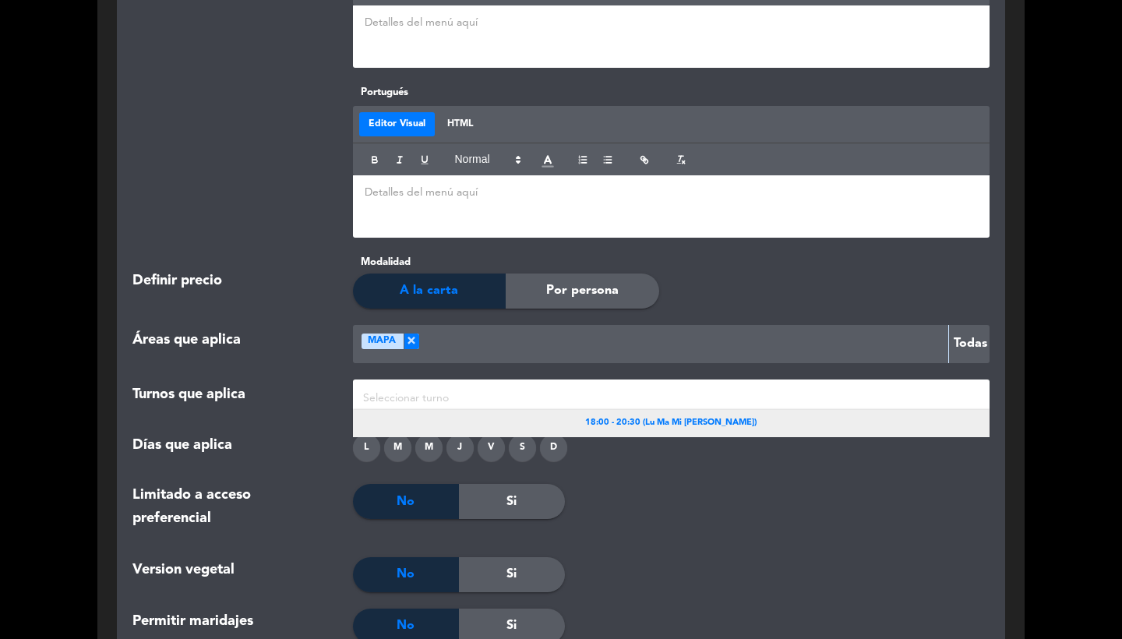
click at [621, 410] on div "18:00 - 20:30 (Lu Ma Mi [PERSON_NAME])" at bounding box center [671, 423] width 637 height 27
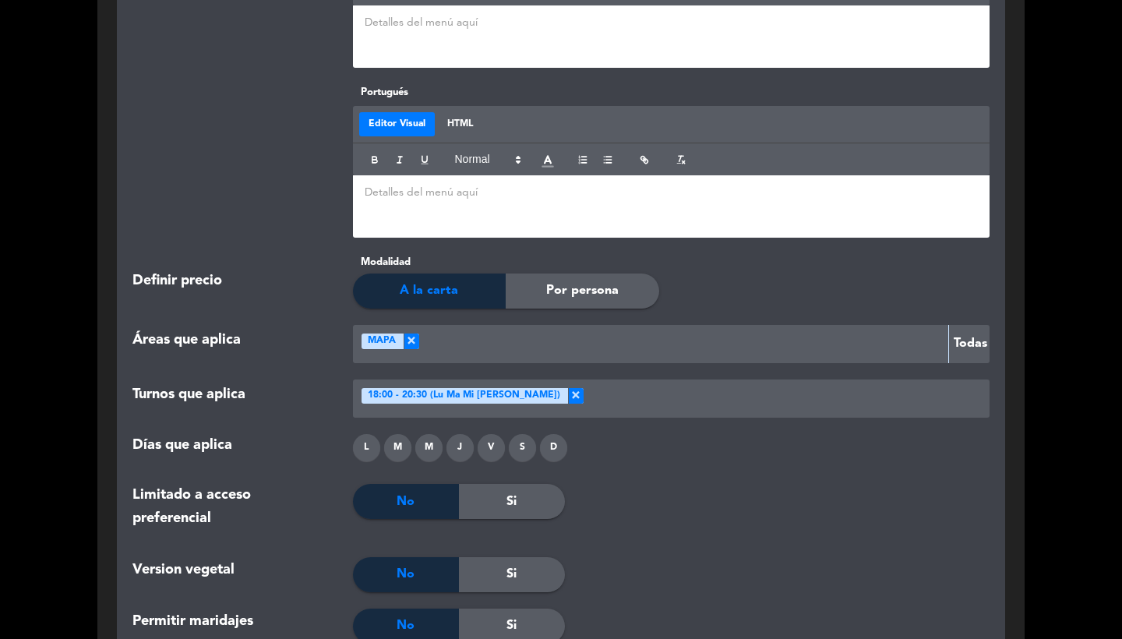
click at [373, 434] on div "L" at bounding box center [366, 447] width 27 height 27
click at [404, 454] on div "M" at bounding box center [397, 447] width 27 height 27
click at [422, 454] on div "M" at bounding box center [428, 447] width 27 height 27
click at [467, 451] on div "J" at bounding box center [459, 447] width 27 height 27
click at [498, 450] on div "V" at bounding box center [491, 447] width 27 height 27
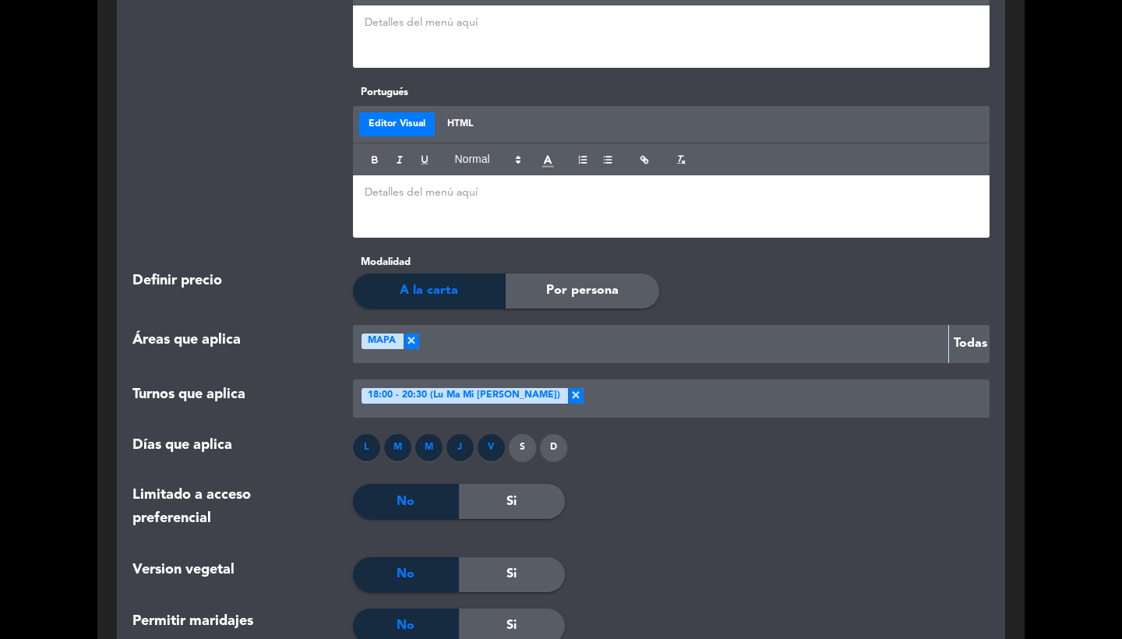
click at [531, 445] on div "S" at bounding box center [522, 447] width 27 height 27
click at [556, 445] on div "D" at bounding box center [553, 447] width 27 height 27
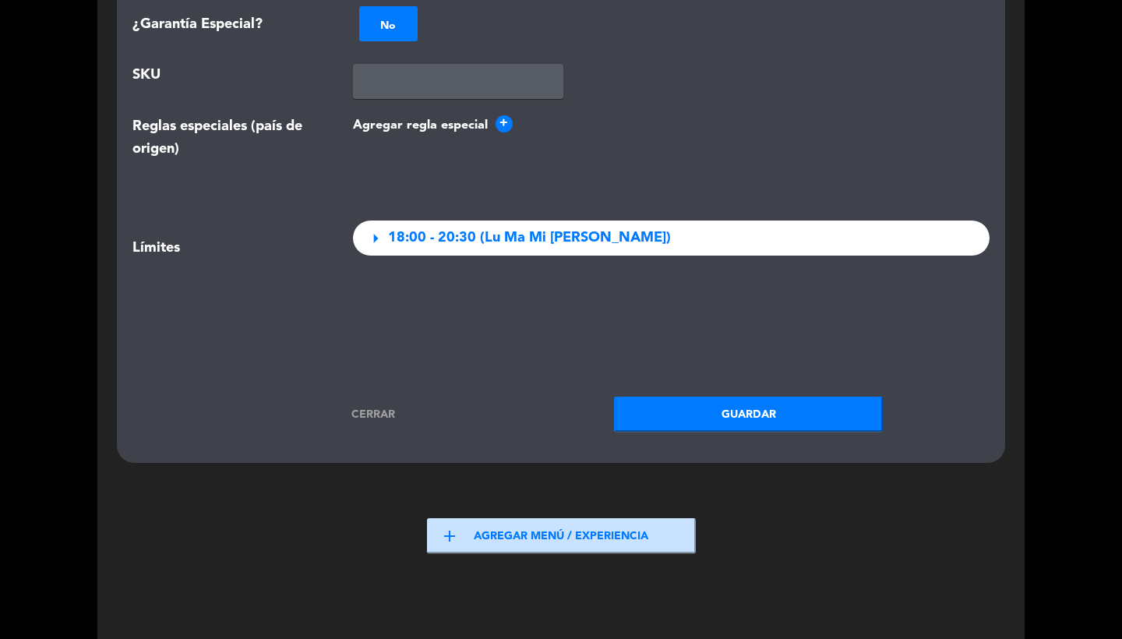
scroll to position [2106, 0]
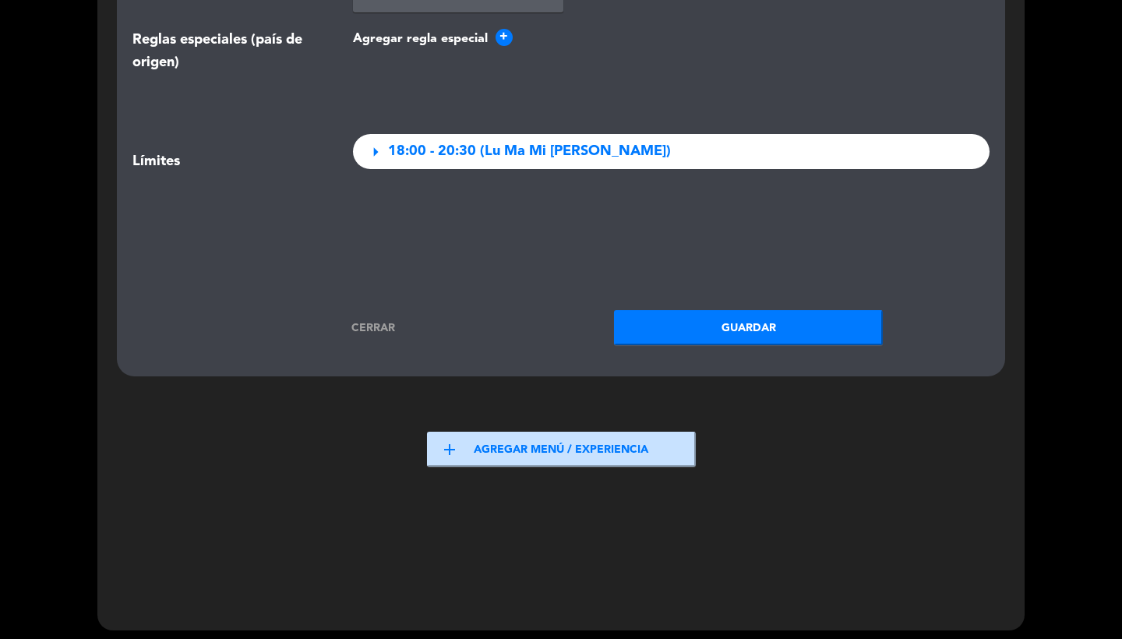
click at [697, 311] on button "Guardar" at bounding box center [748, 327] width 269 height 35
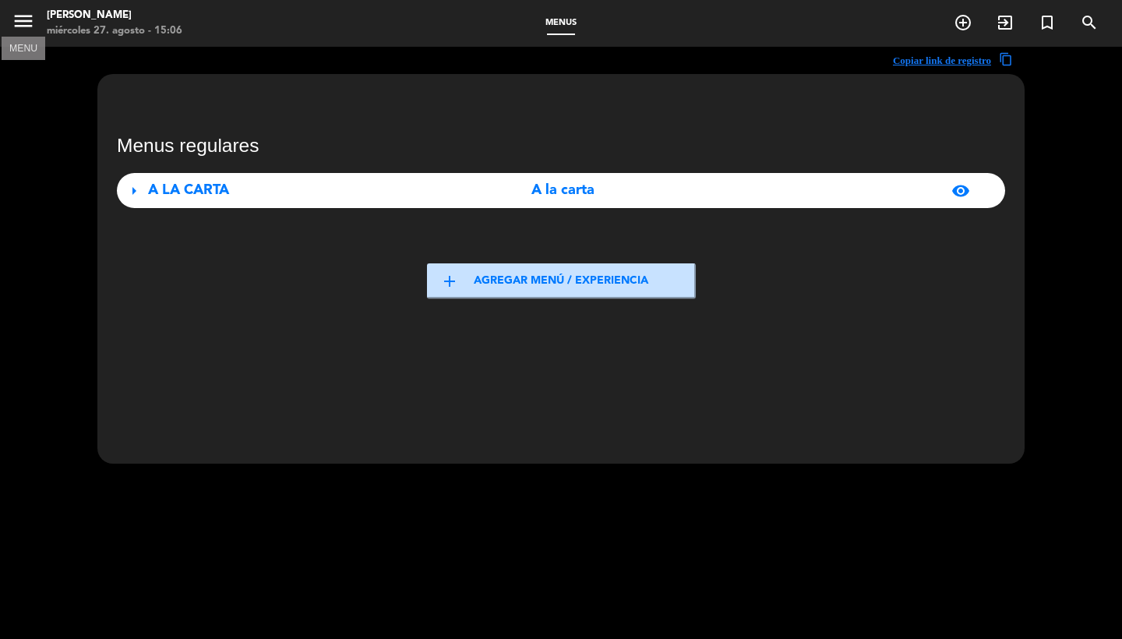
scroll to position [-1, 0]
click at [17, 28] on icon "menu" at bounding box center [23, 20] width 23 height 23
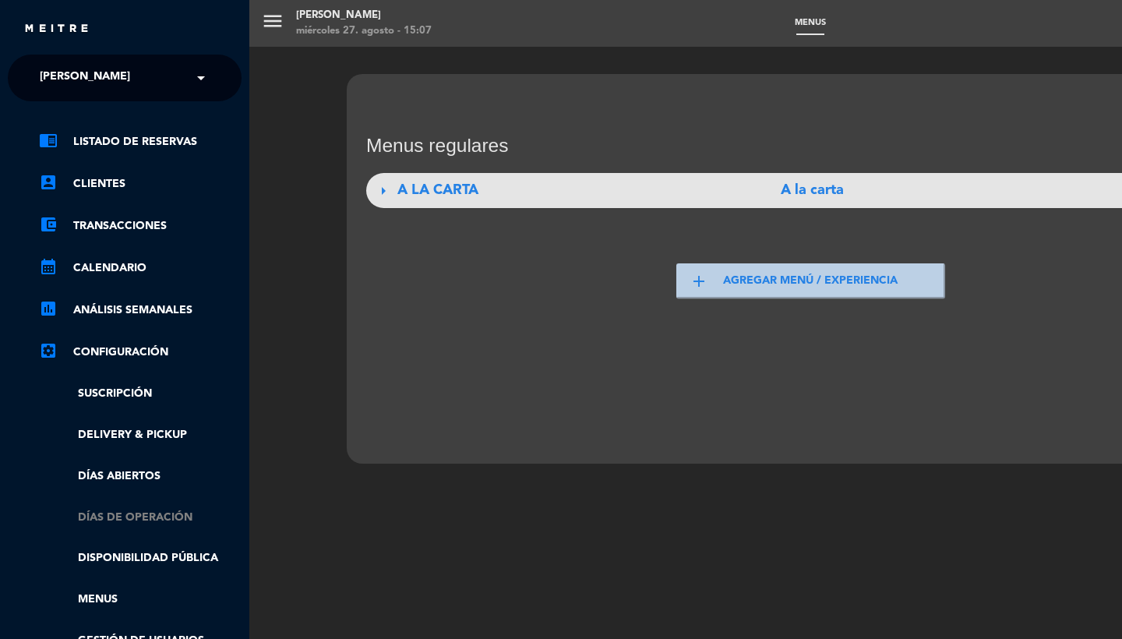
click at [114, 517] on link "Días de Operación" at bounding box center [140, 518] width 203 height 18
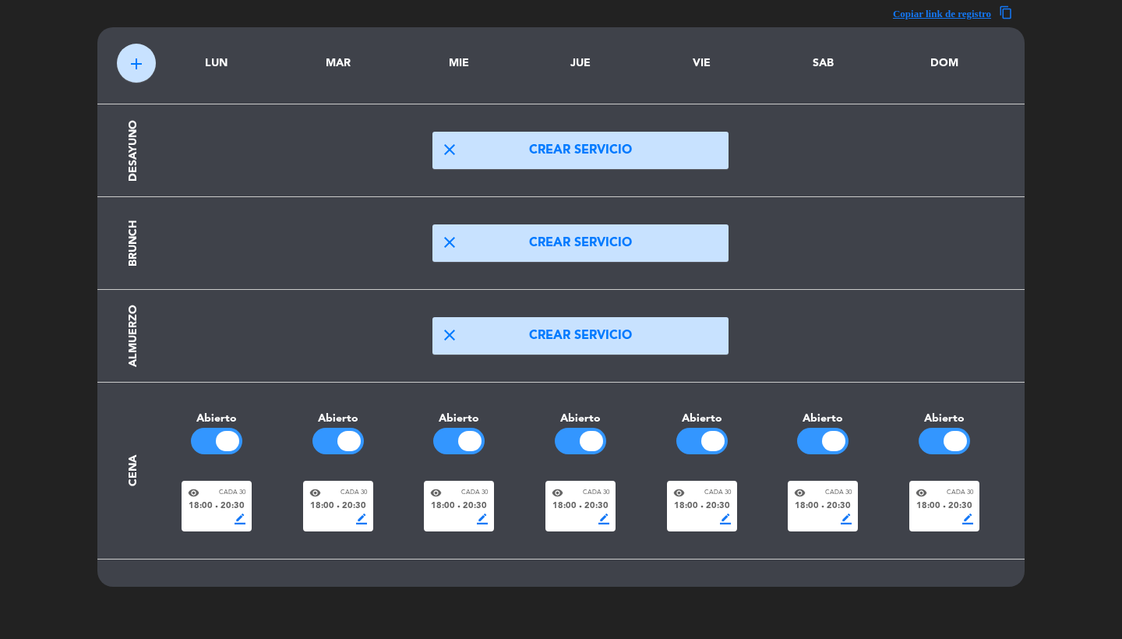
click at [225, 443] on div at bounding box center [227, 441] width 23 height 20
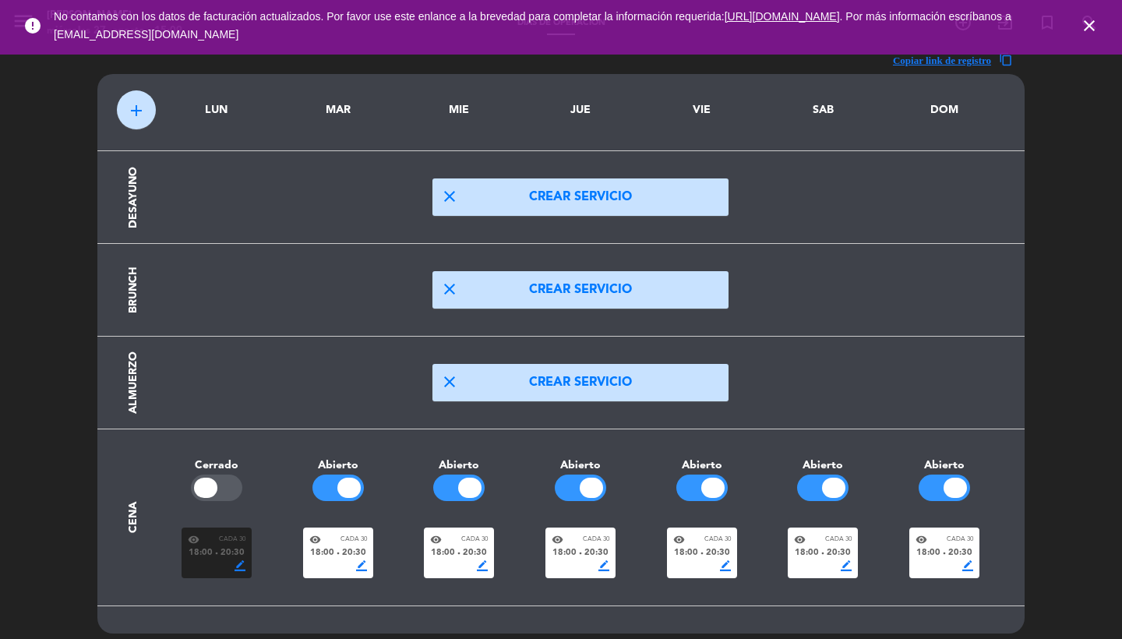
click at [1087, 27] on icon "close" at bounding box center [1089, 25] width 19 height 19
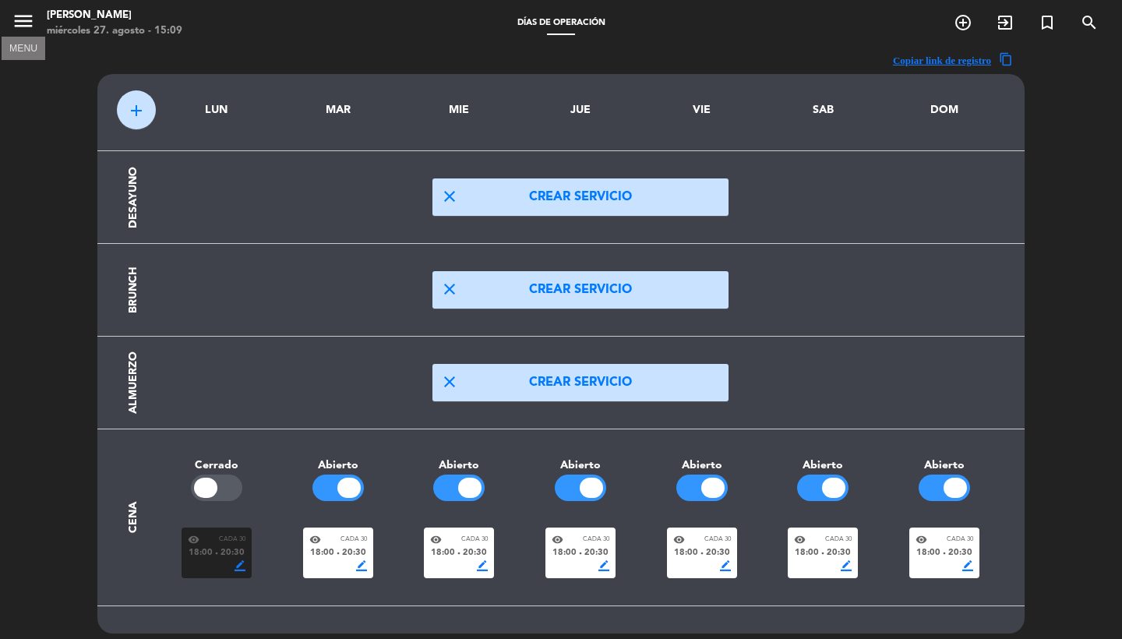
click at [24, 22] on icon "menu" at bounding box center [23, 20] width 23 height 23
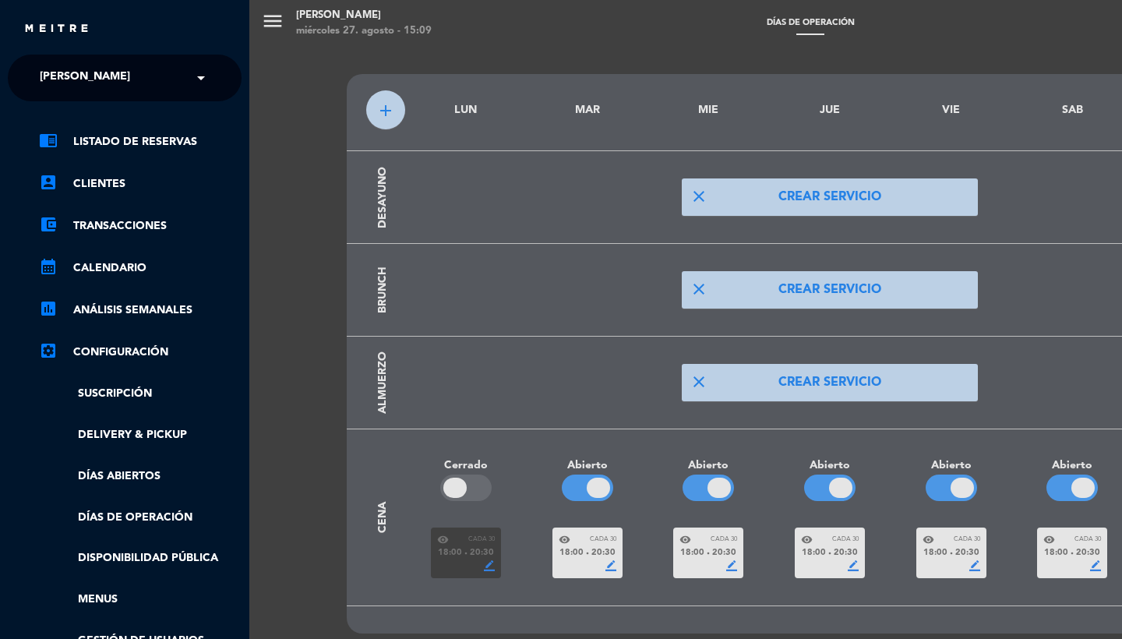
click at [98, 87] on span "[PERSON_NAME]" at bounding box center [85, 78] width 90 height 33
type input "tradit"
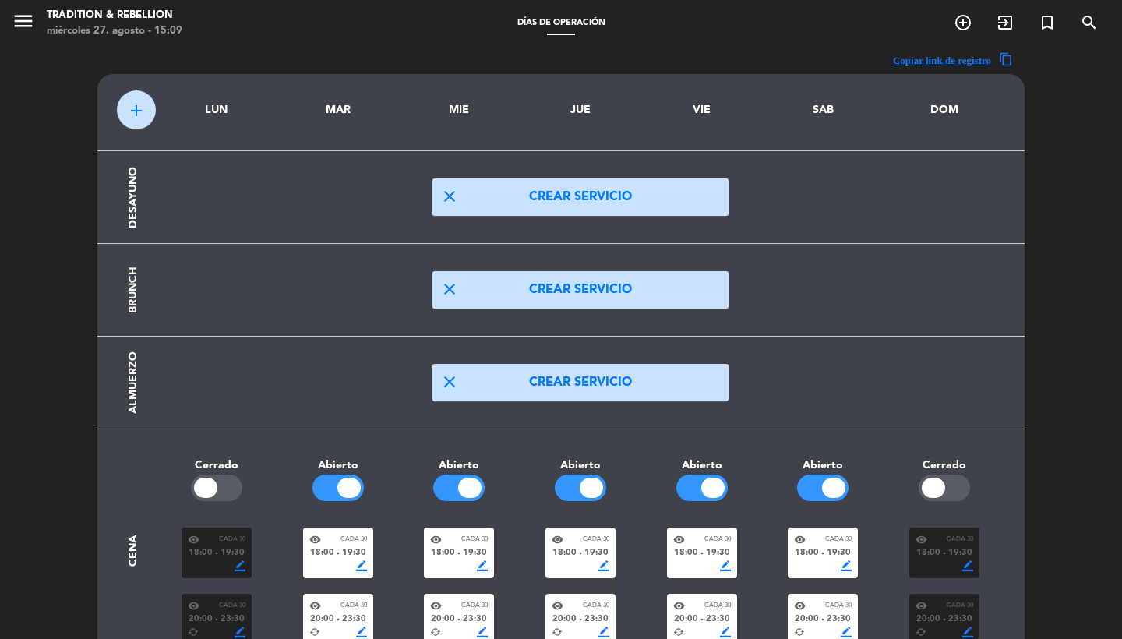
click at [453, 560] on div "border_color" at bounding box center [459, 565] width 58 height 11
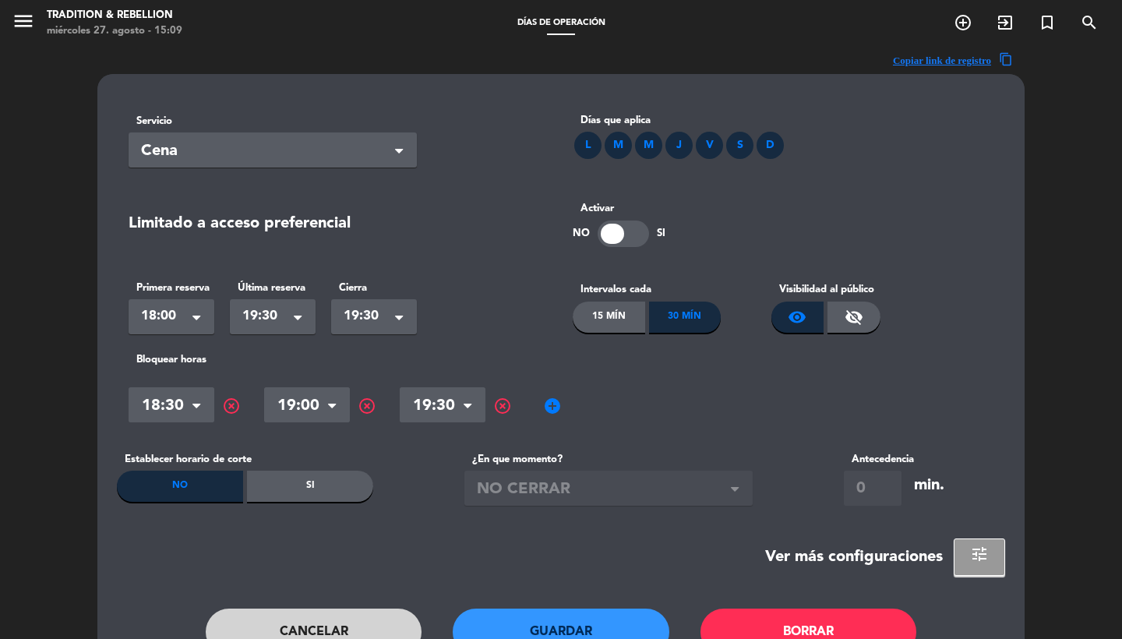
click at [275, 159] on span "Cena" at bounding box center [266, 152] width 251 height 26
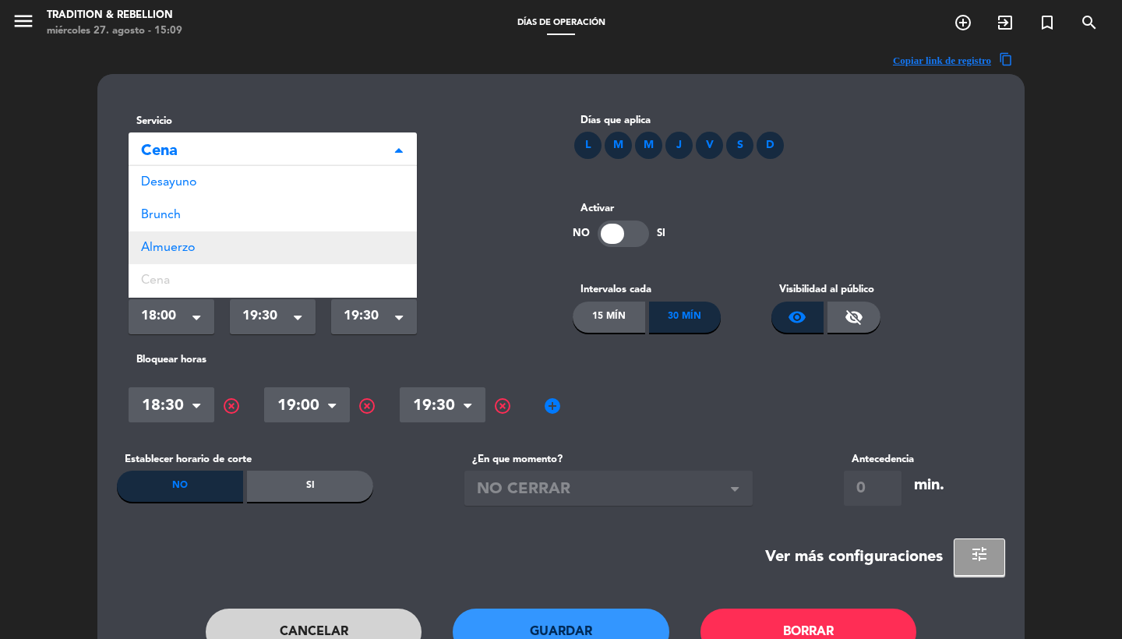
click at [202, 238] on div "Almuerzo" at bounding box center [273, 247] width 288 height 33
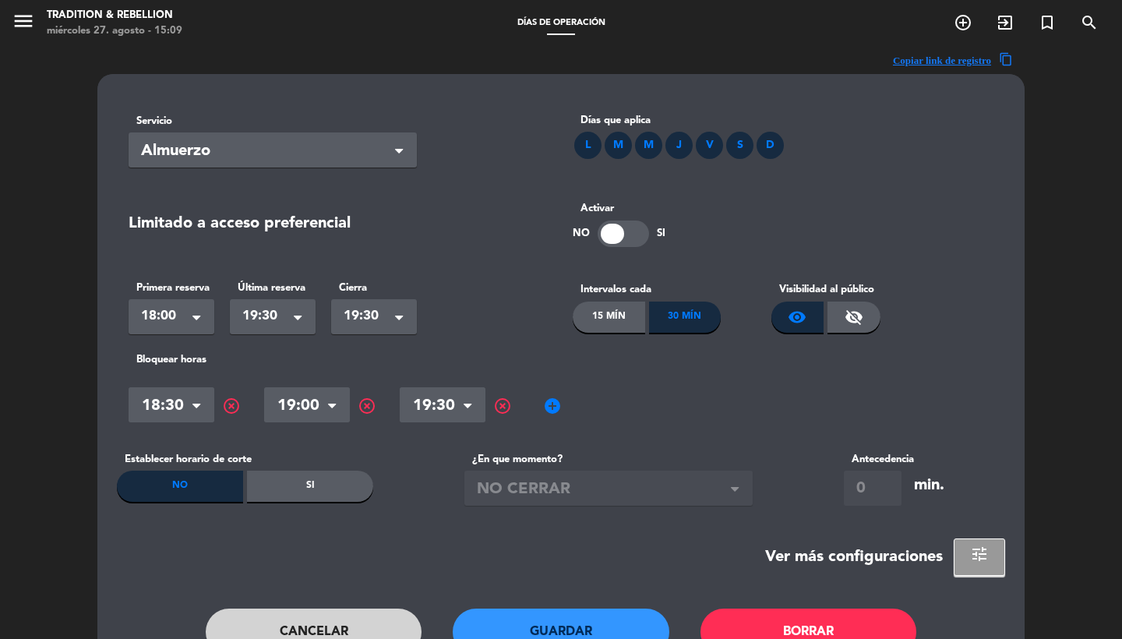
click at [552, 407] on span "add_circle" at bounding box center [552, 406] width 19 height 19
click at [580, 407] on input "text" at bounding box center [578, 406] width 86 height 27
click at [637, 405] on span "highlight_off" at bounding box center [638, 406] width 19 height 19
click at [229, 408] on span "highlight_off" at bounding box center [231, 406] width 19 height 19
click at [515, 626] on button "Guardar" at bounding box center [561, 631] width 217 height 47
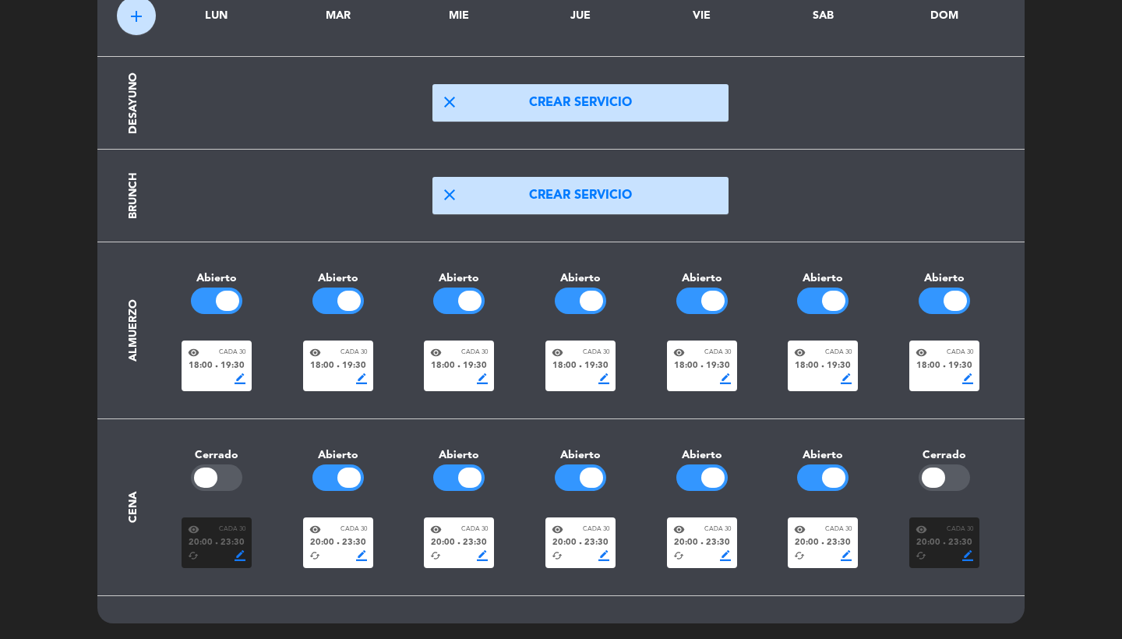
scroll to position [93, 0]
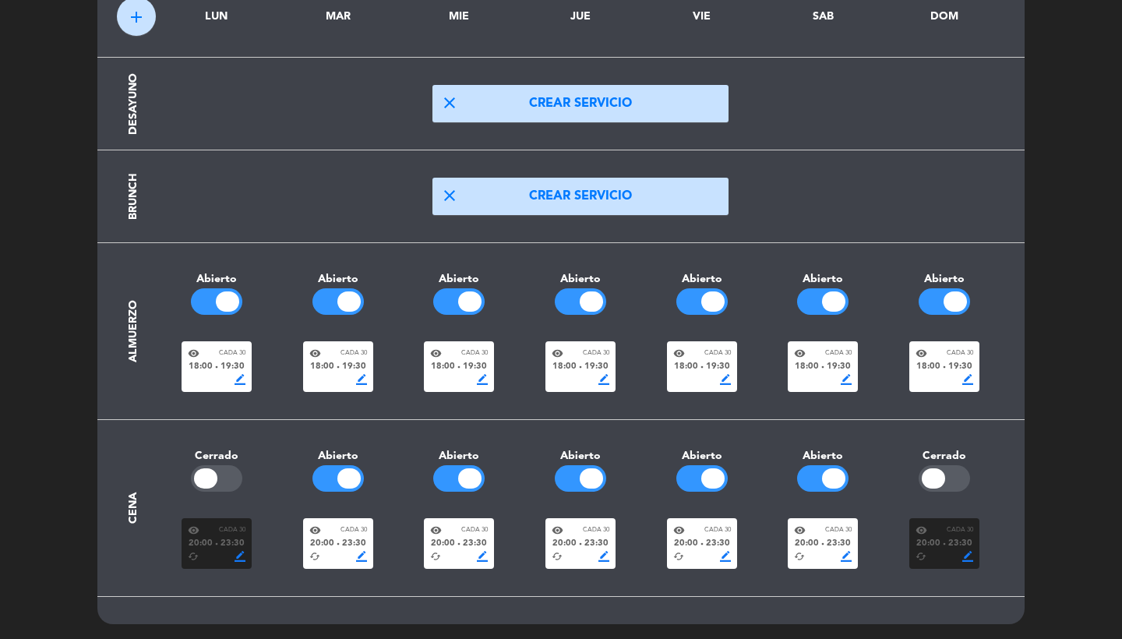
click at [580, 533] on div "visibility Cada 30" at bounding box center [581, 530] width 58 height 12
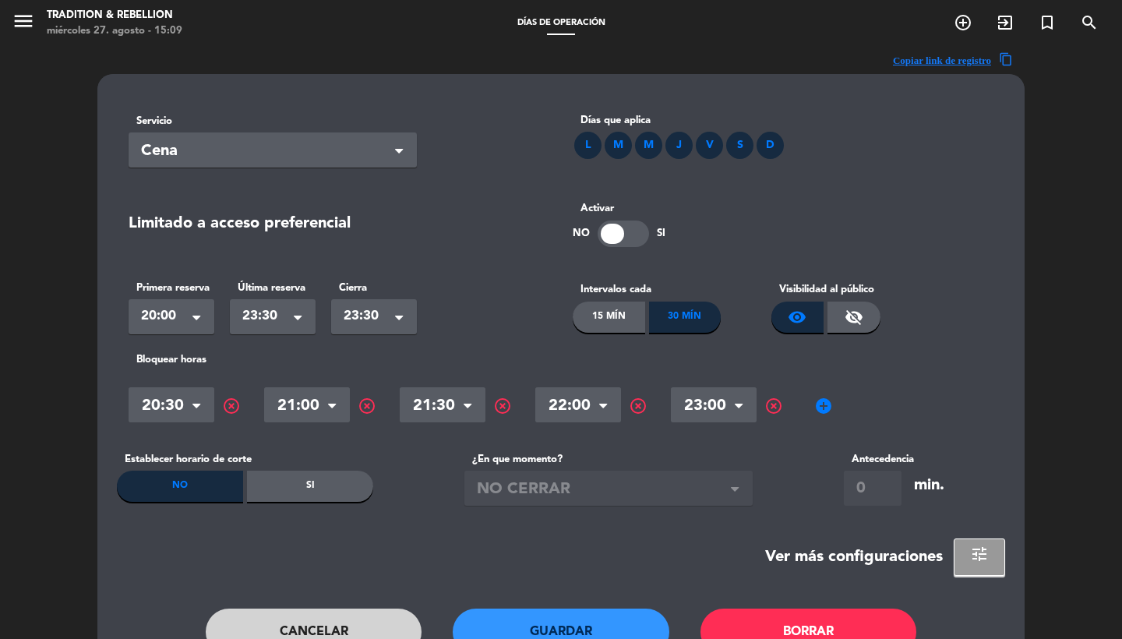
click at [378, 153] on span "Cena" at bounding box center [266, 152] width 251 height 26
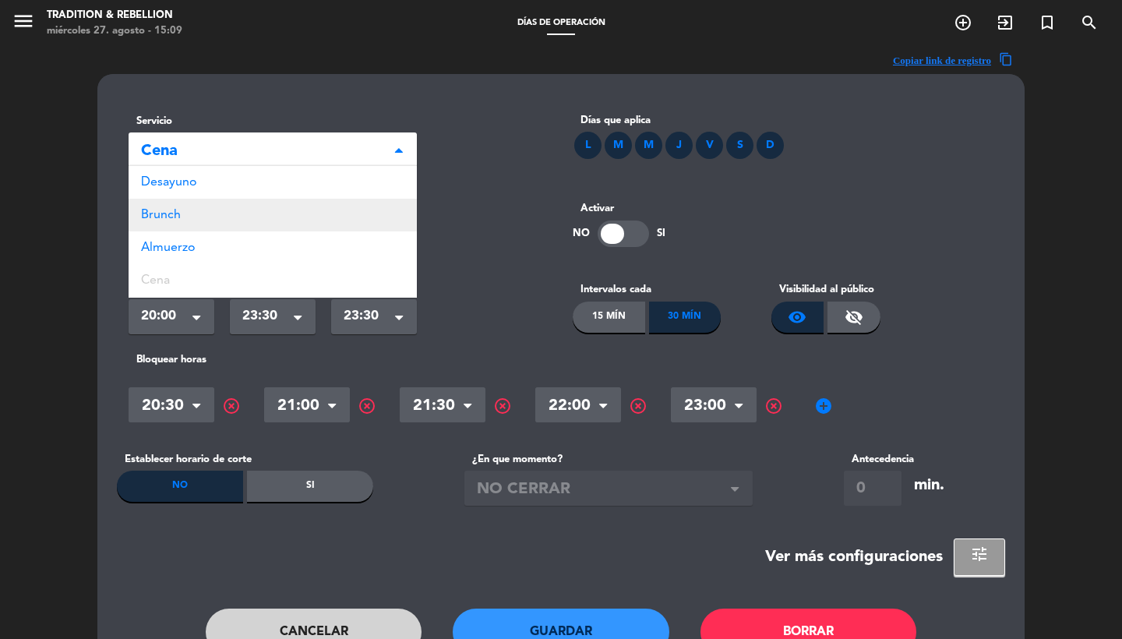
click at [267, 216] on div "Brunch" at bounding box center [273, 215] width 288 height 33
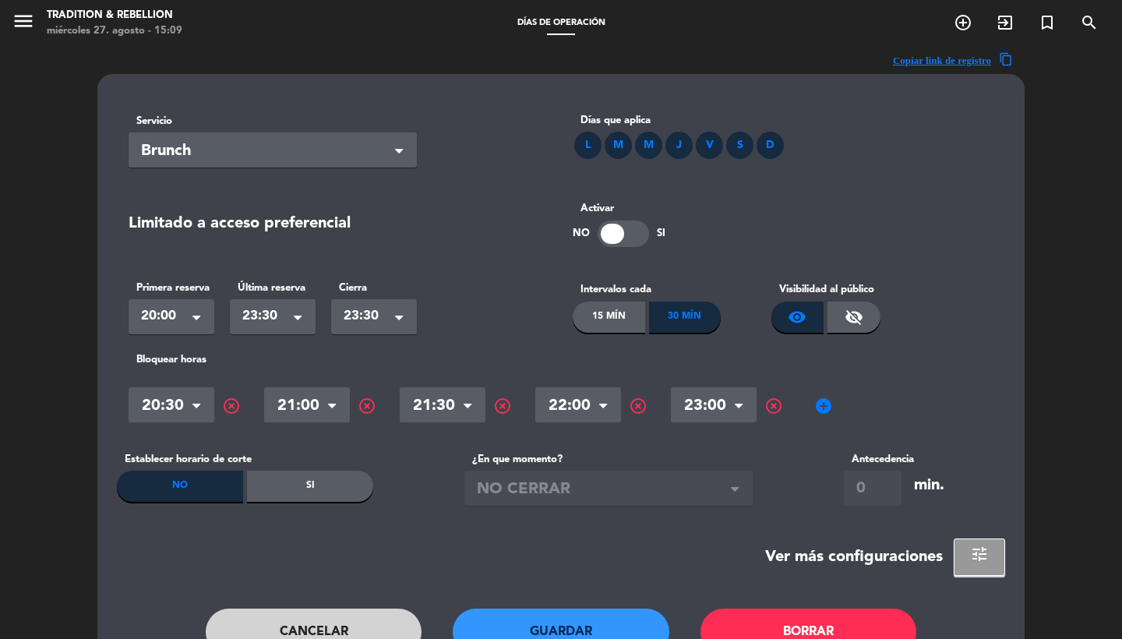
click at [526, 621] on button "Guardar" at bounding box center [561, 631] width 217 height 47
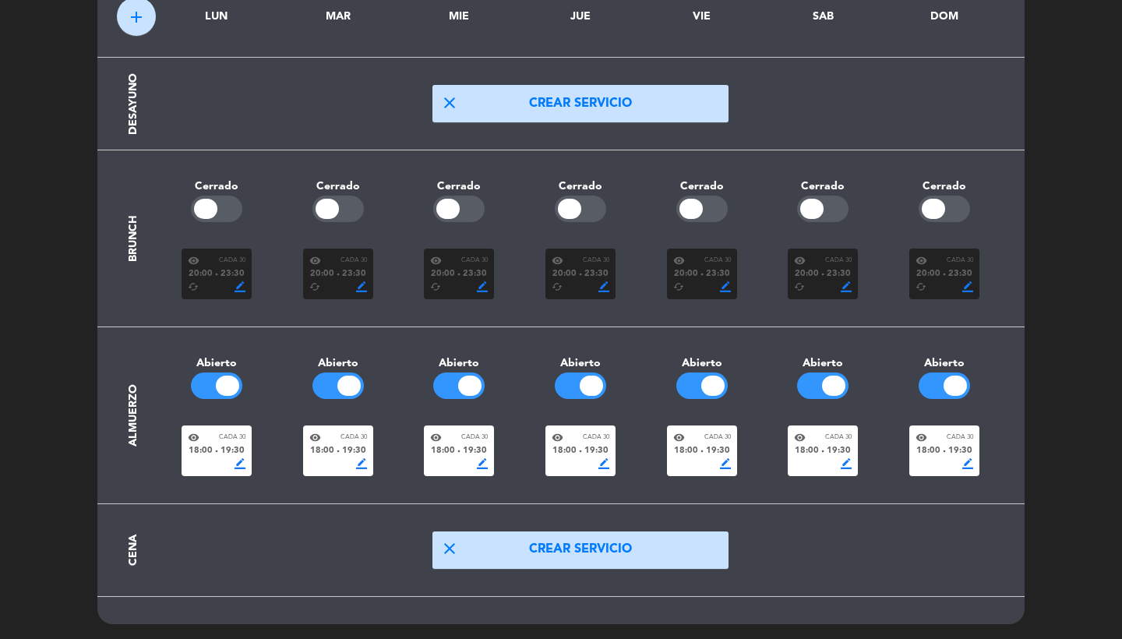
scroll to position [92, 0]
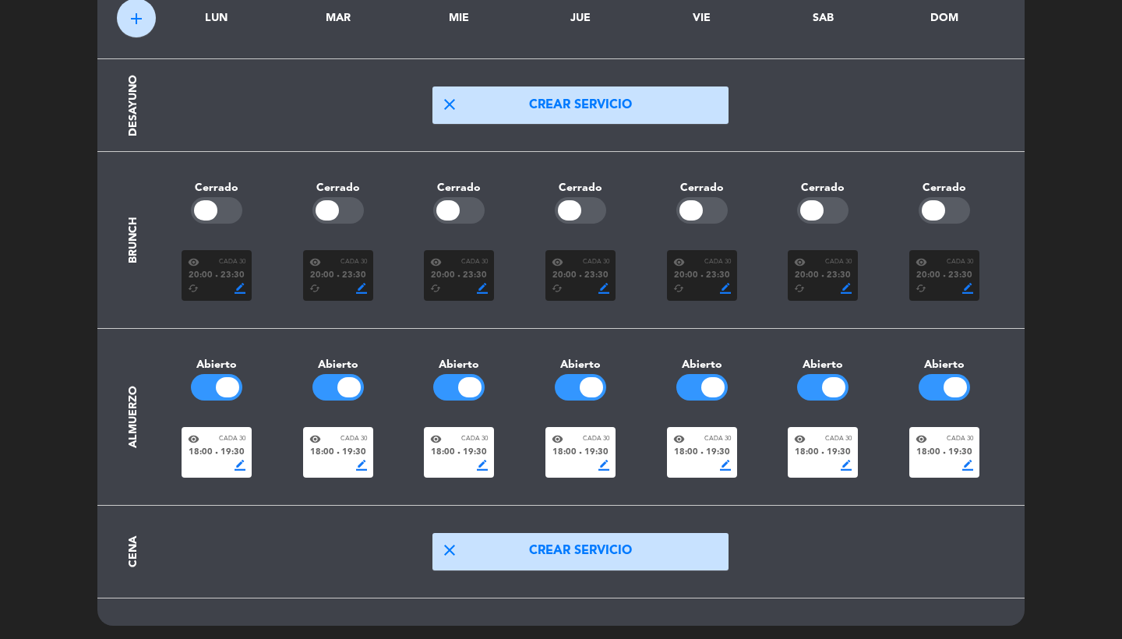
click at [355, 252] on div "visibility Cada 30 20:00 fiber_manual_record 23:30 cached border_color" at bounding box center [338, 275] width 70 height 51
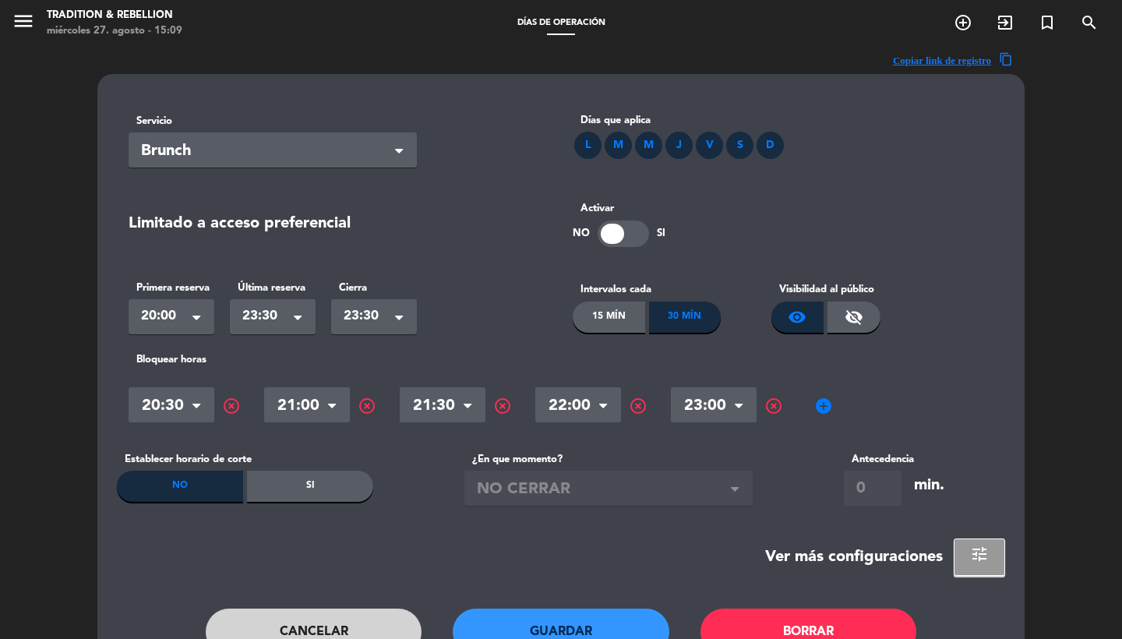
click at [358, 140] on span "Brunch" at bounding box center [266, 152] width 251 height 26
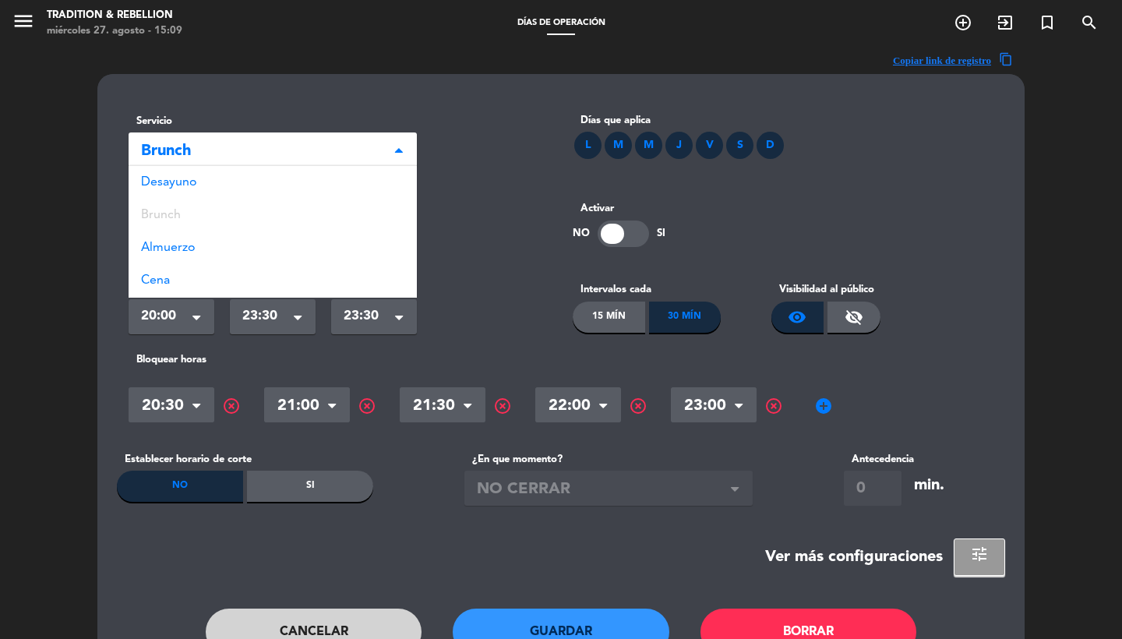
click at [206, 282] on div "Cena" at bounding box center [273, 280] width 288 height 33
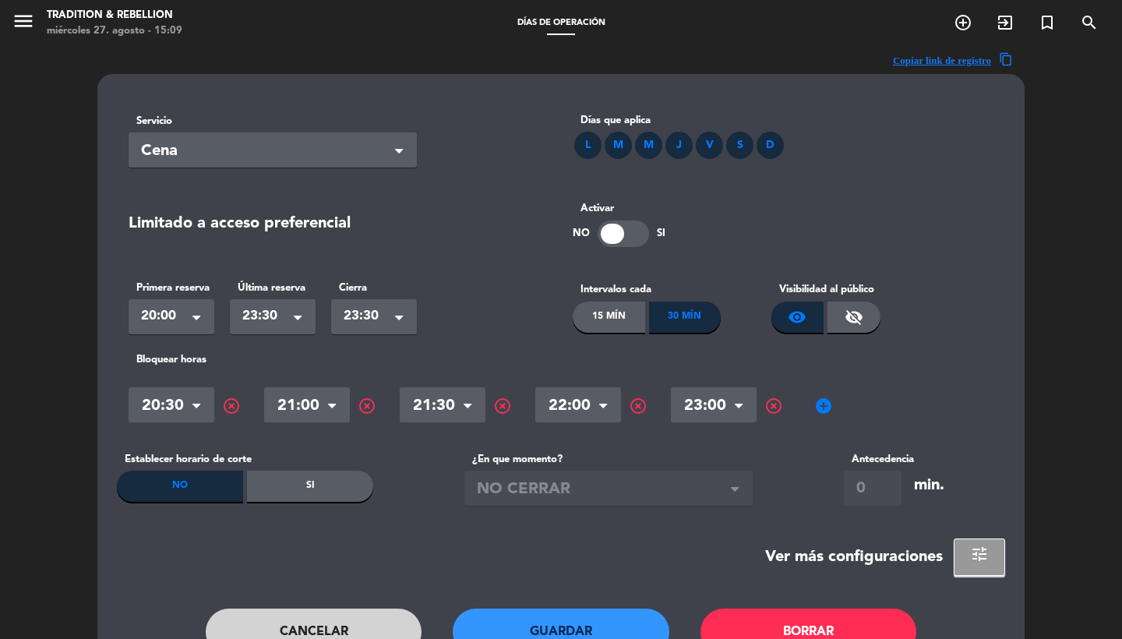
click at [542, 602] on div "Servicio Seleccionar × Cena × Días que aplica L M M J V S D Limitado a acceso p…" at bounding box center [560, 394] width 927 height 640
click at [546, 625] on button "Guardar" at bounding box center [561, 631] width 217 height 47
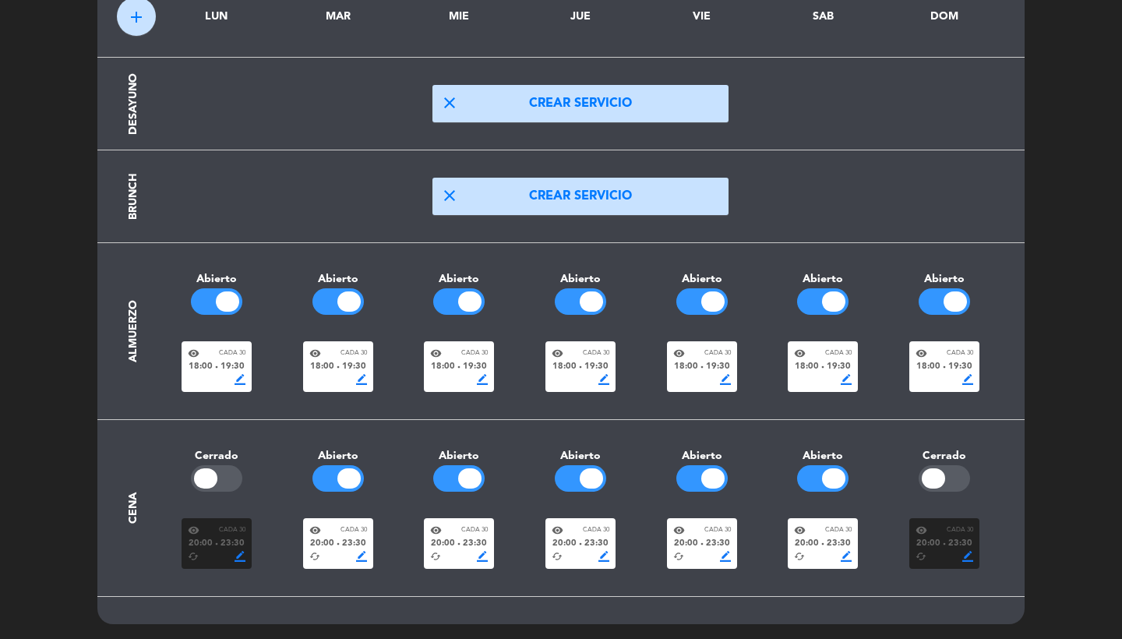
scroll to position [92, 0]
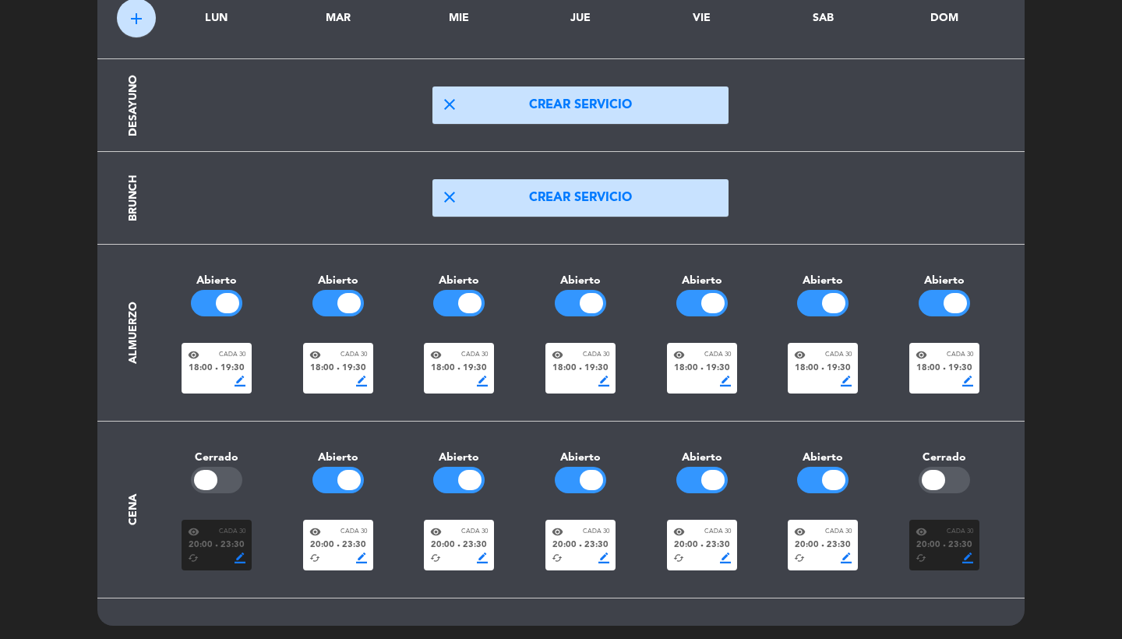
click at [218, 300] on div at bounding box center [227, 303] width 23 height 20
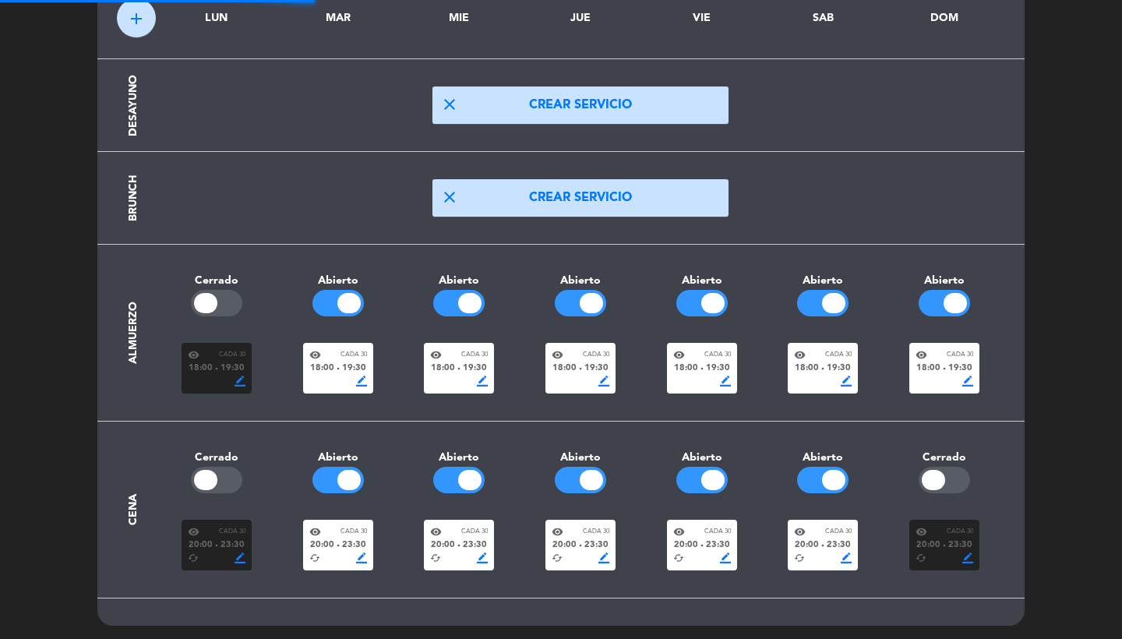
click at [947, 306] on div at bounding box center [955, 303] width 23 height 20
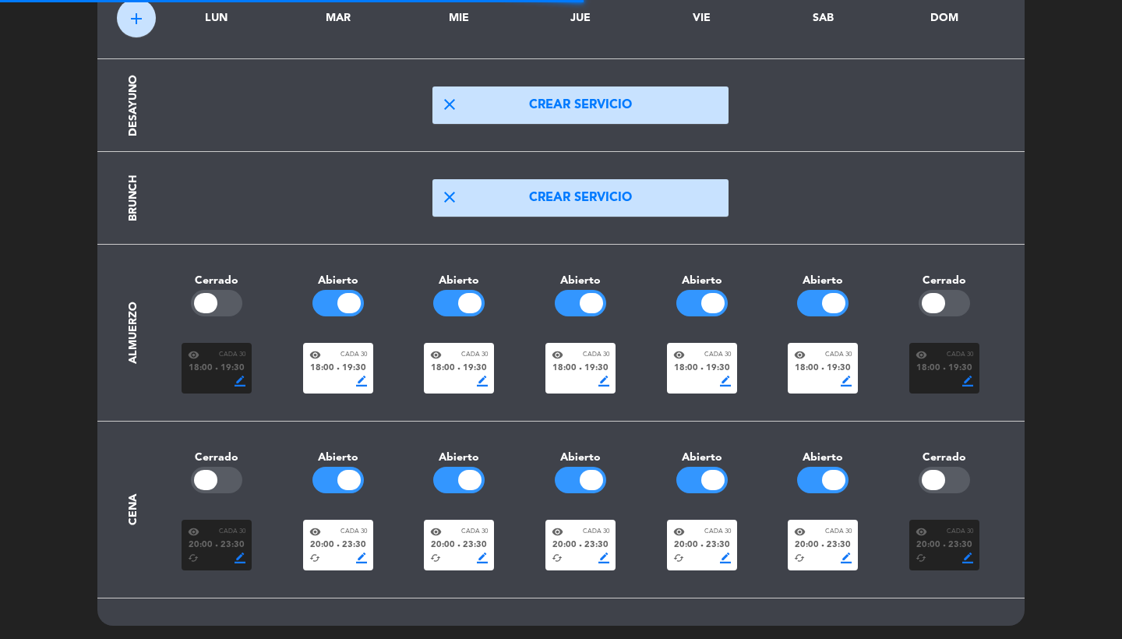
click at [815, 554] on div "cached border_color" at bounding box center [823, 557] width 58 height 11
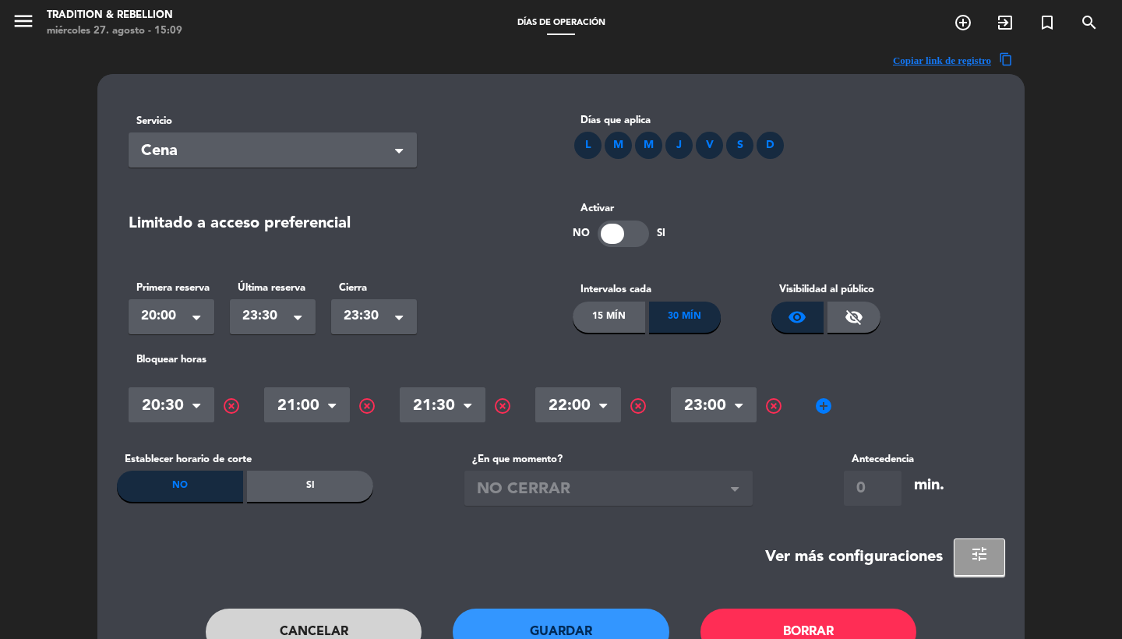
click at [280, 312] on span "23:30" at bounding box center [266, 316] width 48 height 22
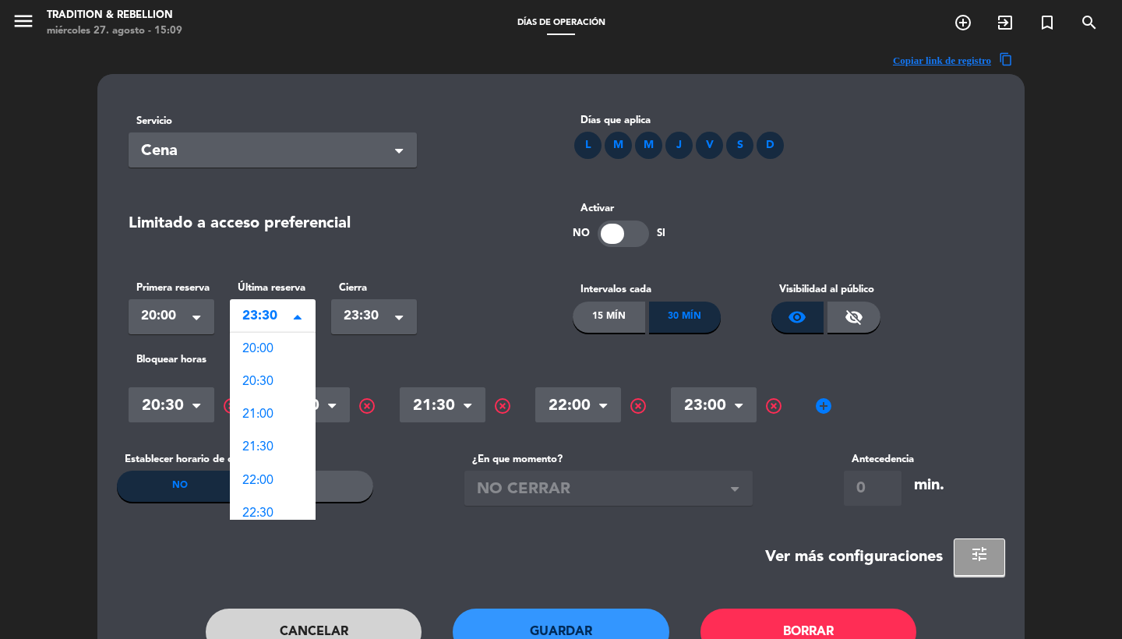
scroll to position [75, 0]
click at [400, 273] on div "Primera reserva Seleccionar × 20:00 × Última reserva Seleccionar × 23:30 × 20:0…" at bounding box center [339, 307] width 444 height 78
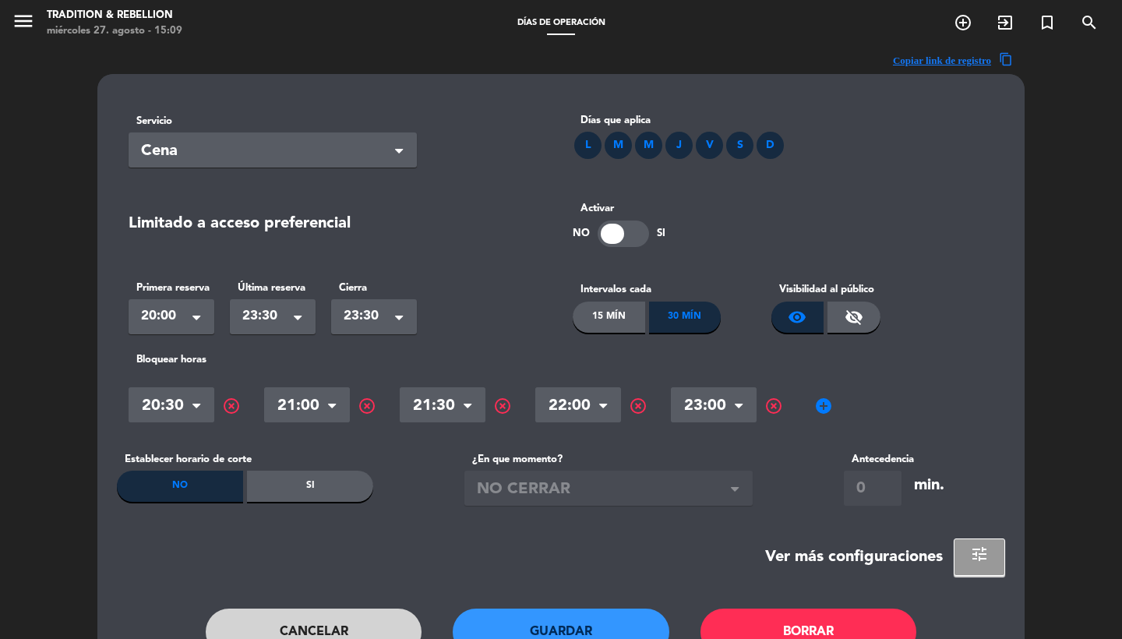
click at [321, 625] on button "Cancelar" at bounding box center [314, 631] width 217 height 47
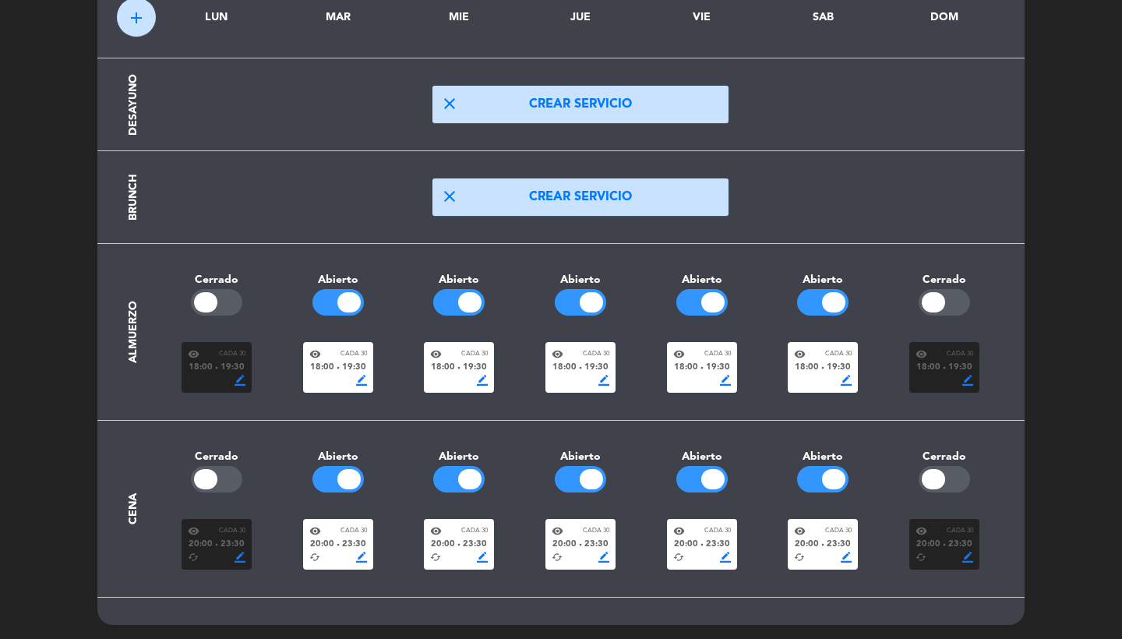
scroll to position [92, 0]
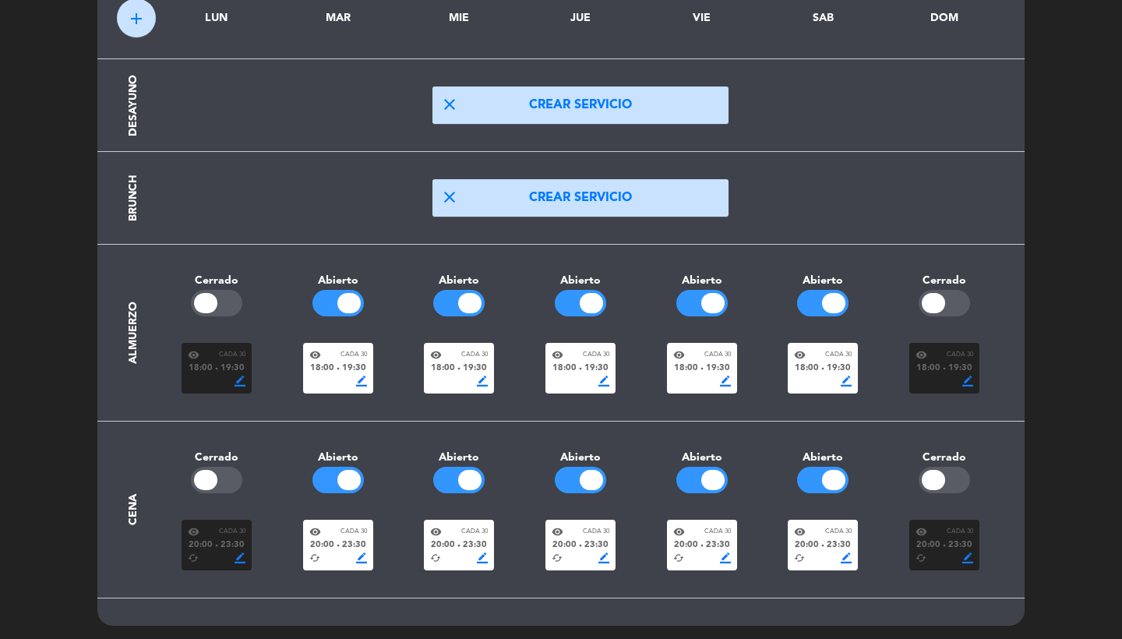
click at [585, 541] on span "23:30" at bounding box center [596, 545] width 24 height 14
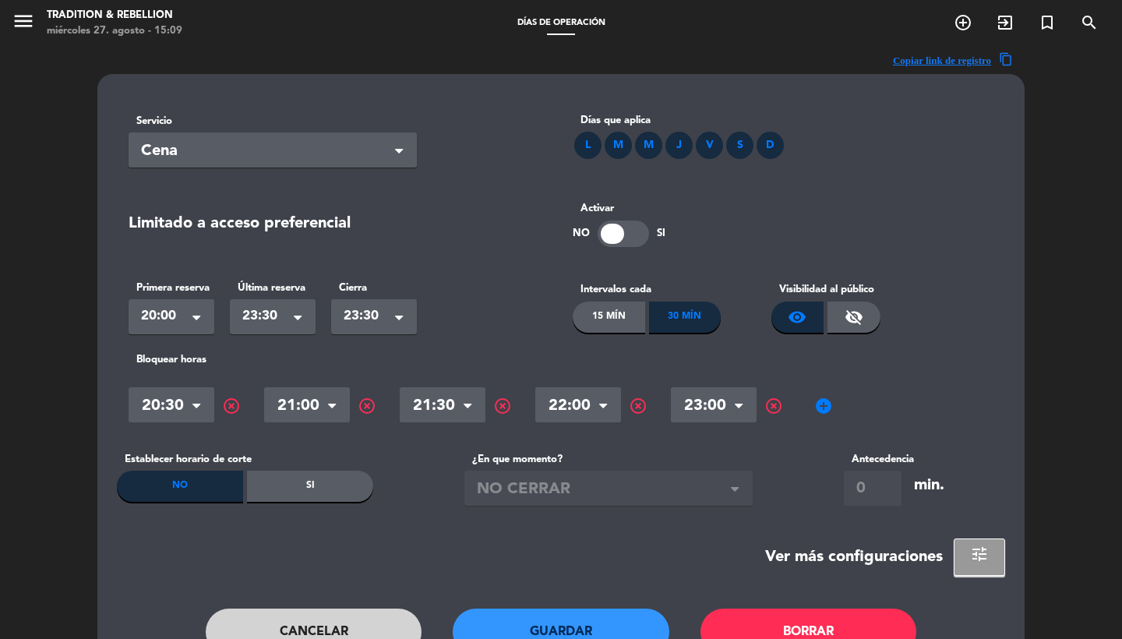
click at [339, 582] on div "Servicio Seleccionar × Cena × Días que aplica L M M J V S D Limitado a acceso p…" at bounding box center [560, 394] width 927 height 640
click at [338, 629] on button "Cancelar" at bounding box center [314, 631] width 217 height 47
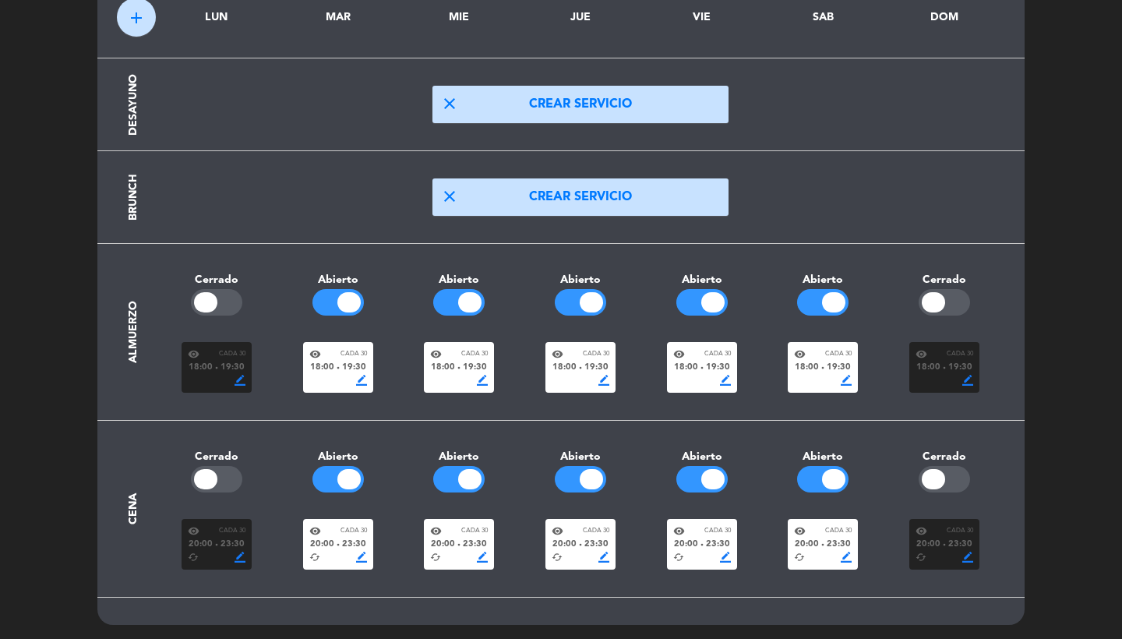
scroll to position [92, 0]
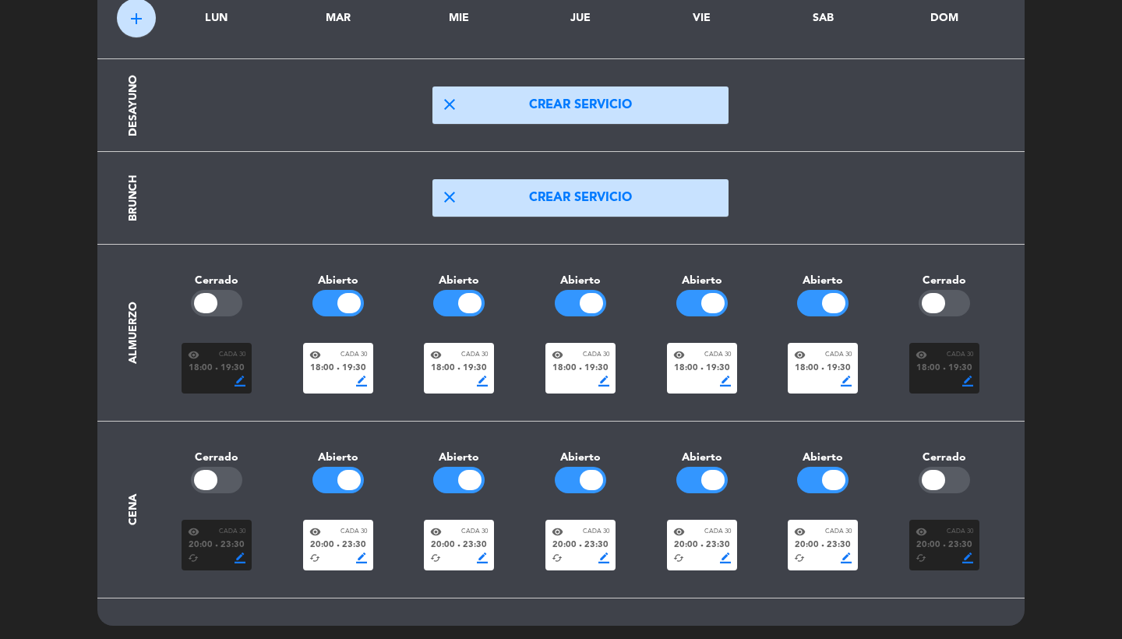
click at [457, 369] on div "18:00 fiber_manual_record 19:30" at bounding box center [459, 369] width 58 height 14
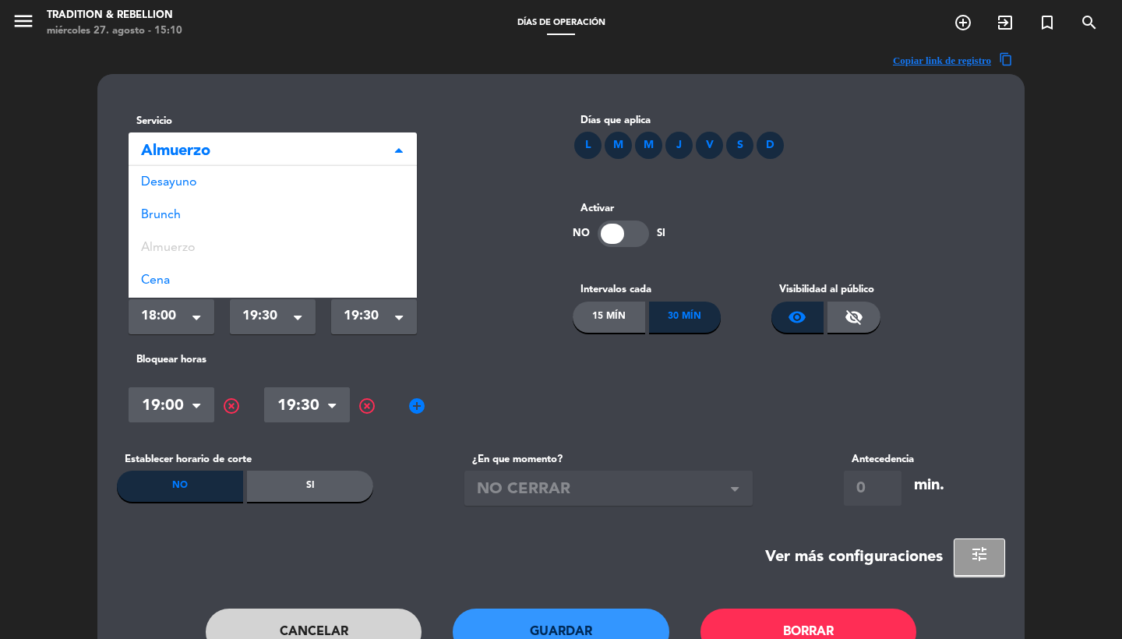
click at [259, 167] on ng-select "Seleccionar × Almuerzo × Desayuno Brunch Almuerzo Cena" at bounding box center [273, 149] width 288 height 35
click at [224, 223] on div "Brunch" at bounding box center [273, 215] width 288 height 33
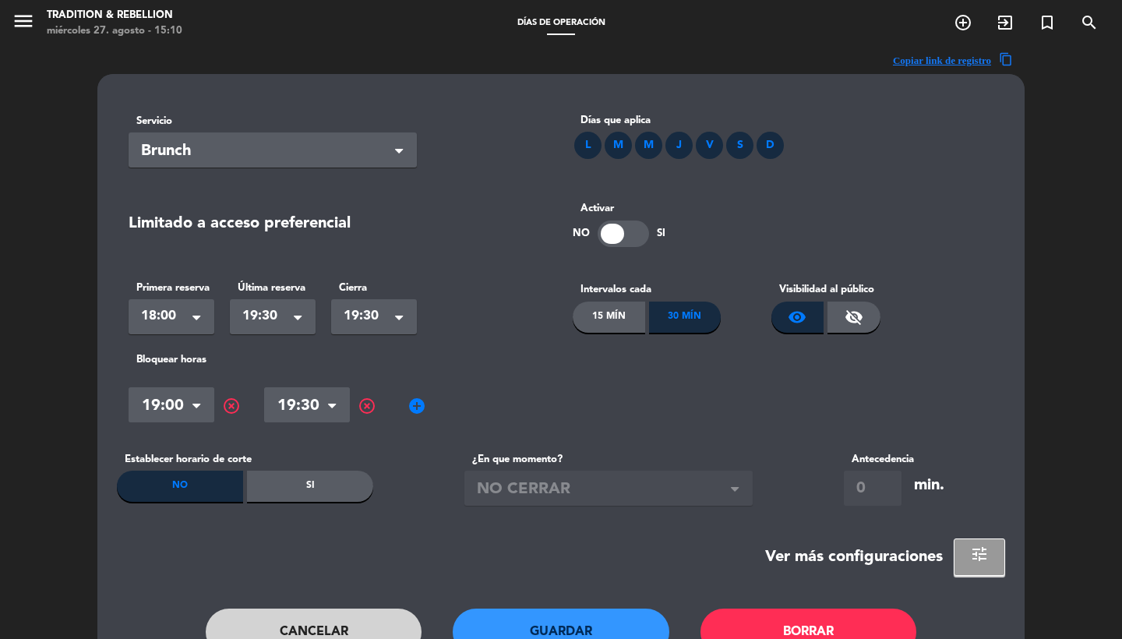
click at [526, 623] on button "Guardar" at bounding box center [561, 631] width 217 height 47
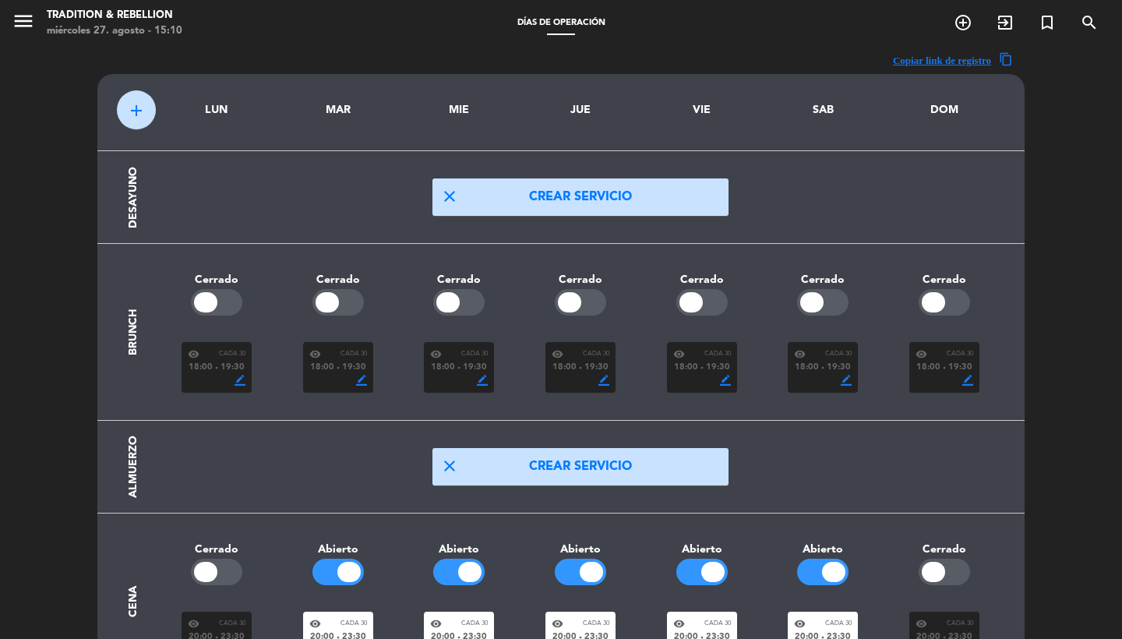
click at [234, 362] on span "19:30" at bounding box center [232, 368] width 24 height 14
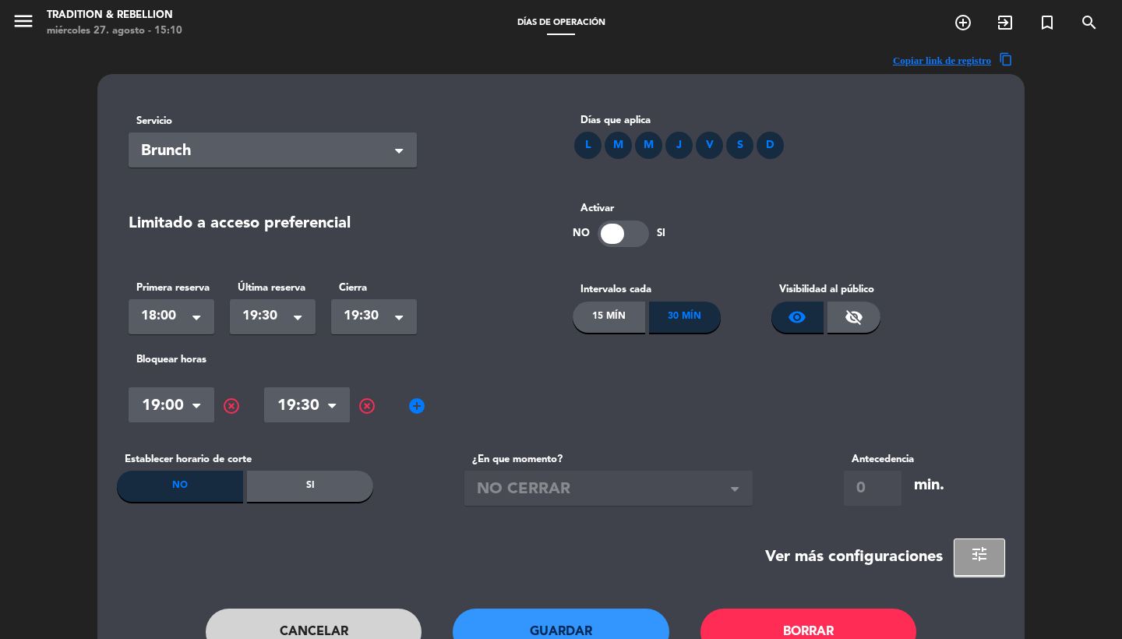
click at [330, 160] on span "Brunch" at bounding box center [266, 152] width 251 height 26
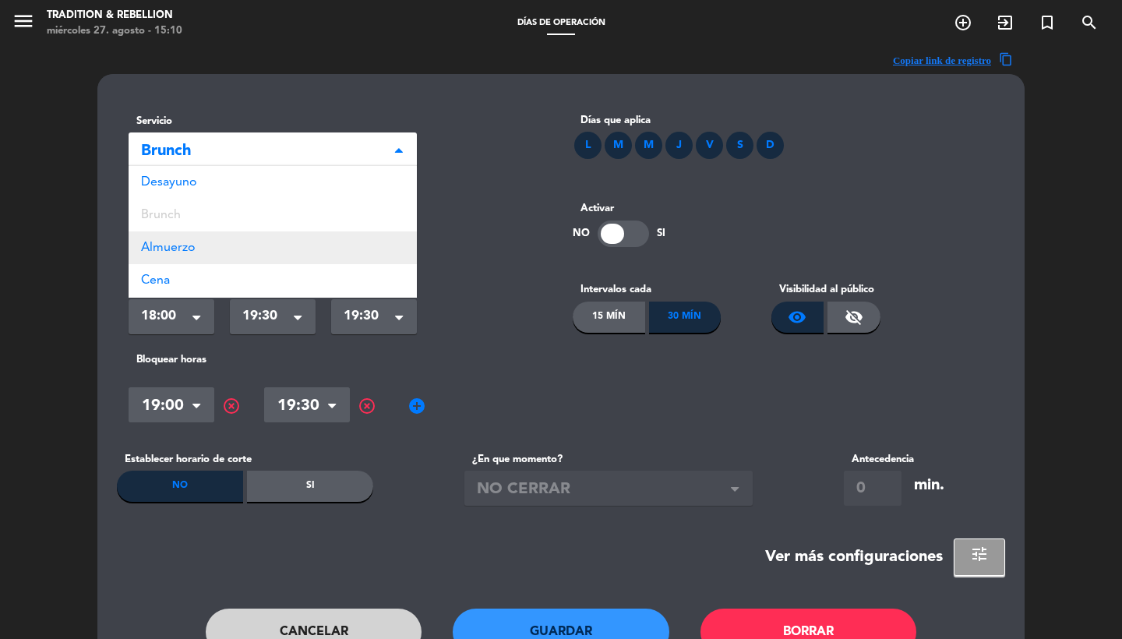
click at [248, 242] on div "Almuerzo" at bounding box center [273, 247] width 288 height 33
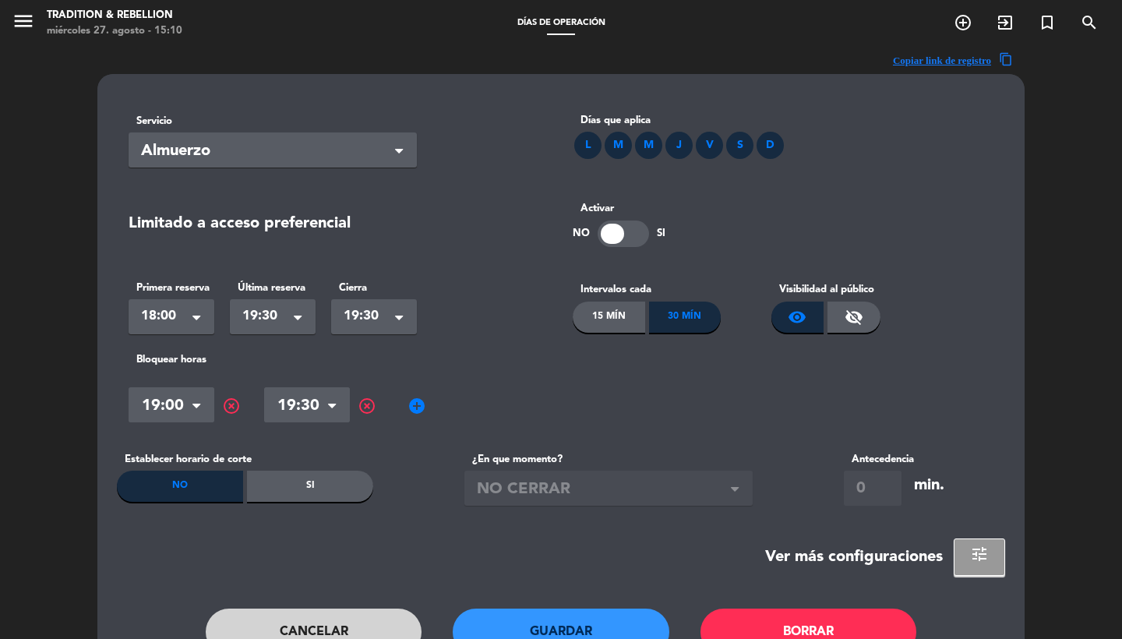
click at [508, 632] on button "Guardar" at bounding box center [561, 631] width 217 height 47
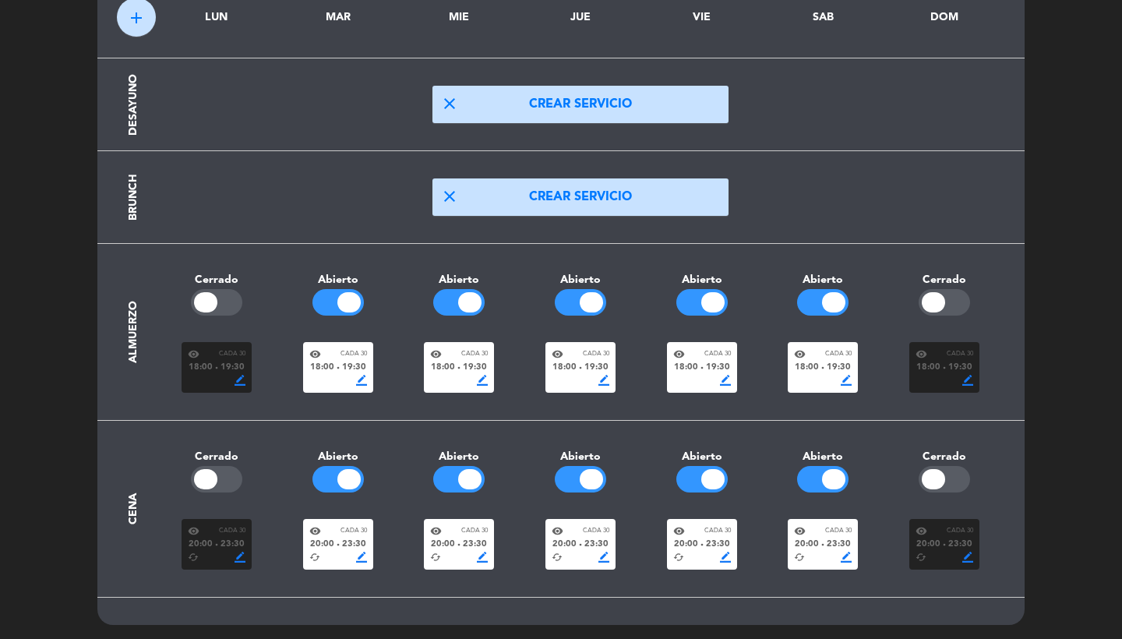
scroll to position [92, 0]
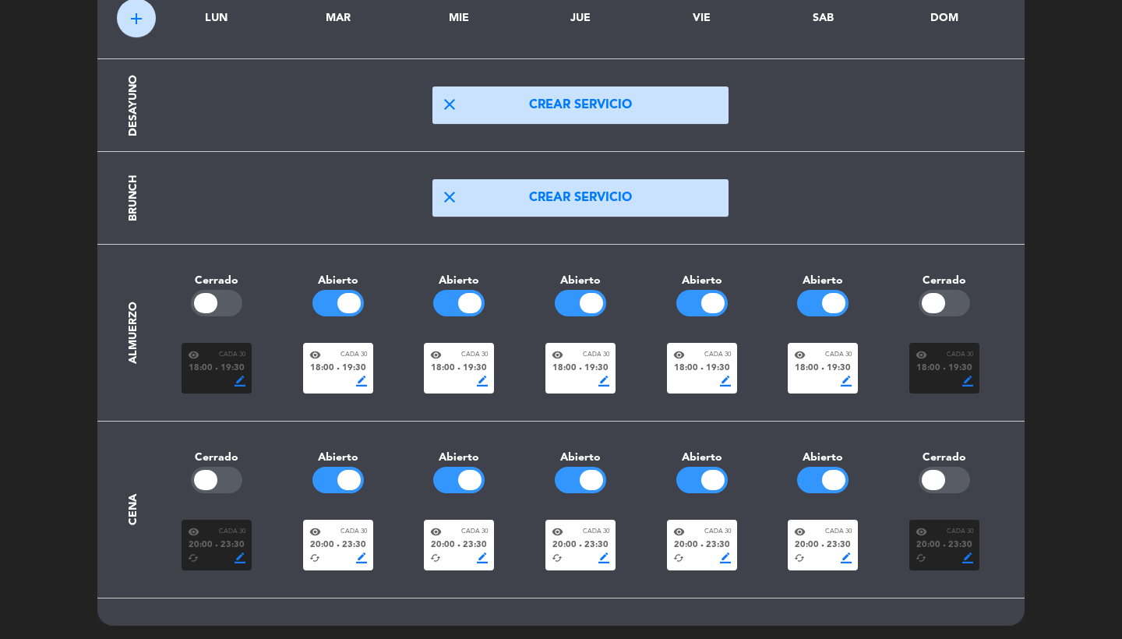
click at [525, 206] on button "close Crear servicio" at bounding box center [580, 197] width 296 height 37
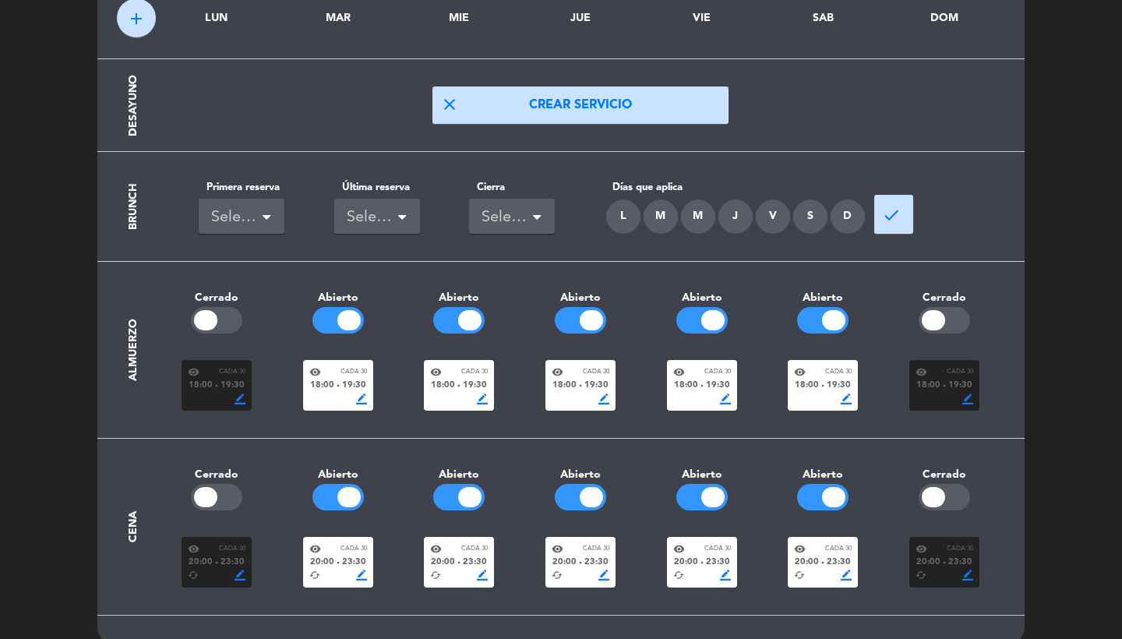
click at [326, 572] on div "cached border_color" at bounding box center [338, 575] width 58 height 11
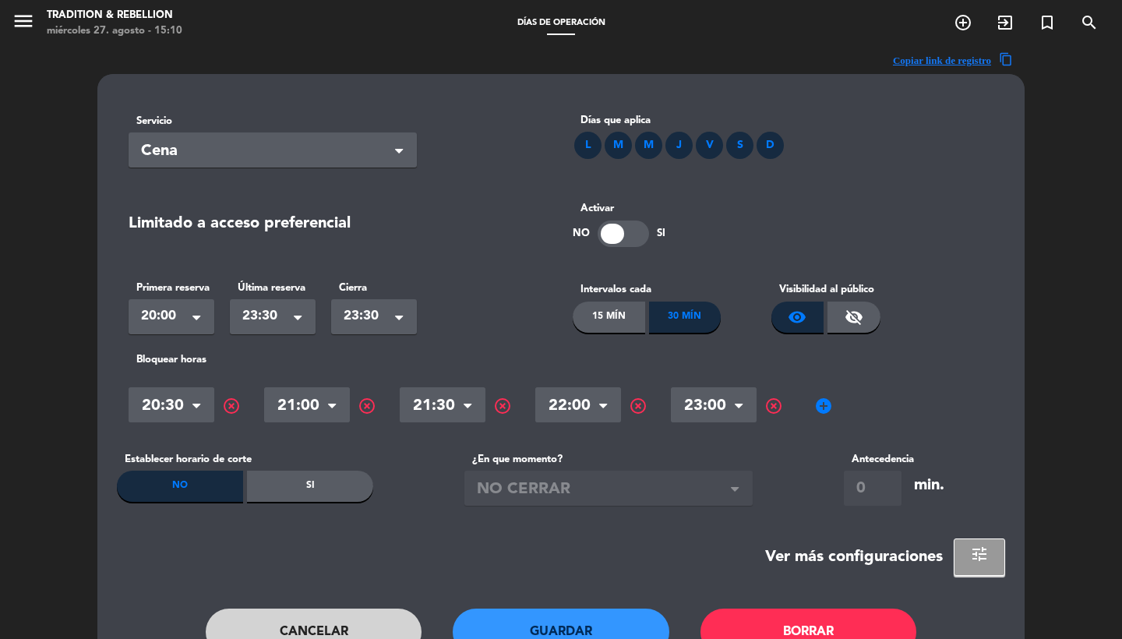
click at [270, 144] on span "Cena" at bounding box center [266, 152] width 251 height 26
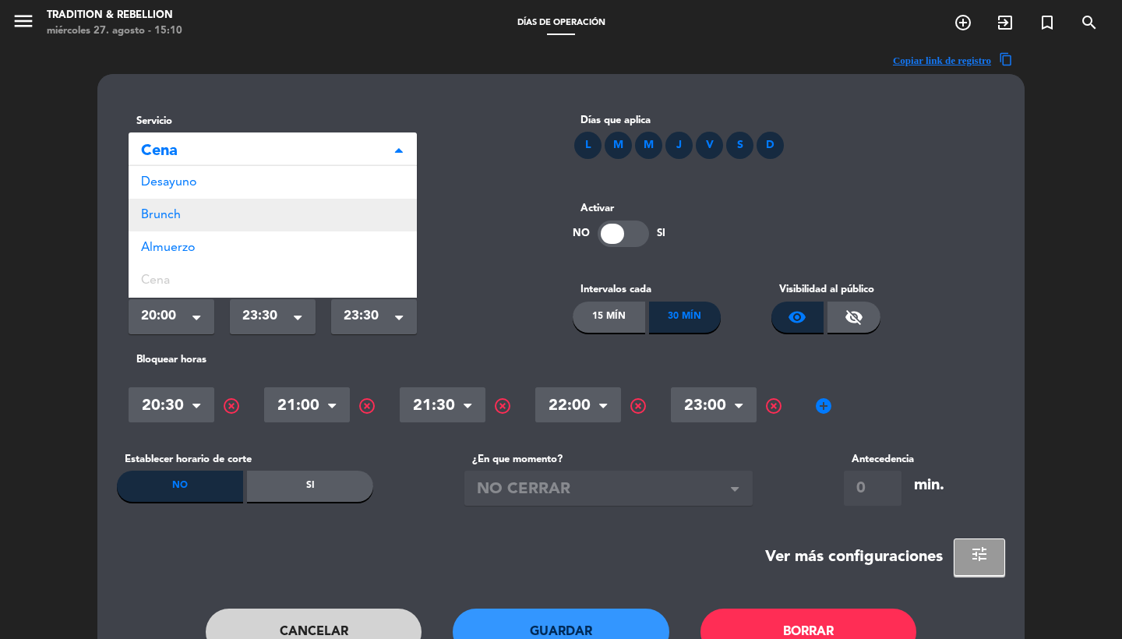
click at [237, 225] on div "Brunch" at bounding box center [273, 215] width 288 height 33
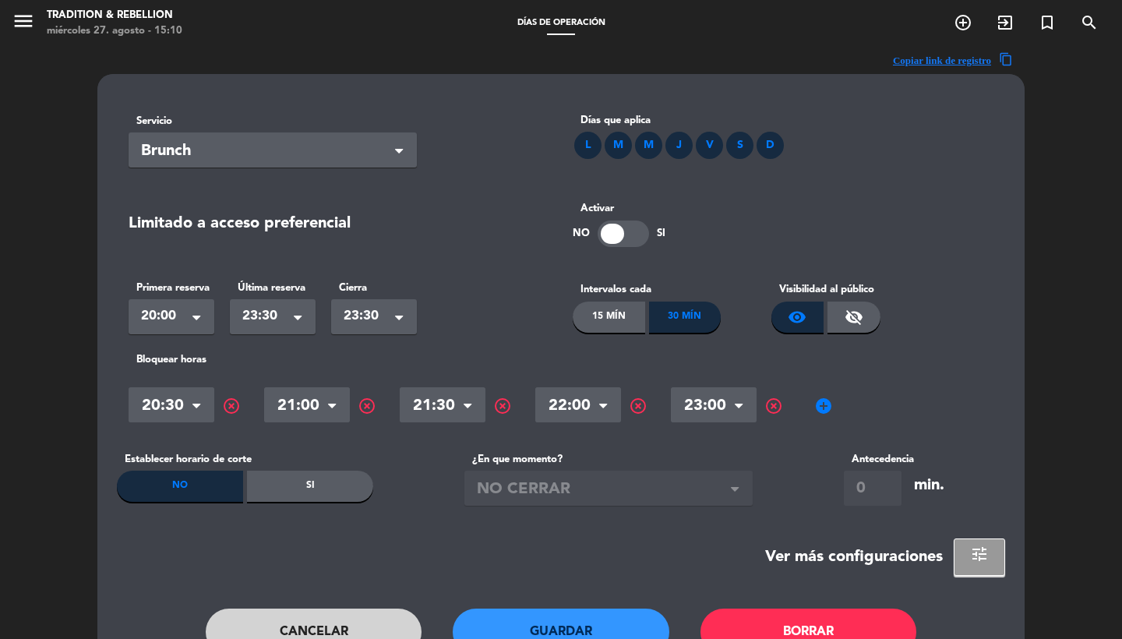
click at [524, 624] on button "Guardar" at bounding box center [561, 631] width 217 height 47
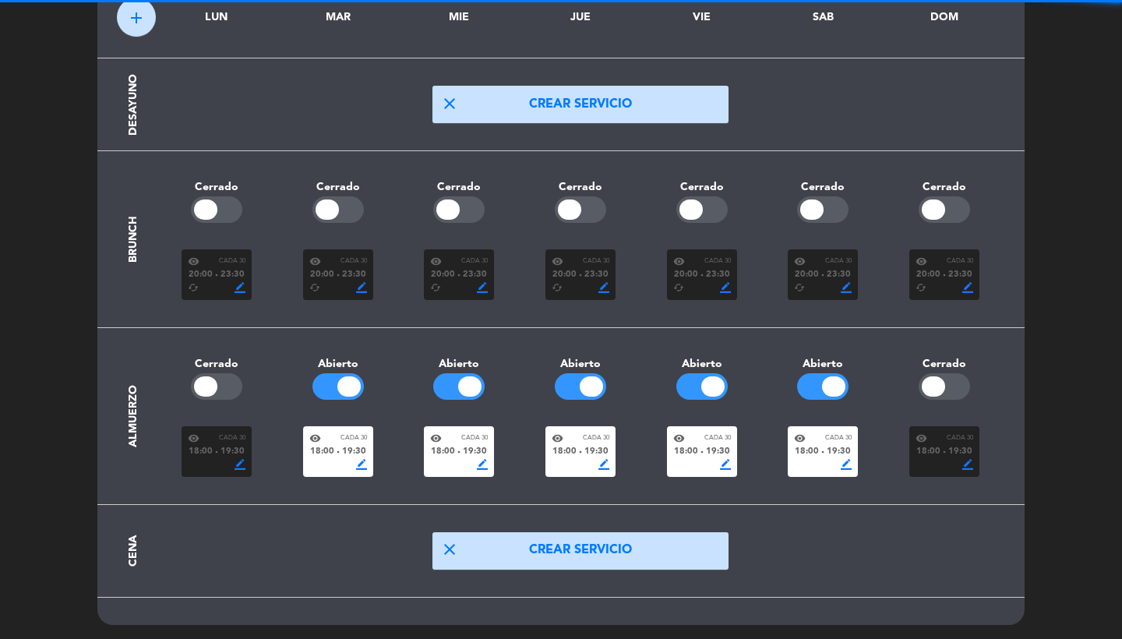
scroll to position [92, 0]
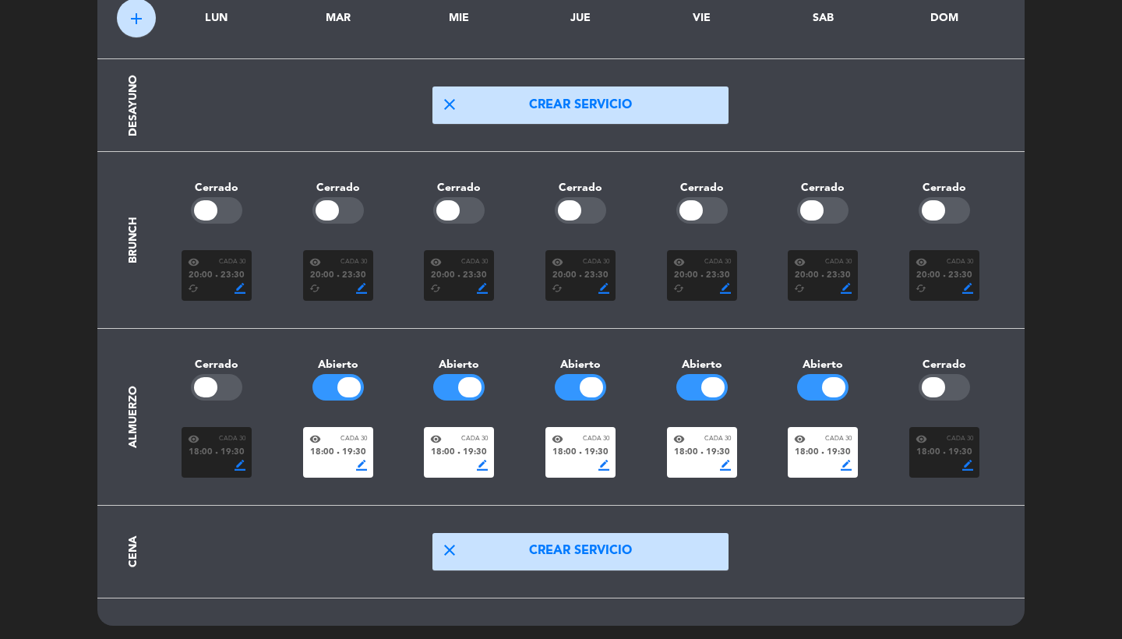
click at [344, 206] on div at bounding box center [337, 210] width 51 height 26
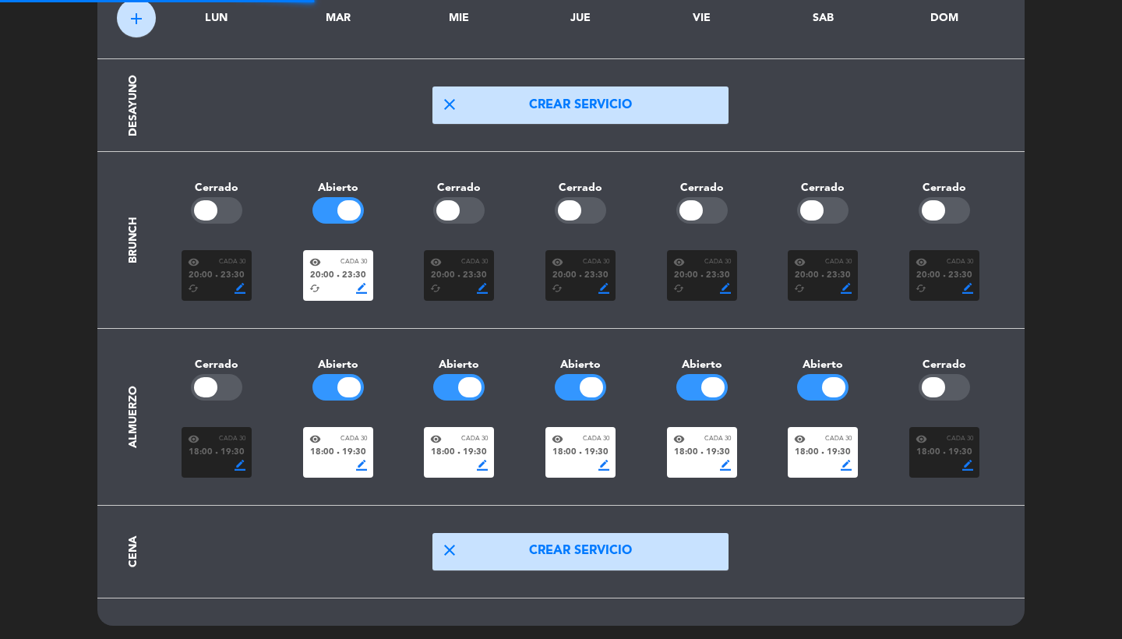
click at [449, 208] on div at bounding box center [447, 210] width 23 height 20
click at [594, 195] on div "Cerrado" at bounding box center [581, 188] width 122 height 18
click at [598, 203] on div at bounding box center [580, 210] width 51 height 26
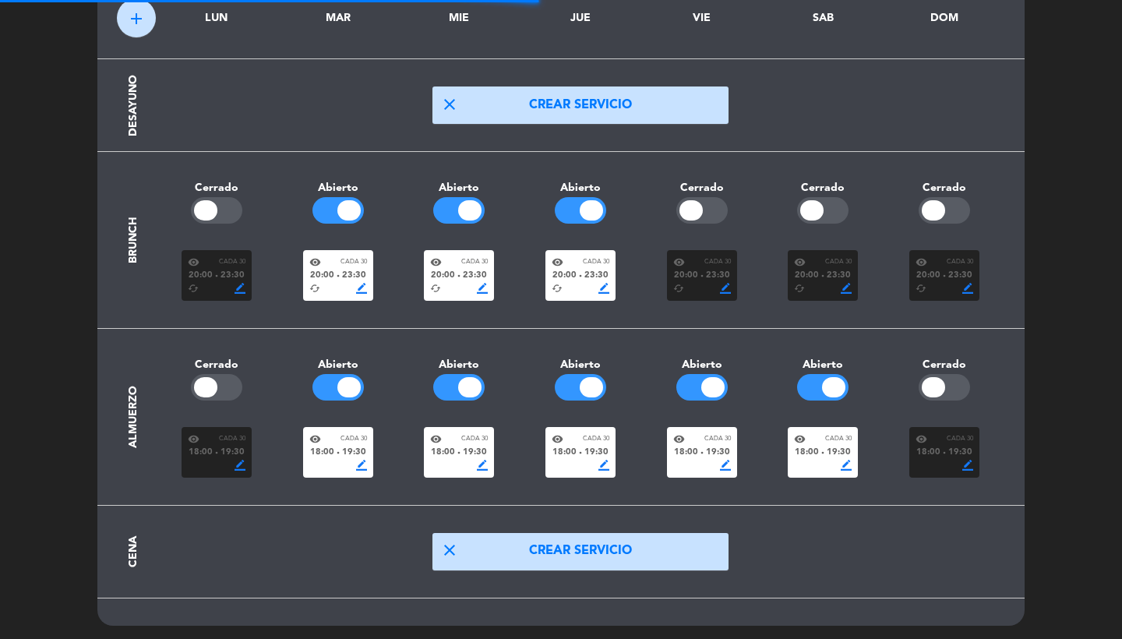
click at [704, 206] on div at bounding box center [701, 210] width 51 height 26
click at [810, 206] on div at bounding box center [811, 210] width 23 height 20
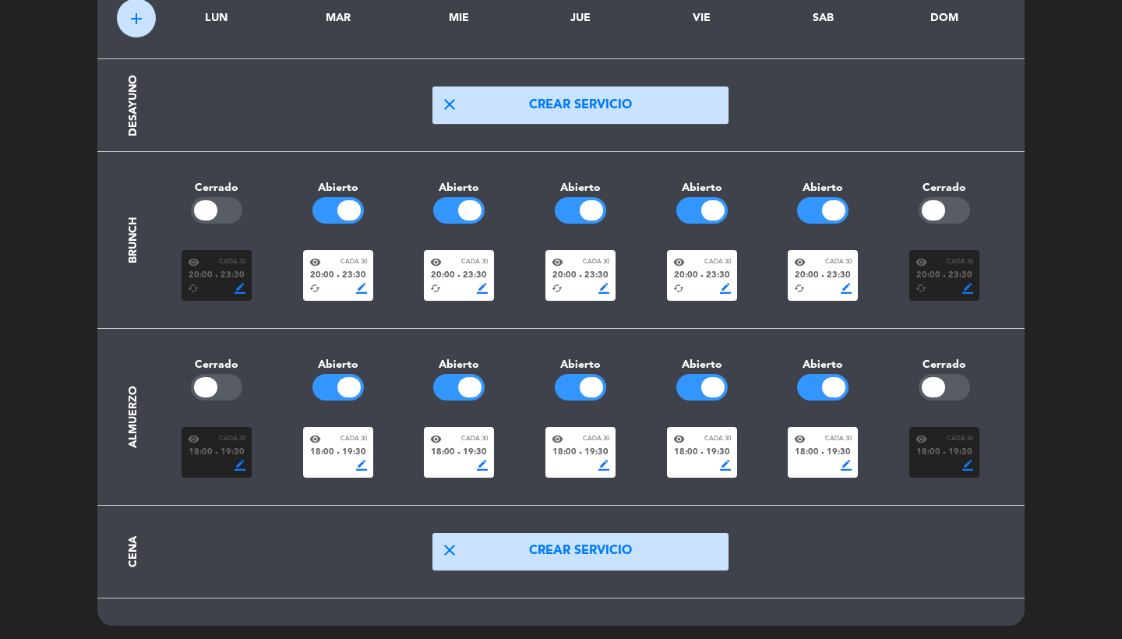
click at [486, 538] on button "close Crear servicio" at bounding box center [580, 551] width 296 height 37
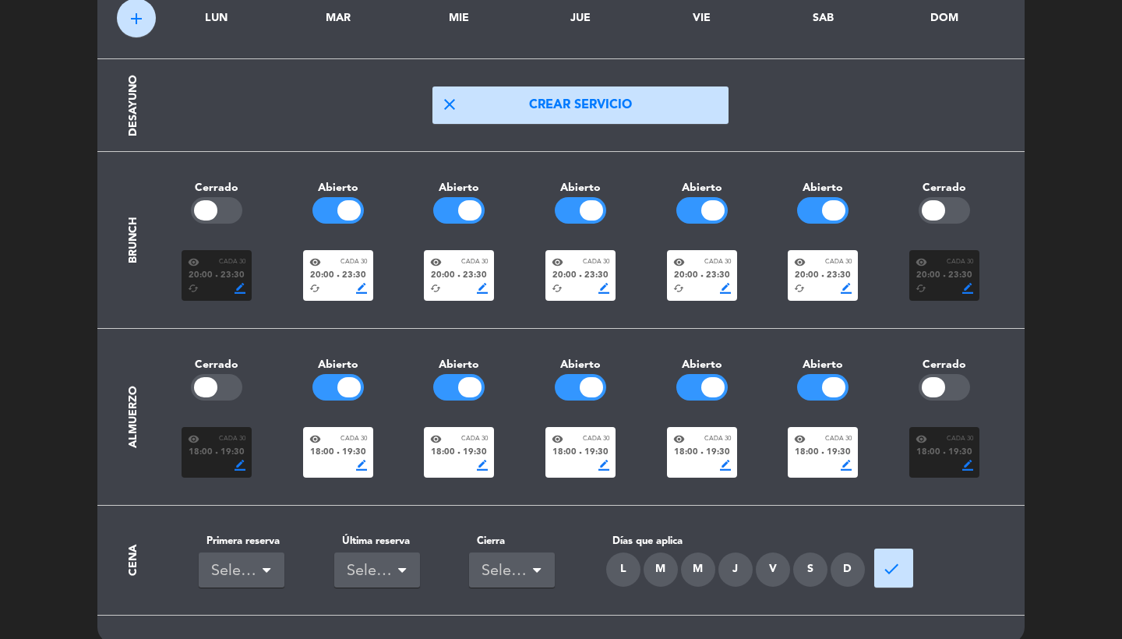
click at [635, 571] on div "L" at bounding box center [623, 569] width 34 height 34
click at [677, 571] on div "M" at bounding box center [661, 569] width 34 height 34
click at [711, 568] on div "M" at bounding box center [698, 569] width 34 height 34
click at [743, 568] on div "J" at bounding box center [735, 569] width 34 height 34
click at [768, 568] on div "V" at bounding box center [773, 569] width 34 height 34
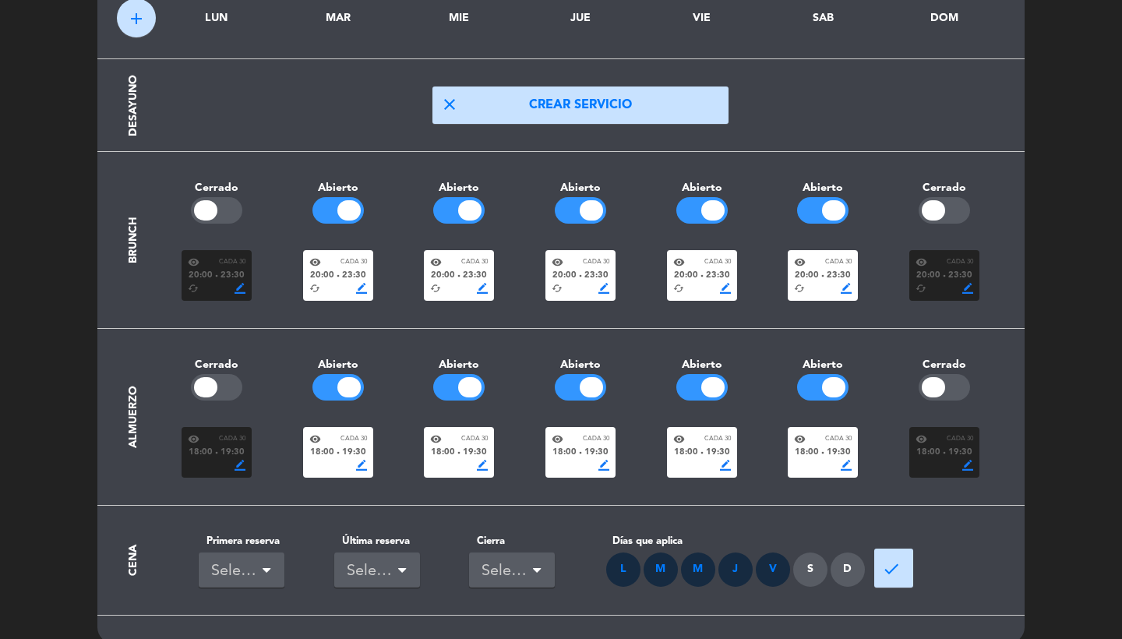
click at [816, 570] on div "S" at bounding box center [810, 569] width 34 height 34
click at [840, 570] on div "D" at bounding box center [848, 569] width 34 height 34
click at [238, 577] on div "Seleccionar" at bounding box center [235, 572] width 48 height 26
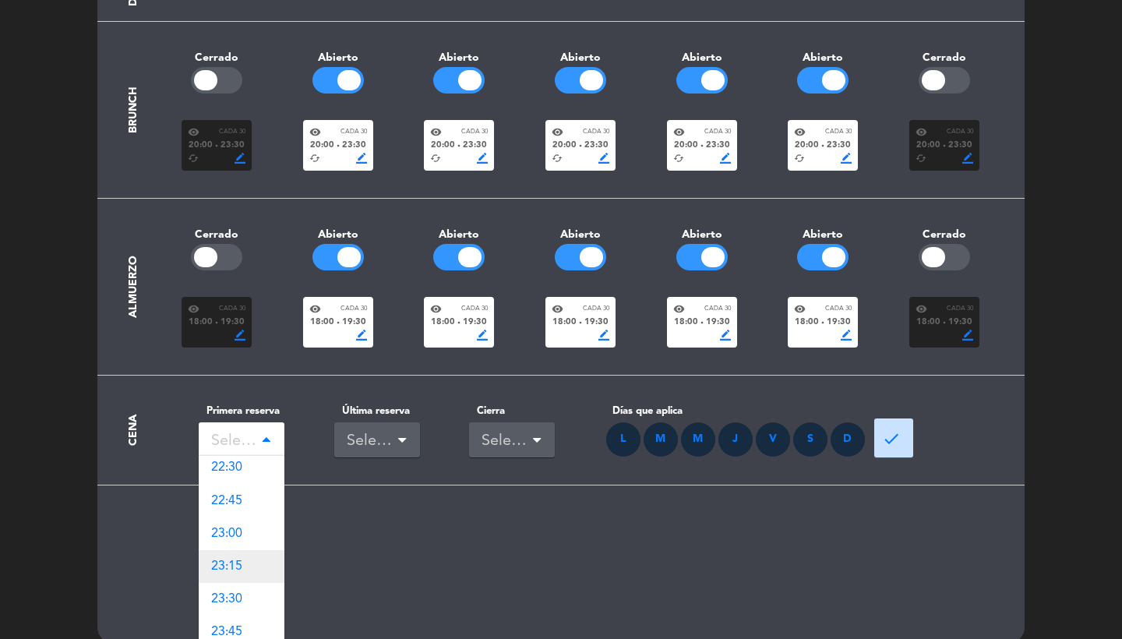
scroll to position [2300, 0]
click at [243, 616] on div "23:45" at bounding box center [242, 632] width 86 height 33
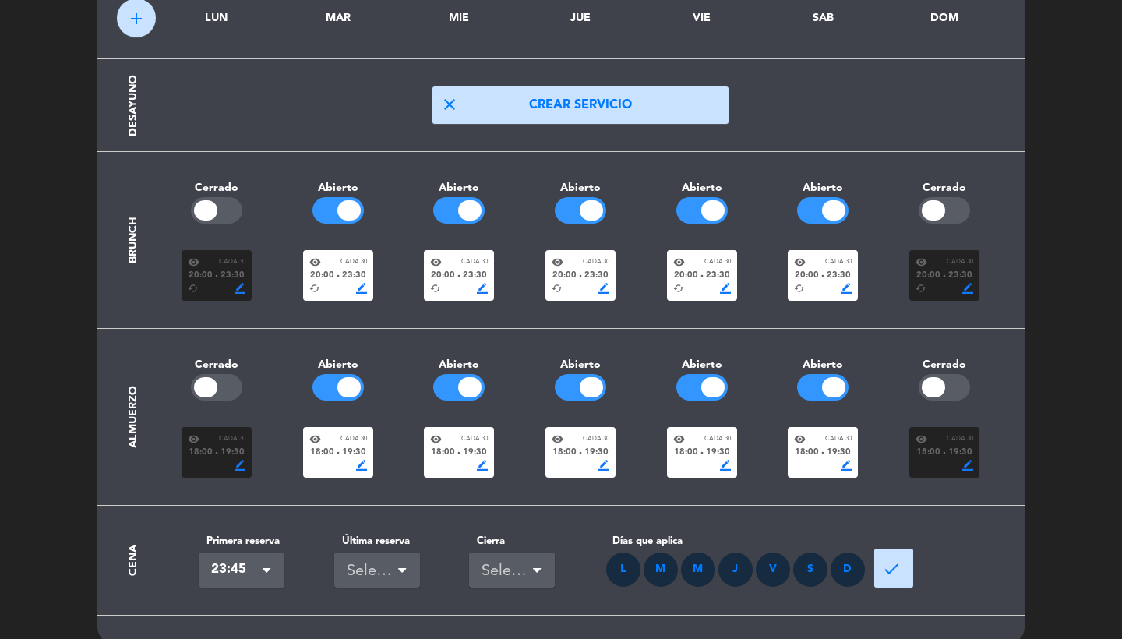
scroll to position [0, 0]
click at [360, 570] on div "Seleccionar" at bounding box center [371, 572] width 48 height 26
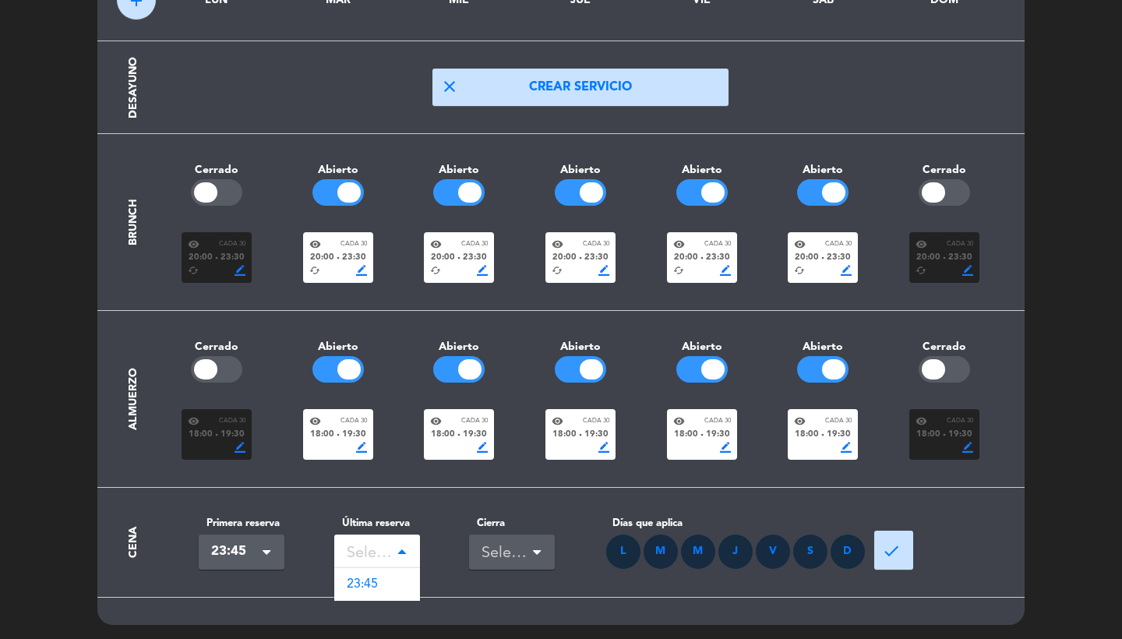
click at [386, 577] on div "23:45" at bounding box center [377, 584] width 86 height 33
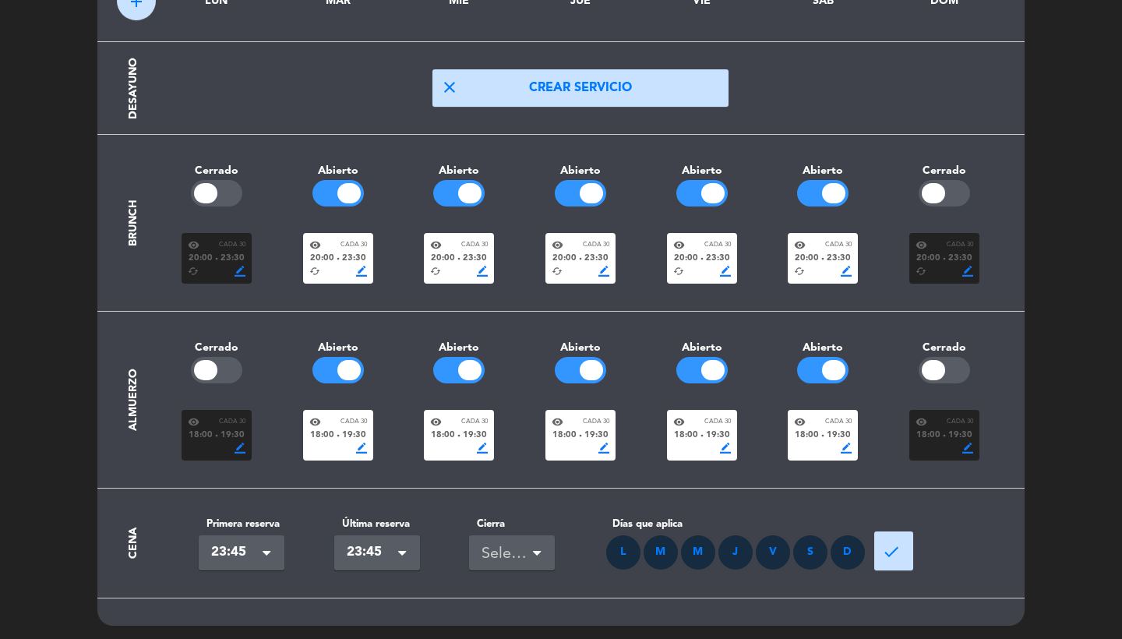
click at [550, 557] on div "Seleccionar" at bounding box center [512, 552] width 86 height 35
click at [518, 579] on div "23:45" at bounding box center [512, 585] width 86 height 33
click at [888, 549] on span "done" at bounding box center [891, 551] width 19 height 19
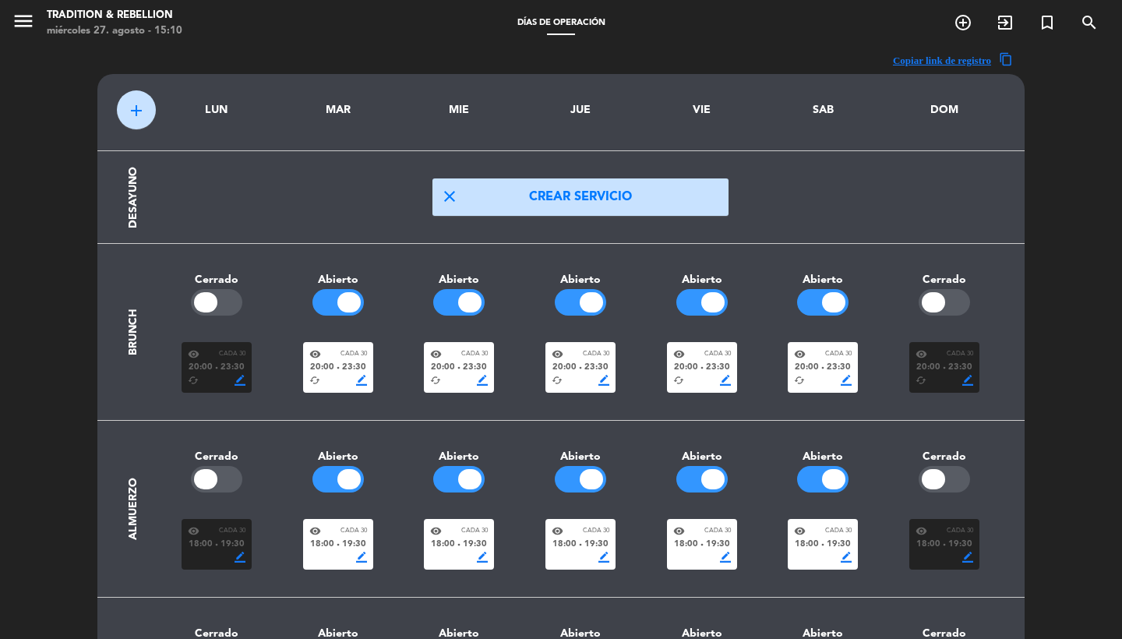
scroll to position [0, 0]
click at [12, 29] on icon "menu" at bounding box center [23, 20] width 23 height 23
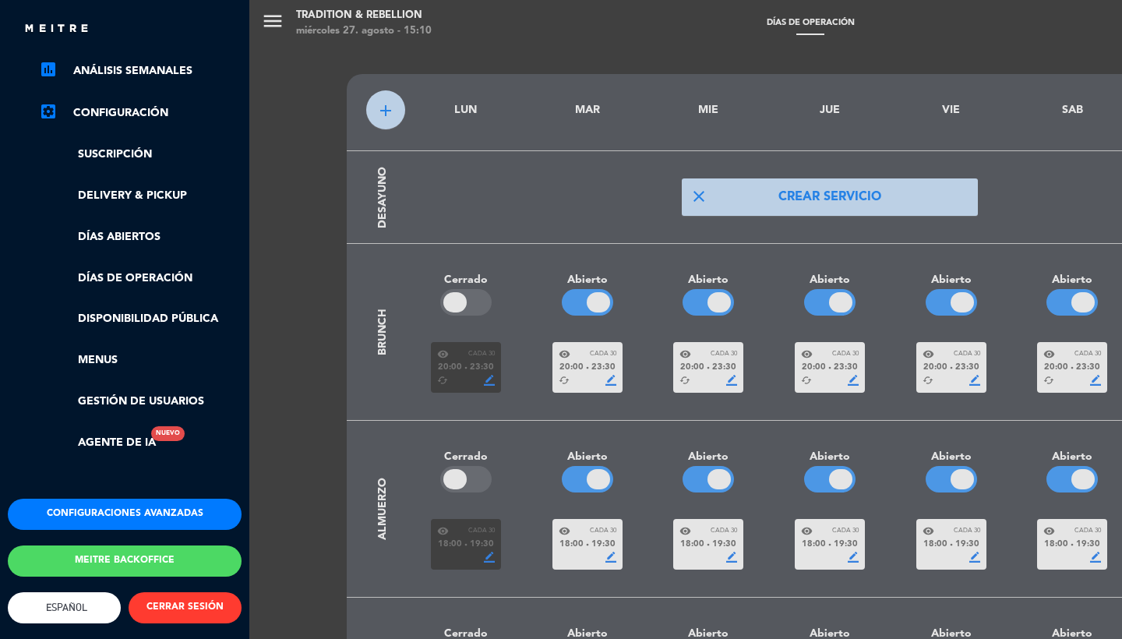
click at [107, 503] on button "Configuraciones avanzadas" at bounding box center [125, 514] width 234 height 31
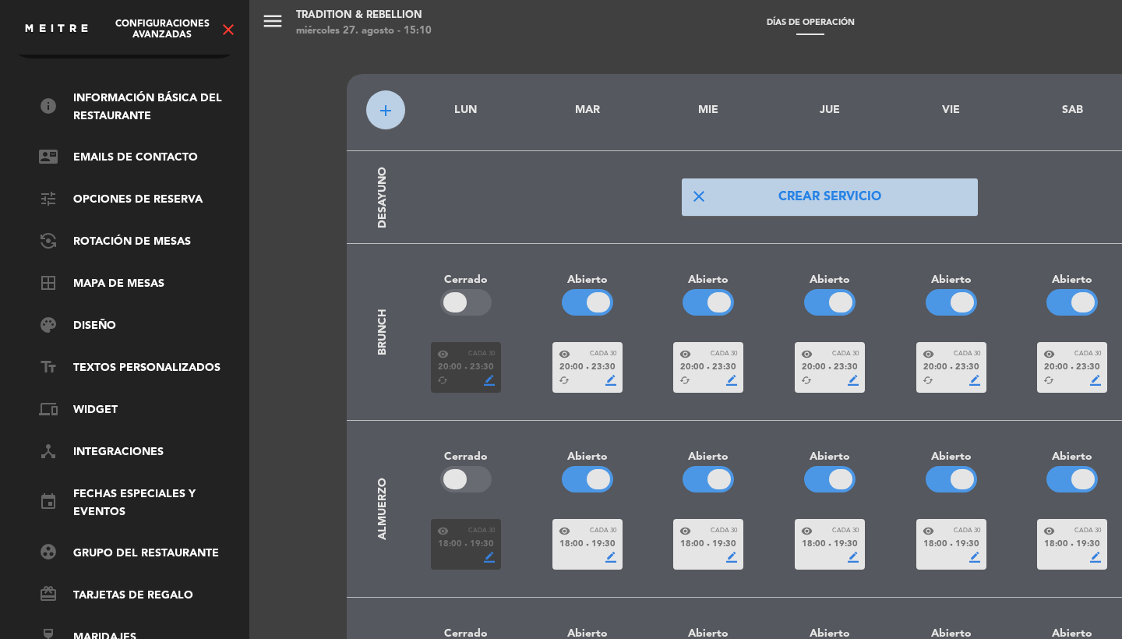
scroll to position [53, 0]
click at [133, 359] on link "text_fields Textos Personalizados" at bounding box center [140, 368] width 203 height 19
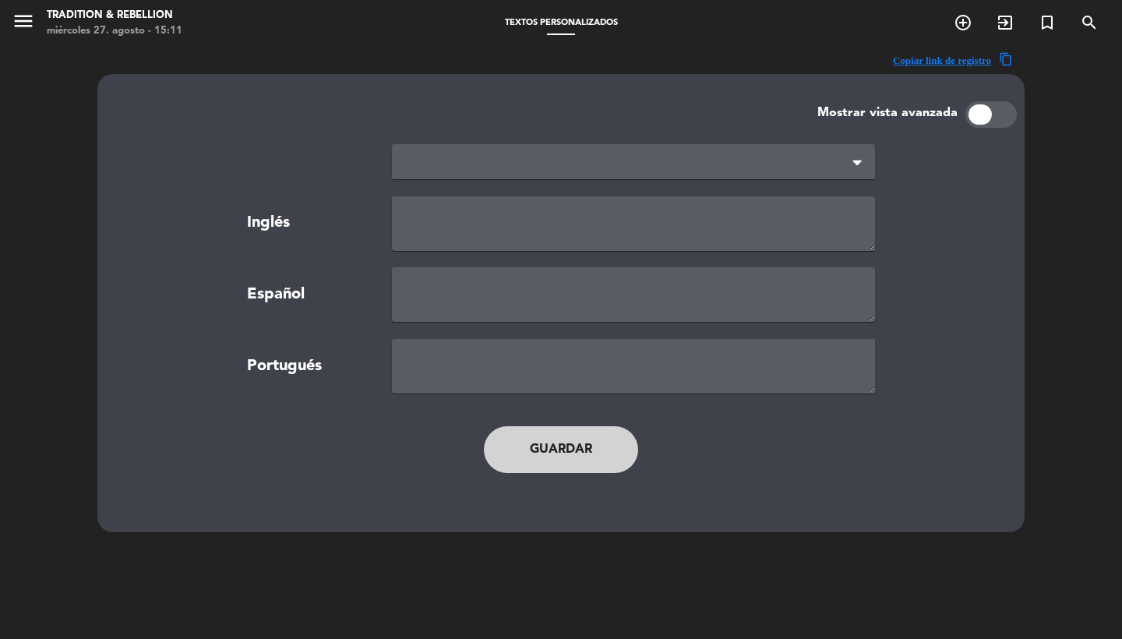
type textarea "TERMS AND CONDITIONS"
type textarea "TÉRMINOS Y CONDICIONES"
type textarea "TERMOS E CONDIÇÕES"
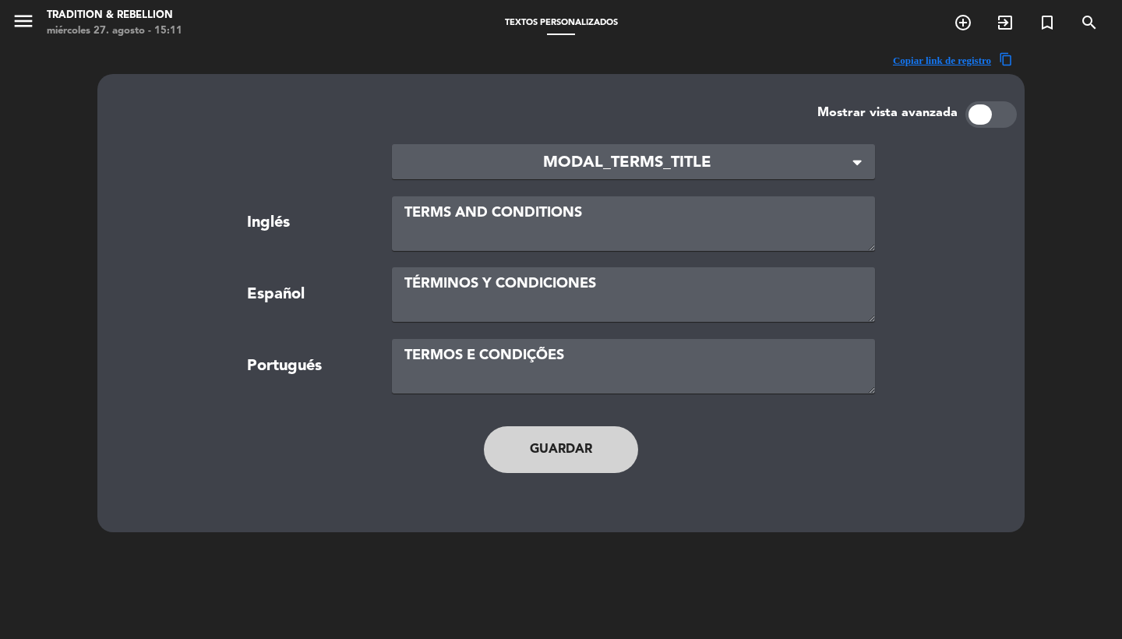
click at [604, 157] on span "MODAL_TERMS_TITLE" at bounding box center [627, 163] width 446 height 26
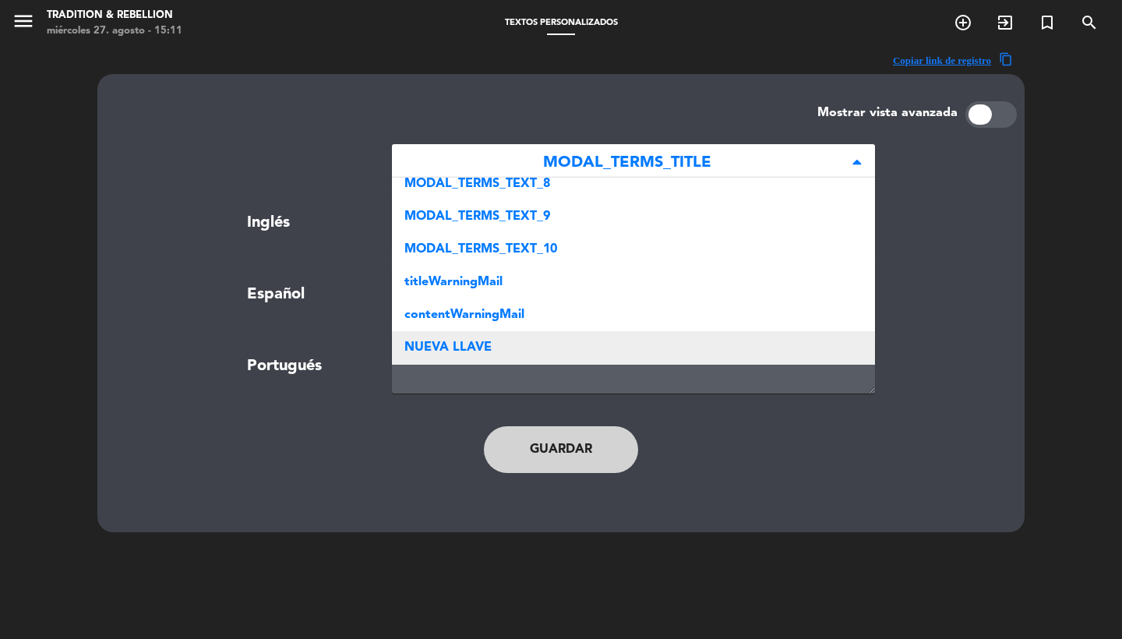
scroll to position [272, 0]
click at [514, 349] on div "NUEVA LLAVE" at bounding box center [633, 348] width 483 height 33
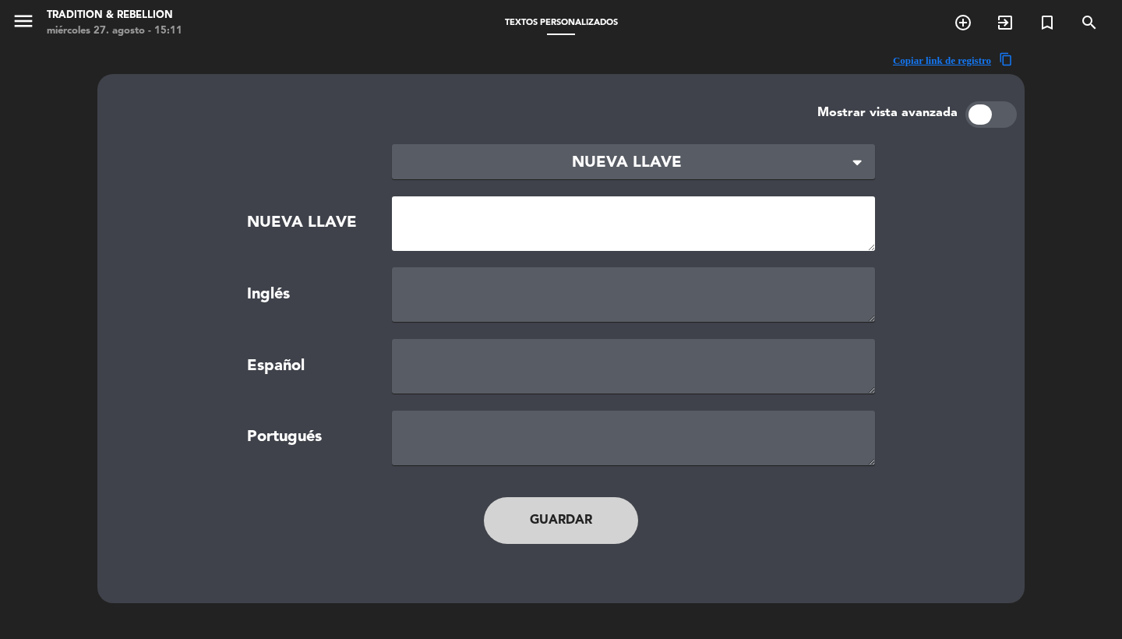
click at [450, 242] on textarea at bounding box center [633, 223] width 483 height 55
paste textarea "FILTER_STRING_BRUNCH"
type textarea "FILTER_STRING_BRUNCH"
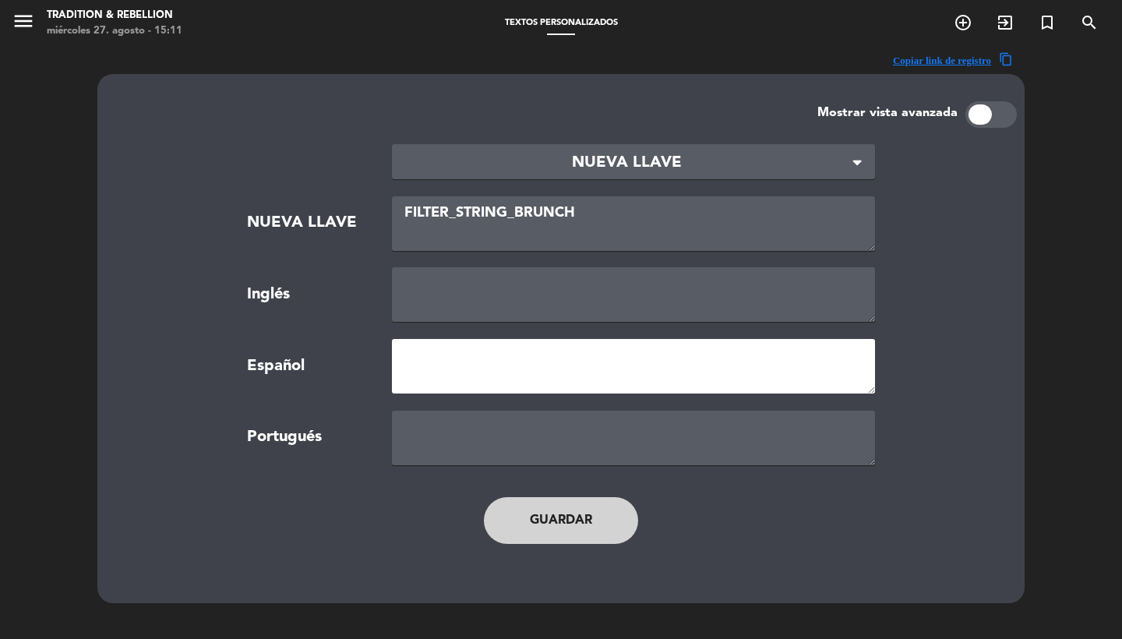
click at [455, 367] on textarea at bounding box center [633, 366] width 483 height 55
type textarea "Golden"
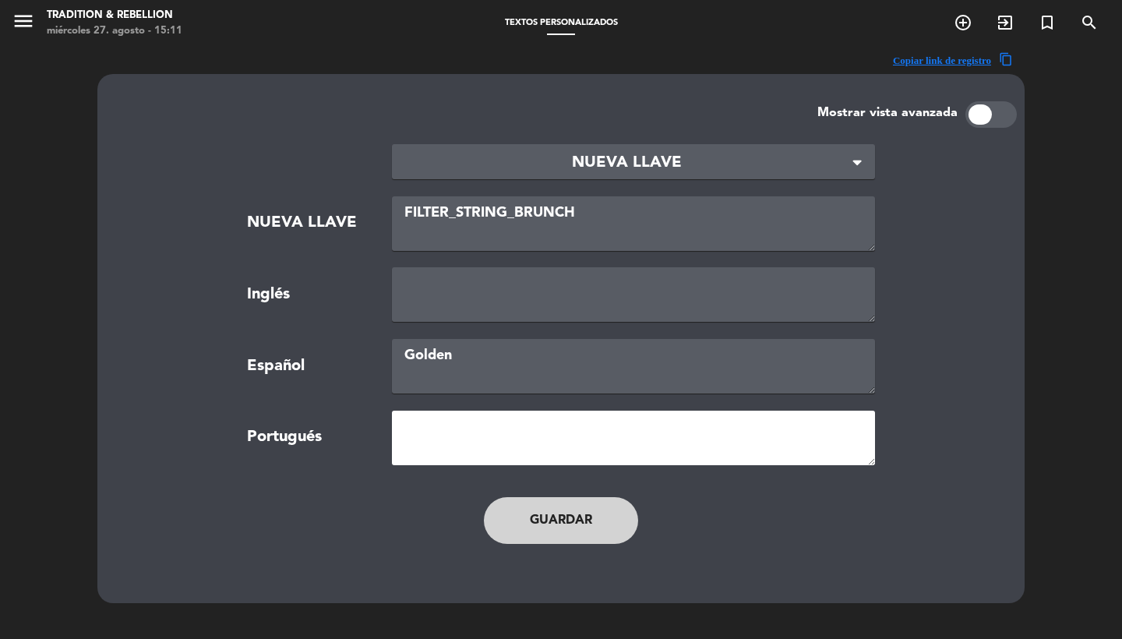
paste textarea "Golden"
type textarea "Golden"
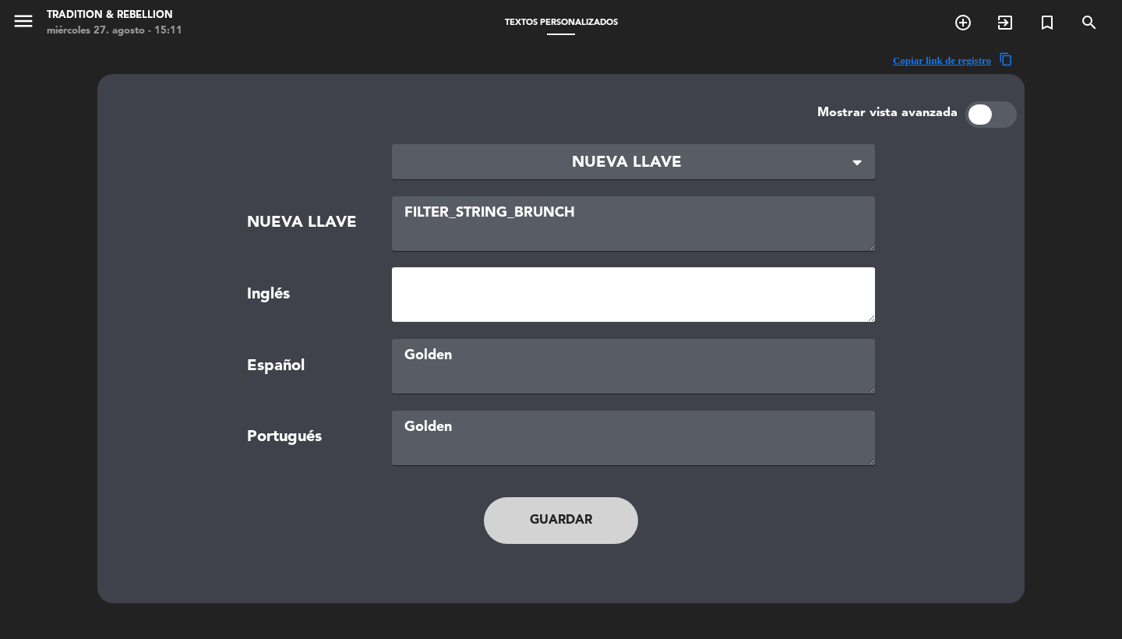
click at [418, 272] on textarea at bounding box center [633, 294] width 483 height 55
paste textarea "Golden"
type textarea "Golden"
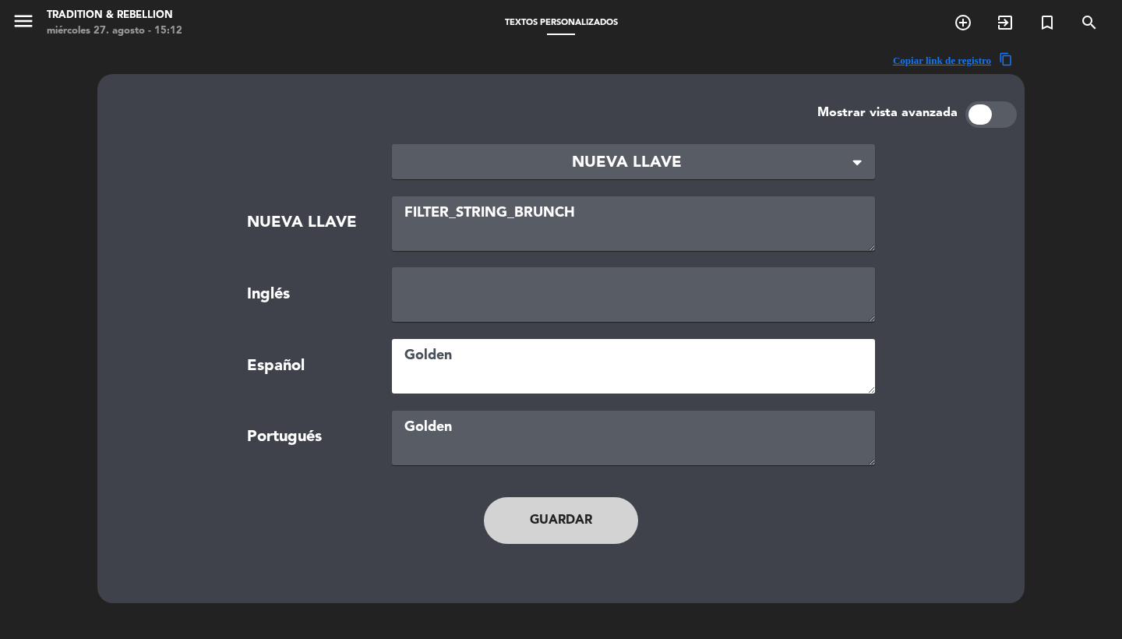
drag, startPoint x: 459, startPoint y: 358, endPoint x: 344, endPoint y: 359, distance: 114.5
click at [344, 359] on div "Español Golden" at bounding box center [561, 366] width 868 height 55
type textarea "c"
type textarea "Cena"
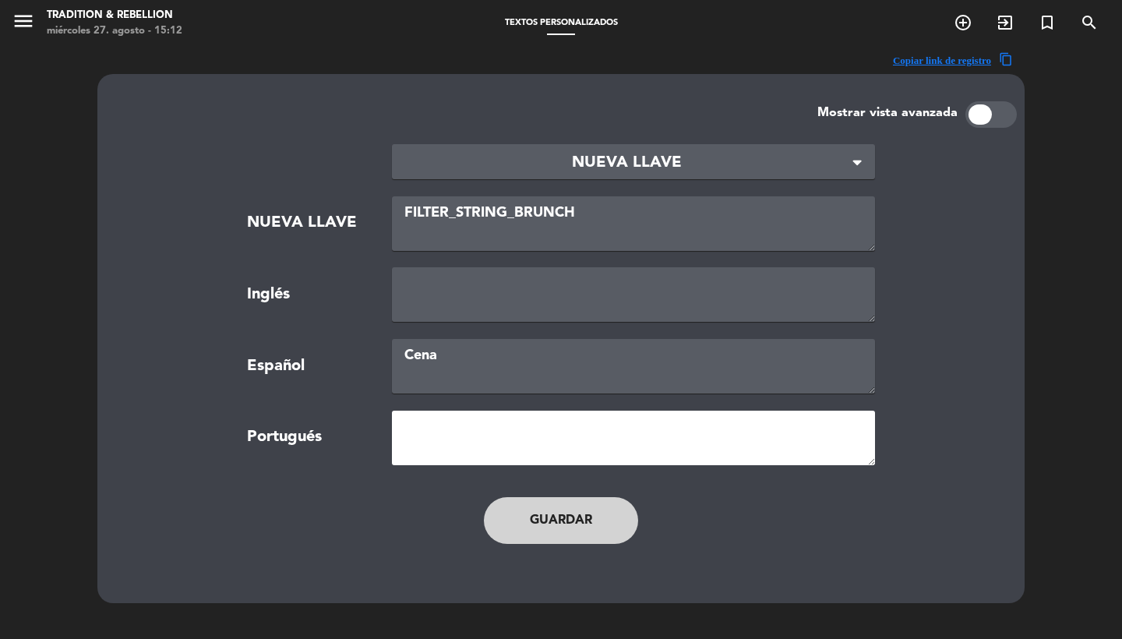
paste textarea "Cena"
type textarea "Cena"
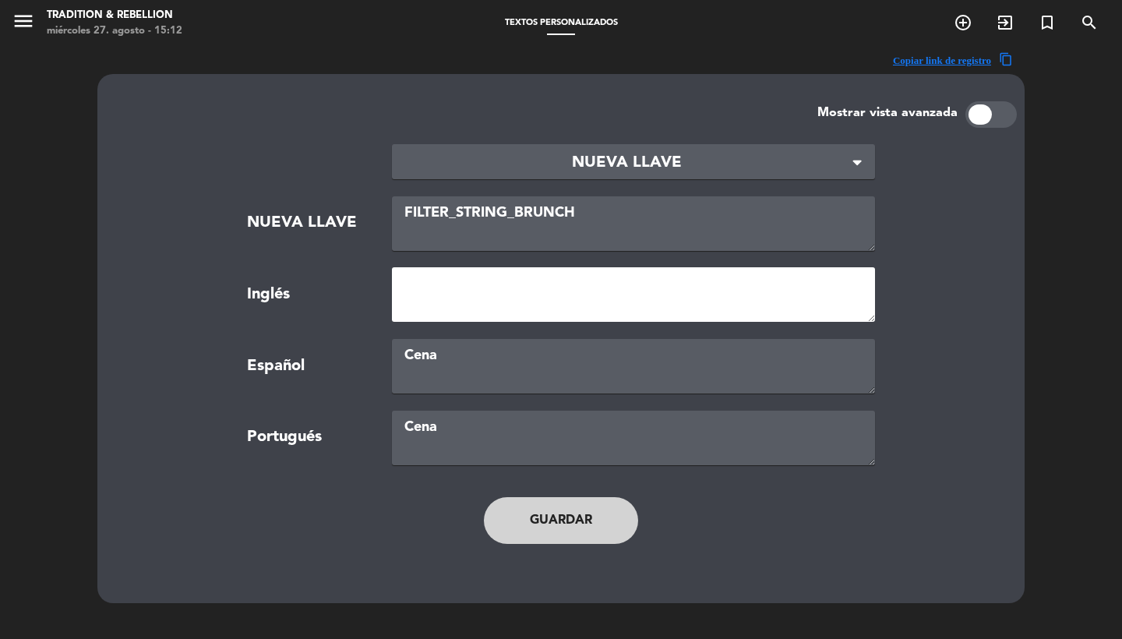
click at [428, 273] on textarea at bounding box center [633, 294] width 483 height 55
type textarea "Dinner"
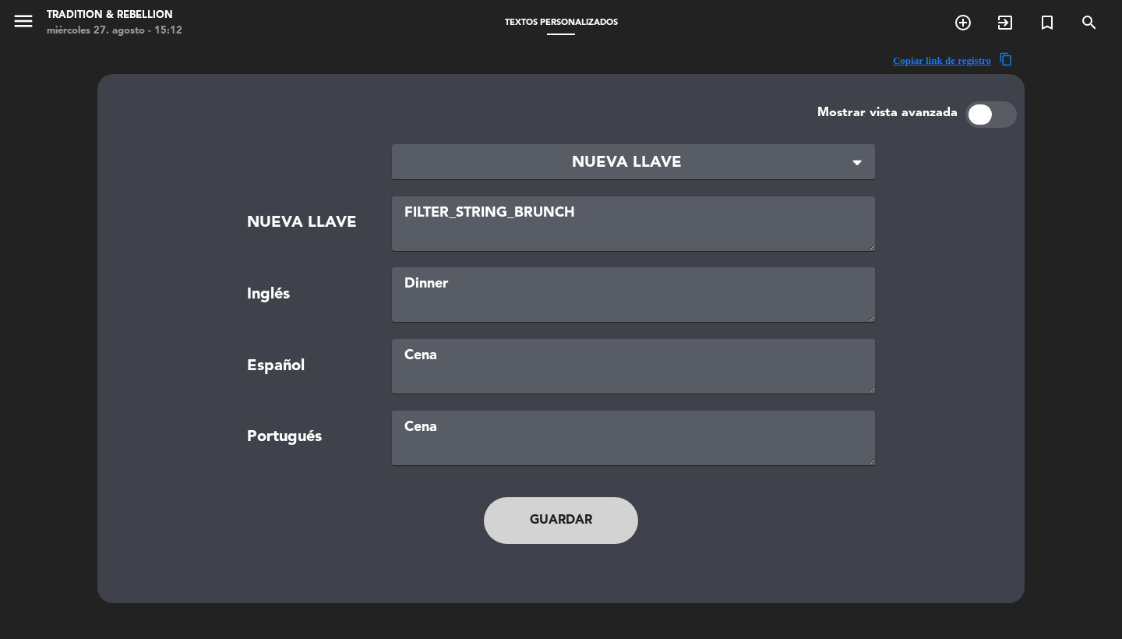
click at [551, 511] on button "Guardar" at bounding box center [561, 520] width 154 height 47
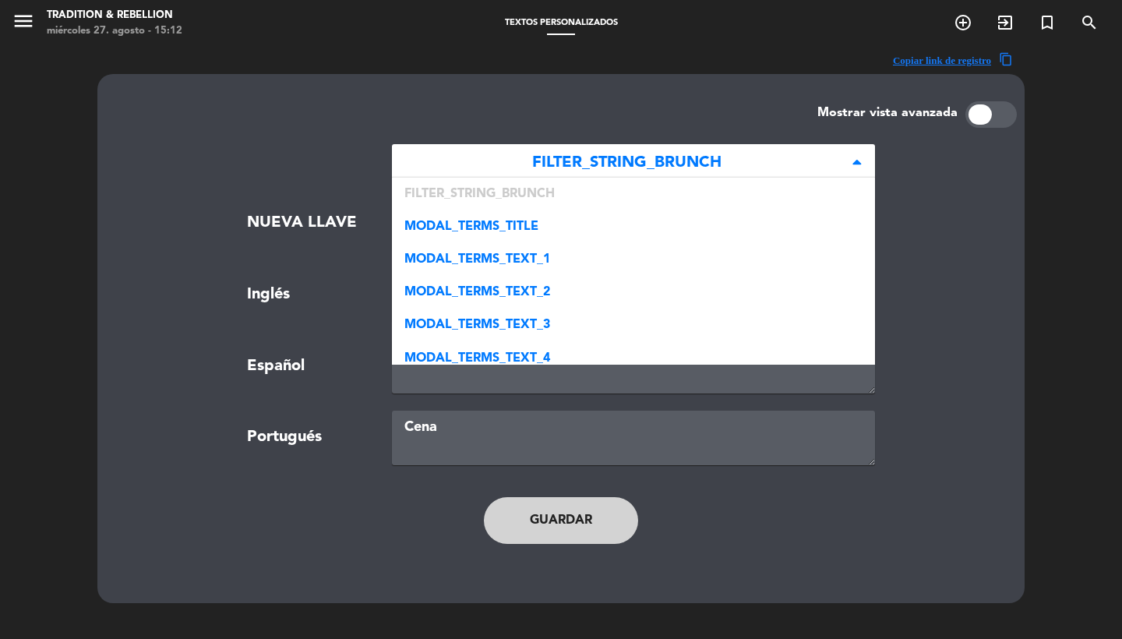
click at [568, 174] on span "FILTER_STRING_BRUNCH" at bounding box center [627, 163] width 446 height 26
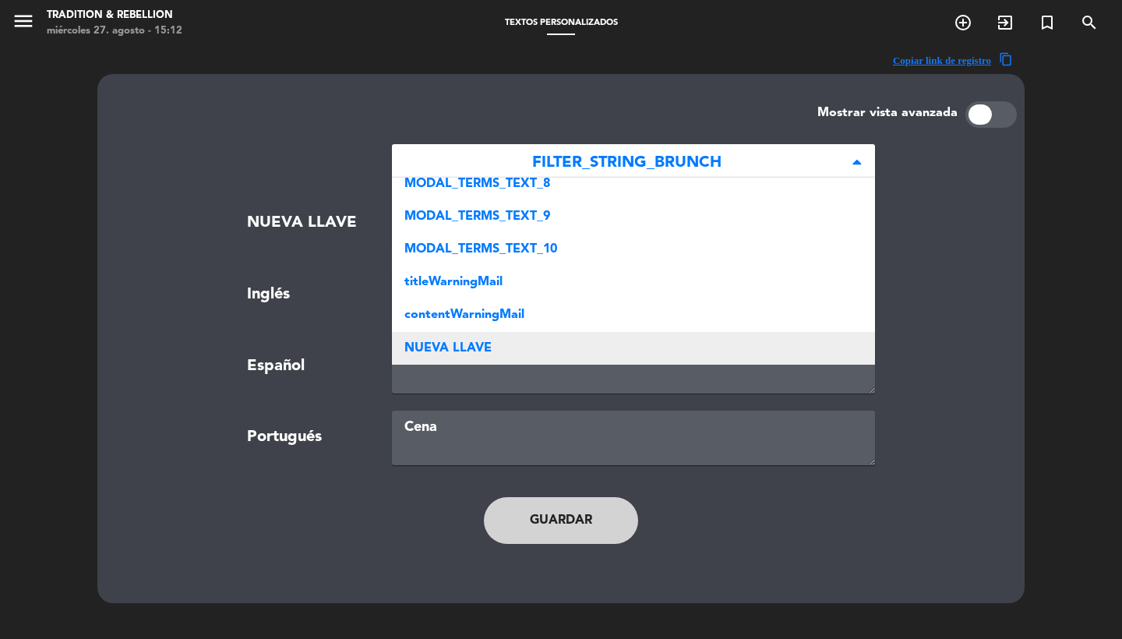
scroll to position [308, 0]
click at [515, 347] on div "NUEVA LLAVE" at bounding box center [633, 348] width 483 height 33
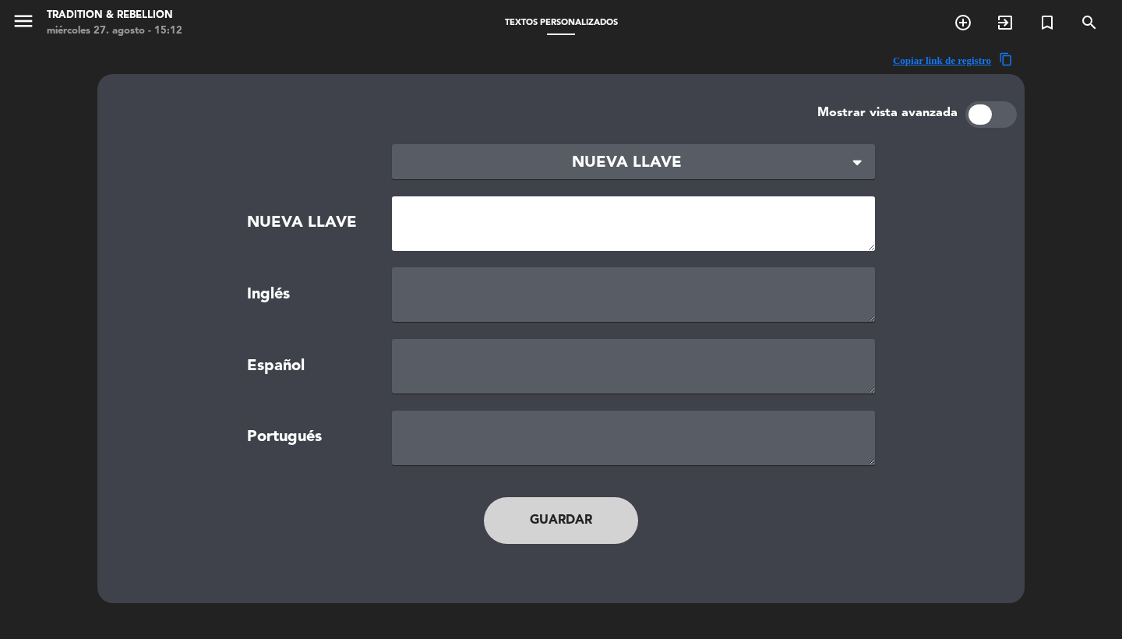
click at [491, 246] on textarea at bounding box center [633, 223] width 483 height 55
paste textarea "NEW_MODAL_BOOK_FOR_BRUNCH"
type textarea "NEW_MODAL_BOOK_FOR_BRUNCH"
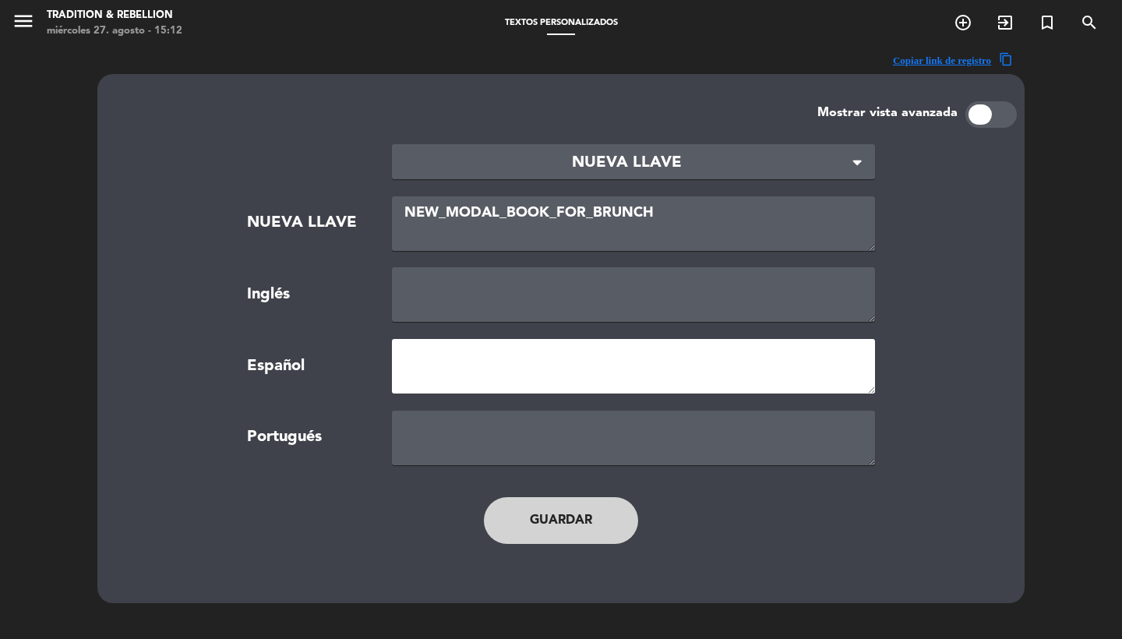
click at [464, 381] on textarea at bounding box center [633, 366] width 483 height 55
paste textarea "RESERVAR PARA BRUNCH"
type textarea "RESERVAR PARA CENA"
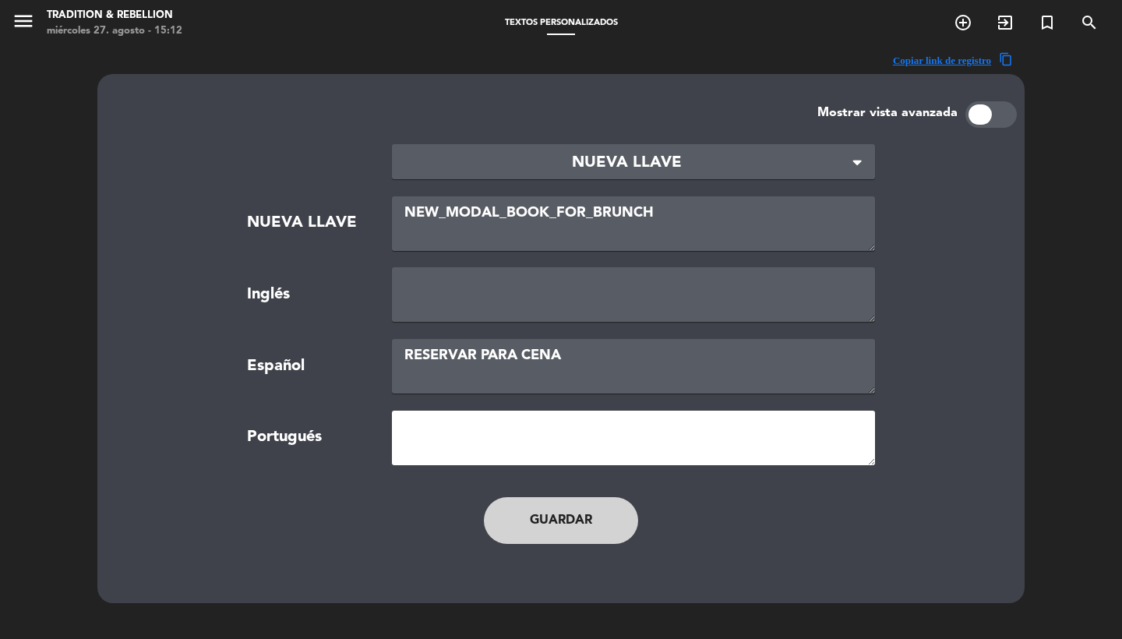
paste textarea "RESERVAR PARA CENA"
type textarea "RESERVAR PARA DINNER"
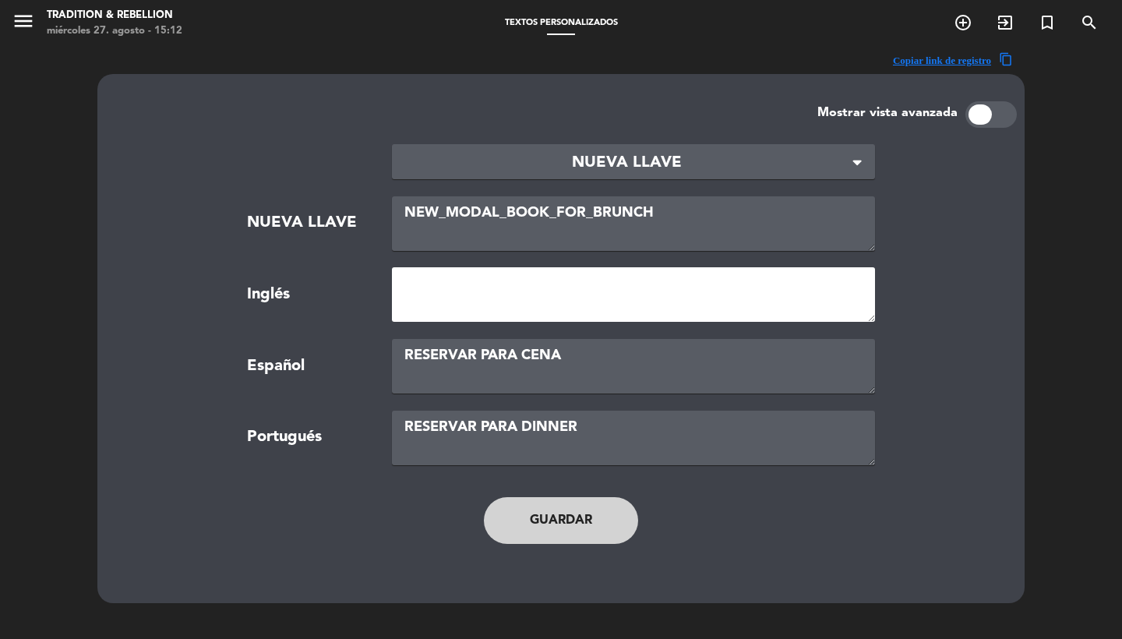
click at [508, 287] on textarea at bounding box center [633, 294] width 483 height 55
paste textarea "RESERVAR PARA CENA"
type textarea "RESERVAR PARA DINNER"
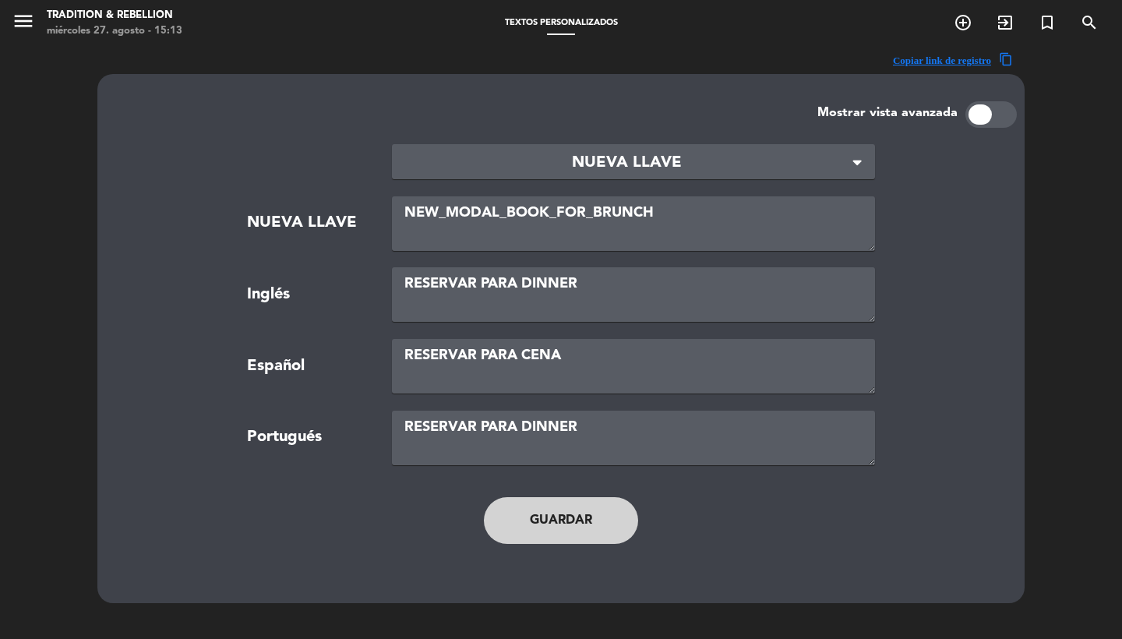
click at [556, 534] on button "Guardar" at bounding box center [561, 520] width 154 height 47
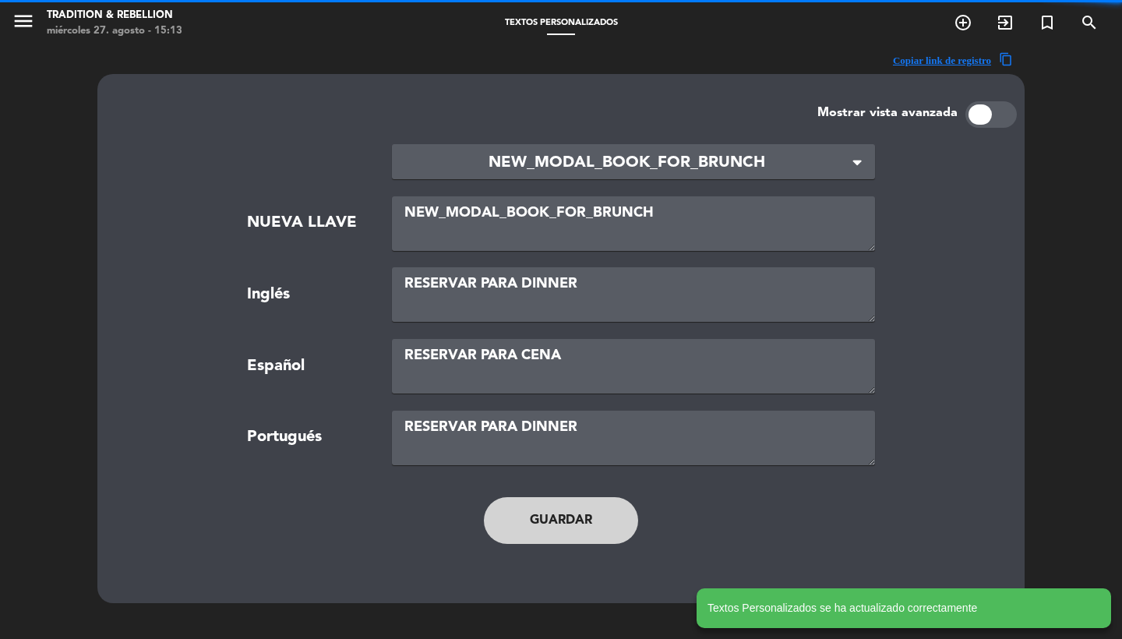
click at [581, 157] on span "NEW_MODAL_BOOK_FOR_BRUNCH" at bounding box center [627, 163] width 446 height 26
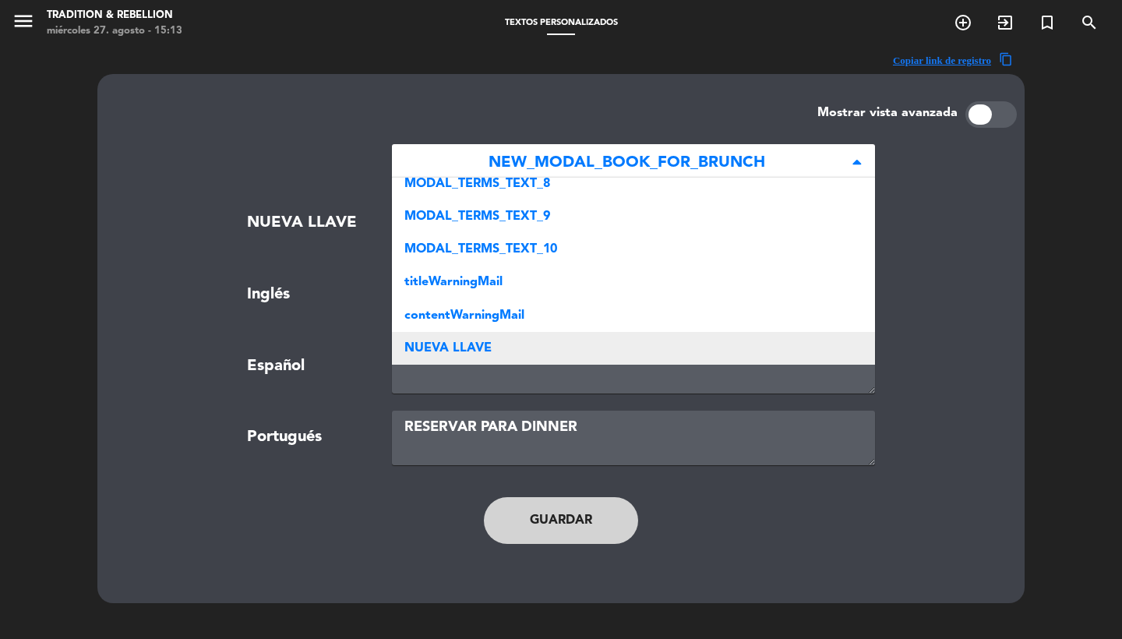
scroll to position [339, 0]
click at [511, 351] on div "NUEVA LLAVE" at bounding box center [633, 348] width 483 height 33
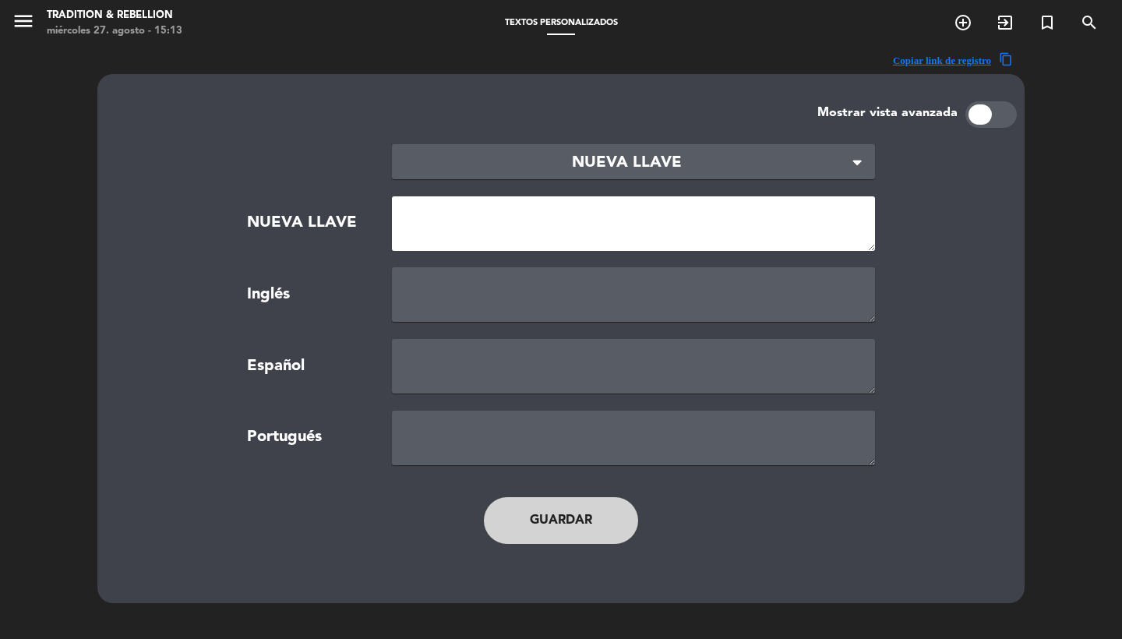
click at [504, 219] on textarea at bounding box center [633, 223] width 483 height 55
paste textarea "brunch"
type textarea "brunch"
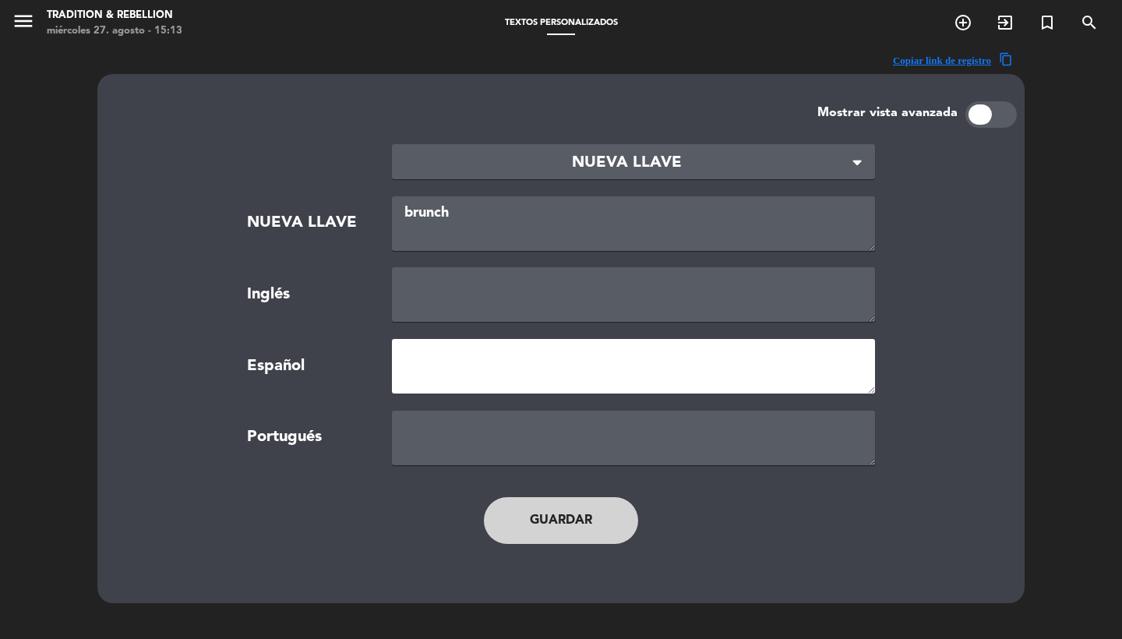
click at [468, 362] on textarea at bounding box center [633, 366] width 483 height 55
type textarea "c"
type textarea "Cena"
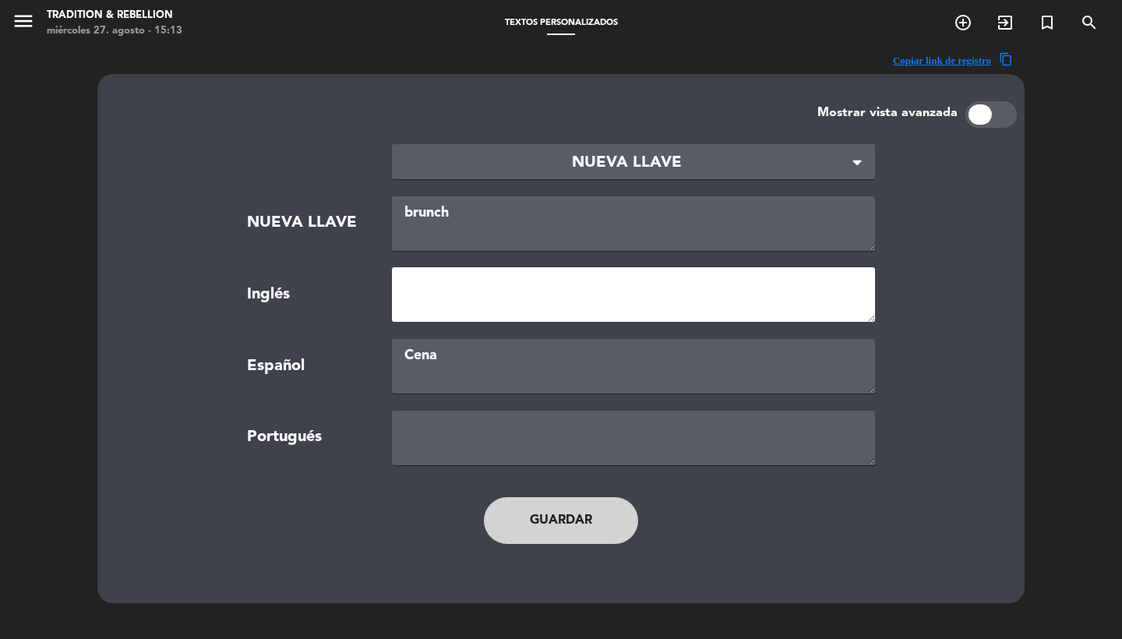
click at [473, 299] on textarea at bounding box center [633, 294] width 483 height 55
type textarea "Dinner"
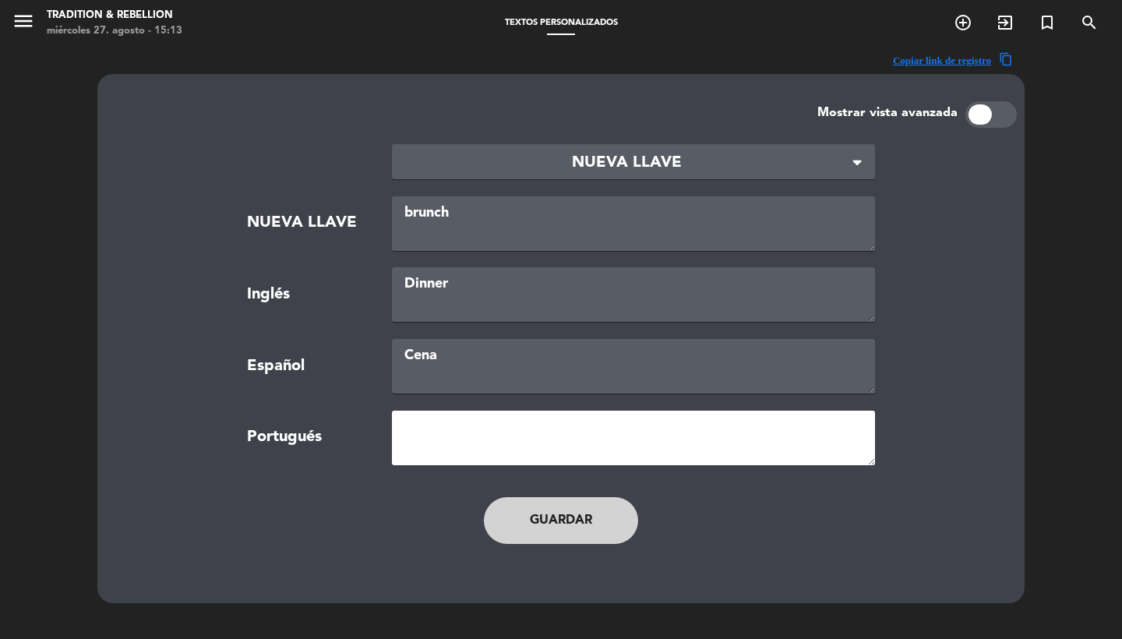
paste textarea "Dinner"
type textarea "Dinner"
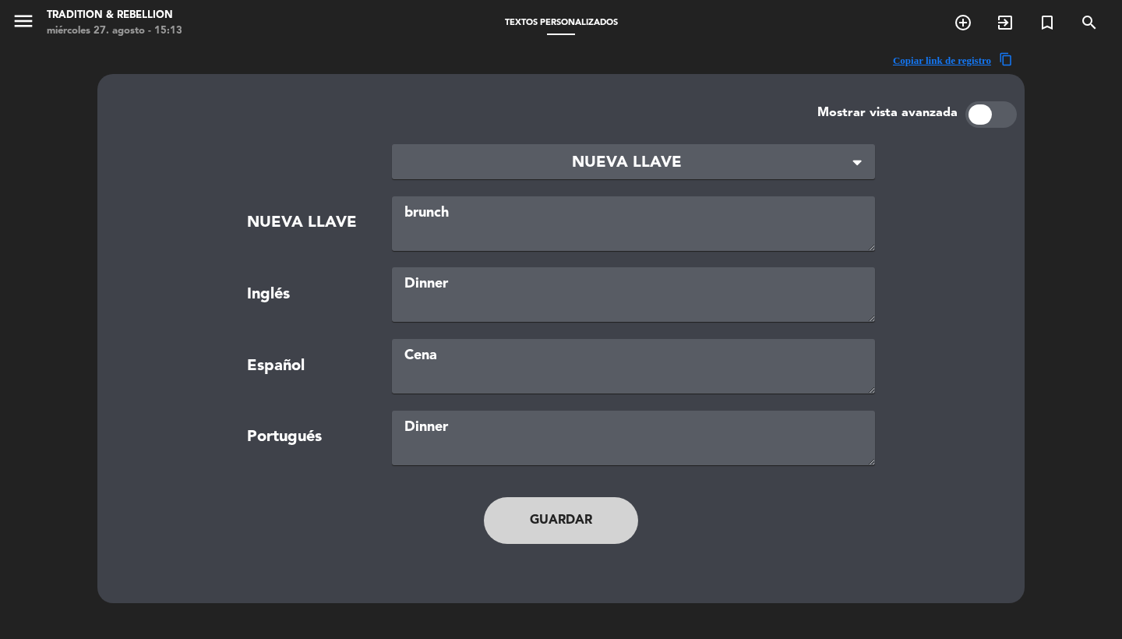
click at [532, 521] on button "Guardar" at bounding box center [561, 520] width 154 height 47
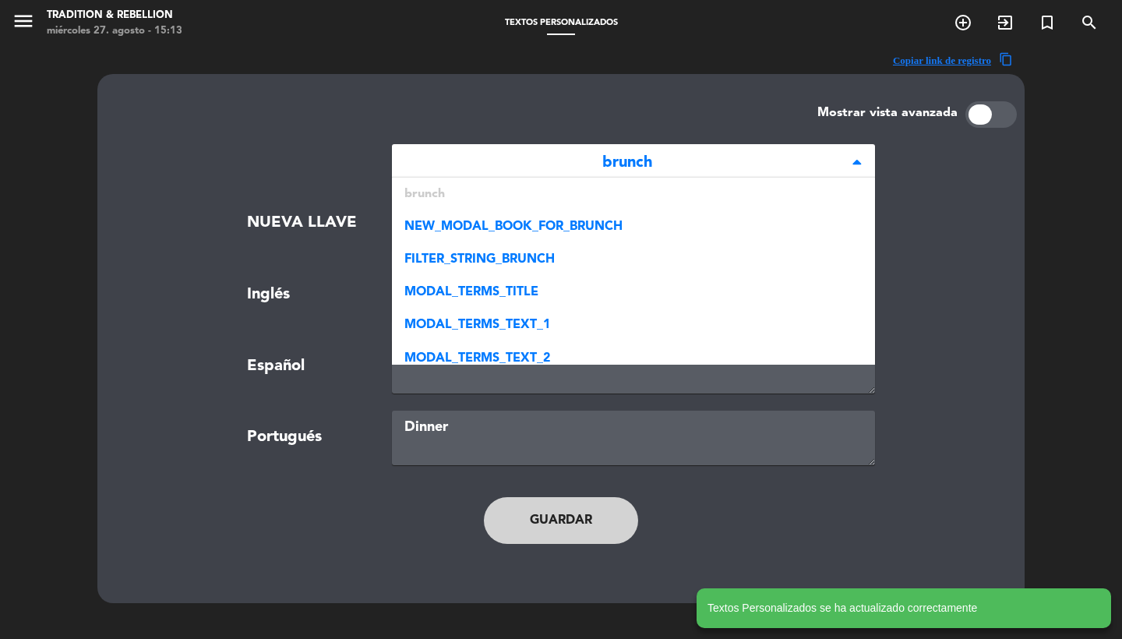
click at [570, 164] on span "brunch" at bounding box center [627, 163] width 446 height 26
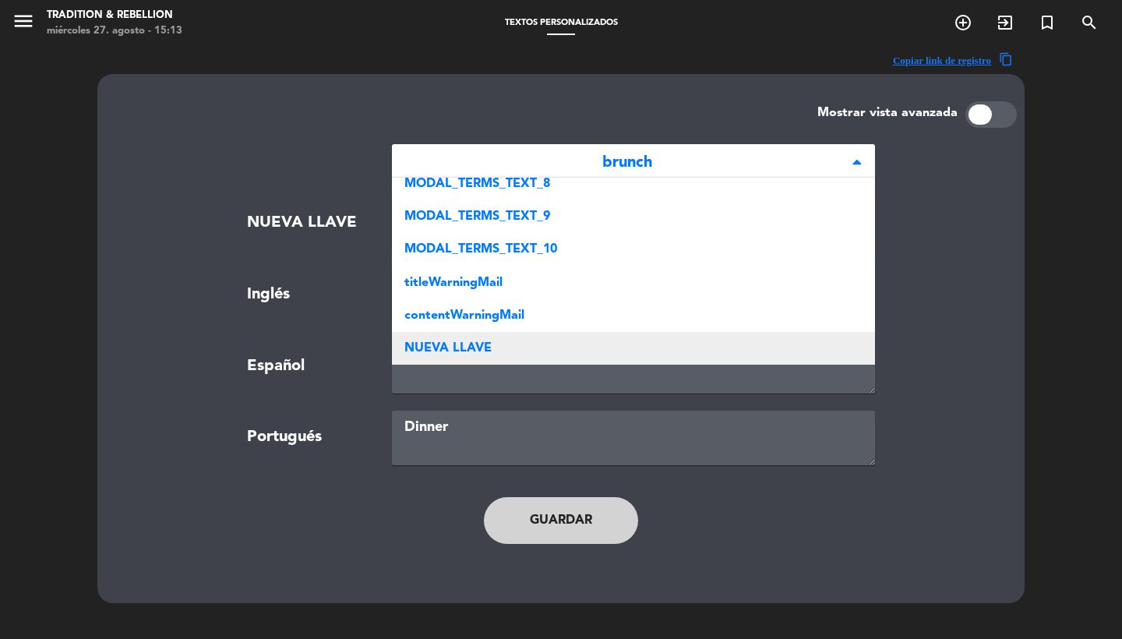
scroll to position [371, 0]
click at [514, 353] on div "NUEVA LLAVE" at bounding box center [633, 348] width 483 height 33
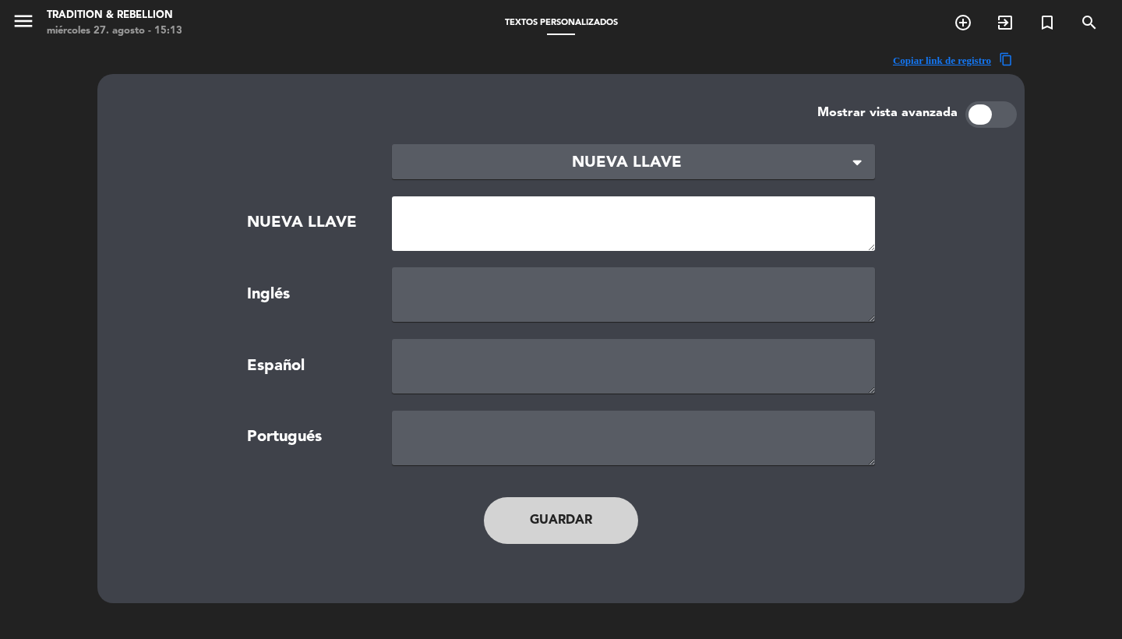
click at [459, 244] on textarea at bounding box center [633, 223] width 483 height 55
paste textarea "FILTER_STRING_LUNCH"
type textarea "FILTER_STRING_LUNCH"
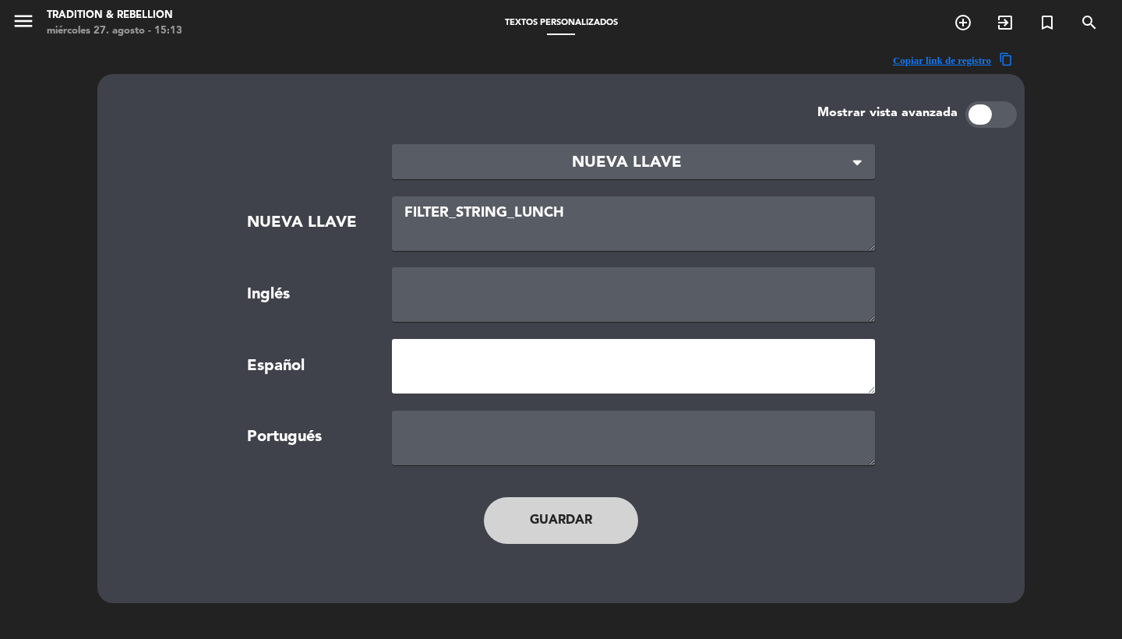
click at [451, 369] on textarea at bounding box center [633, 366] width 483 height 55
type textarea "Golden"
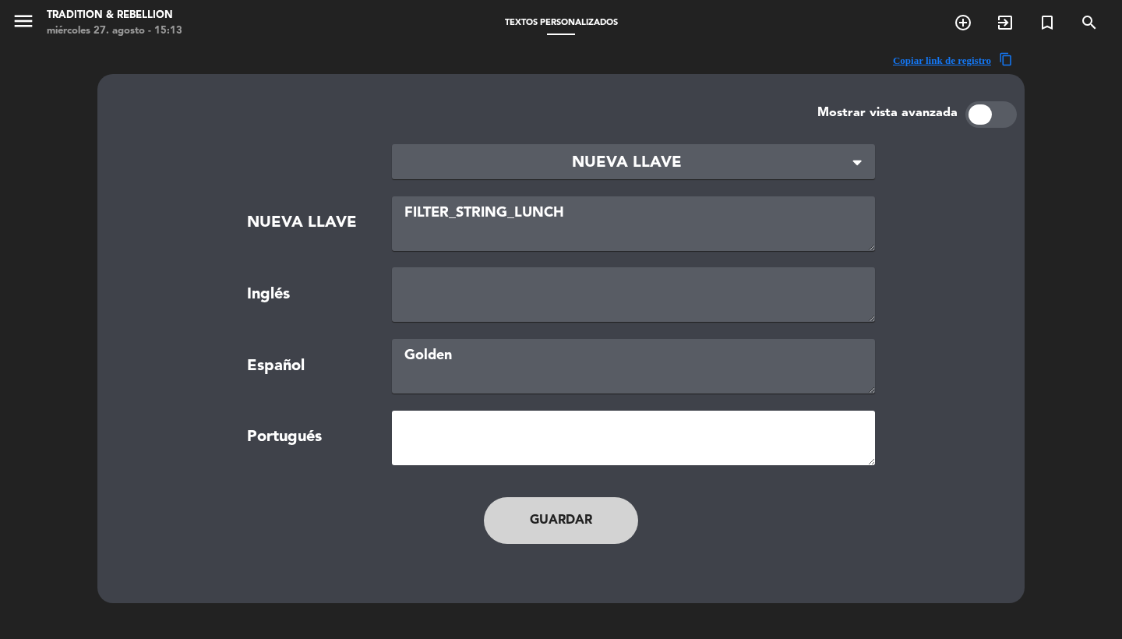
paste textarea "Golden"
type textarea "Golden"
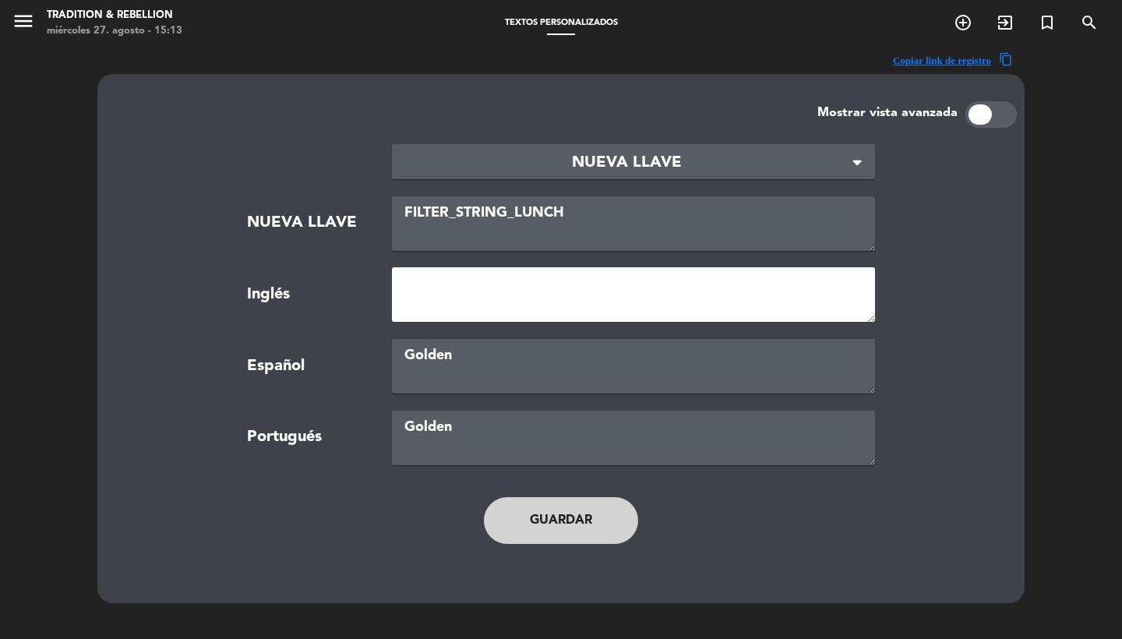
click at [437, 317] on textarea at bounding box center [633, 294] width 483 height 55
paste textarea "Golden"
type textarea "Golden"
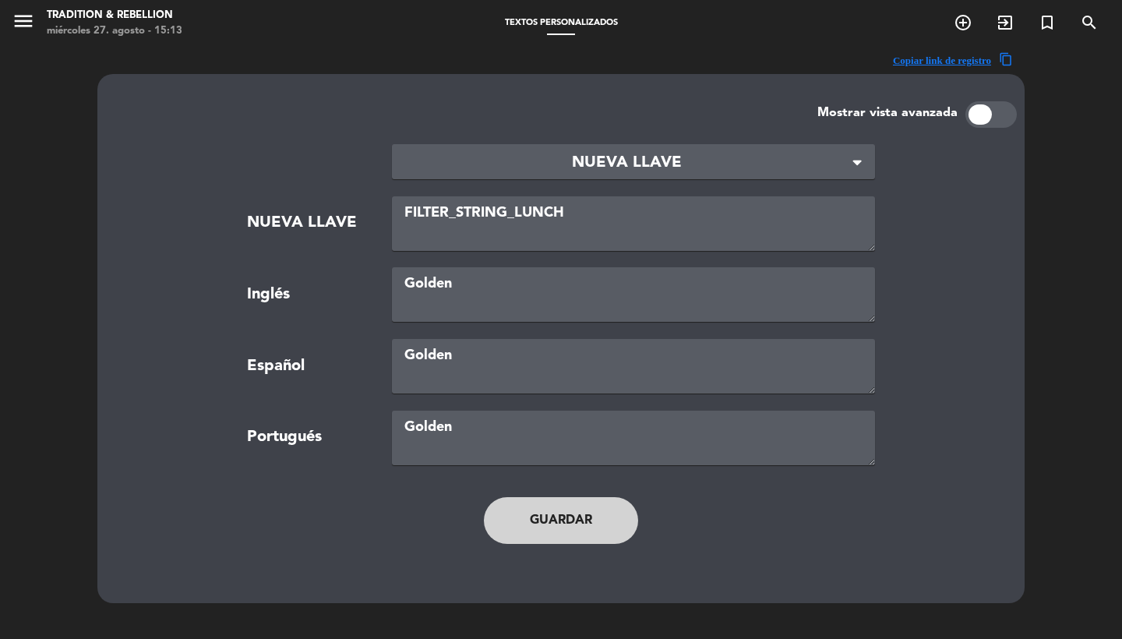
click at [541, 517] on button "Guardar" at bounding box center [561, 520] width 154 height 47
click at [510, 165] on span "FILTER_STRING_LUNCH" at bounding box center [627, 163] width 446 height 26
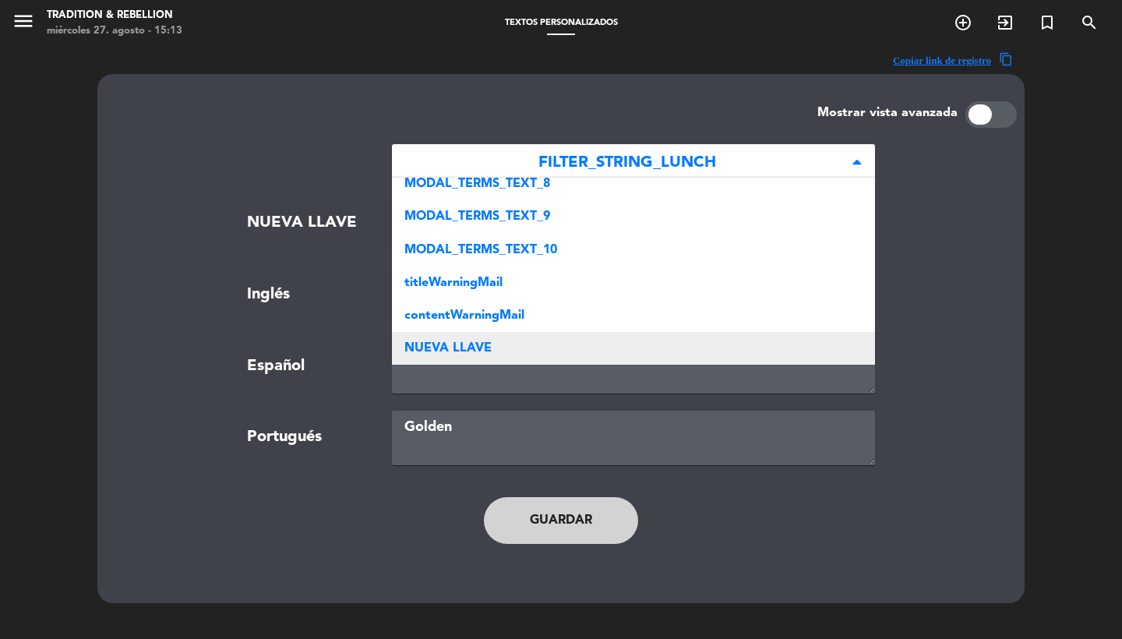
scroll to position [404, 0]
click at [475, 342] on span "NUEVA LLAVE" at bounding box center [447, 348] width 87 height 12
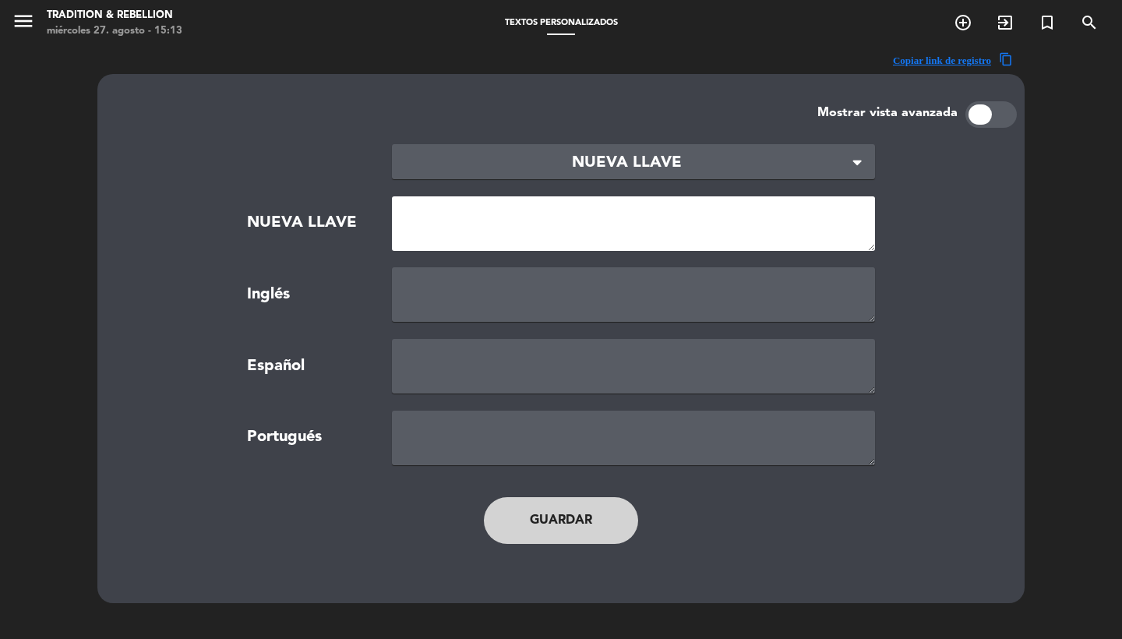
click at [451, 235] on textarea at bounding box center [633, 223] width 483 height 55
paste textarea "NEW_MODAL_BOOK_FOR_LUNCH"
type textarea "NEW_MODAL_BOOK_FOR_LUNCH"
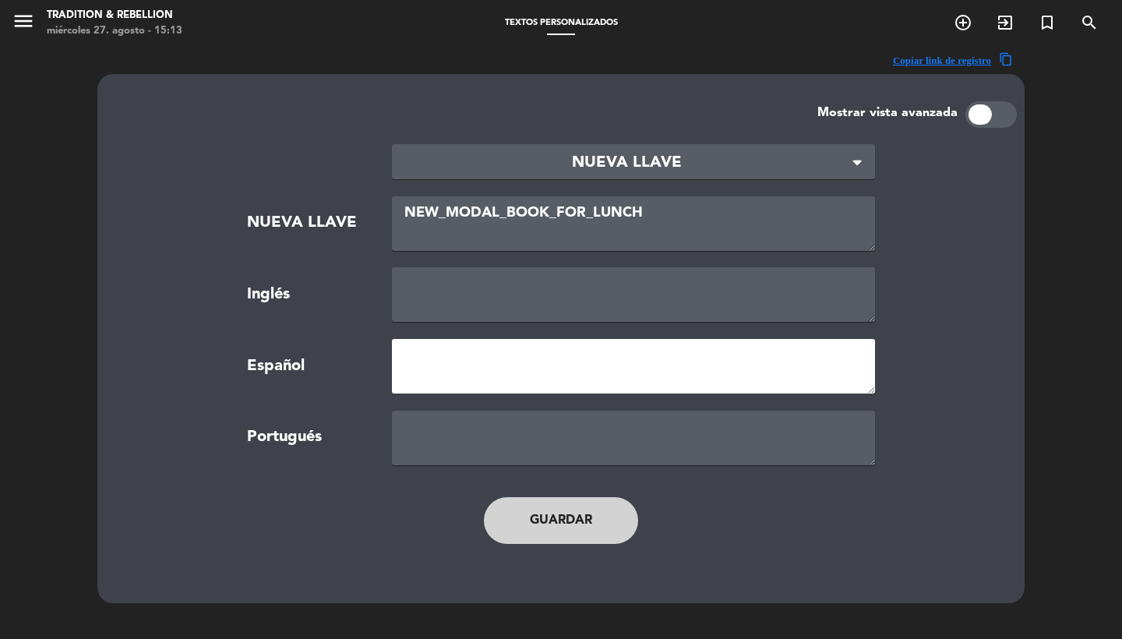
click at [460, 383] on textarea at bounding box center [633, 366] width 483 height 55
paste textarea "RESERVAR PARA ALMUERZO"
type textarea "RESERVAR PARA GOLDEN"
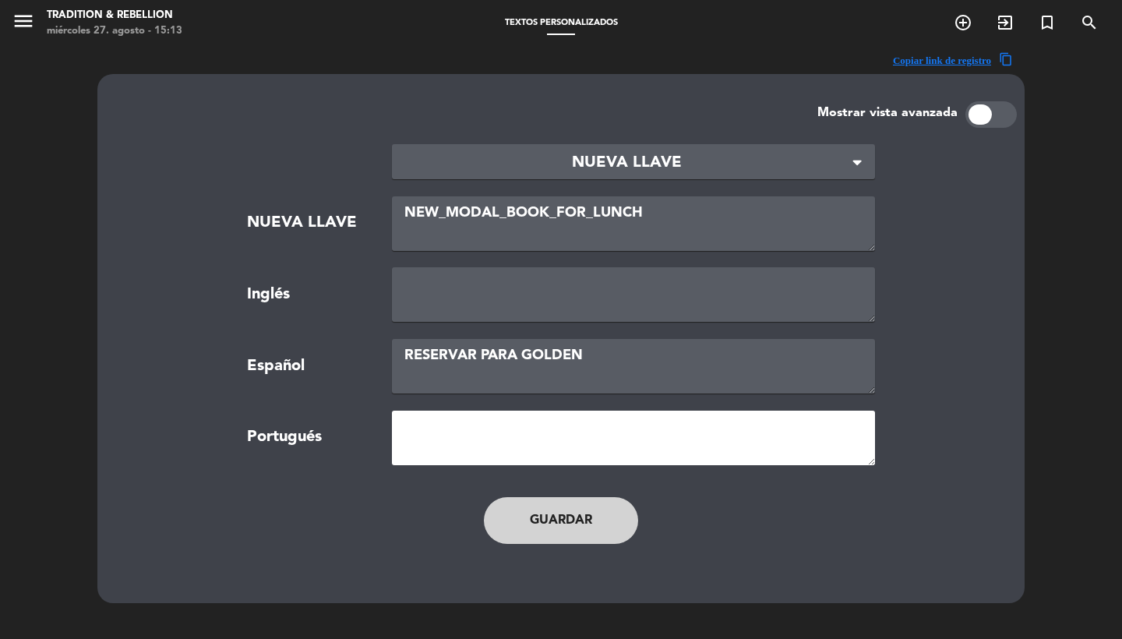
paste textarea "RESERVAR PARA GOLDEN"
type textarea "RESERVAR PARA GOLDEN"
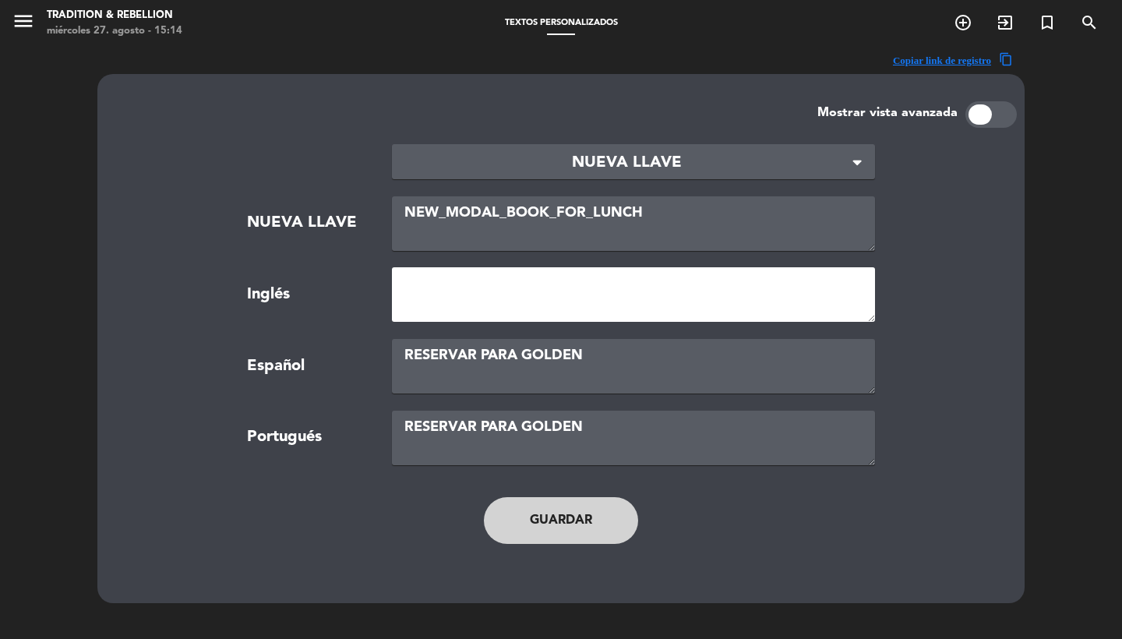
click at [475, 279] on textarea at bounding box center [633, 294] width 483 height 55
paste textarea "RESERVAR PARA GOLDEN"
type textarea "RESERVAR PARA GOLDEN"
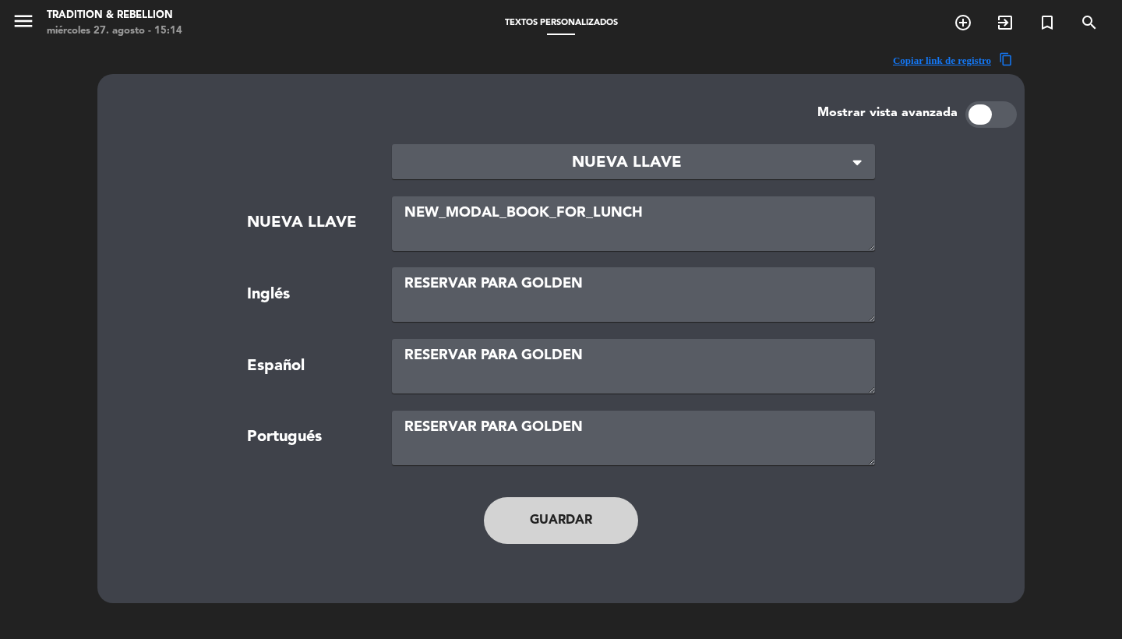
click at [556, 529] on button "Guardar" at bounding box center [561, 520] width 154 height 47
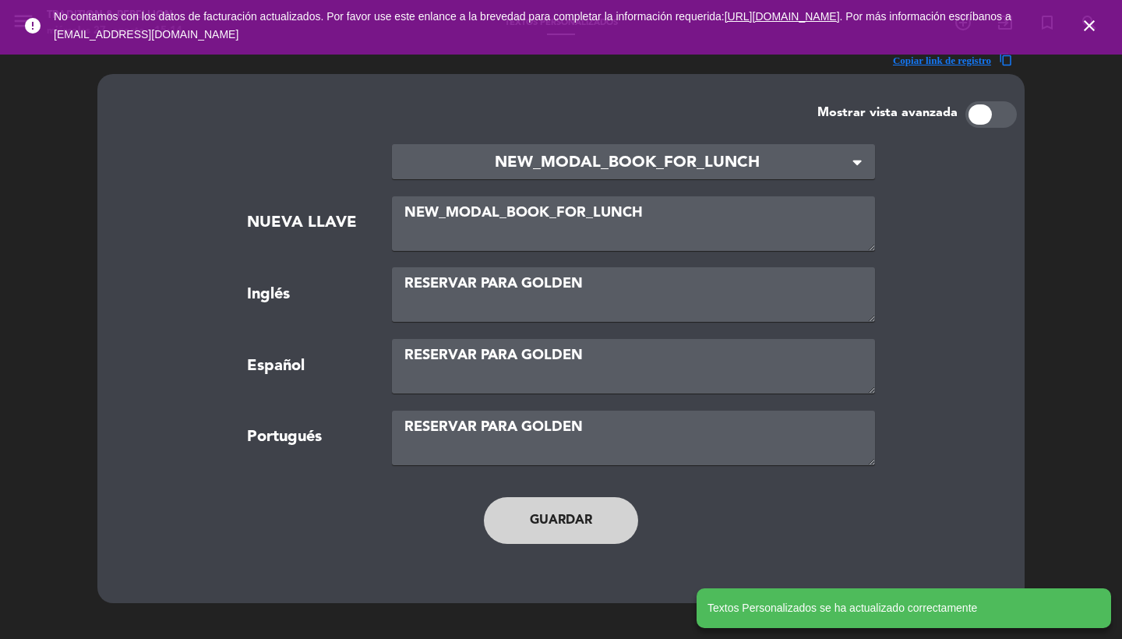
click at [1082, 34] on icon "close" at bounding box center [1089, 25] width 19 height 19
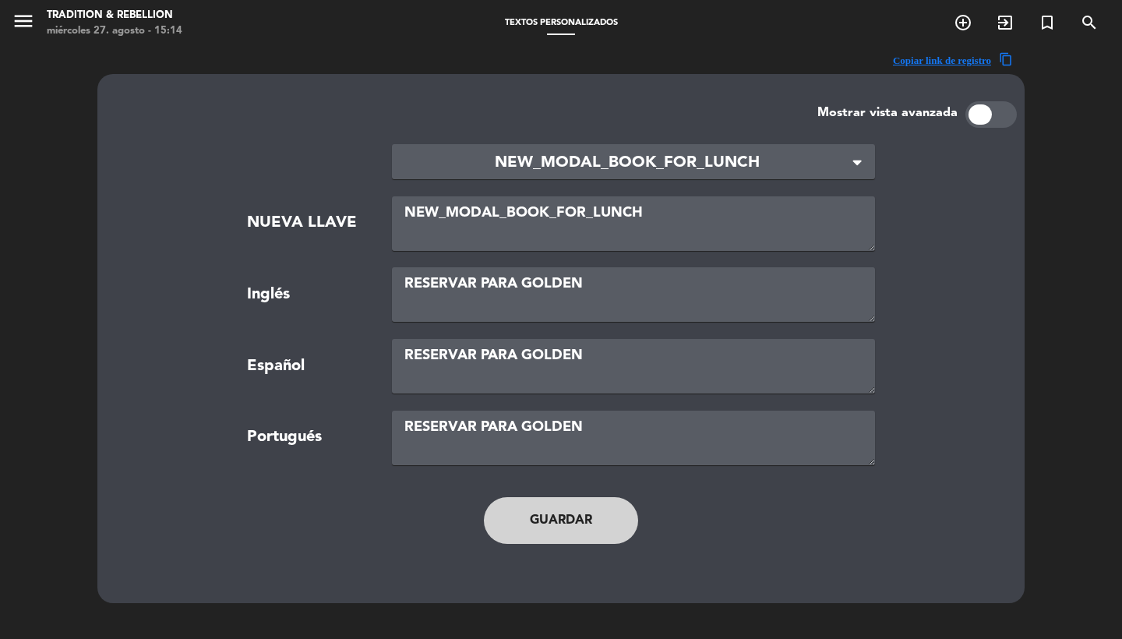
click at [579, 136] on main "× NEW_MODAL_BOOK_FOR_LUNCH × NUEVA LLAVE NEW_MODAL_BOOK_FOR_LUNCH Inglés RESERV…" at bounding box center [561, 352] width 888 height 448
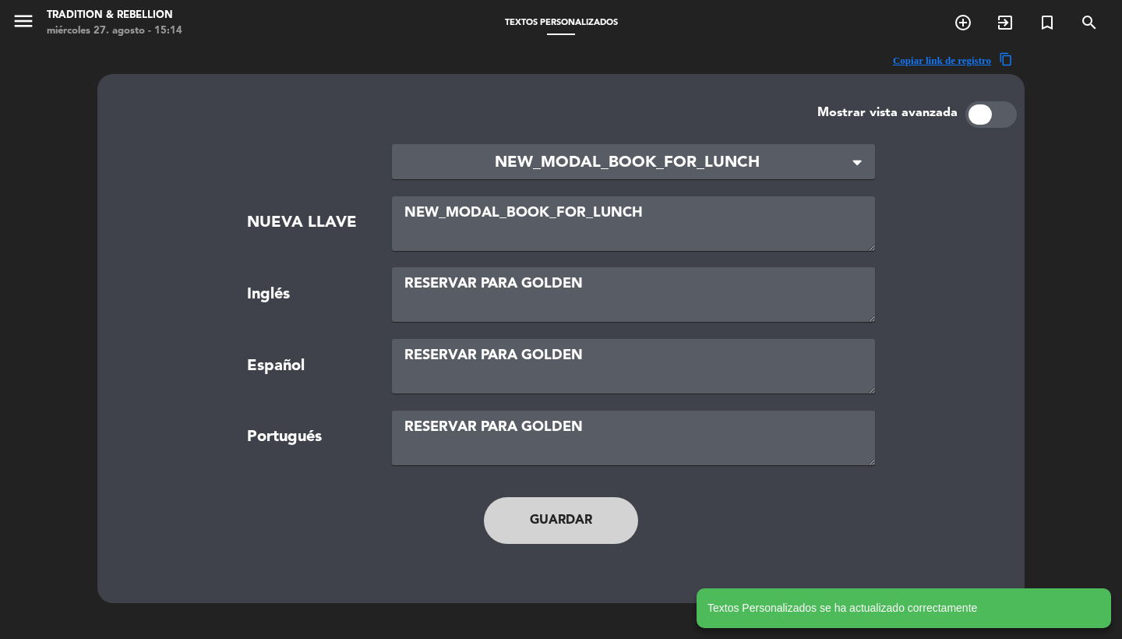
click at [579, 167] on span "NEW_MODAL_BOOK_FOR_LUNCH" at bounding box center [627, 163] width 446 height 26
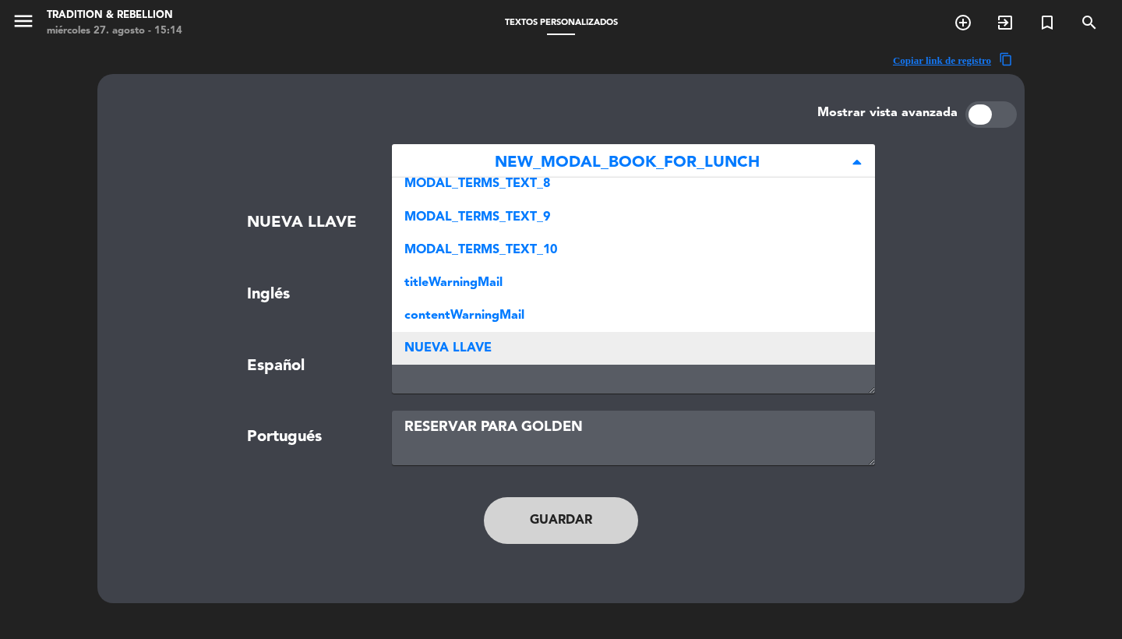
scroll to position [436, 0]
click at [522, 337] on div "NUEVA LLAVE" at bounding box center [633, 348] width 483 height 33
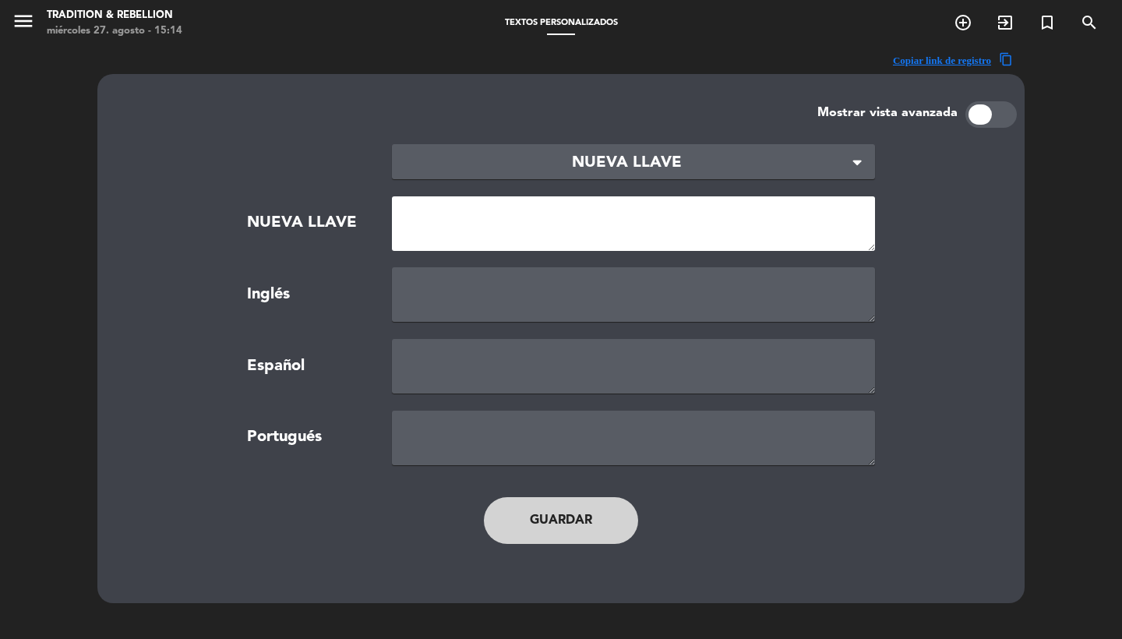
click at [477, 217] on textarea at bounding box center [633, 223] width 483 height 55
paste textarea "lunch"
type textarea "lunch"
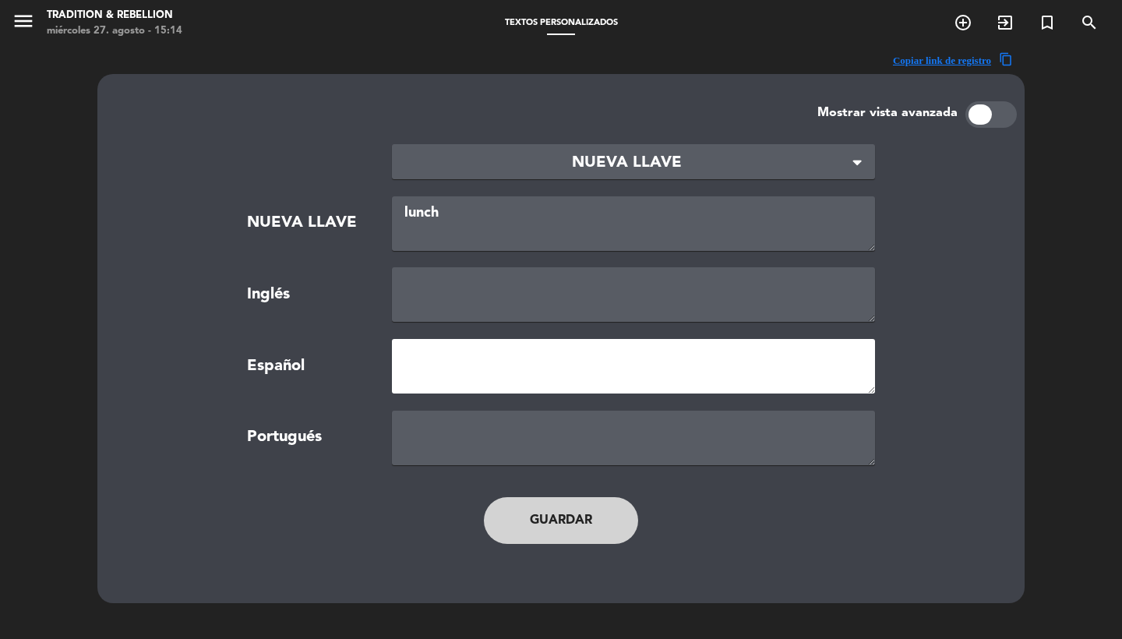
click at [453, 360] on textarea at bounding box center [633, 366] width 483 height 55
type textarea "Golden"
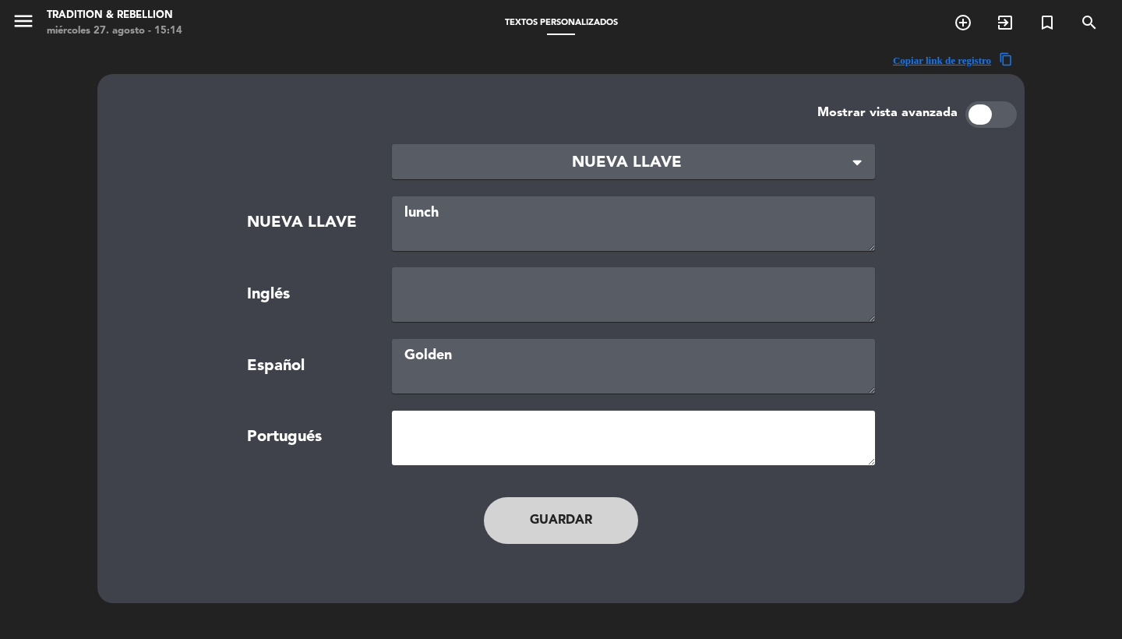
paste textarea "Golden"
type textarea "Golden"
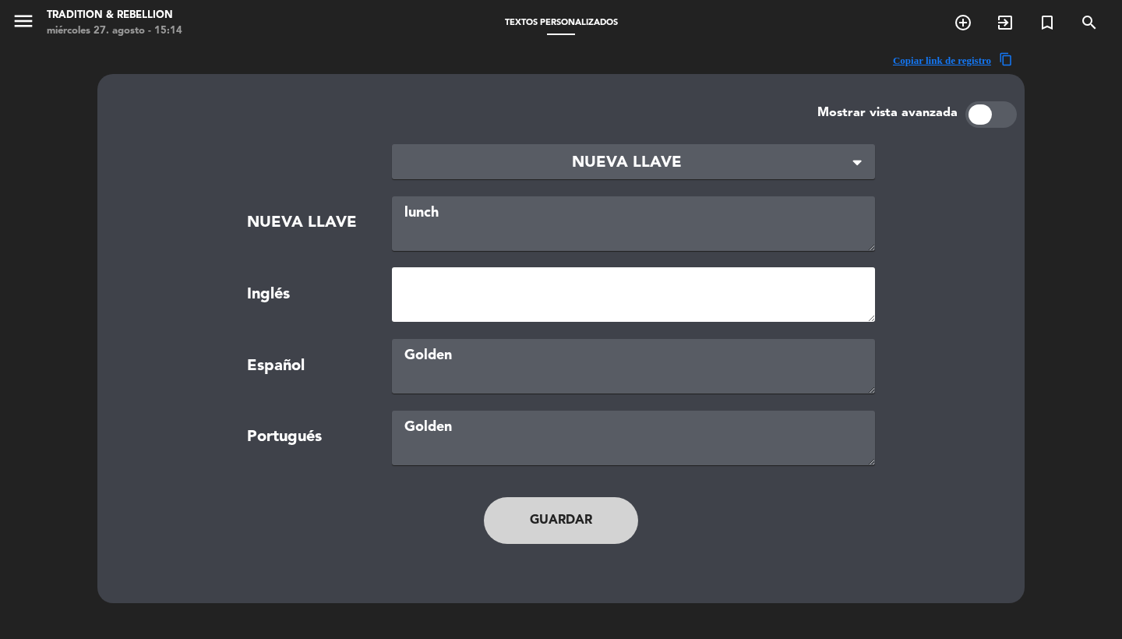
click at [443, 297] on textarea at bounding box center [633, 294] width 483 height 55
paste textarea "Golden"
type textarea "Golden"
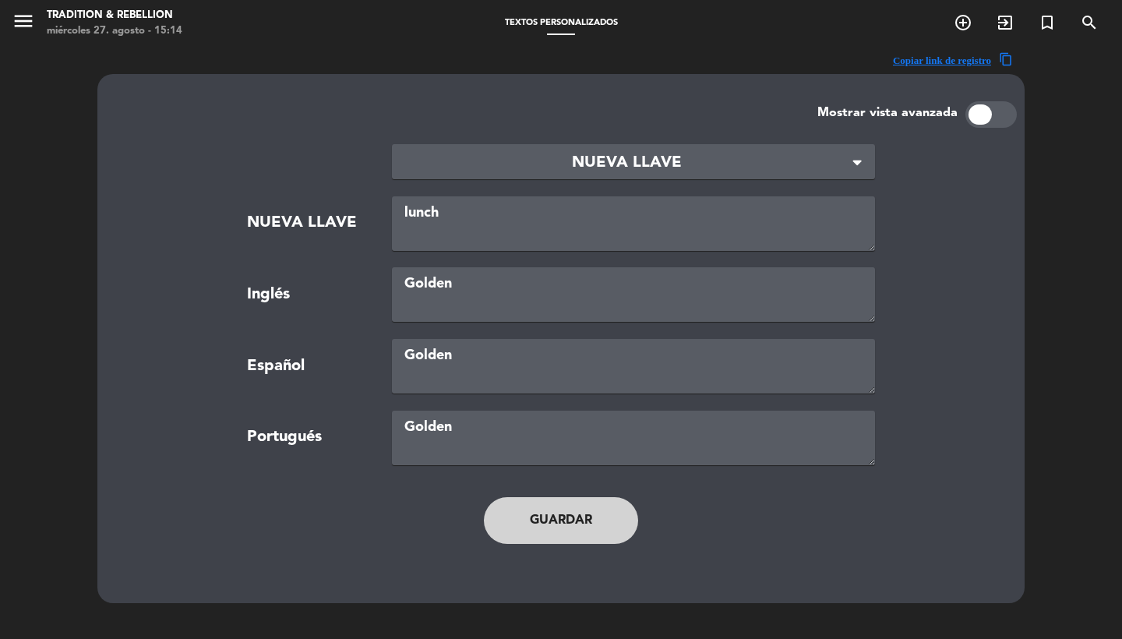
click at [545, 517] on button "Guardar" at bounding box center [561, 520] width 154 height 47
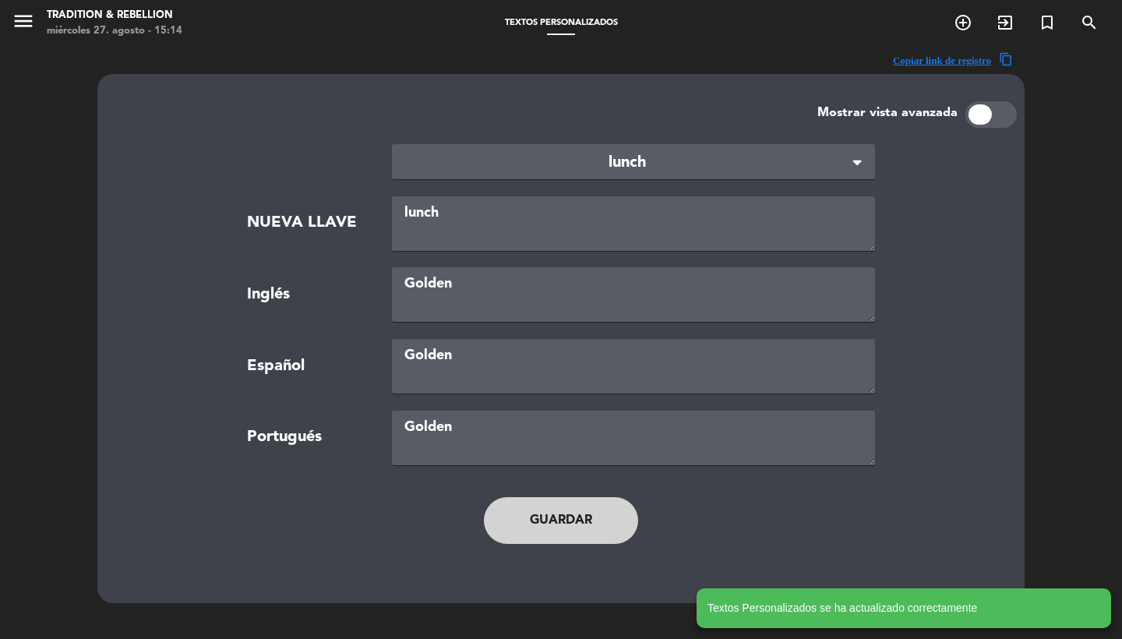
click at [684, 2] on div "menu Tradition & Rebellion miércoles 27. agosto - 15:14 Textos Personalizados a…" at bounding box center [561, 23] width 1122 height 47
click at [513, 178] on ng-select "× lunch ×" at bounding box center [633, 161] width 483 height 35
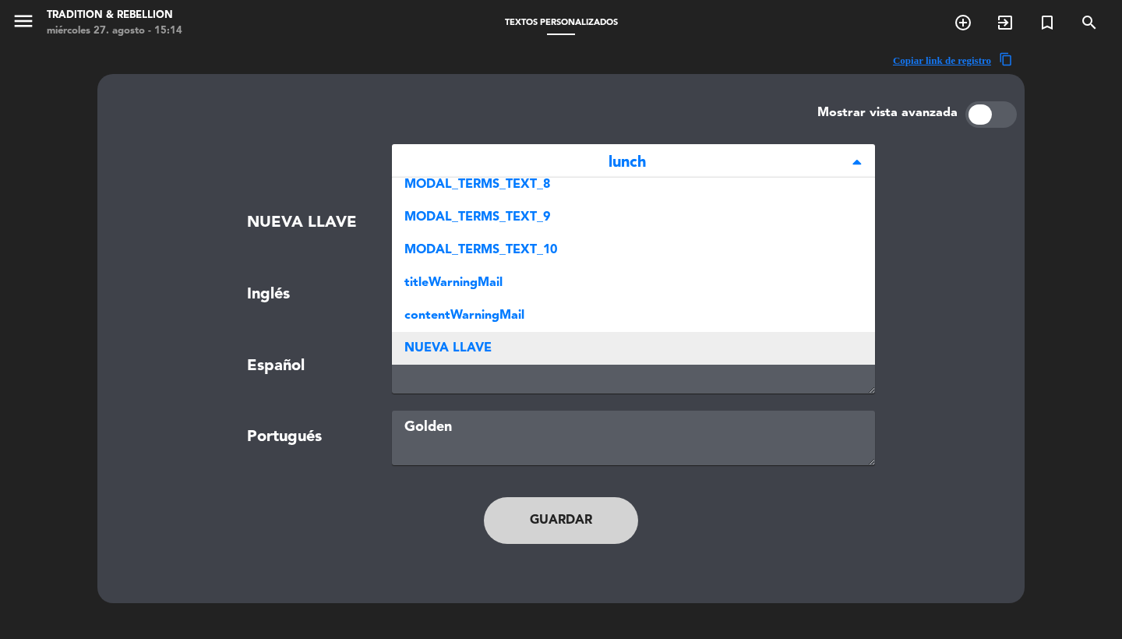
scroll to position [0, 0]
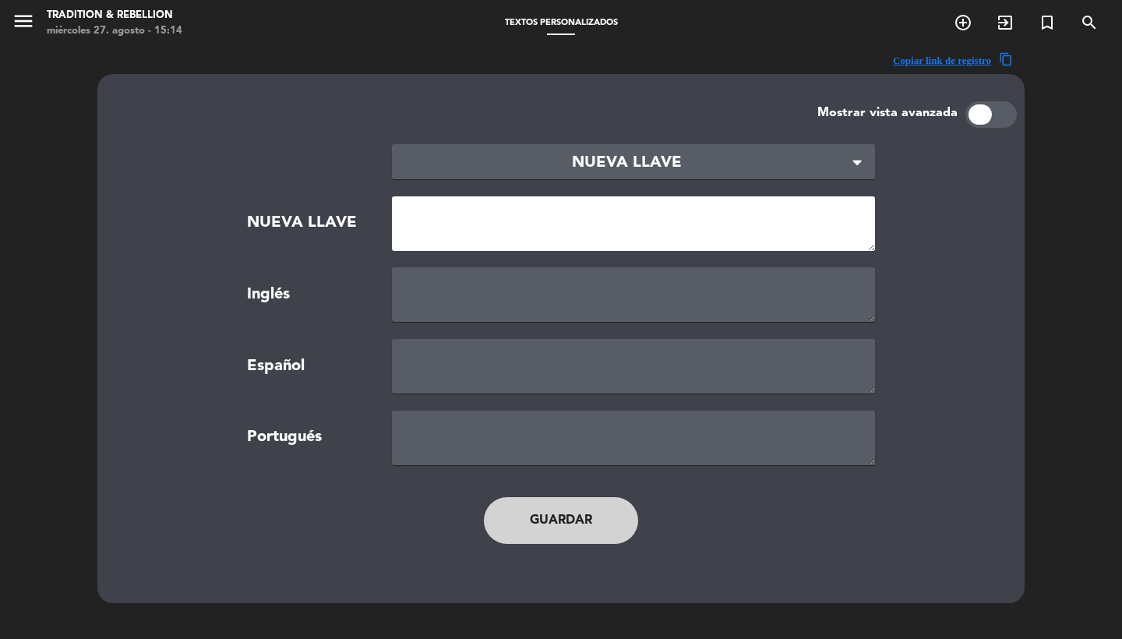
click at [460, 229] on textarea at bounding box center [633, 223] width 483 height 55
paste textarea "dinner"
type textarea "dinner"
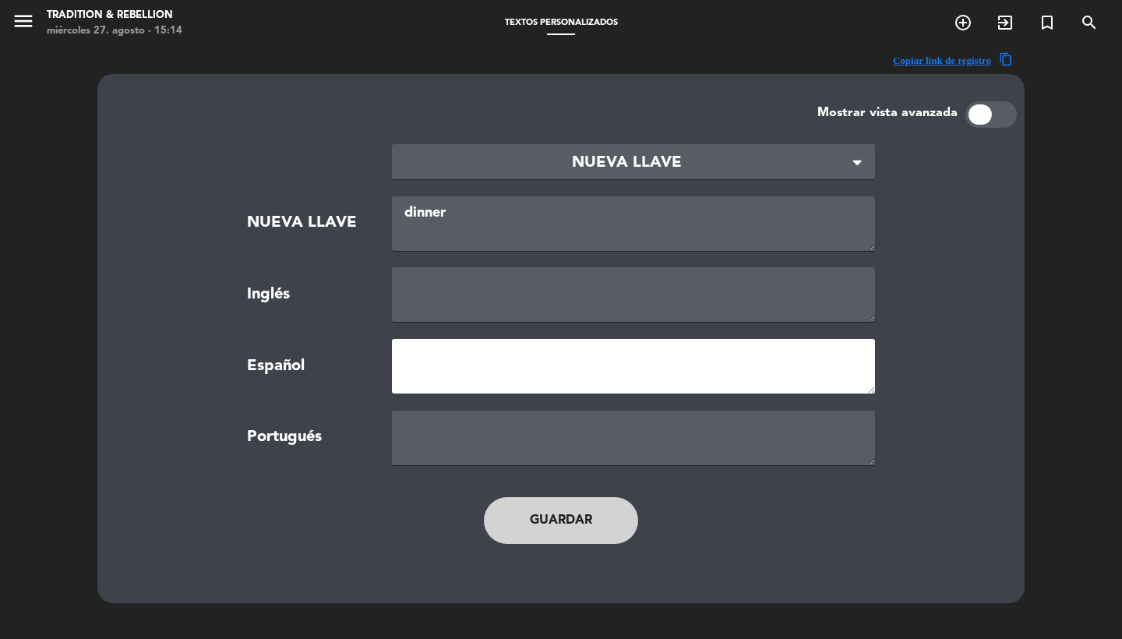
click at [457, 371] on textarea at bounding box center [633, 366] width 483 height 55
type textarea "Bar"
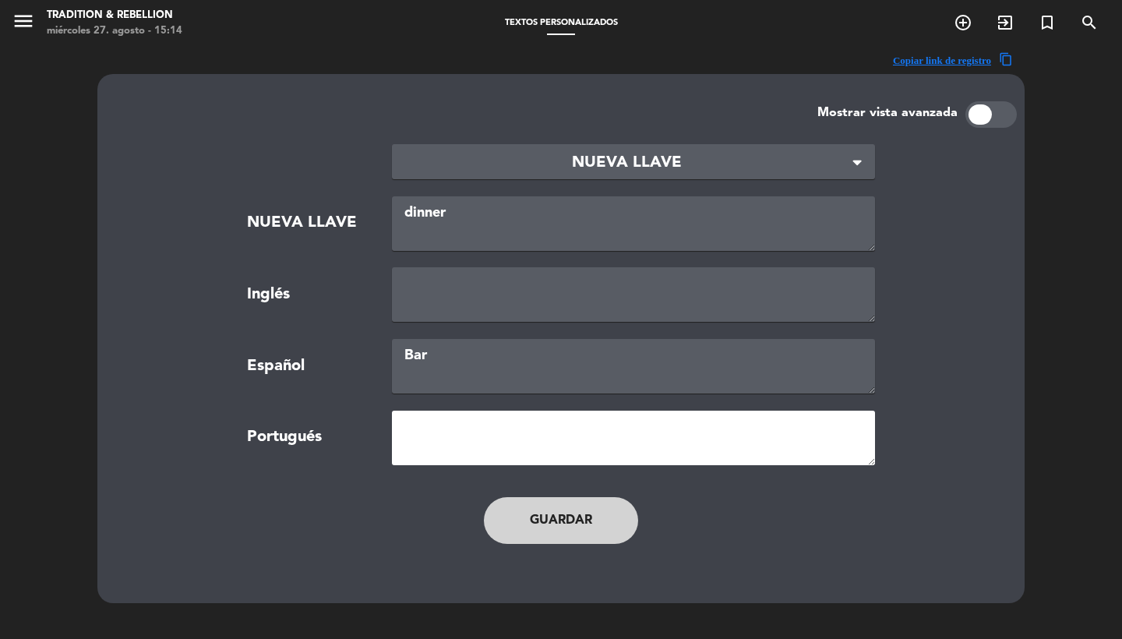
paste textarea "Bar"
type textarea "Bar"
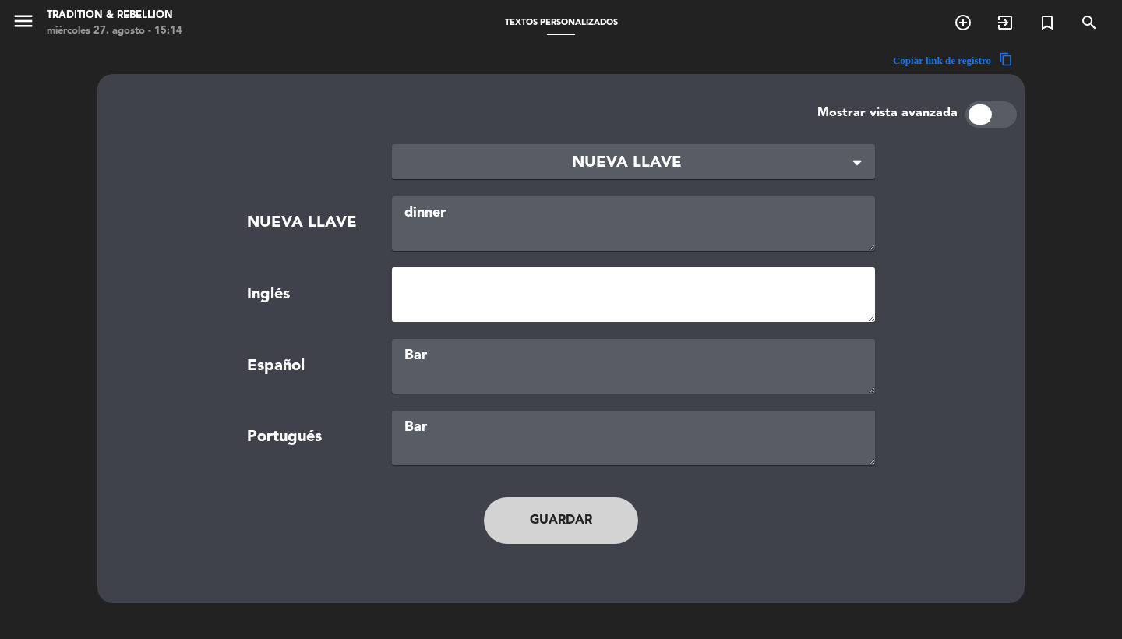
click at [447, 316] on textarea at bounding box center [633, 294] width 483 height 55
paste textarea "Bar"
type textarea "Bar"
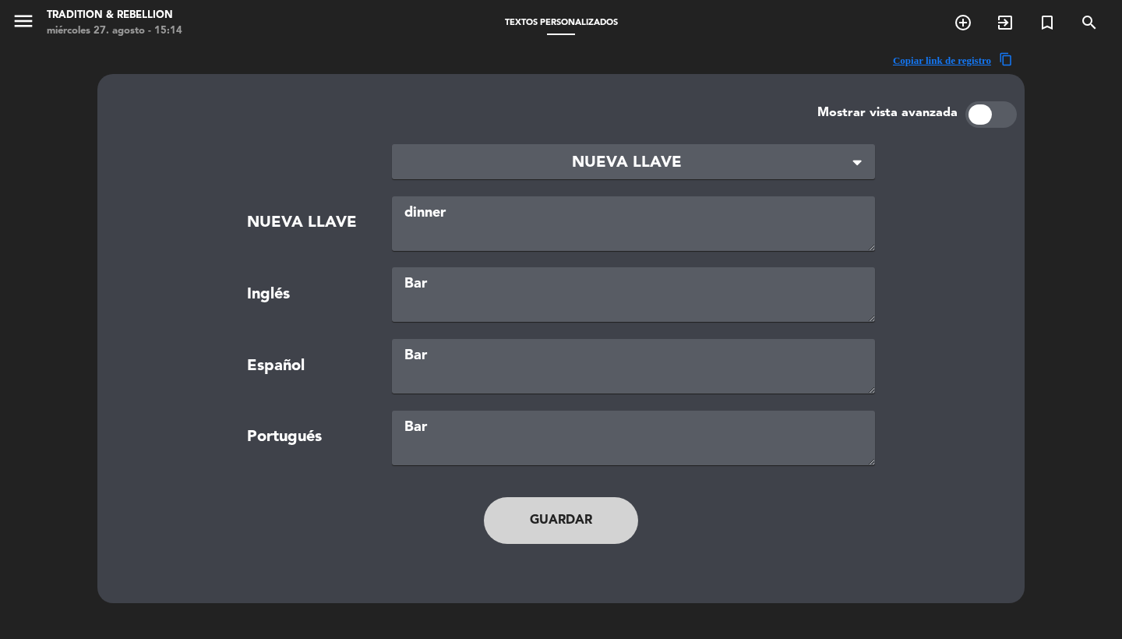
click at [544, 527] on button "Guardar" at bounding box center [561, 520] width 154 height 47
click at [471, 173] on span "dinner" at bounding box center [627, 163] width 446 height 26
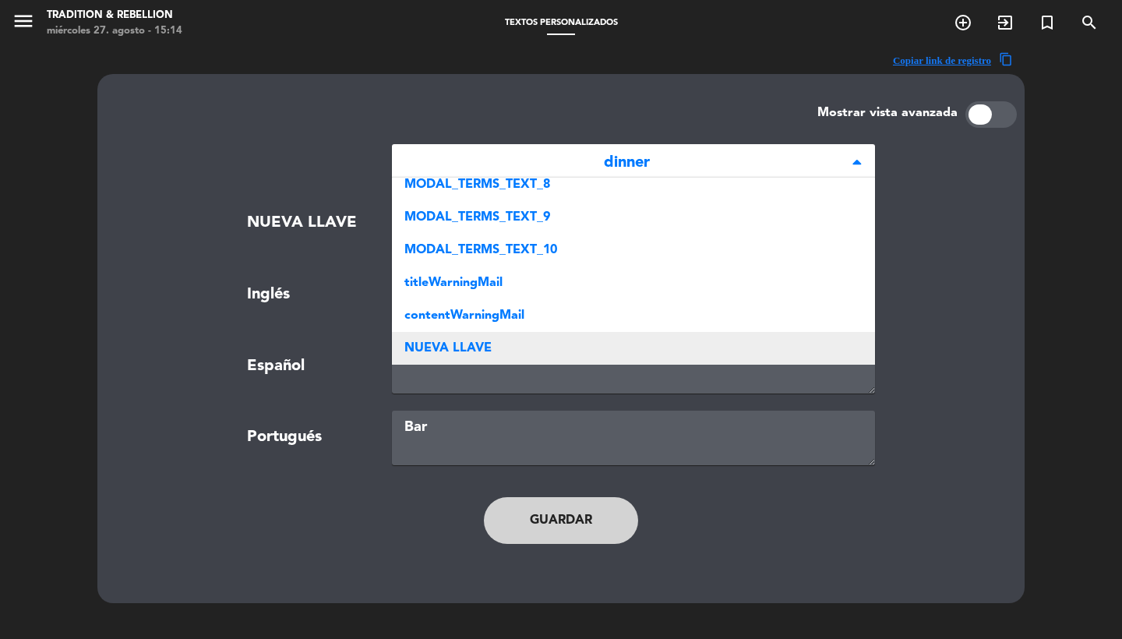
scroll to position [502, 0]
click at [467, 336] on div "NUEVA LLAVE" at bounding box center [633, 348] width 483 height 33
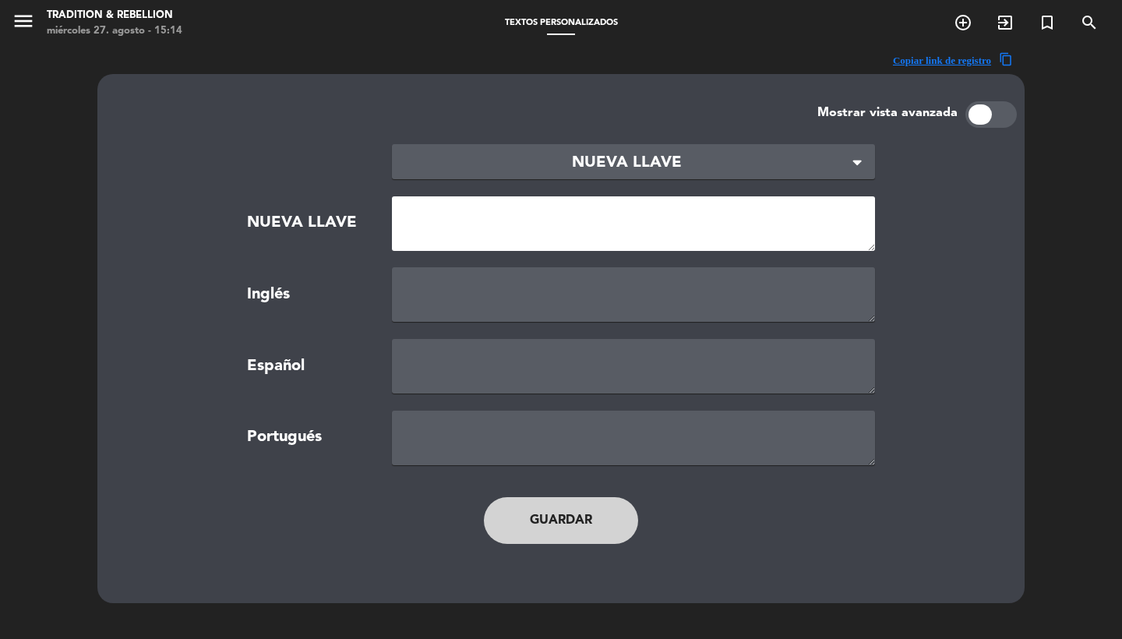
click at [422, 231] on textarea at bounding box center [633, 223] width 483 height 55
paste textarea "FILTER_STRING_DINNER"
type textarea "FILTER_STRING_DINNER"
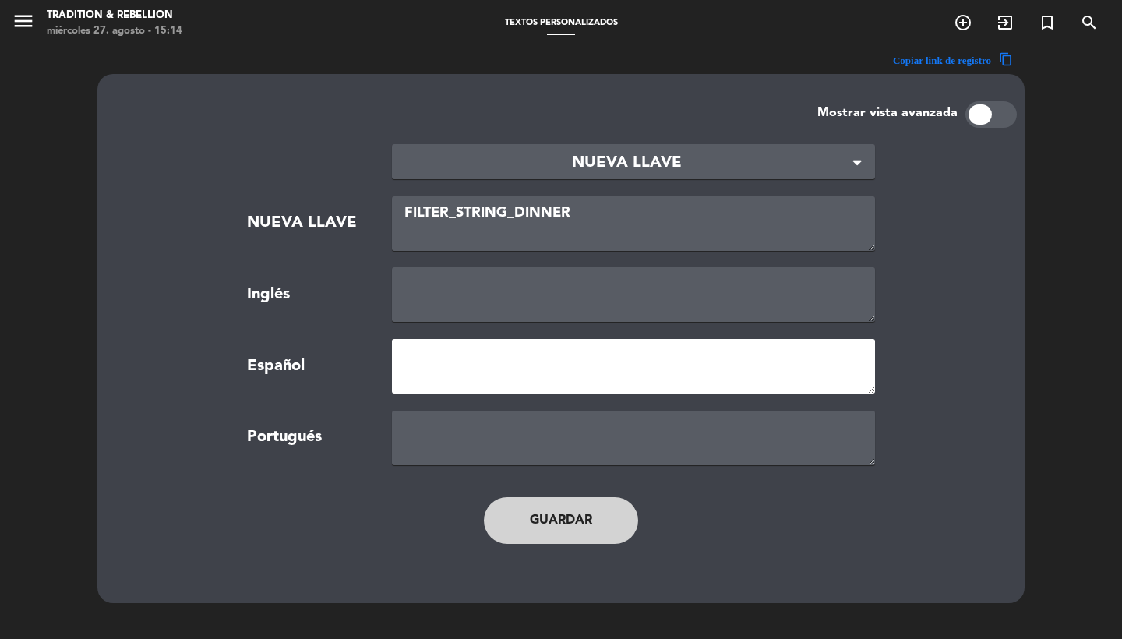
click at [455, 384] on textarea at bounding box center [633, 366] width 483 height 55
type textarea "Bar"
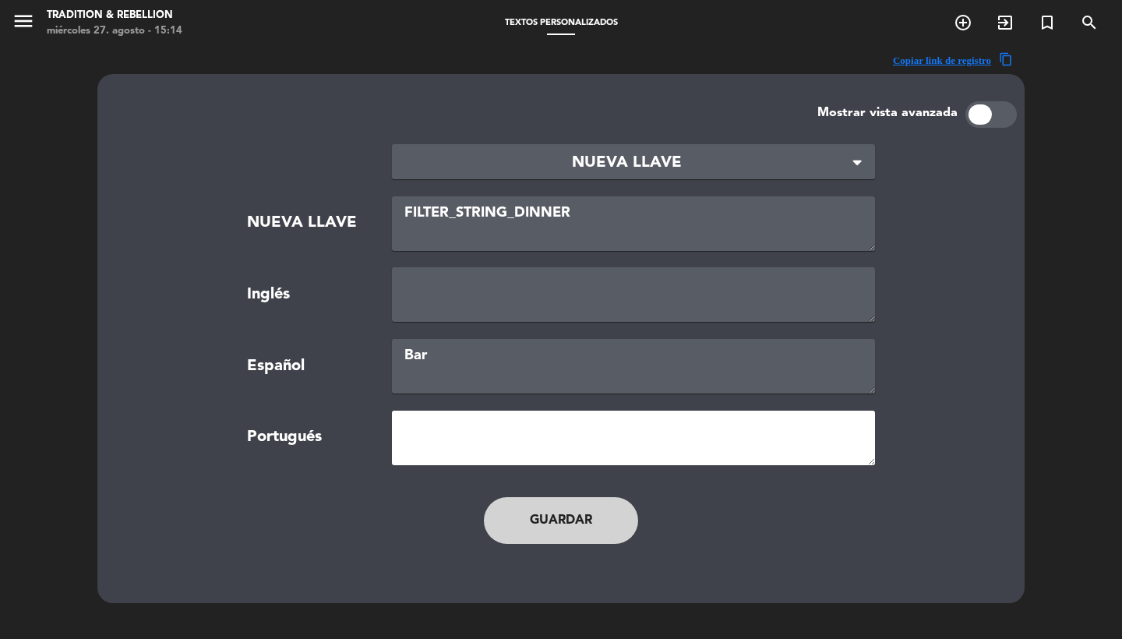
paste textarea "Bar"
type textarea "Bar"
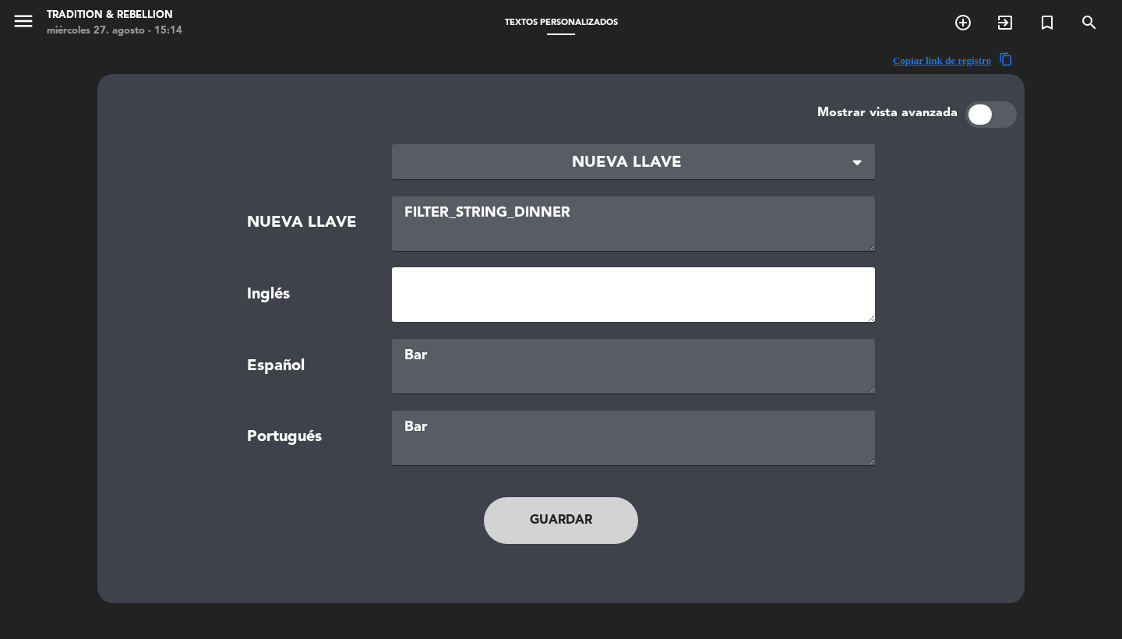
click at [437, 293] on textarea at bounding box center [633, 294] width 483 height 55
paste textarea "Bar"
type textarea "Bar"
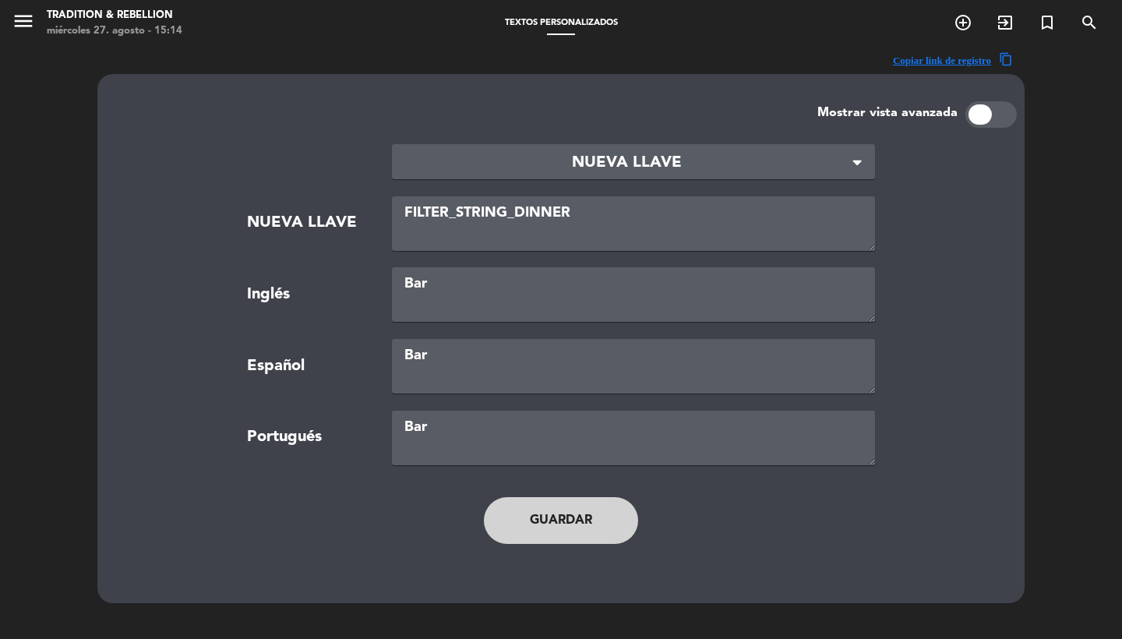
click at [571, 523] on button "Guardar" at bounding box center [561, 520] width 154 height 47
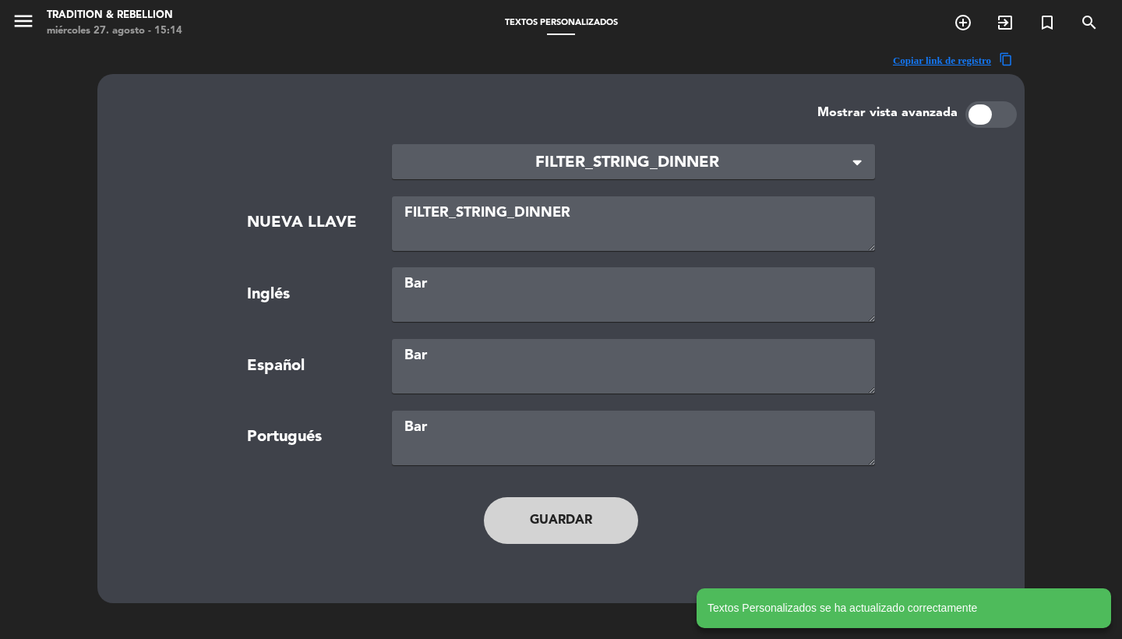
click at [613, 173] on span "FILTER_STRING_DINNER" at bounding box center [627, 163] width 446 height 26
click at [525, 94] on div "Mostrar vista avanzada × FILTER_STRING_DINNER × NUEVA LLAVE FILTER_STRING_DINNE…" at bounding box center [560, 338] width 927 height 529
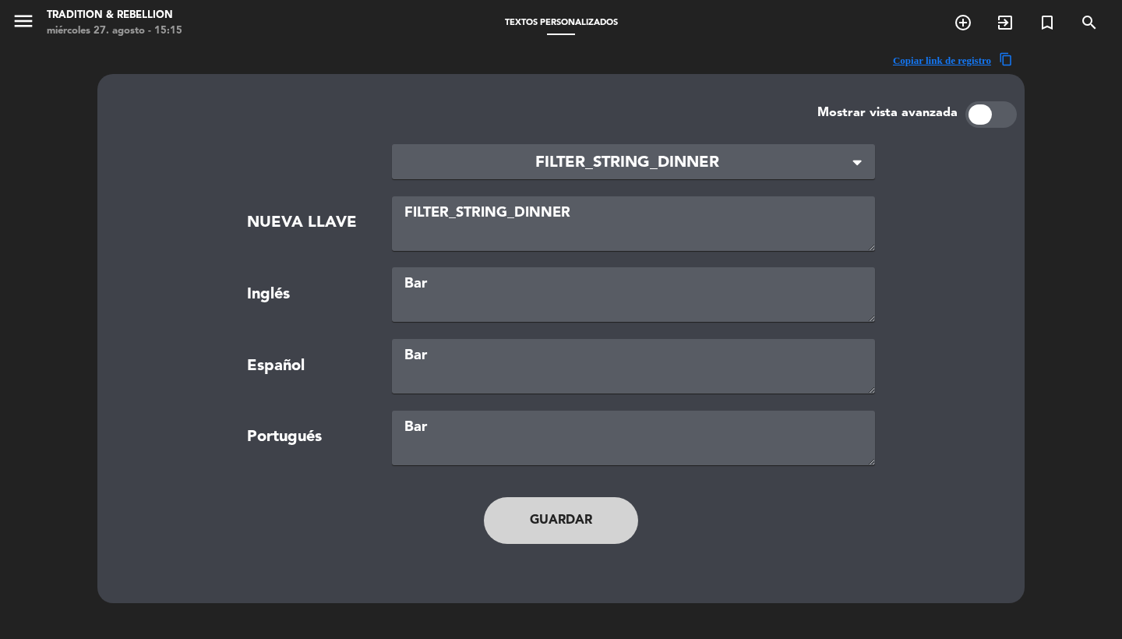
click at [589, 152] on span "FILTER_STRING_DINNER" at bounding box center [627, 163] width 446 height 26
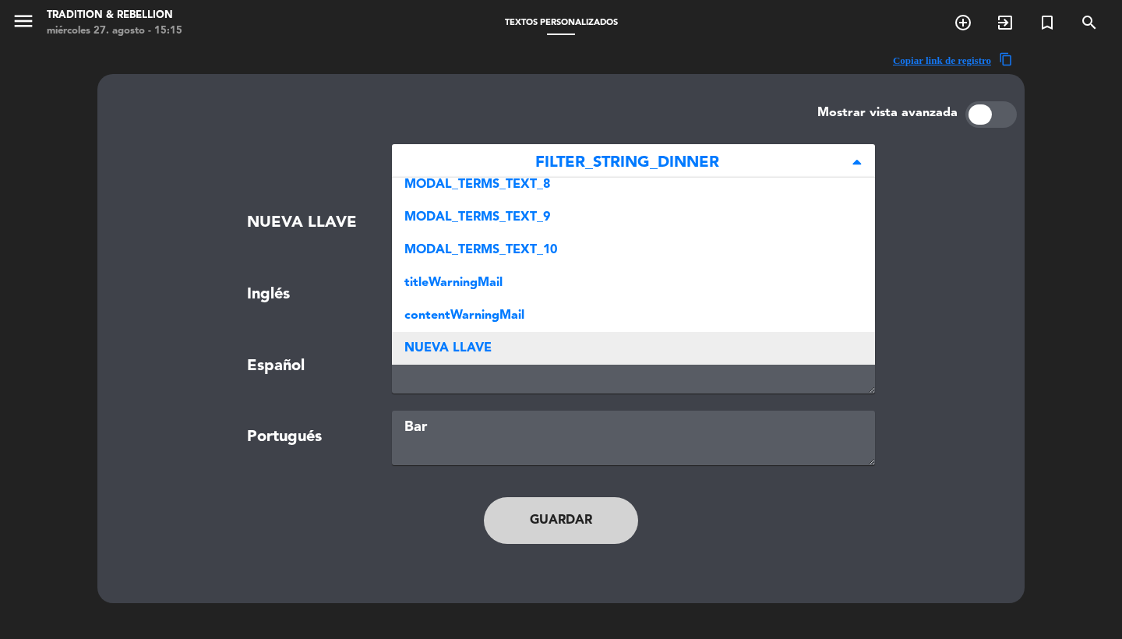
scroll to position [534, 0]
click at [493, 358] on div "NUEVA LLAVE" at bounding box center [633, 349] width 483 height 33
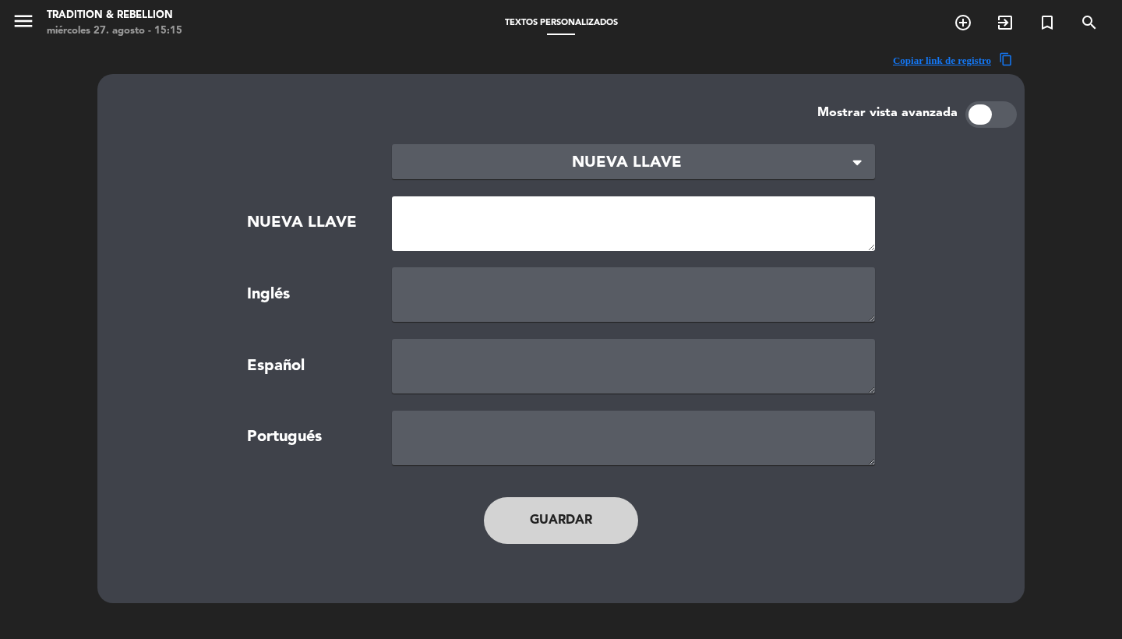
click at [464, 212] on textarea at bounding box center [633, 223] width 483 height 55
paste textarea "NEW_MODAL_BOOK_FOR_DINNER"
type textarea "NEW_MODAL_BOOK_FOR_DINNER"
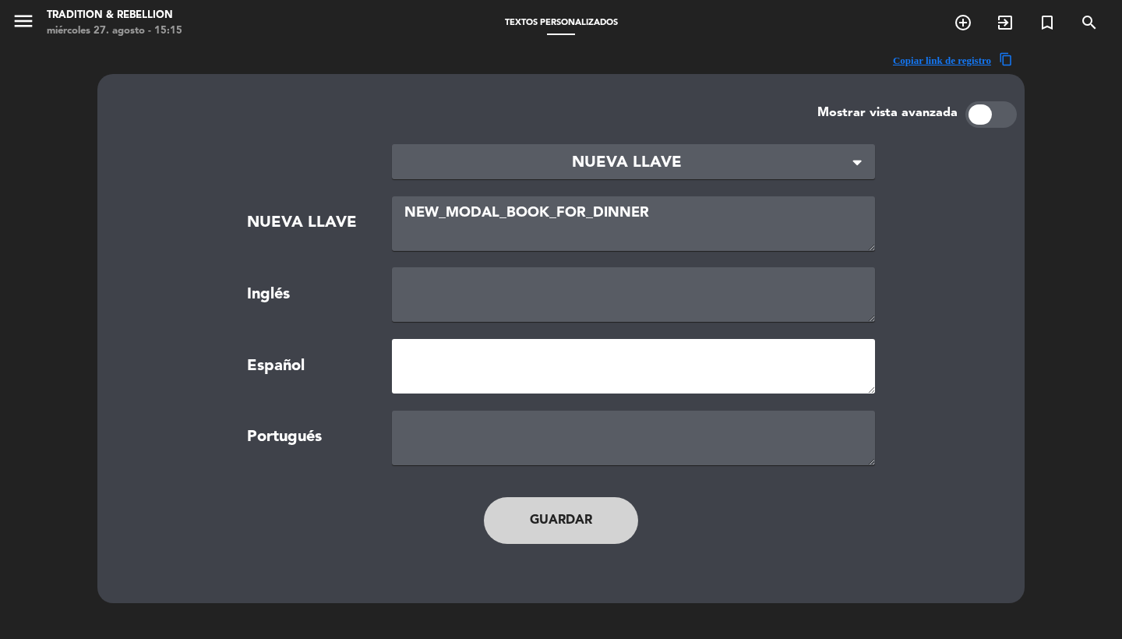
click at [448, 370] on textarea at bounding box center [633, 366] width 483 height 55
paste textarea "RESERVAR PARA CENA"
type textarea "RESERVAR PARA BAR"
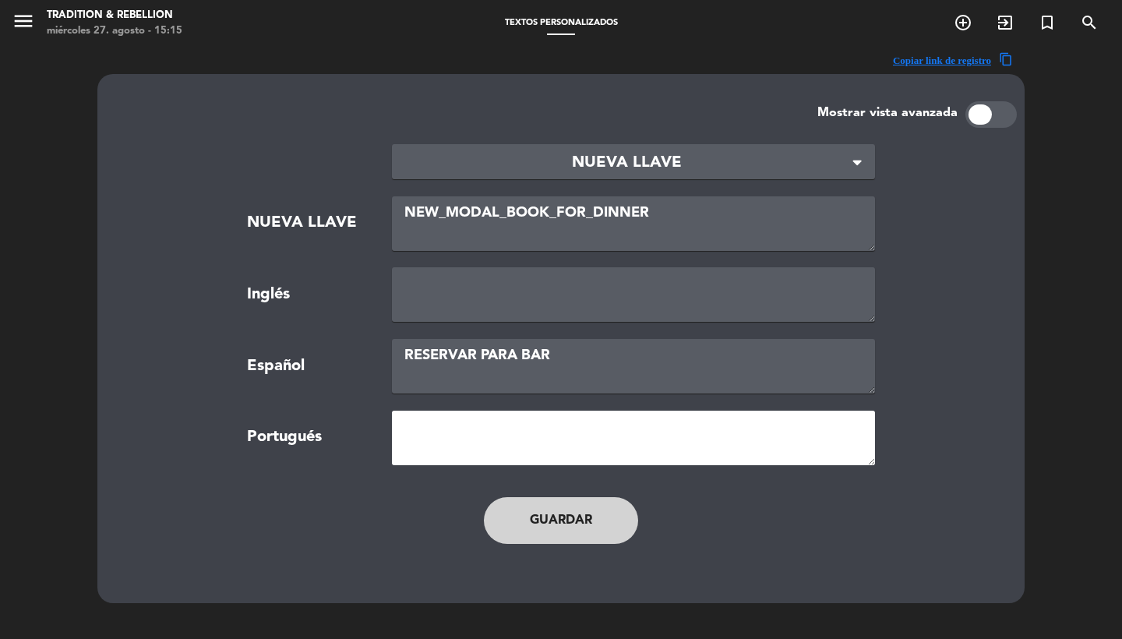
paste textarea "RESERVAR PARA BAR"
type textarea "RESERVAR PARA BAR"
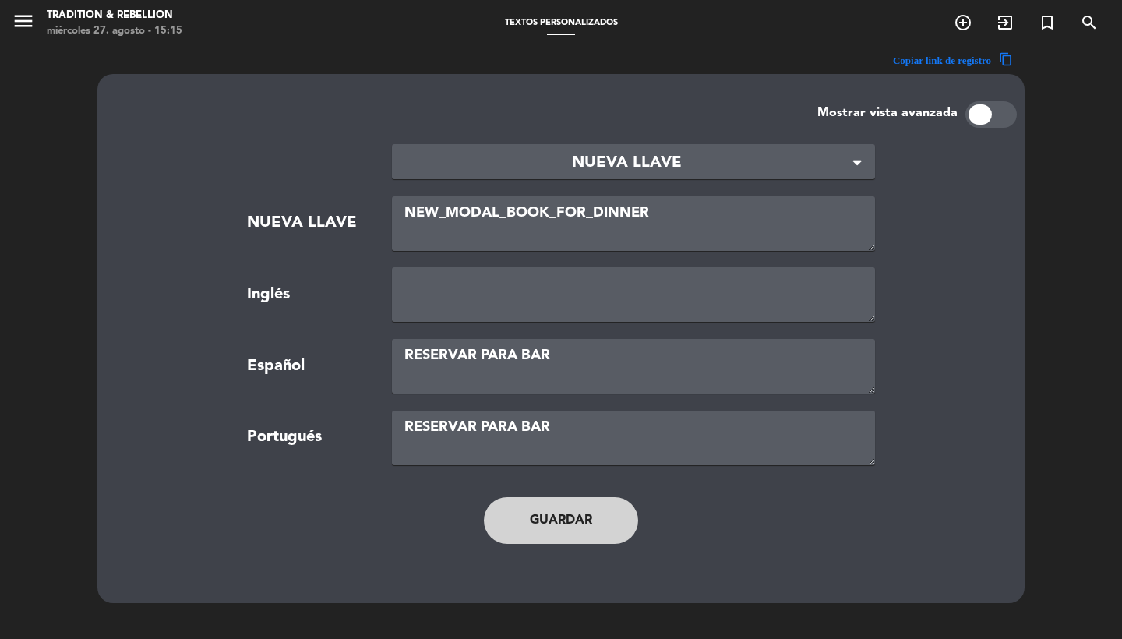
click at [452, 266] on section "× NUEVA LLAVE × NUEVA LLAVE NEW_MODAL_BOOK_FOR_DINNER Inglés Español RESERVAR P…" at bounding box center [561, 304] width 845 height 321
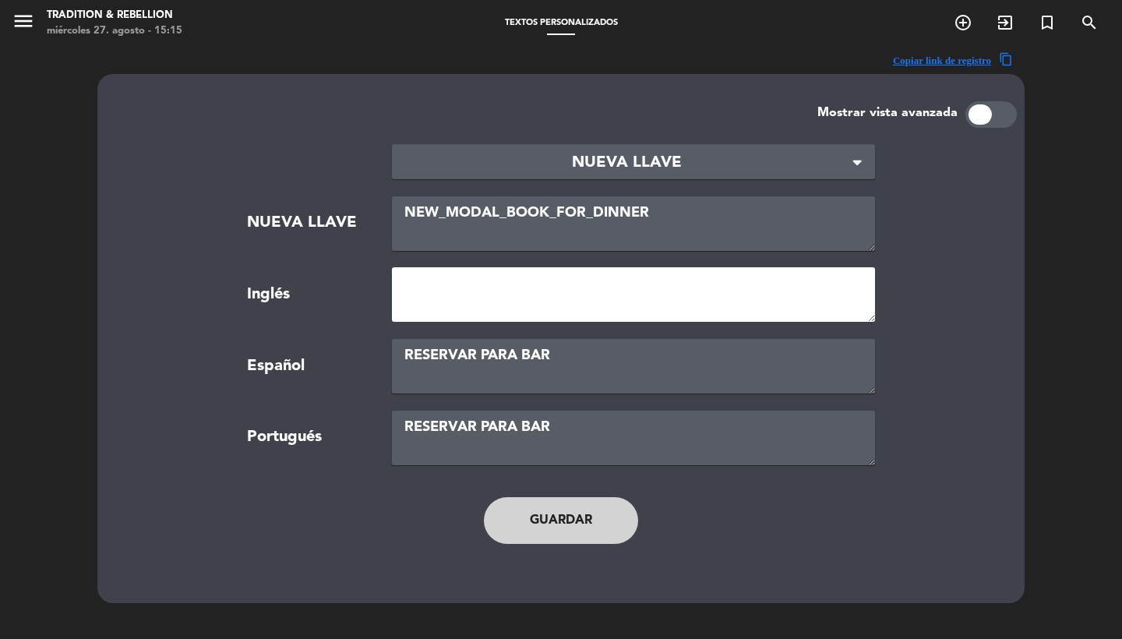
click at [461, 286] on textarea at bounding box center [633, 294] width 483 height 55
paste textarea "RESERVAR PARA BAR"
type textarea "RESERVAR PARA BAR"
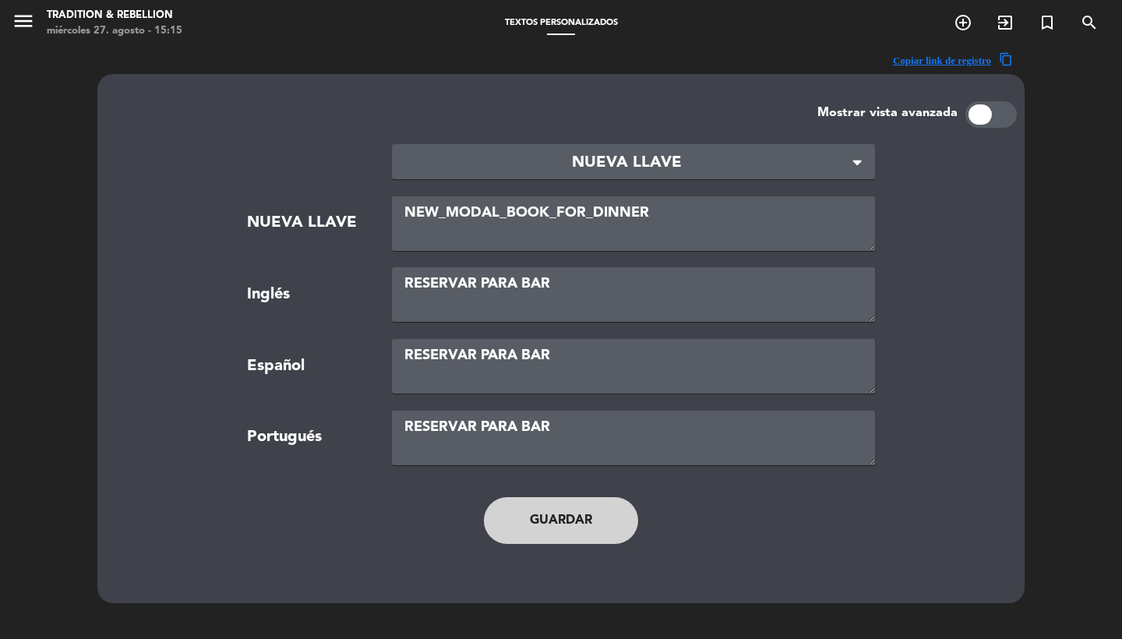
click at [534, 518] on button "Guardar" at bounding box center [561, 520] width 154 height 47
click at [28, 22] on icon "menu" at bounding box center [23, 20] width 23 height 23
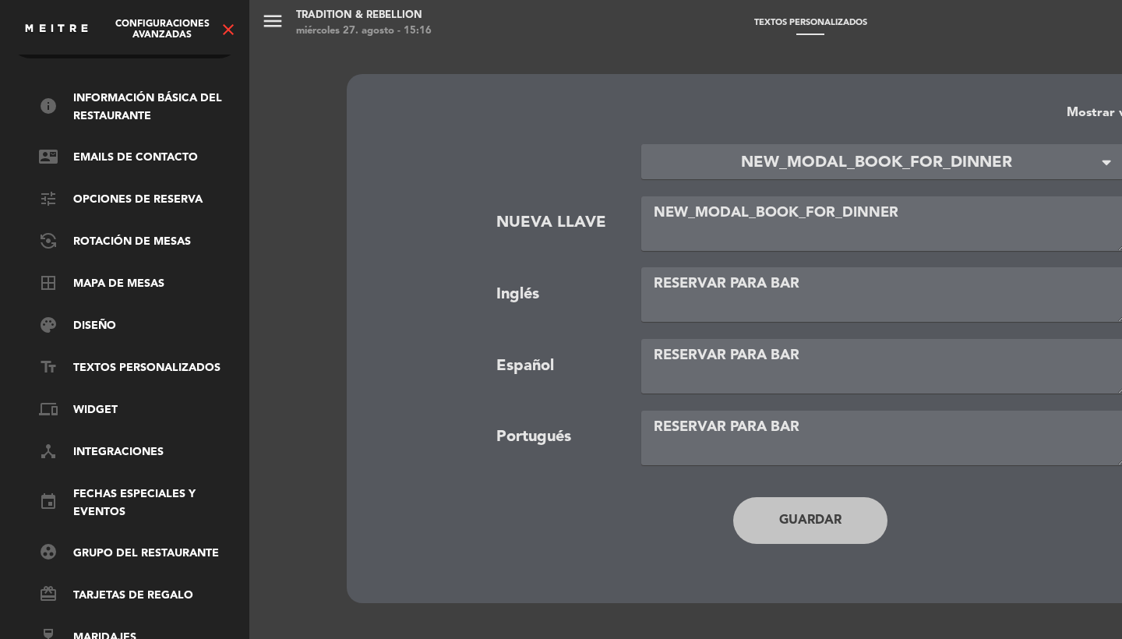
click at [235, 28] on icon "close" at bounding box center [228, 29] width 19 height 19
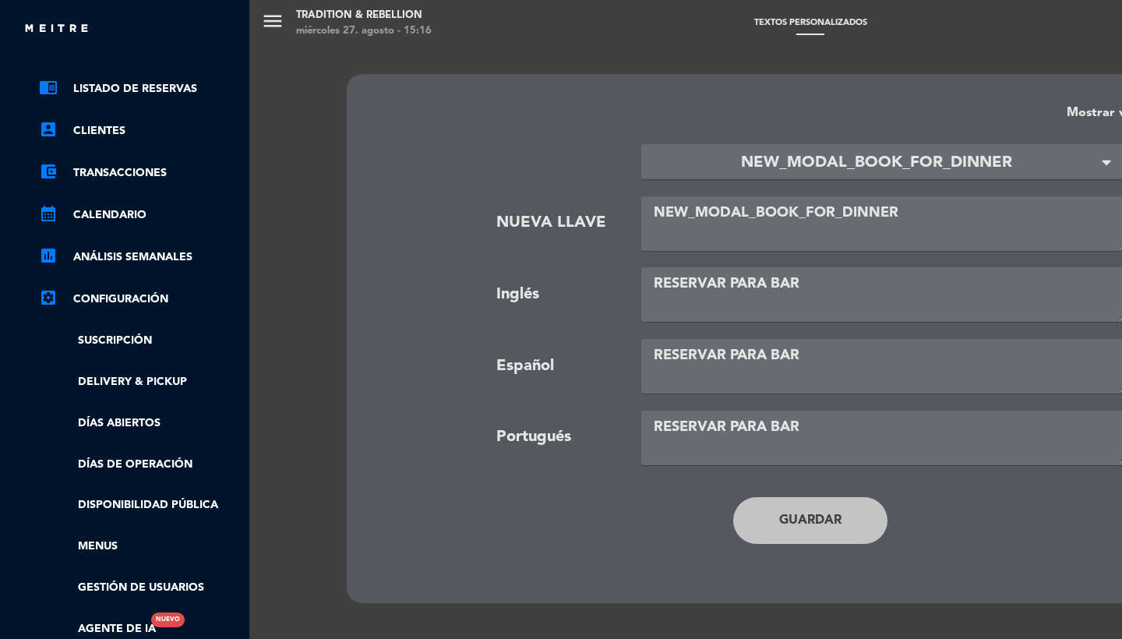
click at [191, 78] on div "chrome_reader_mode Listado de Reservas account_box Clientes account_balance_wal…" at bounding box center [124, 366] width 257 height 637
click at [191, 87] on link "chrome_reader_mode Listado de Reservas" at bounding box center [140, 88] width 203 height 19
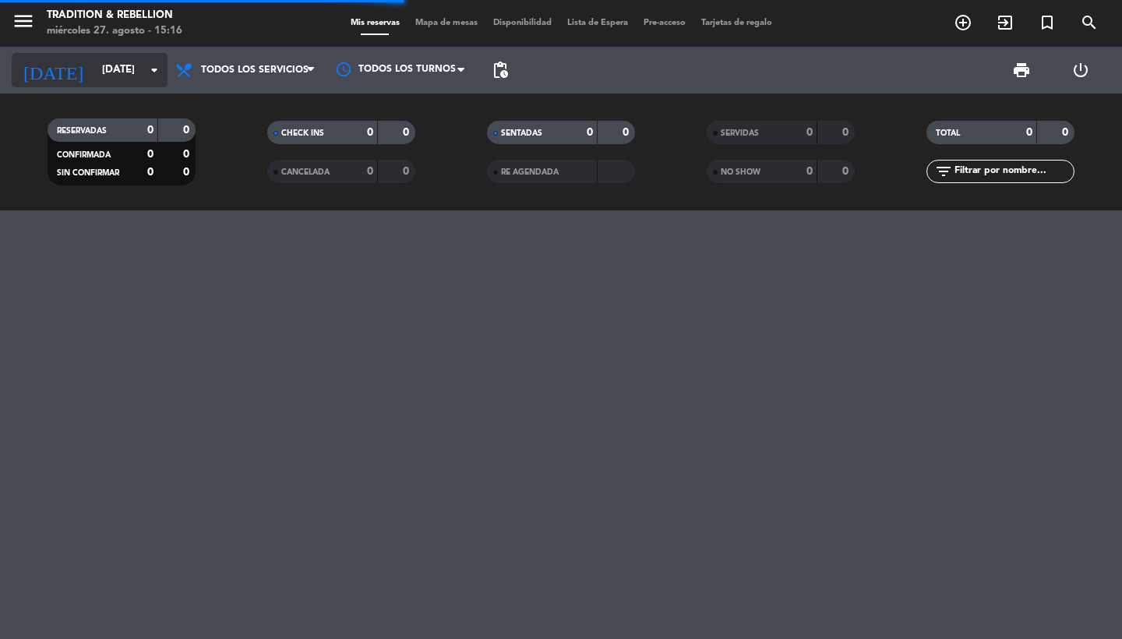
click at [148, 75] on icon "arrow_drop_down" at bounding box center [154, 70] width 19 height 19
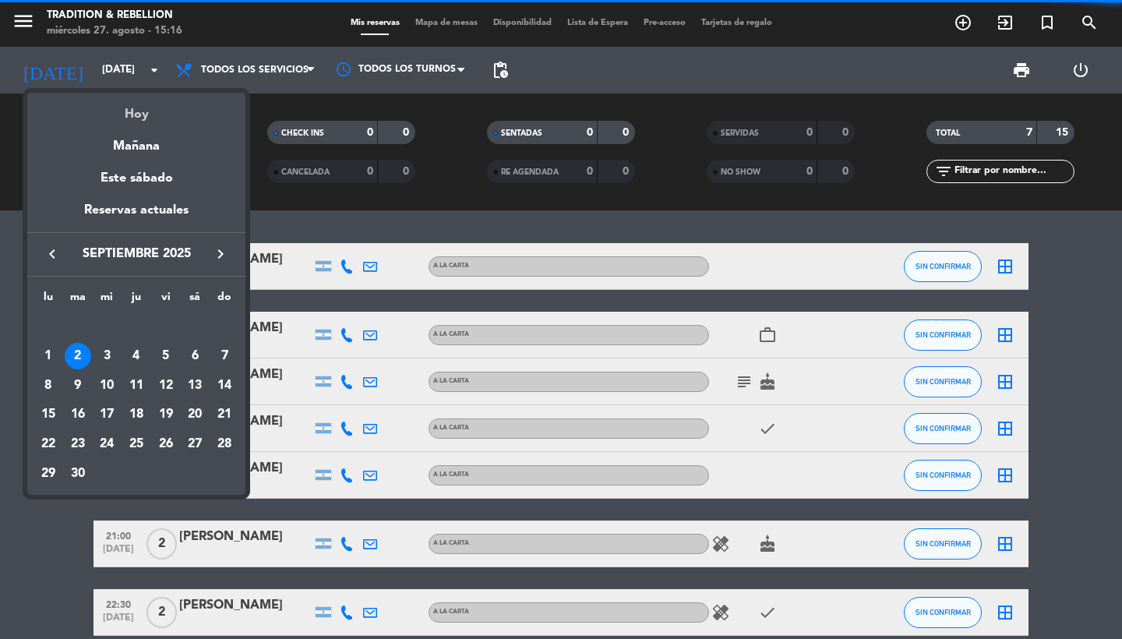
click at [150, 118] on div "Hoy" at bounding box center [136, 109] width 218 height 32
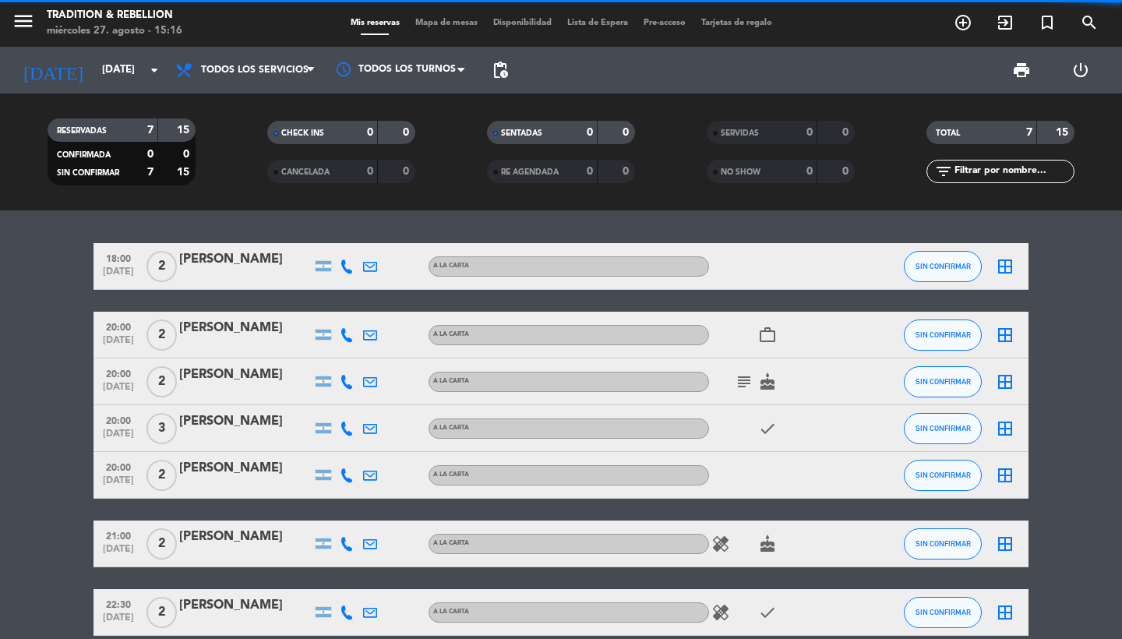
type input "mié. 27 ago."
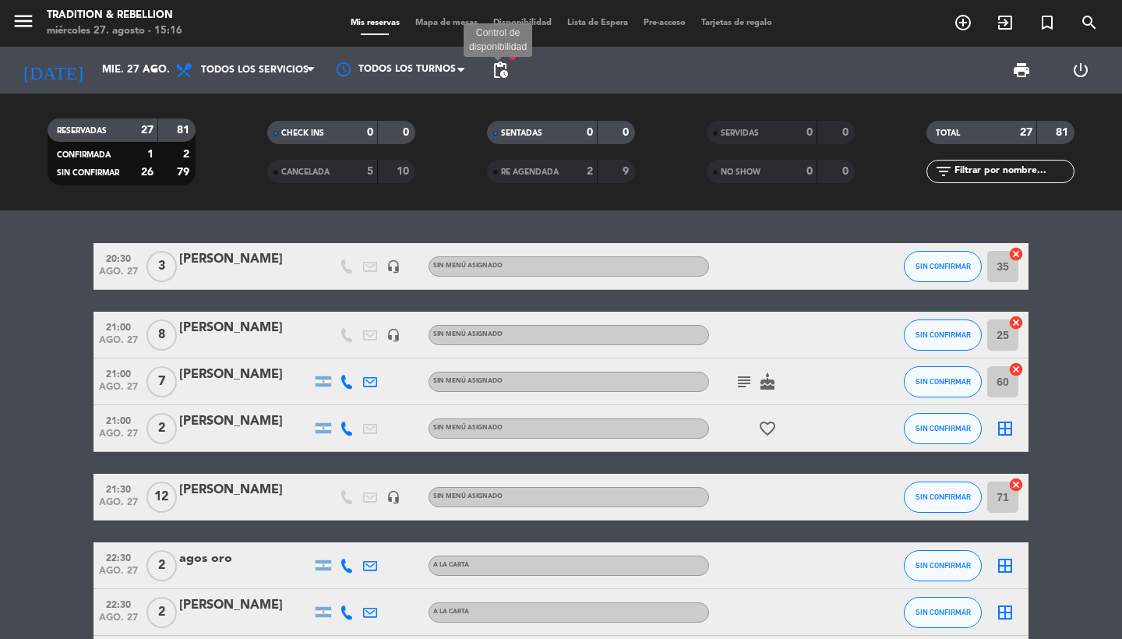
click at [506, 69] on span "pending_actions" at bounding box center [500, 70] width 19 height 19
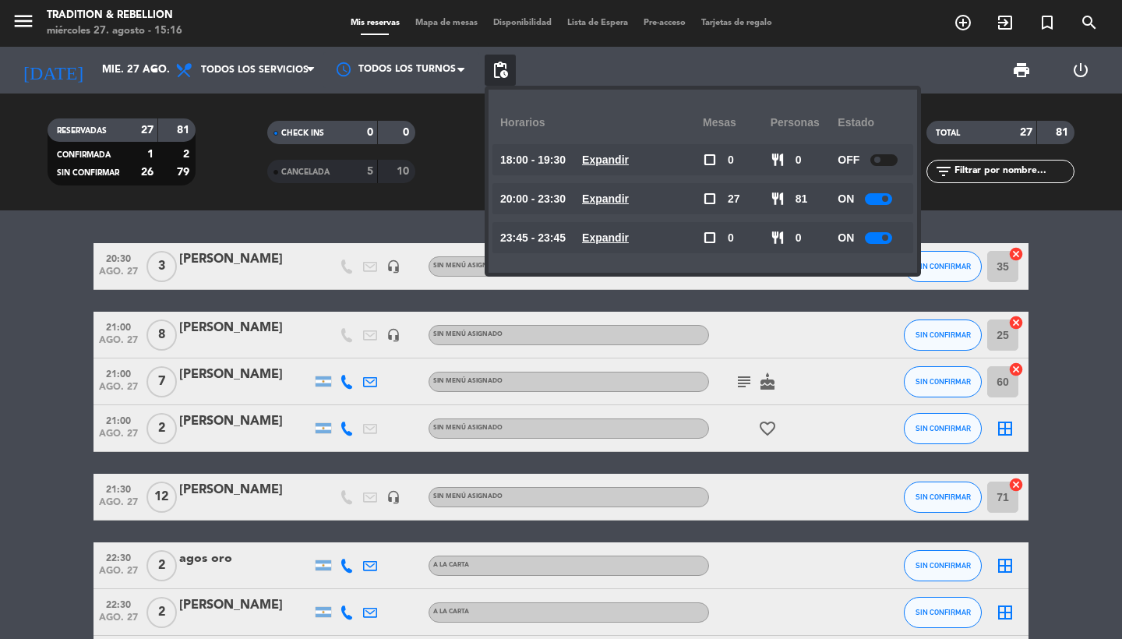
click at [606, 72] on div "print power_settings_new" at bounding box center [813, 70] width 594 height 47
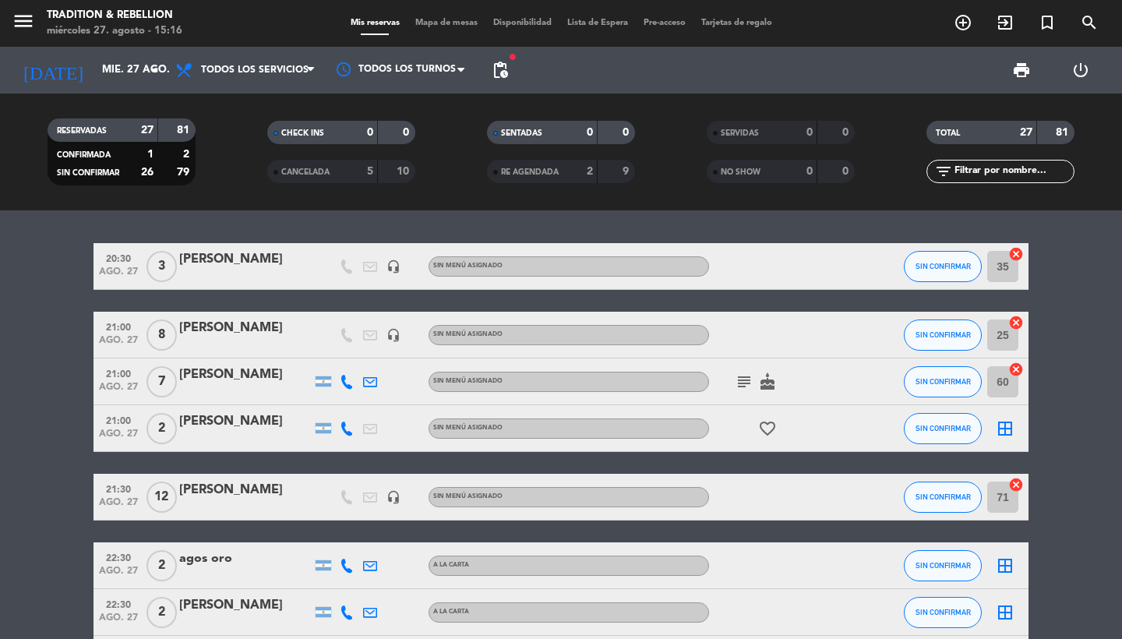
click at [491, 76] on span "pending_actions" at bounding box center [500, 70] width 19 height 19
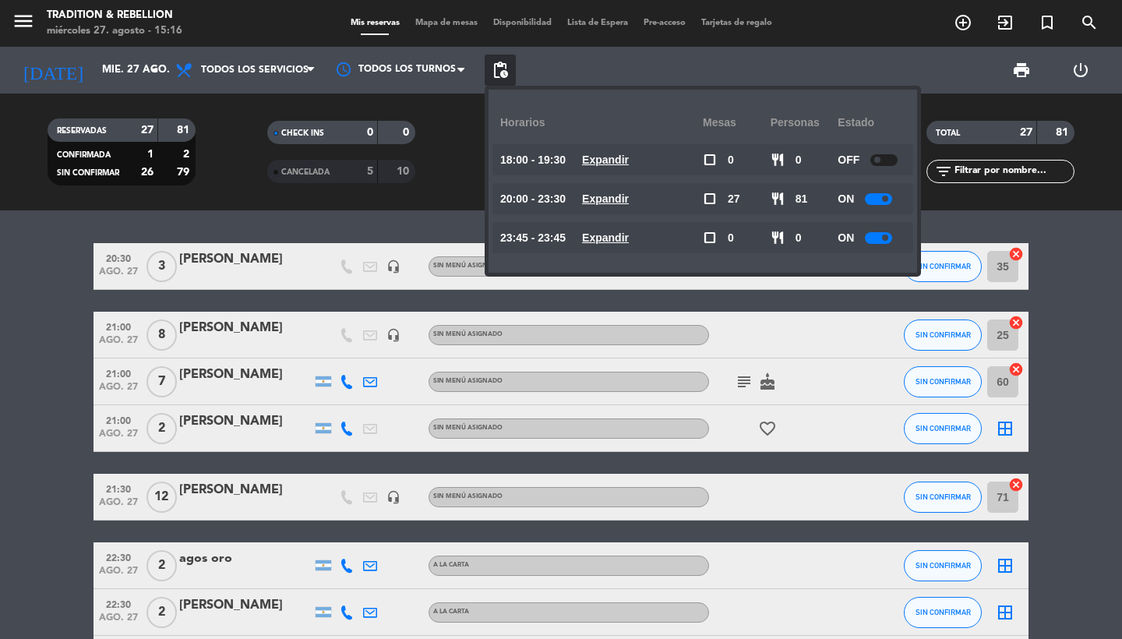
click at [618, 196] on u "Expandir" at bounding box center [605, 198] width 47 height 12
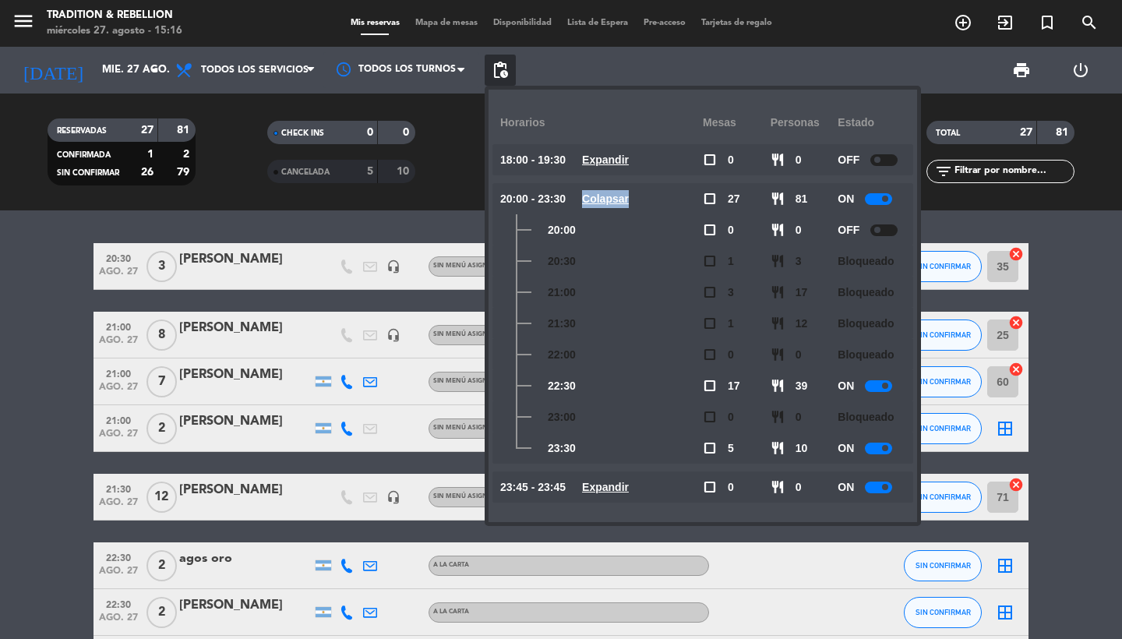
click at [618, 196] on u "Colapsar" at bounding box center [605, 198] width 47 height 12
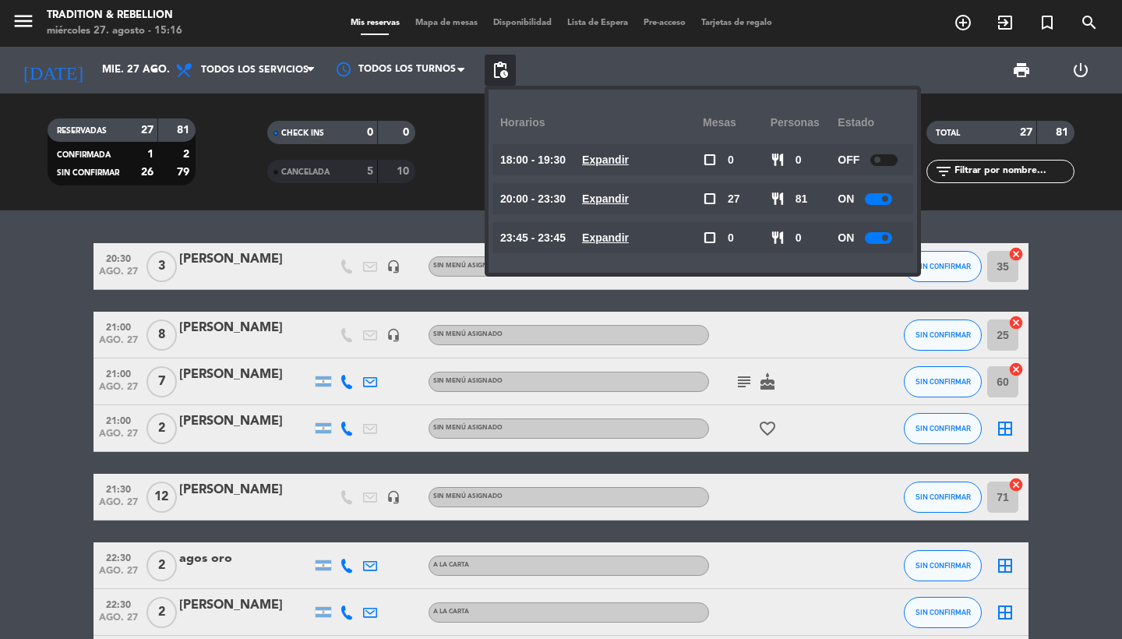
click at [599, 197] on u "Expandir" at bounding box center [605, 198] width 47 height 12
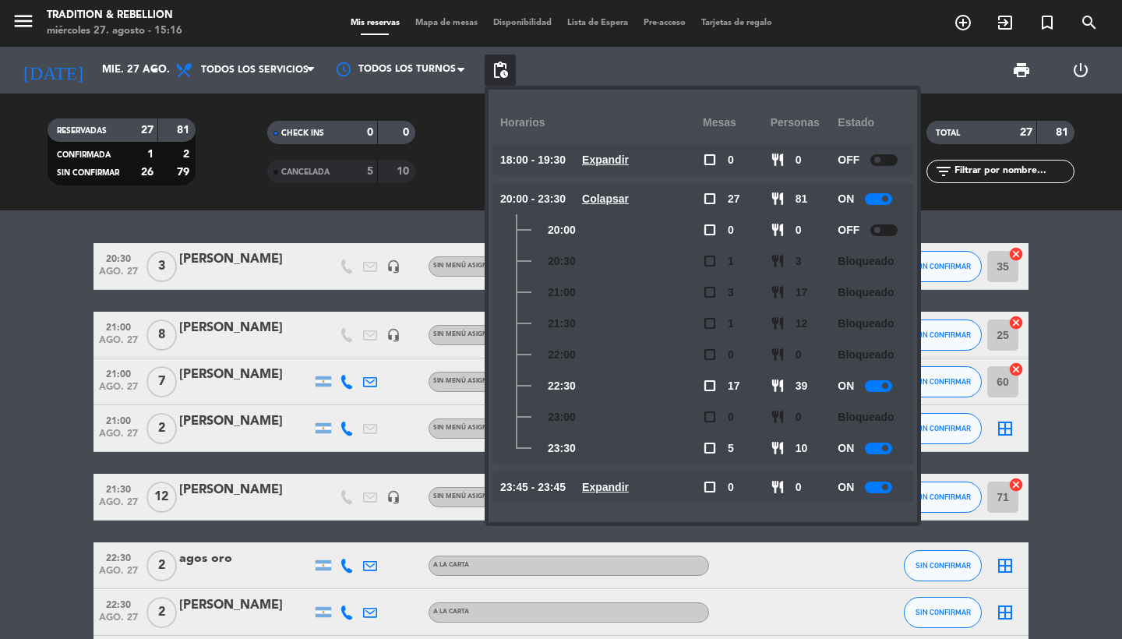
click at [599, 197] on u "Colapsar" at bounding box center [605, 198] width 47 height 12
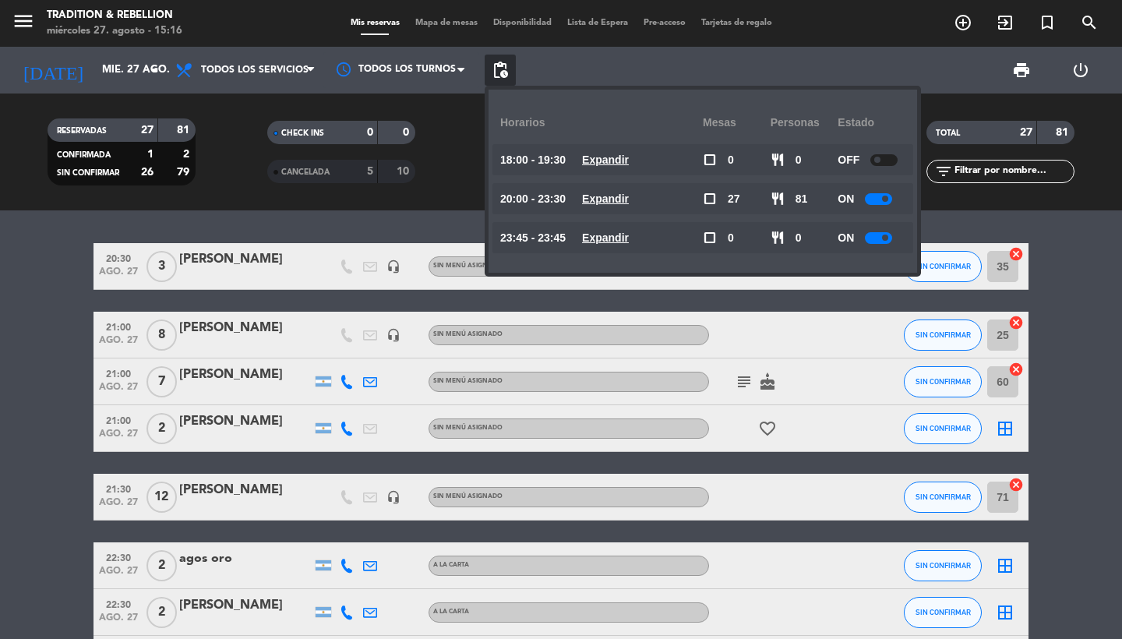
click at [616, 235] on u "Expandir" at bounding box center [605, 237] width 47 height 12
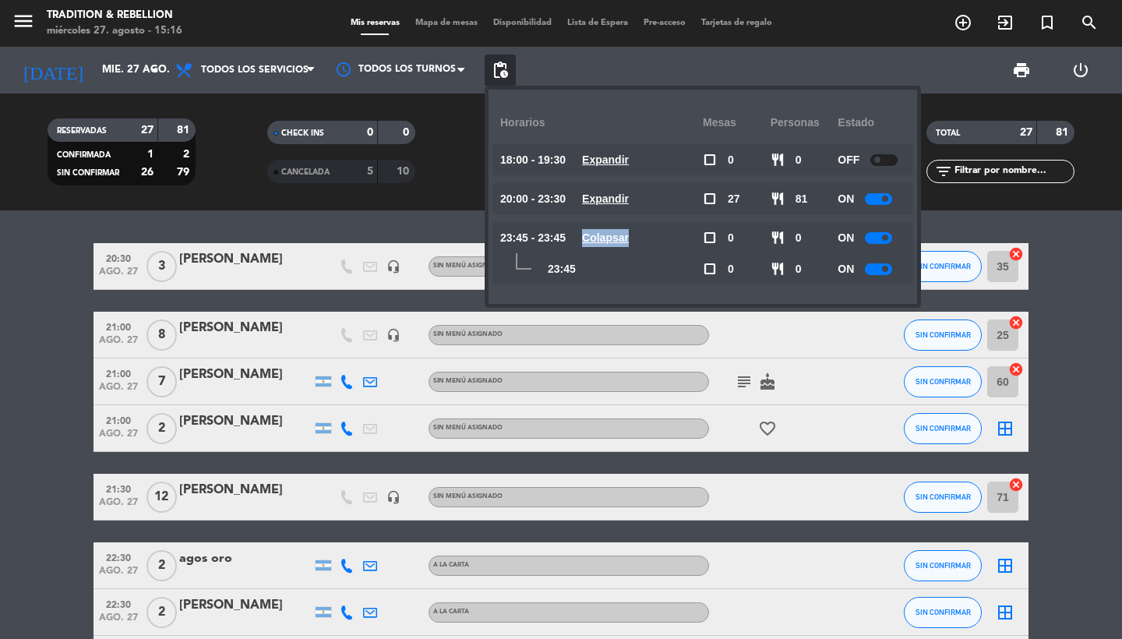
click at [616, 235] on u "Colapsar" at bounding box center [605, 237] width 47 height 12
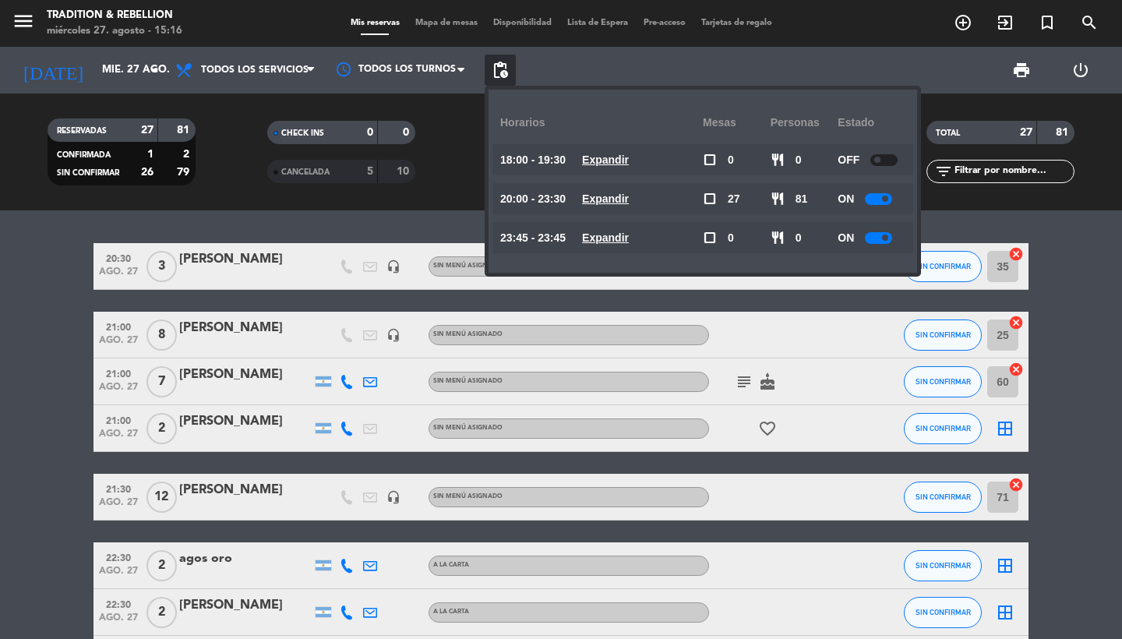
click at [605, 67] on div "print power_settings_new" at bounding box center [813, 70] width 594 height 47
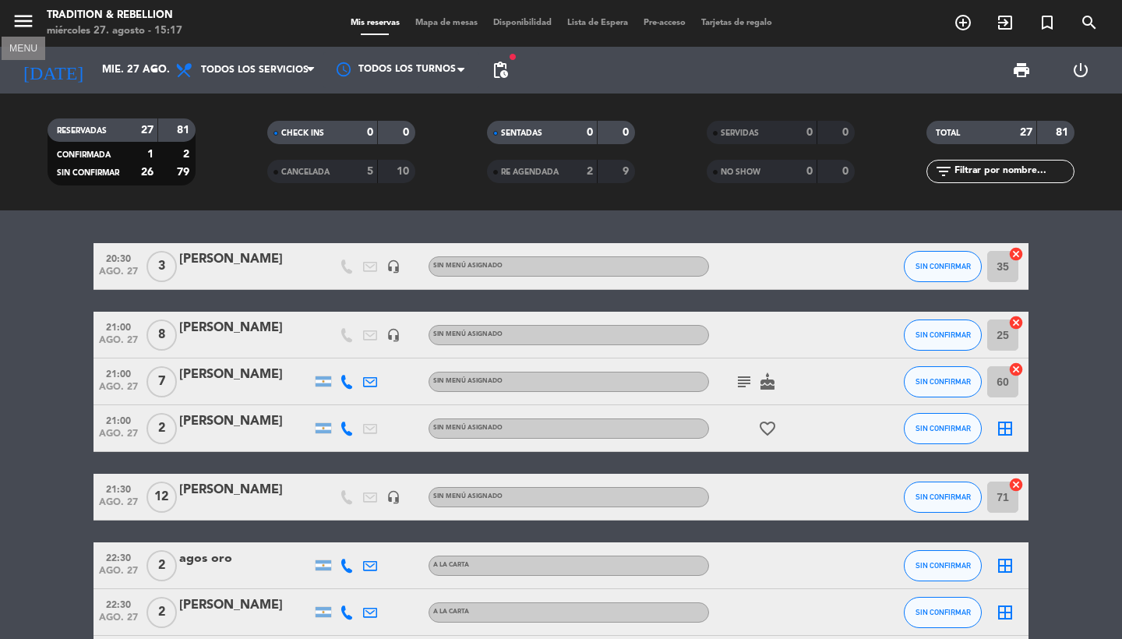
click at [29, 25] on icon "menu" at bounding box center [23, 20] width 23 height 23
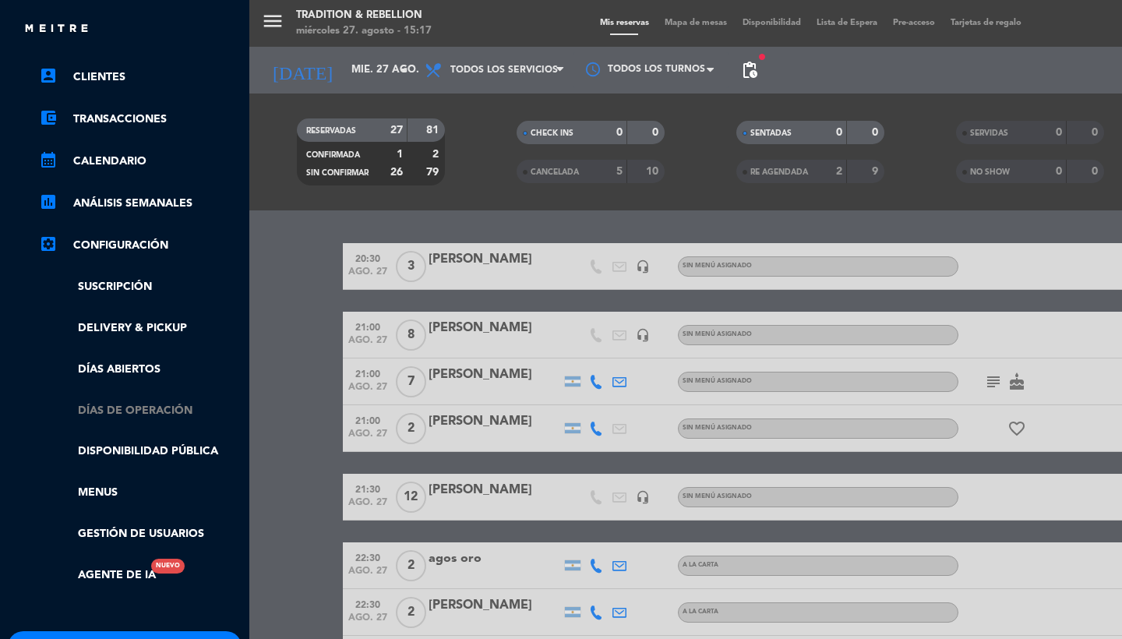
scroll to position [131, 0]
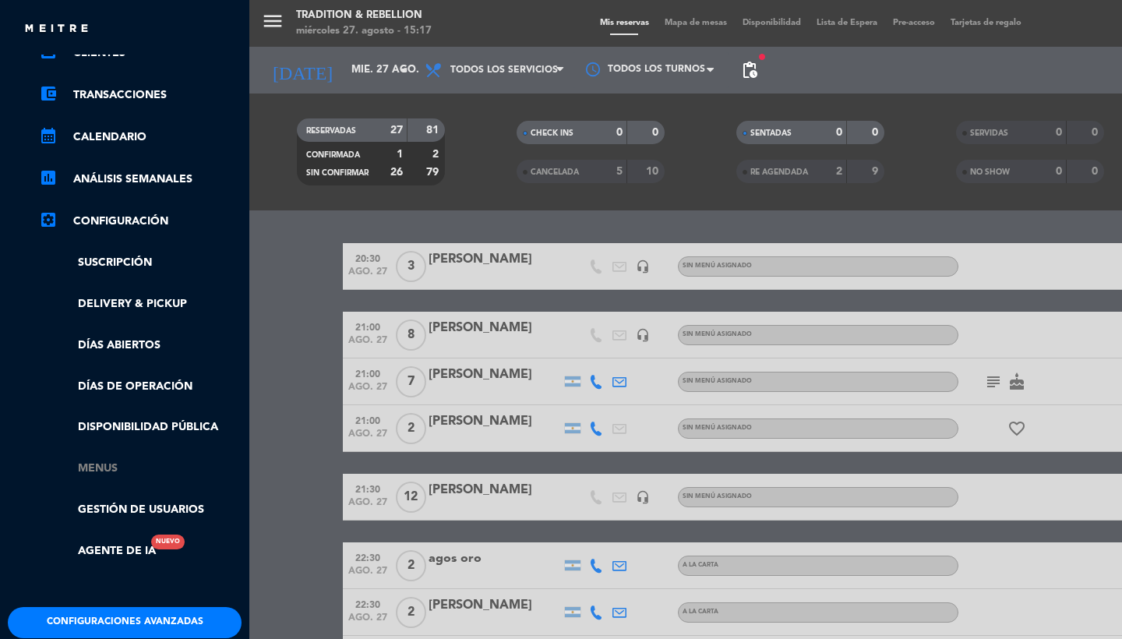
click at [111, 460] on link "Menus" at bounding box center [140, 469] width 203 height 18
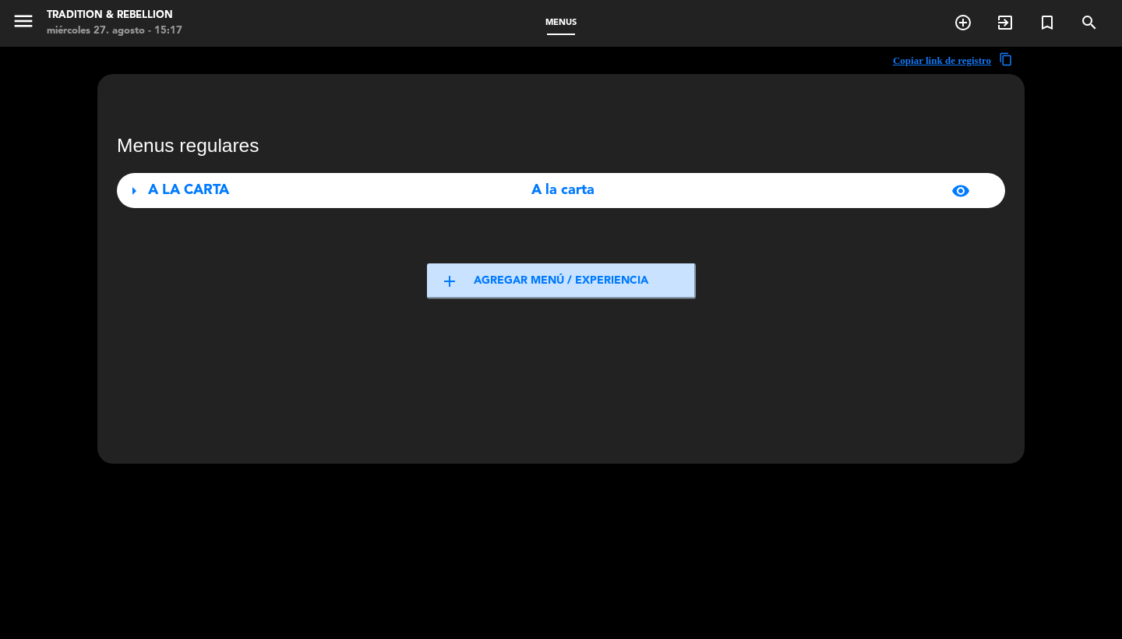
click at [307, 201] on div "A LA CARTA" at bounding box center [286, 190] width 277 height 23
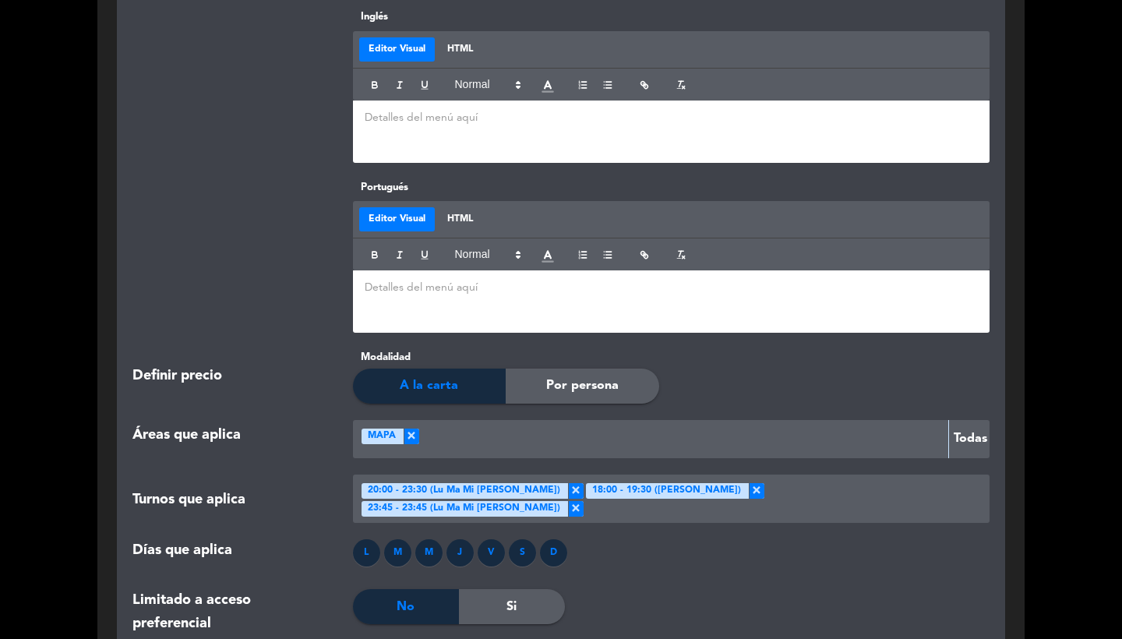
scroll to position [1493, 0]
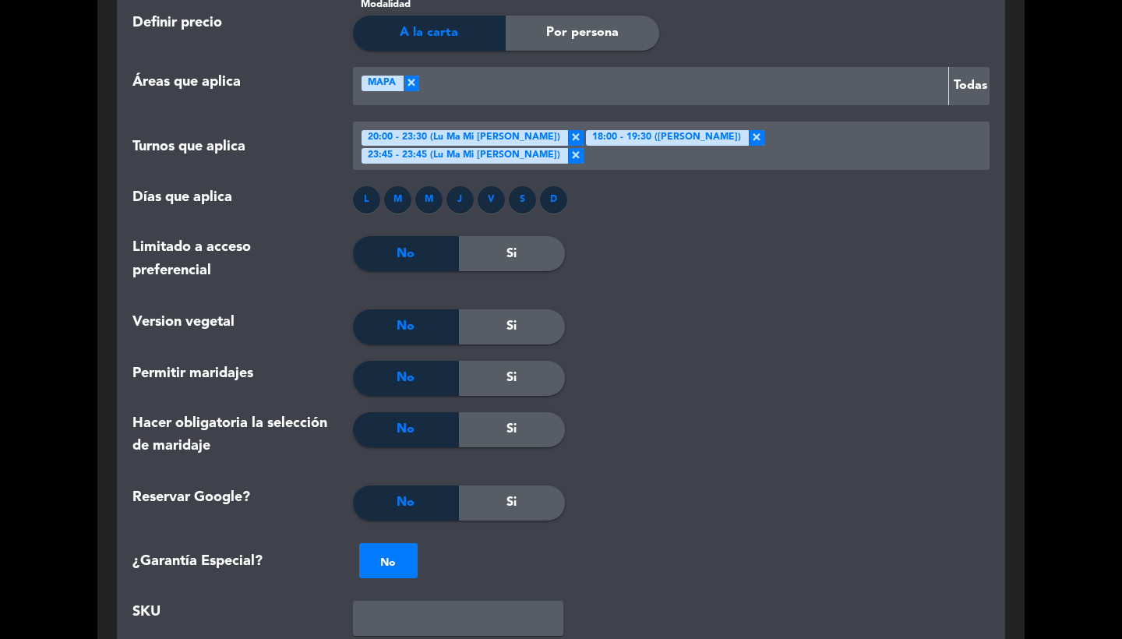
click at [784, 76] on div at bounding box center [680, 86] width 523 height 26
click at [751, 330] on div "Version vegetal No Si" at bounding box center [561, 334] width 880 height 51
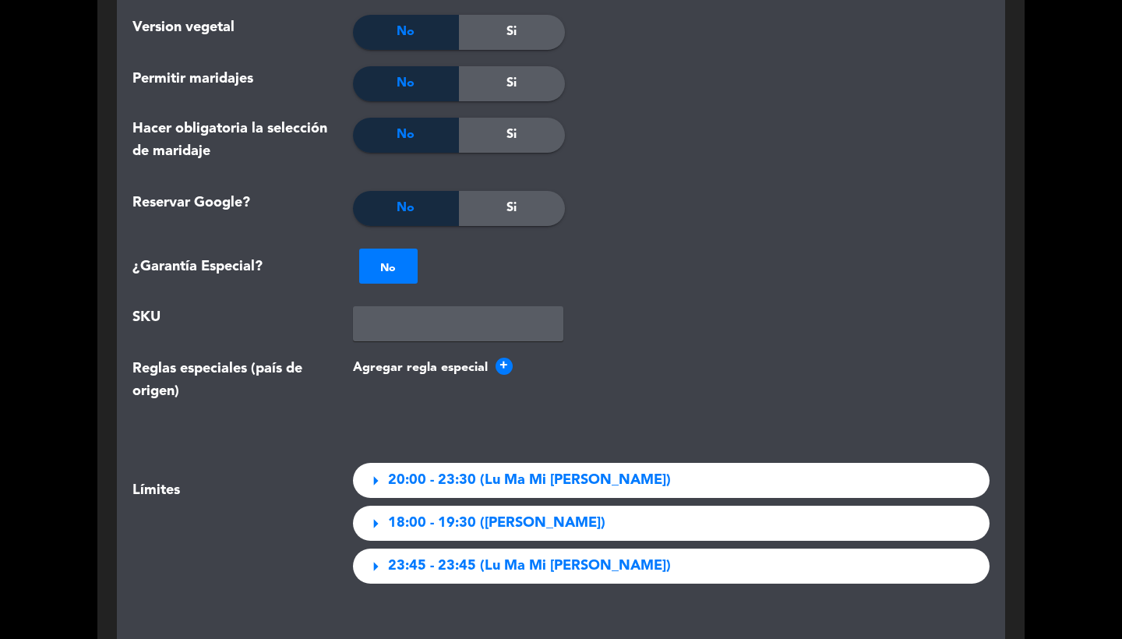
scroll to position [1906, 0]
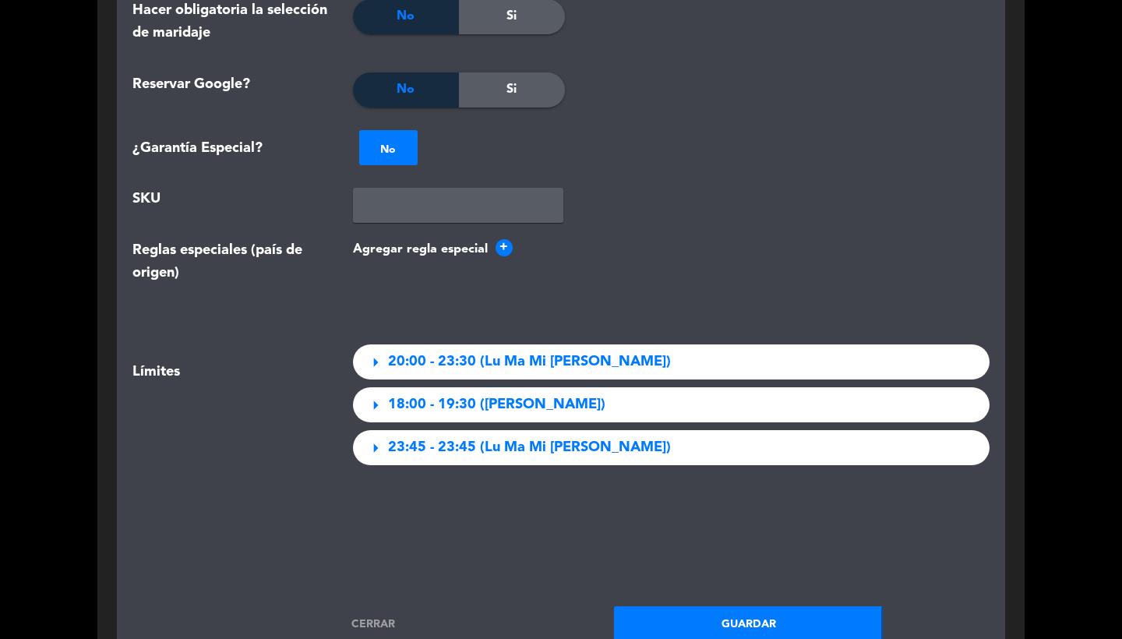
click at [447, 358] on div "arrow_right 20:00 - 23:30 (Lu Ma Mi [PERSON_NAME])" at bounding box center [671, 361] width 637 height 35
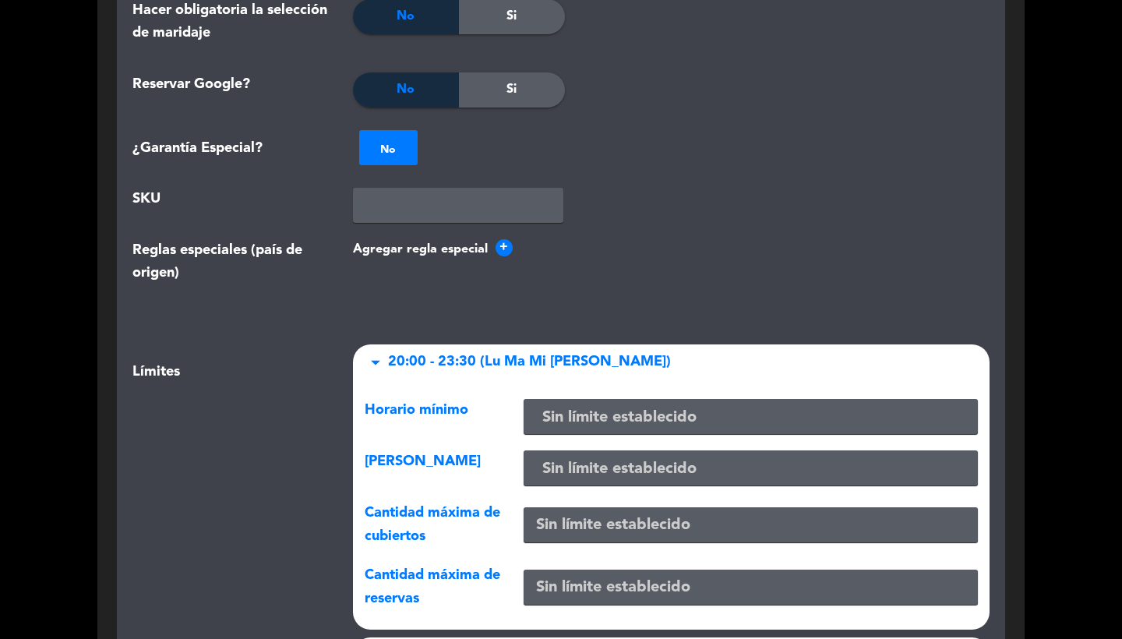
click at [447, 358] on div "arrow_drop_down 20:00 - 23:30 (Lu Ma Mi Ju Vi Sá Do)" at bounding box center [671, 361] width 637 height 35
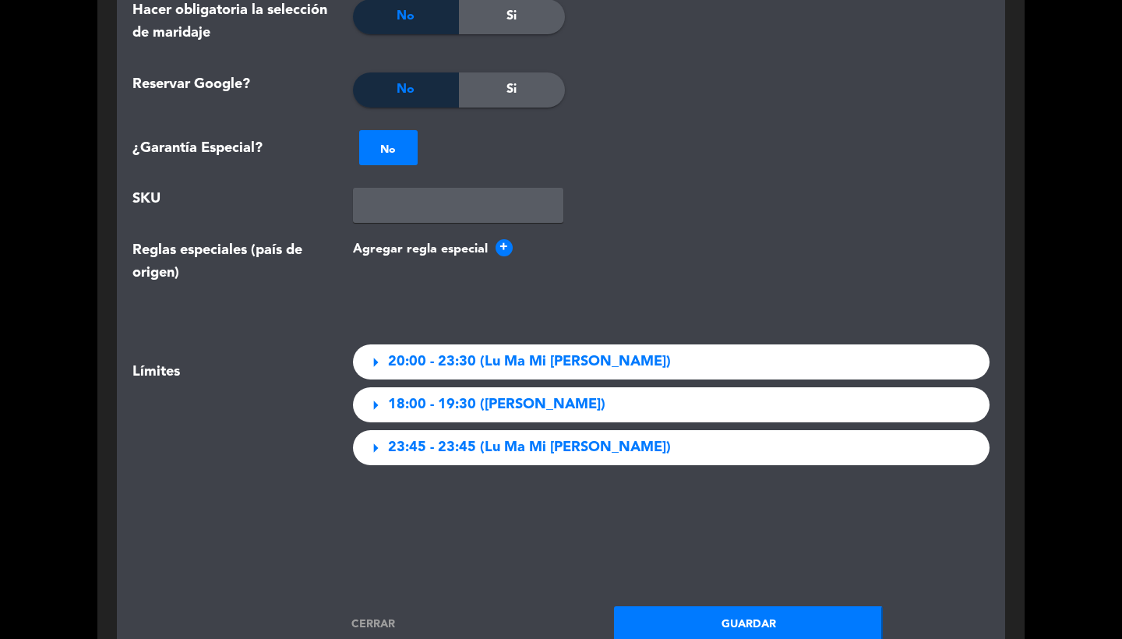
click at [447, 403] on div "arrow_right 18:00 - 19:30 (Lu Ma Mi [PERSON_NAME])" at bounding box center [671, 404] width 637 height 35
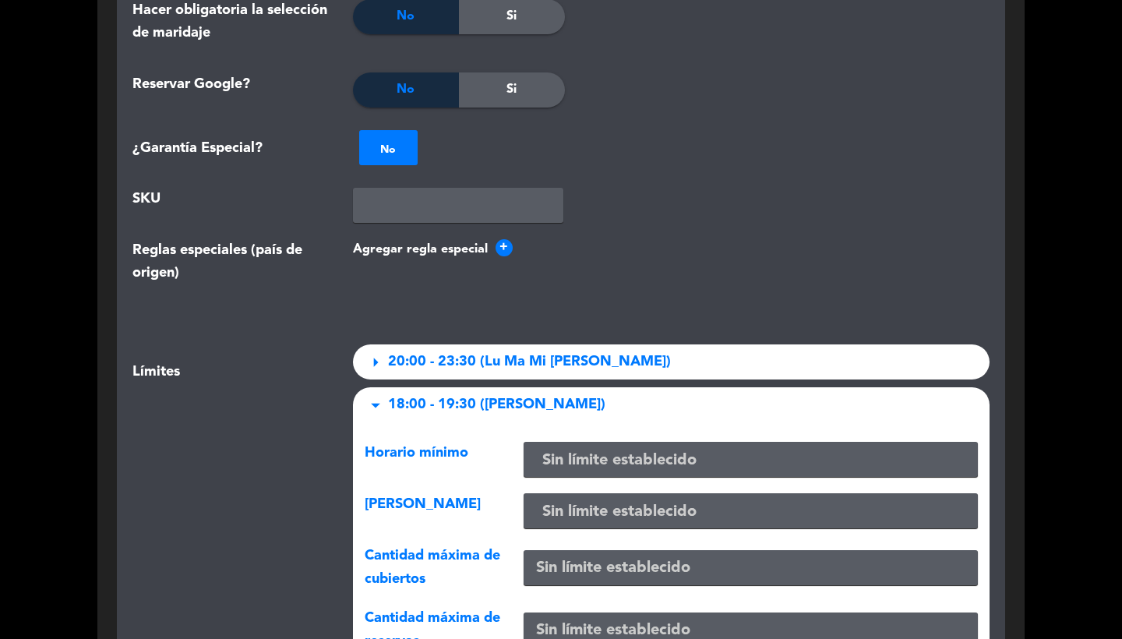
click at [447, 403] on div "arrow_drop_down 18:00 - 19:30 (Lu Ma Mi Ju Vi Sá Do)" at bounding box center [671, 404] width 637 height 35
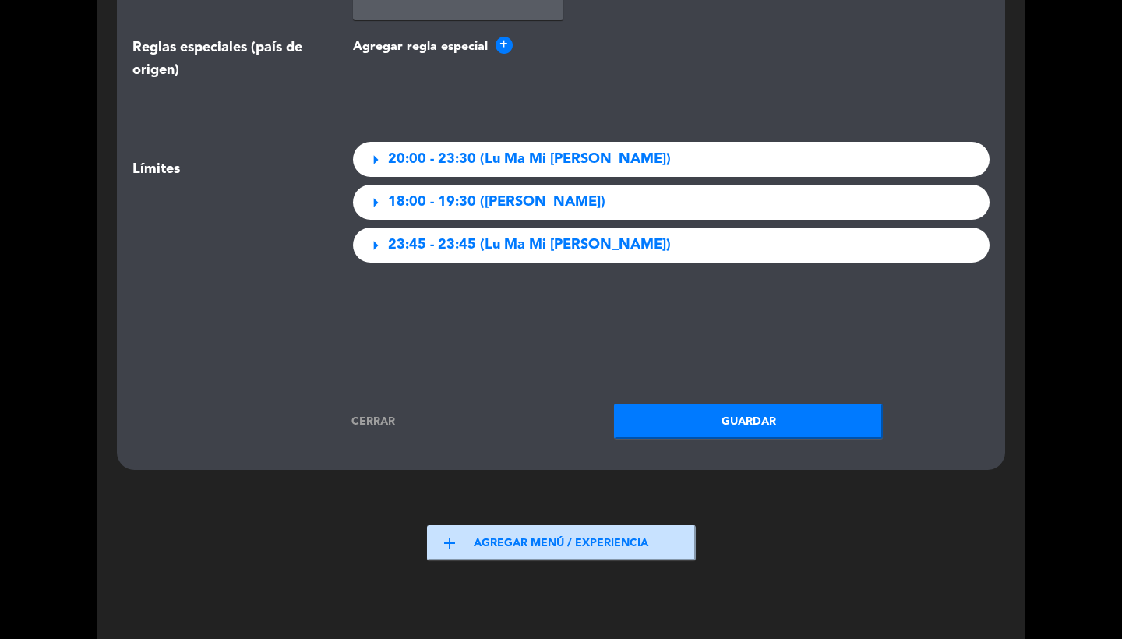
click at [382, 413] on link "Cerrar" at bounding box center [373, 422] width 269 height 18
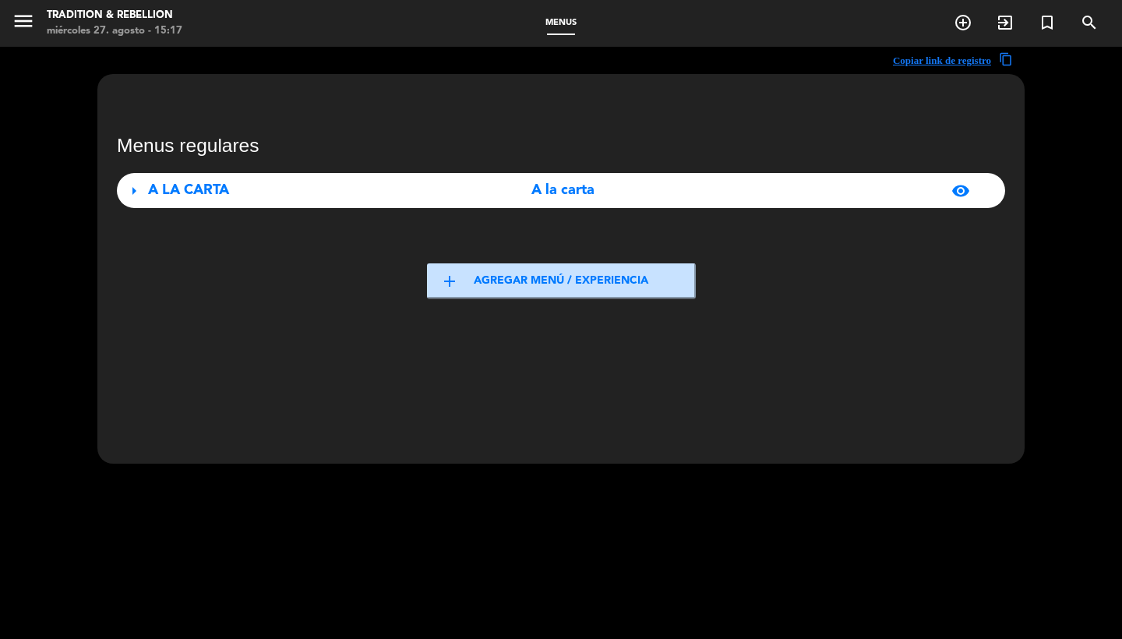
scroll to position [0, 0]
click at [30, 16] on icon "menu" at bounding box center [23, 20] width 23 height 23
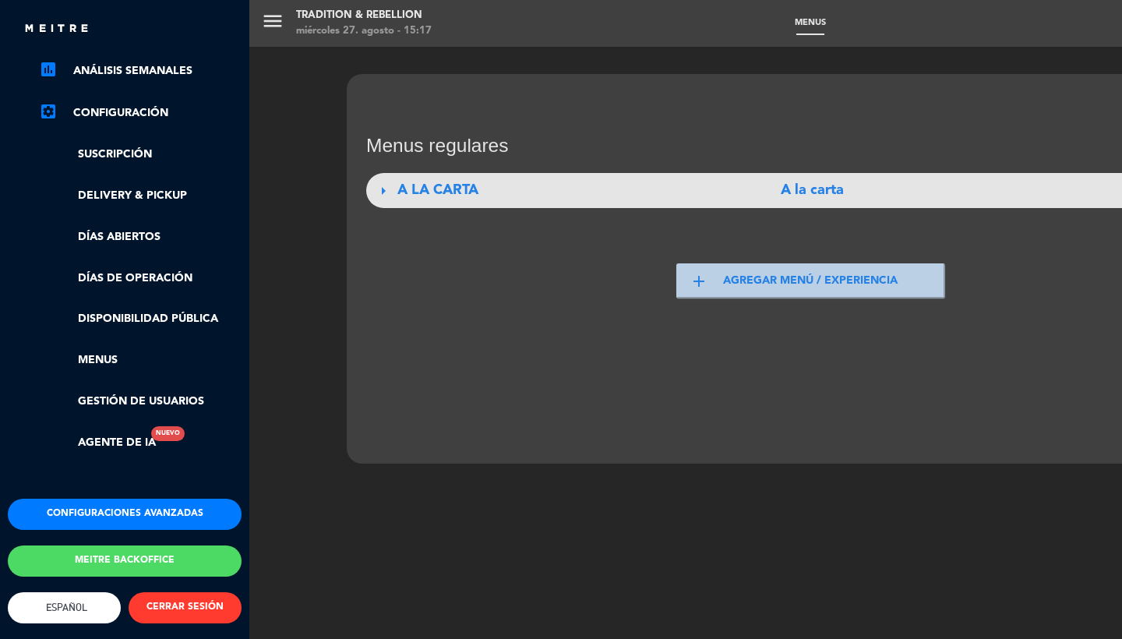
click at [92, 513] on button "Configuraciones avanzadas" at bounding box center [125, 514] width 234 height 31
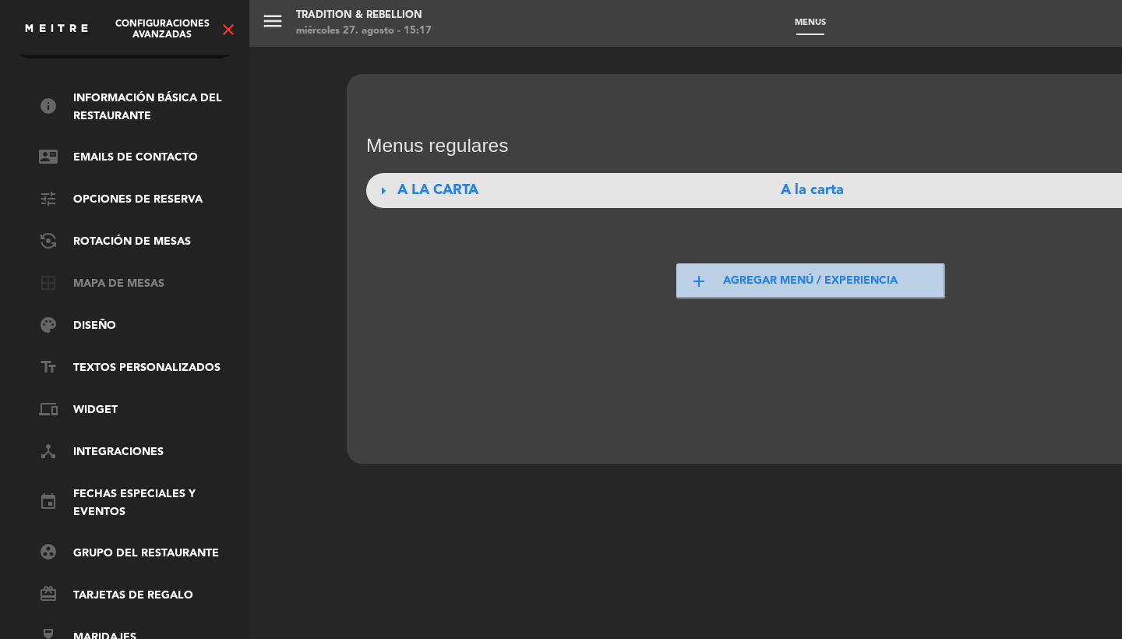
click at [127, 275] on link "border_all Mapa de mesas" at bounding box center [140, 284] width 203 height 19
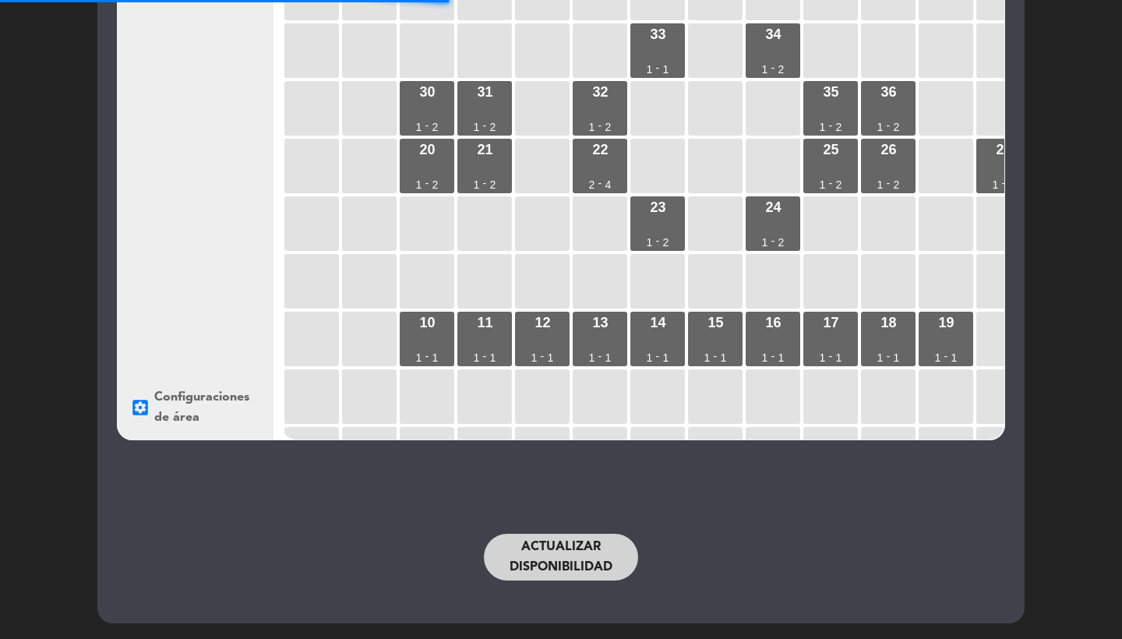
click at [559, 550] on button "Actualizar disponibilidad" at bounding box center [561, 557] width 154 height 47
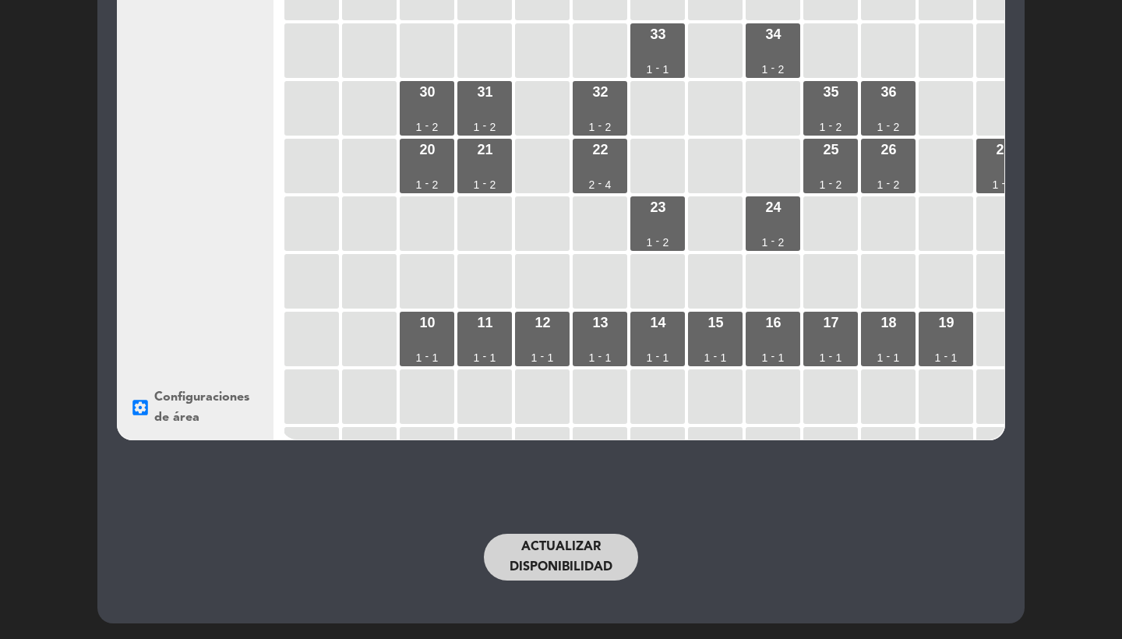
click at [559, 550] on button "Actualizar disponibilidad" at bounding box center [561, 557] width 154 height 47
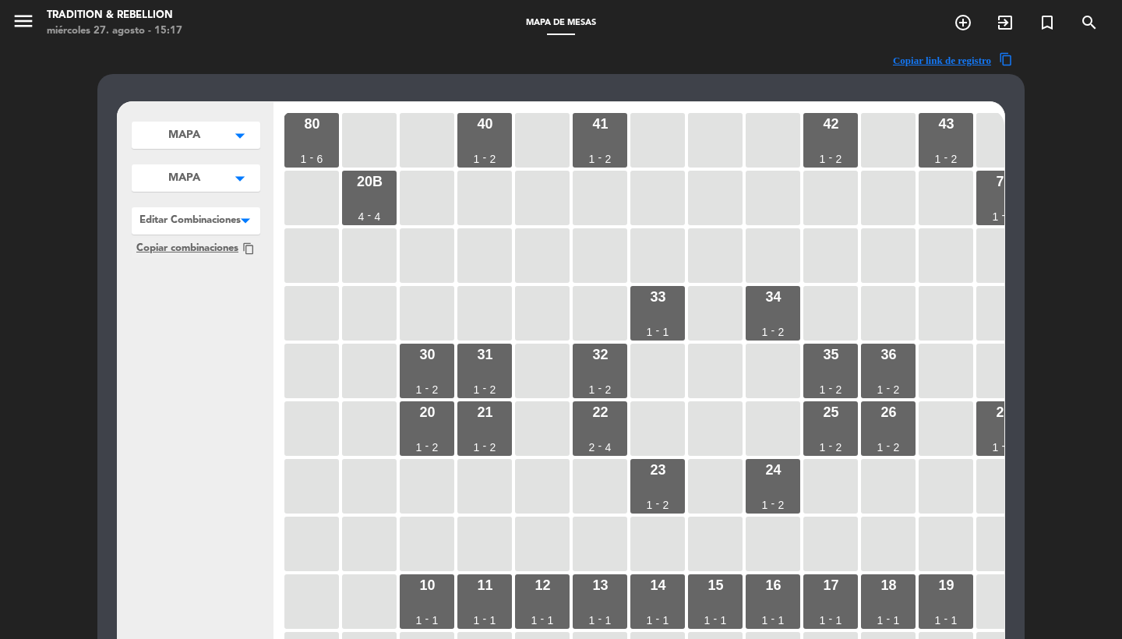
scroll to position [-1, 0]
click at [31, 29] on icon "menu" at bounding box center [23, 20] width 23 height 23
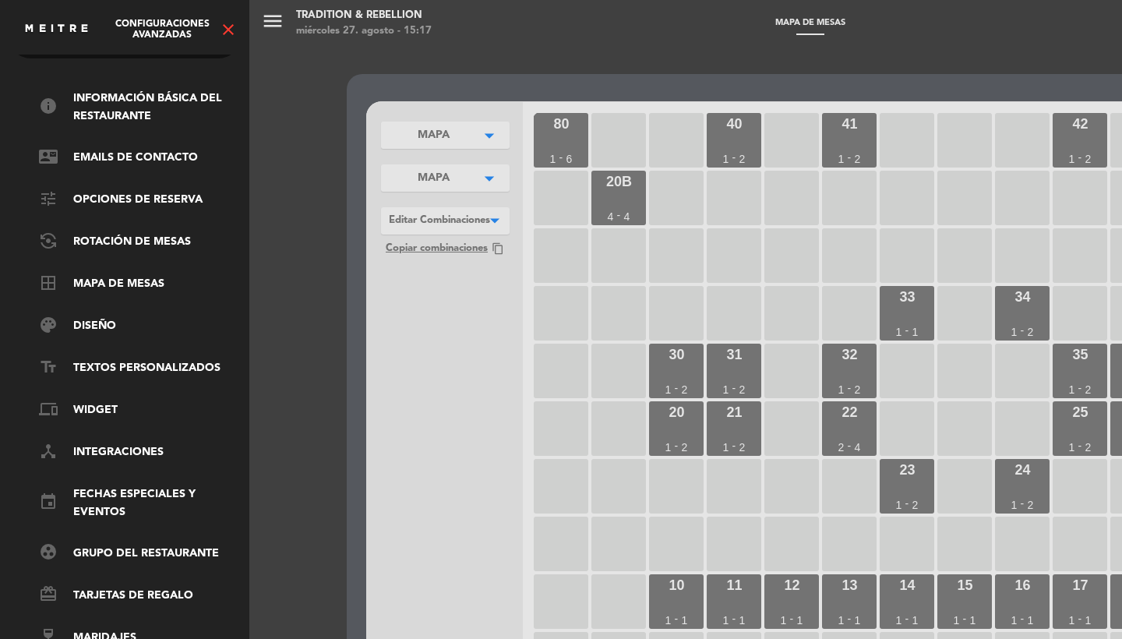
click at [234, 29] on icon "close" at bounding box center [228, 29] width 19 height 19
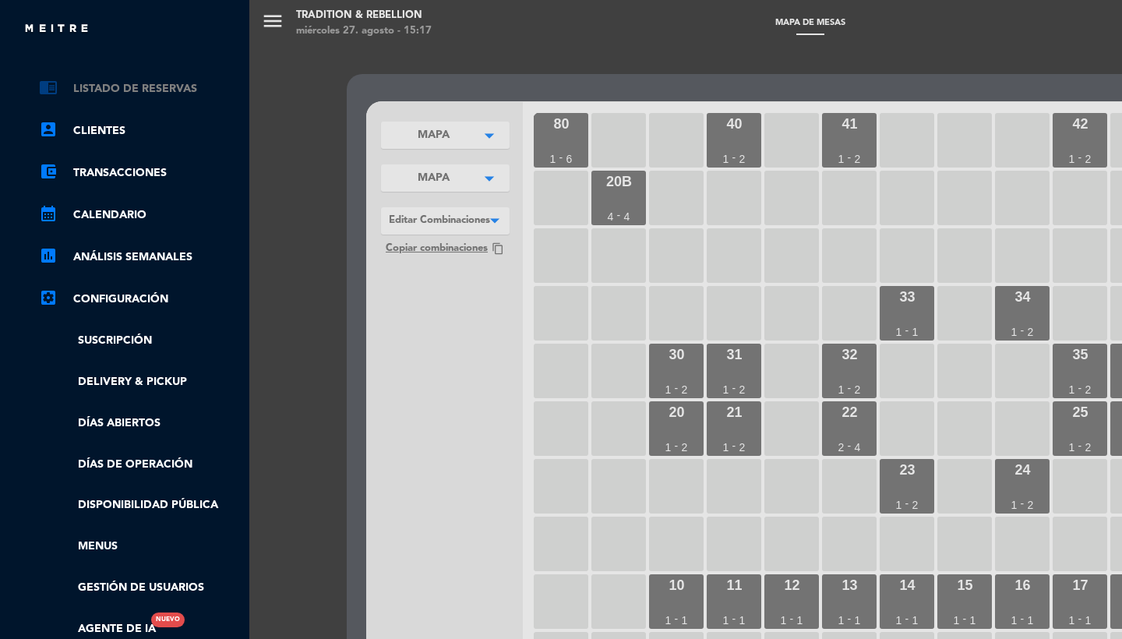
click at [169, 97] on link "chrome_reader_mode Listado de Reservas" at bounding box center [140, 88] width 203 height 19
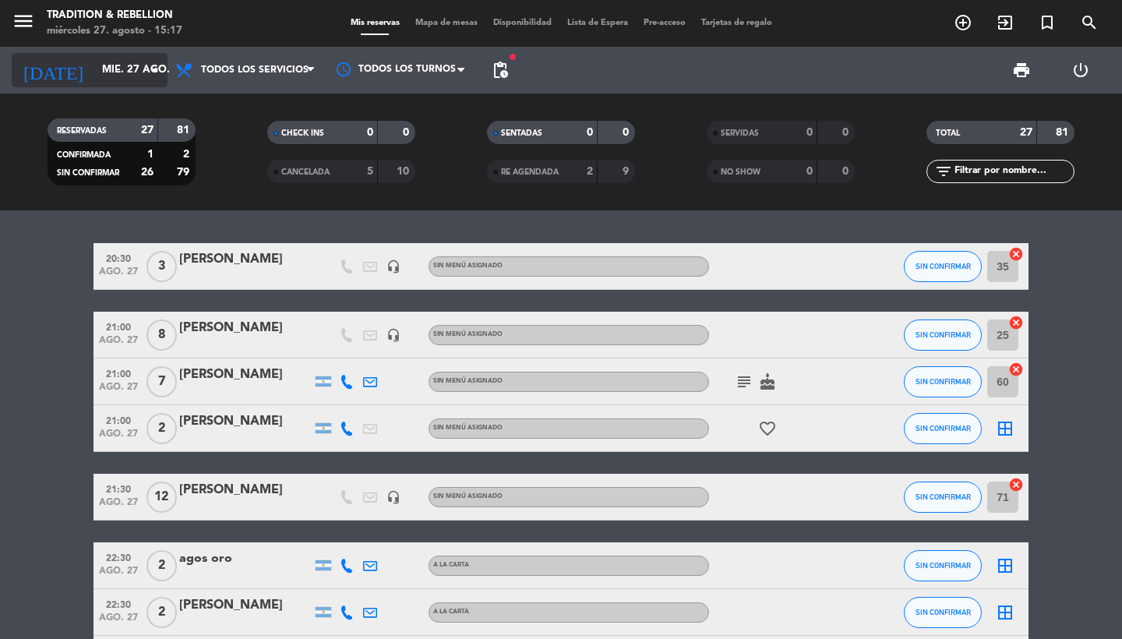
click at [131, 79] on input "mié. 27 ago." at bounding box center [162, 70] width 137 height 28
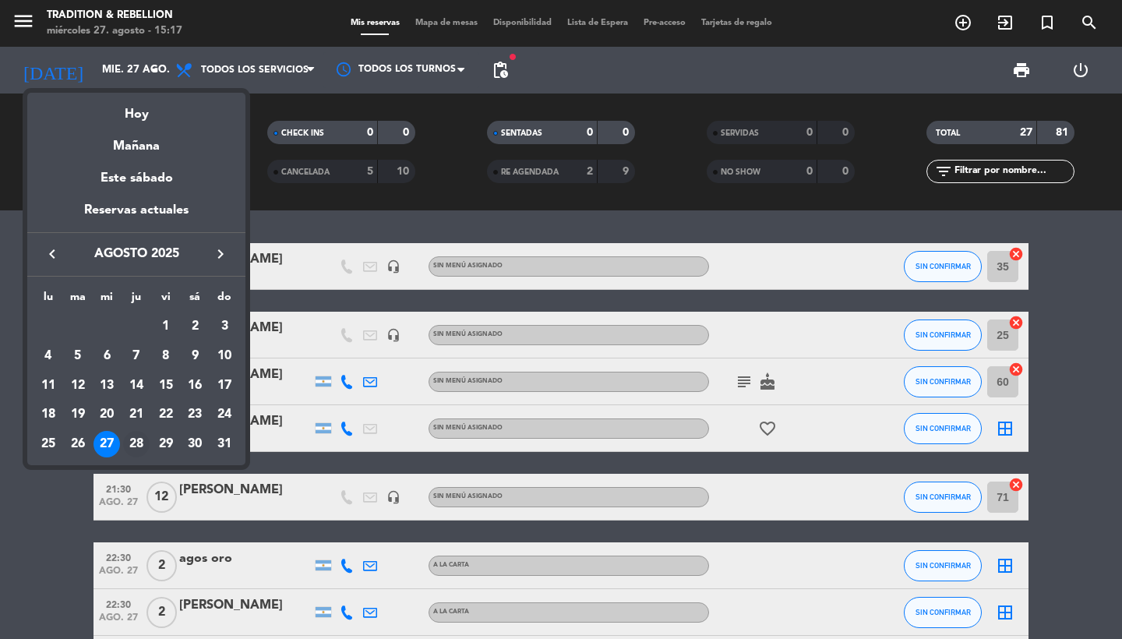
click at [132, 432] on td "28" at bounding box center [137, 444] width 30 height 30
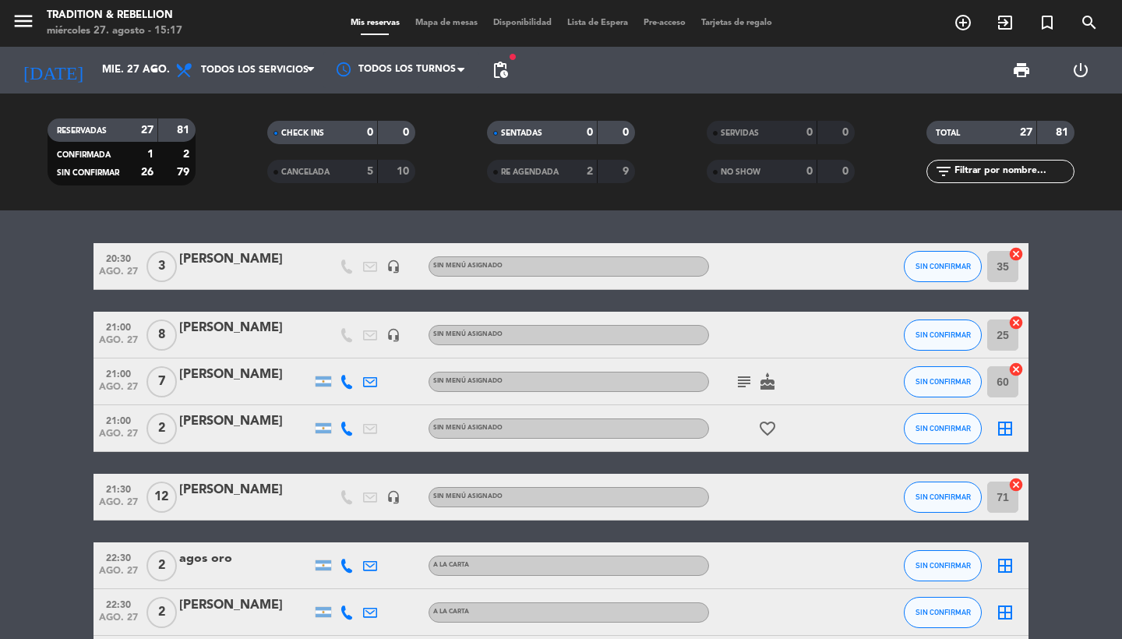
type input "jue. 28 ago."
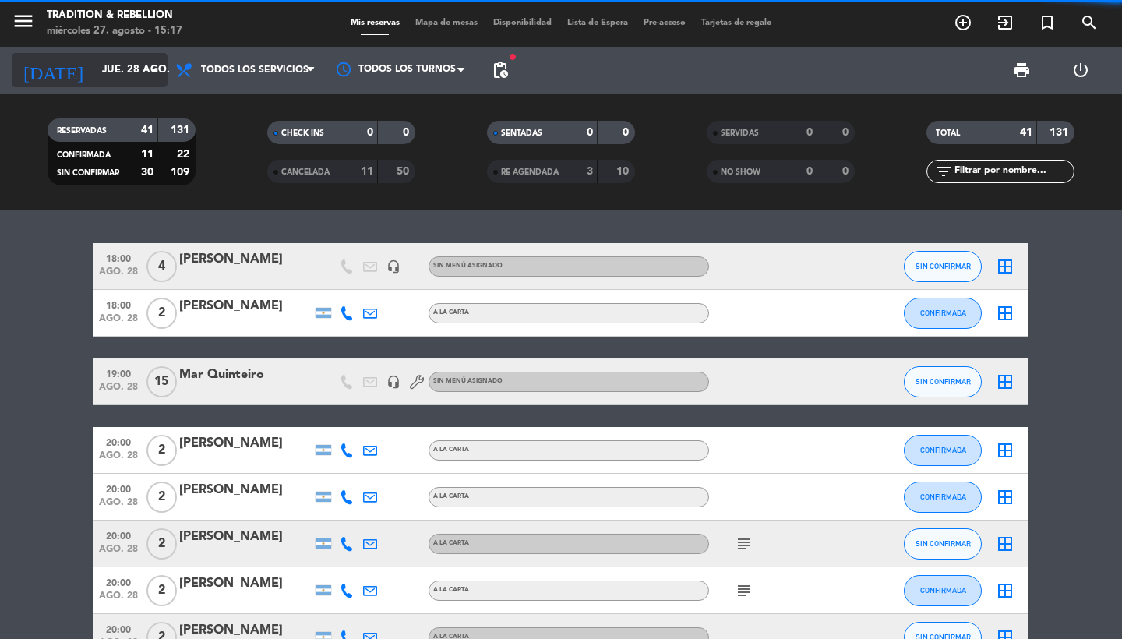
click at [125, 69] on input "jue. 28 ago." at bounding box center [162, 70] width 137 height 28
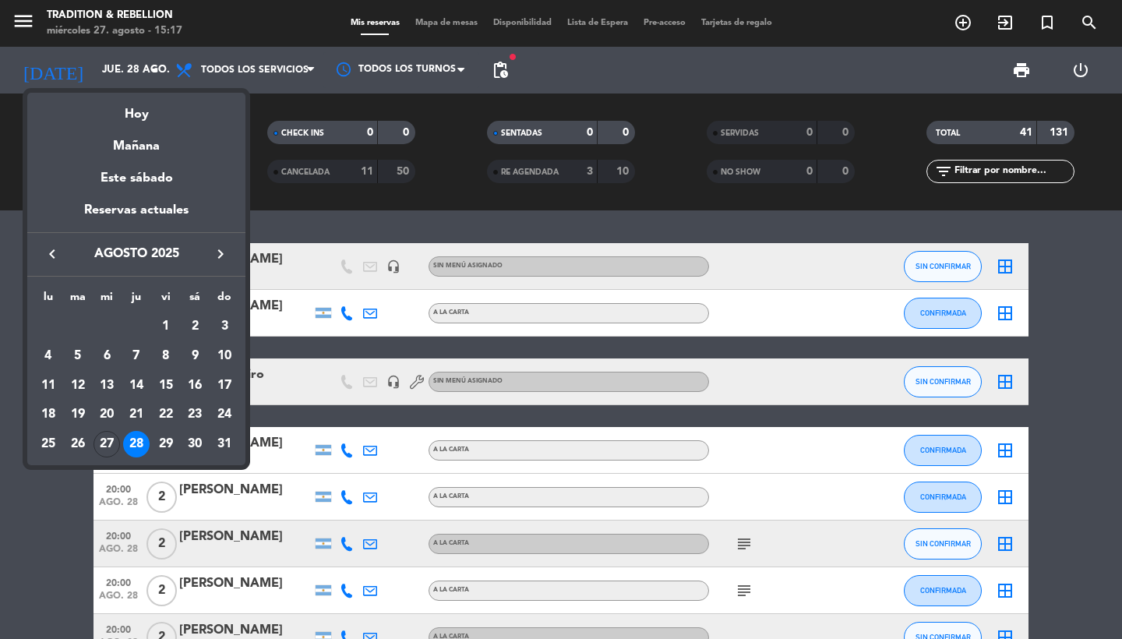
click at [507, 69] on div at bounding box center [561, 319] width 1122 height 639
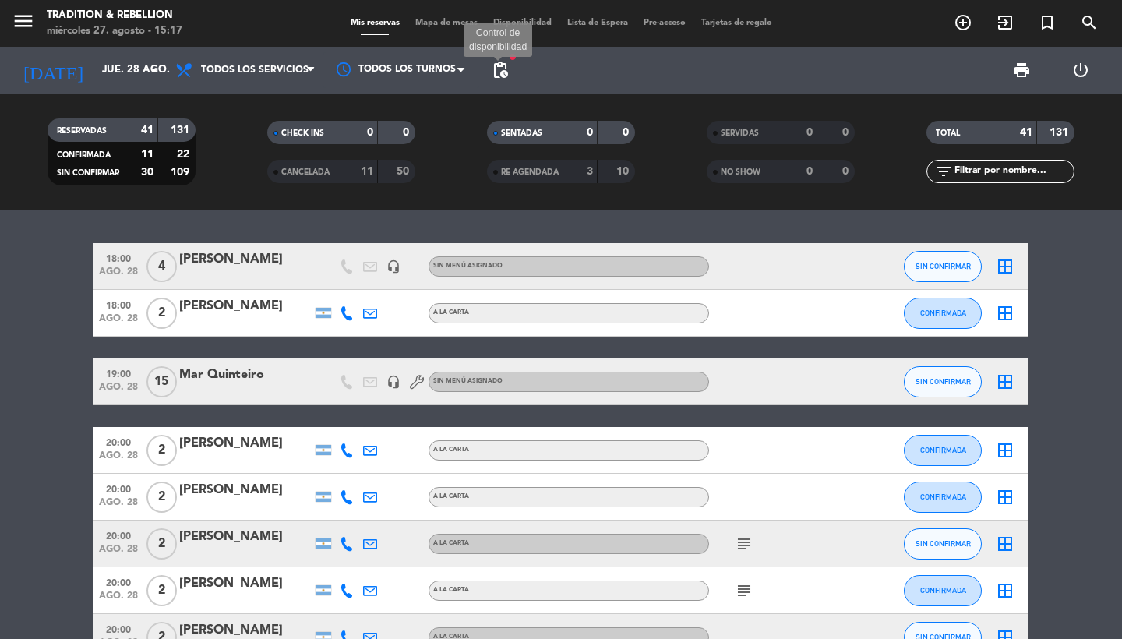
click at [500, 69] on span "pending_actions" at bounding box center [500, 70] width 19 height 19
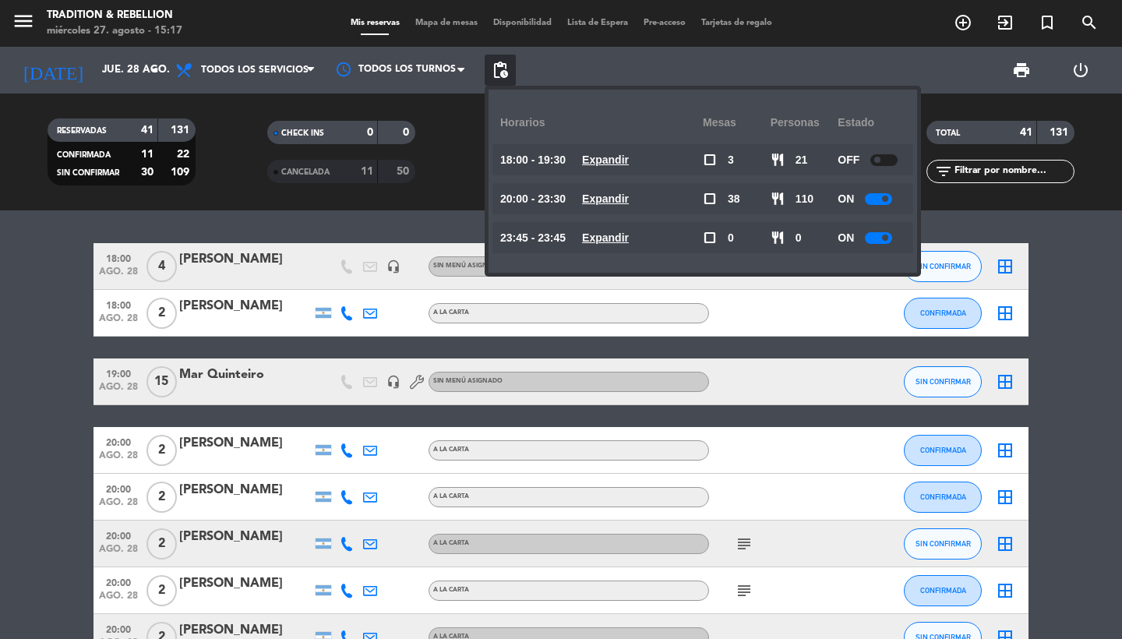
click at [630, 203] on div "20:00 - 23:30 Expandir" at bounding box center [601, 198] width 203 height 31
click at [609, 203] on u "Expandir" at bounding box center [605, 198] width 47 height 12
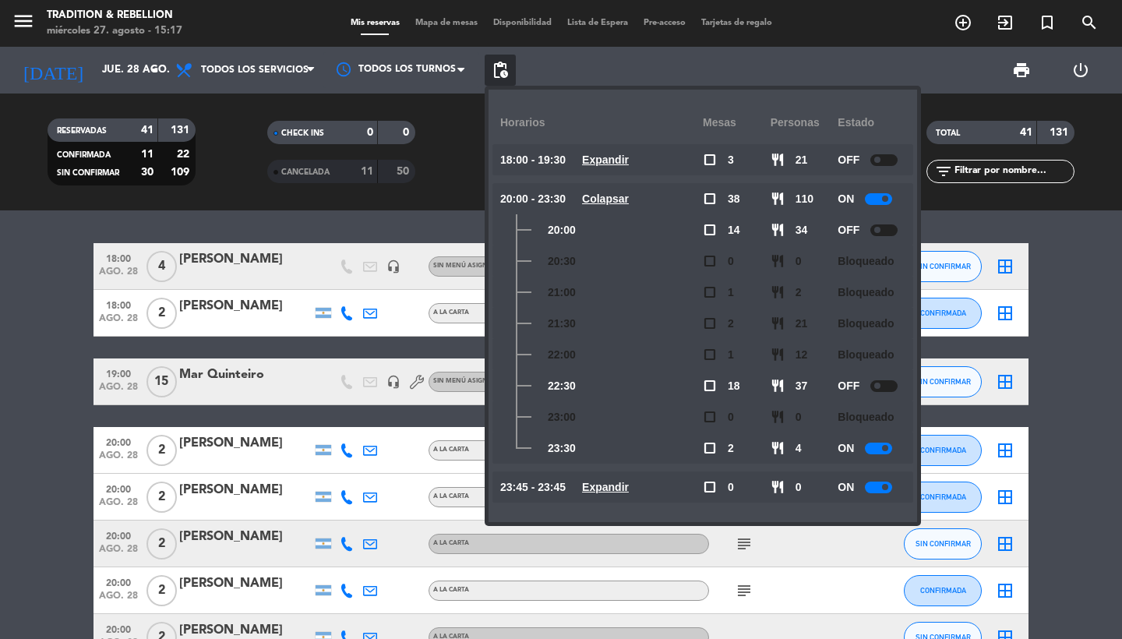
click at [609, 203] on u "Colapsar" at bounding box center [605, 198] width 47 height 12
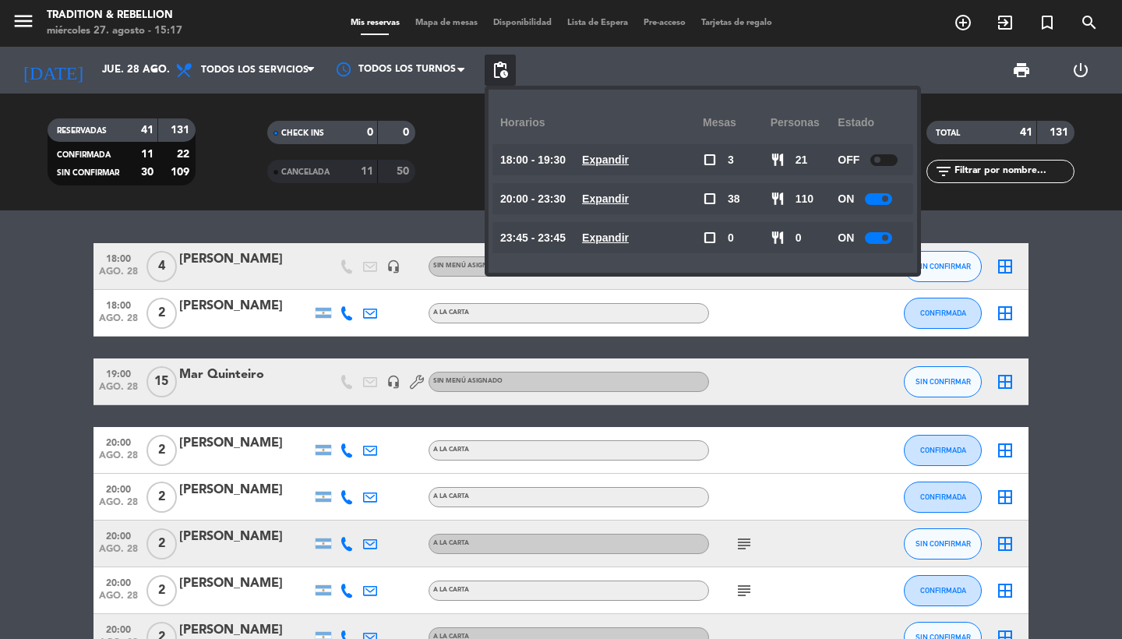
click at [609, 203] on u "Expandir" at bounding box center [605, 198] width 47 height 12
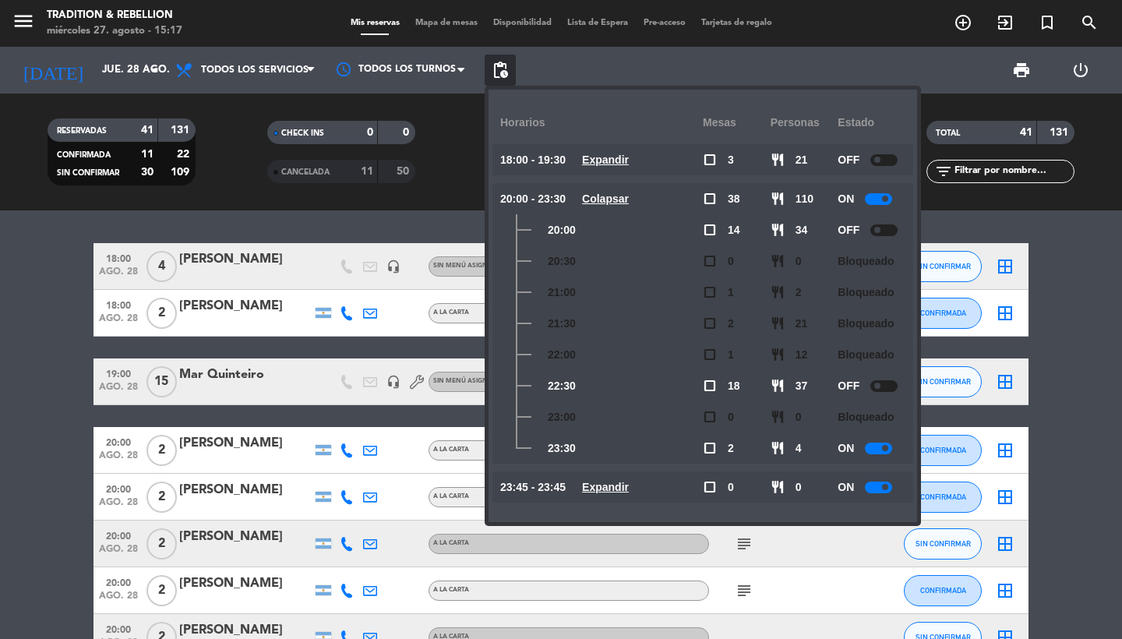
click at [609, 203] on u "Colapsar" at bounding box center [605, 198] width 47 height 12
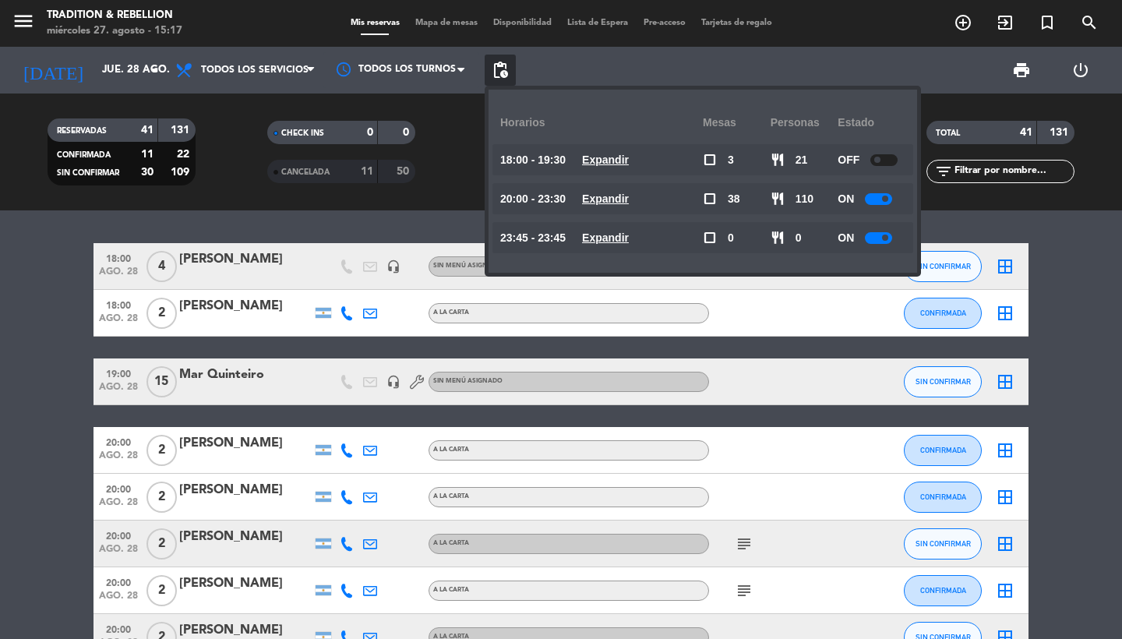
click at [17, 26] on icon "menu" at bounding box center [23, 20] width 23 height 23
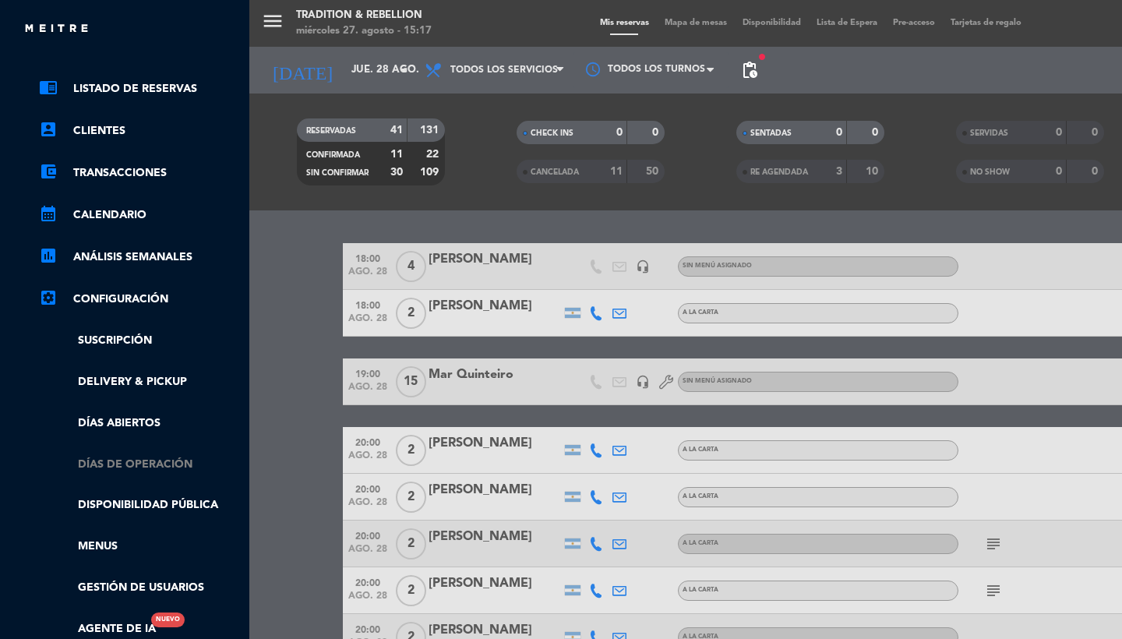
click at [107, 462] on link "Días de Operación" at bounding box center [140, 465] width 203 height 18
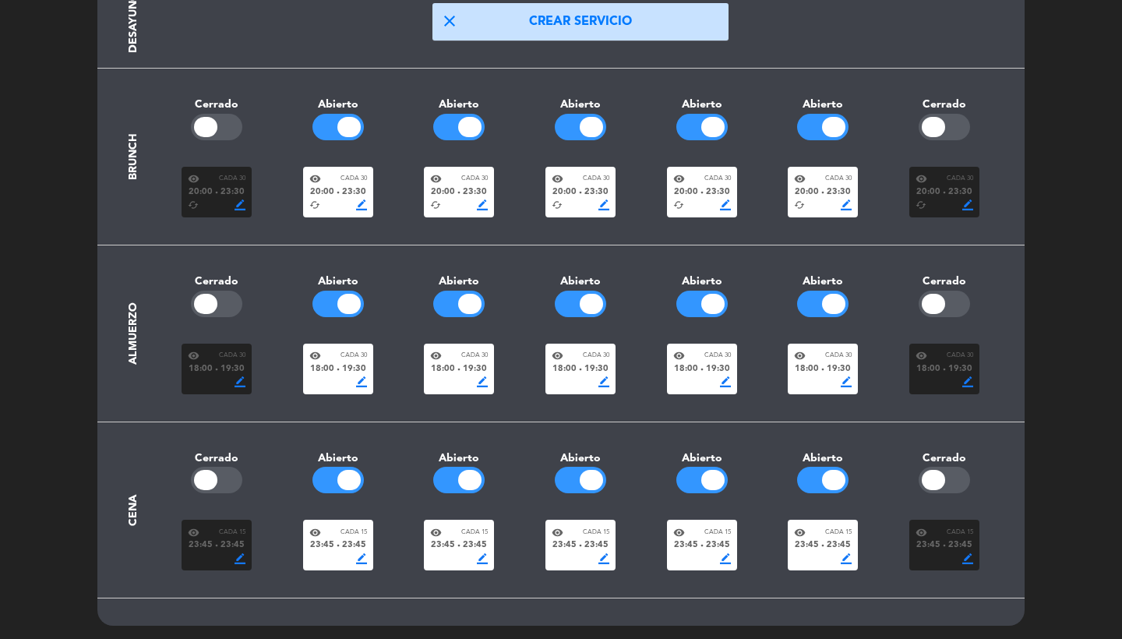
scroll to position [165, 0]
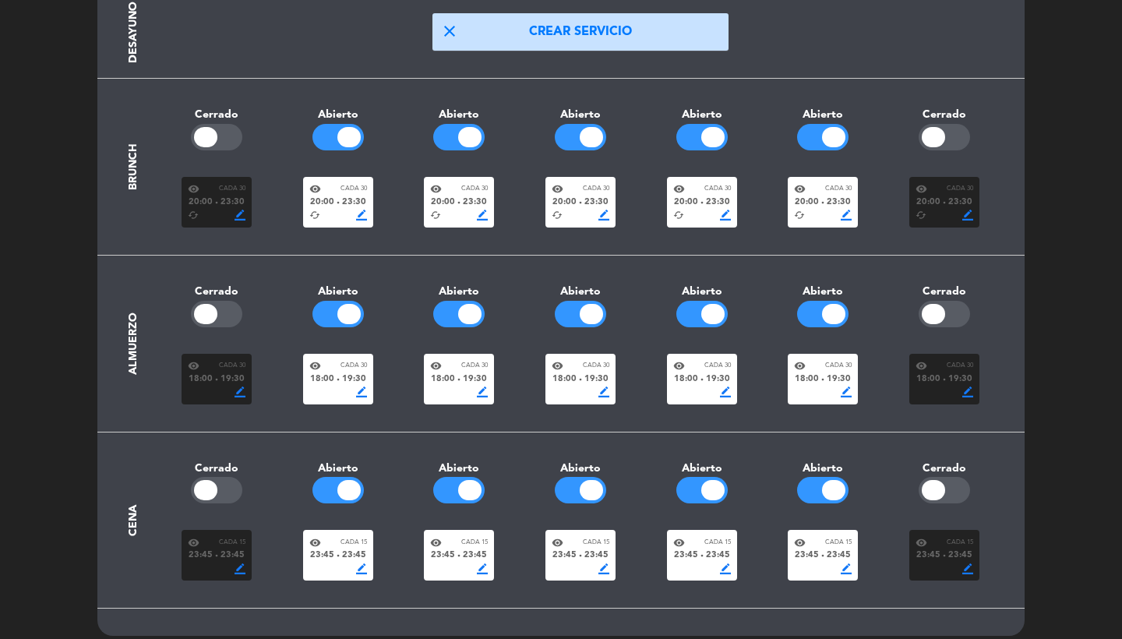
click at [693, 202] on span "20:00" at bounding box center [686, 203] width 24 height 14
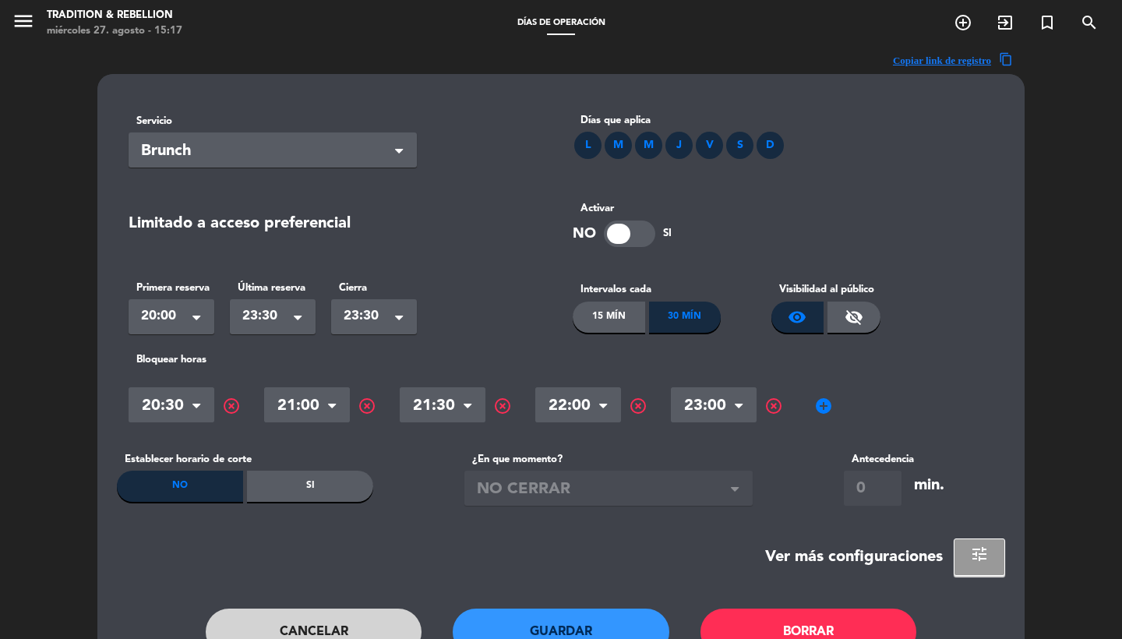
click at [965, 563] on button "tune" at bounding box center [979, 556] width 51 height 37
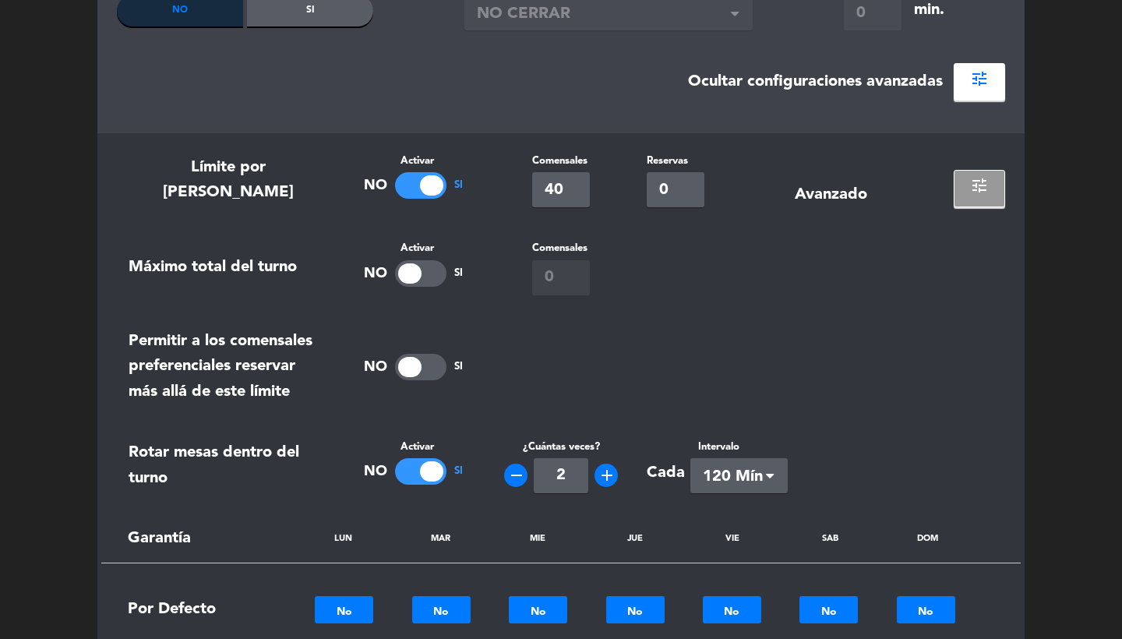
scroll to position [365, 0]
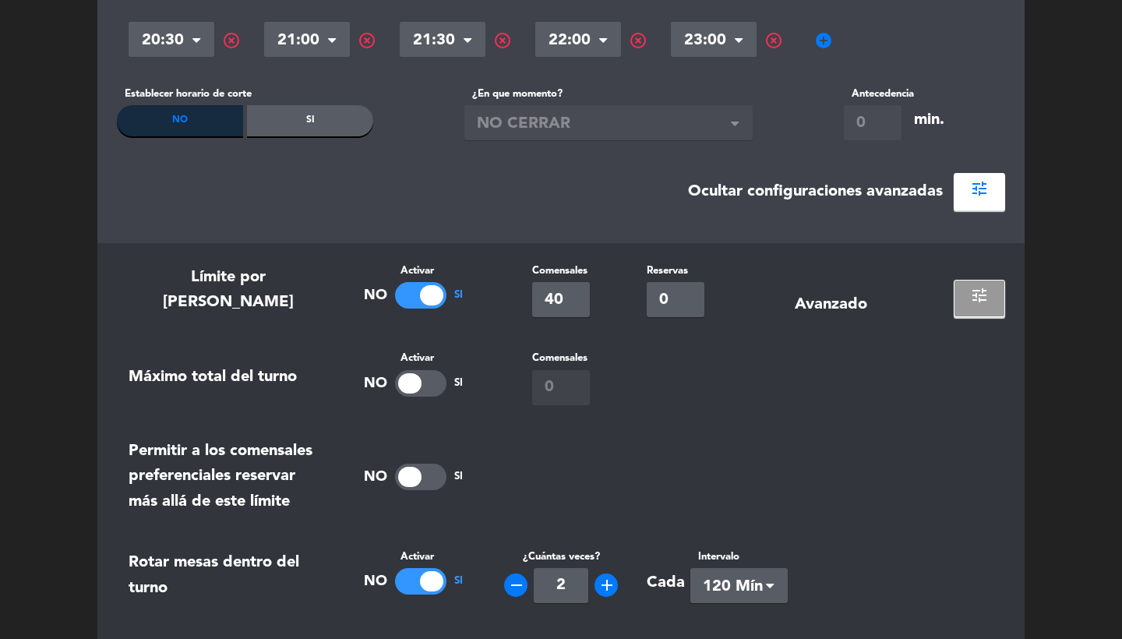
click at [828, 37] on span "add_circle" at bounding box center [823, 40] width 19 height 19
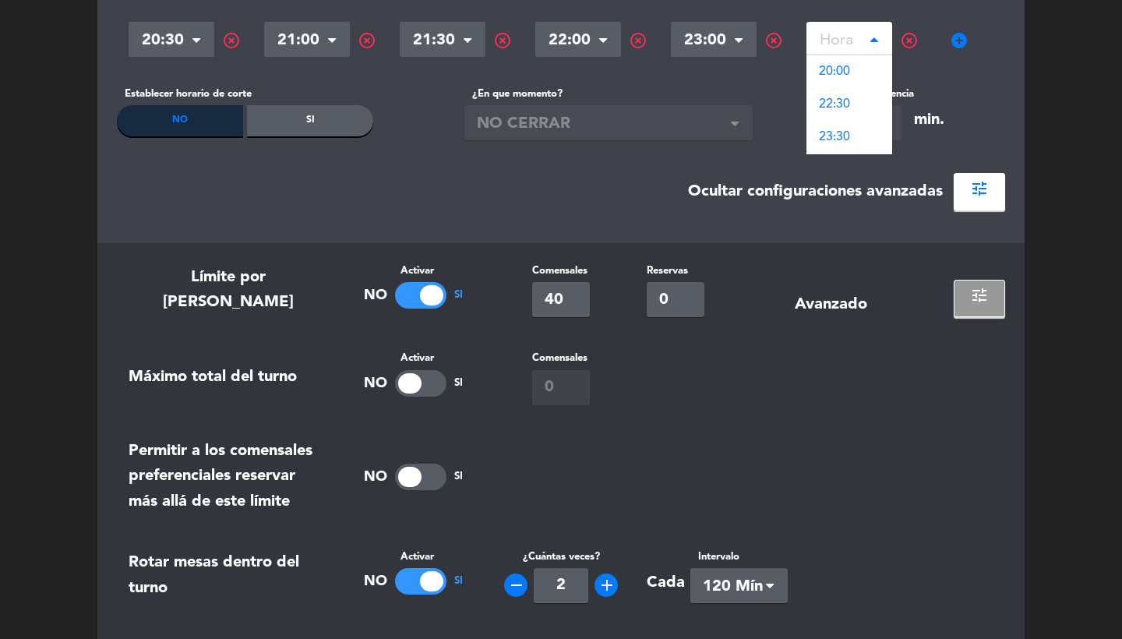
click at [914, 35] on span "highlight_off" at bounding box center [909, 40] width 19 height 19
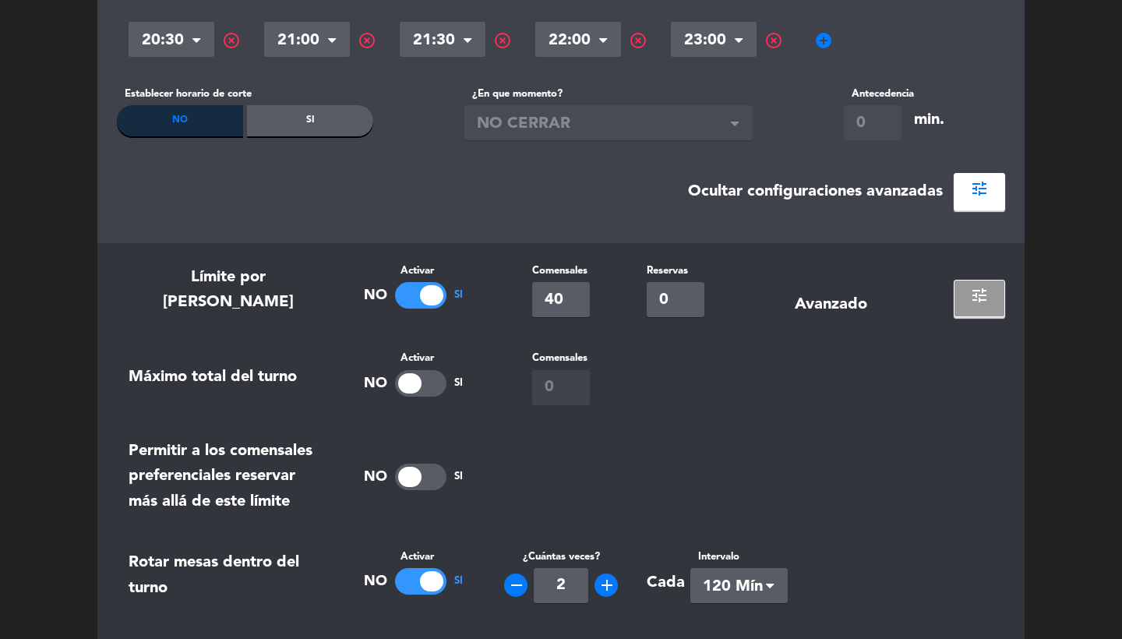
scroll to position [556, 0]
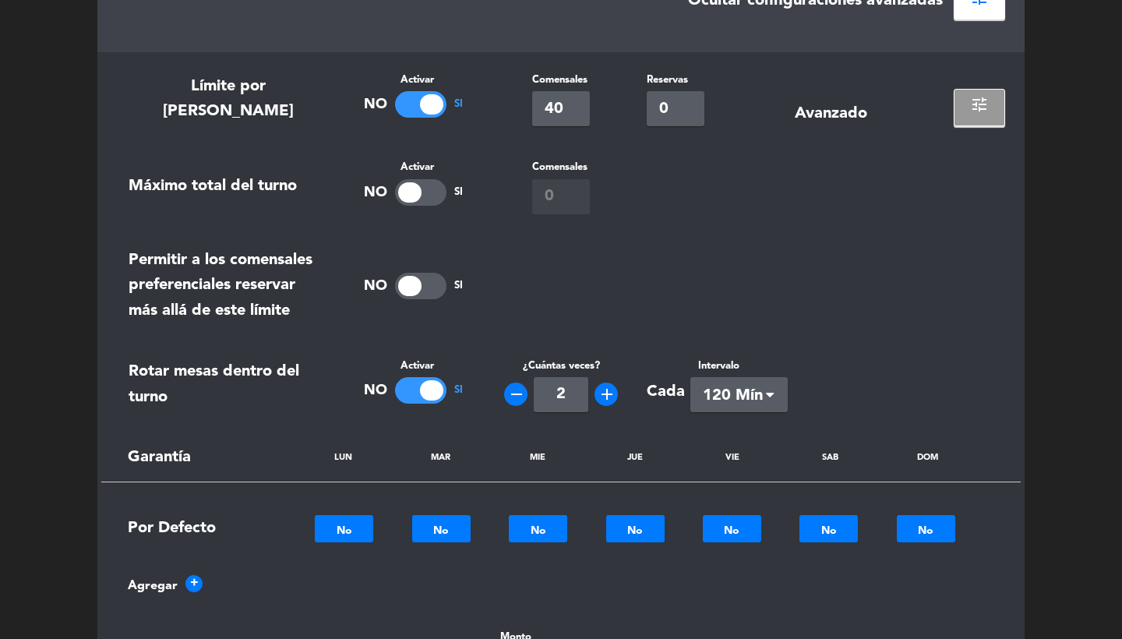
click at [608, 392] on icon "add" at bounding box center [607, 394] width 19 height 19
type input "3"
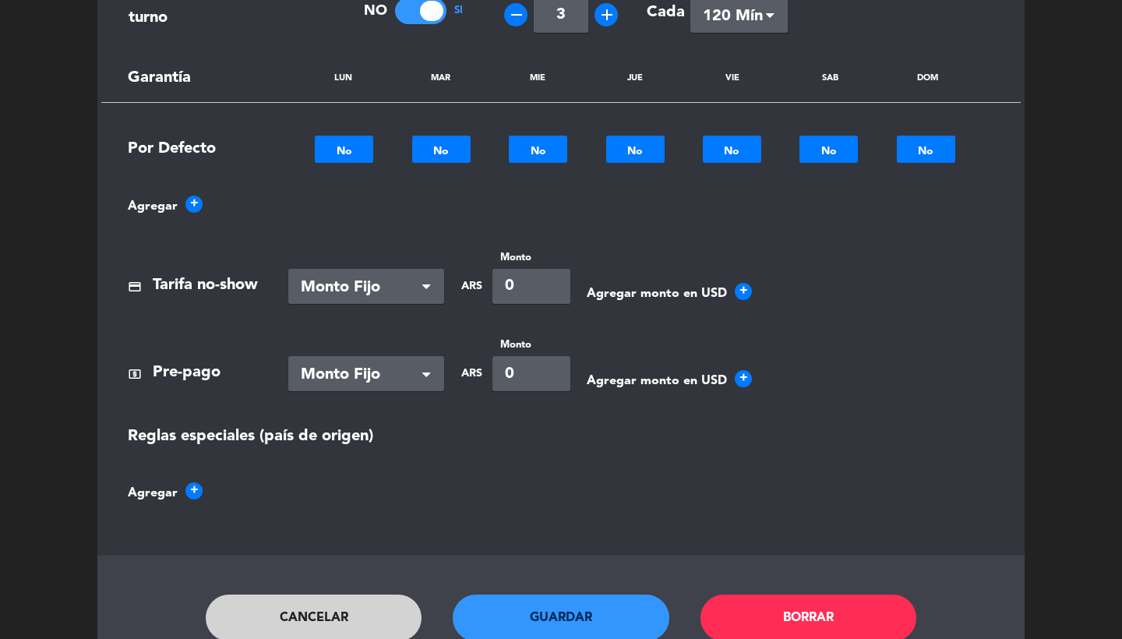
click at [539, 609] on button "Guardar" at bounding box center [561, 617] width 217 height 47
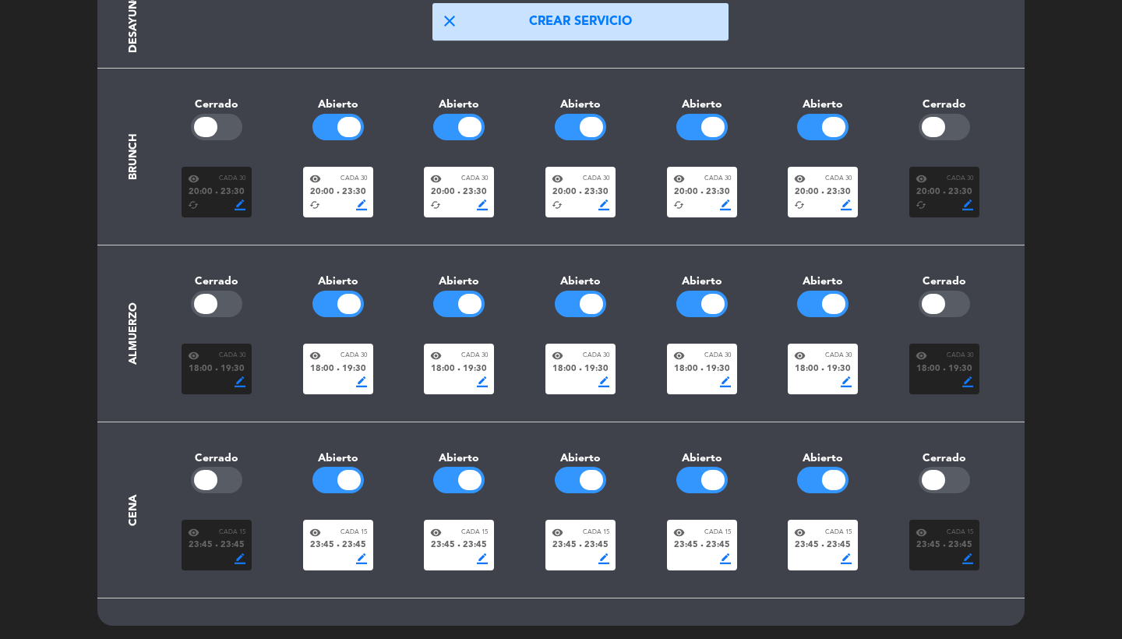
click at [685, 195] on span "20:00" at bounding box center [686, 192] width 24 height 14
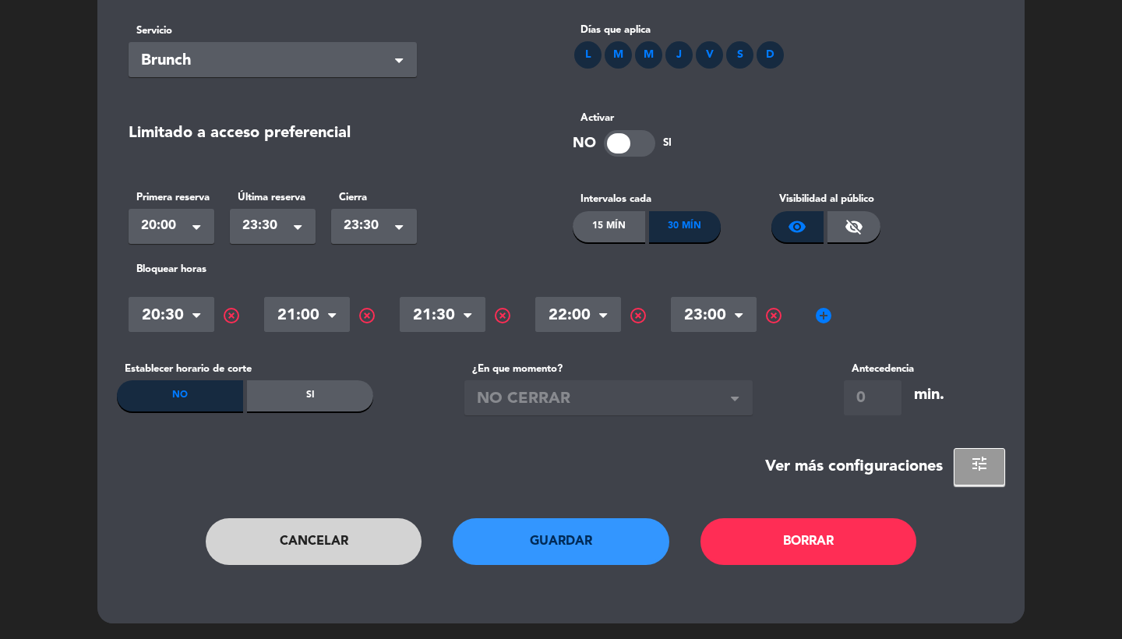
scroll to position [0, 0]
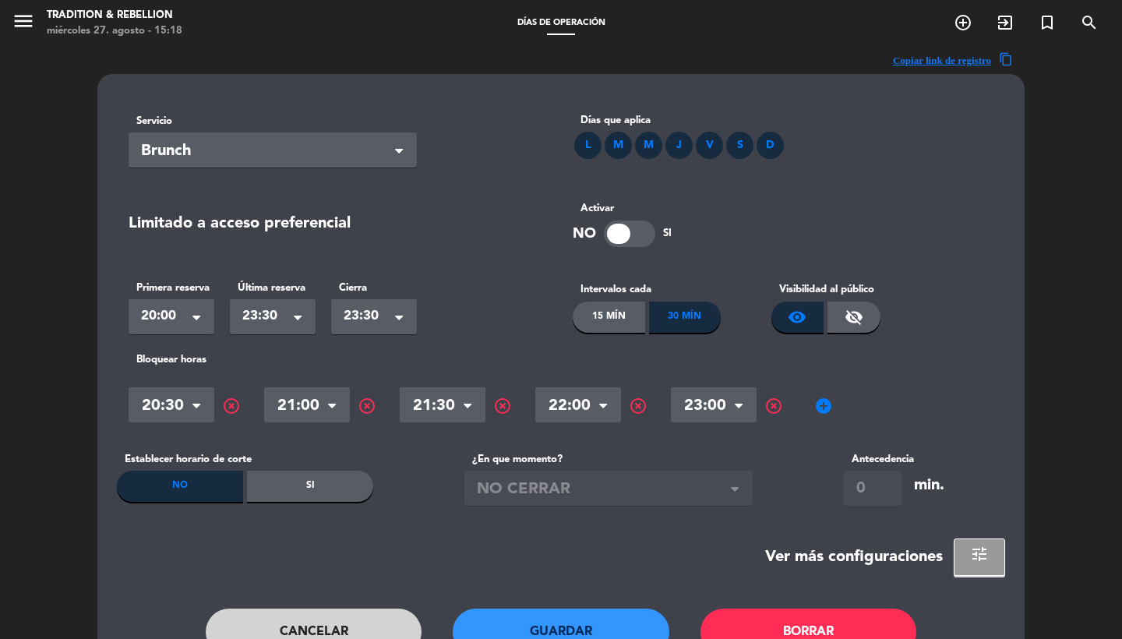
click at [968, 552] on button "tune" at bounding box center [979, 556] width 51 height 37
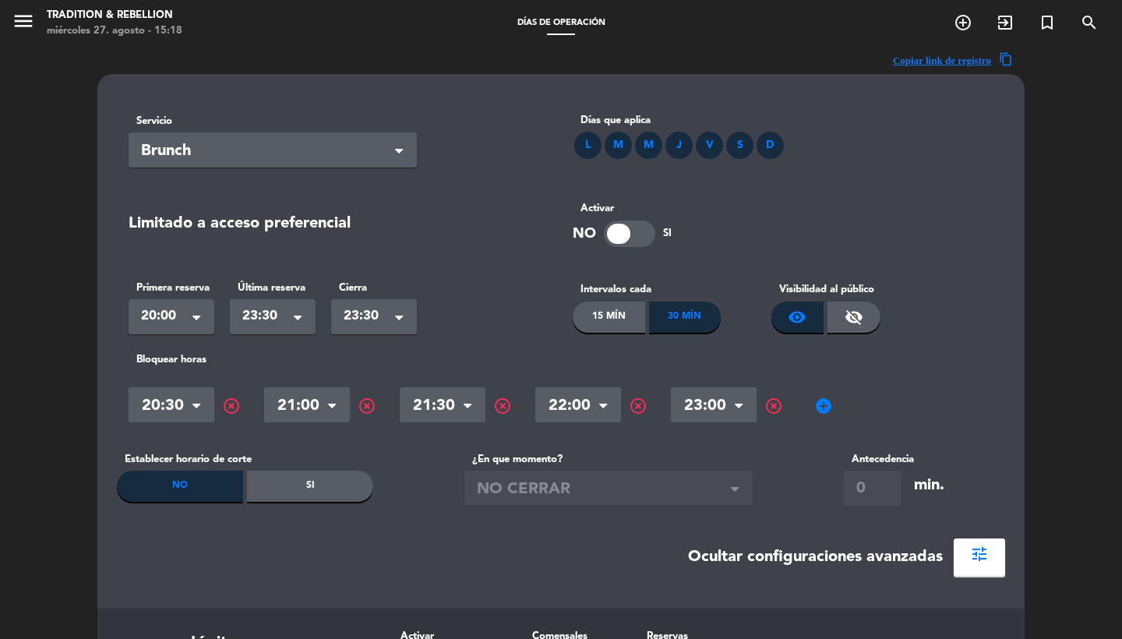
scroll to position [507, 0]
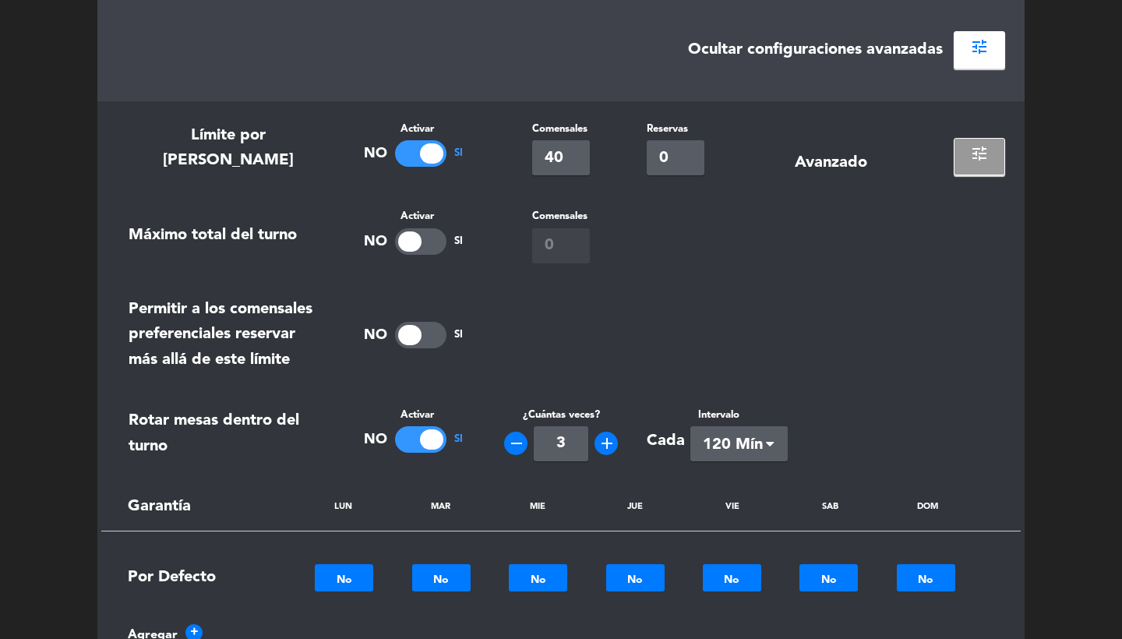
click at [978, 137] on div "tune" at bounding box center [968, 148] width 74 height 55
click at [978, 149] on span "tune" at bounding box center [979, 153] width 19 height 19
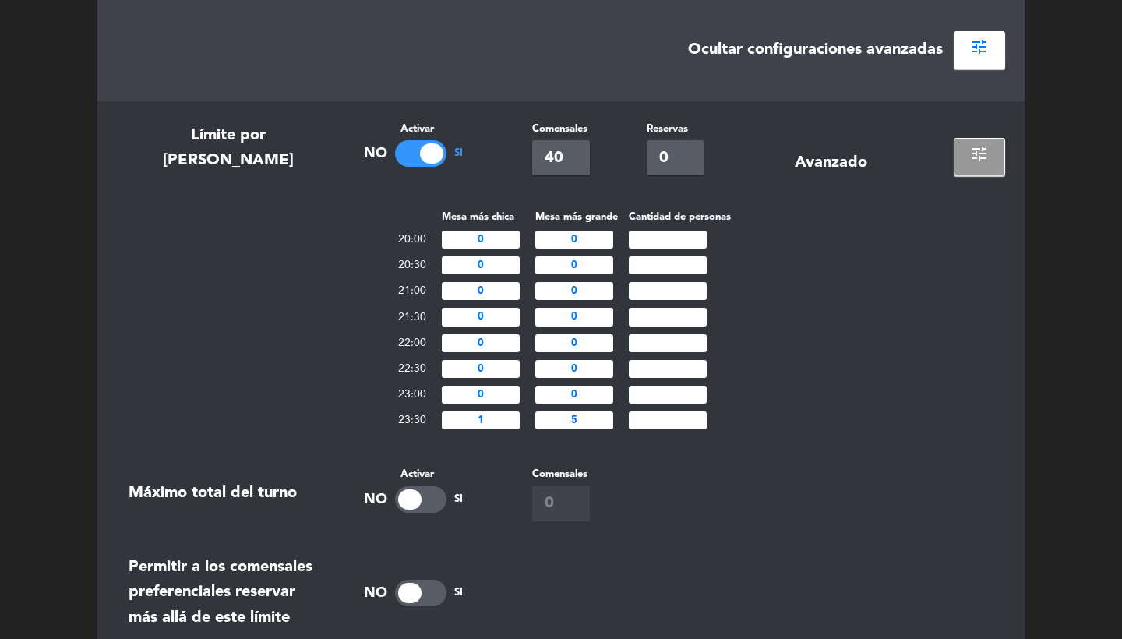
click at [978, 149] on span "tune" at bounding box center [979, 153] width 19 height 19
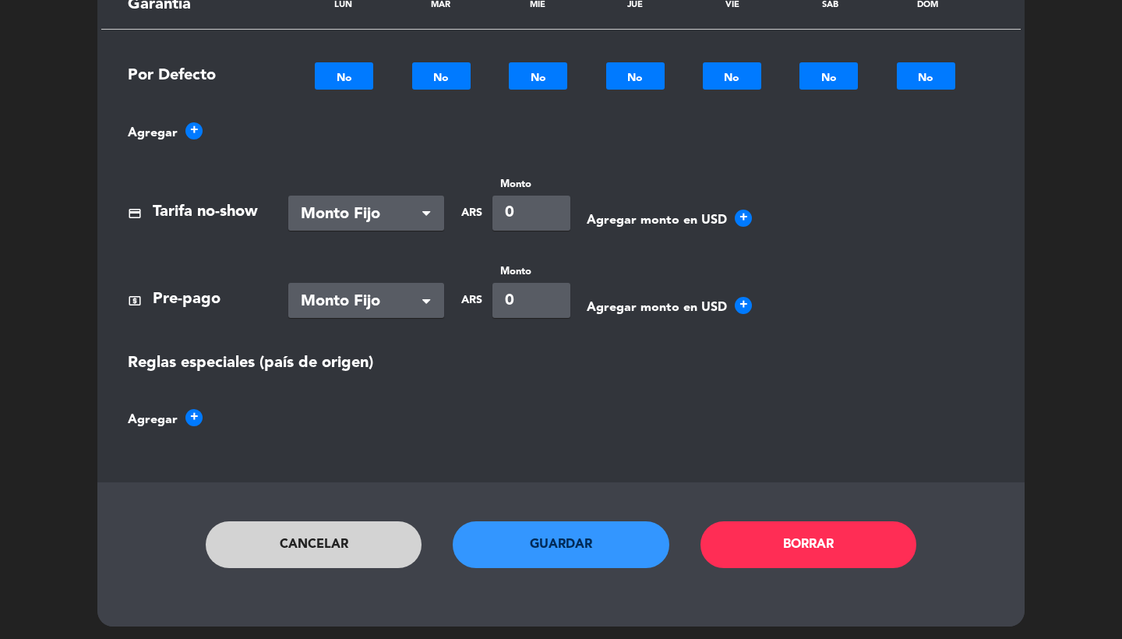
click at [566, 548] on button "Guardar" at bounding box center [561, 545] width 217 height 47
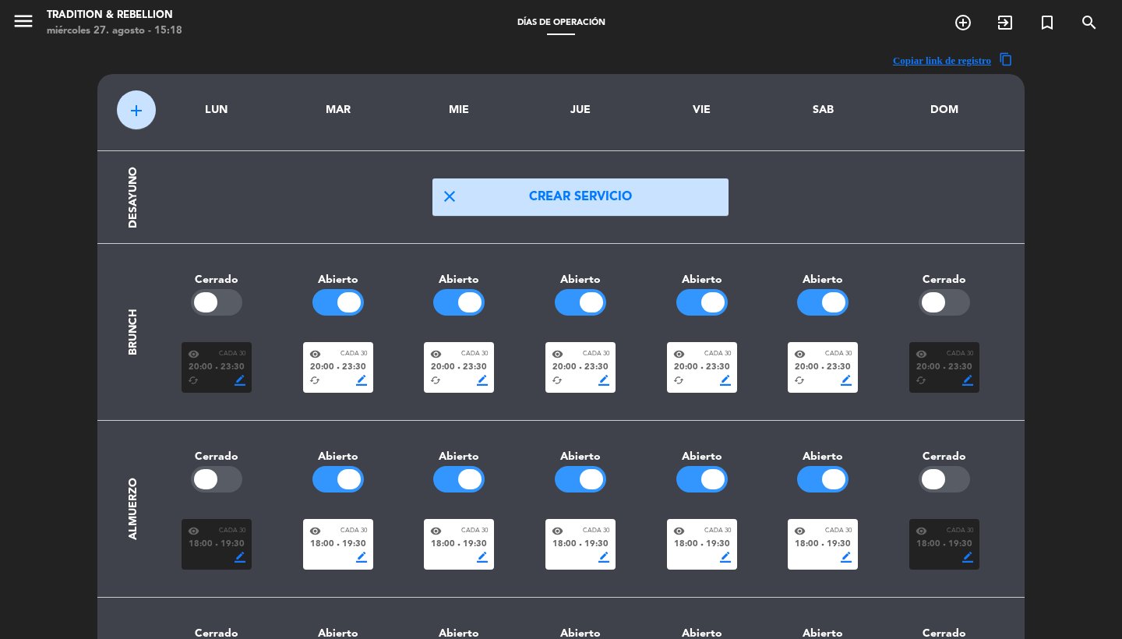
scroll to position [0, 0]
click at [23, 26] on icon "menu" at bounding box center [23, 20] width 23 height 23
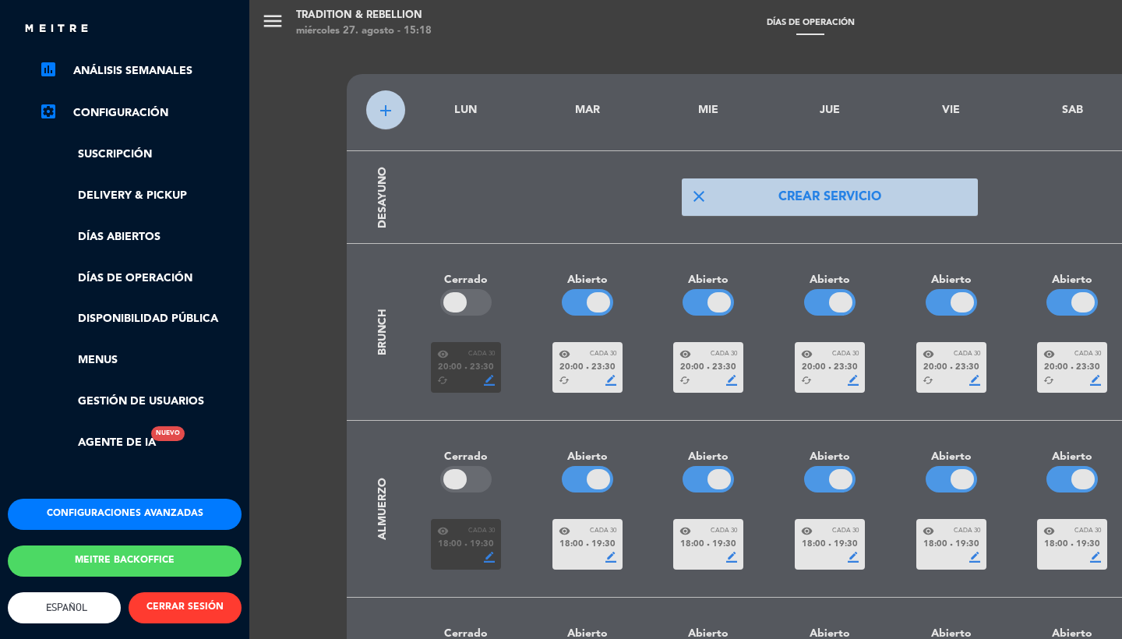
click at [108, 509] on button "Configuraciones avanzadas" at bounding box center [125, 514] width 234 height 31
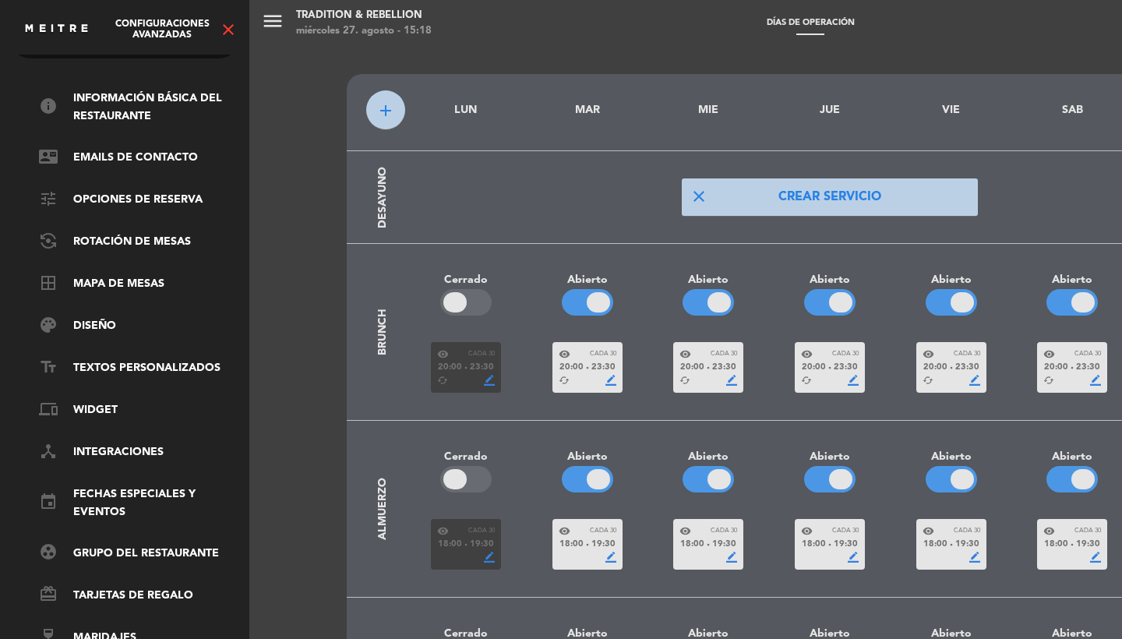
scroll to position [53, 0]
click at [110, 260] on ul "info Información básica del restaurante contact_mail Emails de Contacto tune Op…" at bounding box center [125, 368] width 234 height 557
click at [107, 275] on link "border_all Mapa de mesas" at bounding box center [140, 284] width 203 height 19
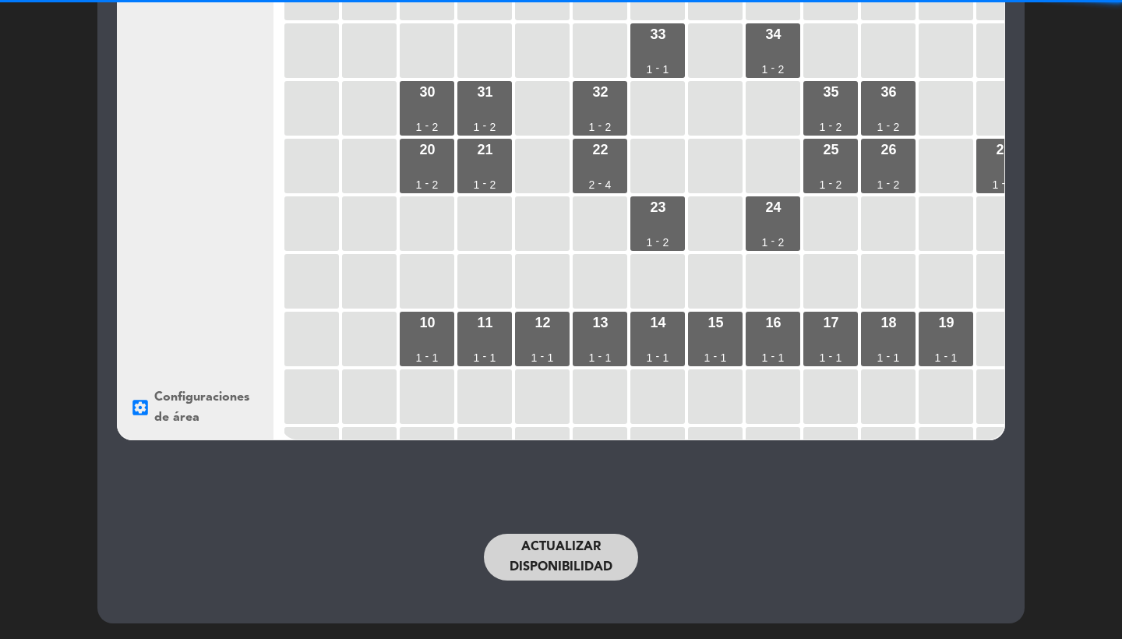
click at [563, 544] on button "Actualizar disponibilidad" at bounding box center [561, 557] width 154 height 47
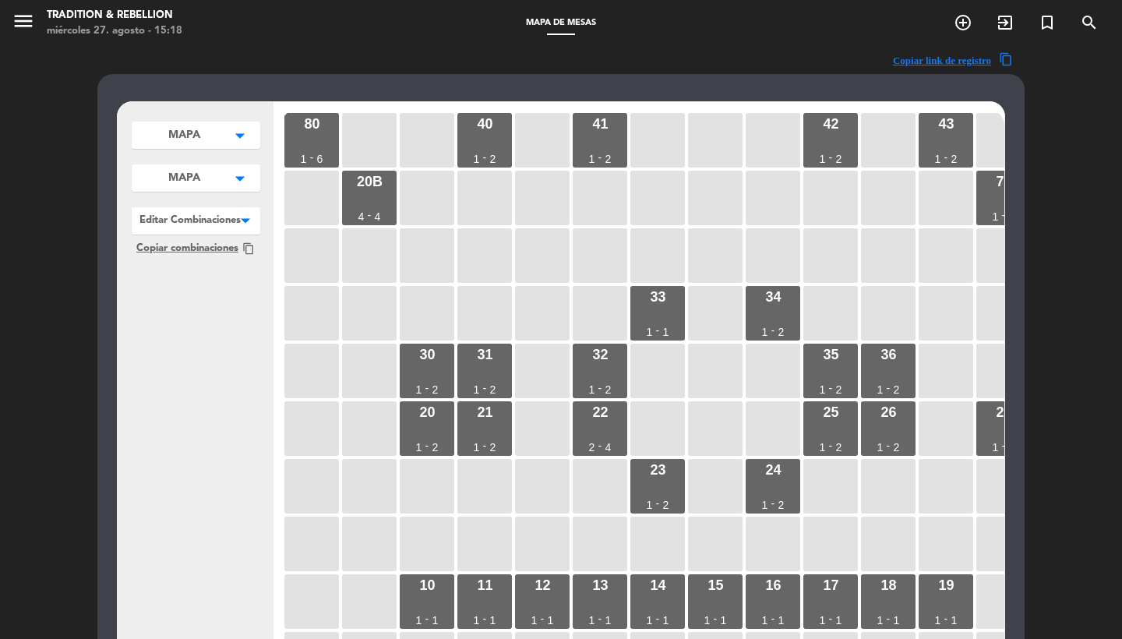
scroll to position [0, 0]
click at [25, 27] on icon "menu" at bounding box center [23, 20] width 23 height 23
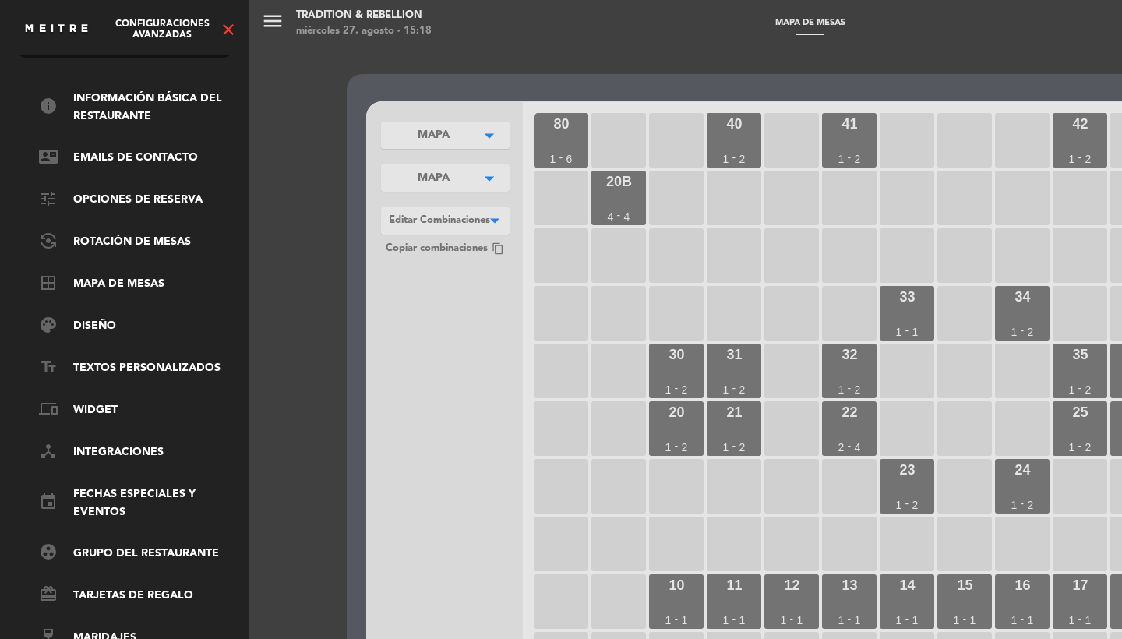
click at [224, 29] on icon "close" at bounding box center [228, 29] width 19 height 19
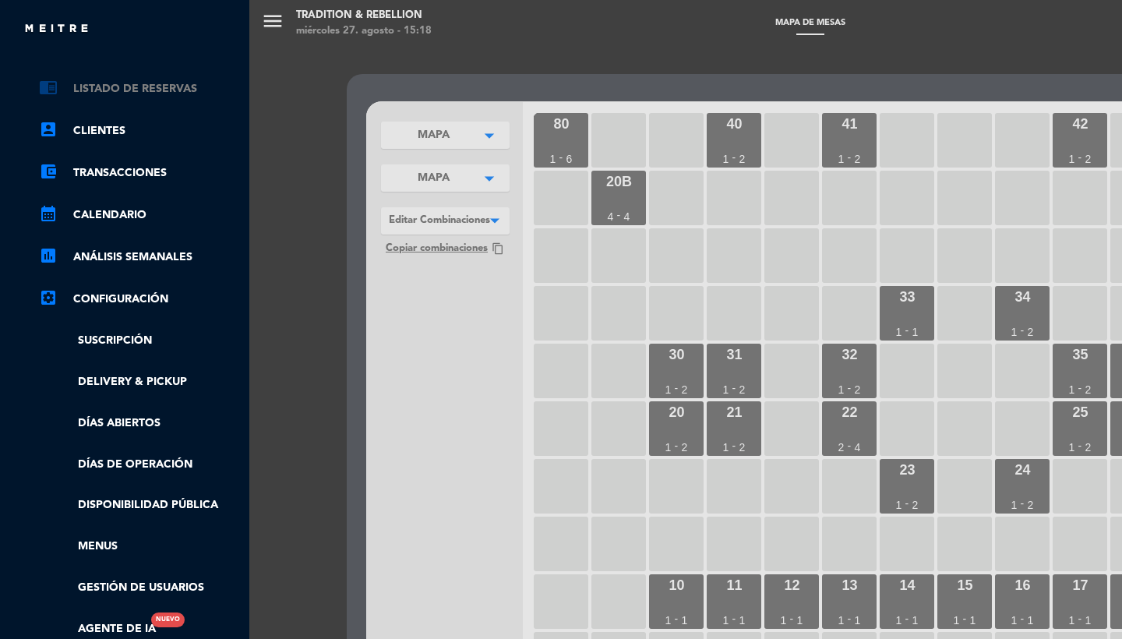
click at [144, 83] on link "chrome_reader_mode Listado de Reservas" at bounding box center [140, 88] width 203 height 19
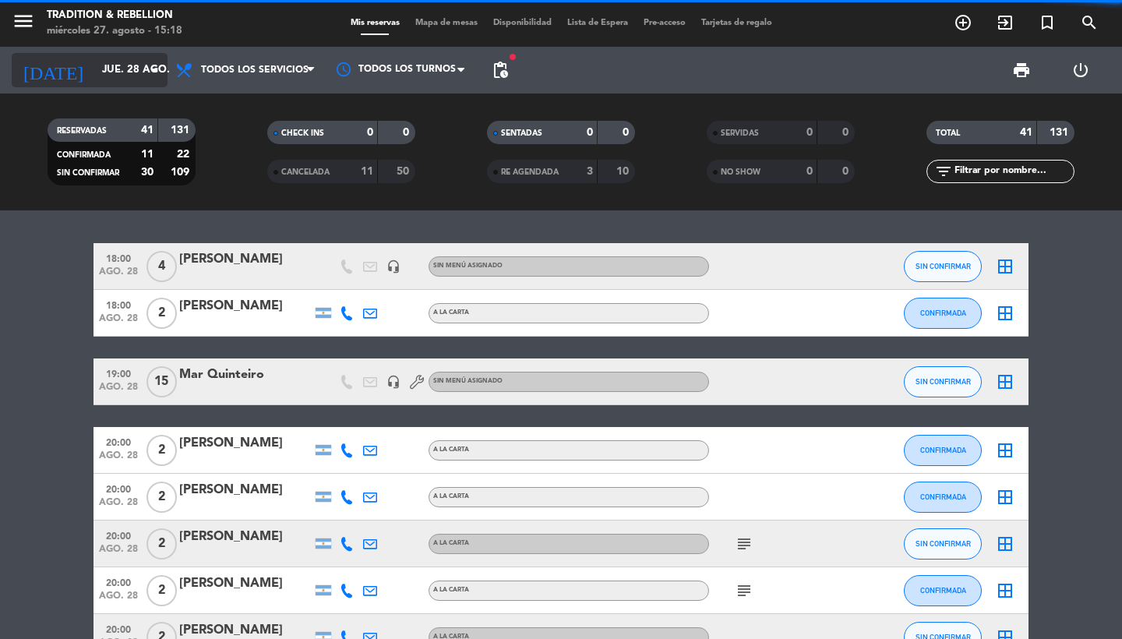
click at [122, 62] on input "jue. 28 ago." at bounding box center [162, 70] width 137 height 28
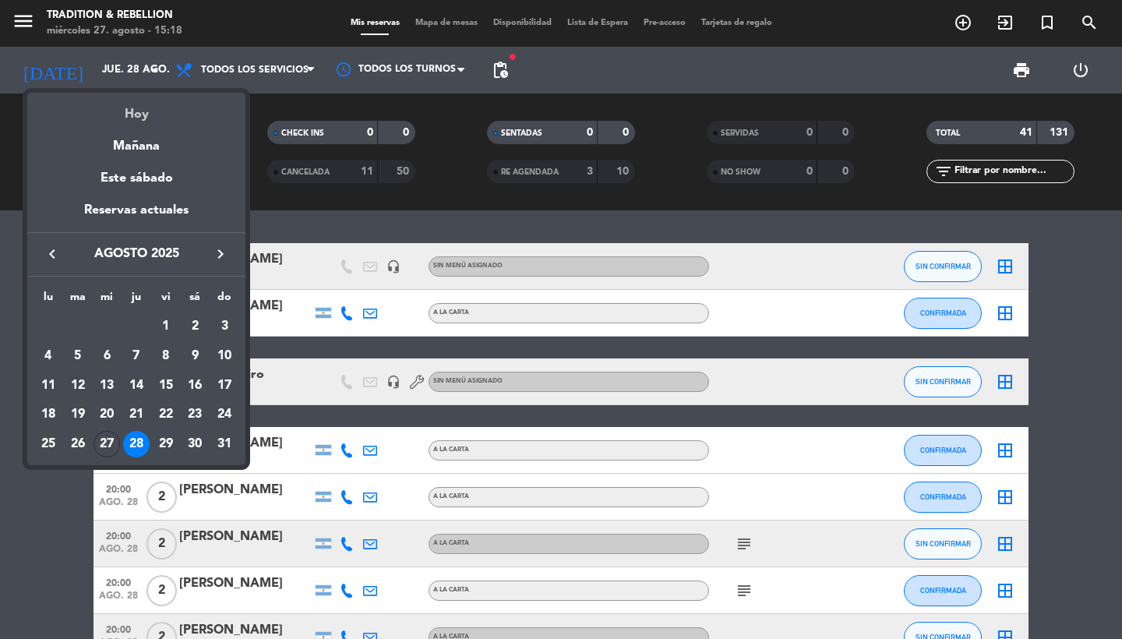
click at [125, 108] on div "Hoy" at bounding box center [136, 109] width 218 height 32
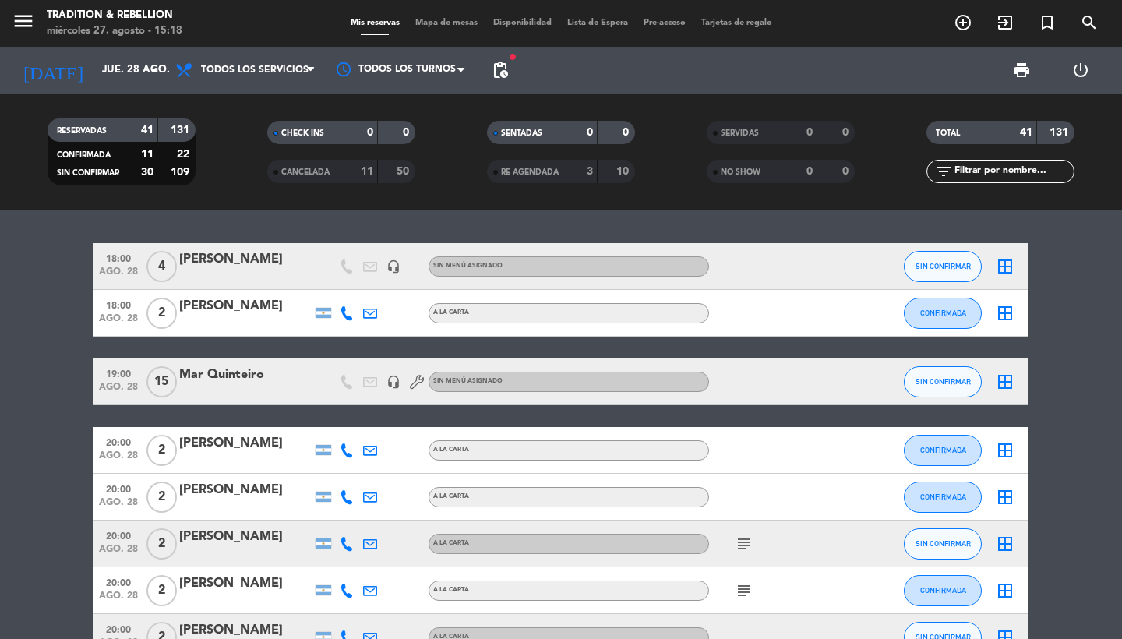
type input "mié. 27 ago."
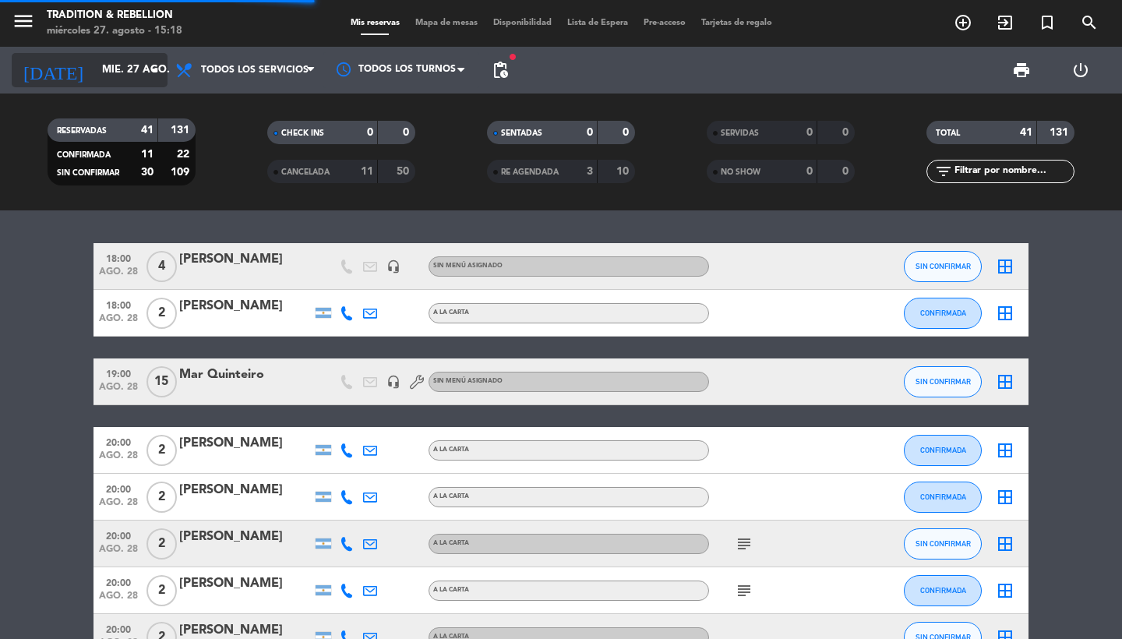
click at [128, 67] on input "mié. 27 ago." at bounding box center [162, 70] width 137 height 28
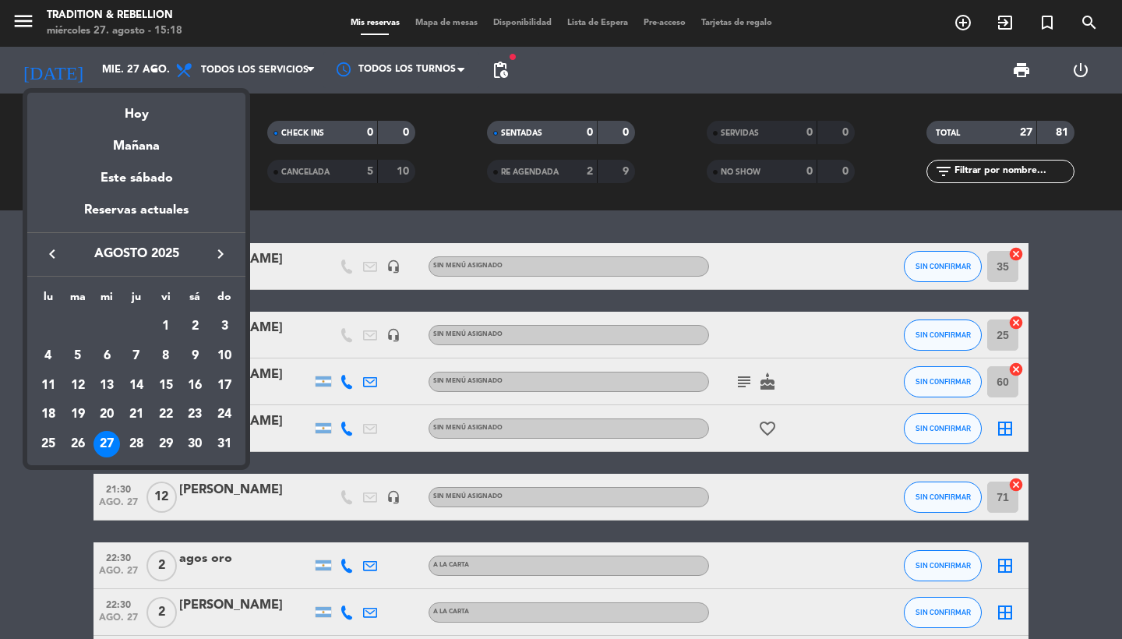
click at [271, 85] on div at bounding box center [561, 319] width 1122 height 639
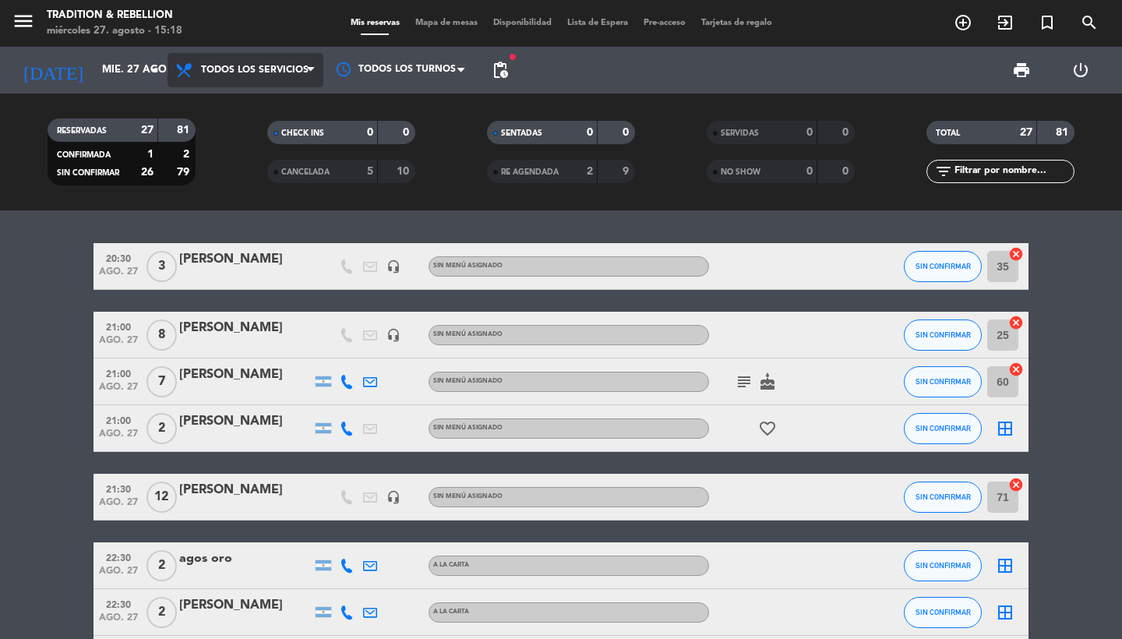
click at [269, 79] on span "Todos los servicios" at bounding box center [246, 70] width 156 height 34
click at [506, 70] on span "pending_actions" at bounding box center [500, 70] width 19 height 19
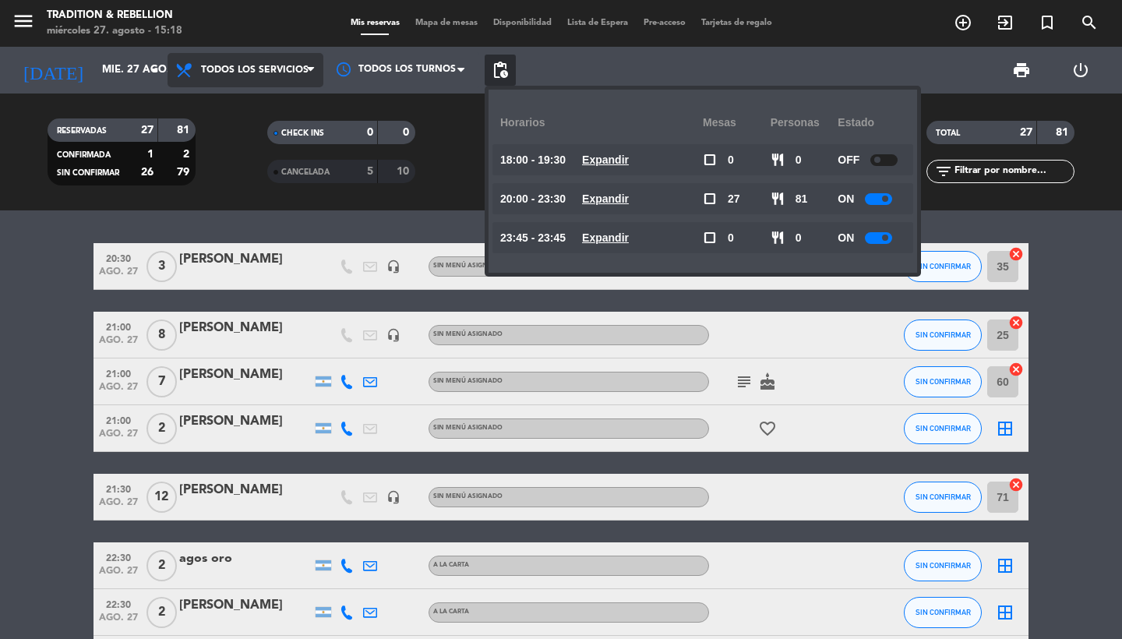
click at [245, 71] on span "Todos los servicios" at bounding box center [255, 70] width 108 height 11
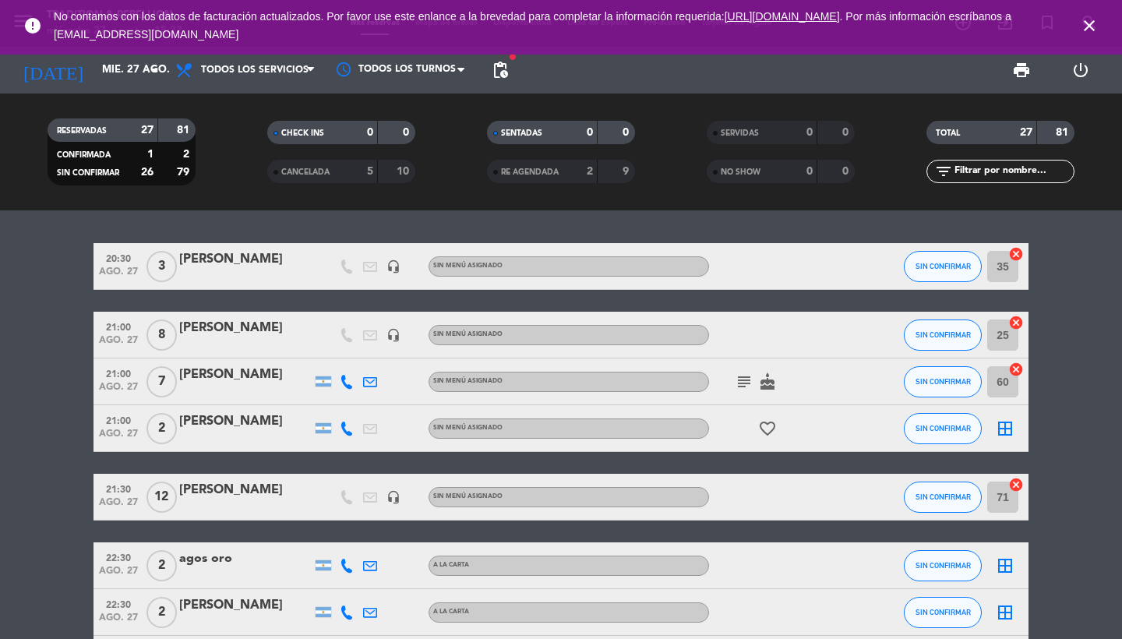
click at [1088, 17] on icon "close" at bounding box center [1089, 25] width 19 height 19
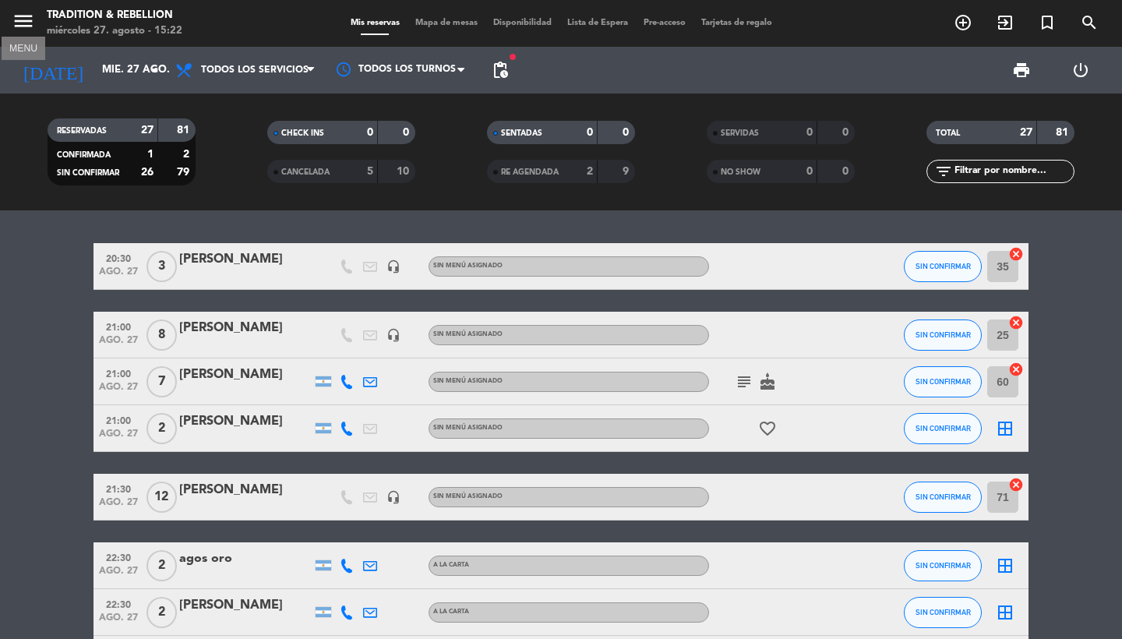
click at [33, 23] on icon "menu" at bounding box center [23, 20] width 23 height 23
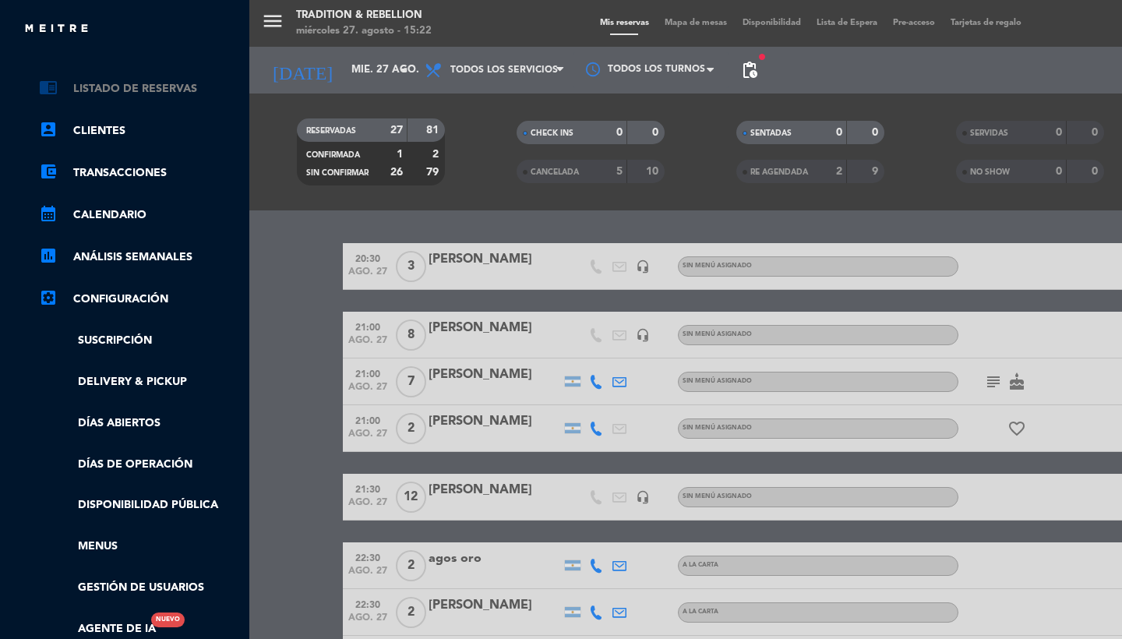
click at [105, 82] on link "chrome_reader_mode Listado de Reservas" at bounding box center [140, 88] width 203 height 19
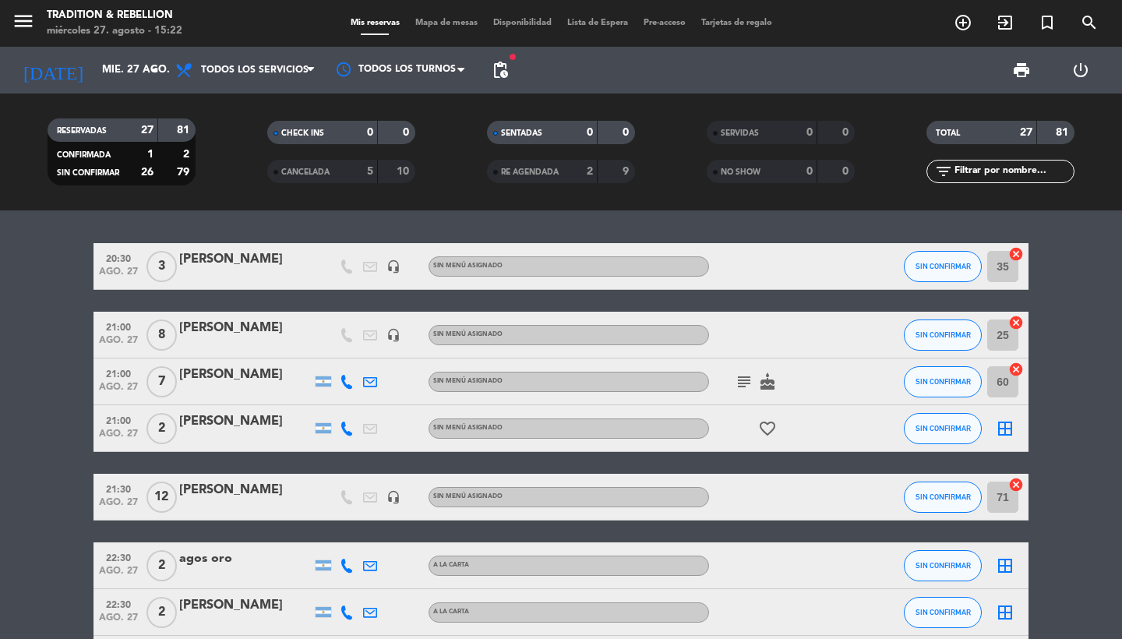
click at [27, 34] on button "menu" at bounding box center [23, 23] width 23 height 29
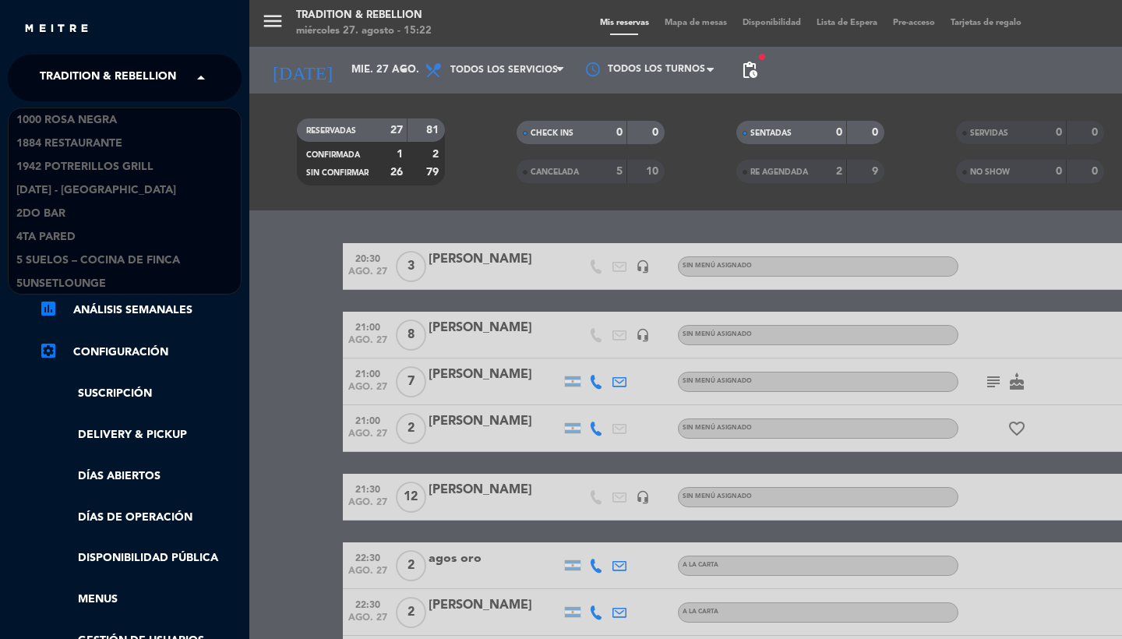
click at [69, 88] on span "Tradition & Rebellion" at bounding box center [108, 78] width 136 height 33
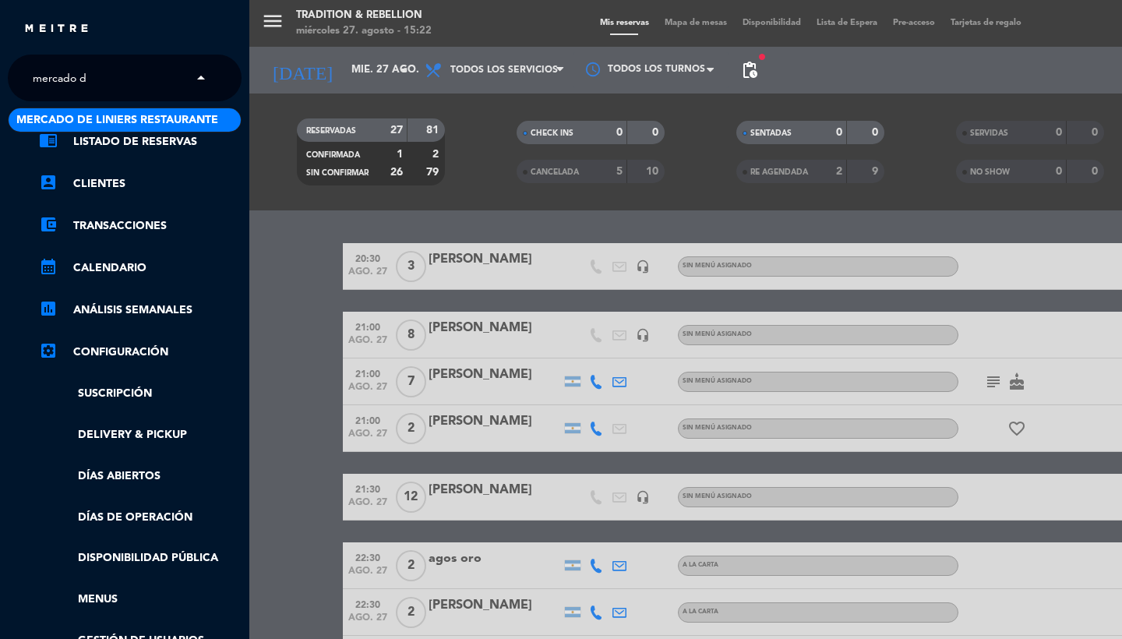
type input "mercado de"
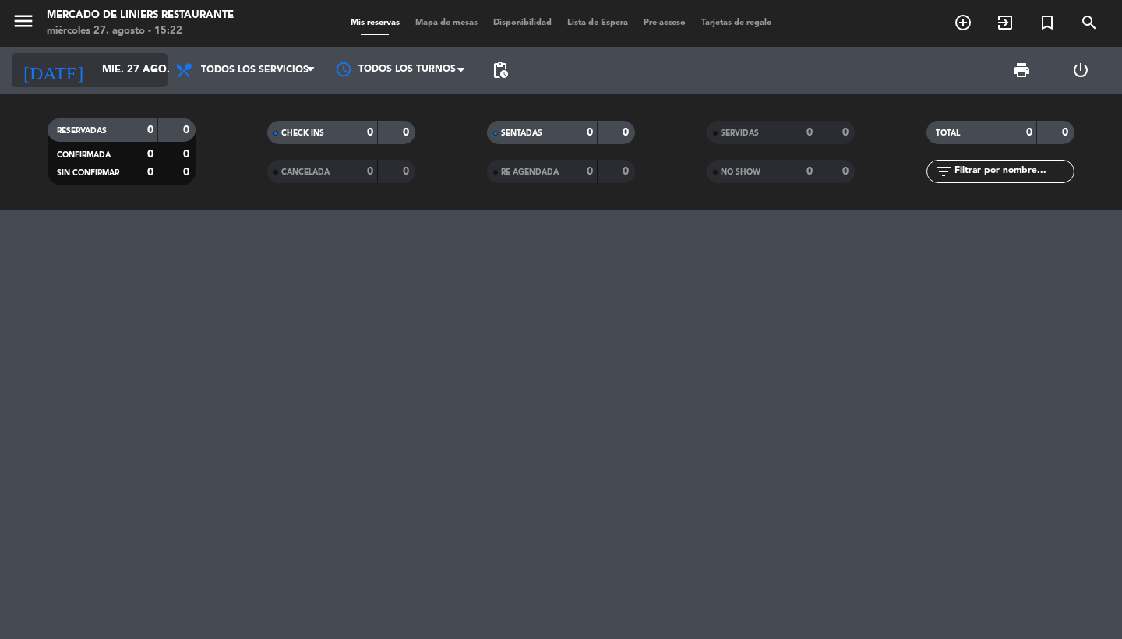
click at [94, 84] on input "mié. 27 ago." at bounding box center [162, 70] width 137 height 28
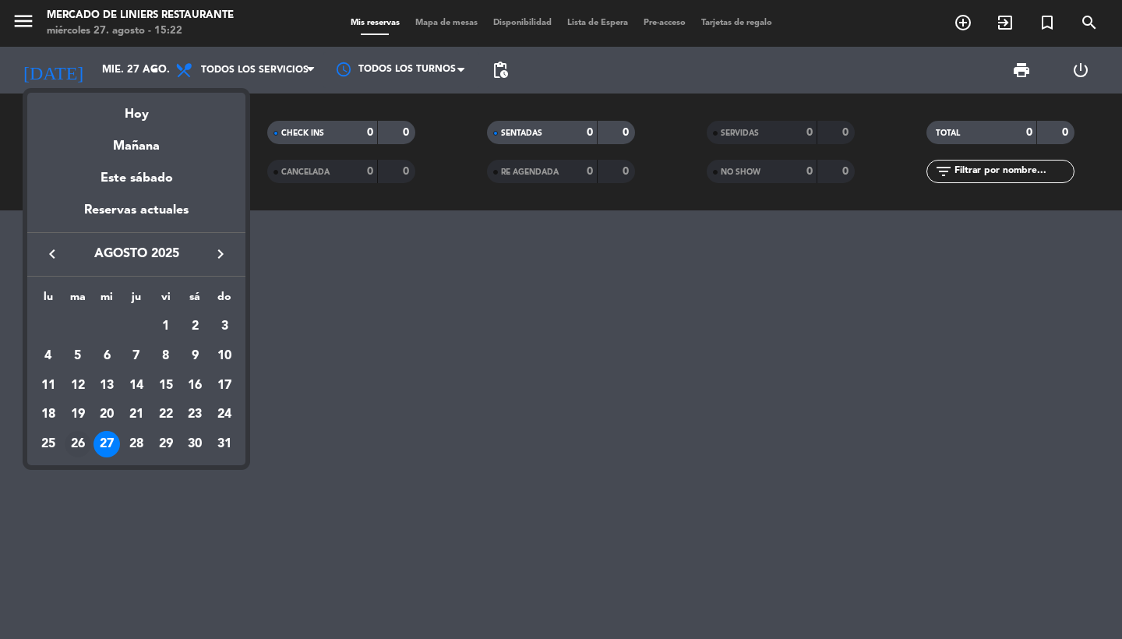
click at [79, 433] on div "26" at bounding box center [78, 444] width 26 height 26
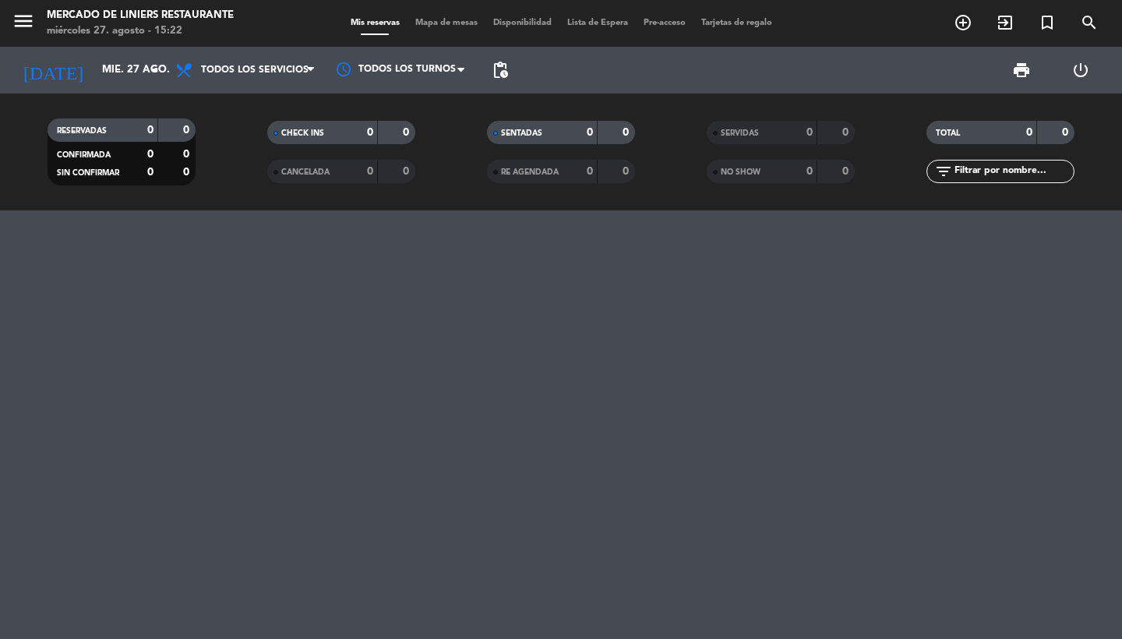
type input "[DATE]"
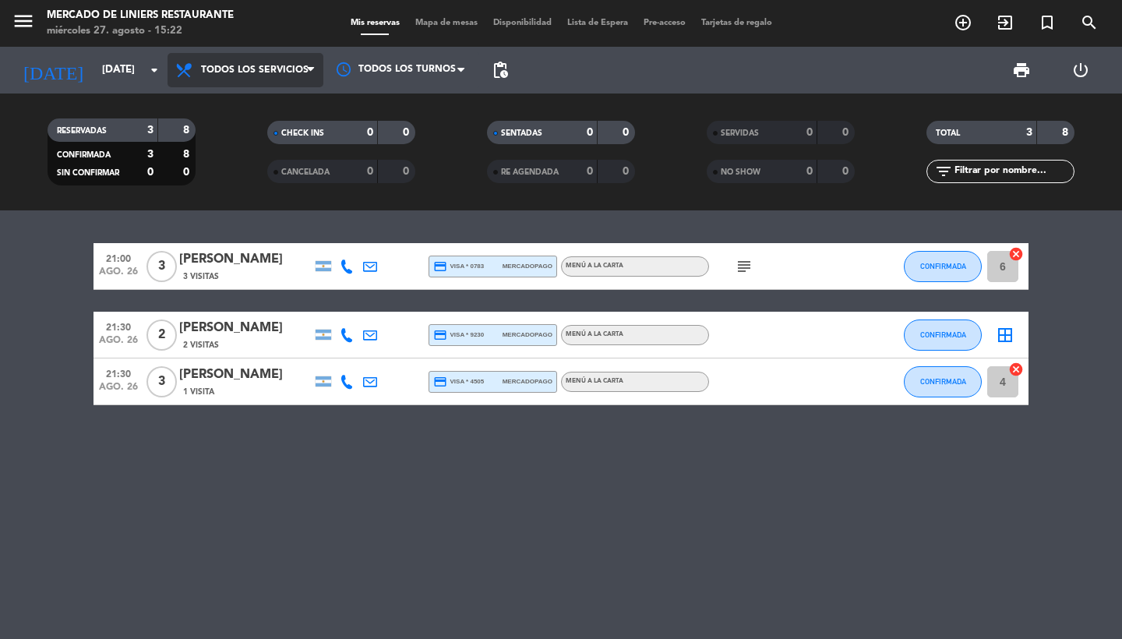
click at [252, 73] on span "Todos los servicios" at bounding box center [255, 70] width 108 height 11
click at [609, 68] on div "print power_settings_new" at bounding box center [813, 70] width 594 height 47
click at [228, 338] on div "2 Visitas" at bounding box center [245, 344] width 132 height 13
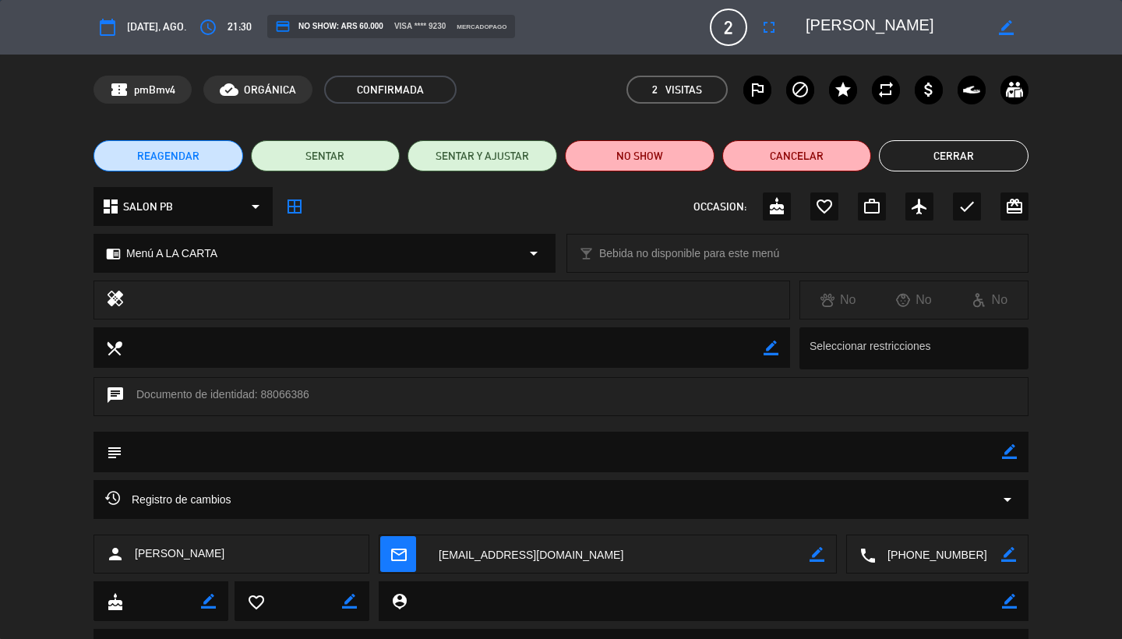
click at [641, 142] on button "NO SHOW" at bounding box center [640, 155] width 150 height 31
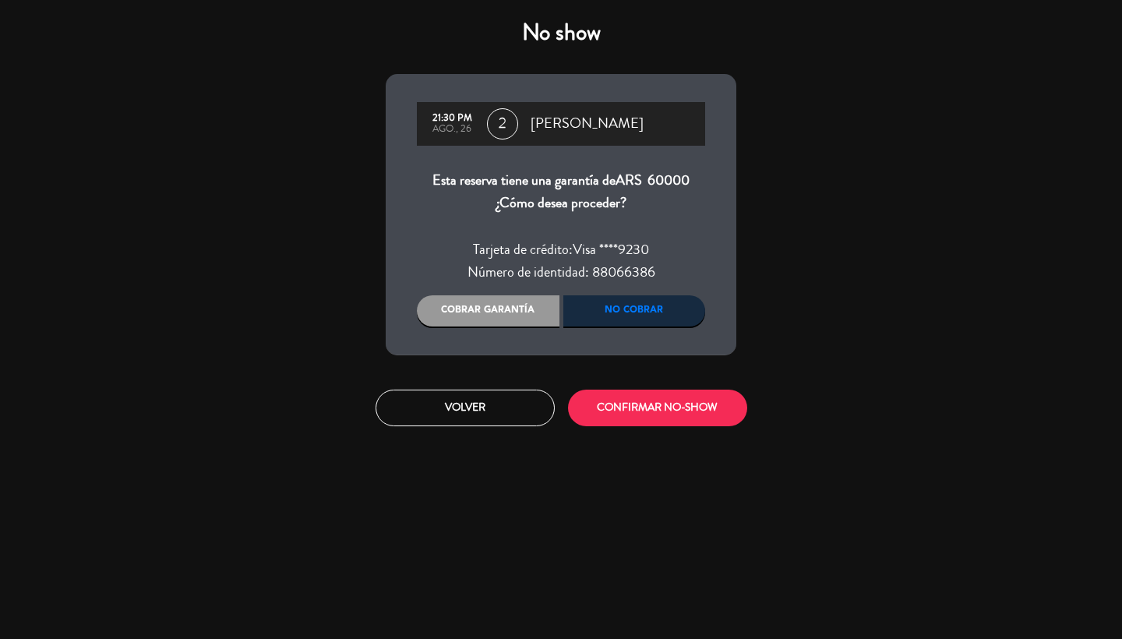
click at [510, 323] on div "Cobrar garantía" at bounding box center [488, 310] width 143 height 31
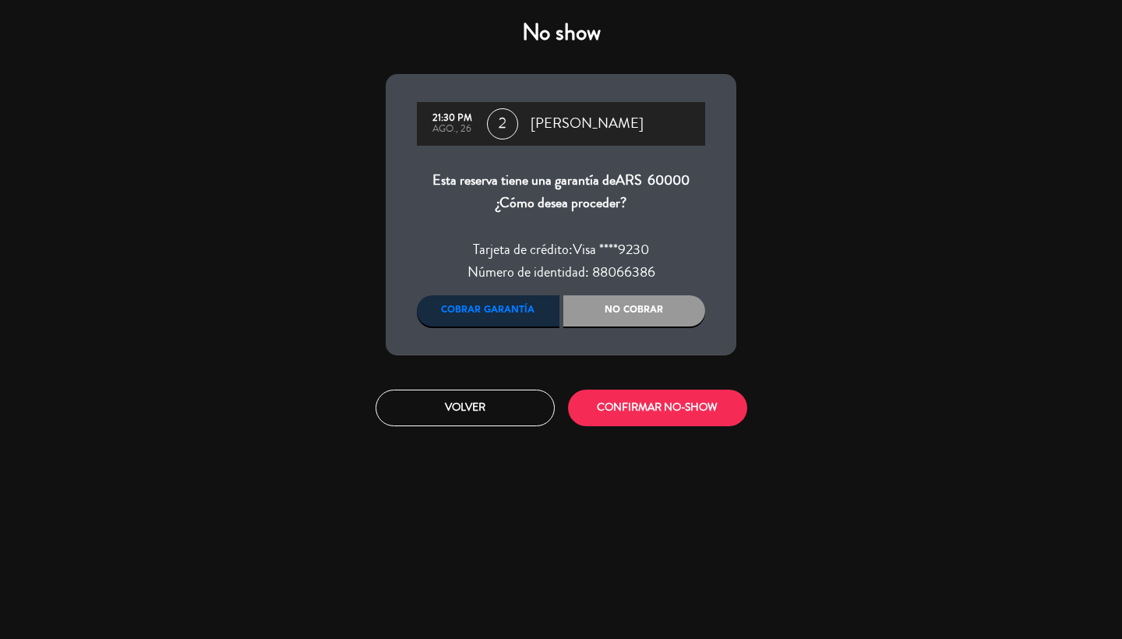
click at [620, 418] on button "CONFIRMAR NO-SHOW" at bounding box center [657, 408] width 179 height 37
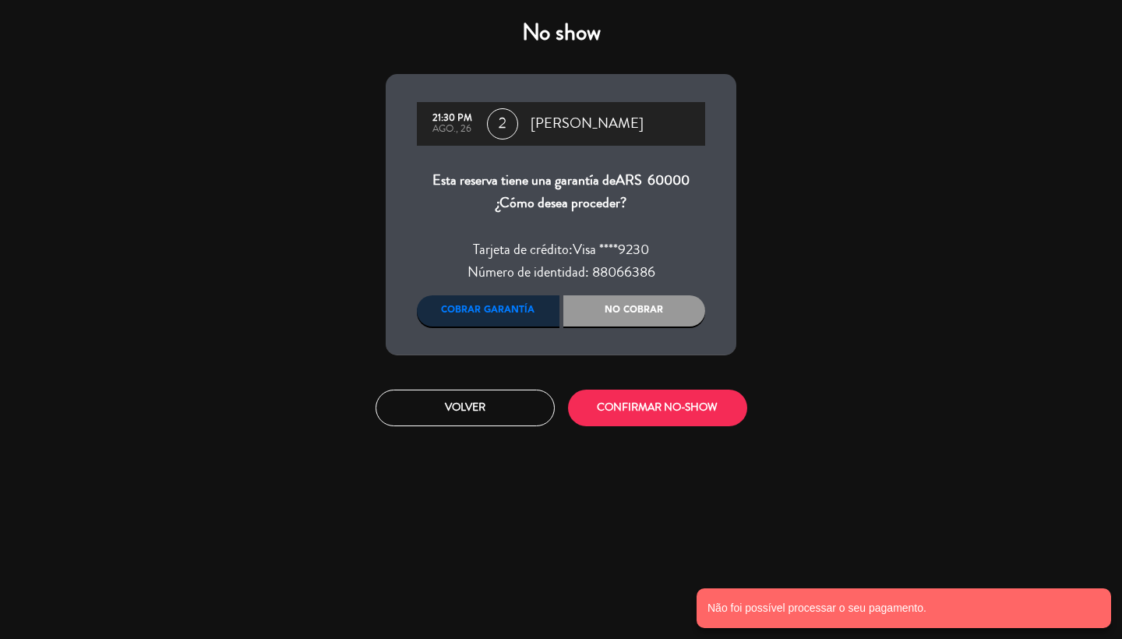
click at [443, 414] on button "Volver" at bounding box center [465, 408] width 179 height 37
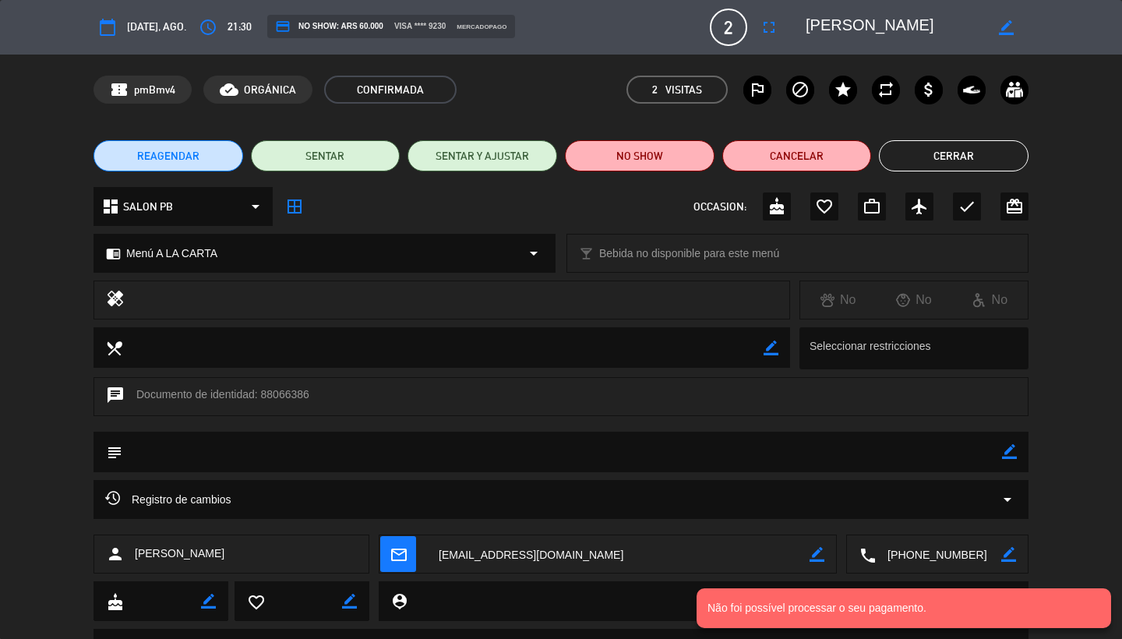
click at [468, 550] on textarea at bounding box center [618, 554] width 383 height 39
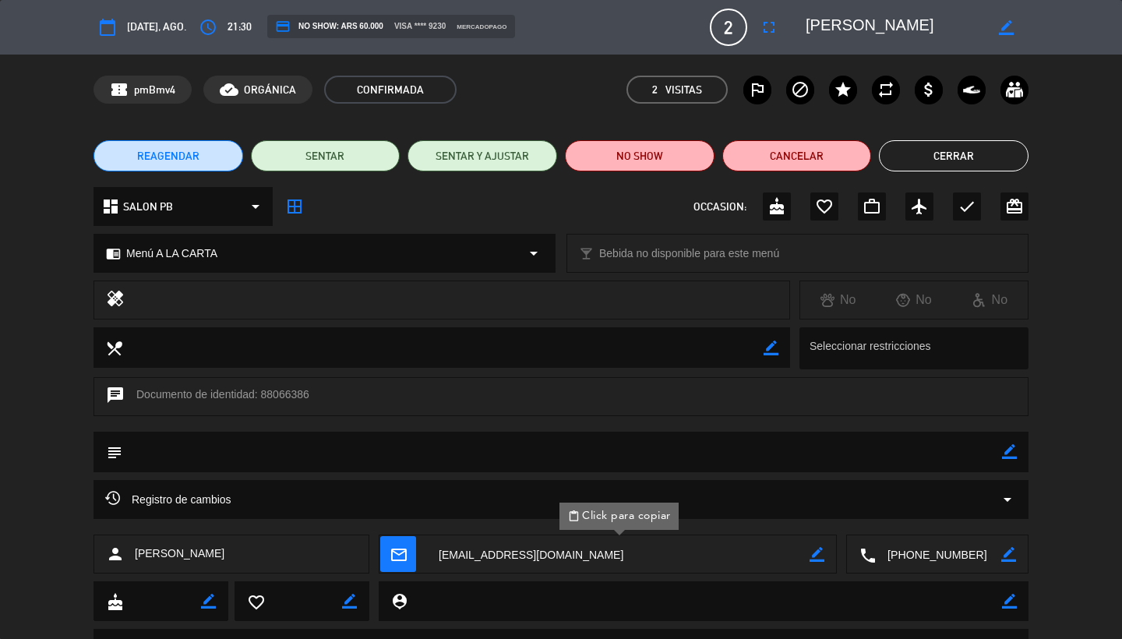
click at [941, 162] on button "Cerrar" at bounding box center [954, 155] width 150 height 31
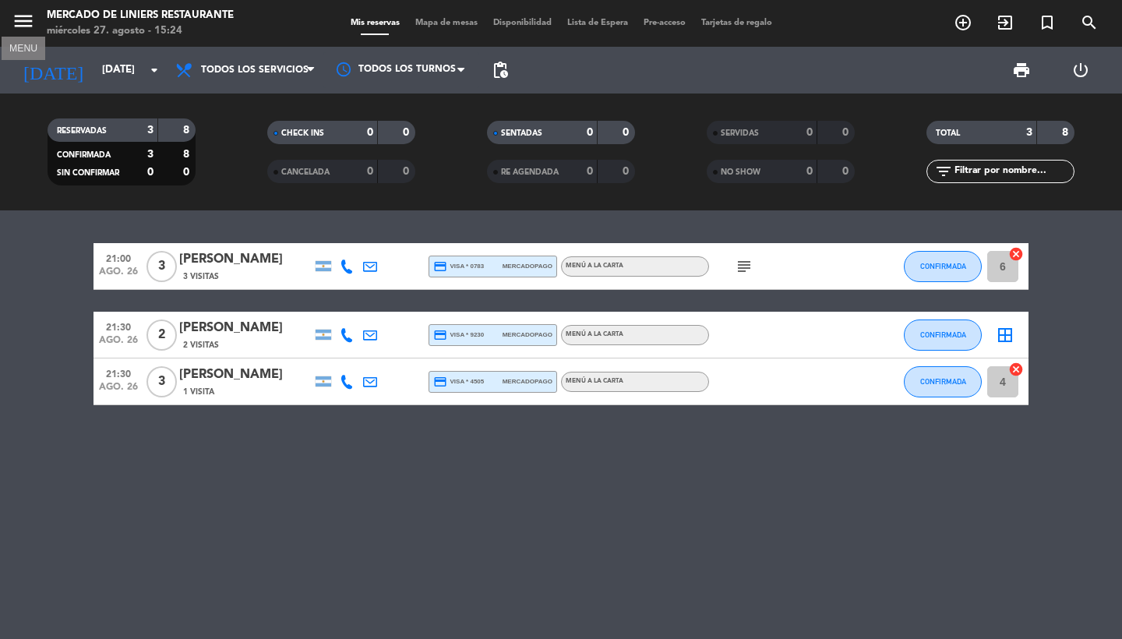
click at [26, 17] on icon "menu" at bounding box center [23, 20] width 23 height 23
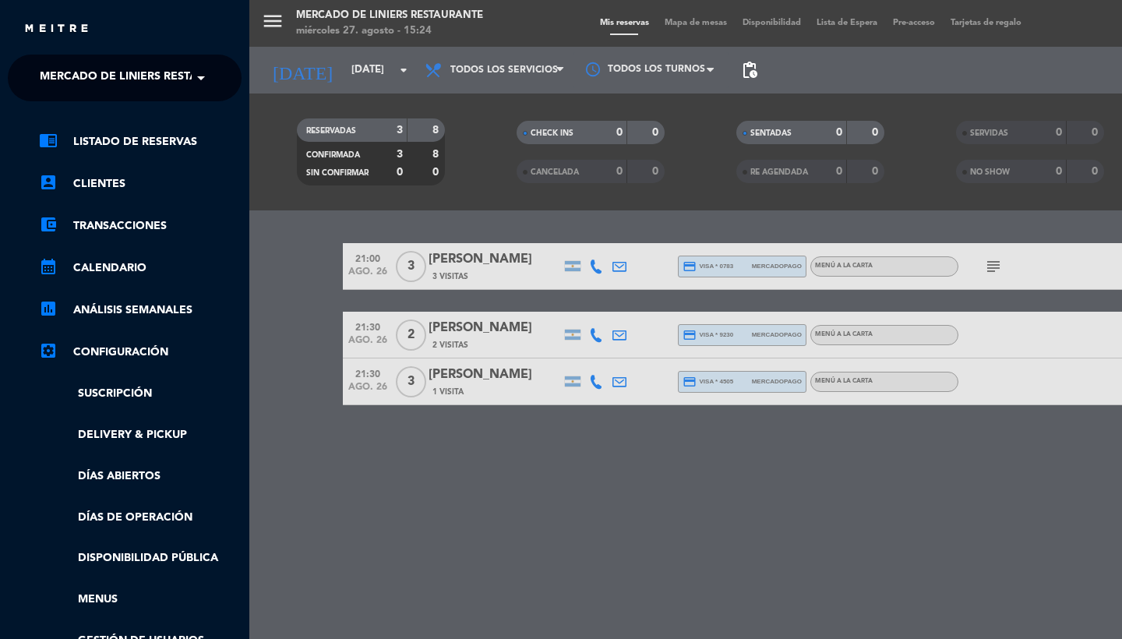
click at [148, 72] on span "Mercado de Liniers Restaurante" at bounding box center [141, 78] width 202 height 33
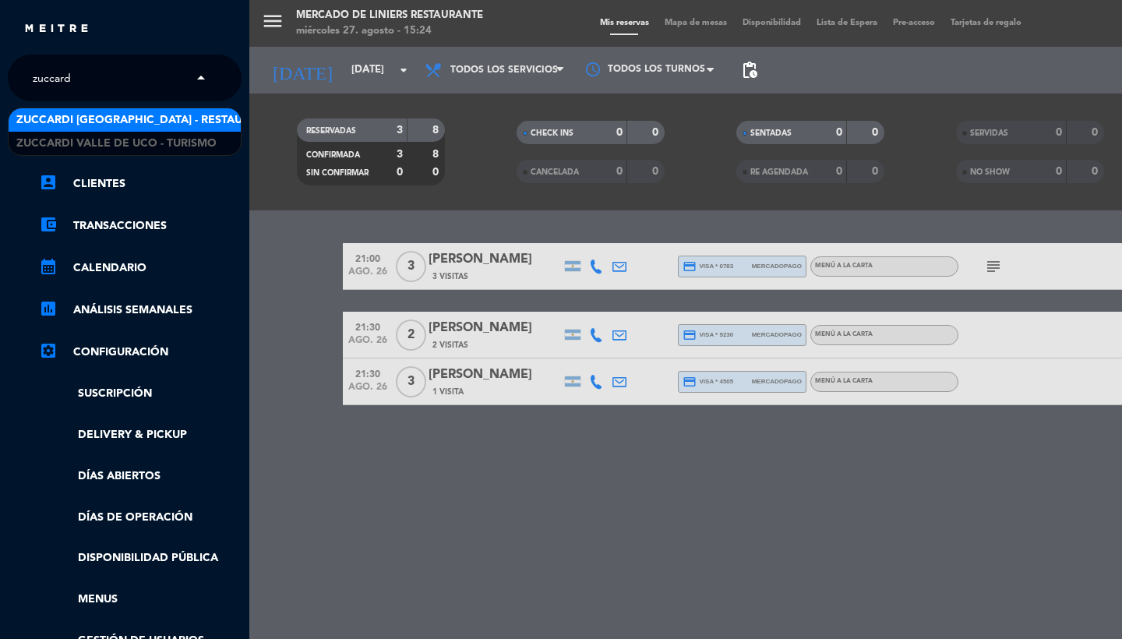
type input "zuccardi"
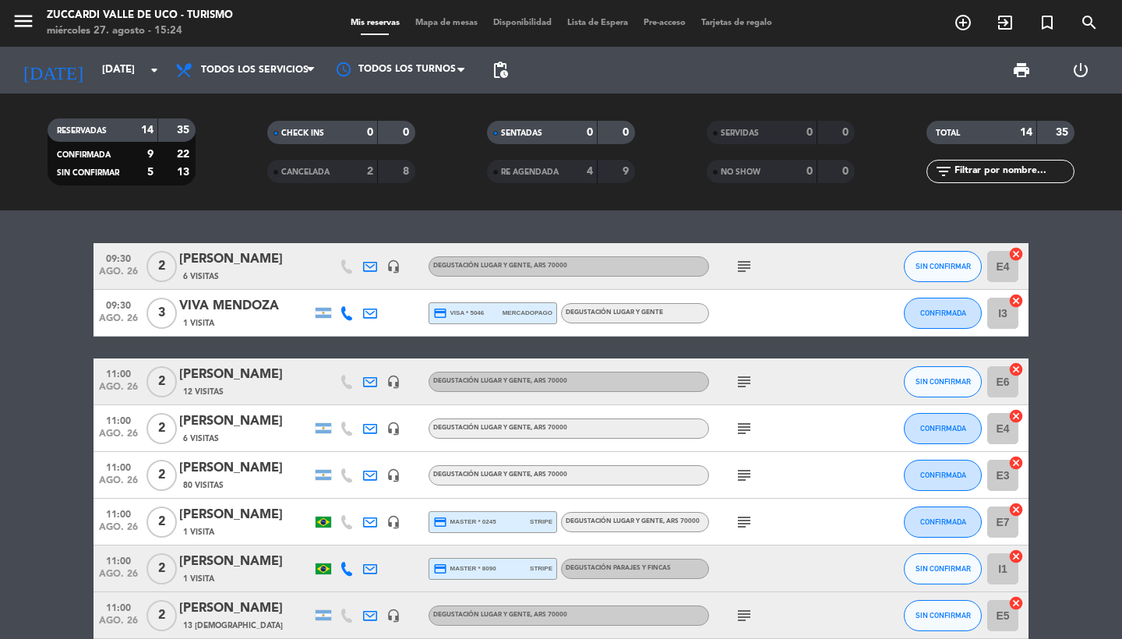
click at [908, 3] on div "menu Zuccardi Valle de Uco - Turismo miércoles 27. agosto - 15:24 Mis reservas …" at bounding box center [561, 23] width 1122 height 47
click at [107, 69] on input "[DATE]" at bounding box center [162, 70] width 137 height 28
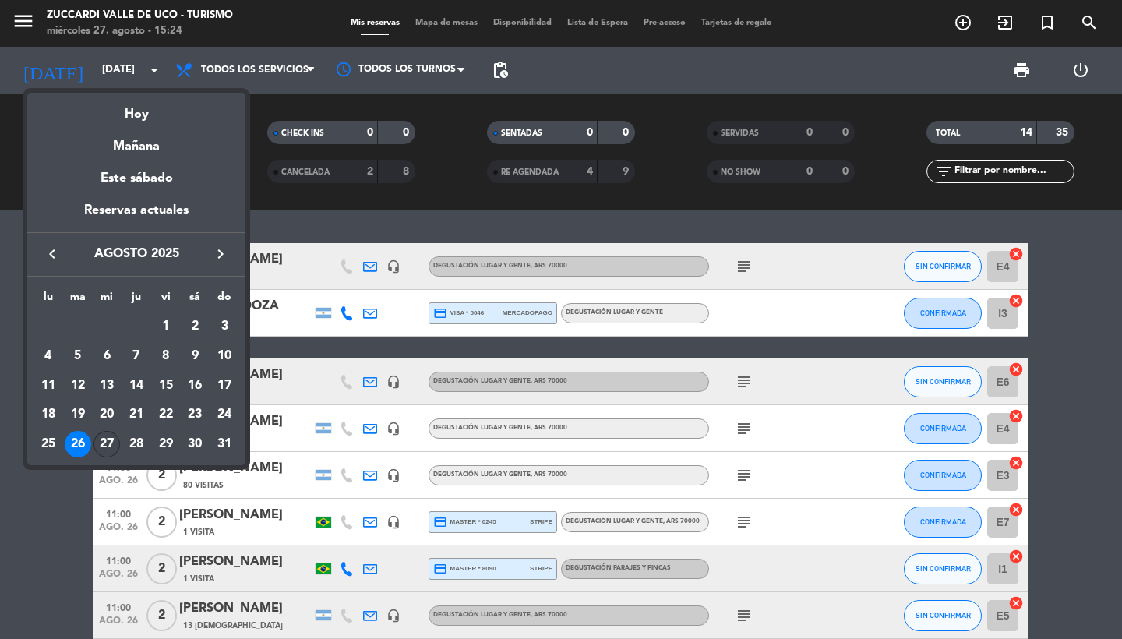
click at [109, 451] on div "27" at bounding box center [106, 444] width 26 height 26
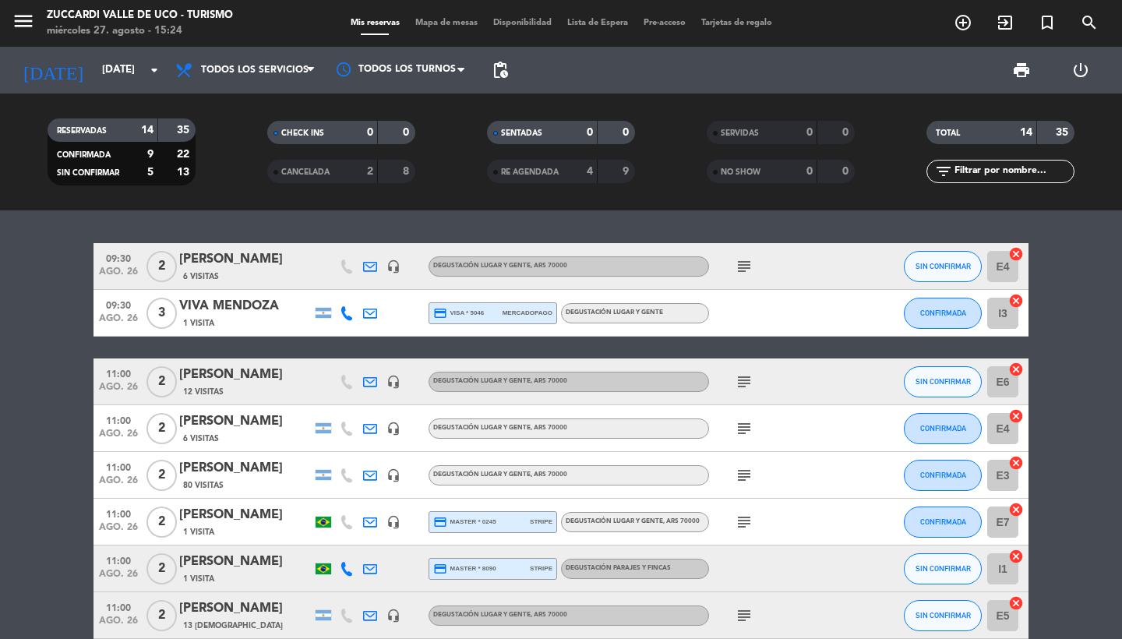
type input "mié. 27 ago."
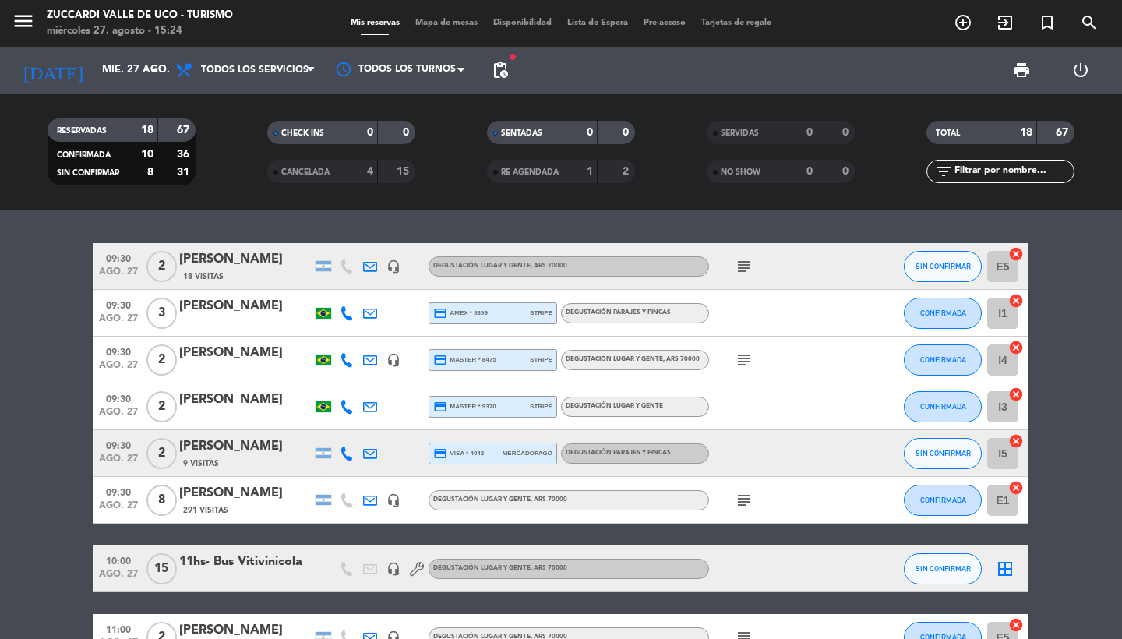
click at [250, 309] on div "[PERSON_NAME]" at bounding box center [245, 306] width 132 height 20
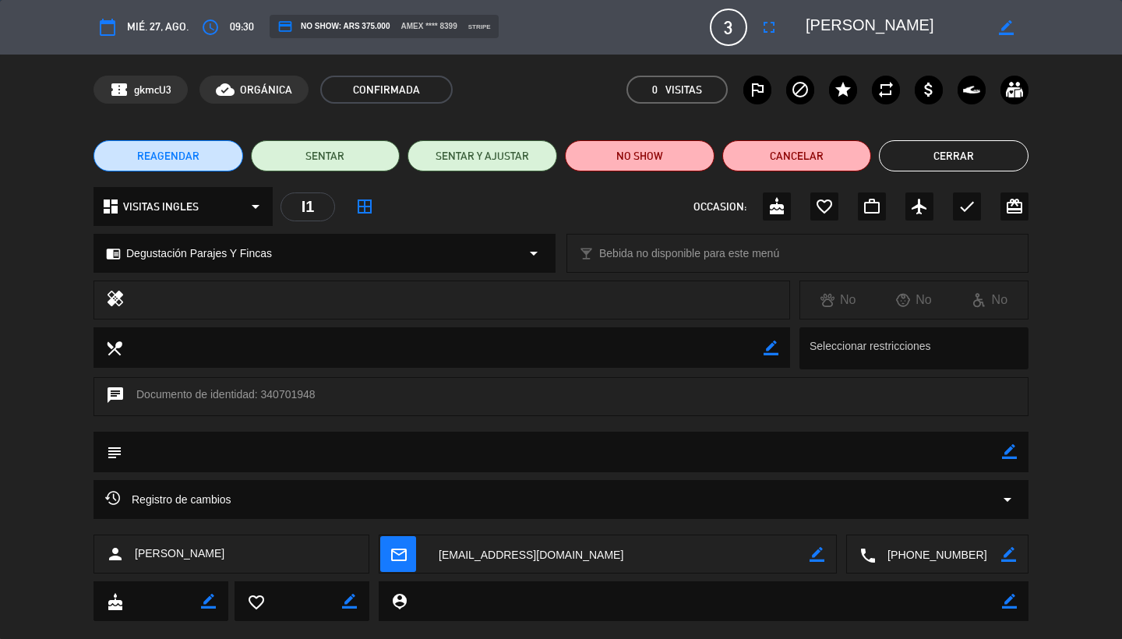
click at [495, 559] on textarea at bounding box center [618, 554] width 383 height 39
click at [920, 148] on button "Cerrar" at bounding box center [954, 155] width 150 height 31
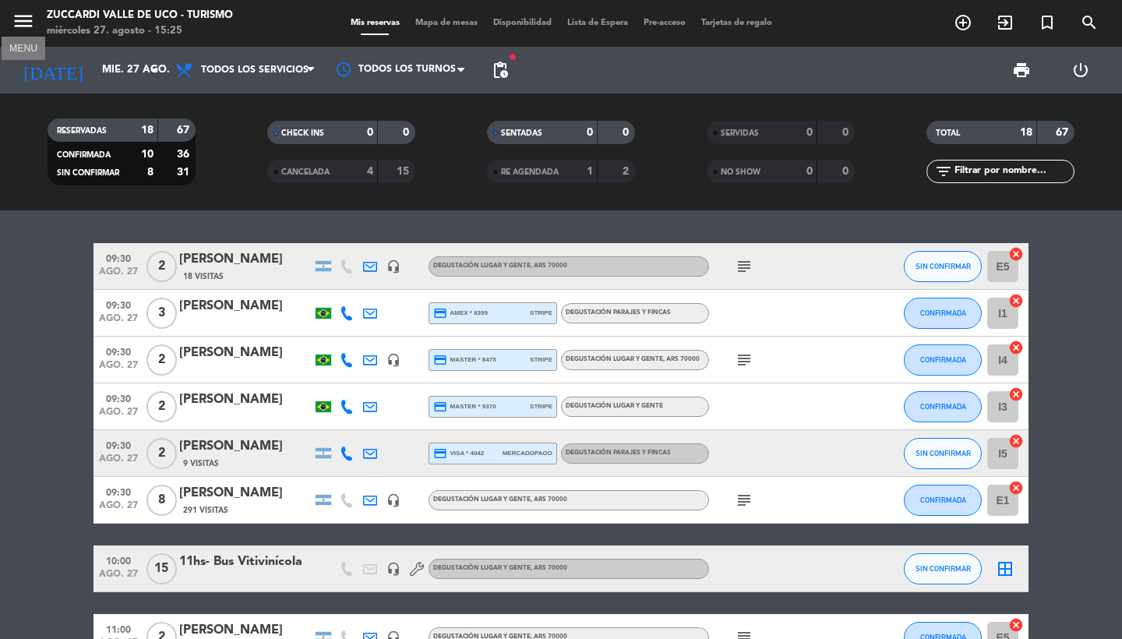
click at [30, 15] on icon "menu" at bounding box center [23, 20] width 23 height 23
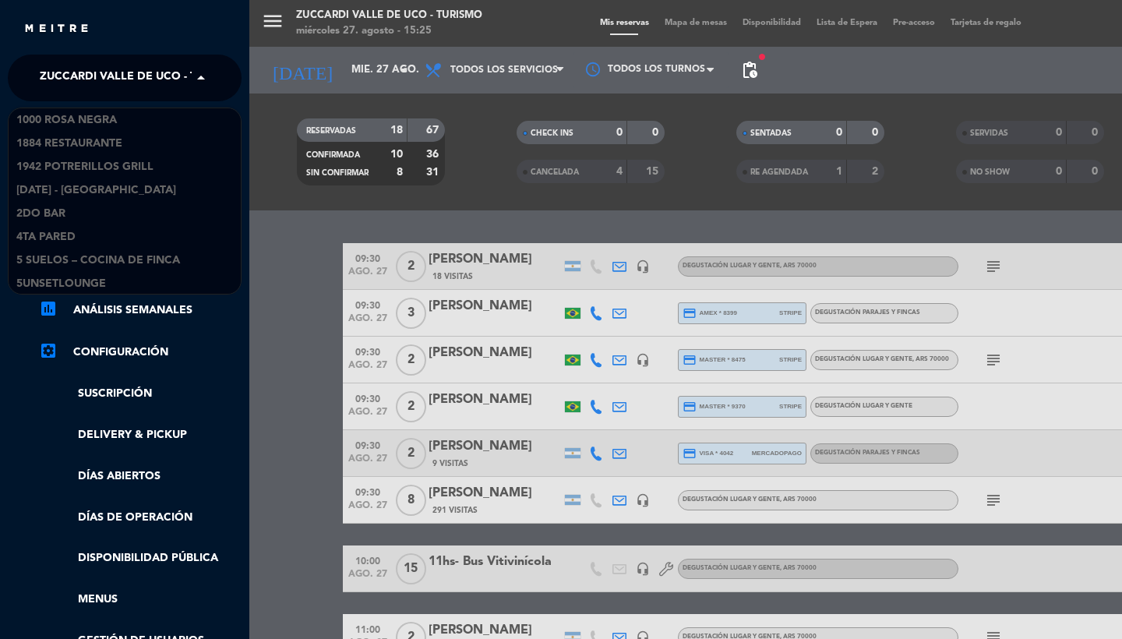
click at [99, 84] on span "Zuccardi Valle de Uco - Turismo" at bounding box center [140, 78] width 200 height 33
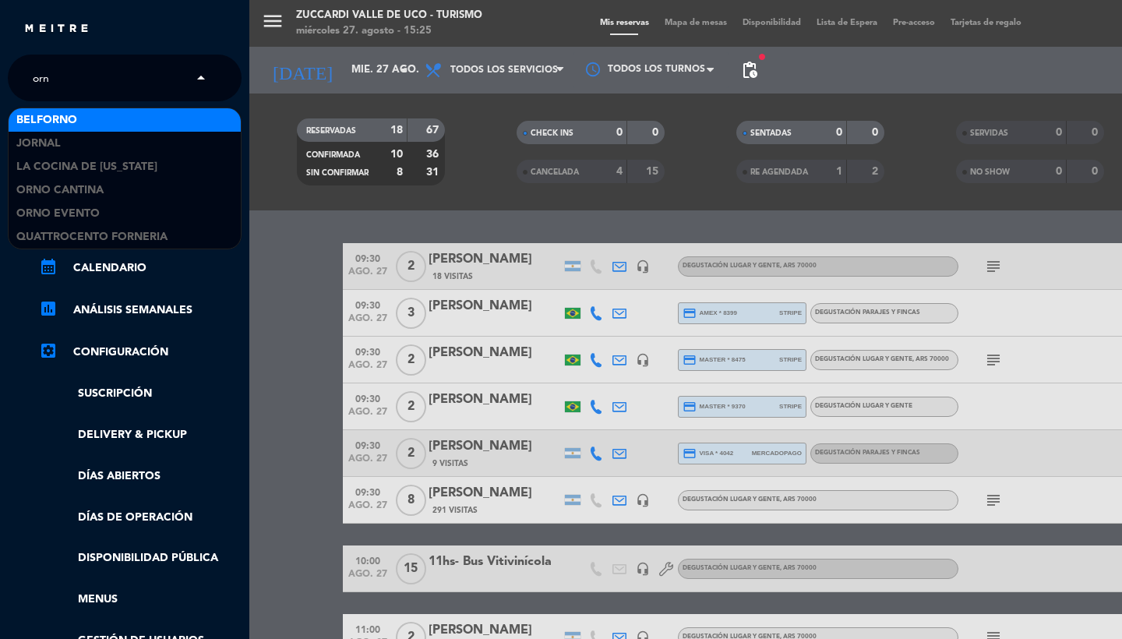
type input "orno"
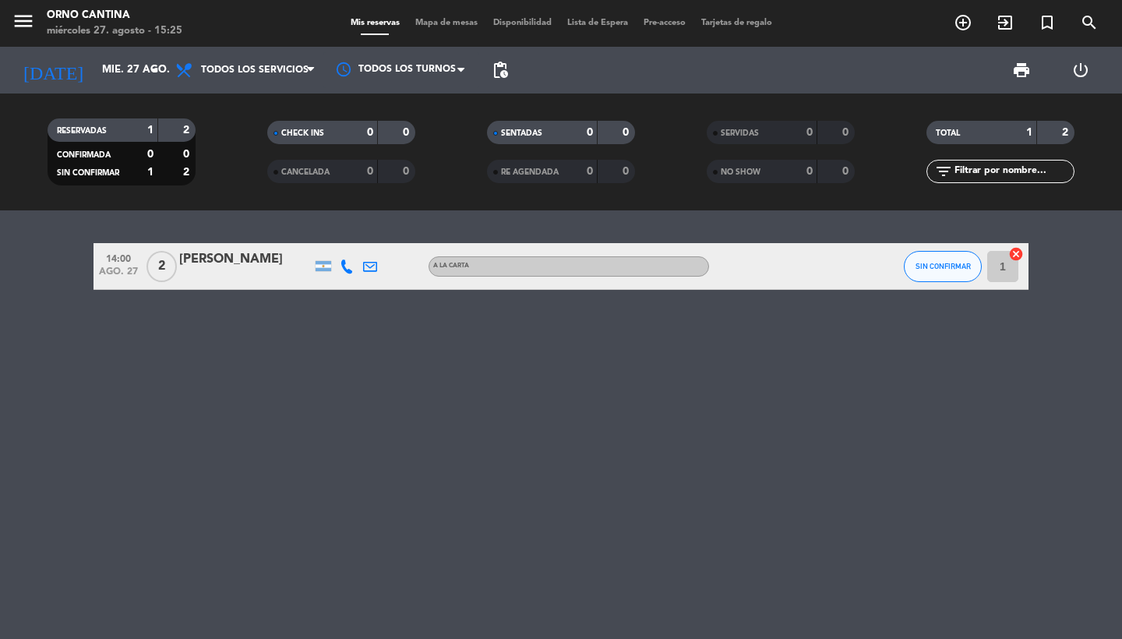
click at [27, 23] on icon "menu" at bounding box center [23, 20] width 23 height 23
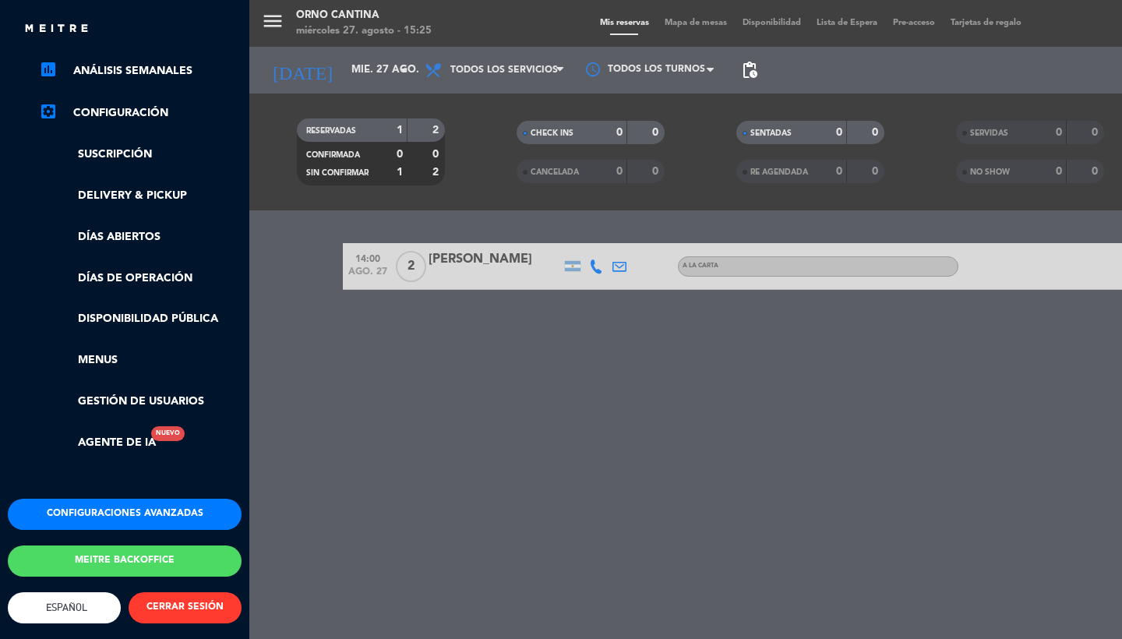
click at [83, 511] on button "Configuraciones avanzadas" at bounding box center [125, 514] width 234 height 31
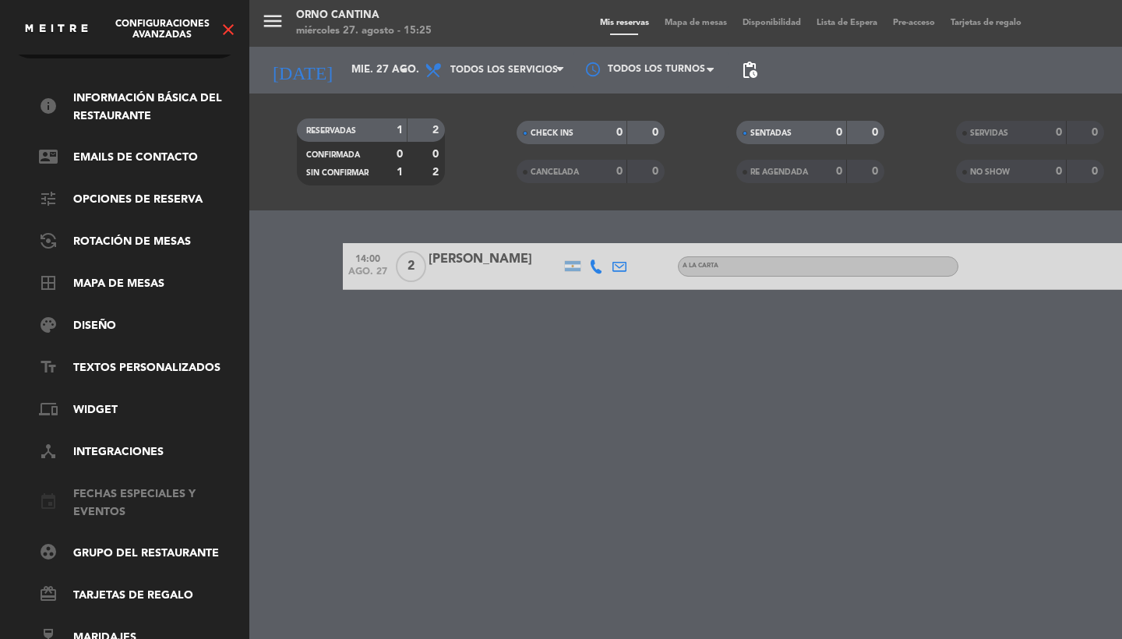
click at [87, 497] on link "event Fechas especiales y eventos" at bounding box center [140, 503] width 203 height 36
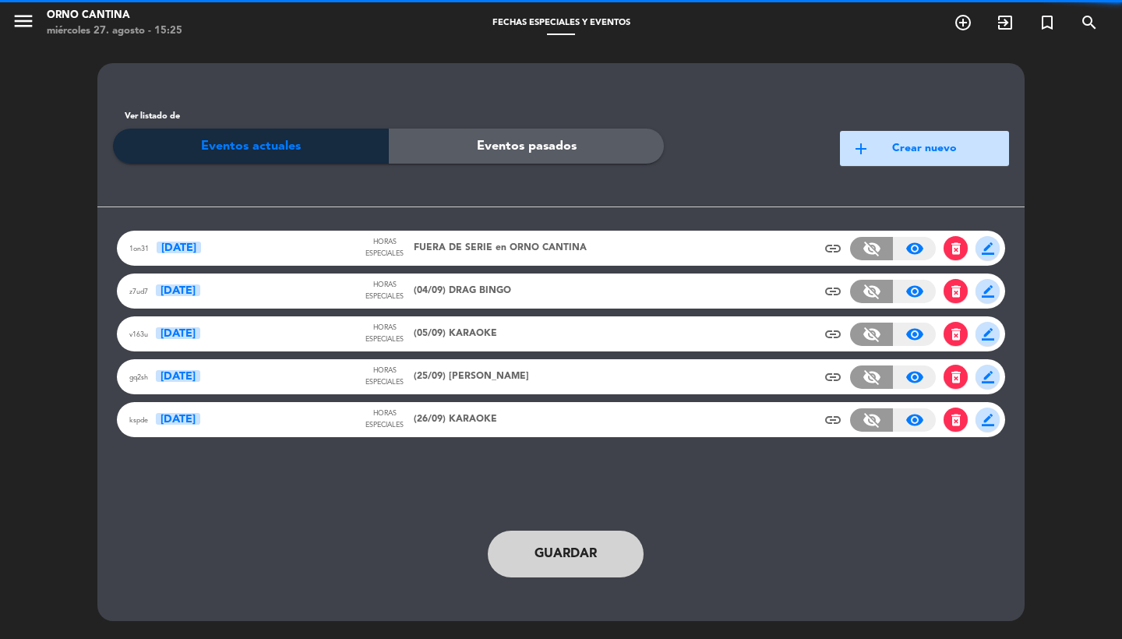
click at [517, 243] on span "FUERA DE SERIE en ORNO CANTINA" at bounding box center [500, 249] width 173 height 16
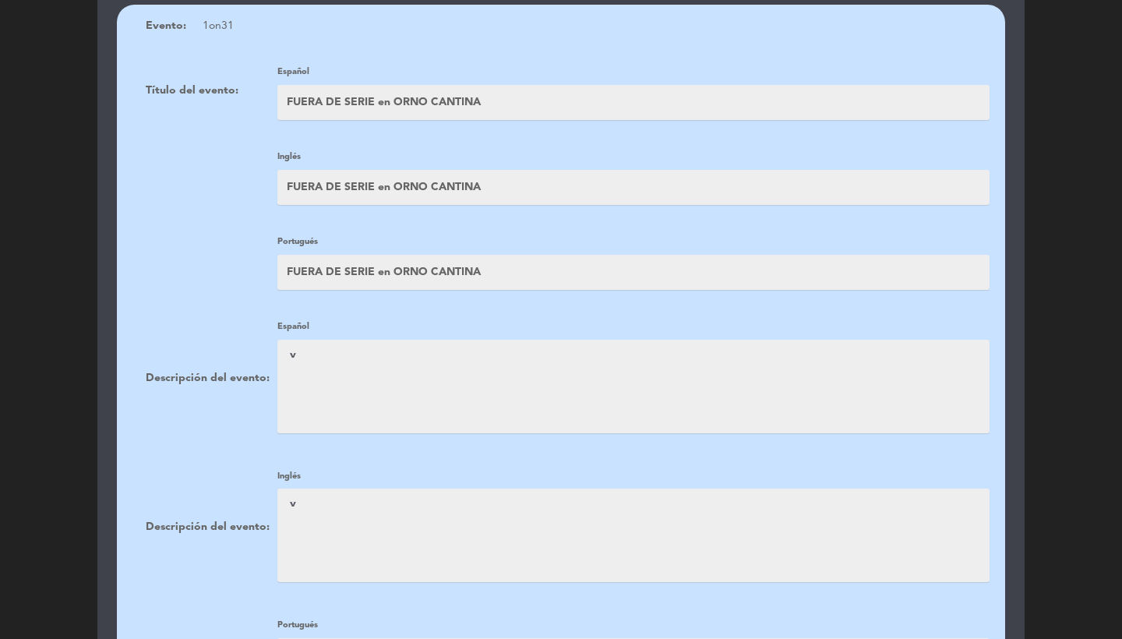
scroll to position [466, 0]
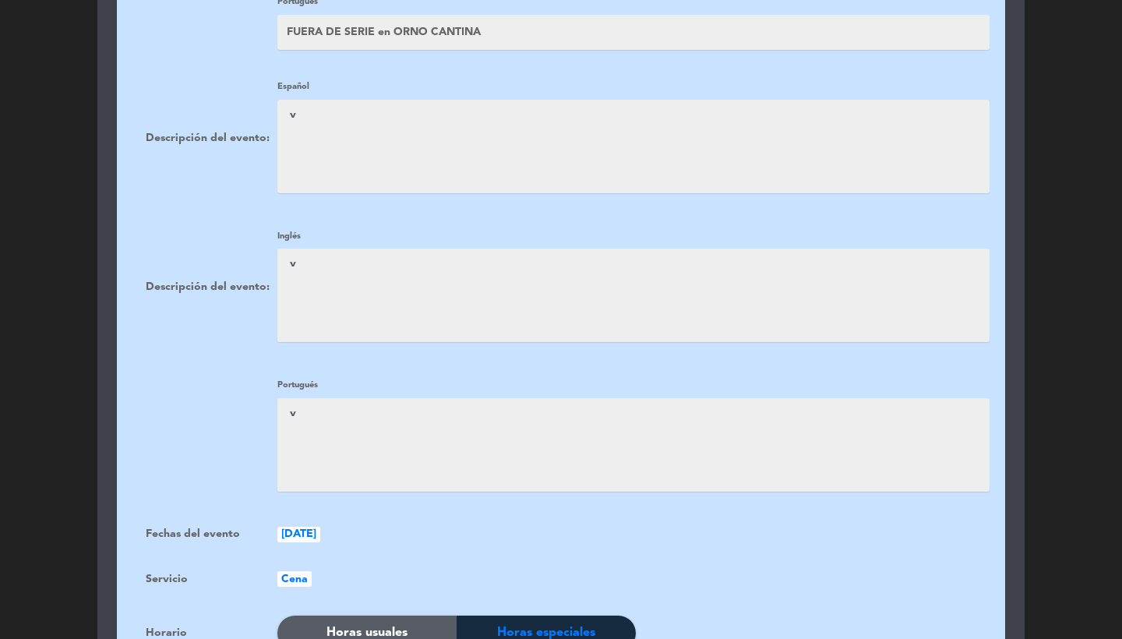
click at [337, 129] on textarea at bounding box center [633, 146] width 712 height 93
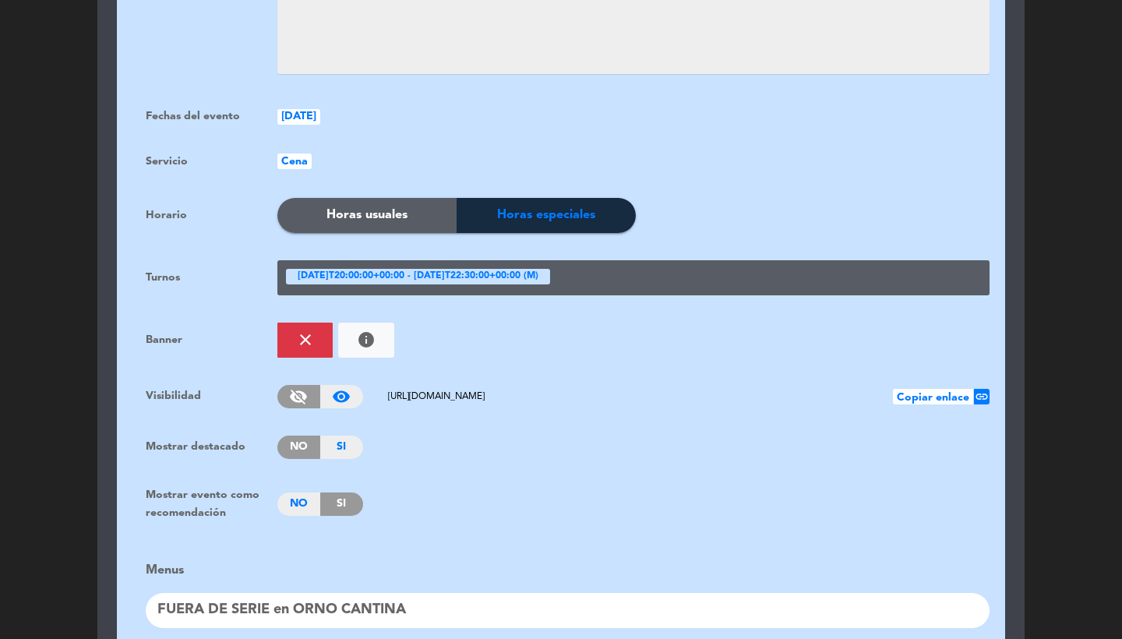
scroll to position [1165, 0]
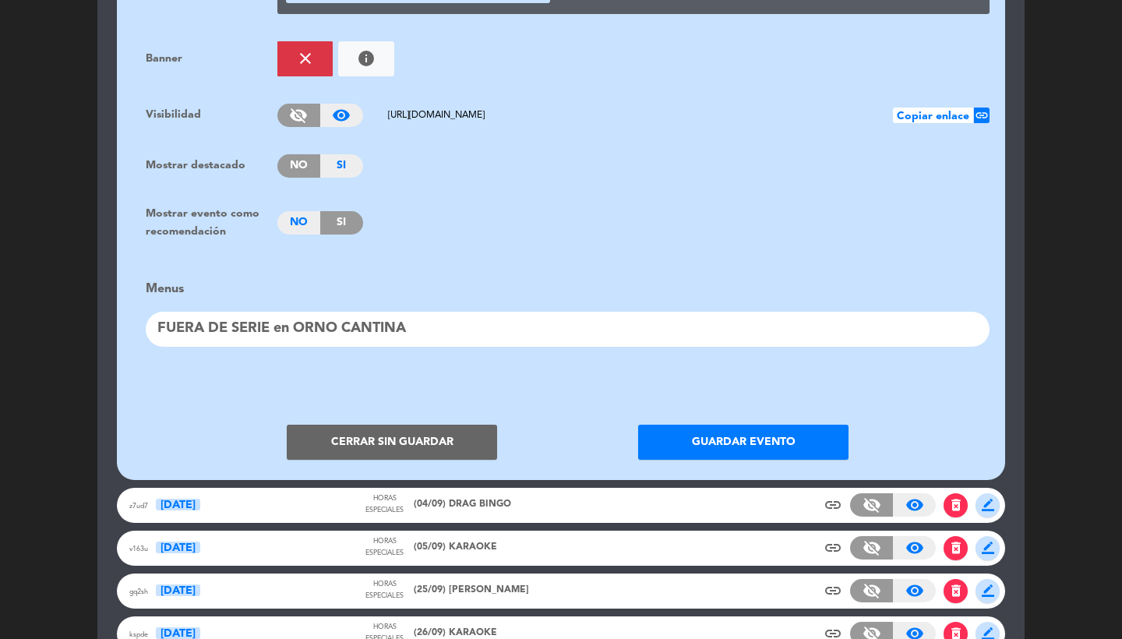
click at [271, 317] on div "FUERA DE SERIE en ORNO CANTINA" at bounding box center [568, 329] width 844 height 35
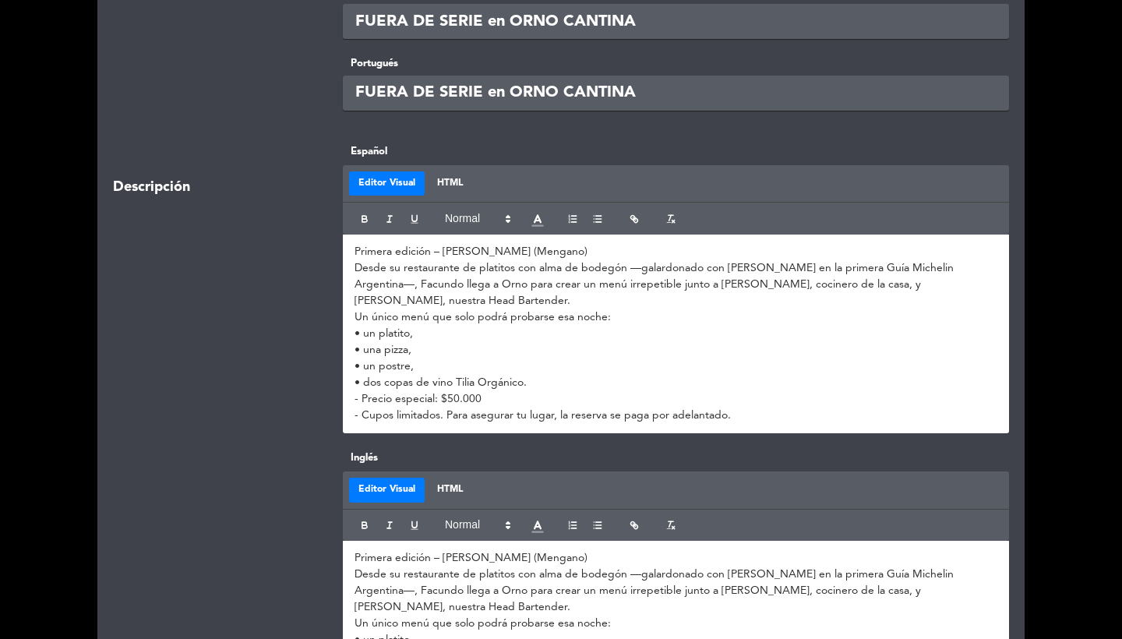
scroll to position [181, 0]
click at [591, 341] on p "• una pizza," at bounding box center [676, 349] width 643 height 16
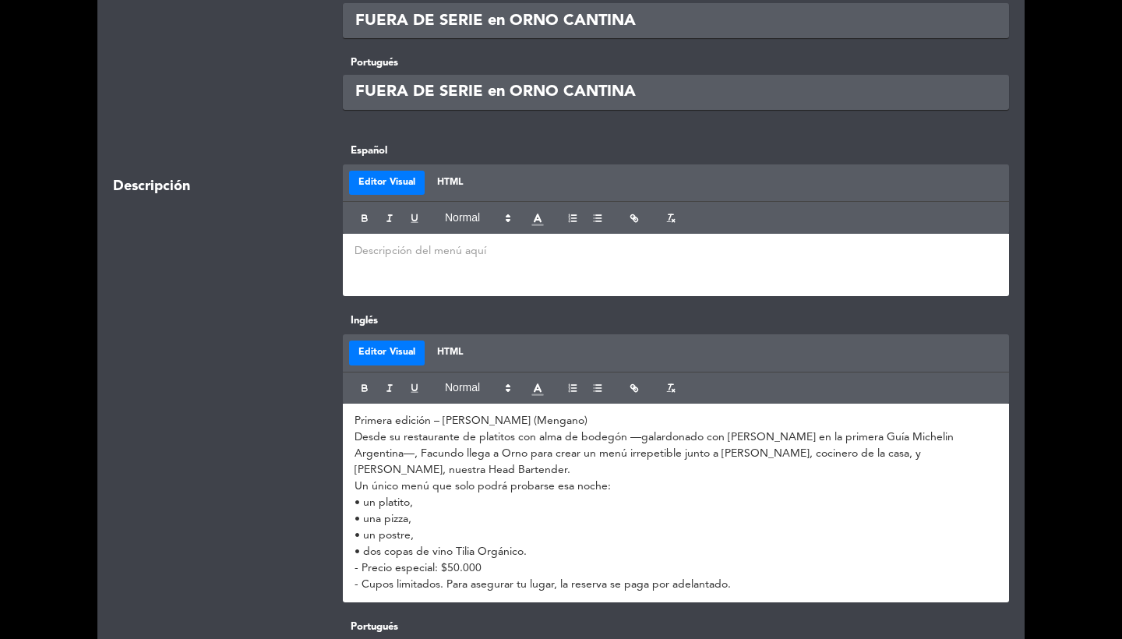
scroll to position [16, 0]
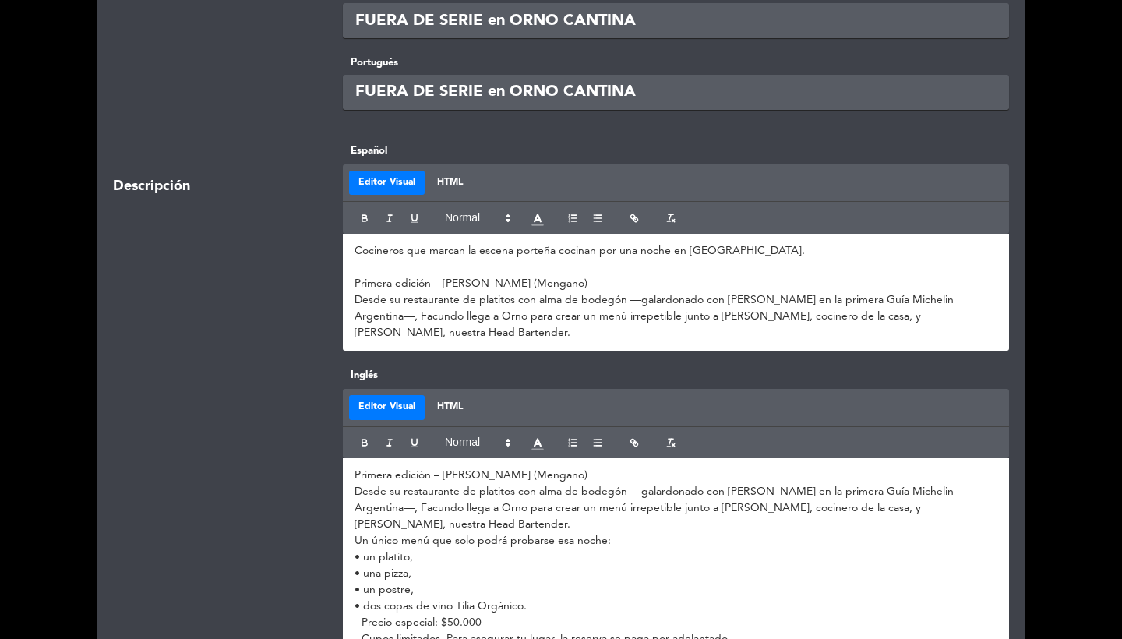
click at [526, 550] on p "• un platito," at bounding box center [676, 557] width 643 height 16
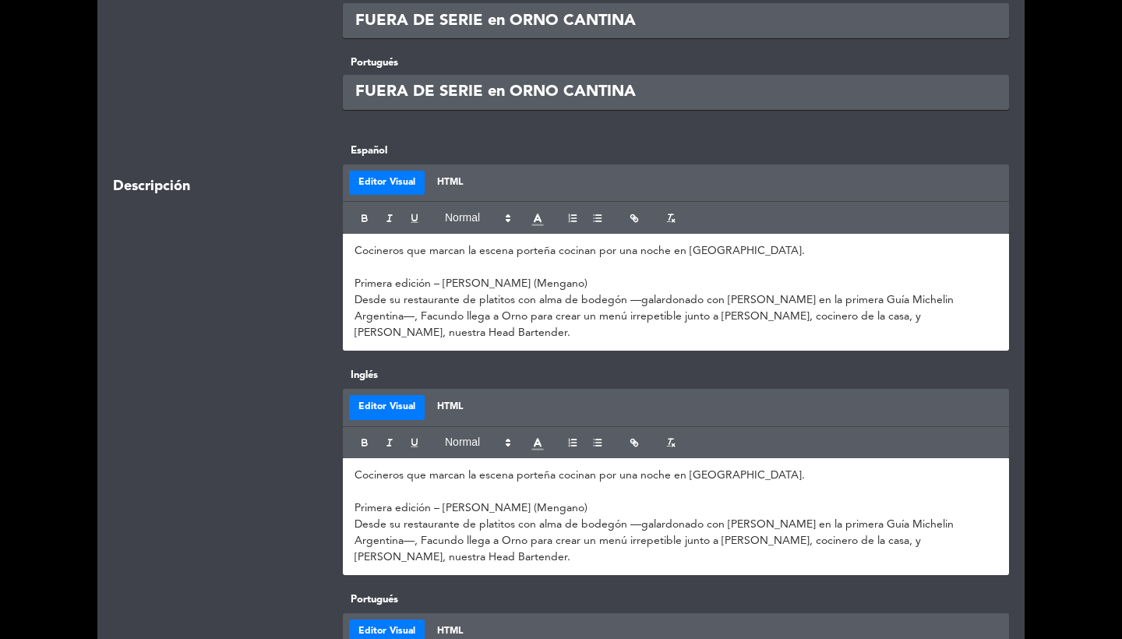
scroll to position [725, 0]
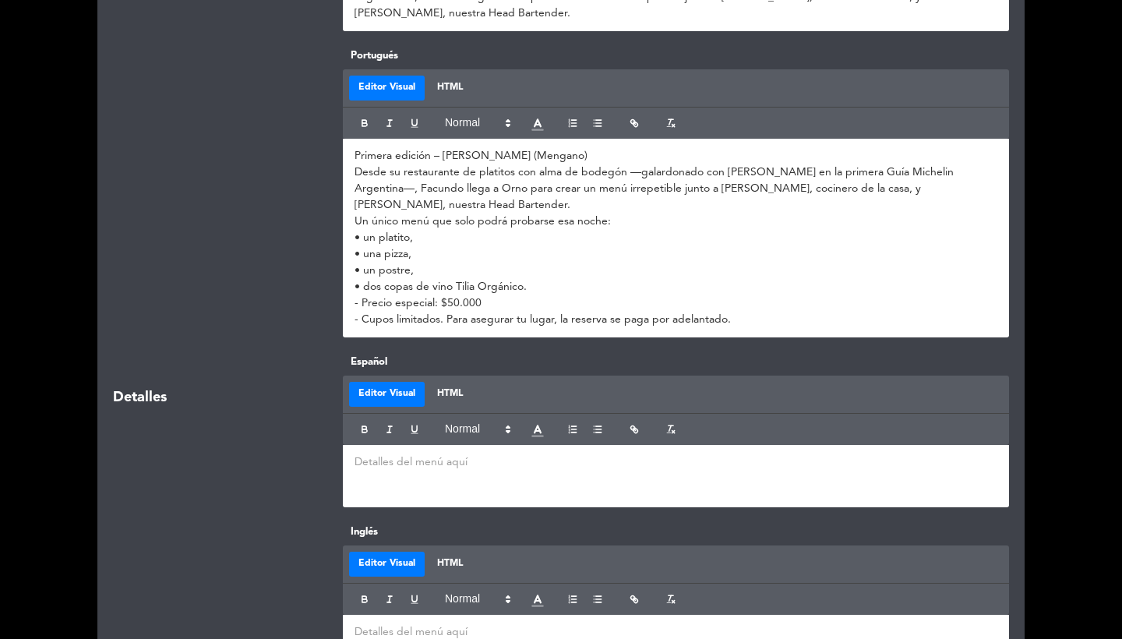
click at [450, 307] on p "- Precio especial: $50.000" at bounding box center [676, 303] width 643 height 16
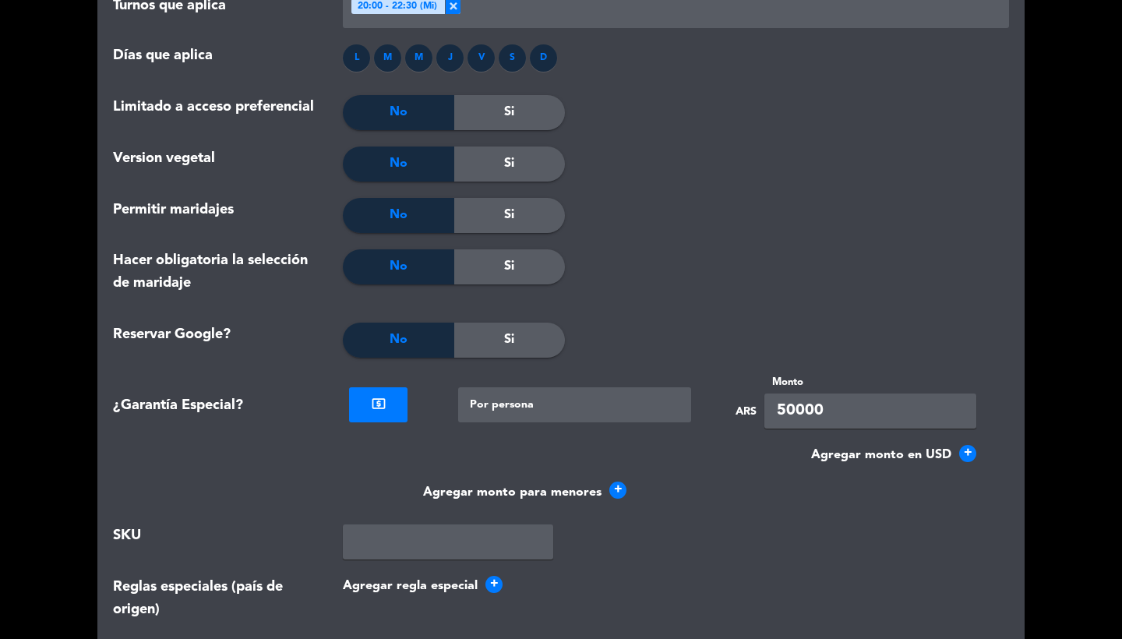
scroll to position [1740, 0]
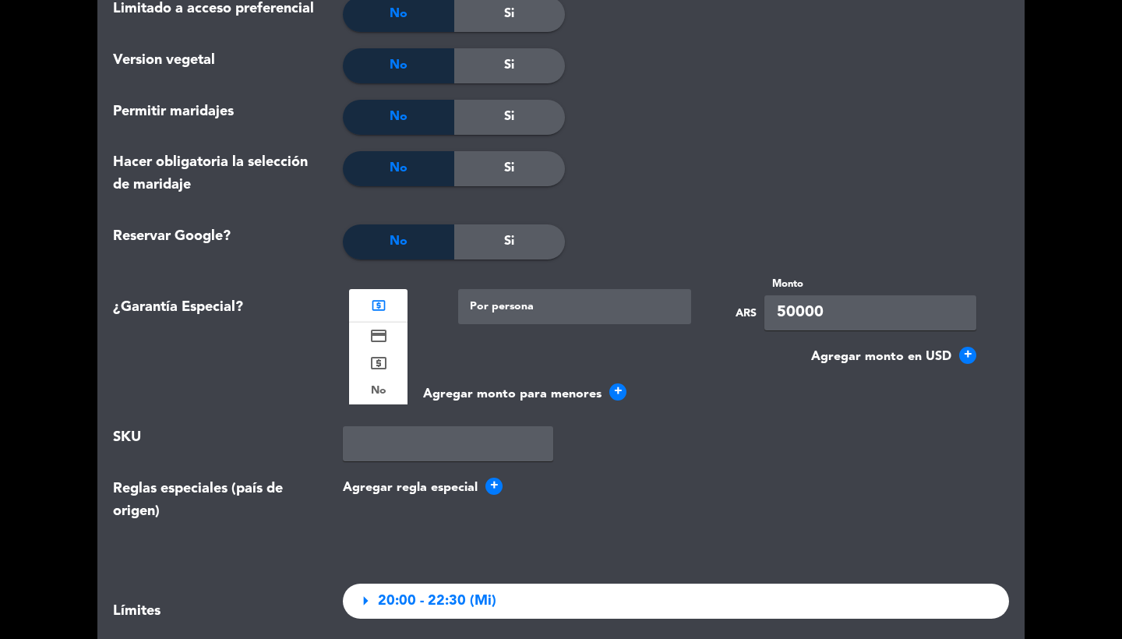
click at [388, 308] on div at bounding box center [378, 304] width 58 height 18
click at [383, 384] on b "No" at bounding box center [379, 391] width 16 height 18
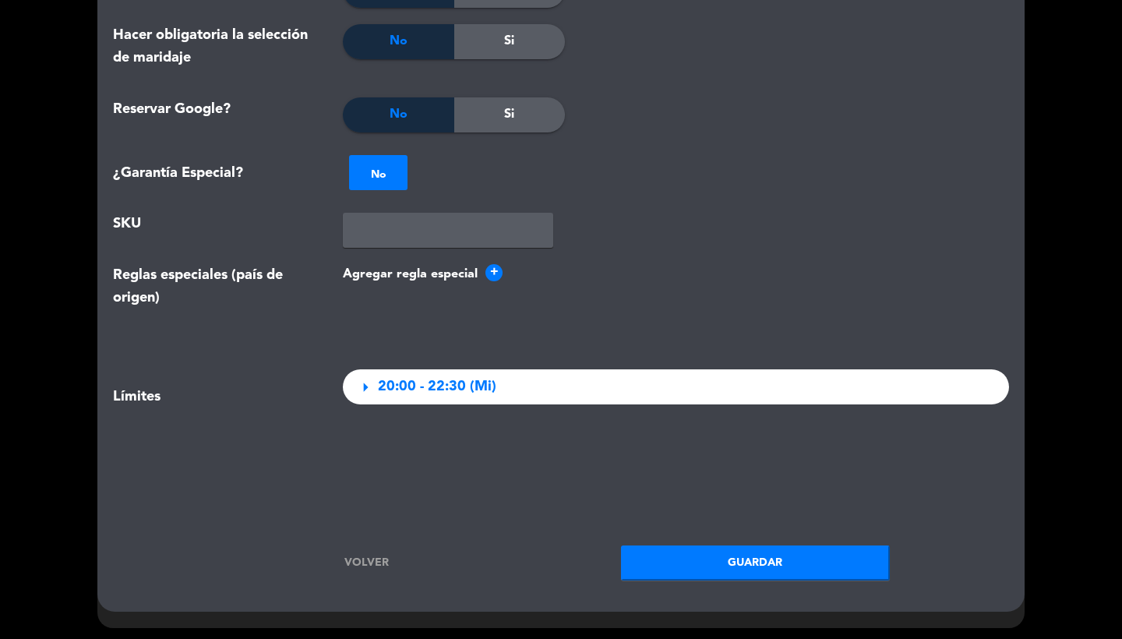
scroll to position [1866, 0]
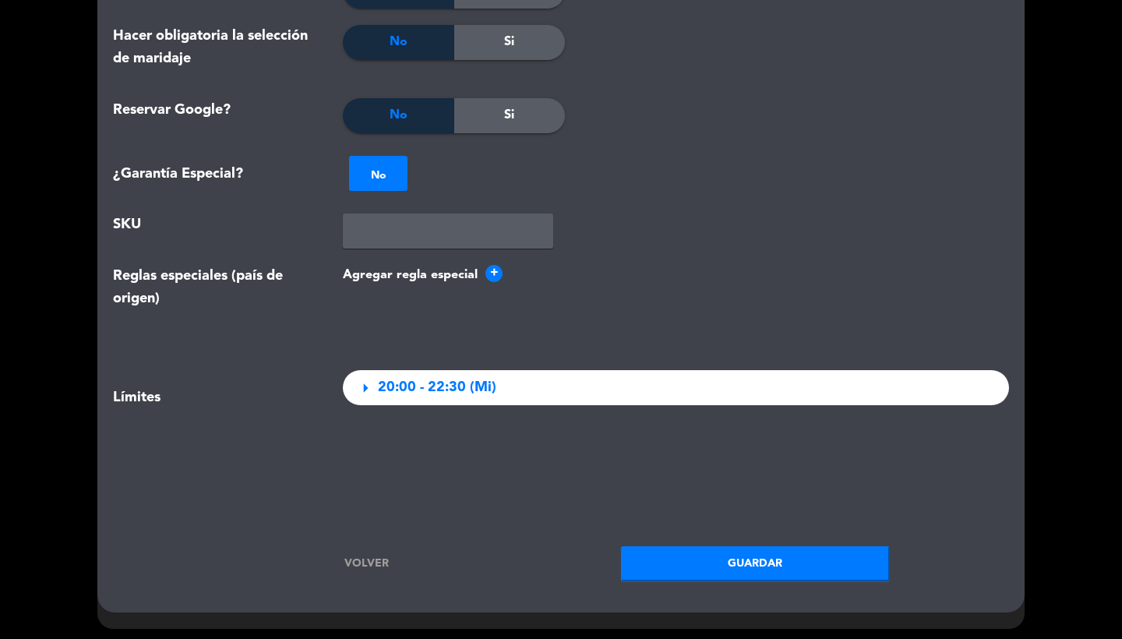
click at [704, 563] on button "Guardar" at bounding box center [755, 563] width 269 height 35
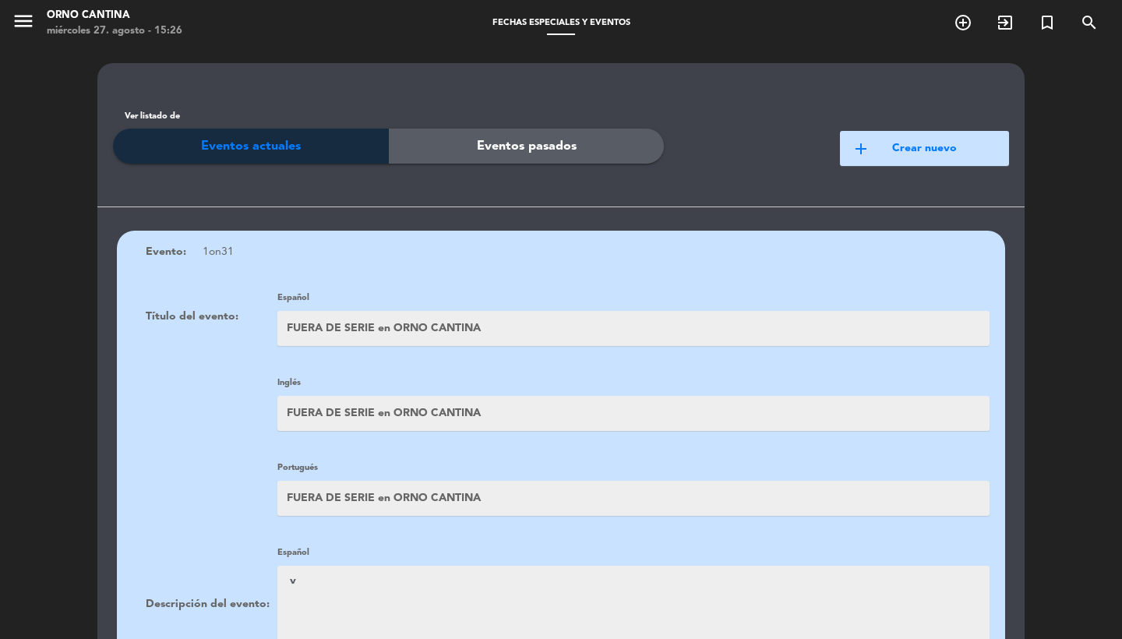
scroll to position [1367, 0]
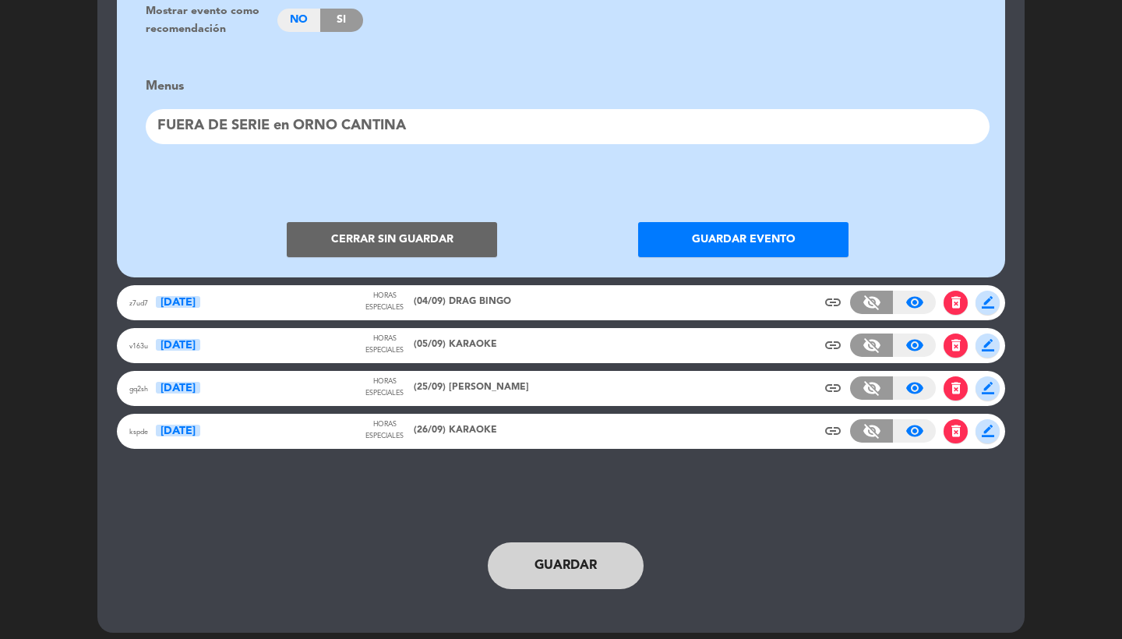
click at [421, 225] on button "Cerrar sin guardar" at bounding box center [392, 239] width 210 height 35
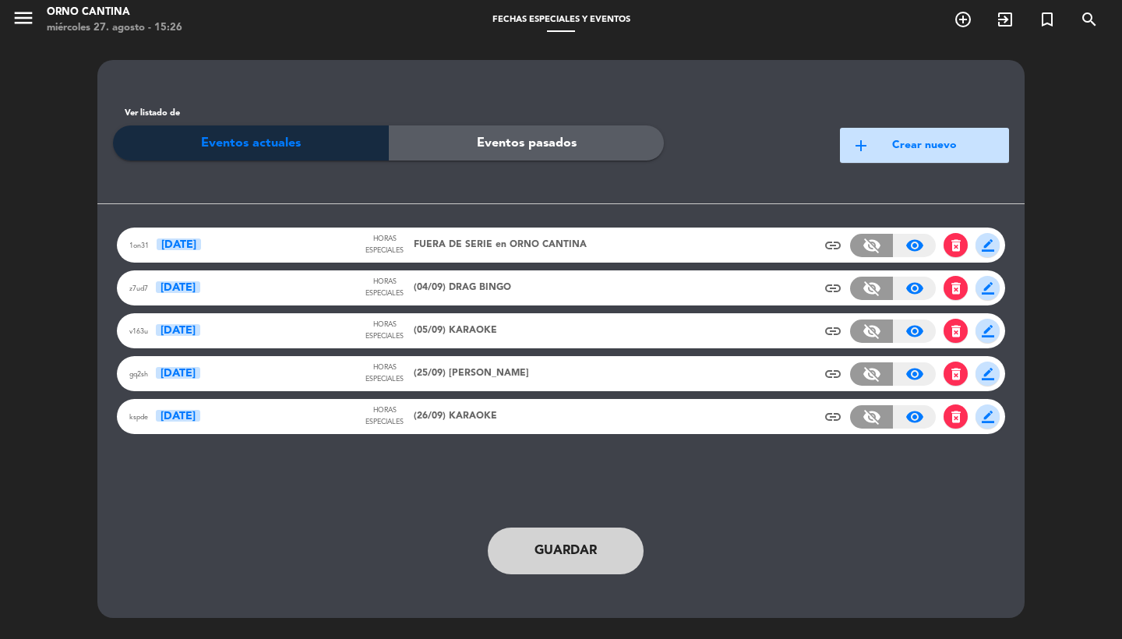
scroll to position [3, 0]
click at [453, 243] on span "FUERA DE SERIE en ORNO CANTINA" at bounding box center [500, 246] width 173 height 16
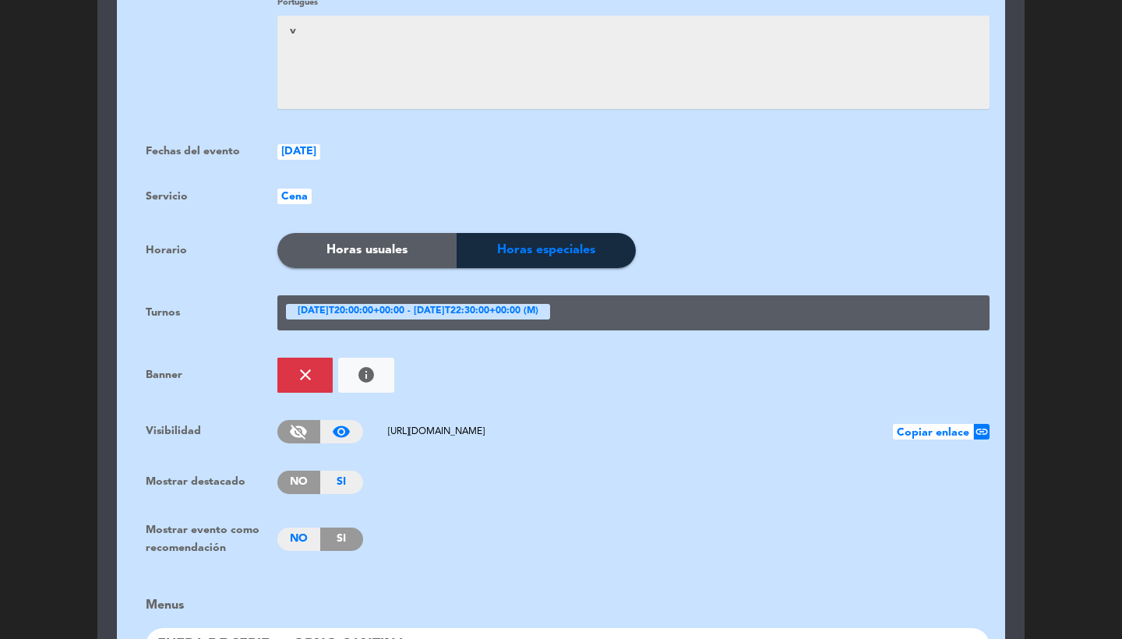
scroll to position [930, 0]
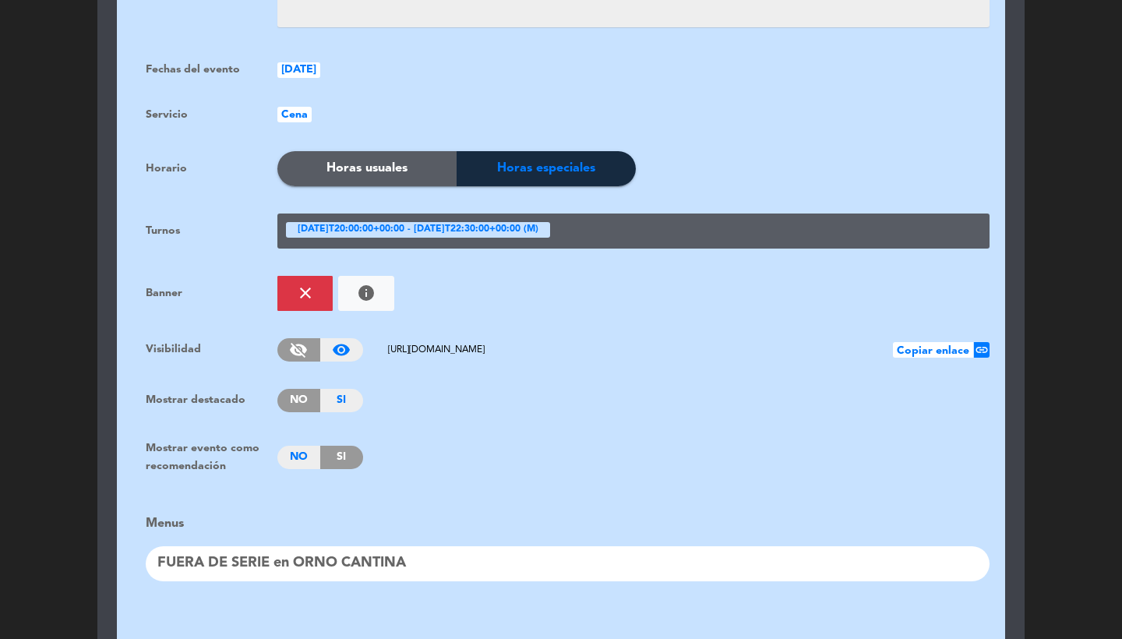
drag, startPoint x: 620, startPoint y: 340, endPoint x: 341, endPoint y: 338, distance: 278.9
click at [341, 338] on div "visibility_off visibility_on [URL][DOMAIN_NAME] Copiar enlace link" at bounding box center [633, 349] width 712 height 23
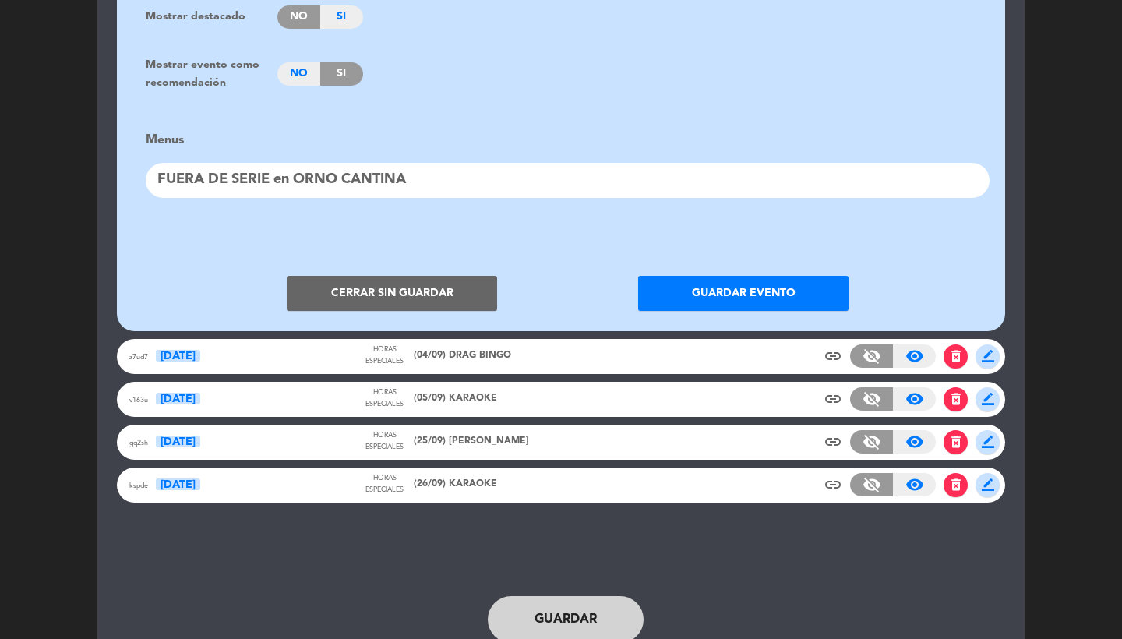
click at [382, 286] on button "Cerrar sin guardar" at bounding box center [392, 293] width 210 height 35
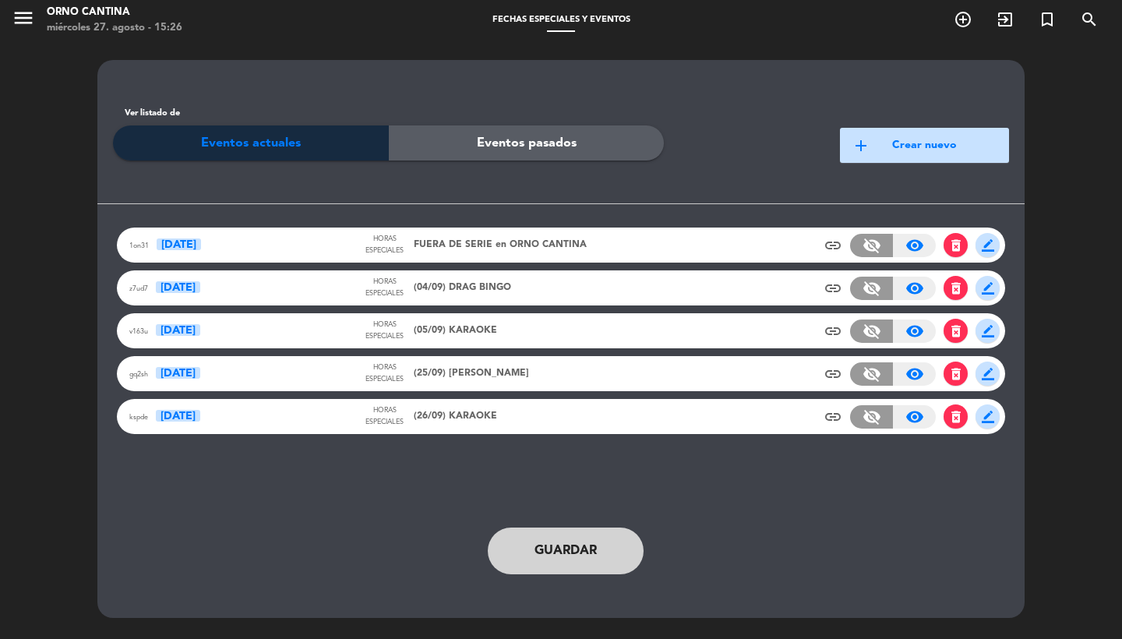
scroll to position [3, 0]
click at [240, 246] on div "1on31 [DATE]" at bounding box center [246, 245] width 234 height 18
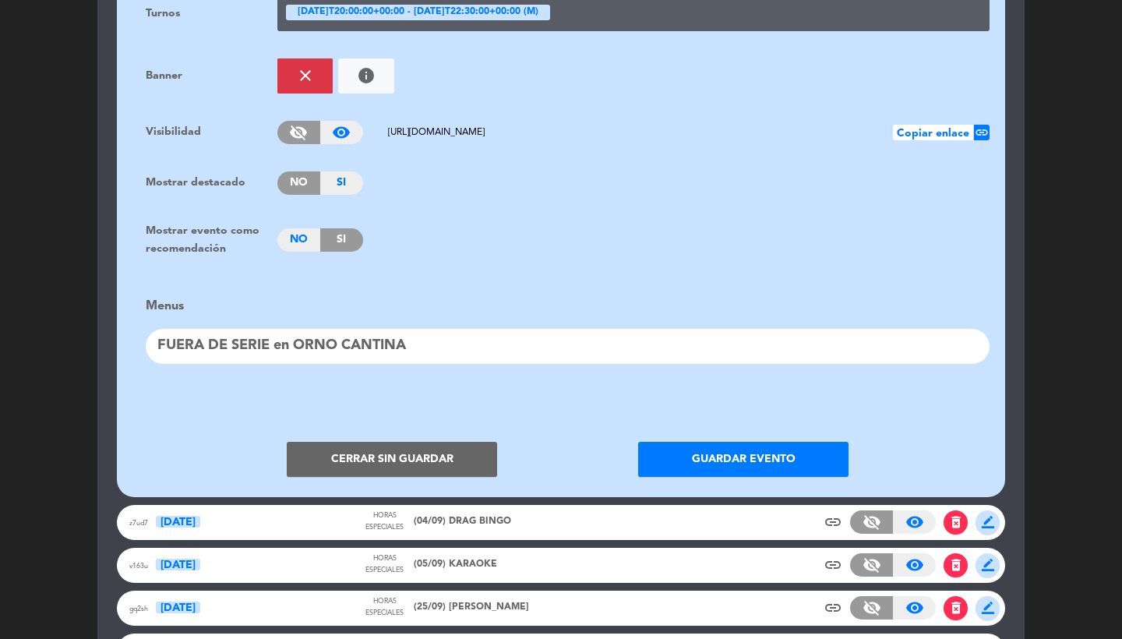
click at [298, 335] on div "FUERA DE SERIE en ORNO CANTINA" at bounding box center [568, 346] width 844 height 35
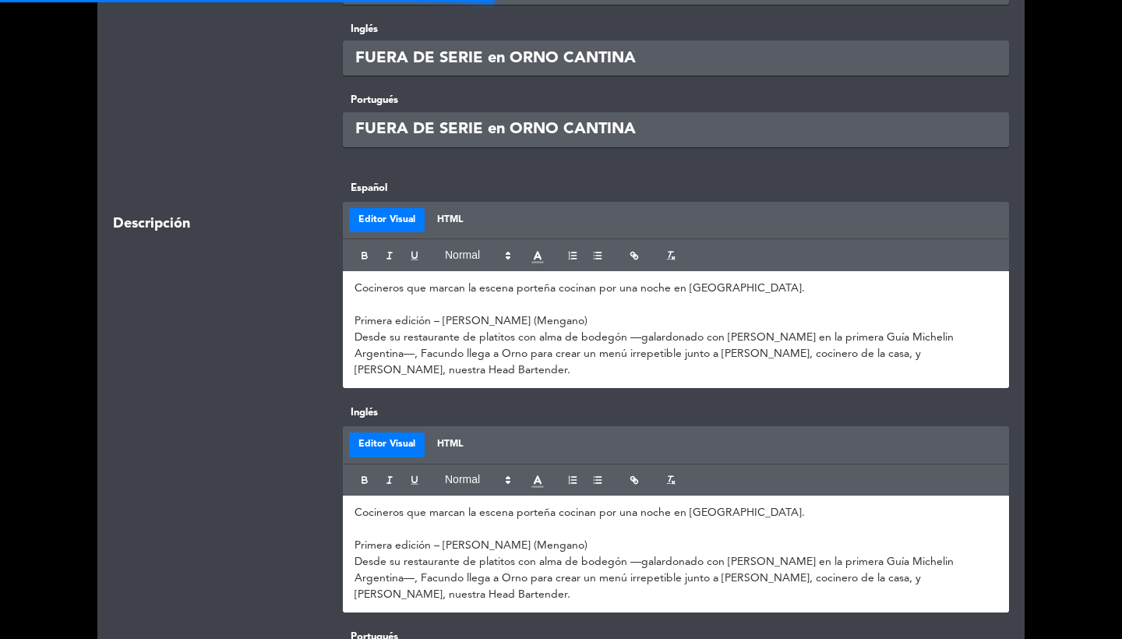
scroll to position [138, 0]
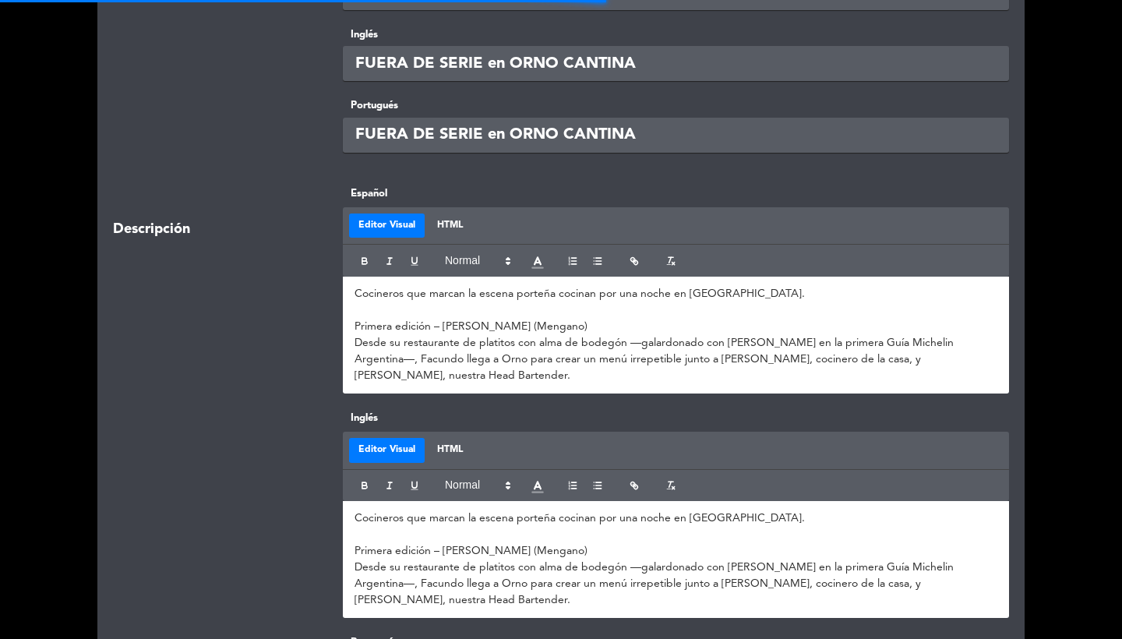
click at [352, 326] on div "Cocineros que marcan la escena porteña cocinan por una noche en [GEOGRAPHIC_DAT…" at bounding box center [676, 335] width 666 height 117
click at [356, 326] on p "Primera edición – [PERSON_NAME] (Mengano)" at bounding box center [676, 327] width 643 height 16
click at [443, 317] on div "Cocineros que marcan la escena porteña cocinan por una noche en [GEOGRAPHIC_DAT…" at bounding box center [676, 335] width 666 height 117
click at [443, 319] on p "Primera edición – [PERSON_NAME] (Mengano)" at bounding box center [676, 327] width 643 height 16
click at [415, 328] on p "Primera edición – [PERSON_NAME] (Mengano)" at bounding box center [676, 327] width 643 height 16
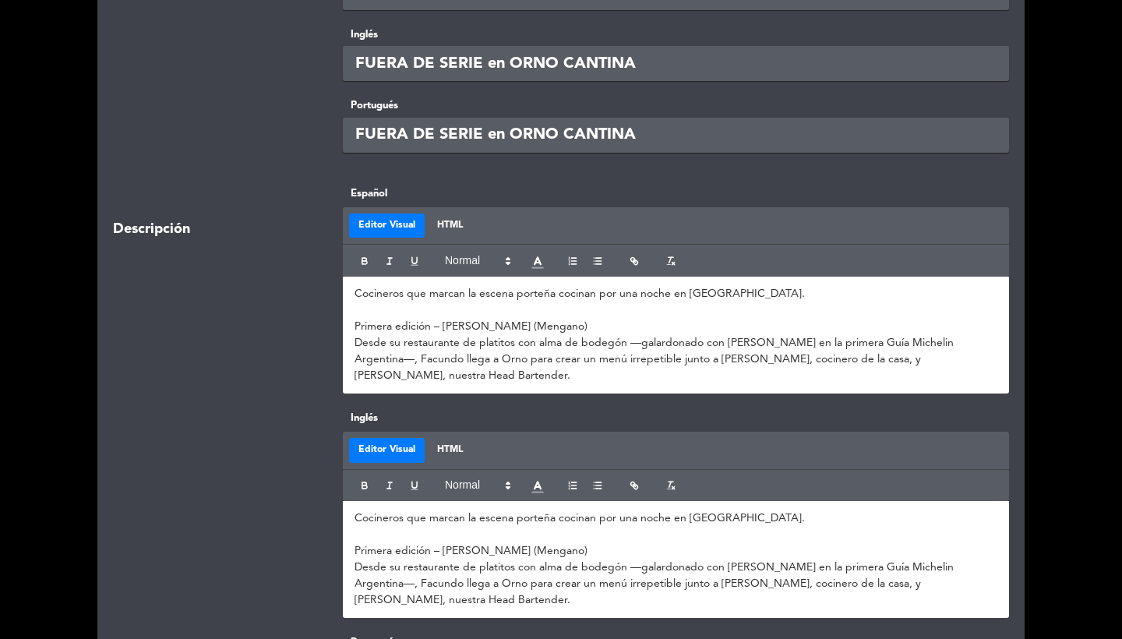
click at [415, 328] on p "Primera edición – [PERSON_NAME] (Mengano)" at bounding box center [676, 327] width 643 height 16
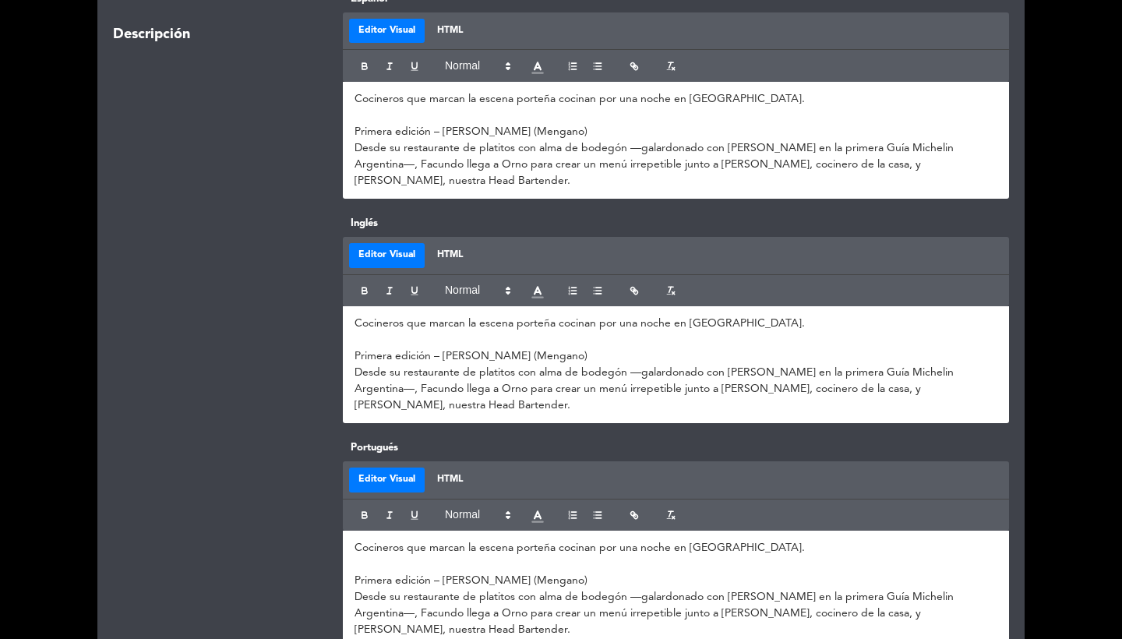
click at [425, 136] on p "Primera edición – [PERSON_NAME] (Mengano)" at bounding box center [676, 132] width 643 height 16
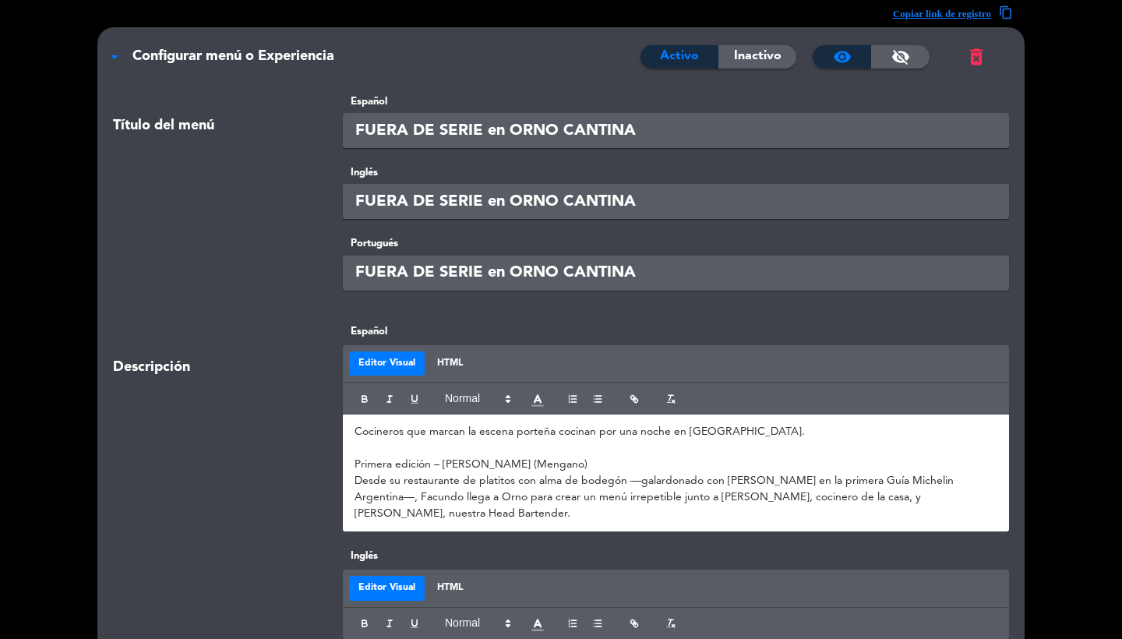
scroll to position [-1, 0]
click at [245, 310] on div "Portugués FUERA DE SERIE en ORNO CANTINA" at bounding box center [560, 278] width 919 height 87
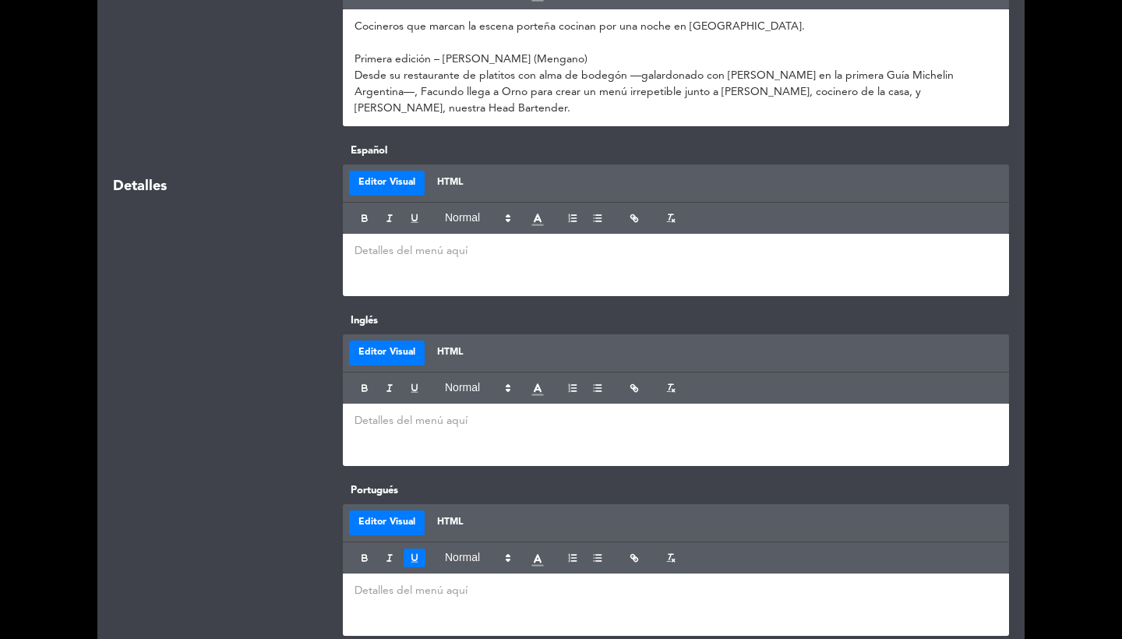
scroll to position [715, 0]
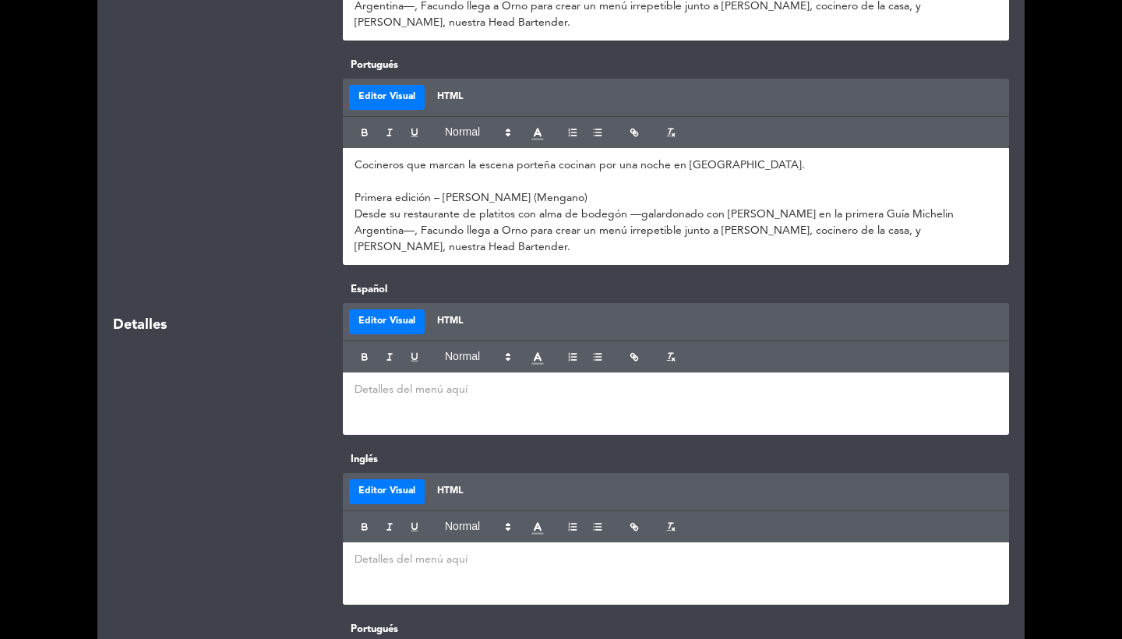
click at [404, 183] on p at bounding box center [676, 182] width 643 height 16
click at [433, 228] on p "Desde su restaurante de platitos con alma de bodegón —galardonado con [PERSON_N…" at bounding box center [676, 230] width 643 height 49
